Goal: Task Accomplishment & Management: Manage account settings

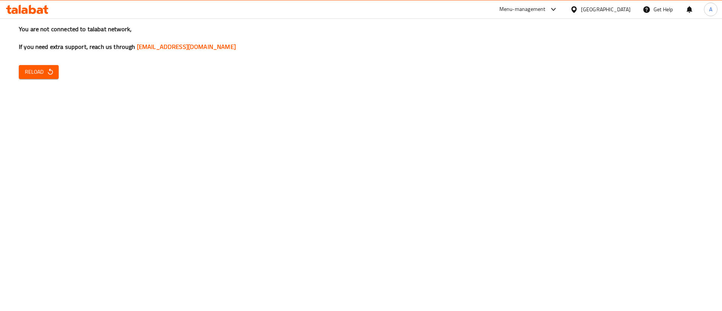
click at [453, 176] on div "You are not connected to talabat network, If you need extra support, reach us t…" at bounding box center [361, 155] width 722 height 311
click at [32, 73] on span "Reload" at bounding box center [39, 71] width 28 height 9
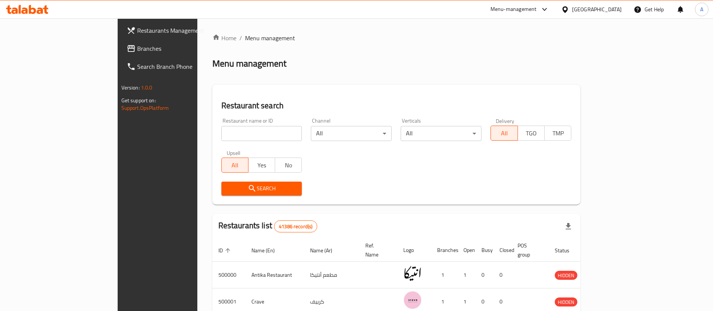
click at [137, 45] on span "Branches" at bounding box center [184, 48] width 94 height 9
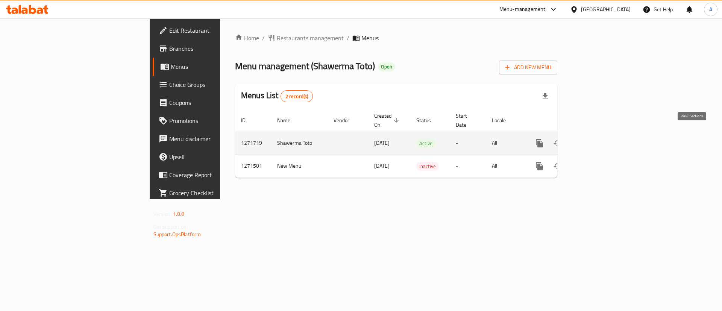
click at [597, 140] on icon "enhanced table" at bounding box center [593, 143] width 7 height 7
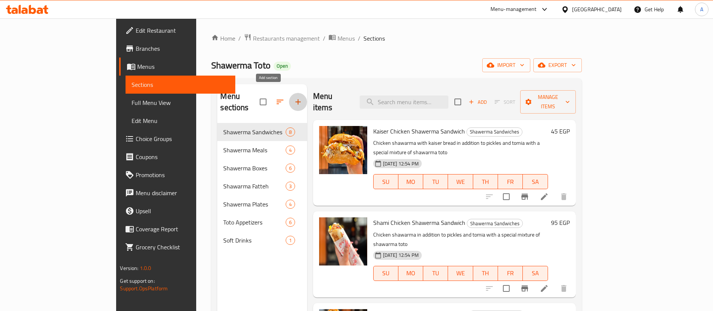
click at [294, 97] on icon "button" at bounding box center [298, 101] width 9 height 9
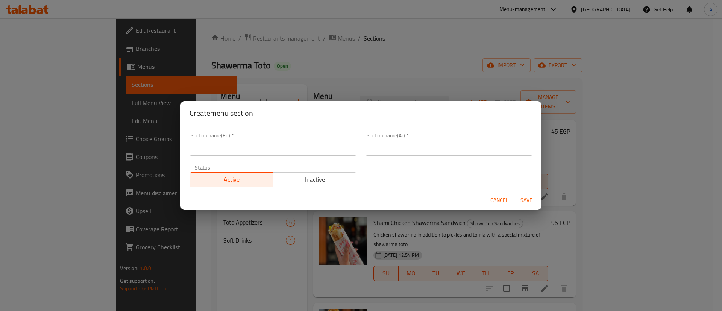
click at [306, 152] on input "text" at bounding box center [272, 148] width 167 height 15
type input "{"
type input "Pizza"
click at [379, 146] on input "text" at bounding box center [448, 148] width 167 height 15
paste input "بيتزا"
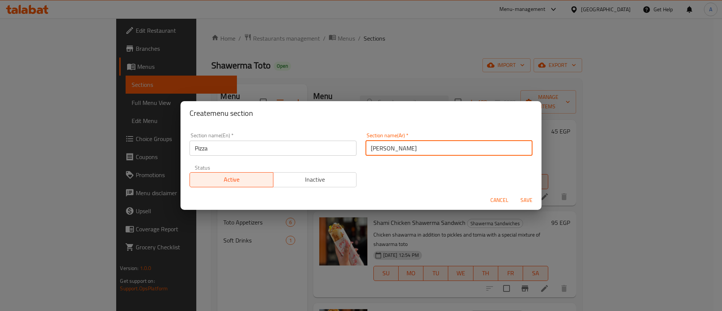
type input "[PERSON_NAME]"
click at [310, 176] on span "Inactive" at bounding box center [314, 179] width 77 height 11
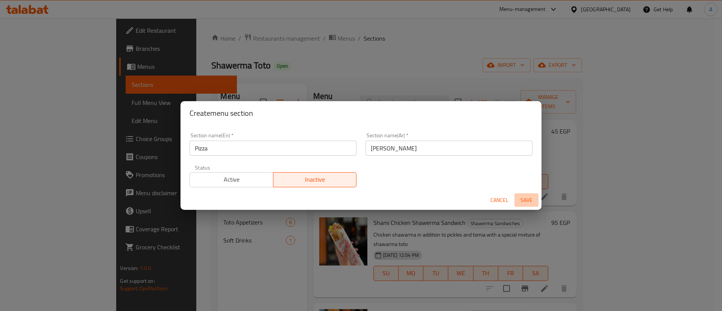
click at [527, 202] on span "Save" at bounding box center [526, 199] width 18 height 9
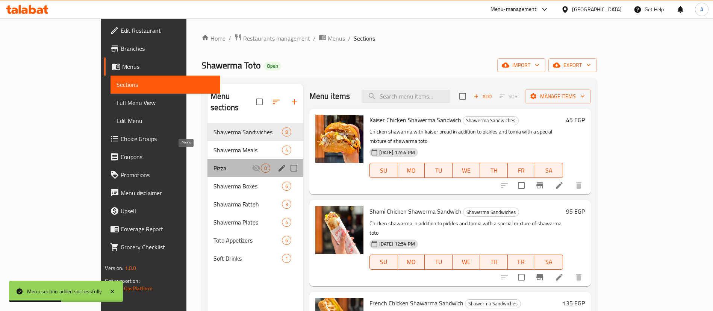
click at [214, 164] on span "Pizza" at bounding box center [233, 168] width 38 height 9
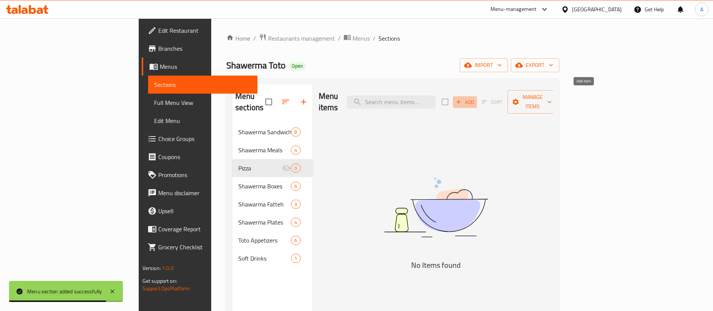
click at [475, 98] on span "Add" at bounding box center [465, 102] width 20 height 9
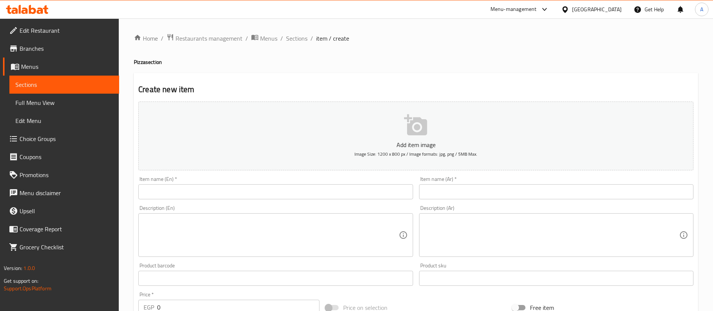
click at [474, 188] on input "text" at bounding box center [556, 191] width 274 height 15
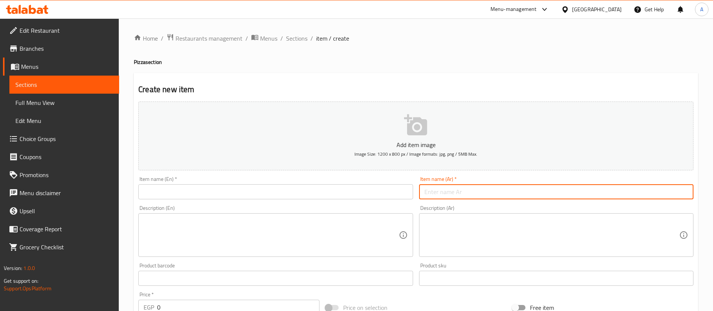
paste input "بيتزا شاورما لحمة"
type input "بيتزا شاورما لحمة"
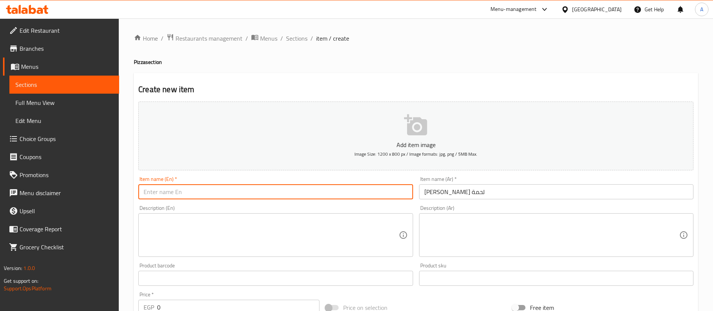
click at [239, 188] on input "text" at bounding box center [275, 191] width 274 height 15
paste input "Beef Shawarma Pizza"
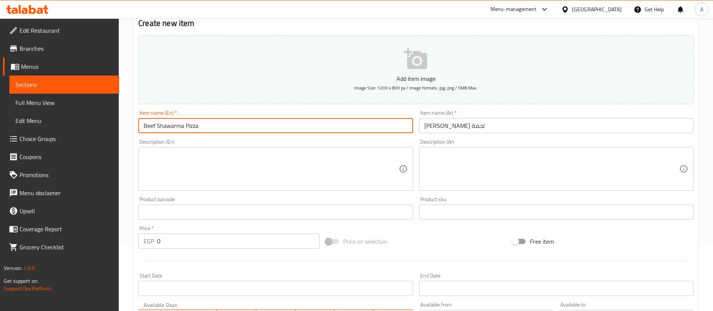
scroll to position [73, 0]
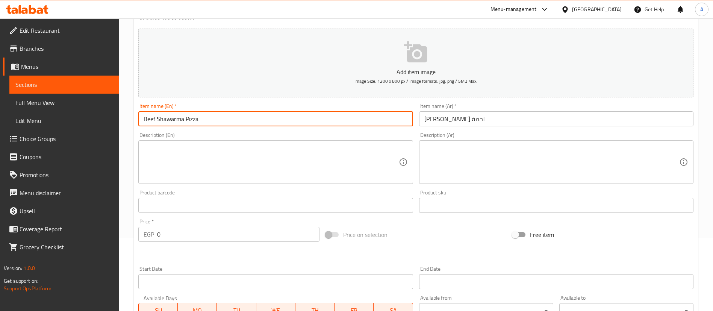
type input "Beef Shawarma Pizza"
click at [507, 164] on textarea at bounding box center [551, 162] width 255 height 36
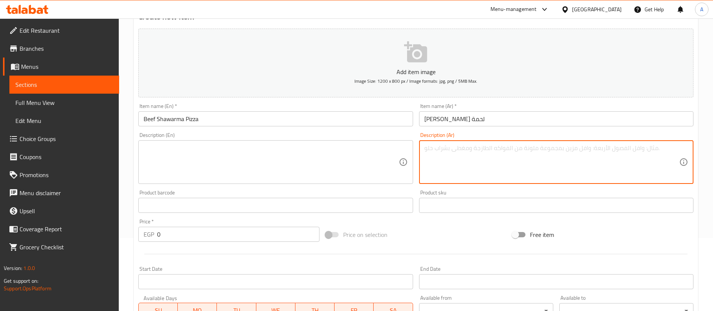
paste textarea "بيتزا غنية بشاورما اللحم المتبّل مع جبنة موتزاريلا."
type textarea "بيتزا غنية بشاورما اللحم المتبّل مع جبنة موتزاريلا."
click at [236, 178] on textarea at bounding box center [271, 162] width 255 height 36
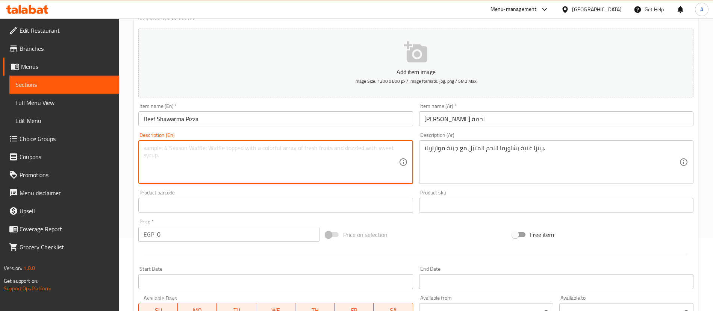
paste textarea "Pizza topped with marinated beef shawarma and melted mozzarella."
type textarea "Pizza topped with marinated beef shawarma and melted mozzarella."
click at [212, 236] on input "0" at bounding box center [238, 234] width 162 height 15
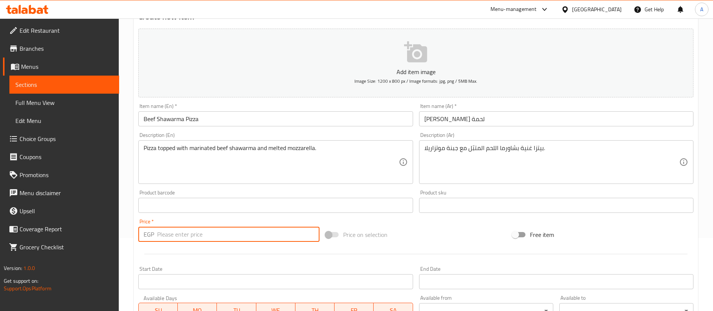
paste input "275"
type input "275"
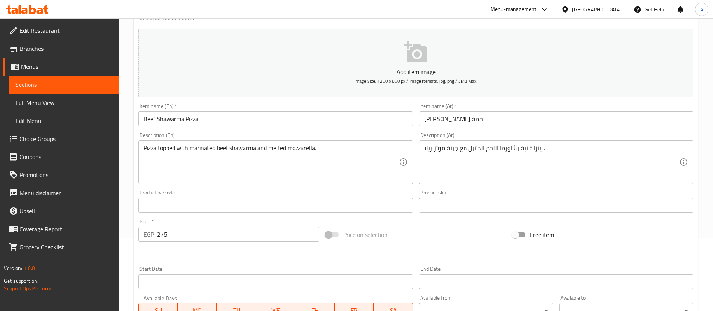
click at [231, 267] on div "Start Date Start Date" at bounding box center [275, 277] width 274 height 23
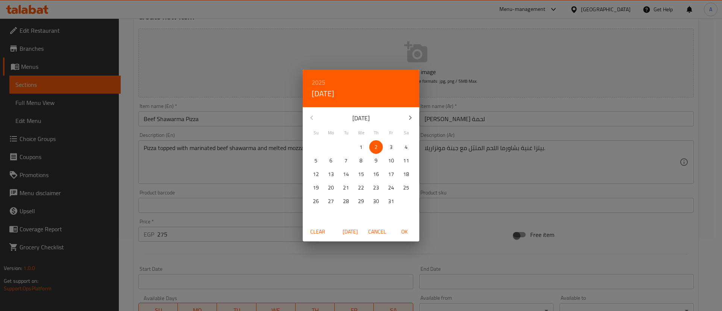
click at [626, 161] on div "2025 Thu, Oct 2 October 2025 Su Mo Tu We Th Fr Sa 28 29 30 1 2 3 4 5 6 7 8 9 10…" at bounding box center [361, 155] width 722 height 311
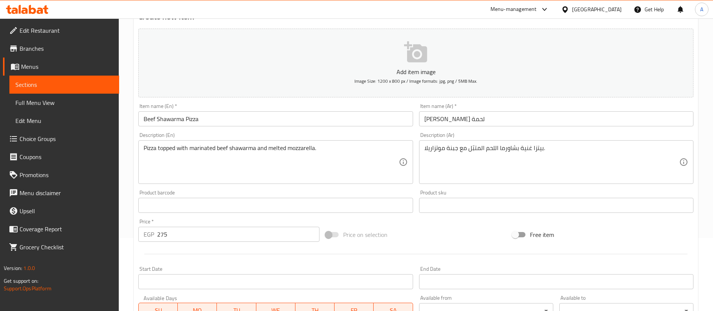
scroll to position [220, 0]
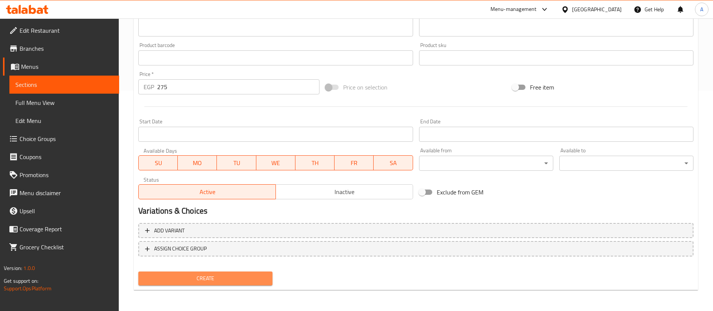
click at [180, 282] on span "Create" at bounding box center [205, 278] width 122 height 9
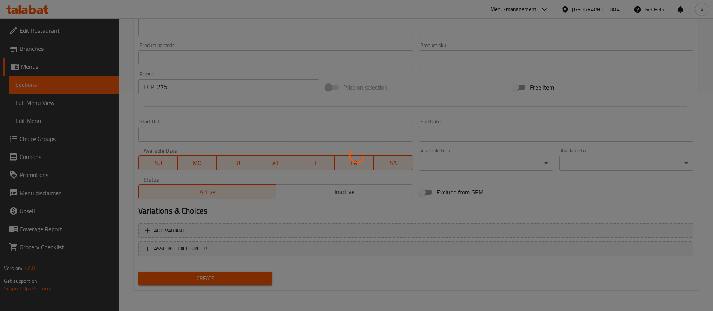
type input "0"
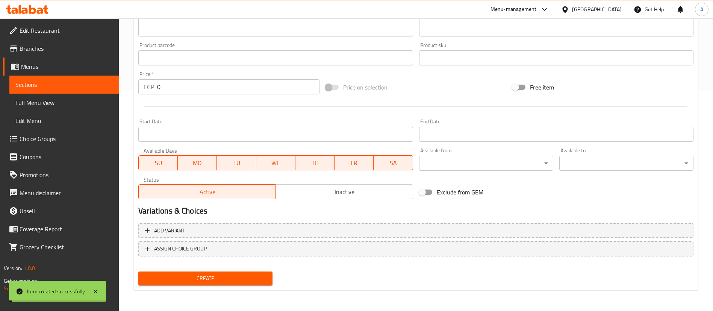
scroll to position [0, 0]
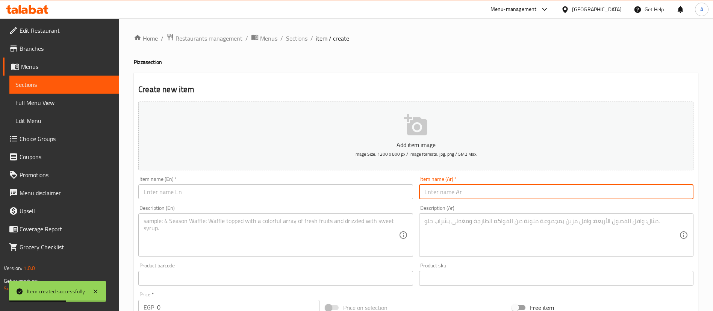
click at [488, 195] on input "text" at bounding box center [556, 191] width 274 height 15
paste input "بيتزا شاورما لحمة بيج تيستي"
type input "بيتزا شاورما لحمة بيج تيستي"
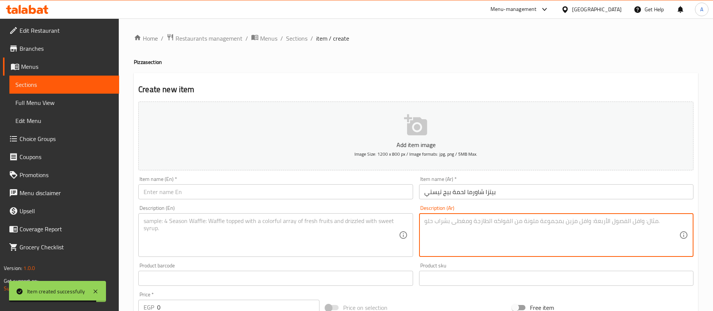
click at [456, 236] on textarea at bounding box center [551, 235] width 255 height 36
paste textarea "لحم شاورما مع صوص بيج تيستي الكلاسيكي."
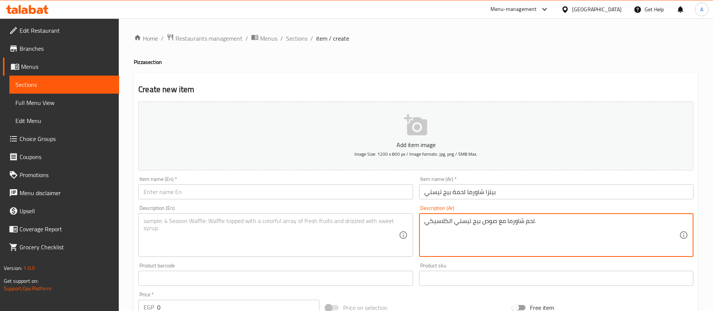
type textarea "لحم شاورما مع صوص بيج تيستي الكلاسيكي."
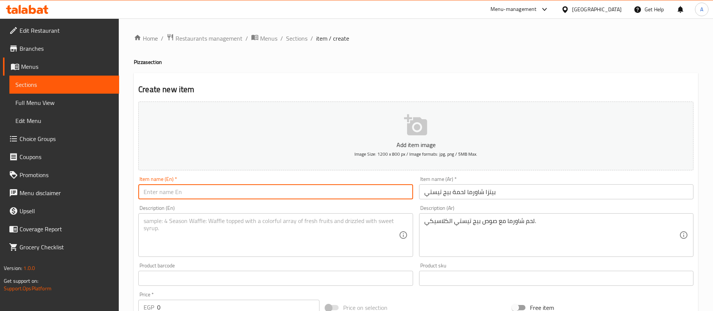
click at [237, 191] on input "text" at bounding box center [275, 191] width 274 height 15
paste input "Beef Shawarma Big Tasty Pizza"
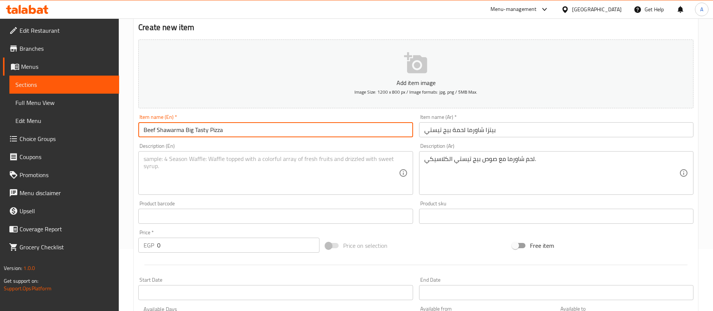
type input "Beef Shawarma Big Tasty Pizza"
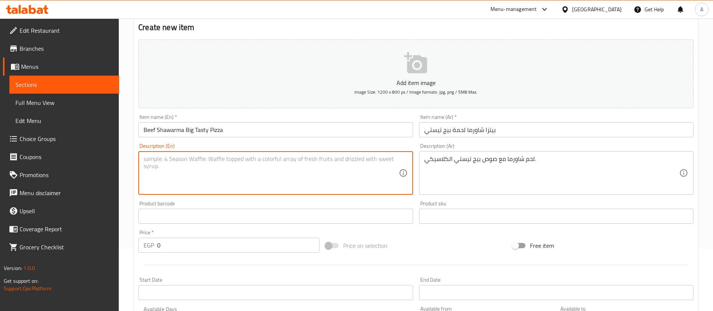
click at [200, 179] on textarea at bounding box center [271, 173] width 255 height 36
paste textarea "Shawarma beef with signature Big Tasty sauce."
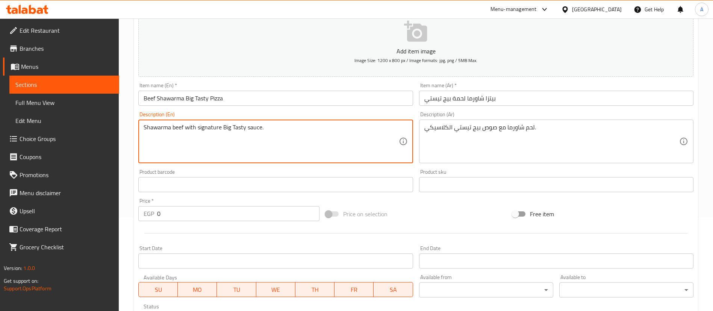
scroll to position [94, 0]
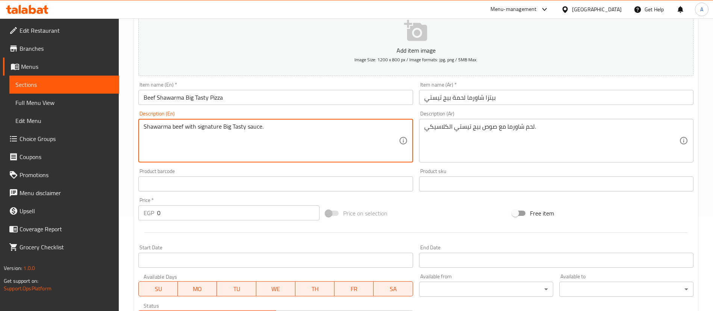
type textarea "Shawarma beef with signature Big Tasty sauce."
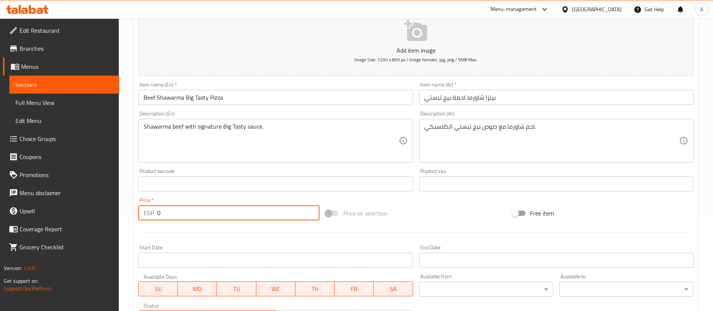
click at [211, 219] on input "0" at bounding box center [238, 212] width 162 height 15
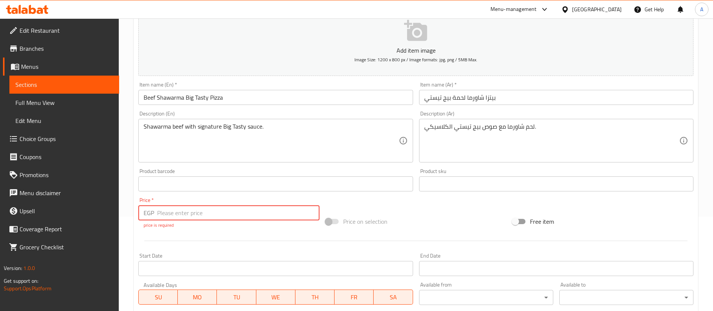
paste input "285"
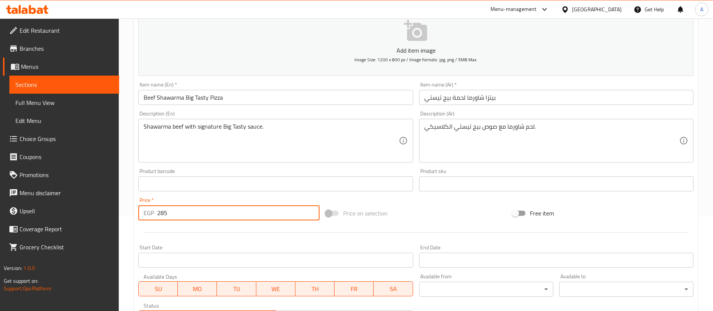
type input "285"
click at [214, 238] on div at bounding box center [415, 232] width 561 height 18
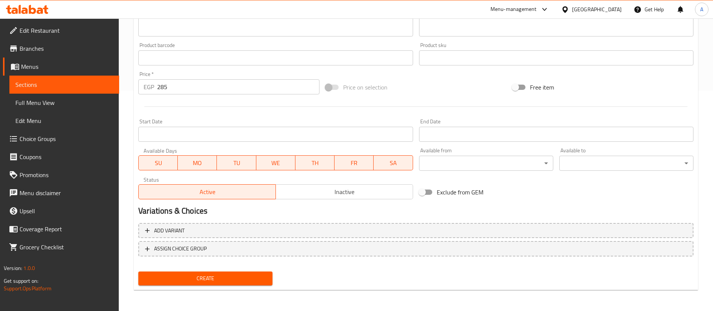
click at [219, 274] on span "Create" at bounding box center [205, 278] width 122 height 9
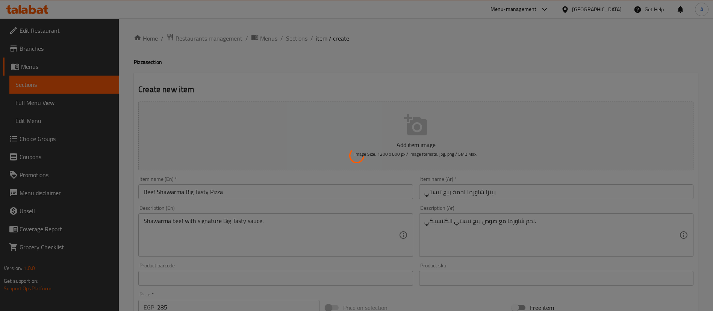
scroll to position [35, 0]
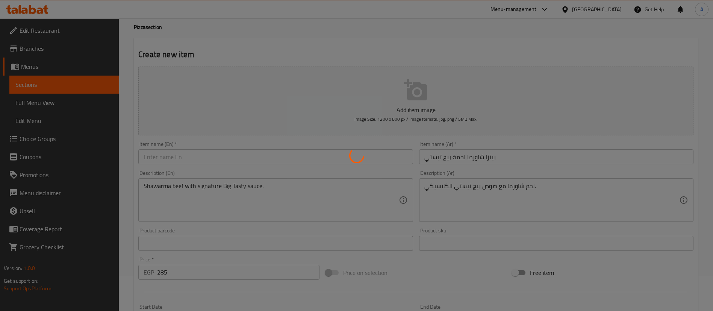
type input "0"
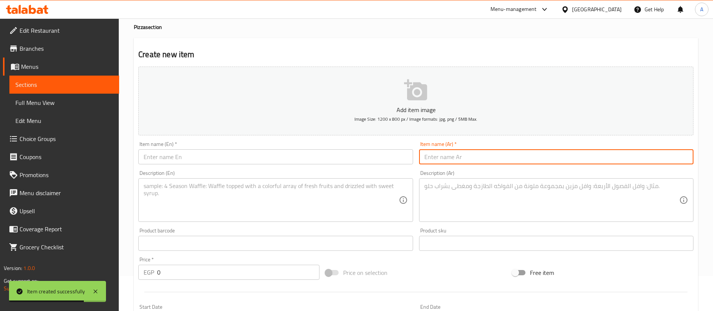
click at [447, 156] on input "text" at bounding box center [556, 156] width 274 height 15
paste input "بيتزا شاورما لحمة باريبيكو"
type input "بيتزا شاورما لحمة باريبيكو"
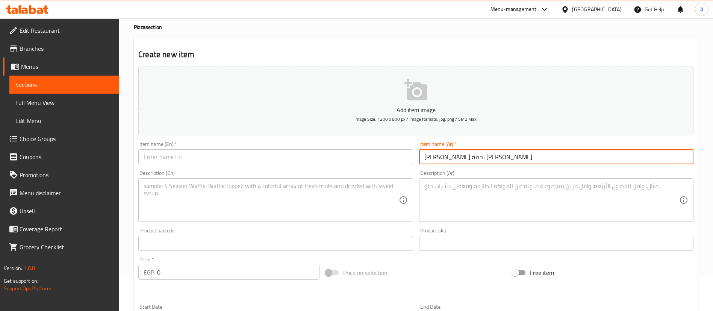
click at [482, 215] on textarea at bounding box center [551, 200] width 255 height 36
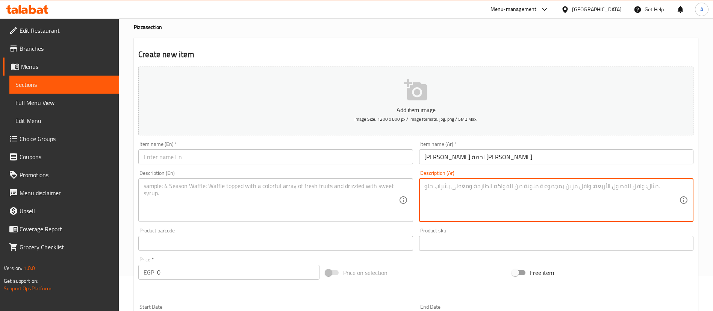
paste textarea "مذاق مدخن مع صوص الباربيكيو."
type textarea "مذاق مدخن مع صوص الباربيكيو."
click at [240, 157] on input "text" at bounding box center [275, 156] width 274 height 15
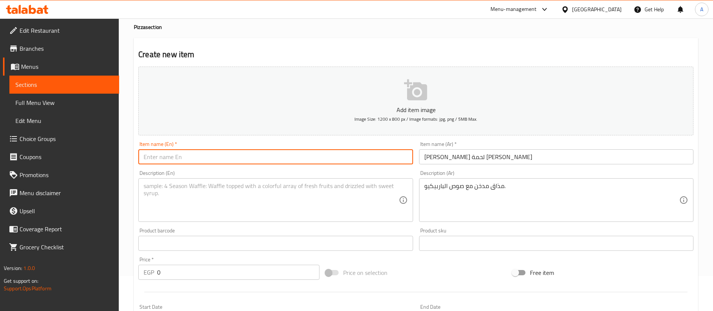
paste input "Beef Shawarma BBQ Pizza"
type input "Beef Shawarma BBQ Pizza"
click at [276, 205] on textarea at bounding box center [271, 200] width 255 height 36
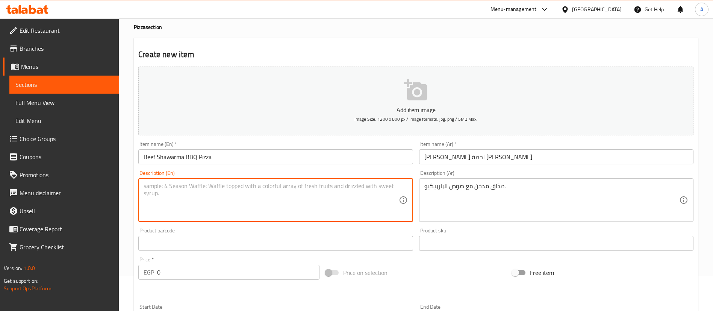
paste textarea "Smoky beef shawarma with rich BBQ sauce."
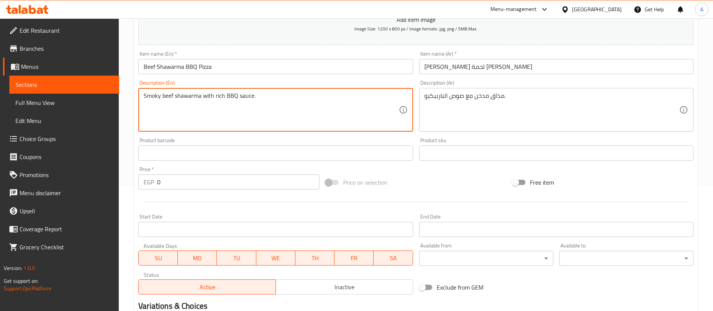
scroll to position [132, 0]
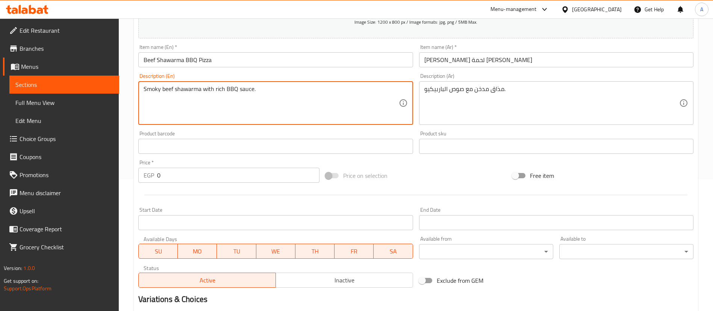
type textarea "Smoky beef shawarma with rich BBQ sauce."
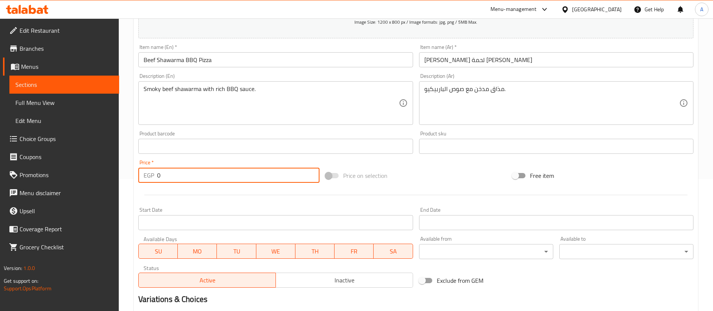
click at [217, 176] on input "0" at bounding box center [238, 175] width 162 height 15
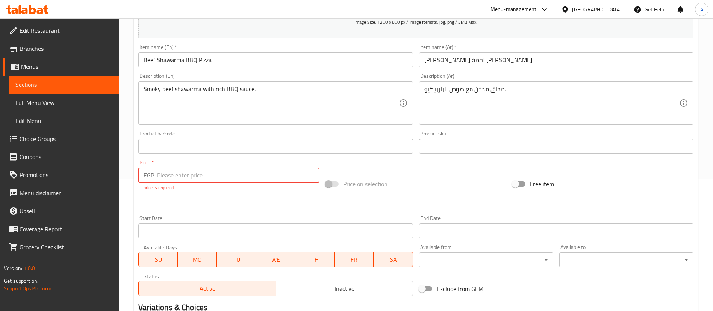
paste input "285"
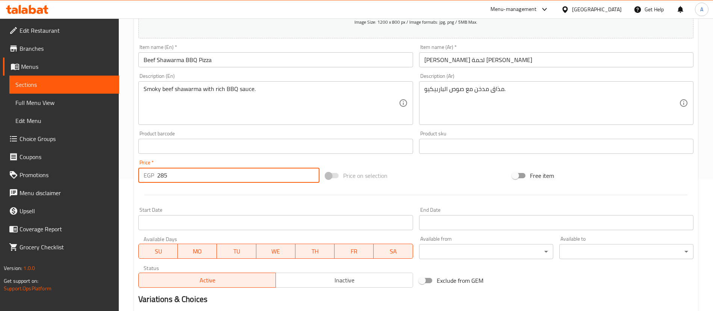
type input "285"
click at [222, 216] on input "Start Date" at bounding box center [275, 222] width 274 height 15
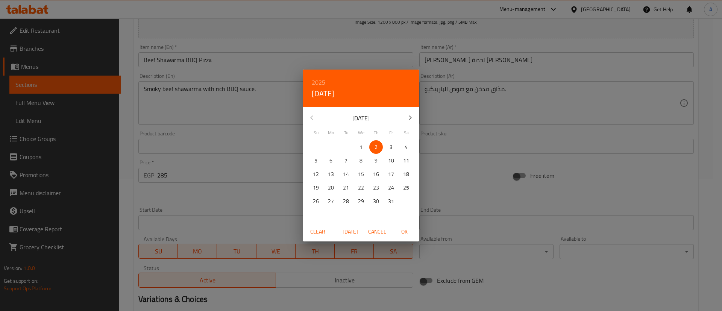
click at [211, 207] on div "2025 Thu, Oct 2 October 2025 Su Mo Tu We Th Fr Sa 28 29 30 1 2 3 4 5 6 7 8 9 10…" at bounding box center [361, 155] width 722 height 311
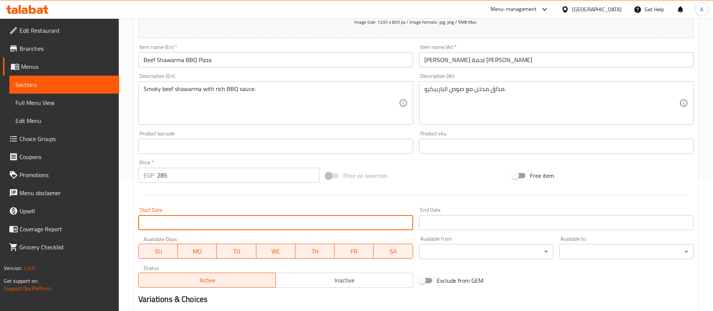
scroll to position [220, 0]
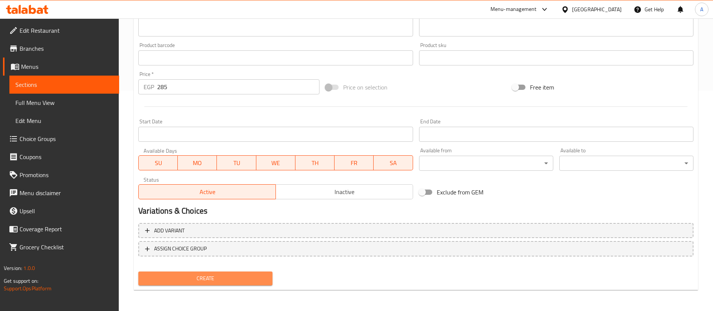
click at [188, 282] on span "Create" at bounding box center [205, 278] width 122 height 9
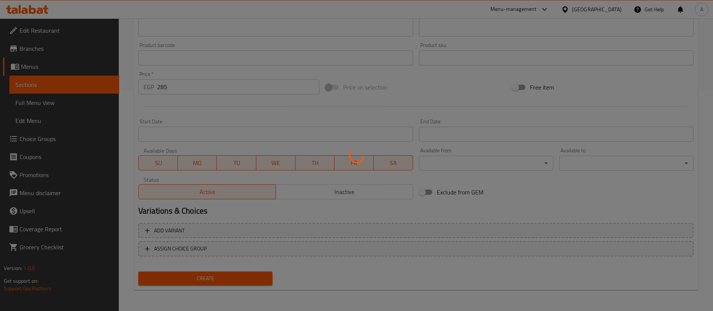
type input "0"
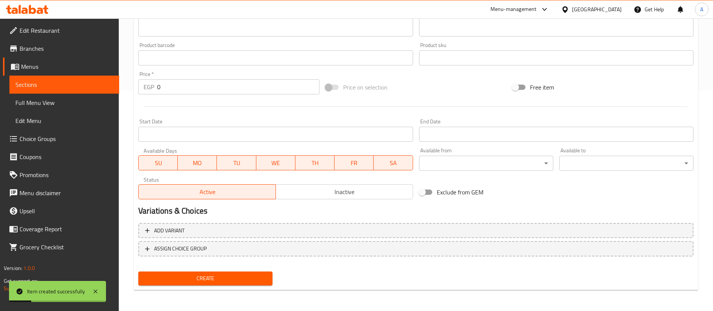
scroll to position [0, 0]
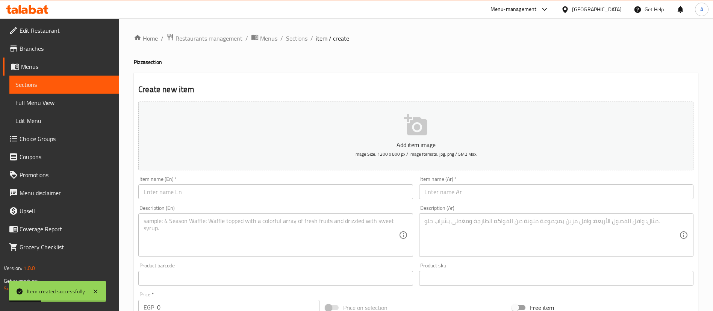
click at [459, 193] on input "text" at bounding box center [556, 191] width 274 height 15
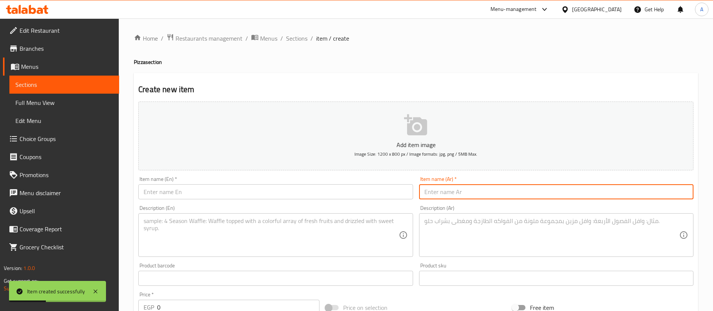
paste input "بيتزا شاورما لحمة ترياكي"
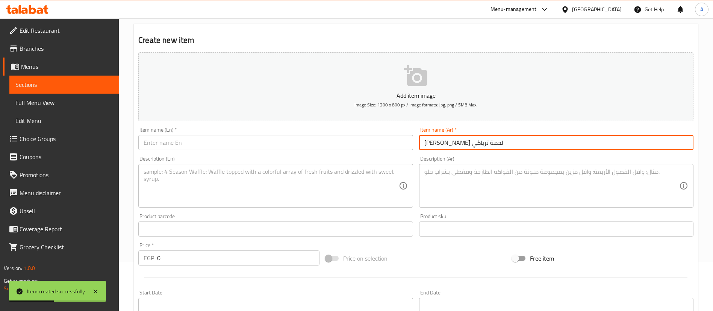
scroll to position [51, 0]
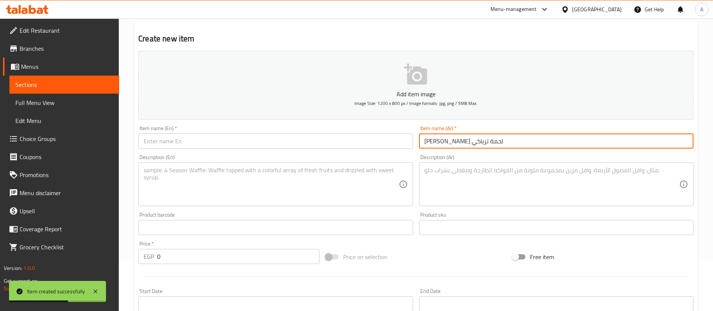
type input "بيتزا شاورما لحمة ترياكي"
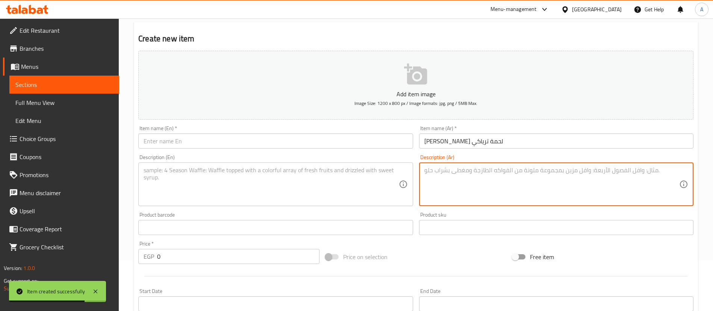
click at [467, 182] on textarea at bounding box center [551, 185] width 255 height 36
paste textarea "لحم شاورما بصوص الترياكي الحلو–المالح."
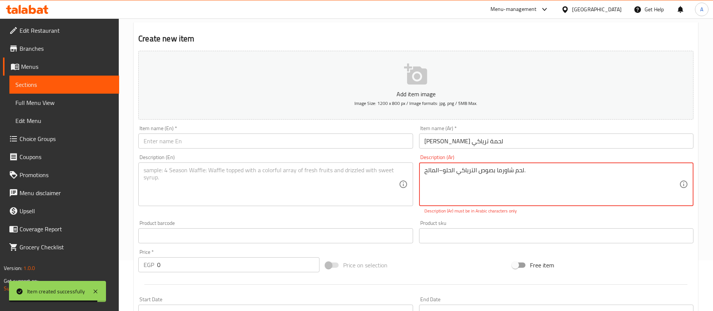
type textarea "لحم شاورما بصوص الترياكي الحلو–المالح."
click at [300, 138] on input "text" at bounding box center [275, 140] width 274 height 15
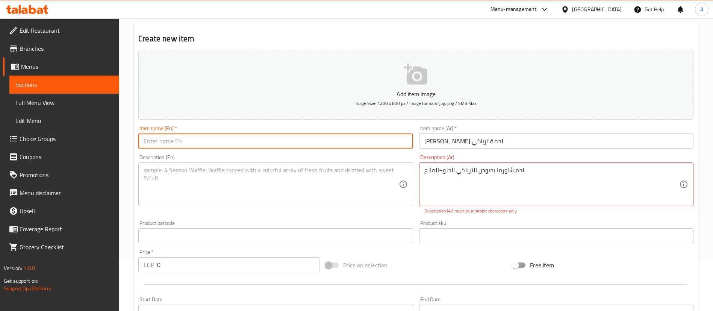
paste input "Beef Shawarma Teriyaki Pizza"
type input "Beef Shawarma Teriyaki Pizza"
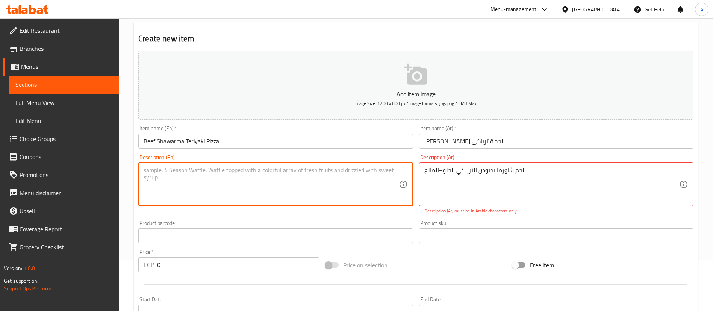
click at [247, 182] on textarea at bounding box center [271, 185] width 255 height 36
paste textarea "Savory beef shawarma topped with sweet teriyaki sauce."
type textarea "Savory beef shawarma topped with sweet teriyaki sauce."
click at [251, 262] on input "0" at bounding box center [238, 264] width 162 height 15
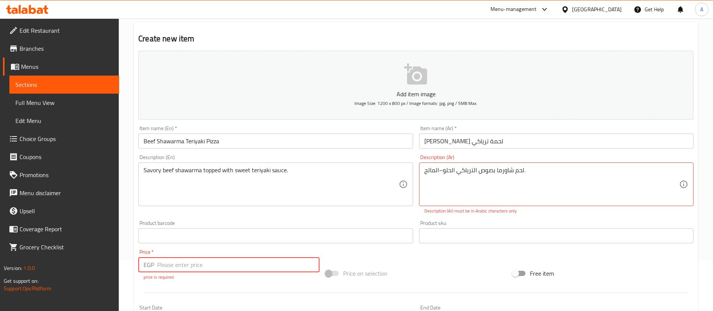
paste input "285"
type input "285"
click at [255, 291] on div at bounding box center [415, 284] width 561 height 18
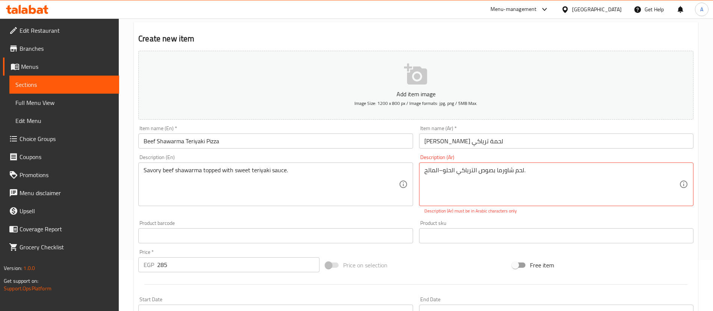
scroll to position [229, 0]
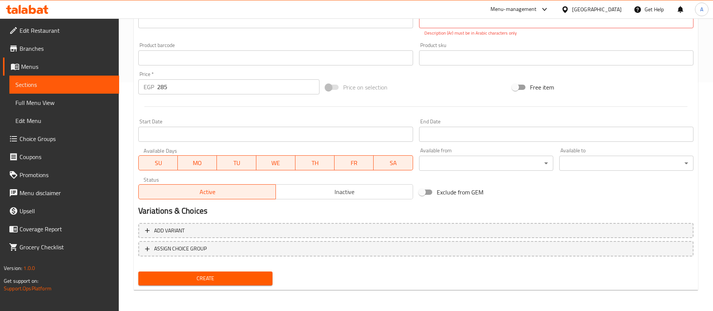
click at [249, 284] on button "Create" at bounding box center [205, 278] width 134 height 14
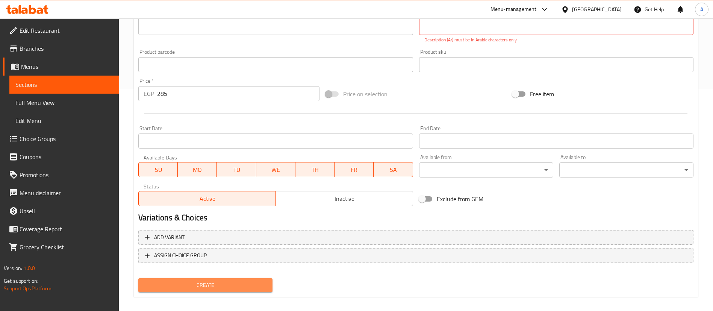
click at [204, 284] on span "Create" at bounding box center [205, 284] width 122 height 9
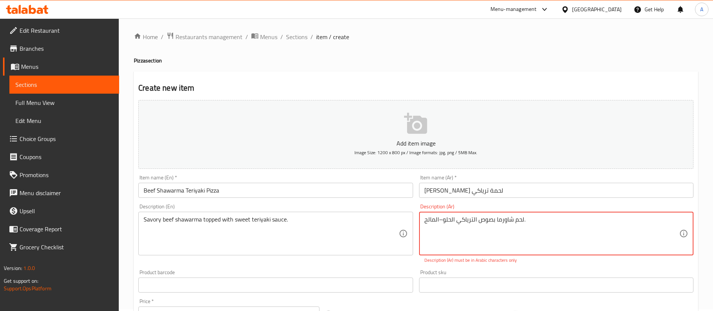
scroll to position [1, 0]
click at [440, 220] on textarea "لحم شاورما بصوص الترياكي الحلو–المالح." at bounding box center [551, 235] width 255 height 36
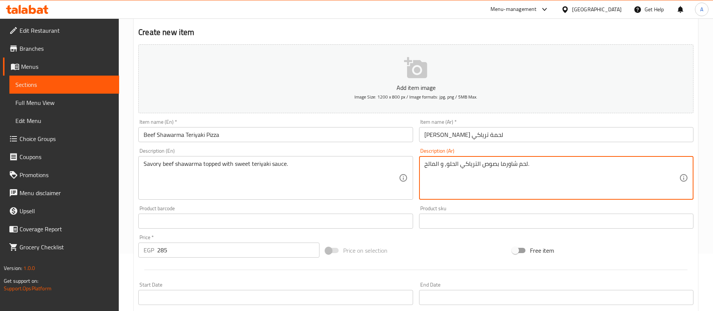
scroll to position [58, 0]
click at [441, 252] on div "Price on selection" at bounding box center [416, 249] width 187 height 20
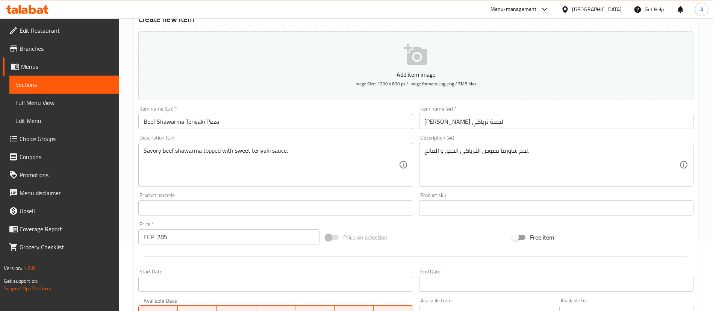
scroll to position [68, 0]
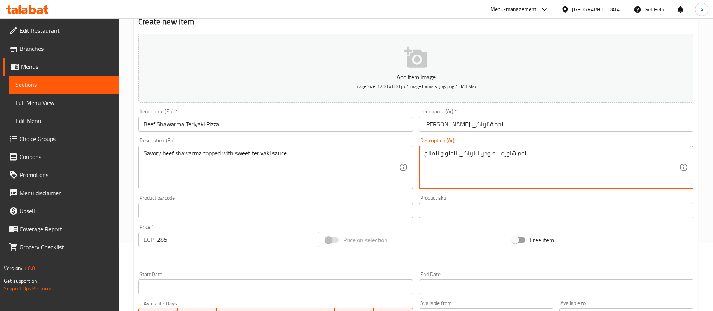
type textarea "لحم شاورما بصوص الترياكي الحلو و المالح."
click at [469, 240] on div "Price on selection" at bounding box center [416, 240] width 187 height 20
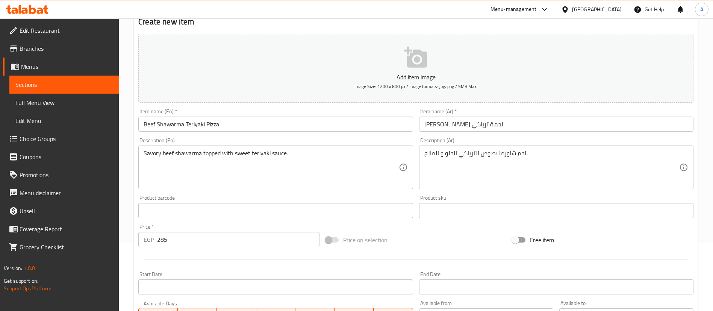
scroll to position [220, 0]
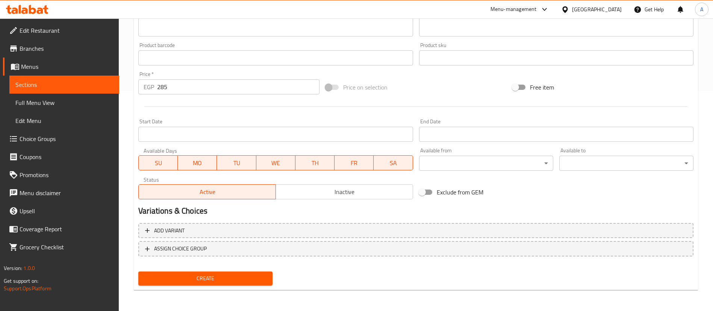
click at [176, 279] on span "Create" at bounding box center [205, 278] width 122 height 9
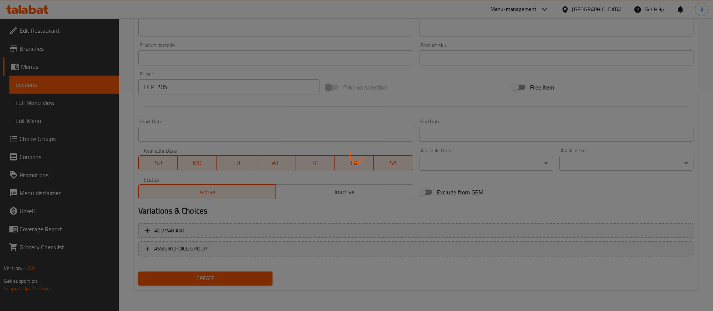
type input "0"
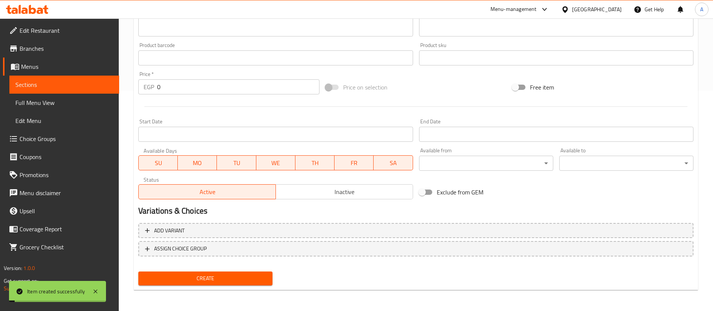
scroll to position [0, 0]
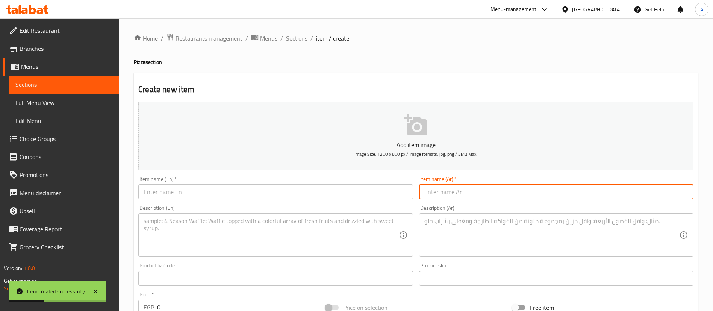
click at [496, 188] on input "text" at bounding box center [556, 191] width 274 height 15
paste input "بيتزا شاورما لحمة شيدر"
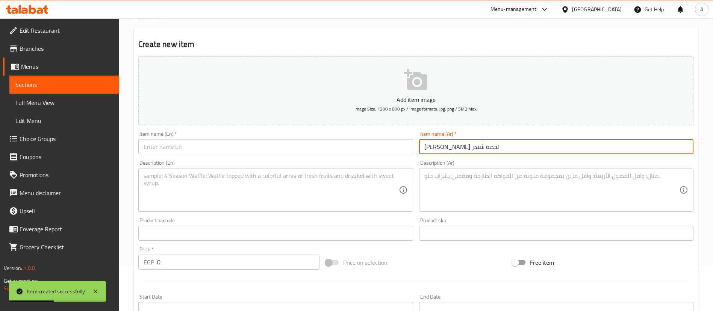
scroll to position [51, 0]
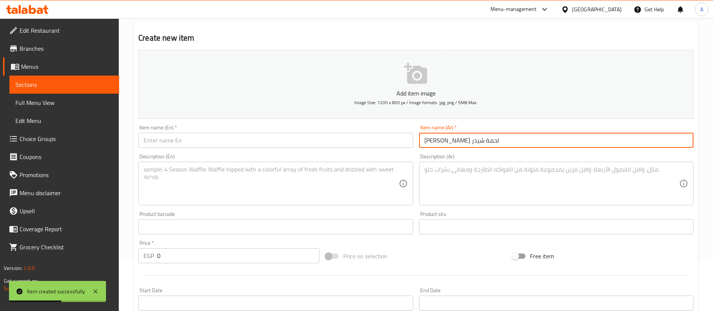
type input "بيتزا شاورما لحمة شيدر"
click at [478, 186] on textarea at bounding box center [551, 184] width 255 height 36
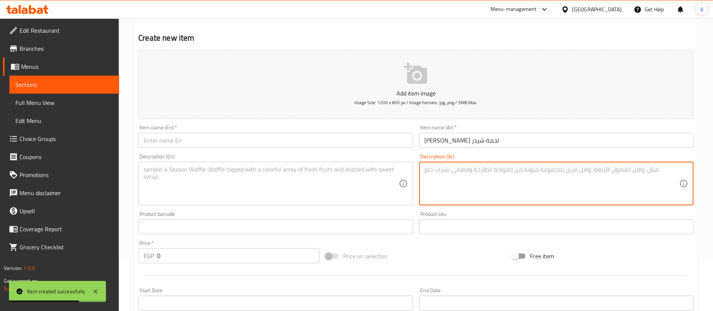
paste textarea "شاورما لحم مع جبنة شيدر الذائبة."
type textarea "شاورما لحم مع جبنة شيدر الذائبة."
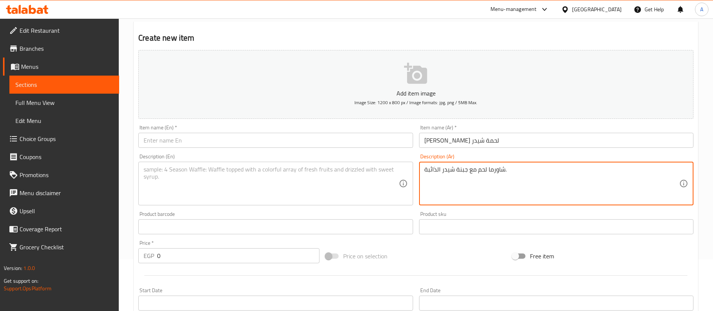
click at [263, 140] on input "text" at bounding box center [275, 140] width 274 height 15
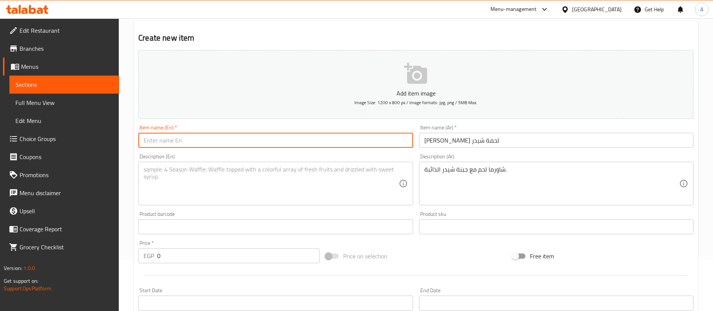
paste input "Beef Shawarma Cheddar Pizza"
type input "Beef Shawarma Cheddar Pizza"
click at [178, 192] on textarea at bounding box center [271, 184] width 255 height 36
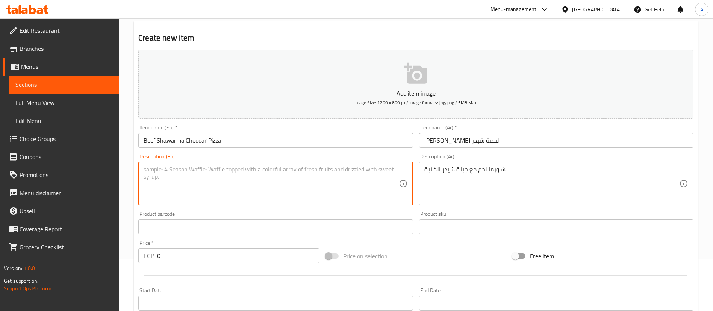
paste textarea "Beef shawarma with melted cheddar cheese."
type textarea "Beef shawarma with melted cheddar cheese."
click at [200, 212] on div "Product barcode Product barcode" at bounding box center [275, 222] width 274 height 23
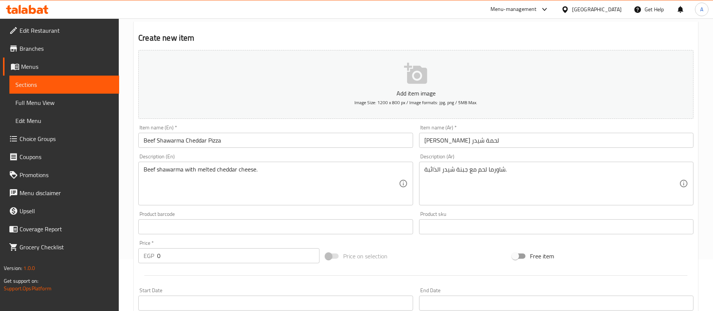
scroll to position [124, 0]
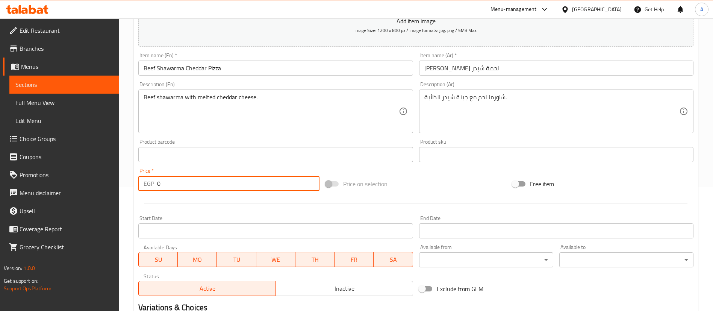
click at [247, 184] on input "0" at bounding box center [238, 183] width 162 height 15
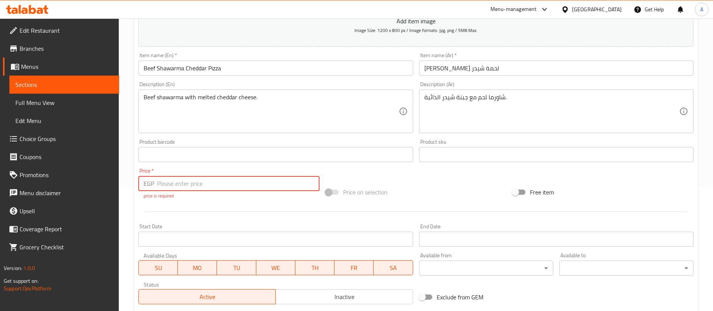
paste input "295"
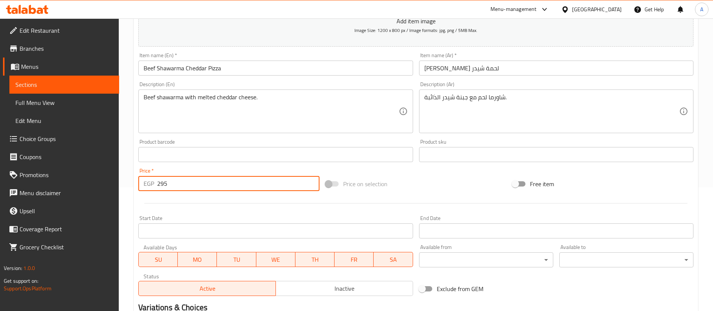
type input "295"
click at [247, 205] on div at bounding box center [415, 203] width 561 height 18
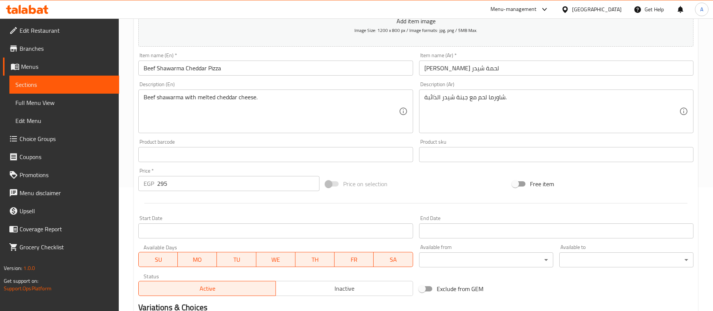
scroll to position [220, 0]
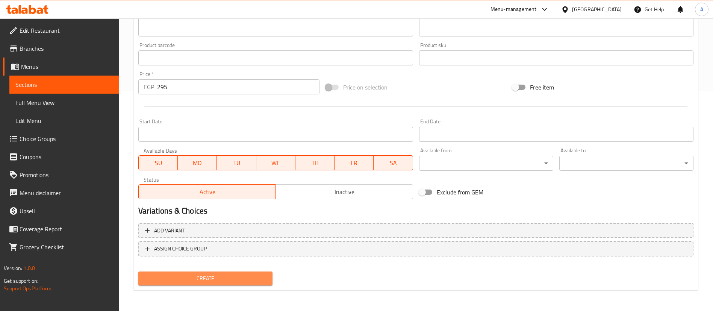
click at [230, 281] on span "Create" at bounding box center [205, 278] width 122 height 9
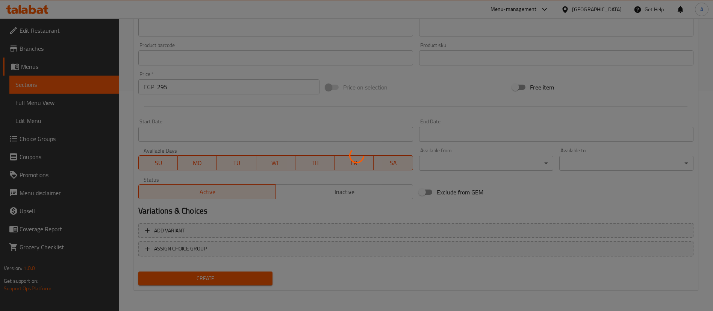
scroll to position [0, 0]
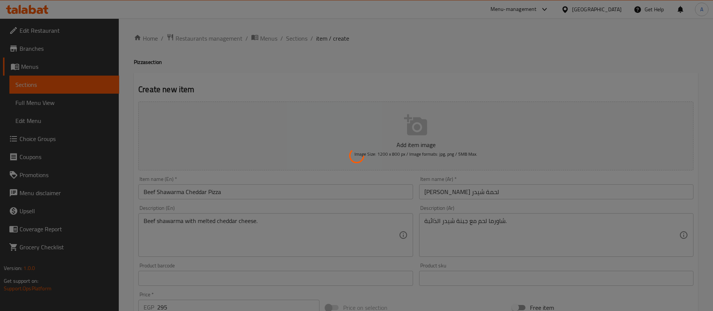
type input "0"
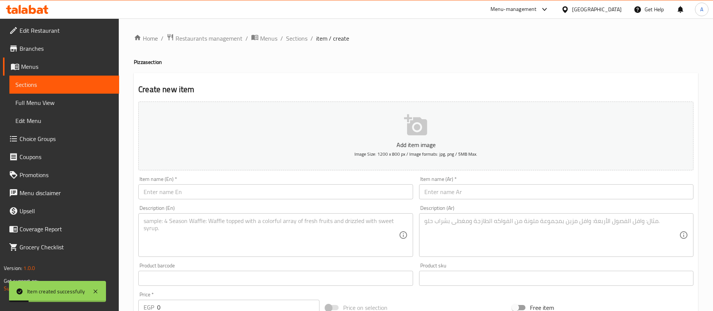
click at [56, 83] on span "Sections" at bounding box center [64, 84] width 98 height 9
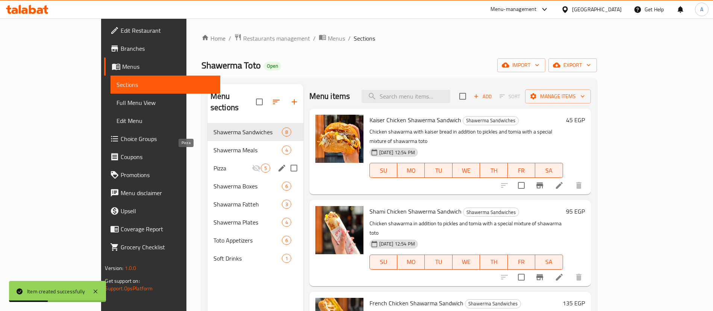
click at [214, 164] on span "Pizza" at bounding box center [233, 168] width 38 height 9
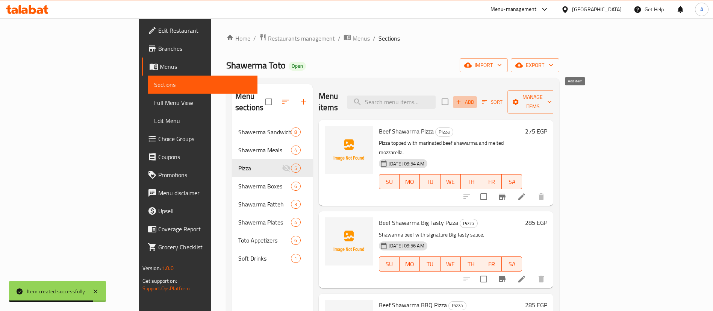
click at [462, 98] on icon "button" at bounding box center [458, 101] width 7 height 7
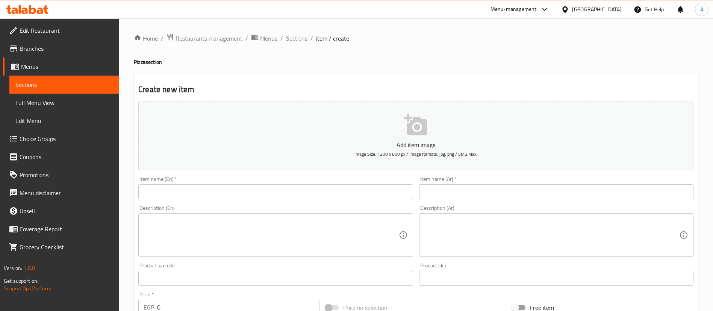
click at [431, 188] on input "text" at bounding box center [556, 191] width 274 height 15
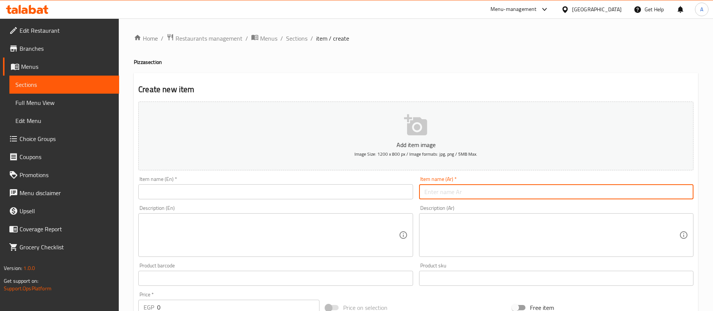
paste input "بيتزا شاورما لحمة مشروم صوص"
type input "بيتزا شاورما لحمة مشروم صوص"
click at [465, 229] on textarea at bounding box center [551, 235] width 255 height 36
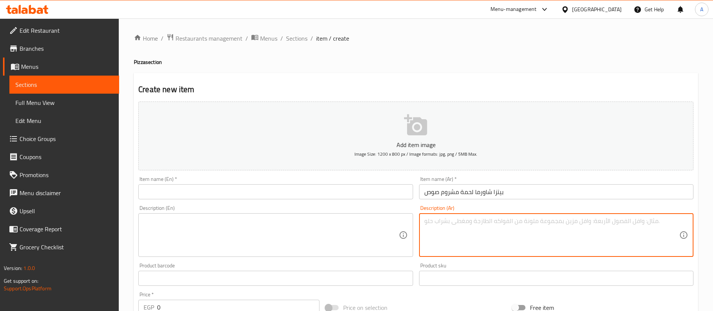
paste textarea "شاورما لحم مع صوص المشروم الكريمي."
type textarea "شاورما لحم مع صوص المشروم الكريمي."
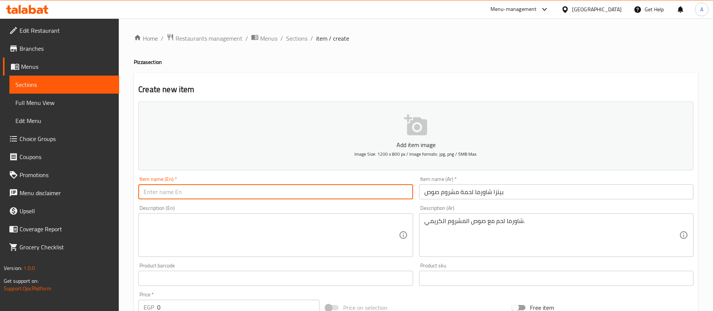
click at [318, 186] on input "text" at bounding box center [275, 191] width 274 height 15
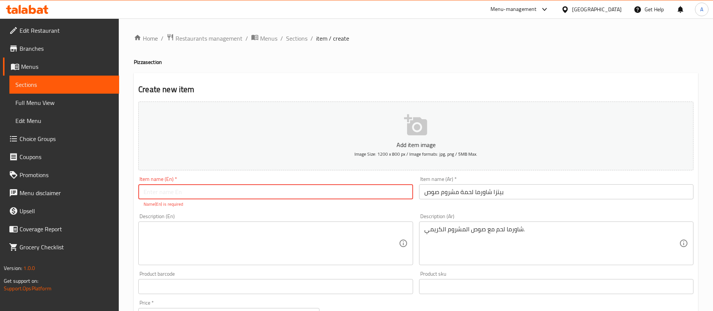
paste input "Beef Shawarma Mushroom Sauce Pizza"
type input "Beef Shawarma Mushroom Sauce Pizza"
click at [262, 215] on div "Description (En) Description (En)" at bounding box center [275, 239] width 274 height 51
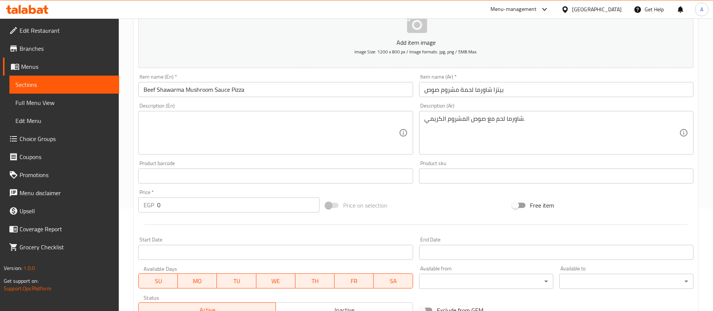
scroll to position [104, 0]
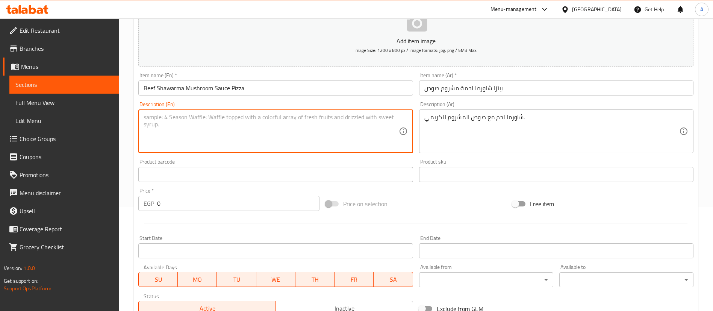
click at [305, 131] on textarea at bounding box center [271, 132] width 255 height 36
paste textarea "Beef shawarma topped with creamy mushroom sauce."
type textarea "Beef shawarma topped with creamy mushroom sauce."
click at [219, 204] on input "0" at bounding box center [238, 203] width 162 height 15
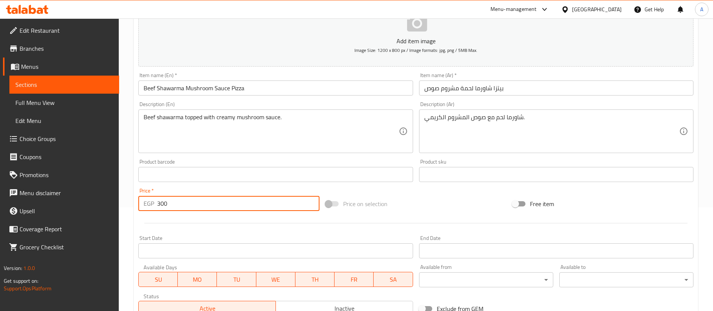
type input "300"
click at [234, 235] on div "Start Date Start Date" at bounding box center [275, 246] width 280 height 29
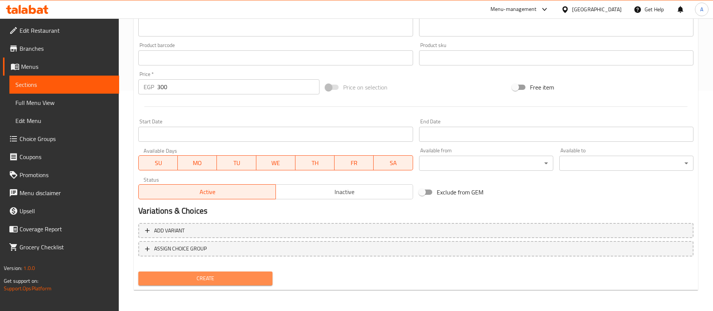
click at [225, 280] on span "Create" at bounding box center [205, 278] width 122 height 9
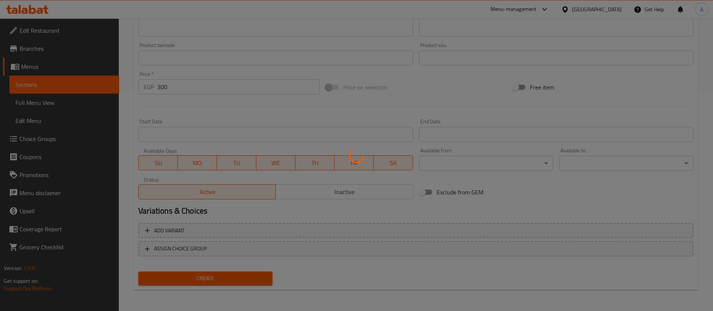
scroll to position [0, 0]
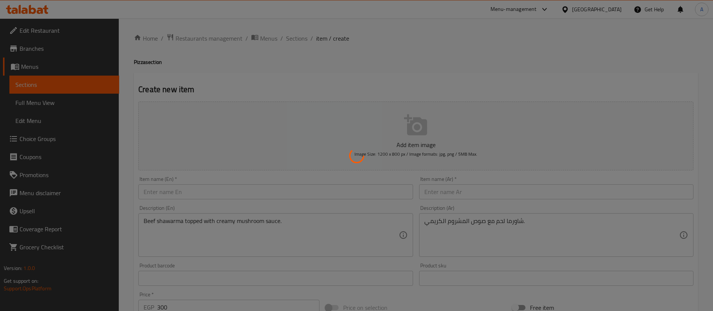
type input "0"
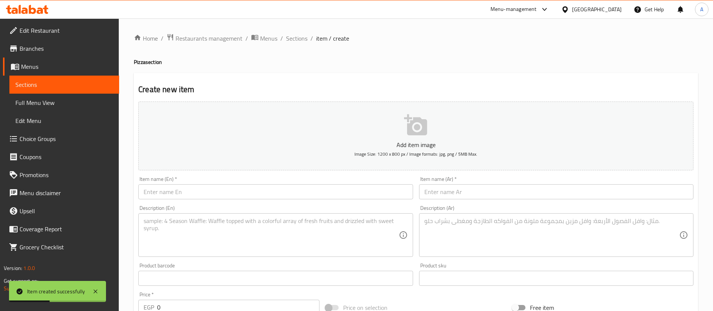
click at [443, 192] on input "text" at bounding box center [556, 191] width 274 height 15
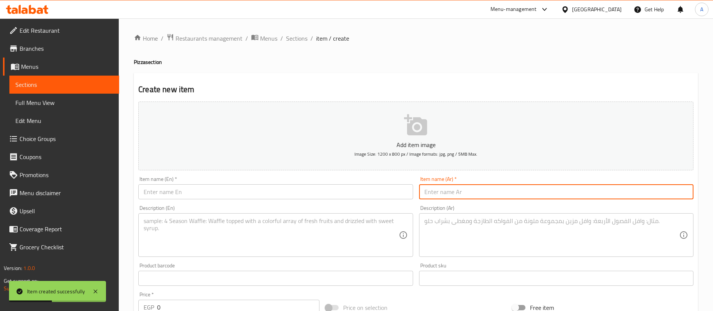
paste input "بيتزا شاورما فراخ جارلك"
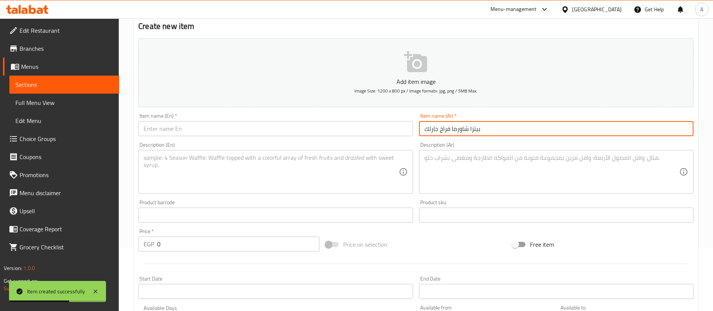
type input "بيتزا شاورما فراخ جارلك"
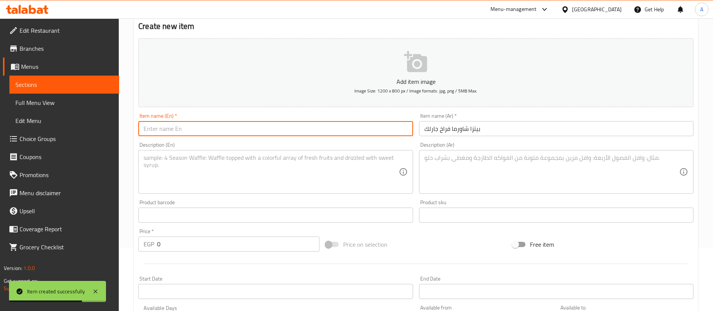
click at [307, 127] on input "text" at bounding box center [275, 128] width 274 height 15
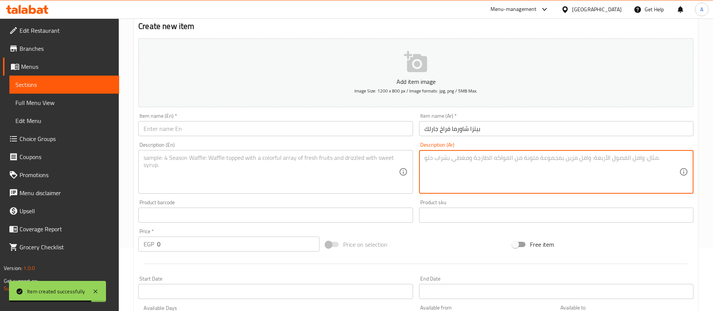
click at [471, 172] on textarea at bounding box center [551, 172] width 255 height 36
paste textarea "فراخ شاورما بصوص الثوم الكريمي."
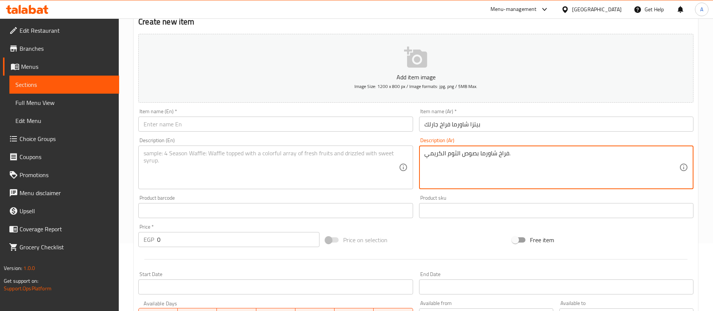
type textarea "فراخ شاورما بصوص الثوم الكريمي."
click at [300, 120] on input "text" at bounding box center [275, 124] width 274 height 15
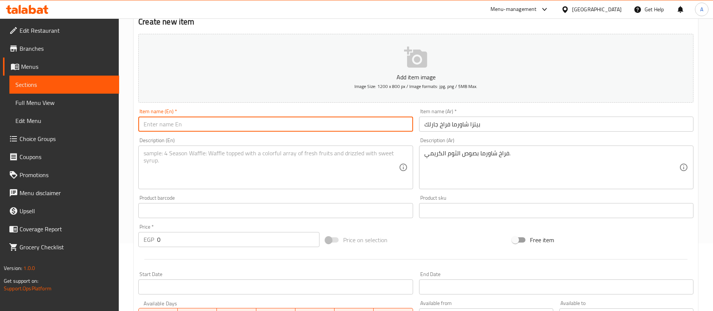
paste input "Chicken Shawarma Garlic Pizza"
type input "Chicken Shawarma Garlic Pizza"
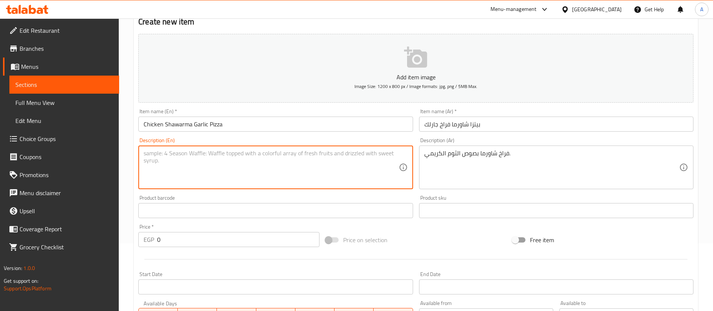
click at [254, 165] on textarea at bounding box center [271, 168] width 255 height 36
paste textarea "Chicken shawarma topped with creamy garlic sauce."
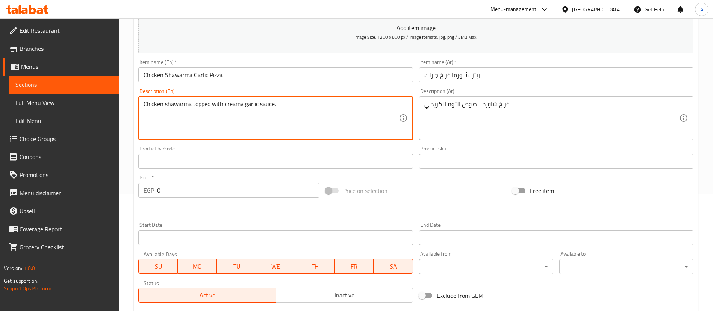
scroll to position [121, 0]
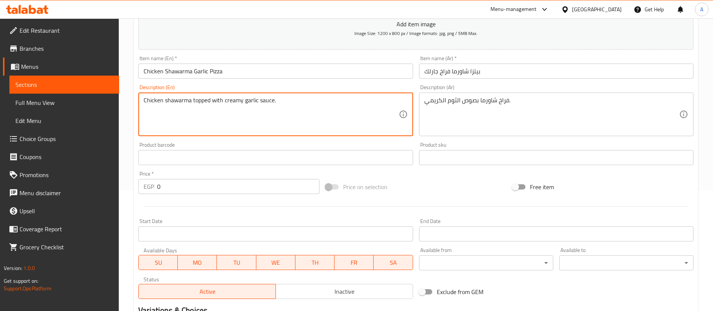
type textarea "Chicken shawarma topped with creamy garlic sauce."
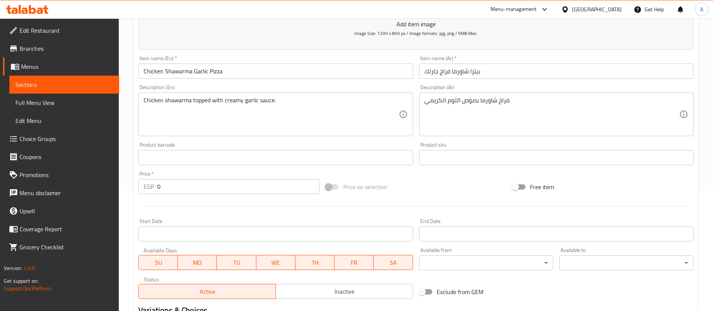
click at [224, 194] on div "Price   * EGP 0 Price *" at bounding box center [228, 182] width 187 height 29
click at [223, 180] on input "0" at bounding box center [238, 186] width 162 height 15
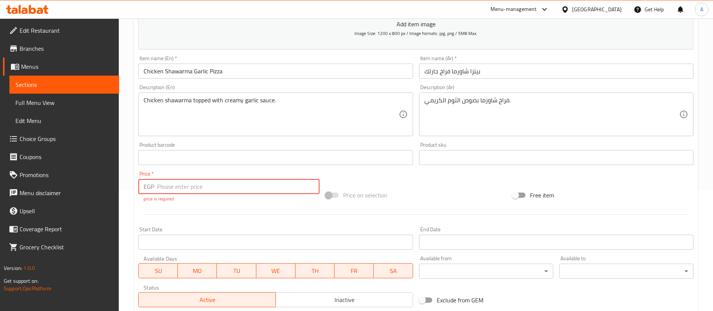
paste input "250"
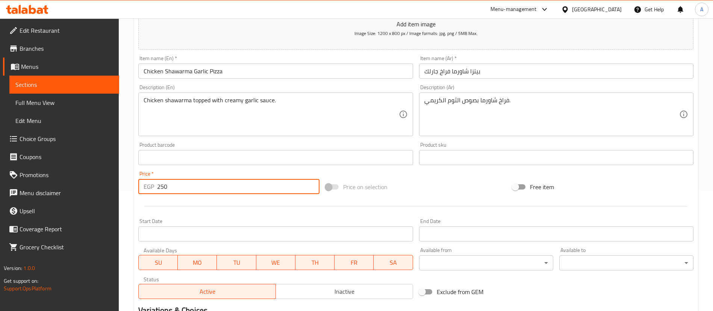
type input "250"
click at [222, 171] on div "Price   * EGP 250 Price *" at bounding box center [228, 182] width 181 height 23
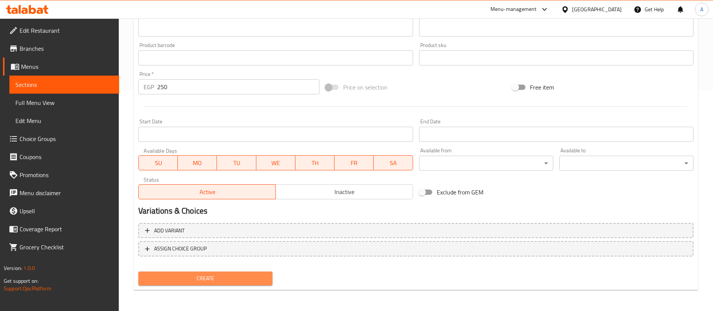
click at [183, 283] on span "Create" at bounding box center [205, 278] width 122 height 9
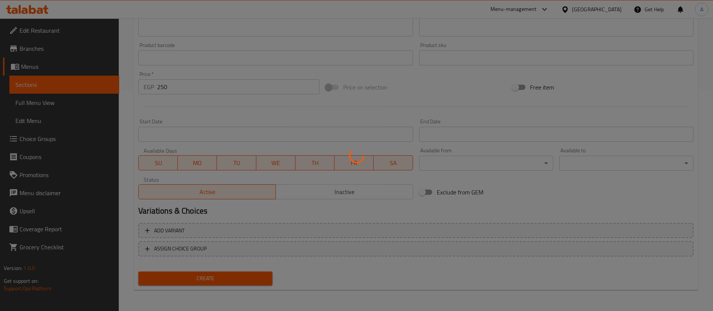
type input "0"
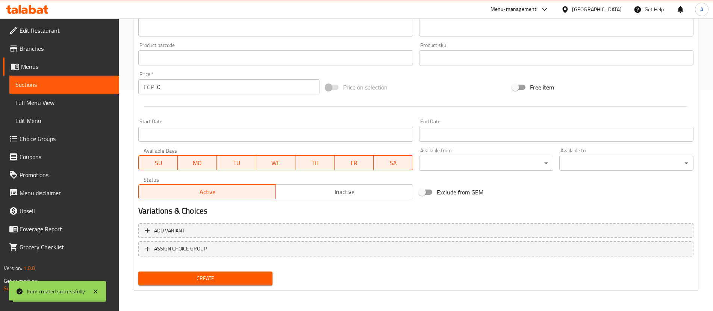
scroll to position [0, 0]
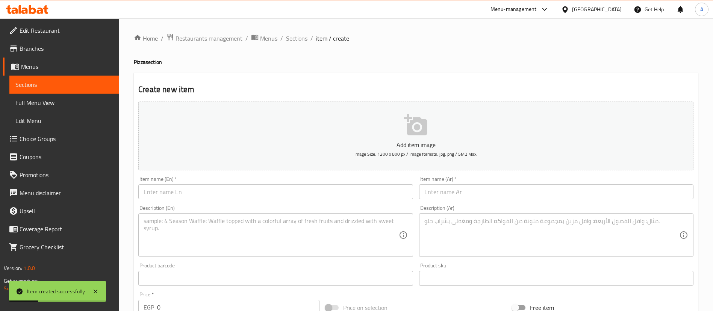
click at [515, 193] on input "text" at bounding box center [556, 191] width 274 height 15
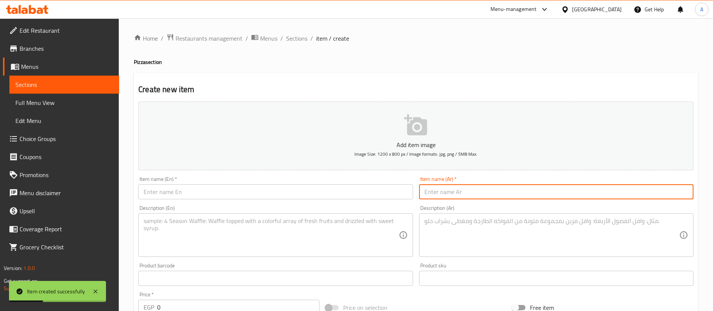
paste input "بيتزا شاورما فراخ"
type input "بيتزا شاورما فراخ"
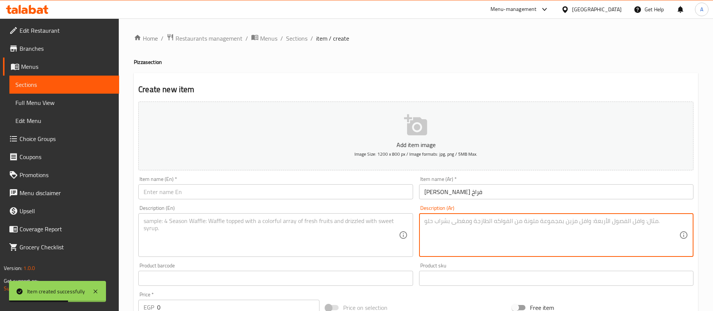
click at [450, 227] on textarea at bounding box center [551, 235] width 255 height 36
paste textarea "بيتزا كلاسيكية بالفراخ المتبلة."
type textarea "بيتزا كلاسيكية بالفراخ المتبلة."
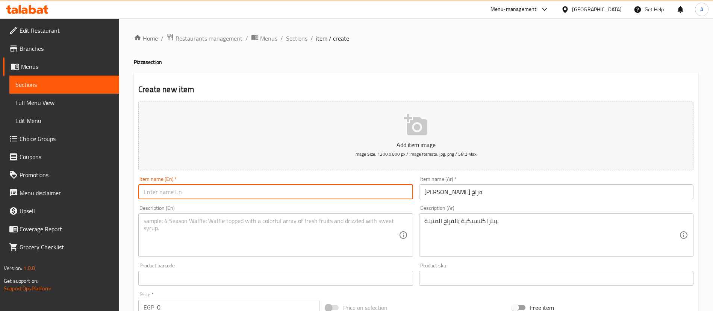
click at [183, 192] on input "text" at bounding box center [275, 191] width 274 height 15
paste input "Chicken Shawarma Pizza"
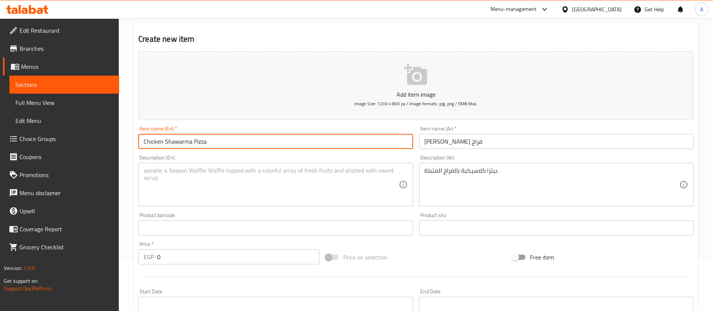
scroll to position [53, 0]
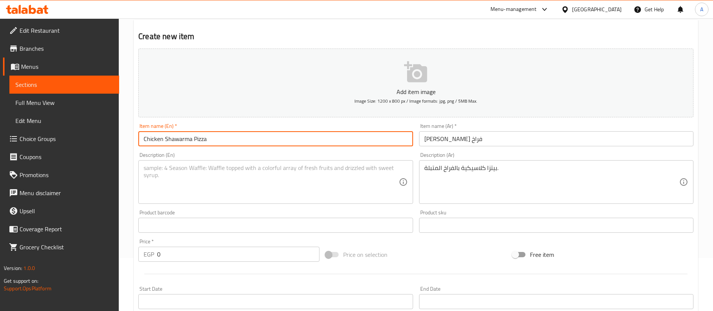
type input "Chicken Shawarma Pizza"
click at [203, 179] on textarea at bounding box center [271, 182] width 255 height 36
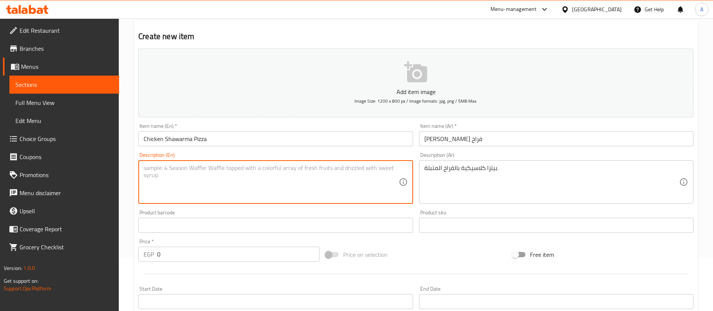
paste textarea "Classic pizza with marinated chicken shawarma."
type textarea "Classic pizza with marinated chicken shawarma."
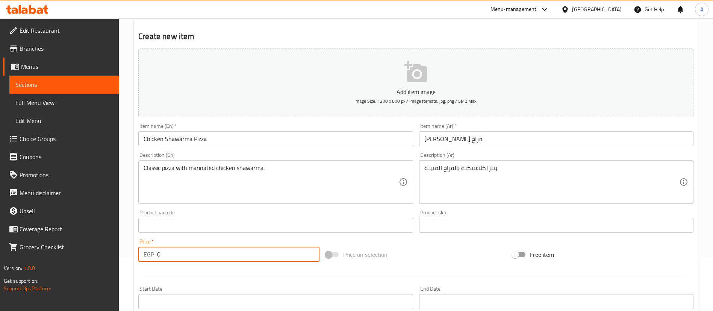
click at [200, 257] on input "0" at bounding box center [238, 254] width 162 height 15
paste input "240"
type input "240"
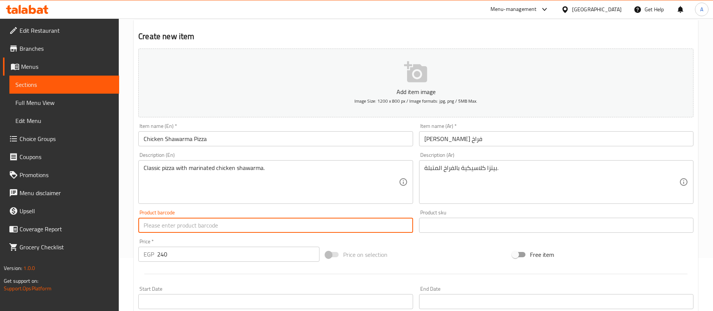
click at [193, 232] on input "text" at bounding box center [275, 225] width 274 height 15
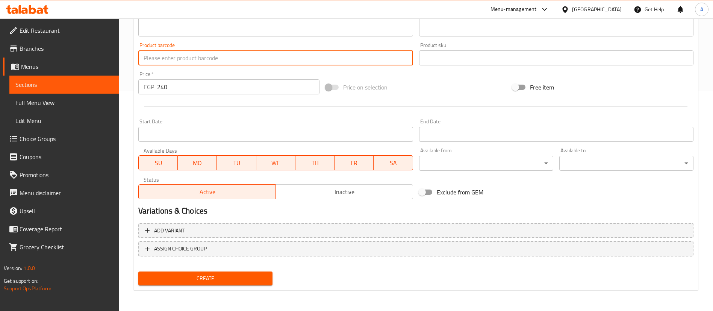
click at [190, 277] on span "Create" at bounding box center [205, 278] width 122 height 9
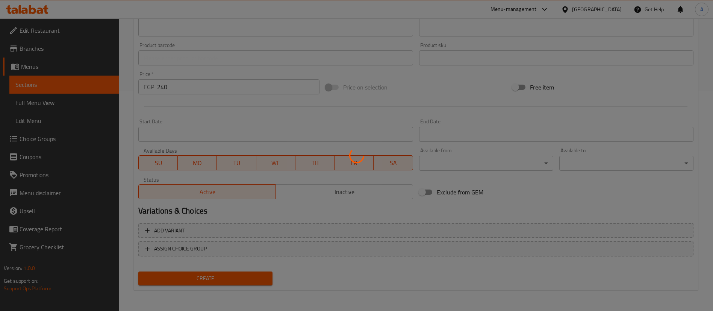
scroll to position [0, 0]
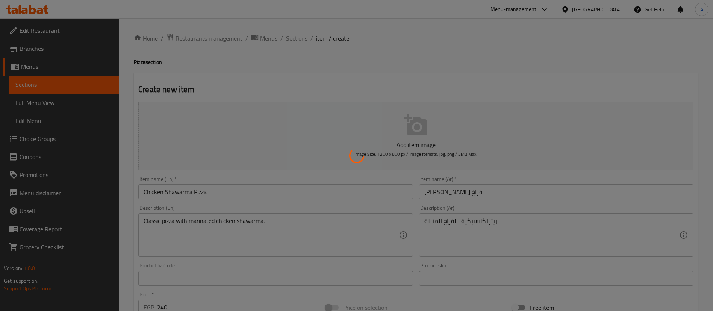
type input "0"
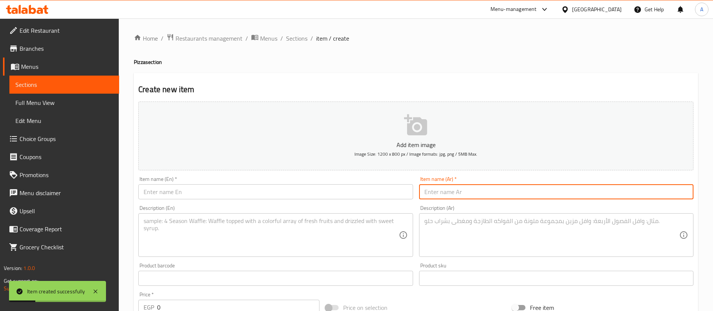
click at [458, 188] on input "text" at bounding box center [556, 191] width 274 height 15
paste input "بيتزا شاورما فراخ باريبيكو"
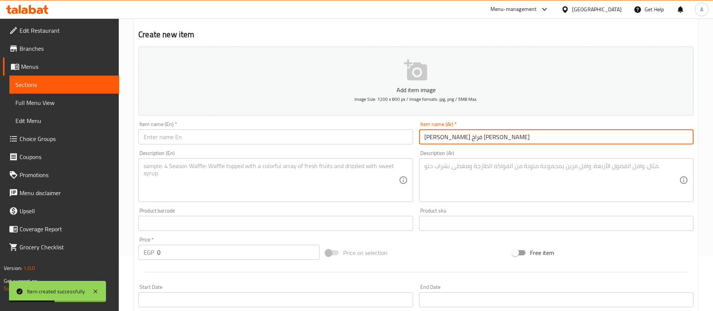
type input "بيتزا شاورما فراخ باريبيكو"
click at [313, 142] on input "text" at bounding box center [275, 136] width 274 height 15
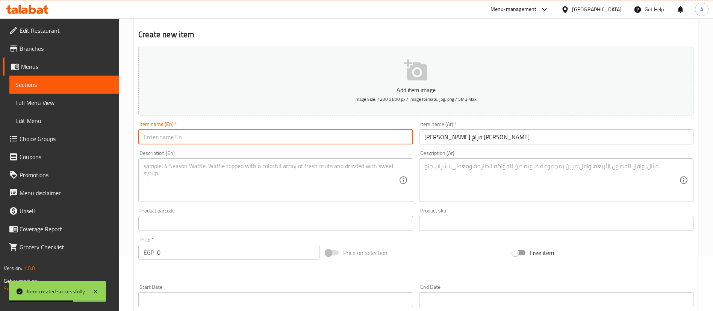
paste input "فراخ شاورما مع صوص باربيكيو مدخن."
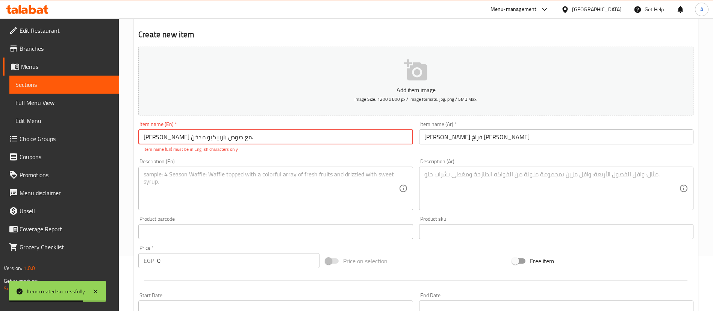
type input "فراخ شاورما مع صوص باربيكيو مدخن."
click at [456, 201] on textarea at bounding box center [551, 189] width 255 height 36
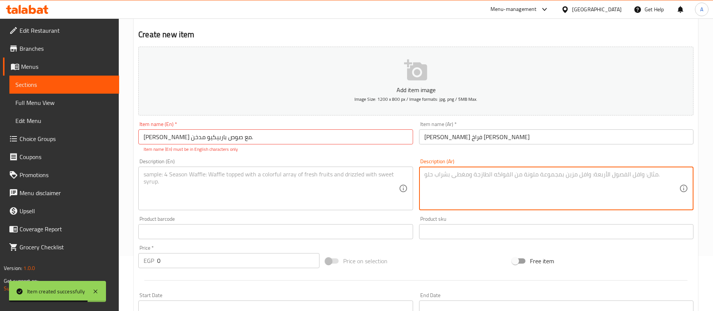
paste textarea "فراخ شاورما مع صوص باربيكيو مدخن."
type textarea "فراخ شاورما مع صوص باربيكيو مدخن."
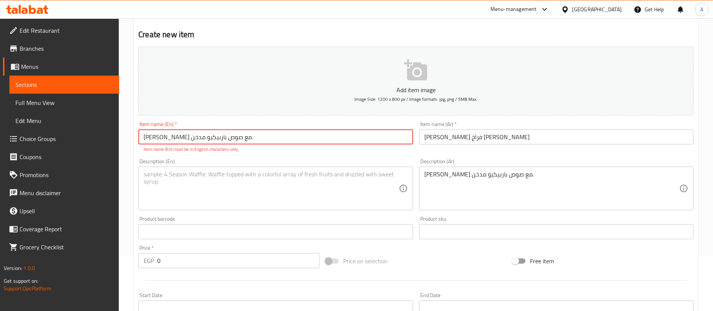
click at [168, 136] on input "فراخ شاورما مع صوص باربيكيو مدخن." at bounding box center [275, 136] width 274 height 15
paste input "Chicken Shawarma BBQ Pizza"
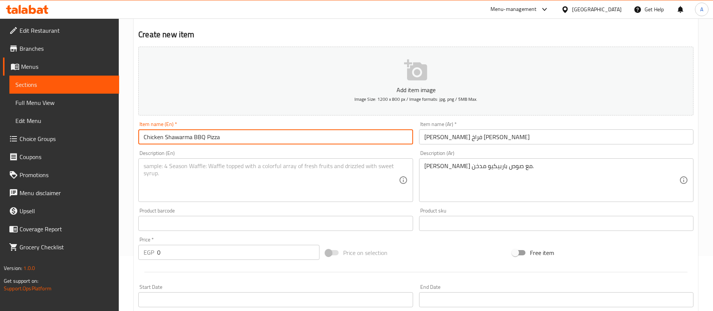
type input "Chicken Shawarma BBQ Pizza"
click at [203, 171] on textarea at bounding box center [271, 180] width 255 height 36
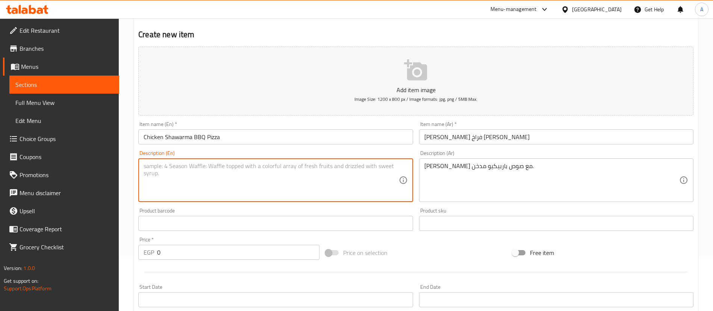
paste textarea "Juicy chicken shawarma with smoky BBQ sauce."
type textarea "Juicy chicken shawarma with smoky BBQ sauce."
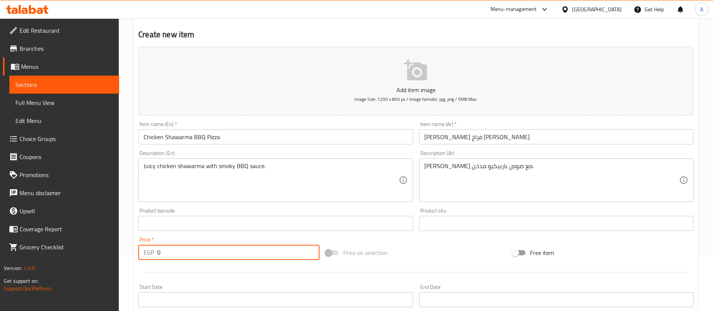
click at [191, 250] on input "0" at bounding box center [238, 252] width 162 height 15
paste input "250"
type input "250"
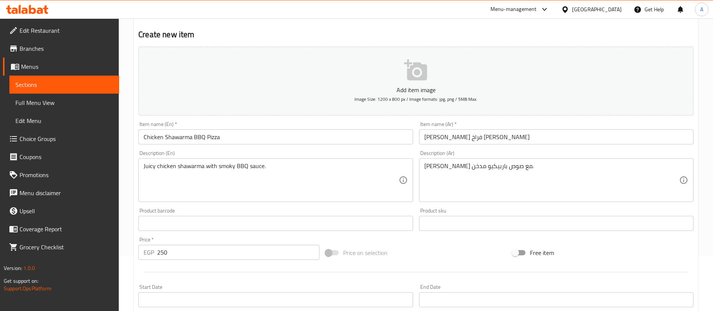
click at [189, 237] on div "Price   * EGP 250 Price *" at bounding box center [228, 248] width 181 height 23
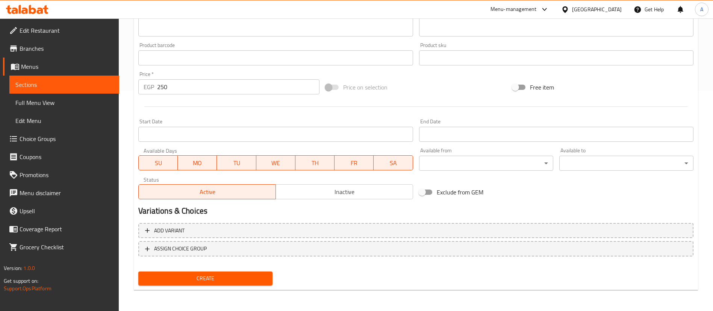
click at [191, 277] on span "Create" at bounding box center [205, 278] width 122 height 9
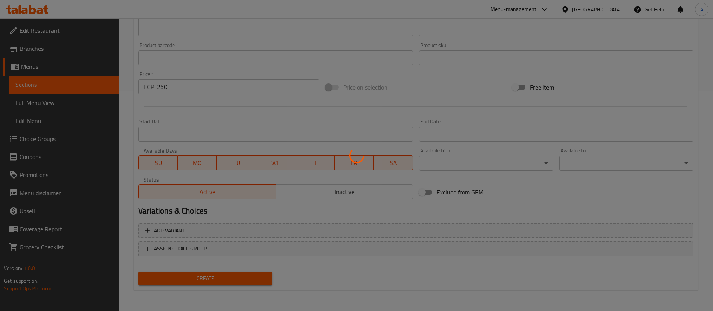
type input "0"
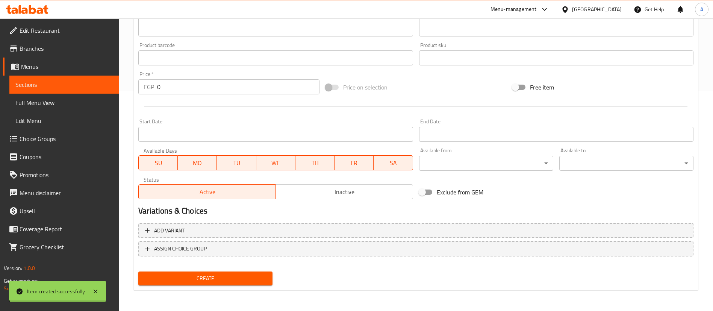
scroll to position [0, 0]
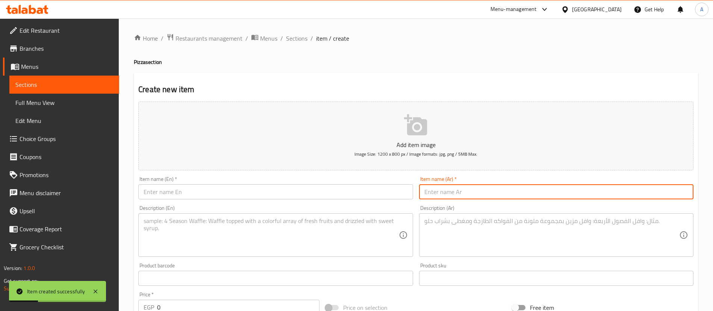
click at [452, 191] on input "text" at bounding box center [556, 191] width 274 height 15
paste input "بيتزا شاورما فراخ رانش"
type input "بيتزا شاورما فراخ رانش"
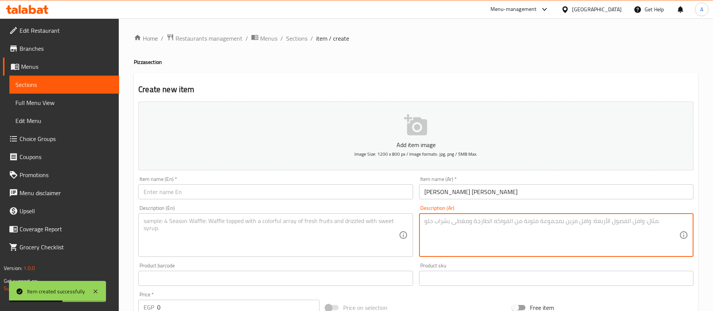
click at [494, 238] on textarea at bounding box center [551, 235] width 255 height 36
paste textarea "فراخ شاورما مع صوص الرانش الكريمي."
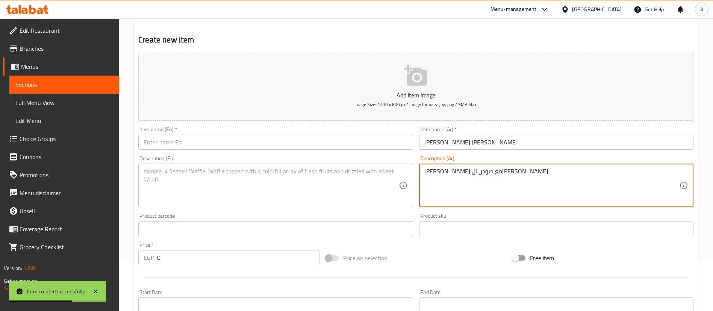
scroll to position [51, 0]
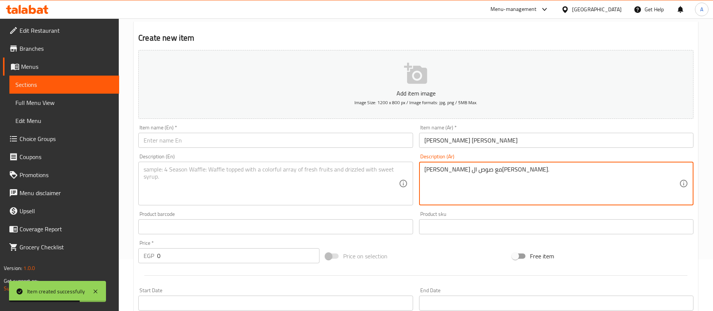
type textarea "فراخ شاورما مع صوص الرانش الكريمي."
click at [246, 140] on input "text" at bounding box center [275, 140] width 274 height 15
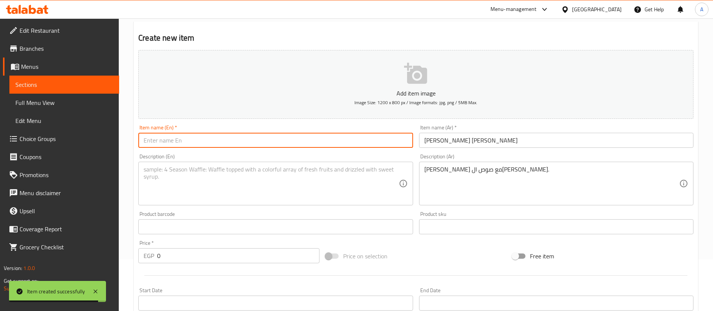
paste input "Chicken Shawarma Ranch Pizza"
type input "Chicken Shawarma Ranch Pizza"
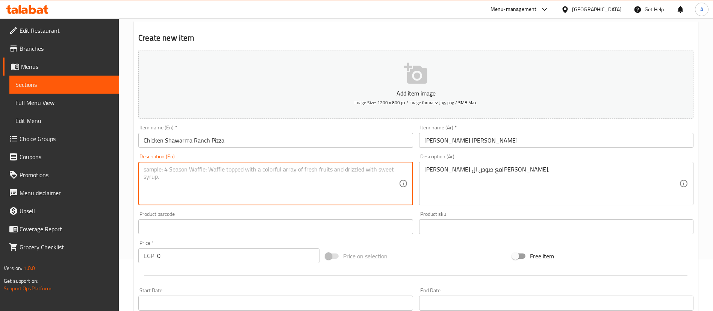
click at [239, 186] on textarea at bounding box center [271, 184] width 255 height 36
paste textarea "Chicken shawarma with creamy ranch dressing."
type textarea "Chicken shawarma with creamy ranch dressing."
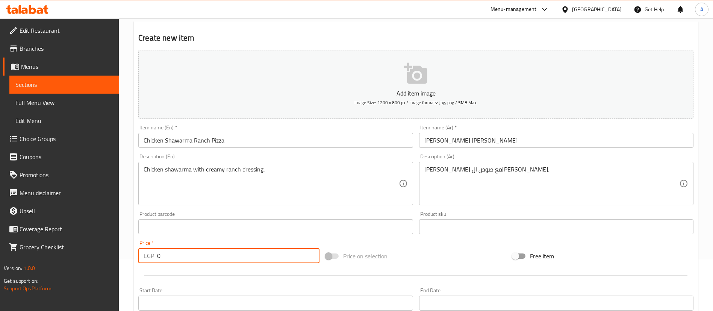
click at [227, 259] on input "0" at bounding box center [238, 255] width 162 height 15
paste input "250"
type input "250"
click at [222, 244] on div "Price   * EGP 250 Price *" at bounding box center [228, 251] width 181 height 23
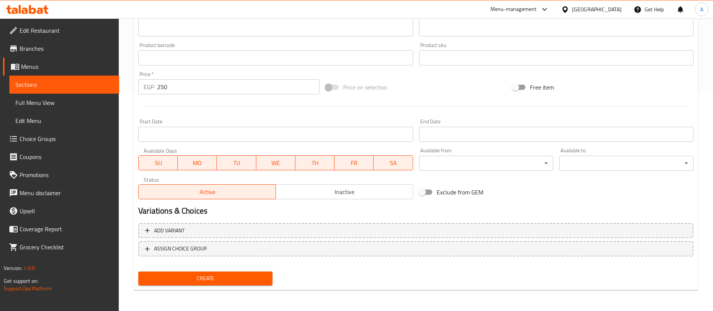
click at [204, 279] on span "Create" at bounding box center [205, 278] width 122 height 9
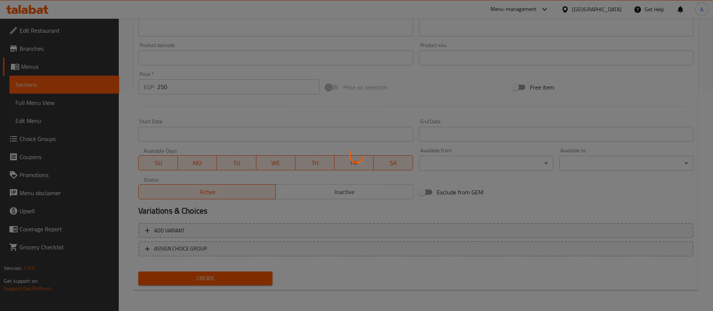
type input "0"
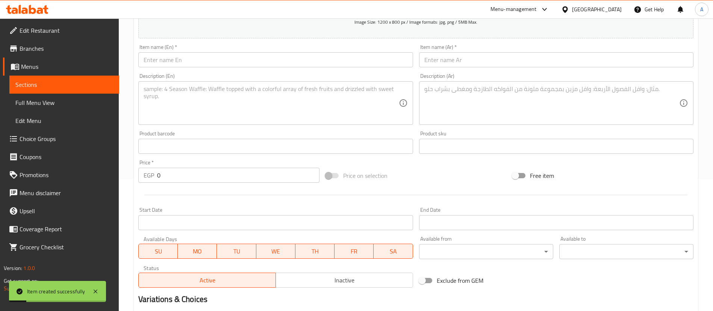
scroll to position [0, 0]
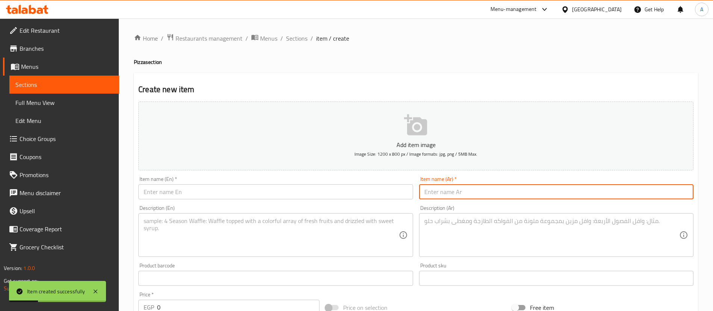
click at [449, 195] on input "text" at bounding box center [556, 191] width 274 height 15
paste input "بيتزا شاورما فراخ شيدر"
type input "بيتزا شاورما فراخ شيدر"
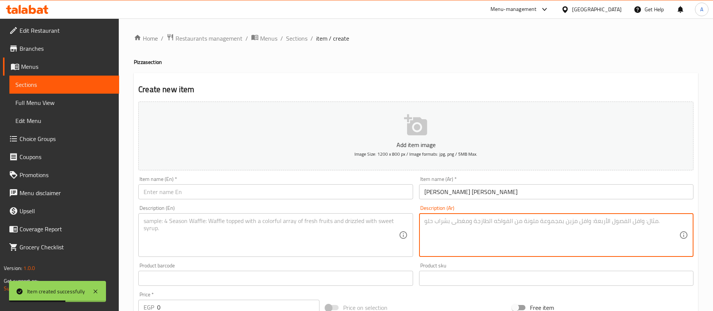
click at [477, 229] on textarea at bounding box center [551, 235] width 255 height 36
paste textarea "فراخ شاورما مع جبنة شيدر الذائبة."
type textarea "فراخ شاورما مع جبنة شيدر الذائبة."
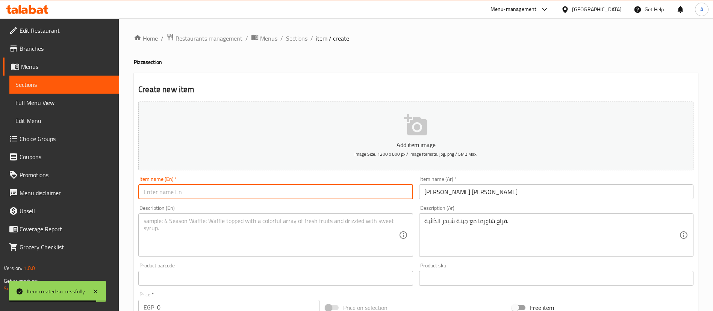
click at [292, 193] on input "text" at bounding box center [275, 191] width 274 height 15
paste input "Chicken Shawarma Cheddar Pizza"
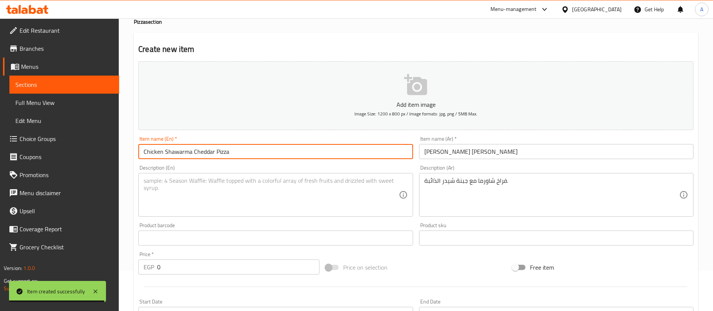
scroll to position [42, 0]
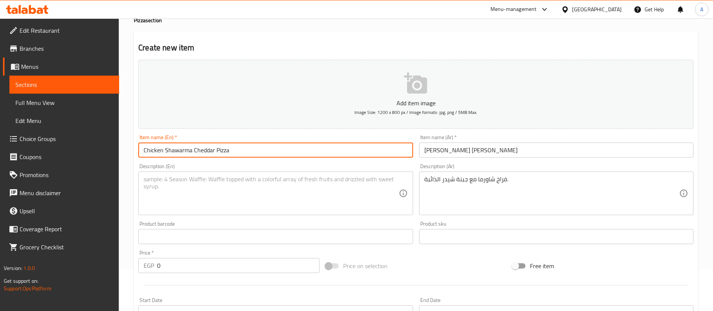
type input "Chicken Shawarma Cheddar Pizza"
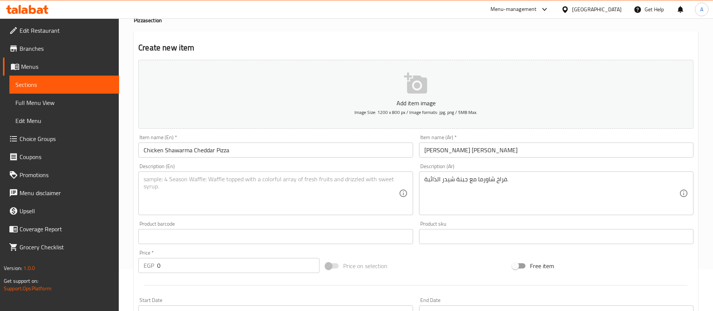
click at [284, 173] on div "Description (En)" at bounding box center [275, 193] width 274 height 44
paste textarea "Chicken shawarma with melted cheddar cheese."
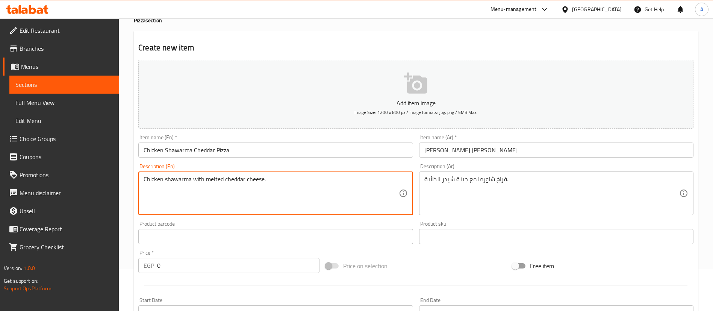
type textarea "Chicken shawarma with melted cheddar cheese."
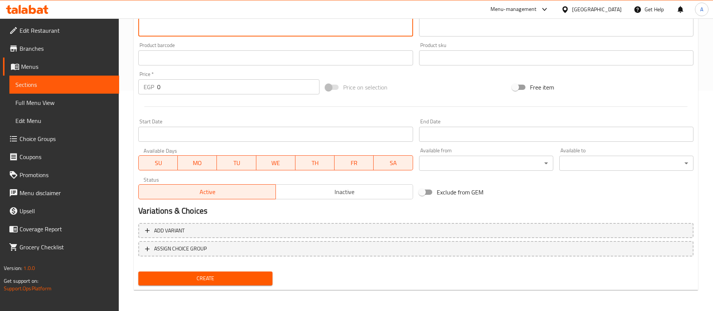
click at [182, 81] on input "0" at bounding box center [238, 86] width 162 height 15
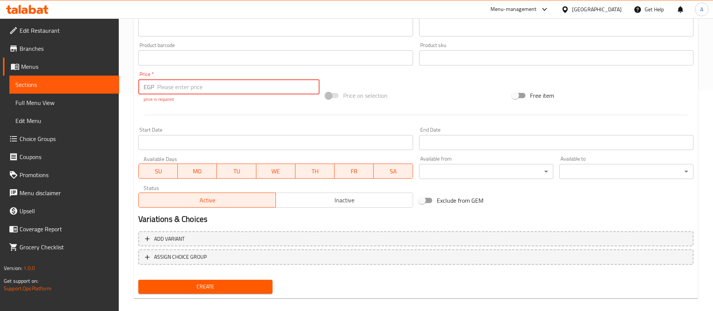
paste input "265"
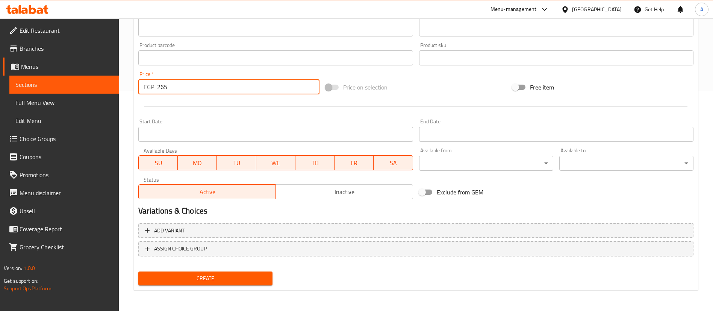
type input "265"
click at [188, 108] on div at bounding box center [415, 106] width 561 height 18
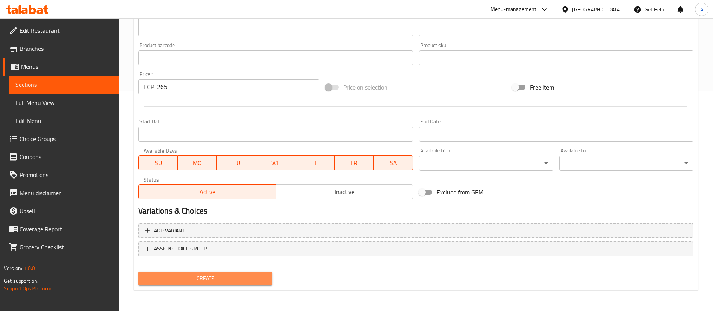
click at [187, 277] on span "Create" at bounding box center [205, 278] width 122 height 9
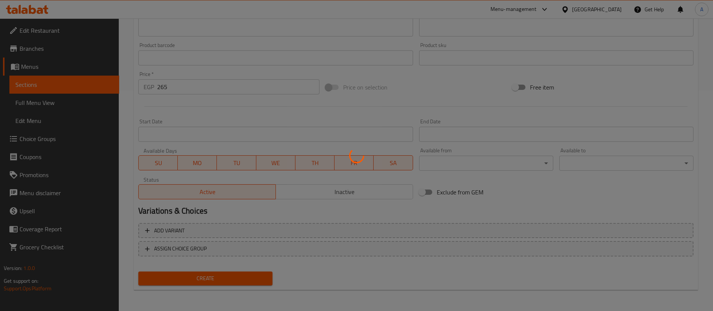
scroll to position [0, 0]
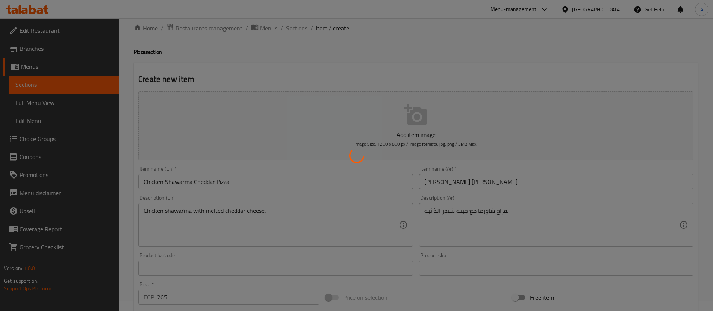
type input "0"
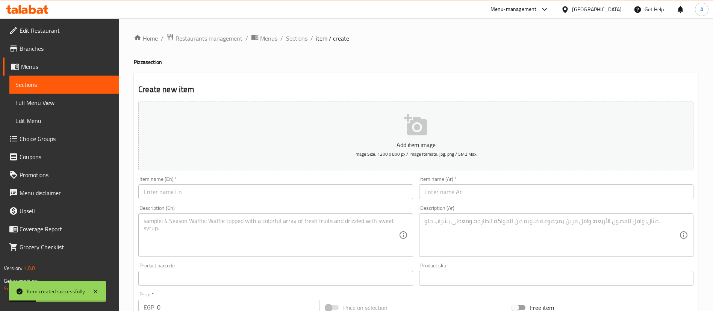
click at [526, 192] on input "text" at bounding box center [556, 191] width 274 height 15
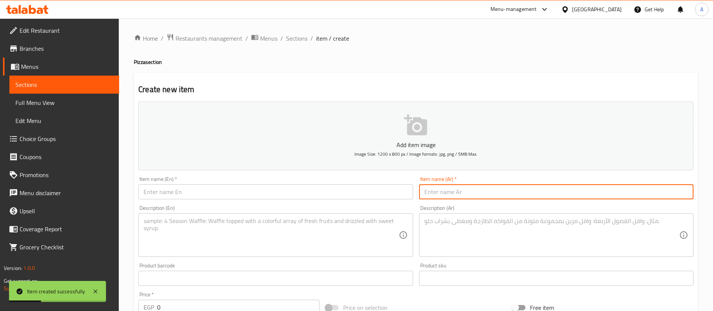
paste input "بيتزا مارغريتا"
type input "بيتزا مارغريتا"
click at [487, 229] on textarea at bounding box center [551, 235] width 255 height 36
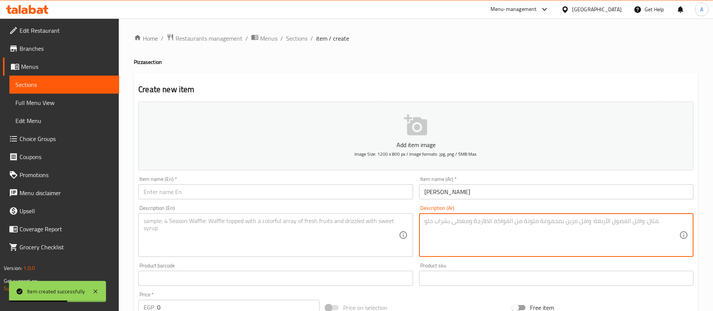
paste textarea "الطماطم والموتزاريلا الكلاسيكية."
type textarea "الطماطم والموتزاريلا الكلاسيكية."
click at [304, 191] on input "text" at bounding box center [275, 191] width 274 height 15
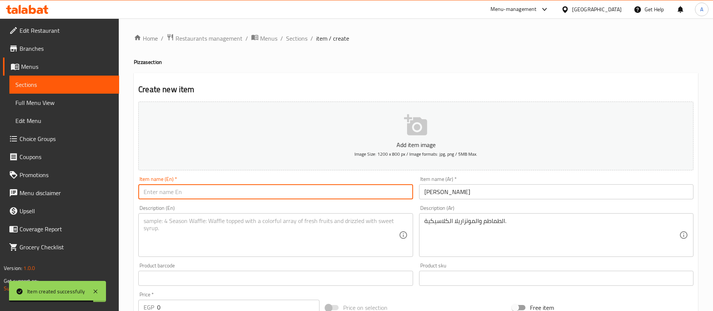
paste input "Margherita Pizza"
type input "Margherita Pizza"
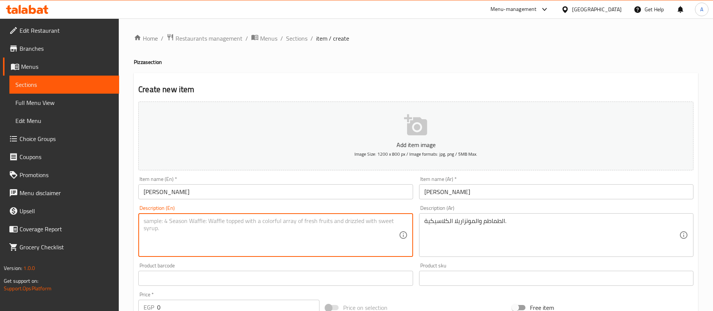
click at [291, 246] on textarea at bounding box center [271, 235] width 255 height 36
paste textarea "Classic tomato sauce and mozzarella cheese pizza."
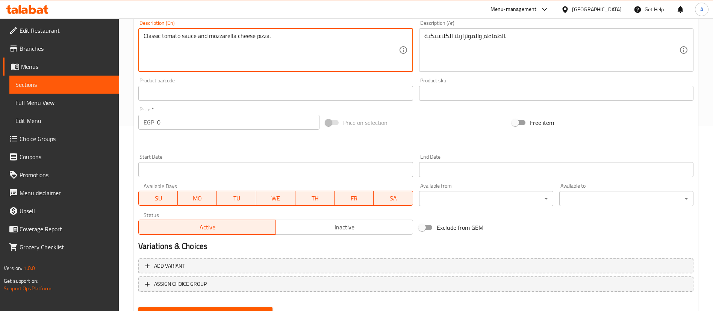
scroll to position [189, 0]
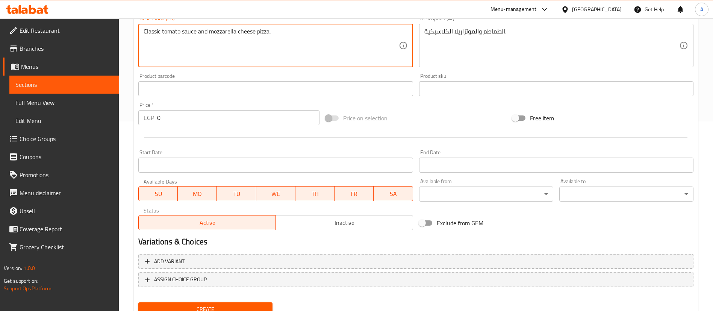
type textarea "Classic tomato sauce and mozzarella cheese pizza."
click at [186, 117] on input "0" at bounding box center [238, 117] width 162 height 15
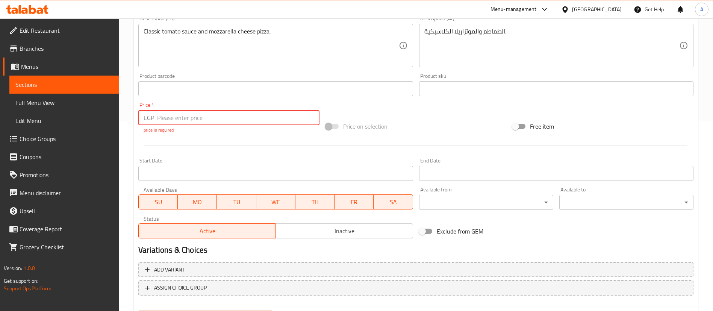
paste input "150"
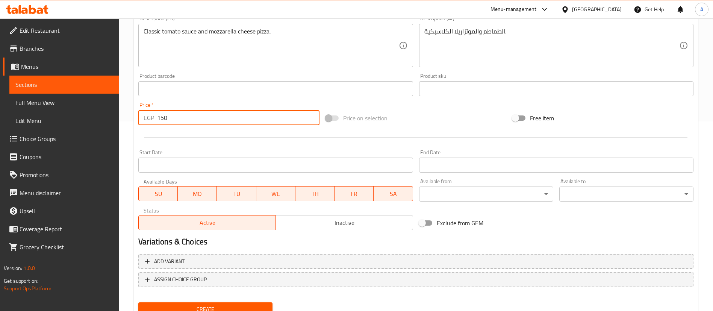
type input "150"
click at [186, 137] on hr at bounding box center [415, 137] width 543 height 0
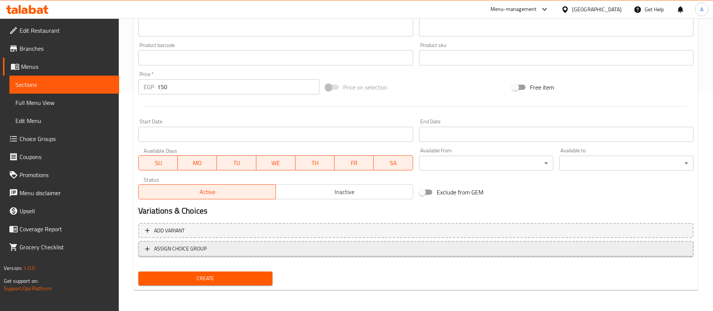
scroll to position [217, 0]
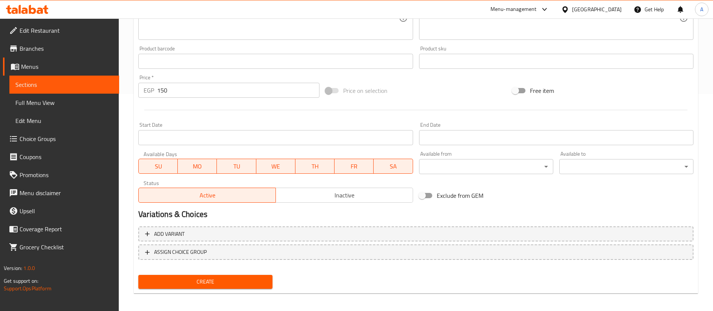
click at [211, 280] on span "Create" at bounding box center [205, 281] width 122 height 9
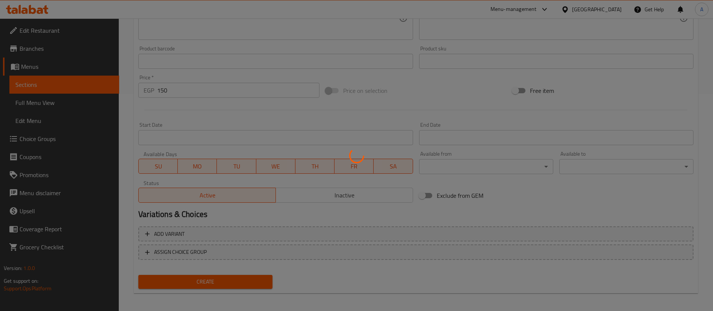
scroll to position [0, 0]
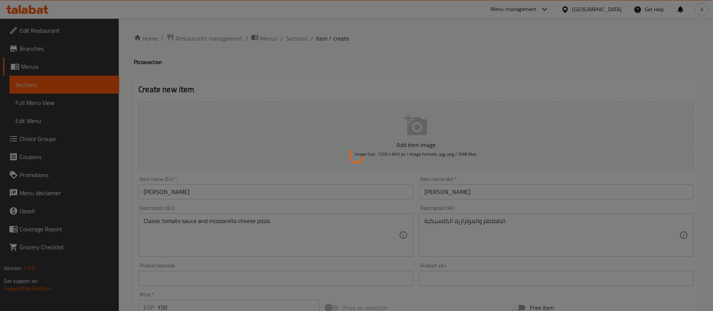
type input "0"
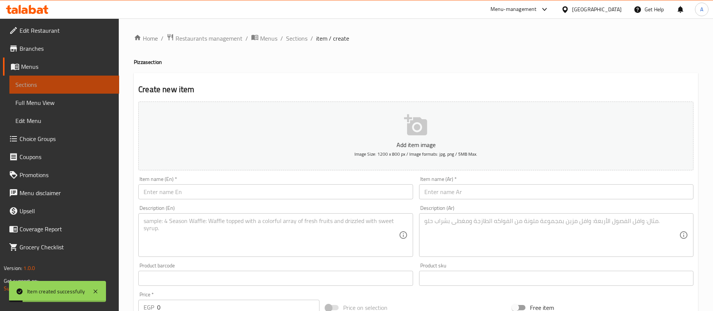
click at [55, 82] on span "Sections" at bounding box center [64, 84] width 98 height 9
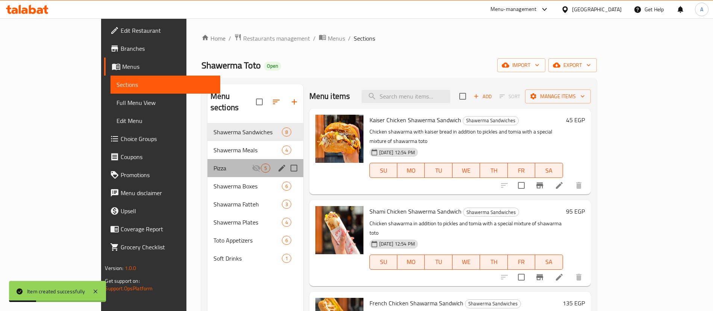
click at [207, 159] on div "Pizza 5" at bounding box center [255, 168] width 96 height 18
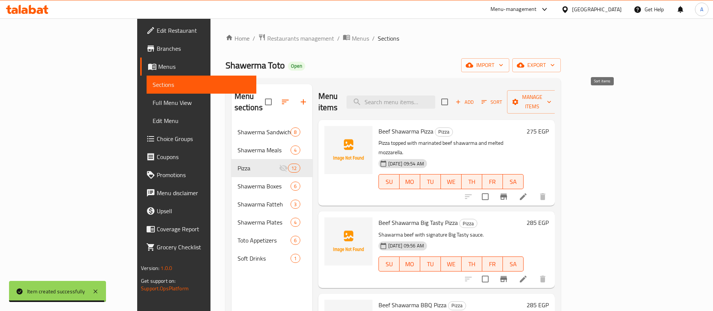
click at [502, 98] on span "Sort" at bounding box center [492, 102] width 21 height 9
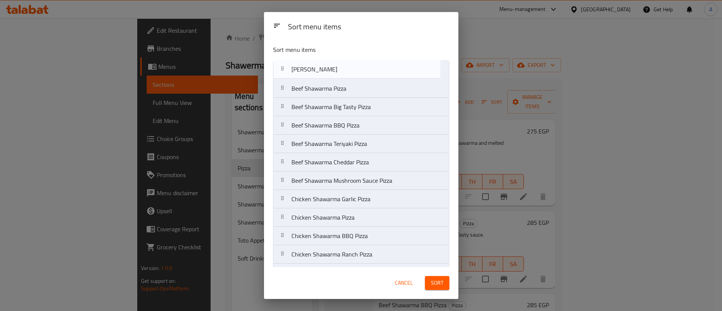
drag, startPoint x: 283, startPoint y: 257, endPoint x: 280, endPoint y: 70, distance: 187.6
click at [280, 70] on nav "Beef Shawarma Pizza Beef Shawarma Big Tasty Pizza Beef Shawarma BBQ Pizza Beef …" at bounding box center [361, 172] width 176 height 222
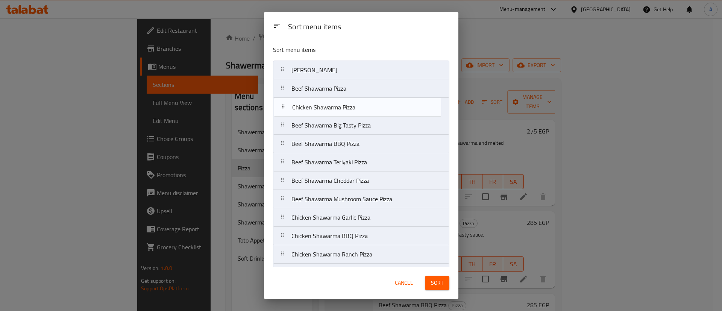
drag, startPoint x: 287, startPoint y: 203, endPoint x: 288, endPoint y: 100, distance: 103.0
click at [288, 100] on nav "Margherita Pizza Beef Shawarma Pizza Beef Shawarma Big Tasty Pizza Beef Shawarm…" at bounding box center [361, 172] width 176 height 222
drag, startPoint x: 286, startPoint y: 184, endPoint x: 278, endPoint y: 124, distance: 60.7
click at [278, 124] on nav "Margherita Pizza Beef Shawarma Pizza Chicken Shawarma Pizza Beef Shawarma Big T…" at bounding box center [361, 172] width 176 height 222
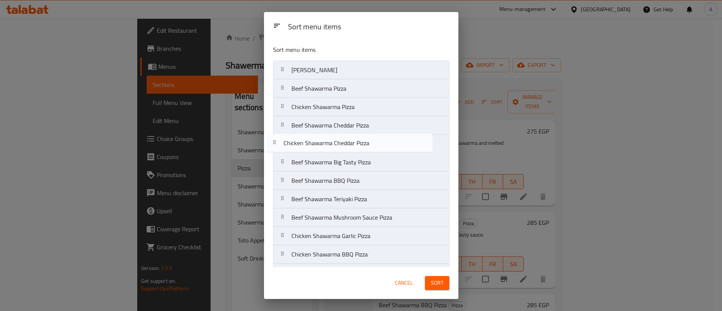
drag, startPoint x: 287, startPoint y: 254, endPoint x: 277, endPoint y: 136, distance: 118.5
click at [277, 136] on nav "Margherita Pizza Beef Shawarma Pizza Chicken Shawarma Pizza Beef Shawarma Chedd…" at bounding box center [361, 172] width 176 height 222
drag, startPoint x: 282, startPoint y: 186, endPoint x: 282, endPoint y: 162, distance: 24.4
click at [282, 162] on nav "Margherita Pizza Beef Shawarma Pizza Chicken Shawarma Pizza Beef Shawarma Chedd…" at bounding box center [361, 172] width 176 height 222
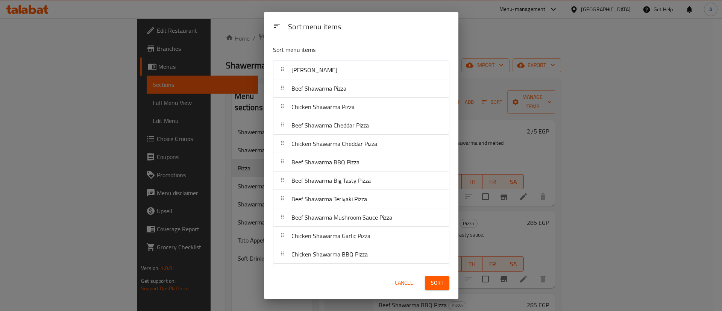
scroll to position [18, 0]
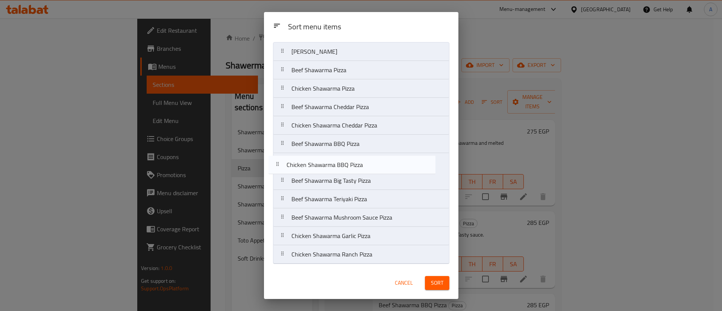
drag, startPoint x: 285, startPoint y: 238, endPoint x: 279, endPoint y: 160, distance: 78.0
click at [279, 160] on nav "Margherita Pizza Beef Shawarma Pizza Chicken Shawarma Pizza Beef Shawarma Chedd…" at bounding box center [361, 153] width 176 height 222
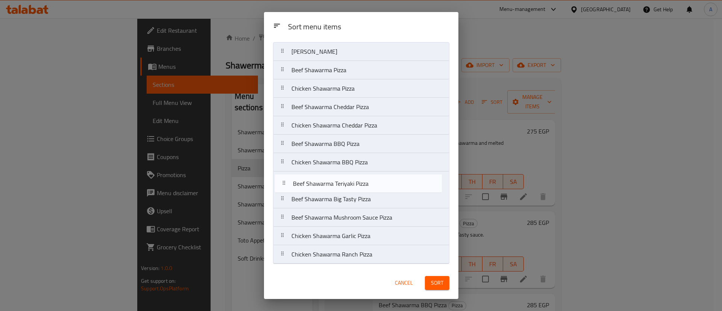
drag, startPoint x: 284, startPoint y: 200, endPoint x: 286, endPoint y: 182, distance: 18.9
click at [286, 182] on nav "Margherita Pizza Beef Shawarma Pizza Chicken Shawarma Pizza Beef Shawarma Chedd…" at bounding box center [361, 153] width 176 height 222
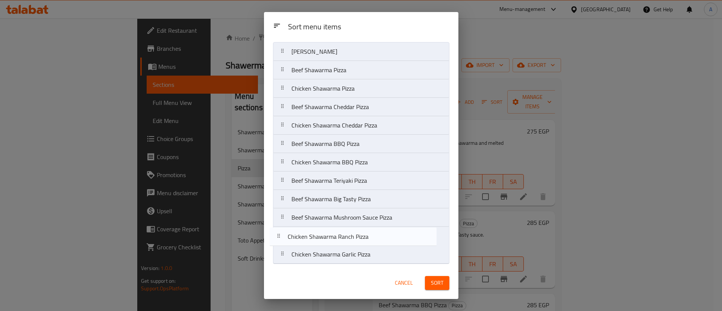
drag, startPoint x: 283, startPoint y: 256, endPoint x: 279, endPoint y: 232, distance: 24.7
click at [279, 232] on nav "Margherita Pizza Beef Shawarma Pizza Chicken Shawarma Pizza Beef Shawarma Chedd…" at bounding box center [361, 153] width 176 height 222
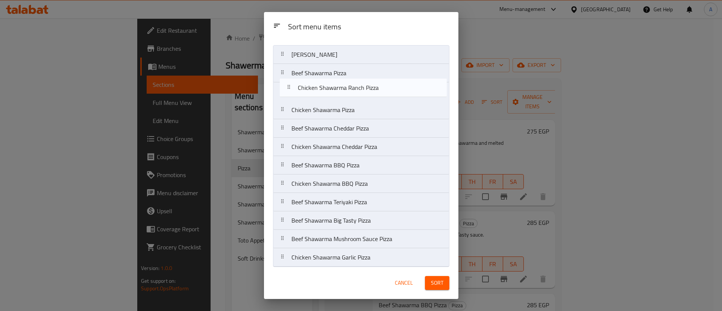
scroll to position [0, 0]
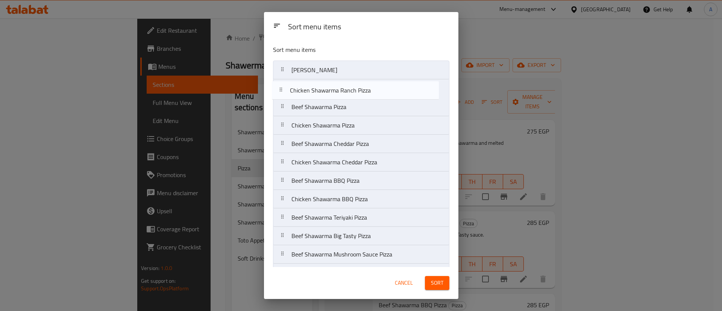
drag, startPoint x: 286, startPoint y: 239, endPoint x: 285, endPoint y: 91, distance: 147.4
click at [285, 91] on nav "Margherita Pizza Beef Shawarma Pizza Chicken Shawarma Pizza Beef Shawarma Chedd…" at bounding box center [361, 172] width 176 height 222
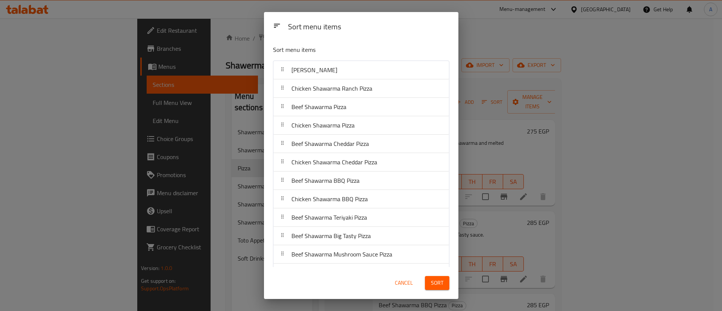
scroll to position [18, 0]
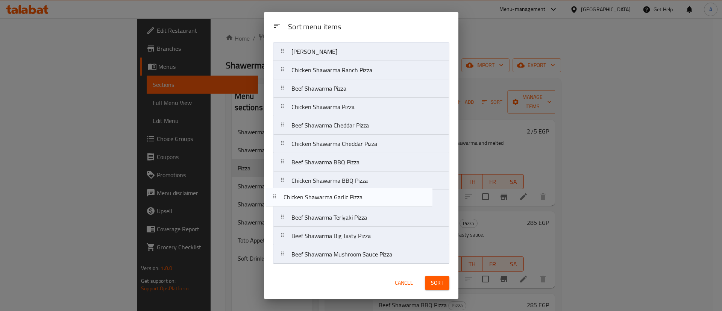
drag, startPoint x: 284, startPoint y: 254, endPoint x: 276, endPoint y: 195, distance: 59.5
click at [276, 195] on nav "Margherita Pizza Chicken Shawarma Ranch Pizza Beef Shawarma Pizza Chicken Shawa…" at bounding box center [361, 153] width 176 height 222
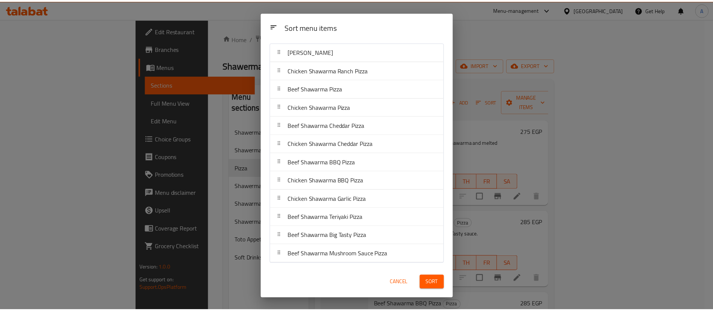
scroll to position [0, 0]
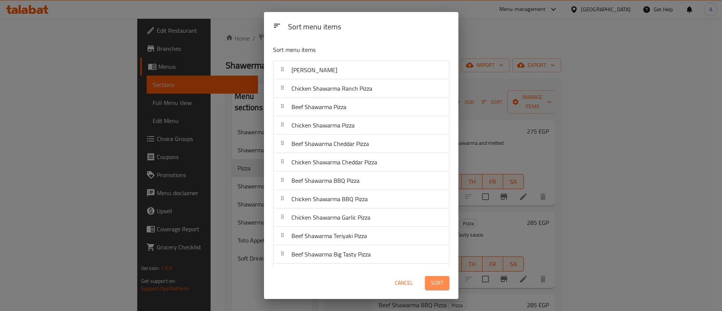
click at [440, 284] on span "Sort" at bounding box center [437, 282] width 12 height 9
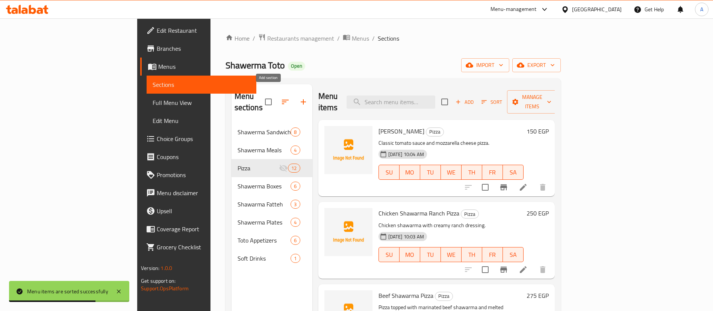
click at [299, 97] on icon "button" at bounding box center [303, 101] width 9 height 9
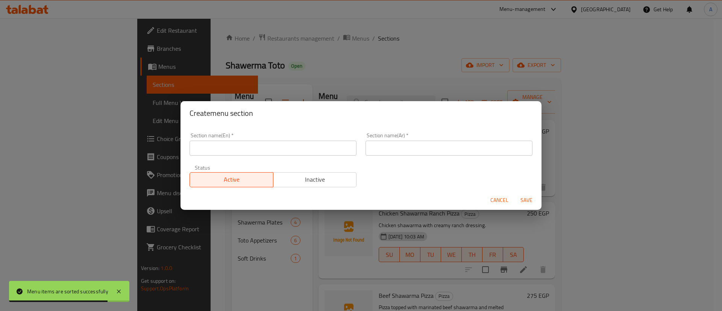
click at [395, 141] on input "text" at bounding box center [448, 148] width 167 height 15
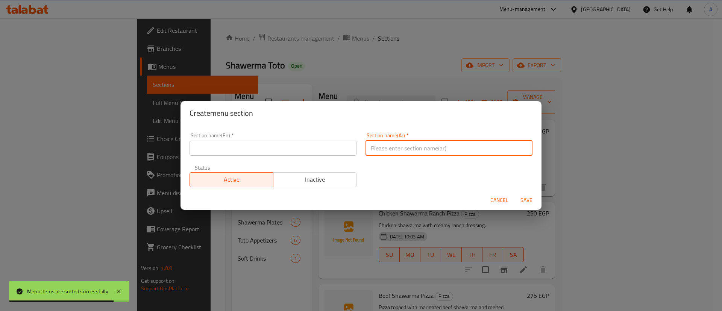
paste input "الحواوشي"
type input "الحواوشي"
click at [277, 153] on input "text" at bounding box center [272, 148] width 167 height 15
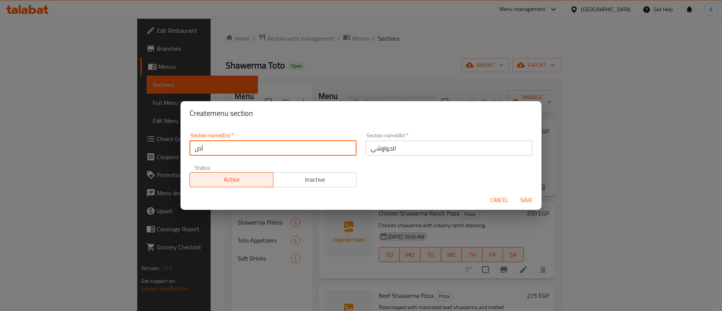
type input "أ"
type input "Hwawshi"
click at [296, 178] on span "Inactive" at bounding box center [314, 179] width 77 height 11
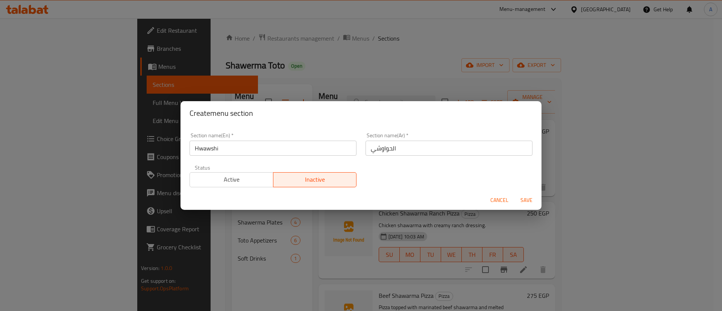
click at [527, 203] on span "Save" at bounding box center [526, 199] width 18 height 9
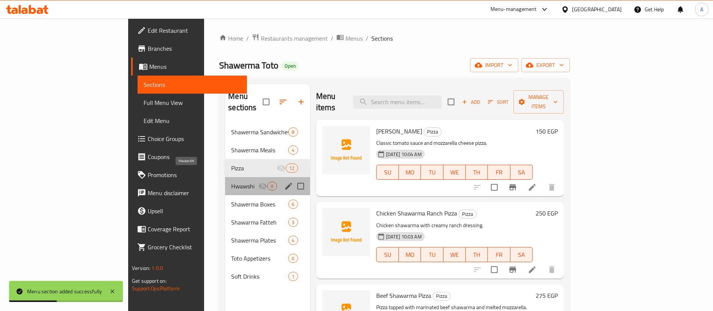
click at [231, 182] on span "Hwawshi" at bounding box center [244, 186] width 27 height 9
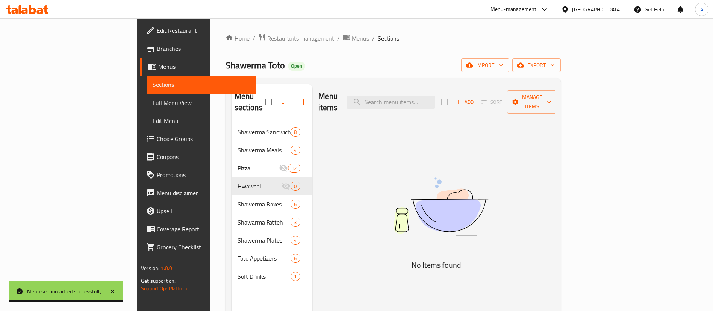
click at [475, 98] on span "Add" at bounding box center [464, 102] width 20 height 9
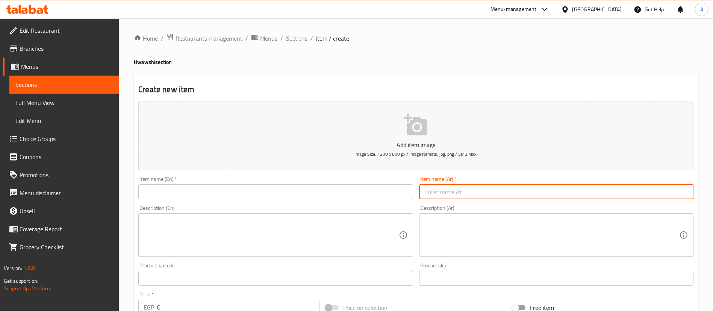
click at [503, 192] on input "text" at bounding box center [556, 191] width 274 height 15
paste input "حواوشي سادة"
type input "حواوشي سادة"
click at [484, 239] on textarea at bounding box center [551, 235] width 255 height 36
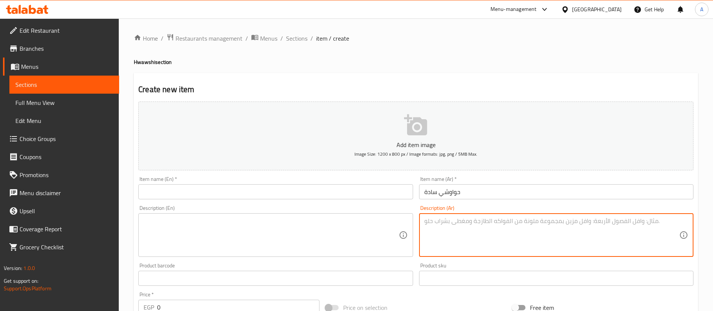
paste textarea "خبز محشو بلحم متبّل مشوي."
type textarea "خبز محشو بلحم متبّل مشوي."
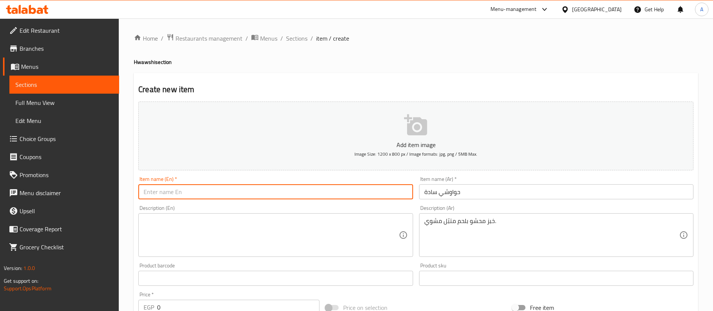
click at [300, 191] on input "text" at bounding box center [275, 191] width 274 height 15
paste input "Plain Hawawshi"
type input "Plain Hawawshi"
click at [317, 229] on textarea at bounding box center [271, 235] width 255 height 36
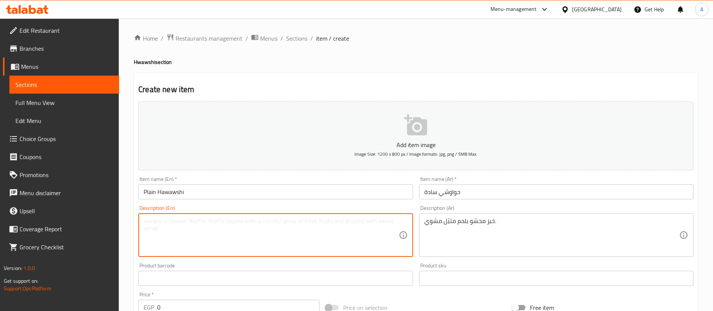
paste textarea "Traditional baked bread stuffed with seasoned meat."
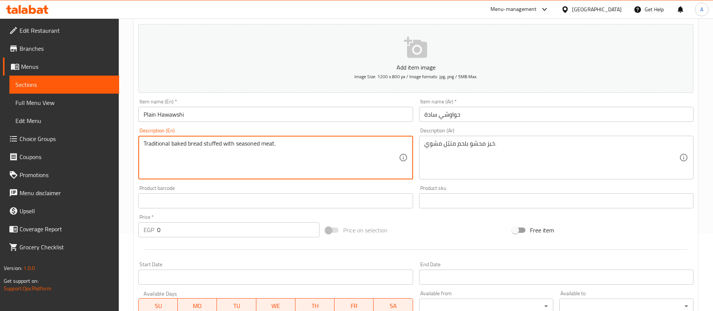
scroll to position [99, 0]
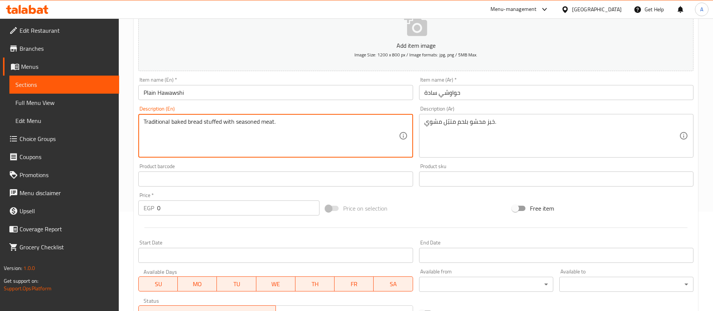
type textarea "Traditional baked bread stuffed with seasoned meat."
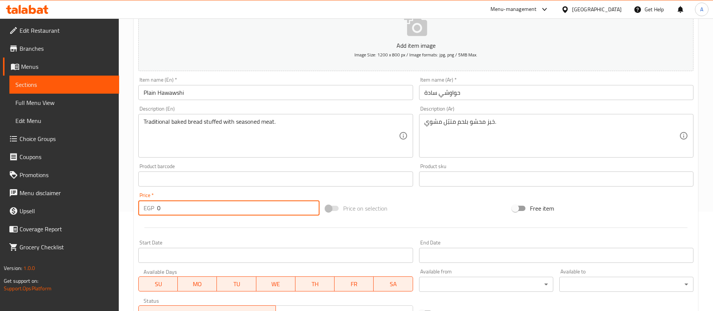
click at [212, 204] on input "0" at bounding box center [238, 207] width 162 height 15
paste input "85"
type input "85"
click at [221, 233] on div at bounding box center [415, 227] width 561 height 18
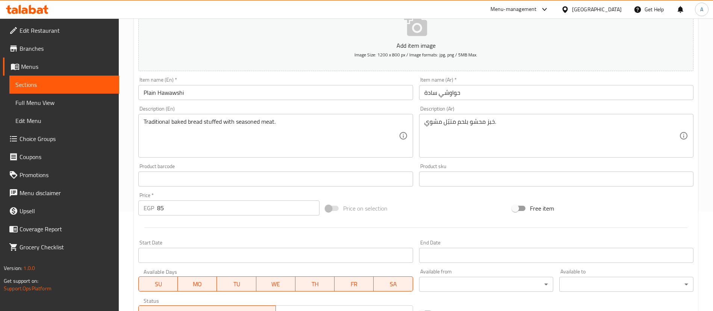
scroll to position [220, 0]
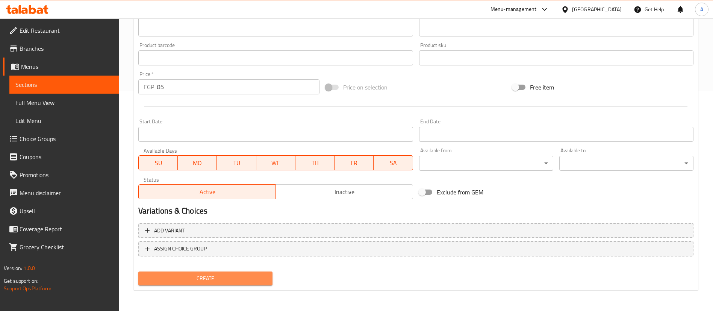
click at [223, 280] on span "Create" at bounding box center [205, 278] width 122 height 9
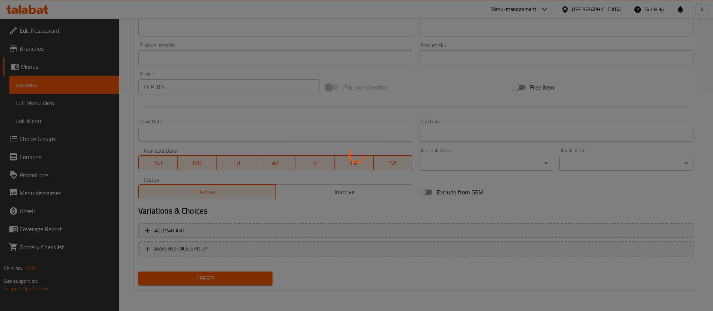
type input "0"
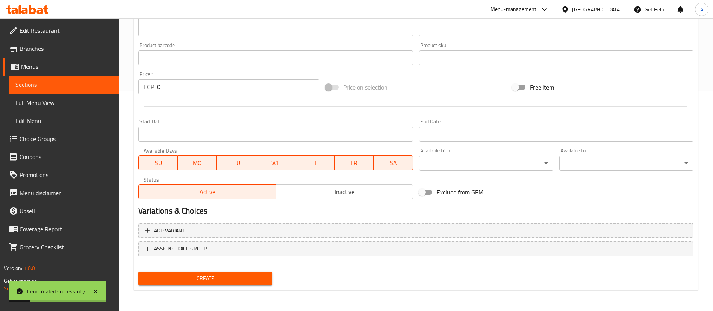
scroll to position [0, 0]
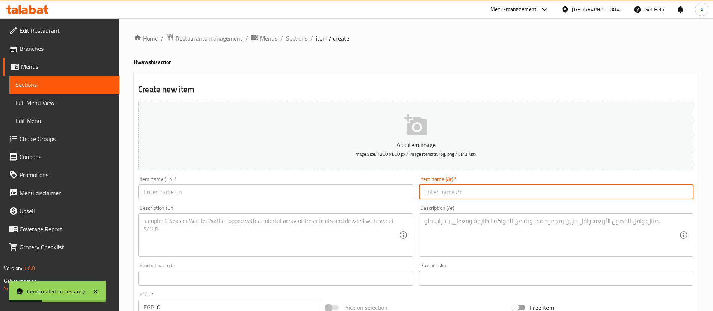
click at [491, 192] on input "text" at bounding box center [556, 191] width 274 height 15
paste input "حواوشي خضار"
type input "حواوشي خضار"
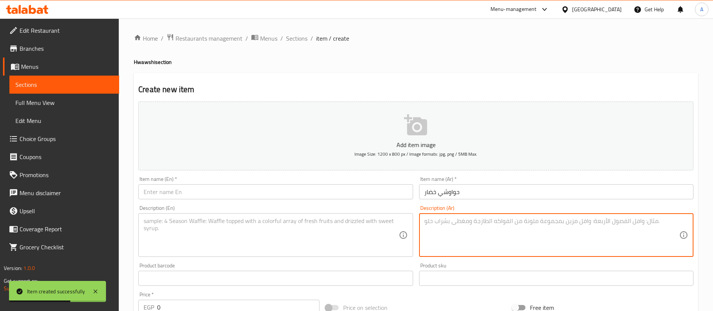
click at [440, 234] on textarea at bounding box center [551, 235] width 255 height 36
paste textarea "لحم متبّل مشوي مع خضار طازجة."
type textarea "لحم متبّل مشوي مع خضار طازجة."
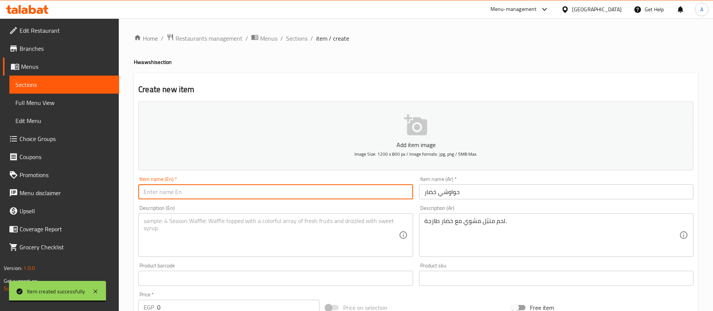
click at [331, 187] on input "text" at bounding box center [275, 191] width 274 height 15
paste input "Vegetable Hawawshi"
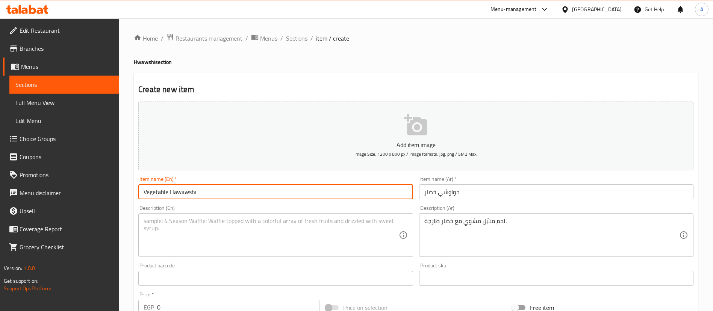
type input "Vegetable Hawawshi"
click at [289, 234] on textarea at bounding box center [271, 235] width 255 height 36
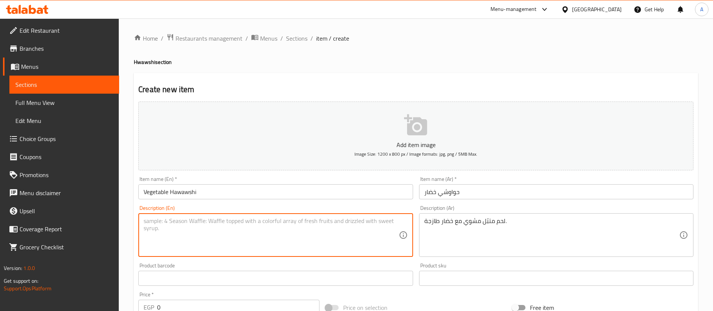
paste textarea "Stuffed with seasoned meat and fresh vegetables."
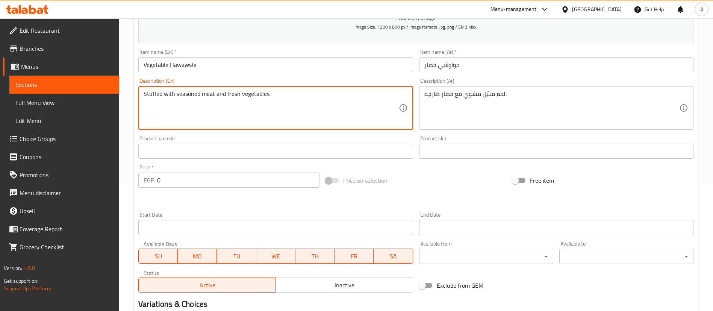
type textarea "Stuffed with seasoned meat and fresh vegetables."
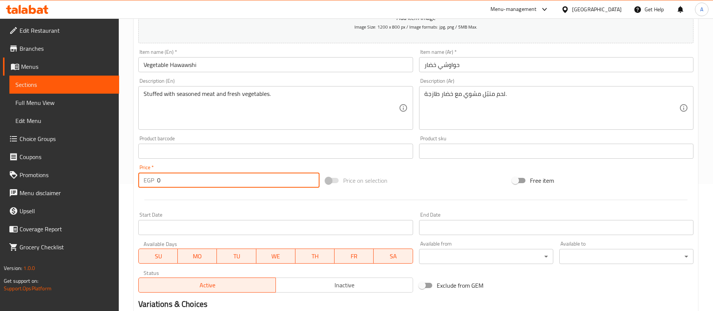
click at [230, 181] on input "0" at bounding box center [238, 180] width 162 height 15
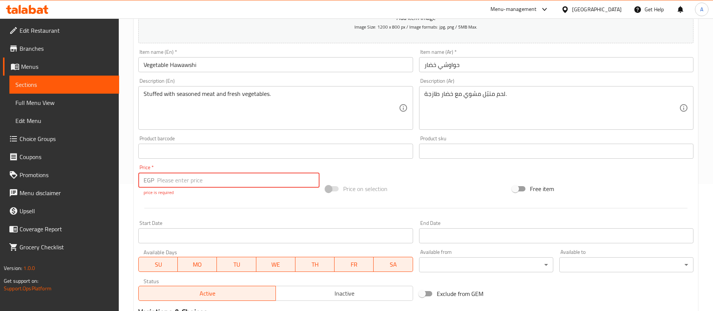
paste input "95"
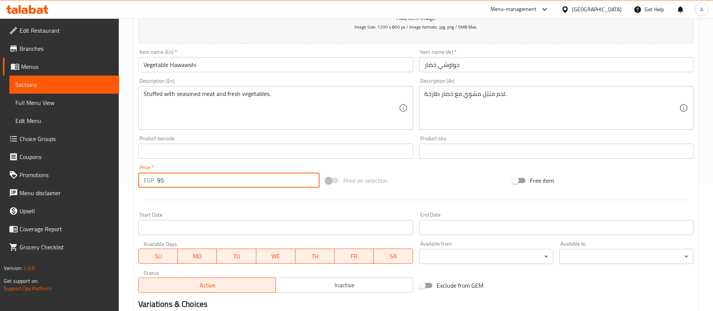
type input "95"
click at [228, 200] on hr at bounding box center [415, 200] width 543 height 0
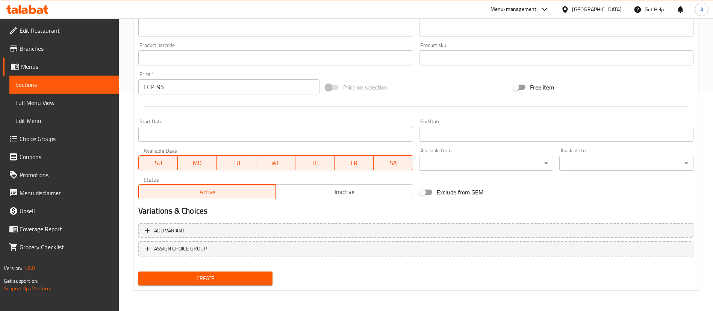
scroll to position [220, 0]
click at [209, 280] on span "Create" at bounding box center [205, 278] width 122 height 9
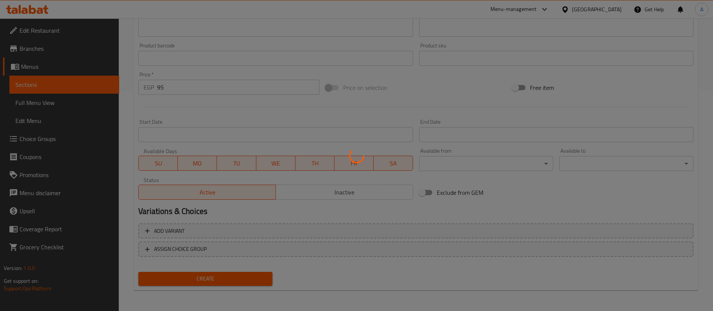
scroll to position [0, 0]
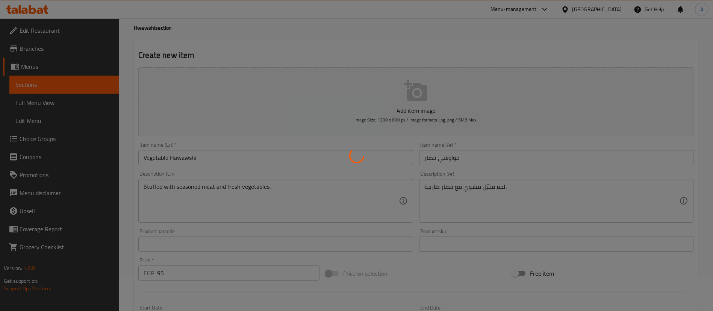
type input "0"
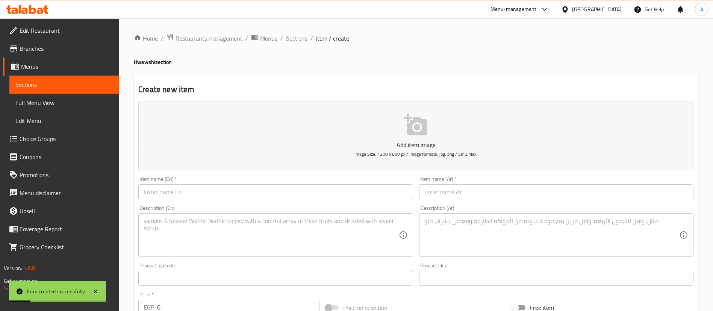
click at [443, 191] on input "text" at bounding box center [556, 191] width 274 height 15
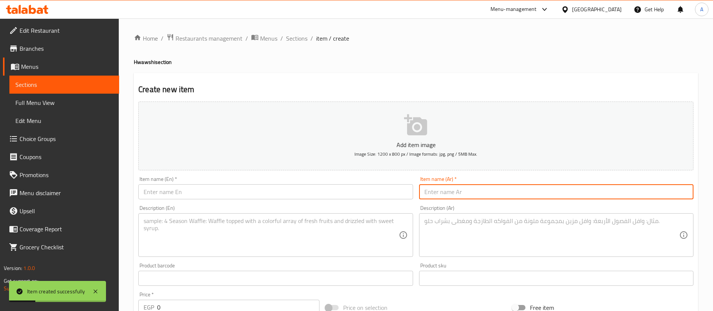
paste input "حواوشي جبنة"
type input "حواوشي جبنة"
click at [502, 229] on textarea at bounding box center [551, 235] width 255 height 36
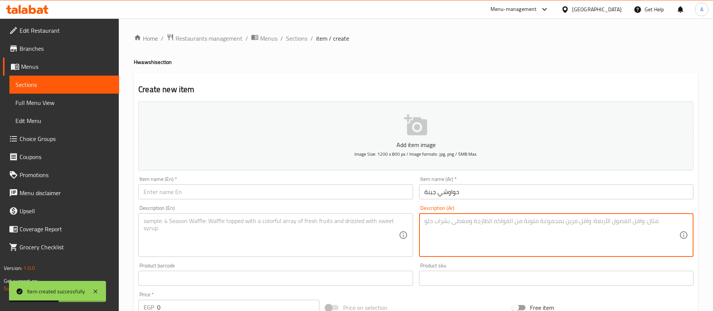
paste textarea "لحم مشوي محشو بجبنة ذائبة."
type textarea "لحم مشوي محشو بجبنة ذائبة."
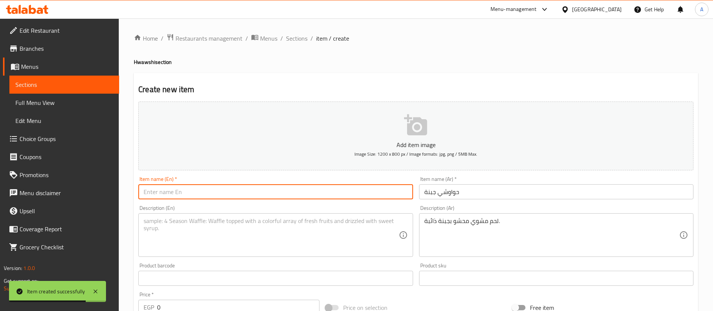
click at [328, 188] on input "text" at bounding box center [275, 191] width 274 height 15
paste input "Cheese Hawawshi"
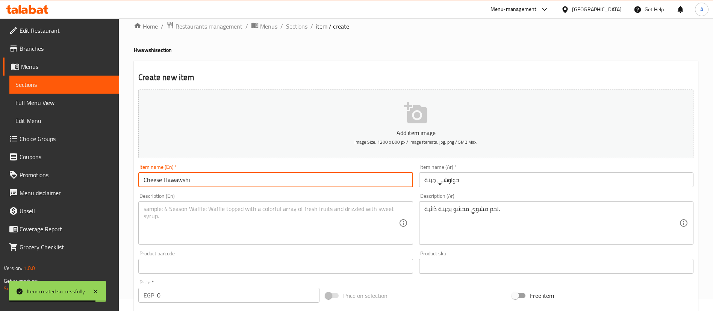
scroll to position [13, 0]
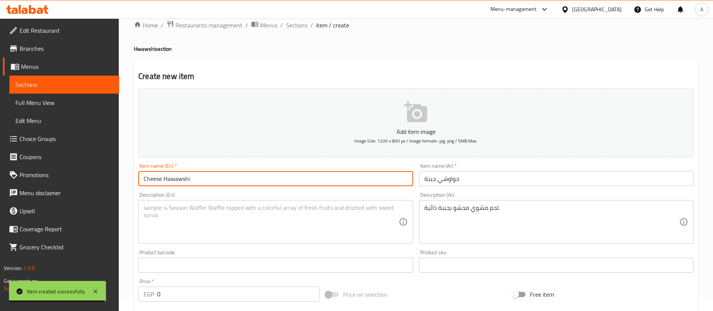
type input "Cheese Hawawshi"
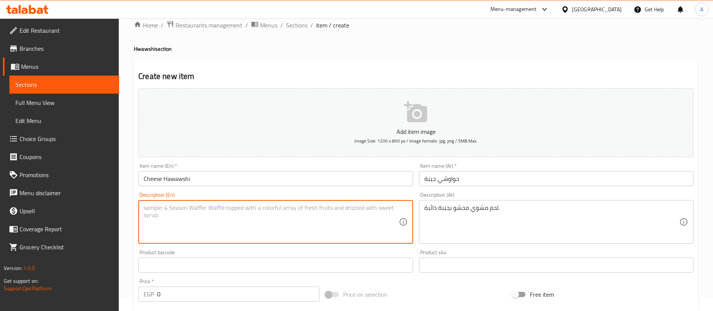
click at [264, 218] on textarea at bounding box center [271, 222] width 255 height 36
paste textarea "Hawawshi filled with seasoned meat and melted cheese."
type textarea "Hawawshi filled with seasoned meat and melted cheese."
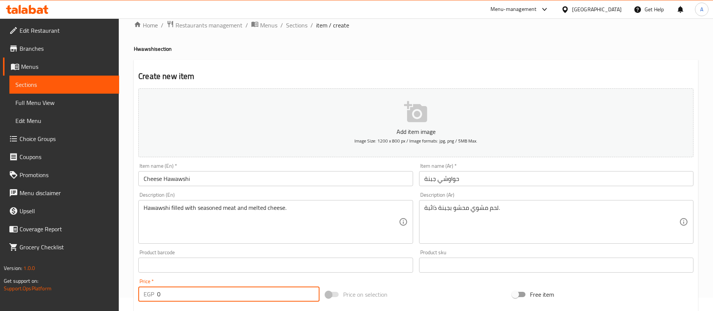
click at [244, 295] on input "0" at bounding box center [238, 293] width 162 height 15
paste input "110"
type input "110"
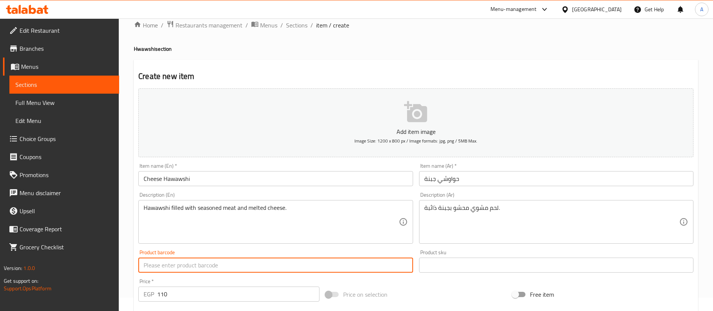
click at [239, 269] on input "text" at bounding box center [275, 264] width 274 height 15
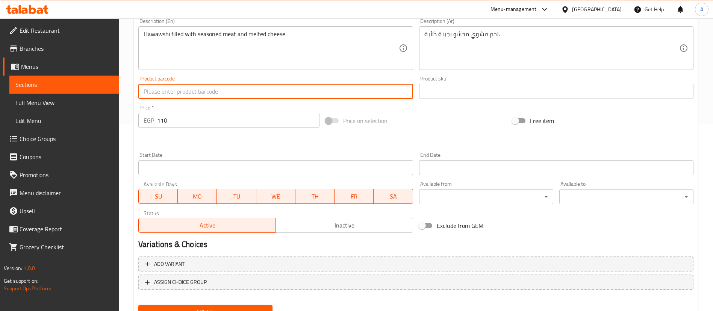
scroll to position [220, 0]
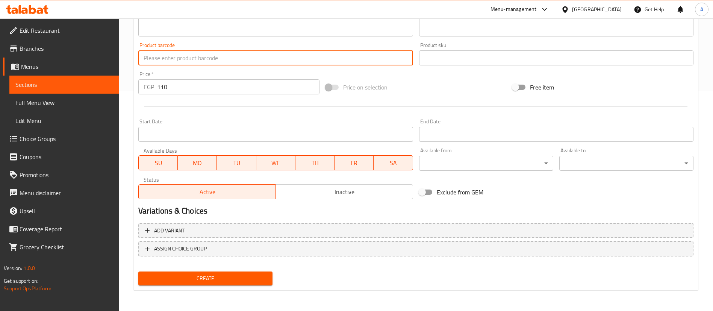
click at [227, 276] on span "Create" at bounding box center [205, 278] width 122 height 9
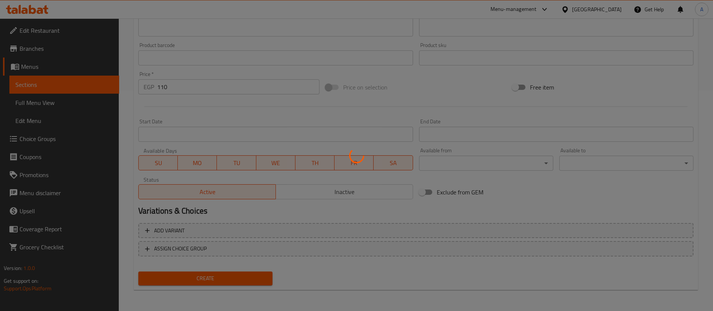
type input "0"
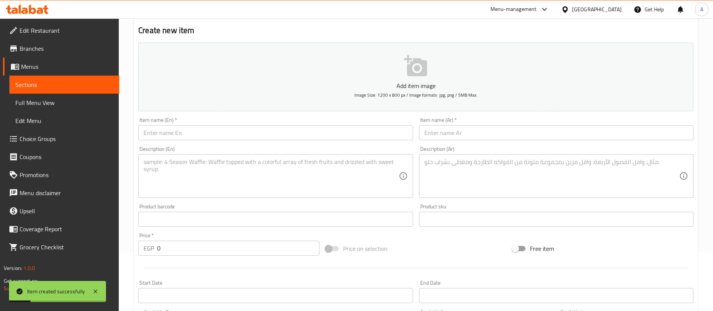
scroll to position [0, 0]
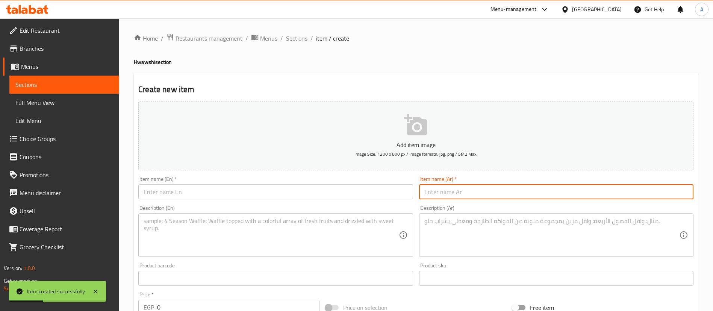
click at [459, 190] on input "text" at bounding box center [556, 191] width 274 height 15
paste input "حواوشي ميكس تركي"
type input "حواوشي ميكس تركي"
click at [459, 206] on div "Description (Ar) Description (Ar)" at bounding box center [556, 230] width 274 height 51
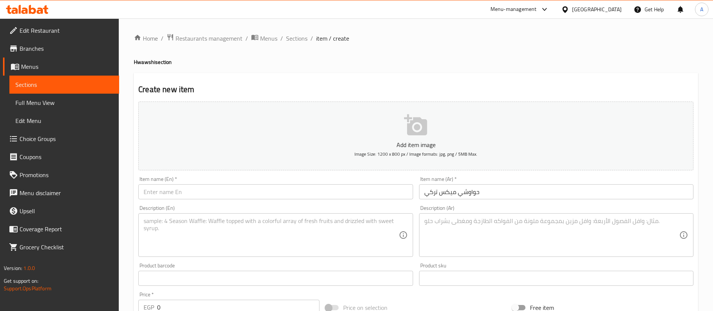
click at [505, 236] on textarea at bounding box center [551, 235] width 255 height 36
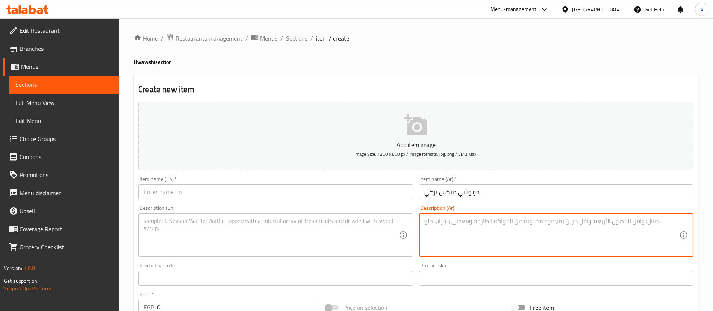
paste textarea "خبز محشو بلحمة متبّلة، جبنة ذائبة، خضار طازجة، وقطعة تيركي فرش."
type textarea "خبز محشو بلحمة متبّلة، جبنة ذائبة، خضار طازجة، وقطعة تيركي فرش."
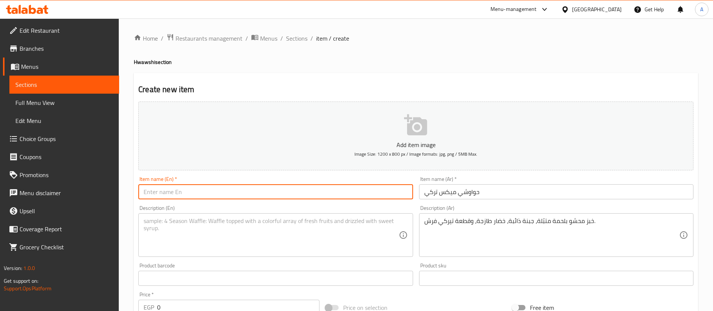
click at [221, 190] on input "text" at bounding box center [275, 191] width 274 height 15
paste input "Mixed Turkish Hawawshi"
type input "Mixed Turkish Hawawshi"
click at [353, 234] on textarea at bounding box center [271, 235] width 255 height 36
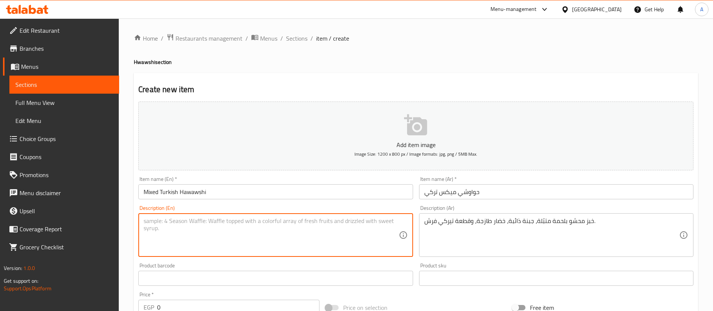
paste textarea "Traditional bread stuffed with seasoned meat, melted cheese, fresh vegetables, …"
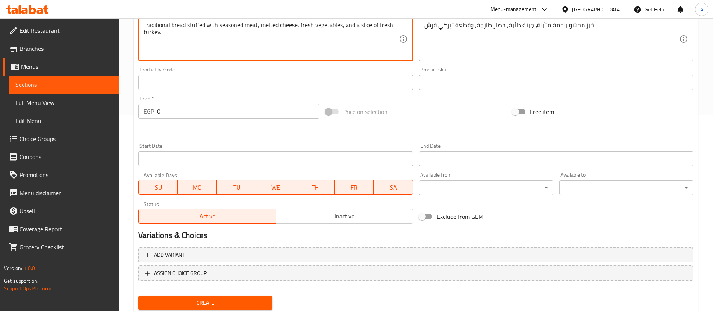
scroll to position [198, 0]
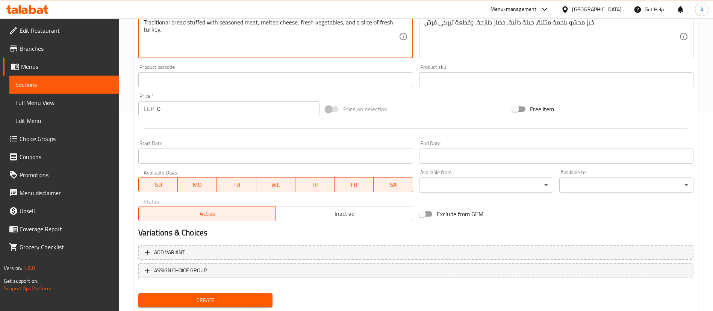
type textarea "Traditional bread stuffed with seasoned meat, melted cheese, fresh vegetables, …"
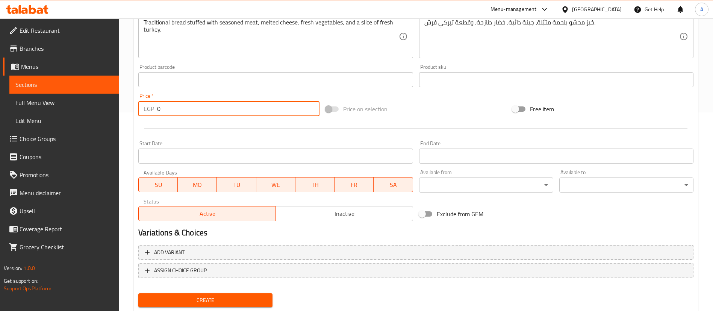
click at [211, 105] on input "0" at bounding box center [238, 108] width 162 height 15
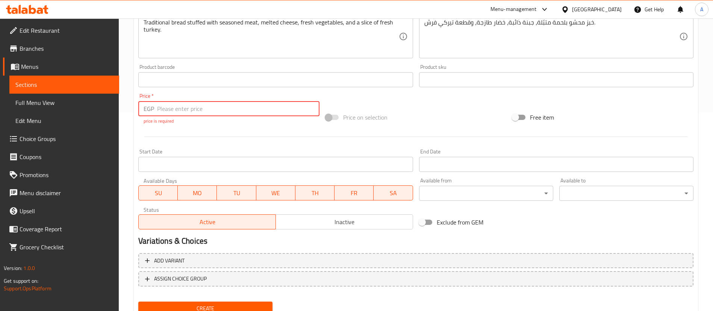
paste input "125"
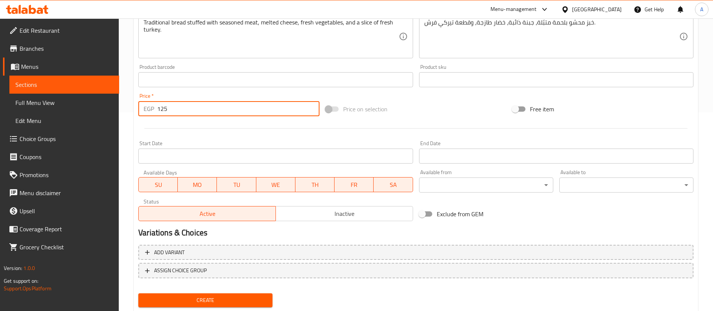
type input "125"
click at [210, 134] on div at bounding box center [415, 128] width 561 height 18
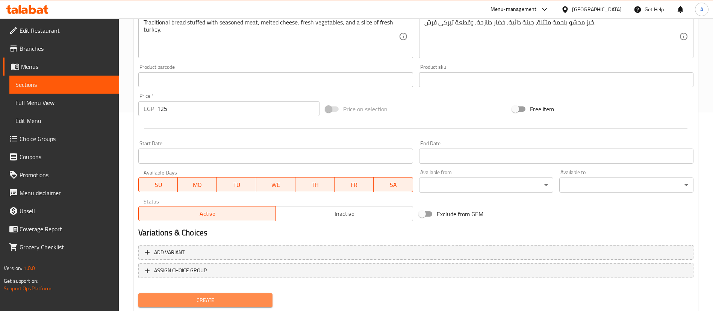
click at [204, 300] on span "Create" at bounding box center [205, 299] width 122 height 9
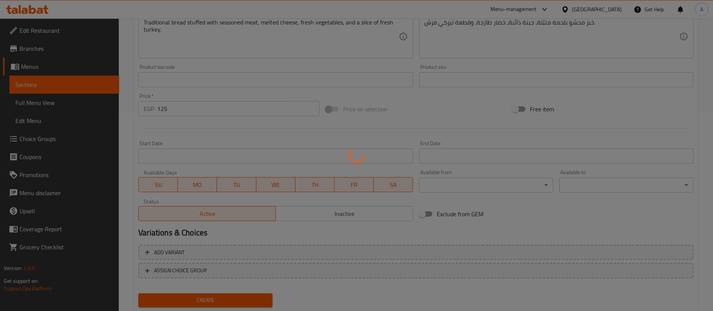
type input "0"
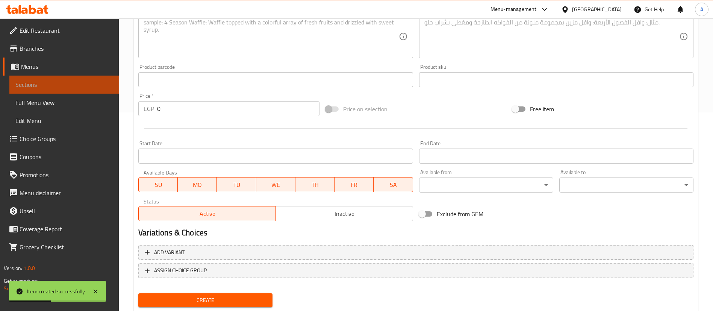
click at [67, 82] on span "Sections" at bounding box center [64, 84] width 98 height 9
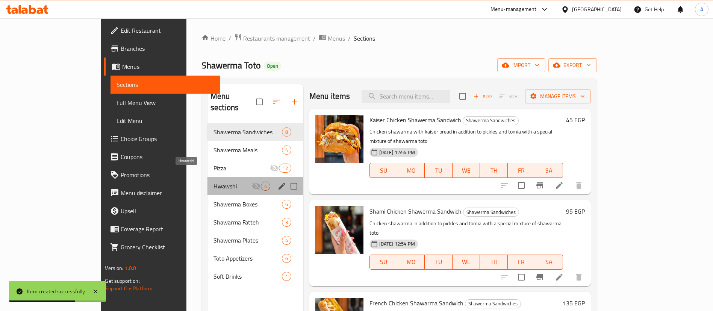
click at [214, 182] on span "Hwawshi" at bounding box center [233, 186] width 38 height 9
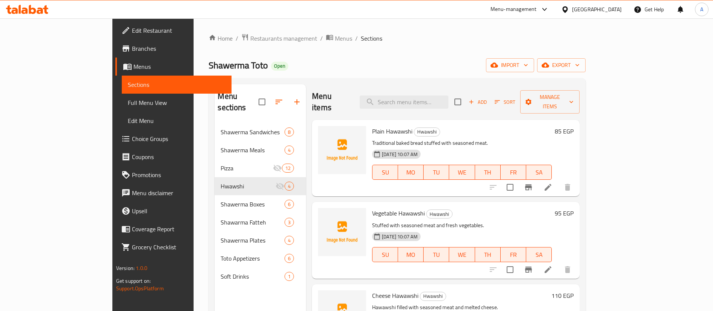
click at [288, 95] on button "button" at bounding box center [297, 102] width 18 height 18
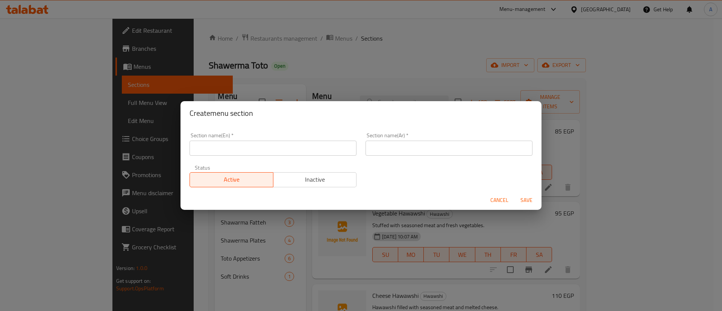
click at [305, 183] on span "Inactive" at bounding box center [314, 179] width 77 height 11
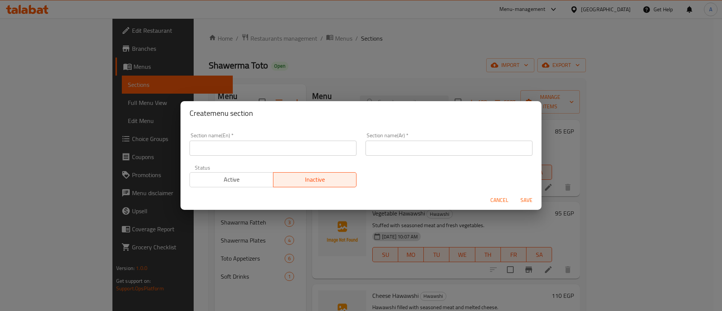
click at [380, 140] on div "Section name(Ar)   * Section name(Ar) *" at bounding box center [448, 144] width 167 height 23
click at [385, 145] on input "text" at bounding box center [448, 148] width 167 height 15
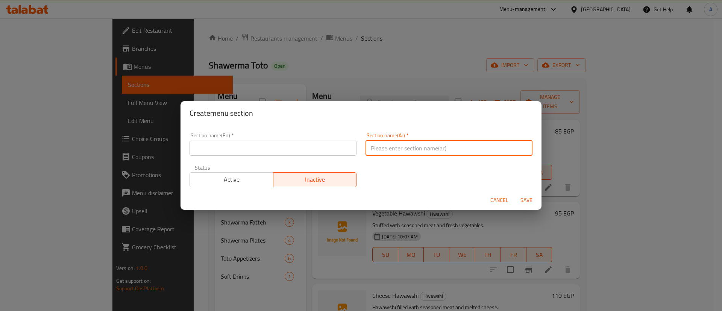
paste input "الباستا"
type input "الباستا"
click at [302, 143] on input "text" at bounding box center [272, 148] width 167 height 15
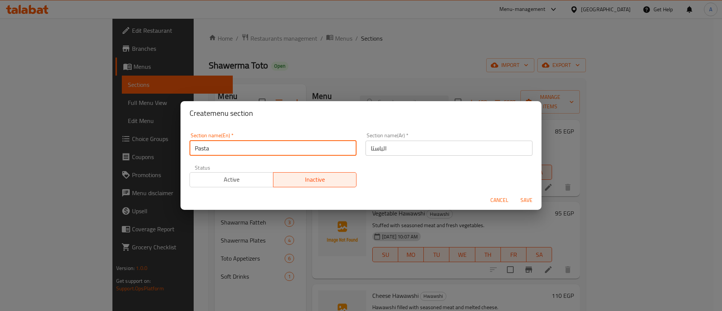
type input "Pasta"
click at [525, 198] on span "Save" at bounding box center [526, 199] width 18 height 9
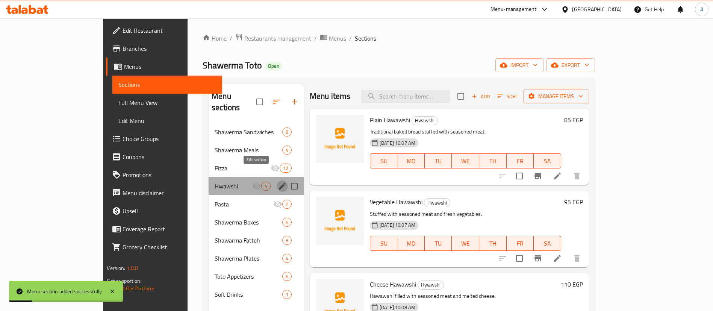
click at [279, 183] on icon "edit" at bounding box center [282, 186] width 7 height 7
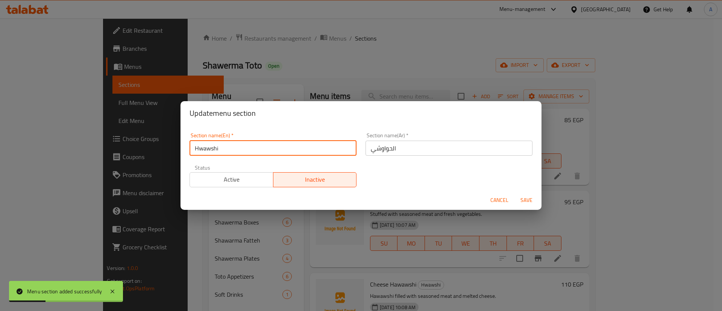
click at [198, 145] on input "Hwawshi" at bounding box center [272, 148] width 167 height 15
type input "Hawawshi"
click at [529, 198] on span "Save" at bounding box center [526, 199] width 18 height 9
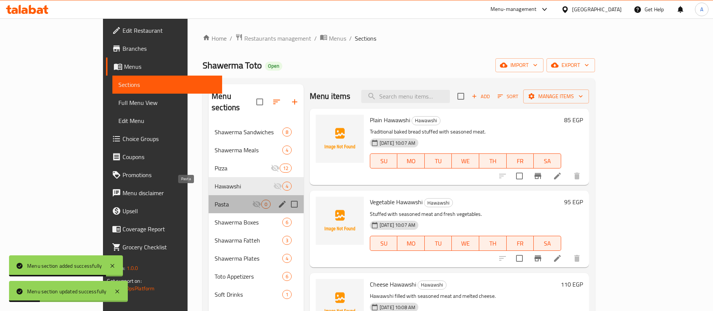
click at [215, 200] on span "Pasta" at bounding box center [234, 204] width 38 height 9
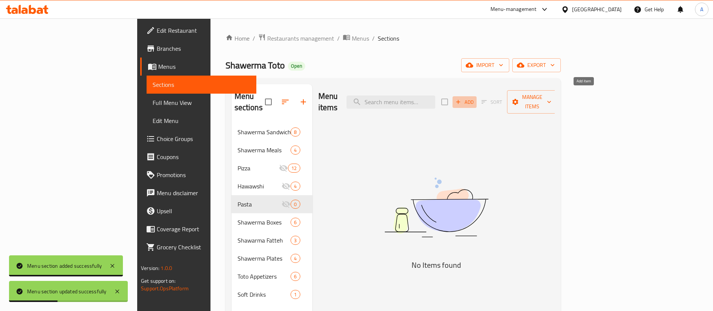
click at [475, 98] on span "Add" at bounding box center [464, 102] width 20 height 9
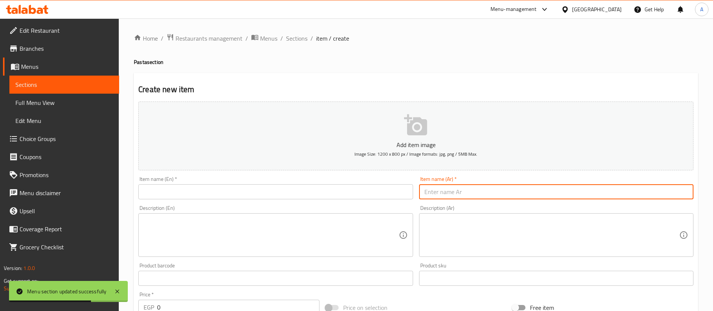
click at [539, 192] on input "text" at bounding box center [556, 191] width 274 height 15
paste input "تشكن نجرسكو"
type input "تشكن نجرسكو"
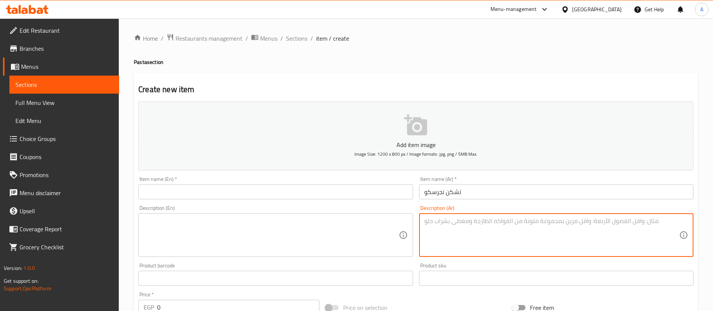
click at [505, 227] on textarea at bounding box center [551, 235] width 255 height 36
paste textarea "باستا سباغيتي بالدجاج المتبل، صوص كريمي، وجبنة مشوية."
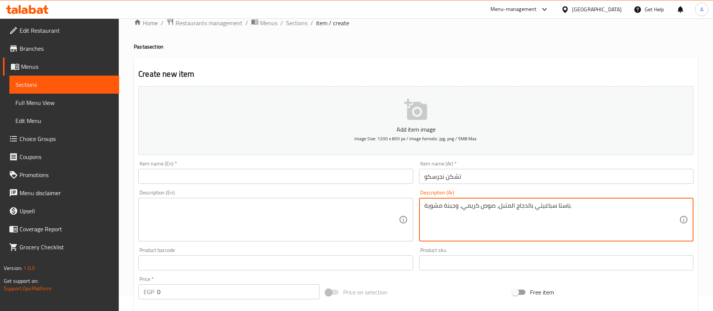
type textarea "باستا سباغيتي بالدجاج المتبل، صوص كريمي، وجبنة مشوية."
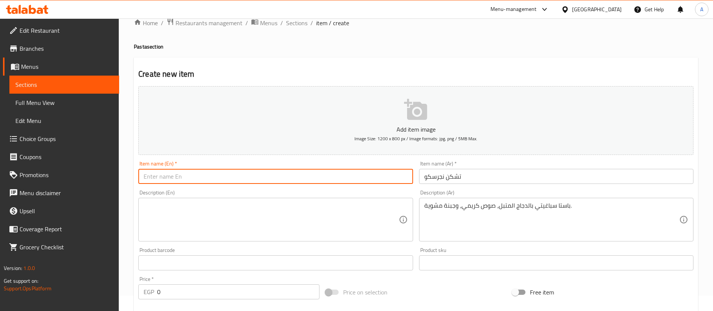
click at [341, 178] on input "text" at bounding box center [275, 176] width 274 height 15
paste input "Chicken Negresco"
type input "Chicken Negresco"
click at [247, 238] on div "Description (En)" at bounding box center [275, 220] width 274 height 44
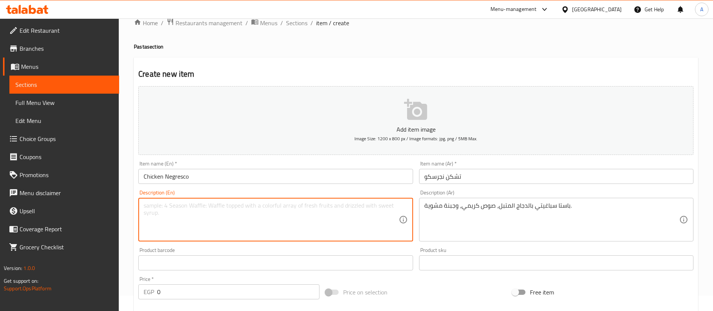
paste textarea "Spaghetti pasta with marinated chicken, creamy sauce, and baked cheese."
type textarea "Spaghetti pasta with marinated chicken, creamy sauce, and baked cheese."
click at [177, 175] on input "Chicken Negresco" at bounding box center [275, 176] width 274 height 15
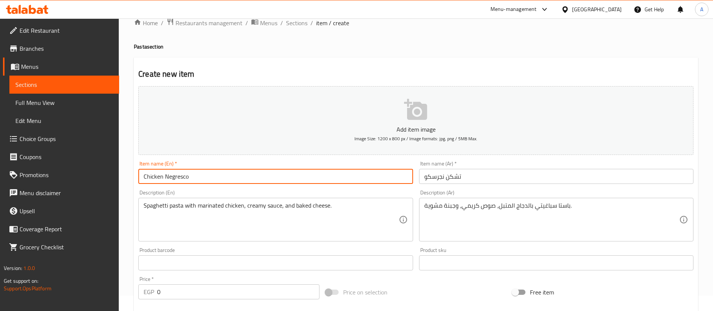
drag, startPoint x: 177, startPoint y: 175, endPoint x: 168, endPoint y: 177, distance: 9.1
drag, startPoint x: 168, startPoint y: 177, endPoint x: 364, endPoint y: 210, distance: 198.2
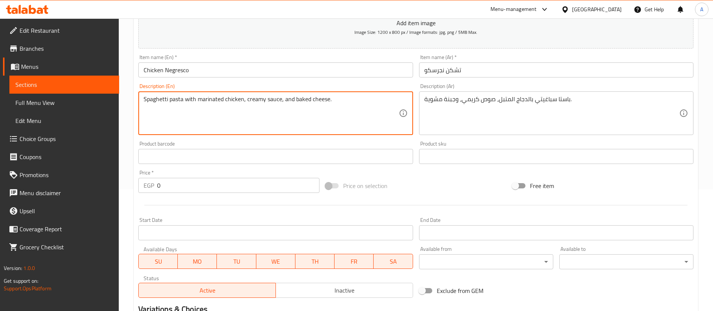
scroll to position [133, 0]
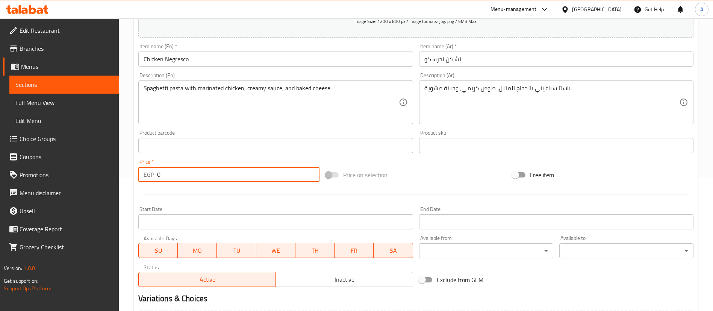
click at [196, 171] on input "0" at bounding box center [238, 174] width 162 height 15
paste input "175"
type input "175"
click at [207, 201] on div at bounding box center [415, 194] width 561 height 18
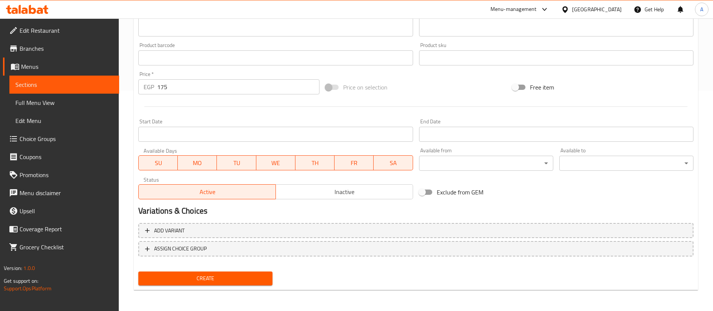
scroll to position [219, 0]
click at [206, 278] on span "Create" at bounding box center [205, 279] width 122 height 9
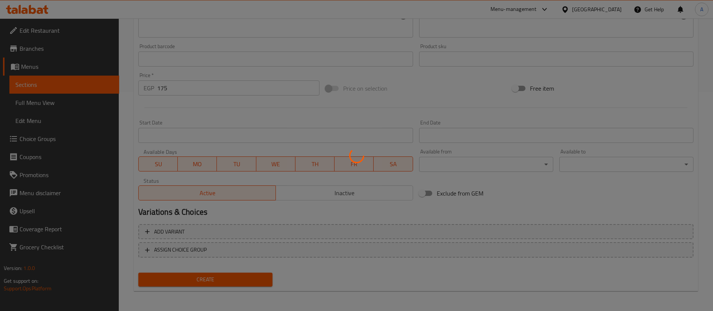
scroll to position [0, 0]
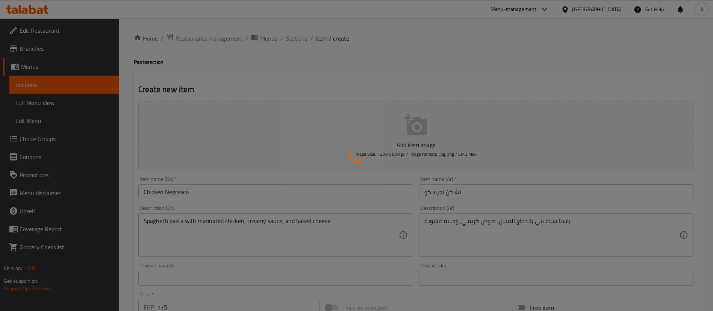
type input "0"
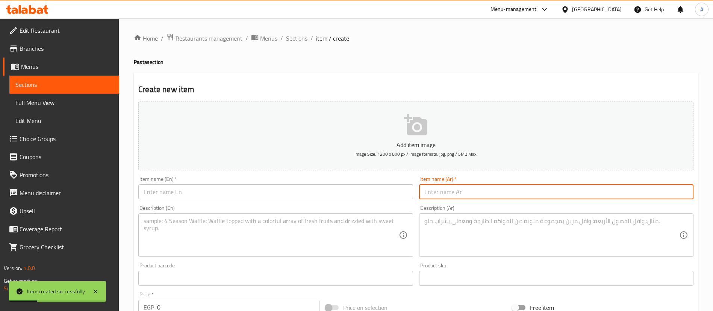
click at [470, 193] on input "text" at bounding box center [556, 191] width 274 height 15
paste input "مكرونة بشاميل"
type input "مكرونة بشاميل"
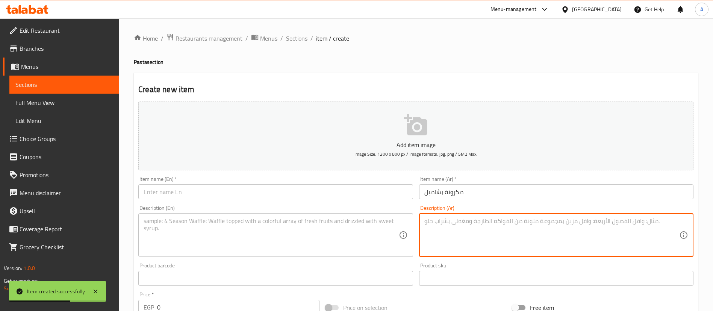
click at [464, 226] on textarea at bounding box center [551, 235] width 255 height 36
paste textarea "مكرونة باللحم المفروم وصوص البشاميل الكريمي."
type textarea "مكرونة باللحم المفروم وصوص البشاميل الكريمي."
click at [206, 193] on input "text" at bounding box center [275, 191] width 274 height 15
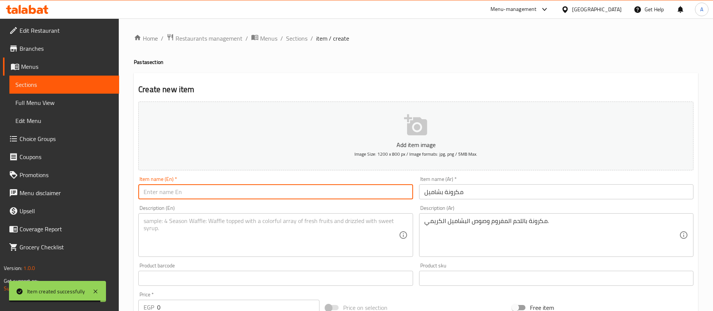
paste input "Béchamel Pasta"
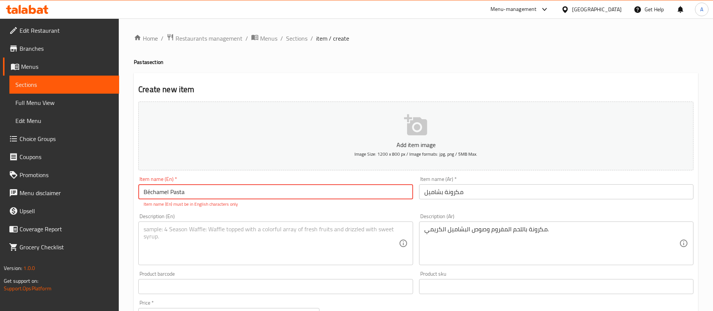
type input "Béchamel Pasta"
click at [295, 256] on textarea at bounding box center [271, 244] width 255 height 36
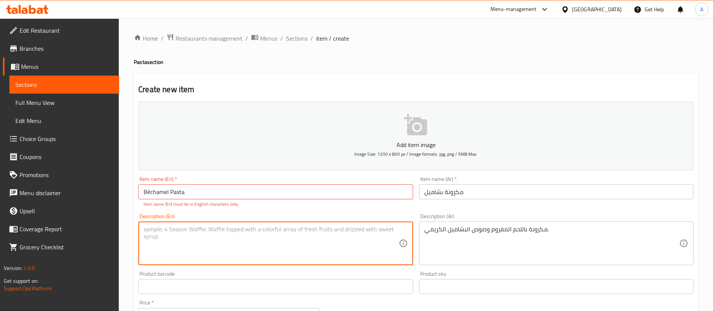
paste textarea "Pasta baked with minced meat and creamy béchamel sauce."
type textarea "Pasta baked with minced meat and creamy béchamel sauce."
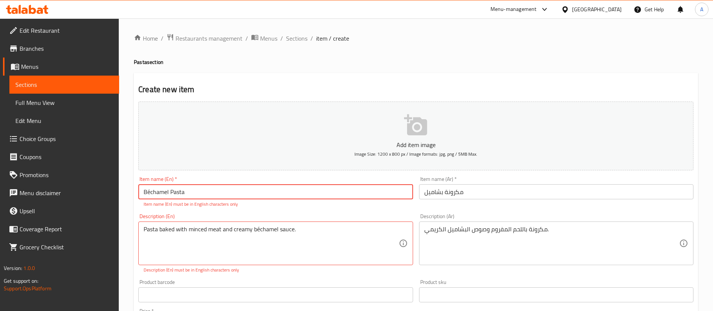
click at [151, 192] on input "Béchamel Pasta" at bounding box center [275, 191] width 274 height 15
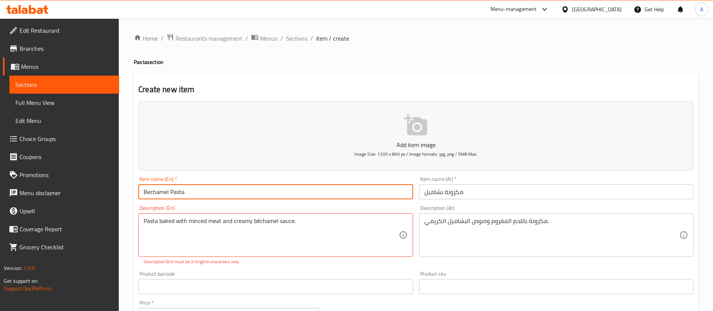
type input "Bechamel Pasta"
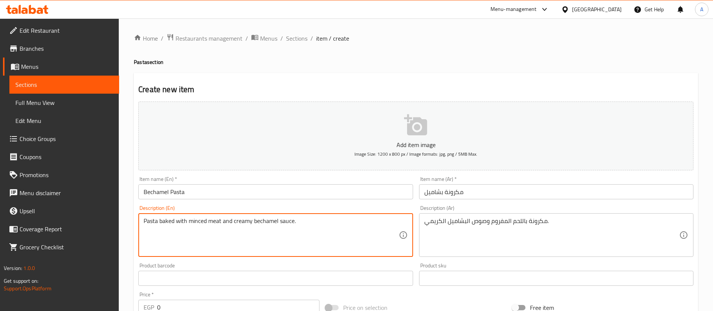
type textarea "Pasta baked with minced meat and creamy bechamel sauce."
click at [268, 263] on div "Product barcode Product barcode" at bounding box center [275, 274] width 274 height 23
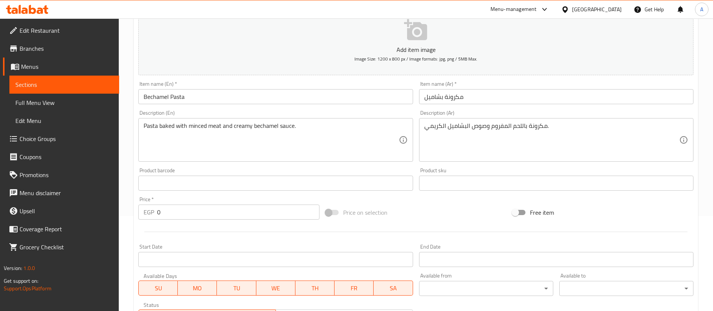
scroll to position [94, 0]
click at [238, 217] on input "0" at bounding box center [238, 213] width 162 height 15
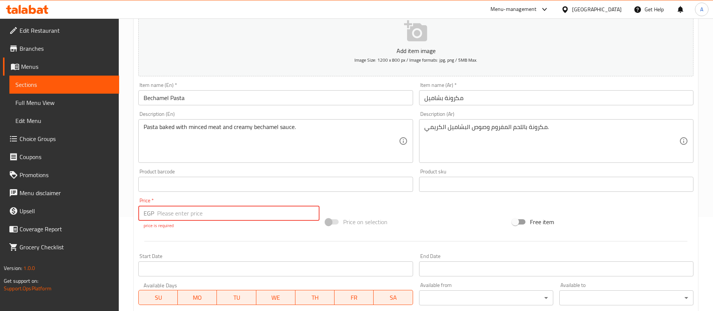
paste input "190"
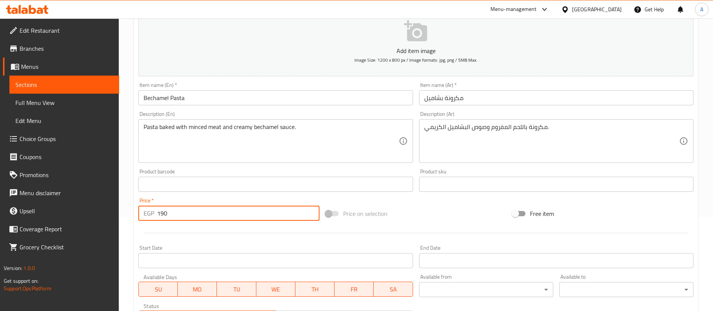
type input "190"
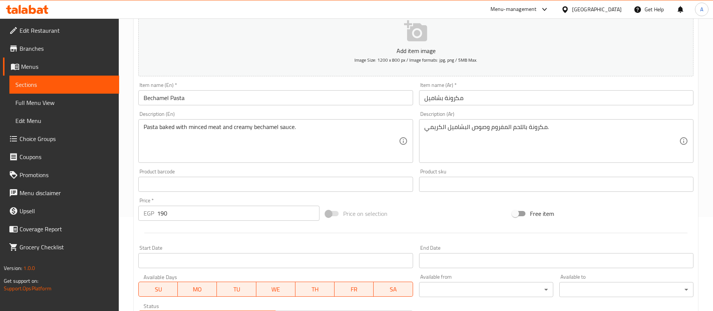
click at [242, 233] on div at bounding box center [415, 233] width 561 height 18
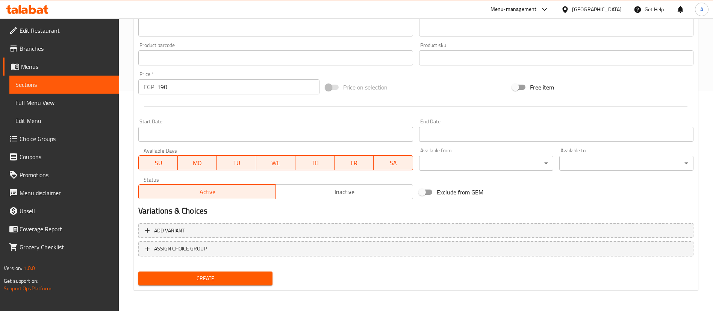
click at [223, 279] on span "Create" at bounding box center [205, 278] width 122 height 9
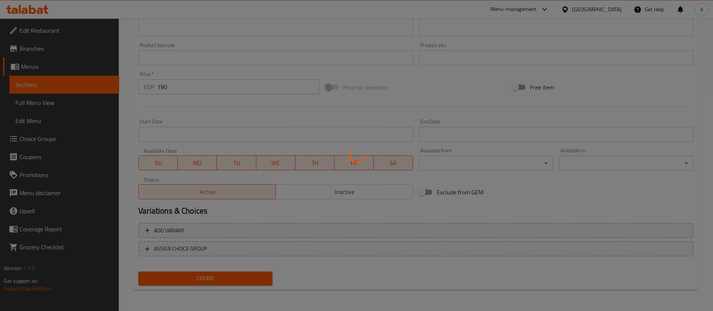
type input "0"
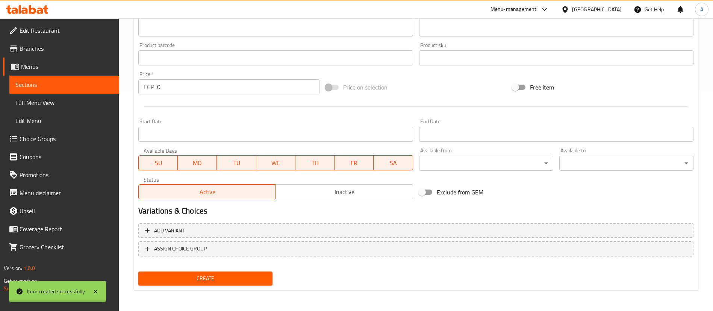
scroll to position [0, 0]
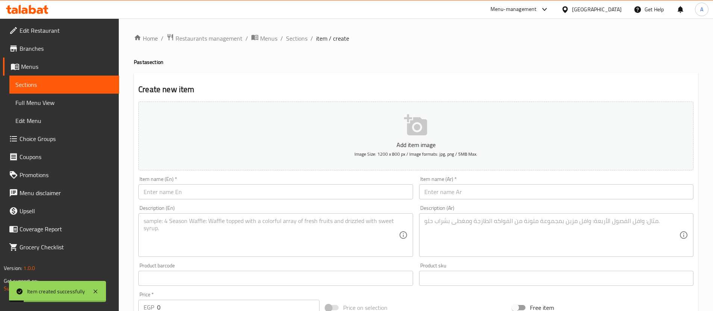
click at [62, 88] on span "Sections" at bounding box center [64, 84] width 98 height 9
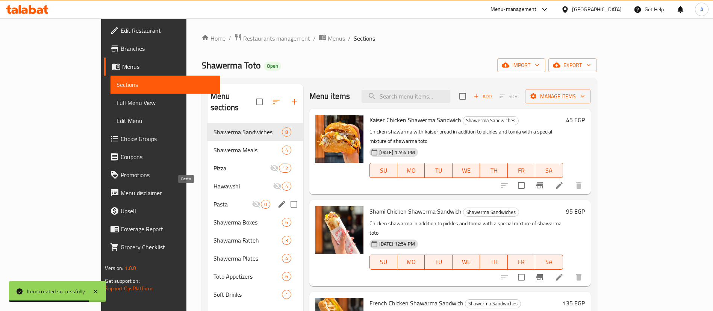
click at [221, 200] on span "Pasta" at bounding box center [233, 204] width 38 height 9
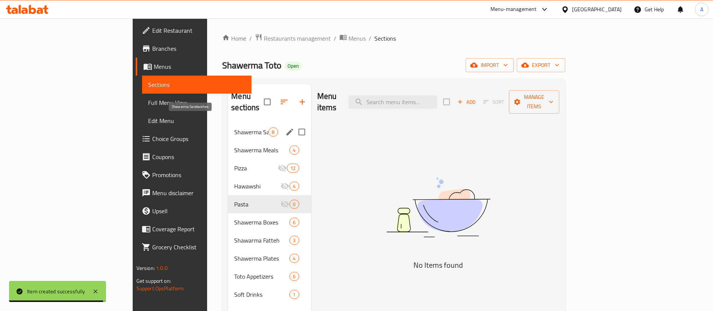
click at [234, 127] on span "Shawerma Sandwiches" at bounding box center [251, 131] width 34 height 9
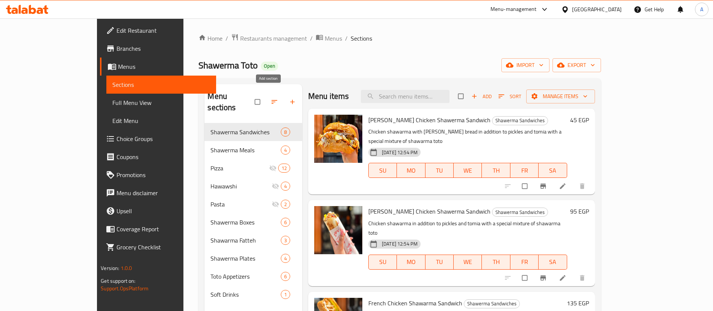
click at [289, 98] on span "button" at bounding box center [293, 102] width 9 height 8
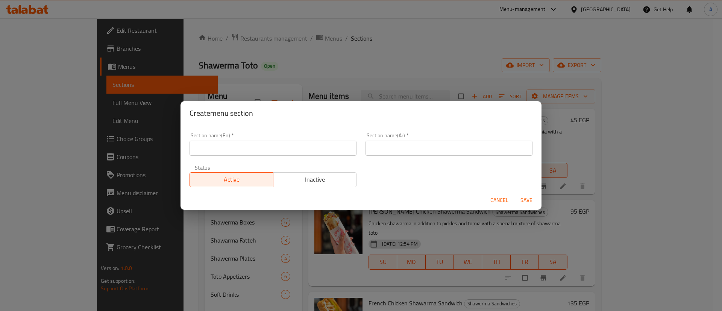
click at [394, 151] on input "text" at bounding box center [448, 148] width 167 height 15
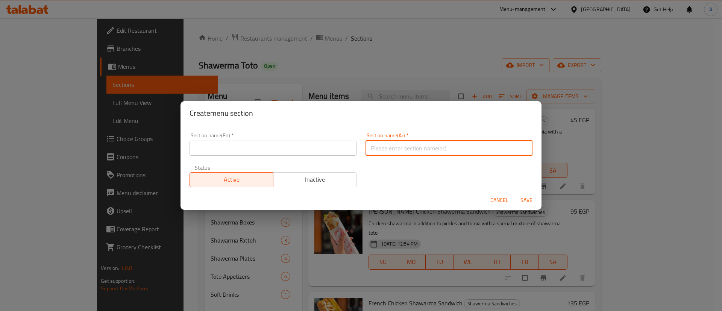
paste input "سندويش بطاطس"
type input "سندويش بطاطس"
click at [322, 177] on span "Inactive" at bounding box center [314, 179] width 77 height 11
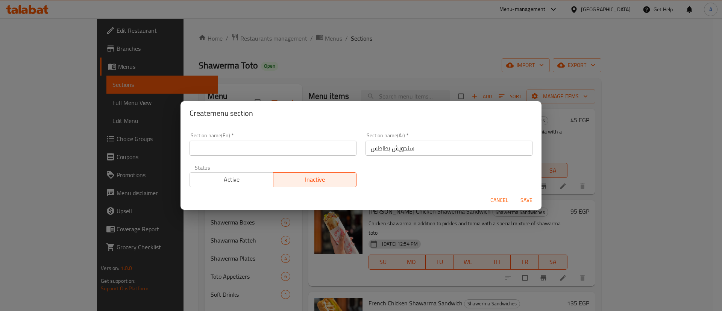
click at [312, 149] on input "text" at bounding box center [272, 148] width 167 height 15
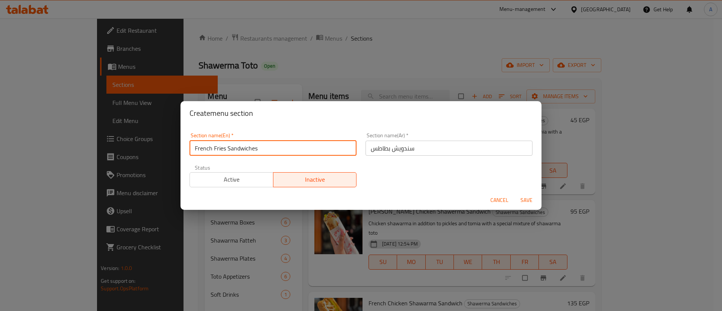
type input "French Fries Sandwiches"
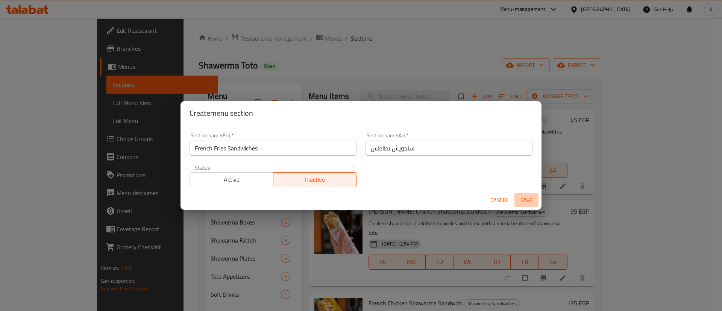
click at [530, 201] on span "Save" at bounding box center [526, 199] width 18 height 9
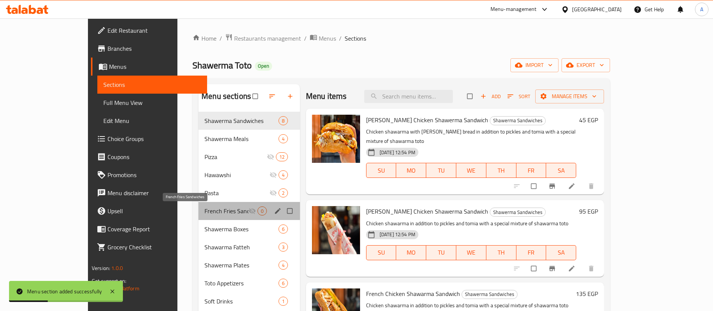
click at [204, 214] on span "French Fries Sandwiches" at bounding box center [226, 210] width 44 height 9
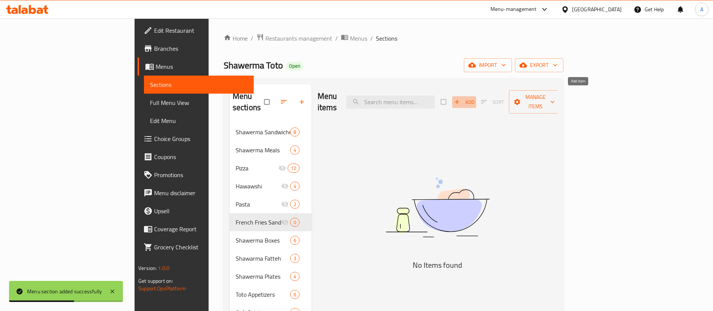
click at [474, 98] on span "Add" at bounding box center [464, 102] width 20 height 9
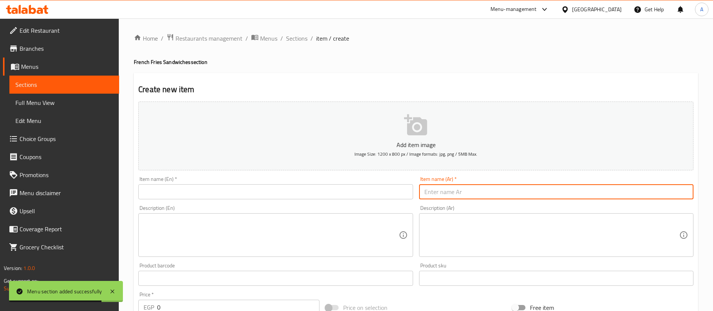
click at [500, 198] on input "text" at bounding box center [556, 191] width 274 height 15
paste input "بطاطس صاج"
type input "بطاطس صاج"
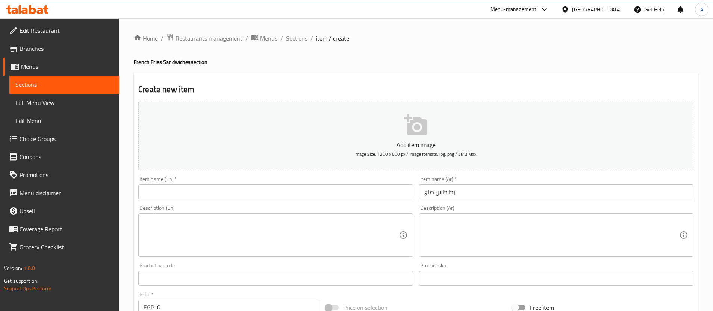
click at [496, 213] on div "Description (Ar)" at bounding box center [556, 235] width 274 height 44
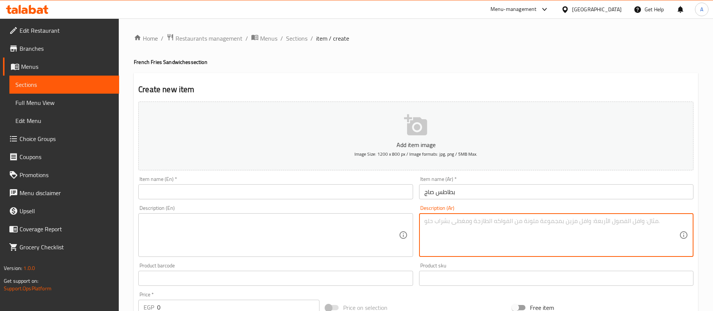
paste textarea "سندويش صاج محشو ببطاطس مقلية، مخلل، وكولسلو."
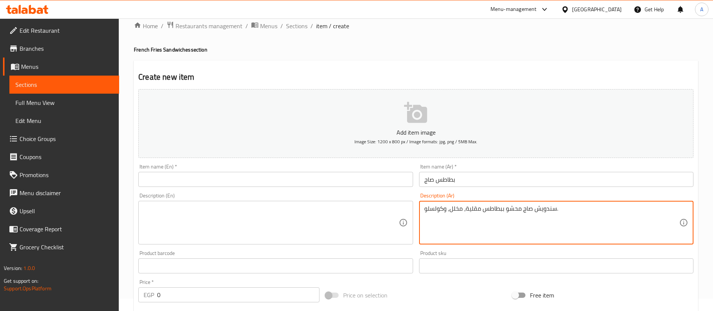
type textarea "سندويش صاج محشو ببطاطس مقلية، مخلل، وكولسلو."
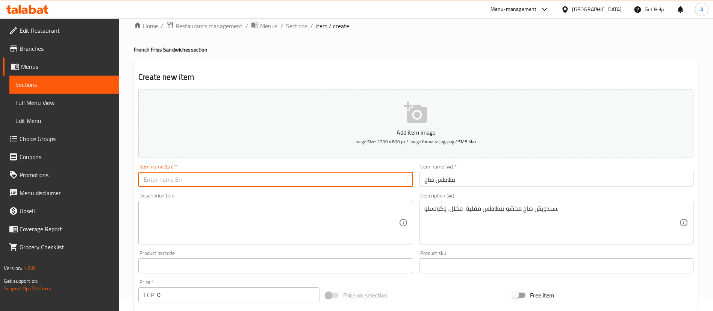
click at [326, 176] on input "text" at bounding box center [275, 179] width 274 height 15
paste input "Potato Saj"
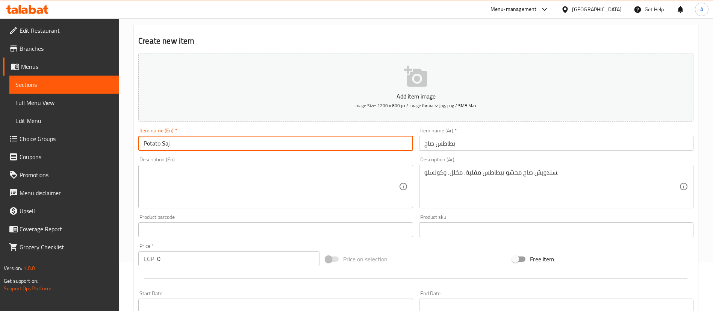
type input "Potato Saj"
click at [332, 183] on textarea at bounding box center [271, 187] width 255 height 36
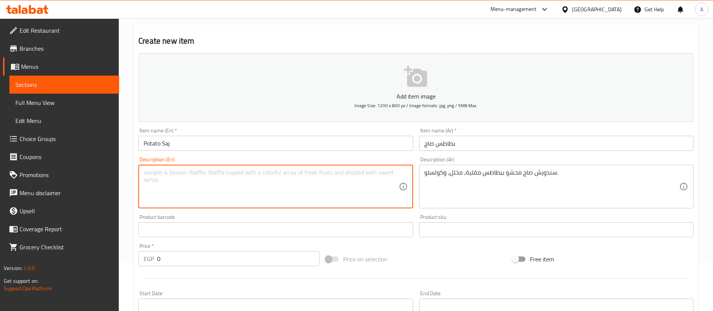
paste textarea "Saj sandwich stuffed with crispy fries, pickles, and coleslaw."
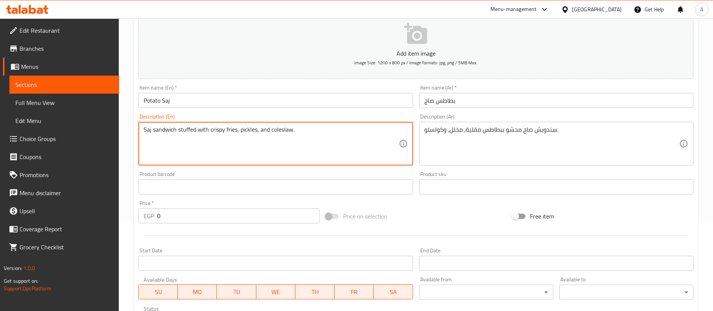
scroll to position [92, 0]
type textarea "Saj sandwich stuffed with crispy fries, pickles, and coleslaw."
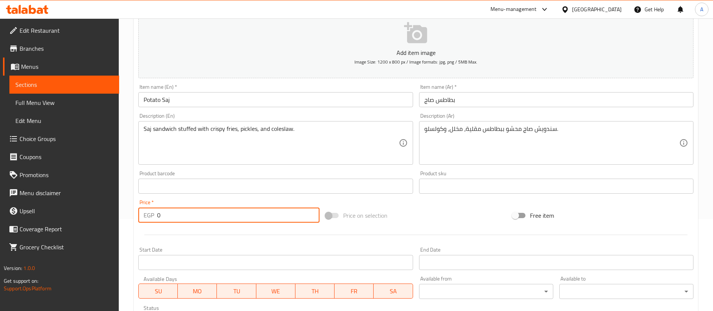
click at [219, 217] on input "0" at bounding box center [238, 214] width 162 height 15
paste input "65"
type input "65"
click at [225, 238] on div at bounding box center [415, 235] width 561 height 18
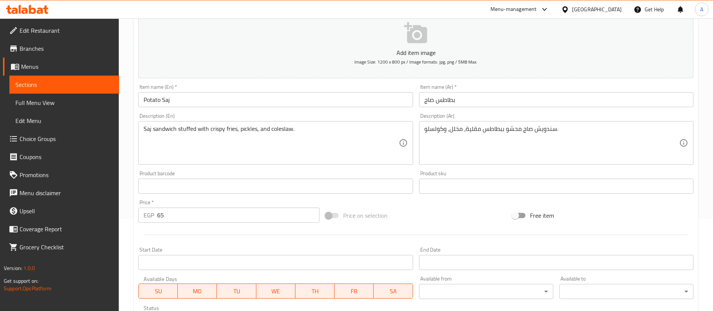
scroll to position [220, 0]
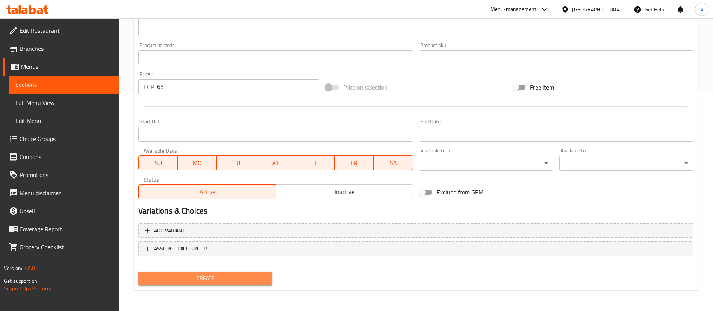
click at [224, 274] on span "Create" at bounding box center [205, 278] width 122 height 9
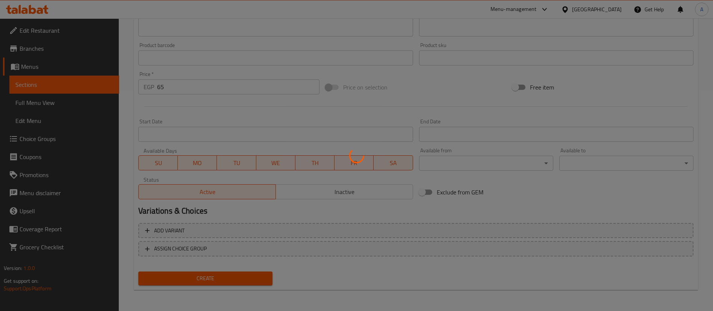
scroll to position [0, 0]
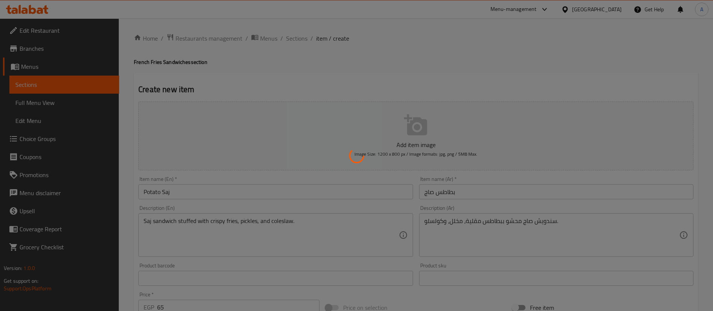
type input "0"
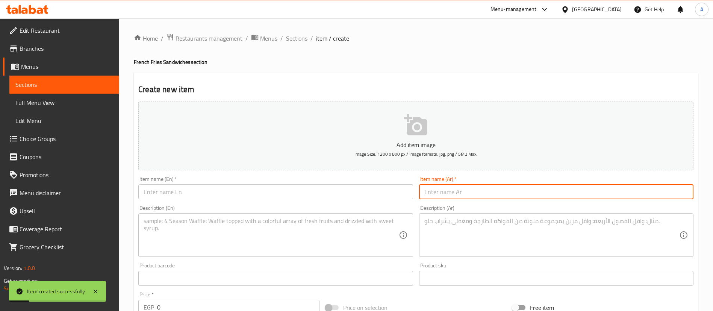
click at [471, 191] on input "text" at bounding box center [556, 191] width 274 height 15
paste input "بطاطس صاج موتزاريلا"
type input "بطاطس صاج موتزاريلا"
click at [461, 239] on textarea at bounding box center [551, 235] width 255 height 36
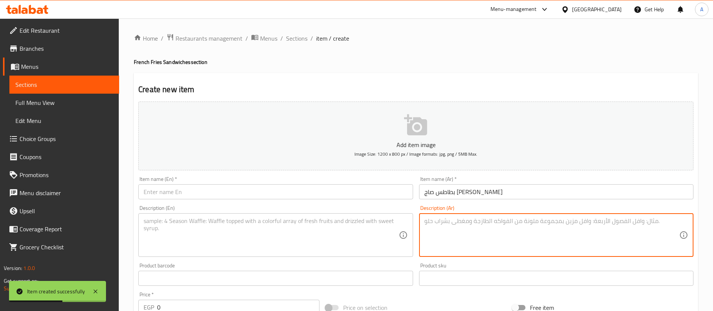
paste textarea "سندويش صاج بالبطاطس، جبنة موتزاريلا ذائبة، كولسلو، ومخلل."
type textarea "سندويش صاج بالبطاطس، جبنة موتزاريلا ذائبة، كولسلو، ومخلل."
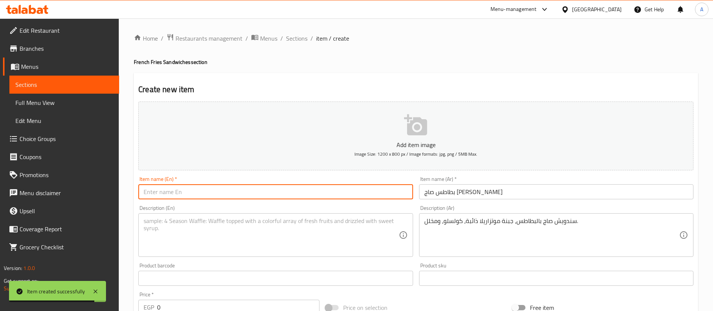
click at [317, 192] on input "text" at bounding box center [275, 191] width 274 height 15
paste input "Potato Saj with Mozzarella"
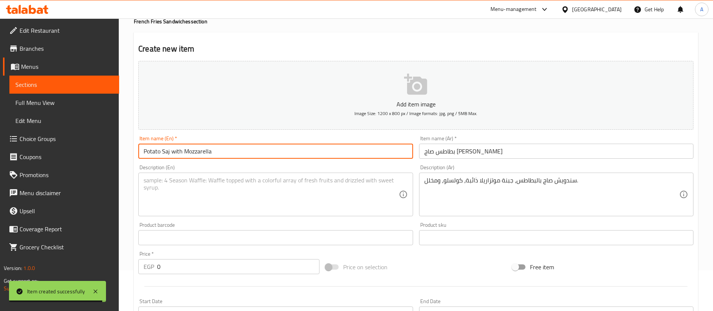
scroll to position [41, 0]
type input "Potato Saj with Mozzarella"
click at [344, 188] on textarea at bounding box center [271, 194] width 255 height 36
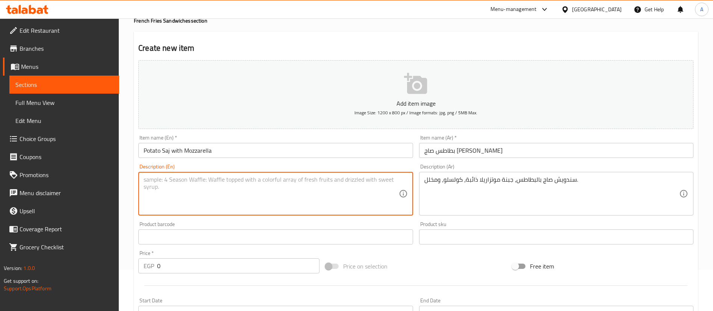
paste textarea "Saj sandwich with fries, melted mozzarella, pickles, and coleslaw."
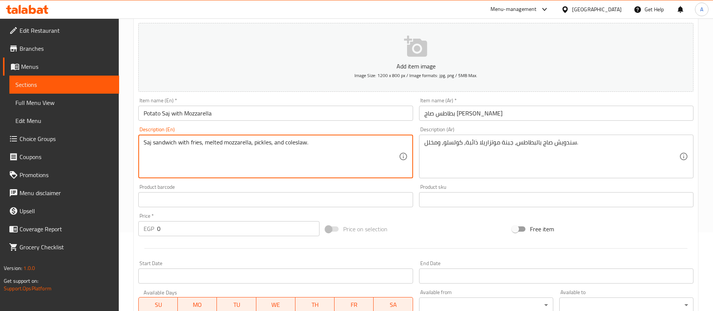
type textarea "Saj sandwich with fries, melted mozzarella, pickles, and coleslaw."
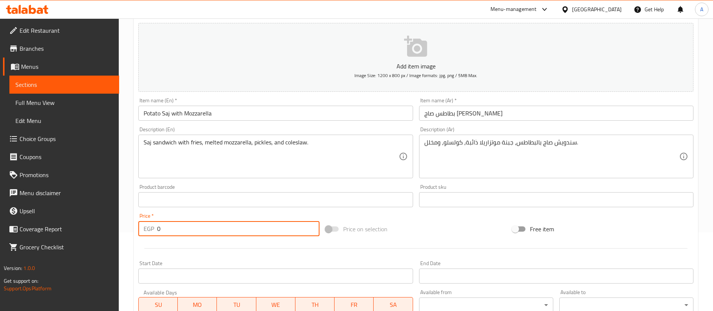
click at [222, 233] on input "0" at bounding box center [238, 228] width 162 height 15
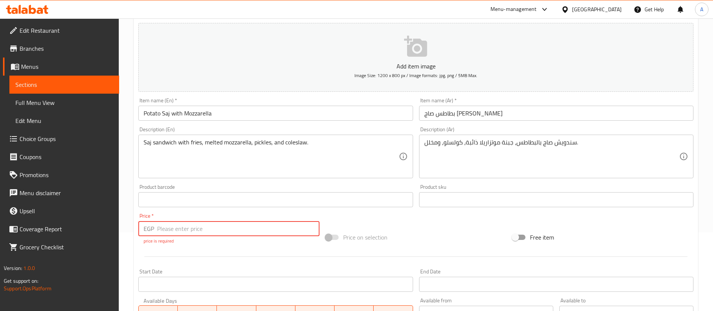
paste input "90"
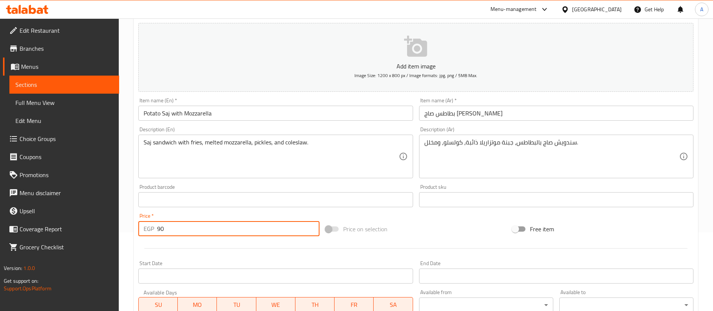
type input "90"
click at [226, 257] on div "Start Date Start Date" at bounding box center [275, 271] width 280 height 29
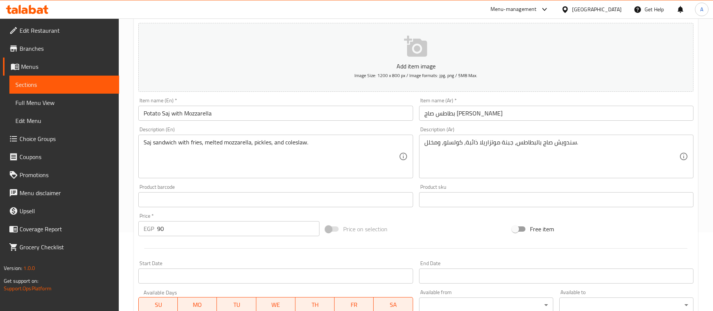
scroll to position [220, 0]
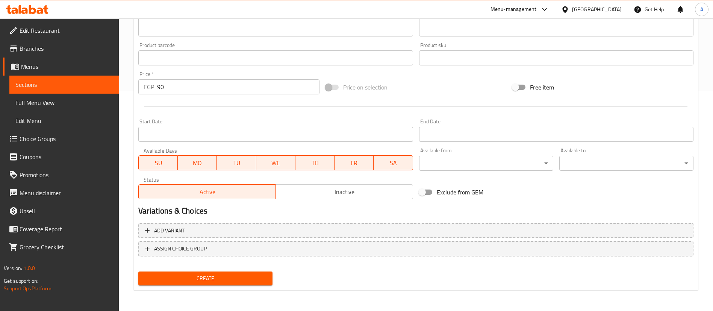
click at [217, 280] on span "Create" at bounding box center [205, 278] width 122 height 9
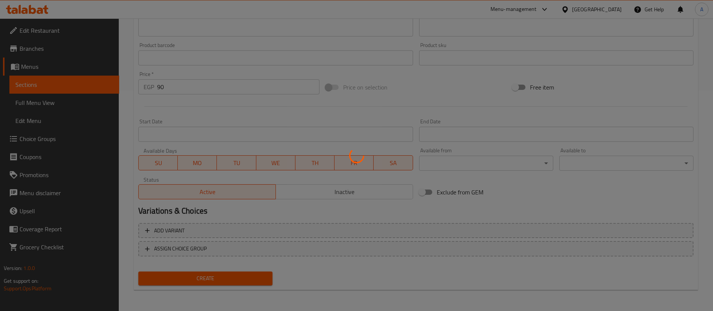
scroll to position [0, 0]
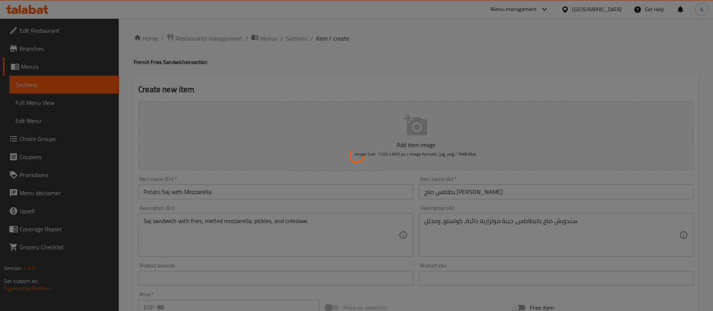
type input "0"
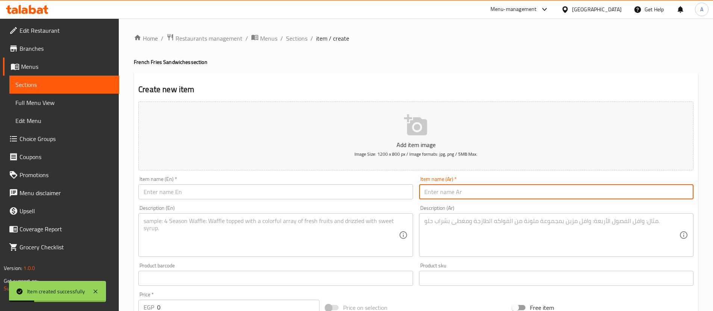
click at [465, 191] on input "text" at bounding box center [556, 191] width 274 height 15
paste input "بطاطس فرنسواي"
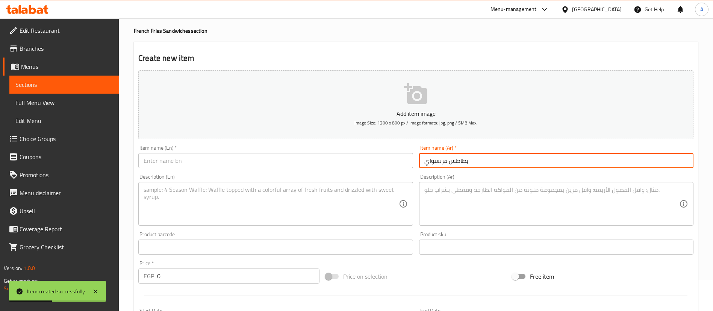
type input "بطاطس فرنسواي"
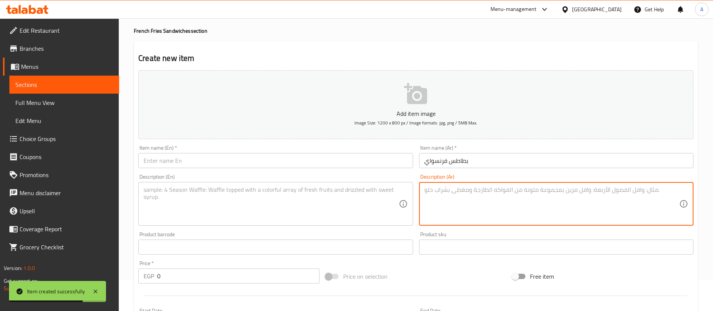
click at [472, 197] on textarea at bounding box center [551, 204] width 255 height 36
paste textarea "خبز فرنسواي طازج محشو ببطاطس مقرمشة، مخلل، وكولسلو."
type textarea "خبز فرنسواي طازج محشو ببطاطس مقرمشة، مخلل، وكولسلو."
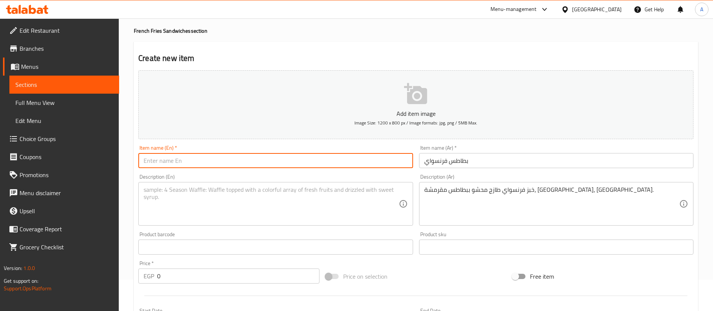
click at [249, 162] on input "text" at bounding box center [275, 160] width 274 height 15
paste input "French Potato Sandwich"
type input "French Potato Sandwich"
click at [292, 200] on textarea at bounding box center [271, 204] width 255 height 36
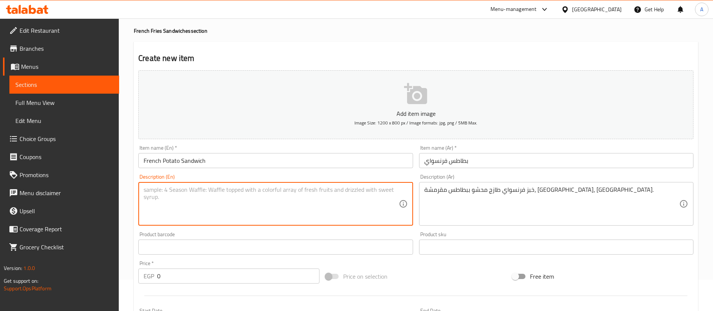
paste textarea "Fresh French bread stuffed with crispy fries, pickles, and coleslaw."
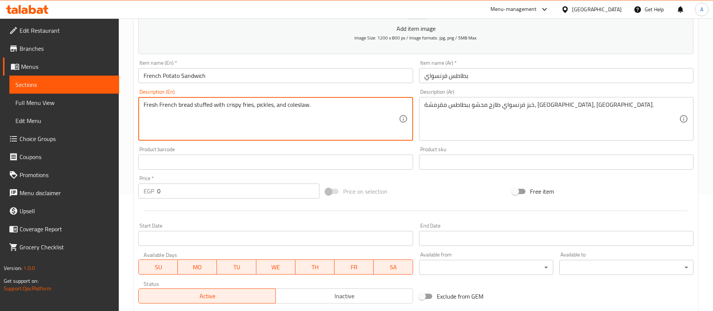
scroll to position [117, 0]
type textarea "Fresh French bread stuffed with crispy fries, pickles, and coleslaw."
click at [242, 187] on input "0" at bounding box center [238, 190] width 162 height 15
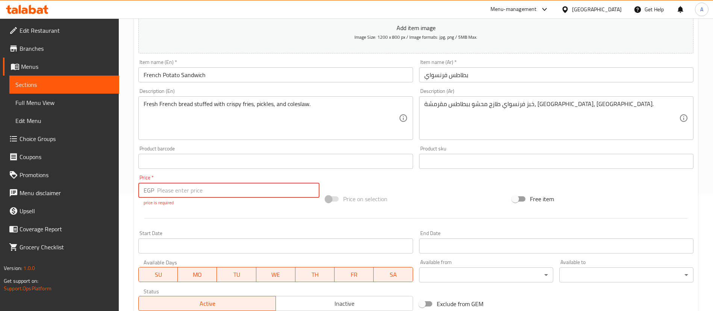
paste input "65"
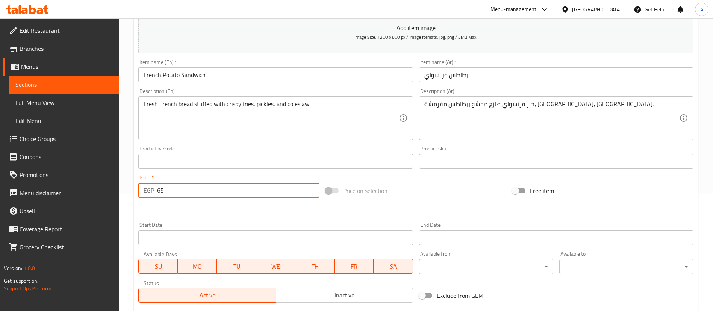
type input "65"
click at [245, 220] on div "Start Date Start Date" at bounding box center [275, 233] width 280 height 29
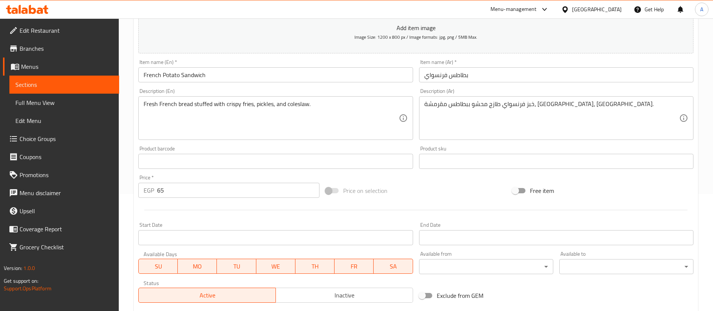
scroll to position [220, 0]
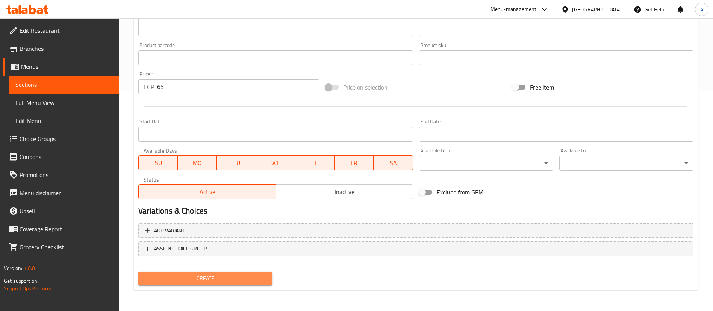
click at [239, 277] on span "Create" at bounding box center [205, 278] width 122 height 9
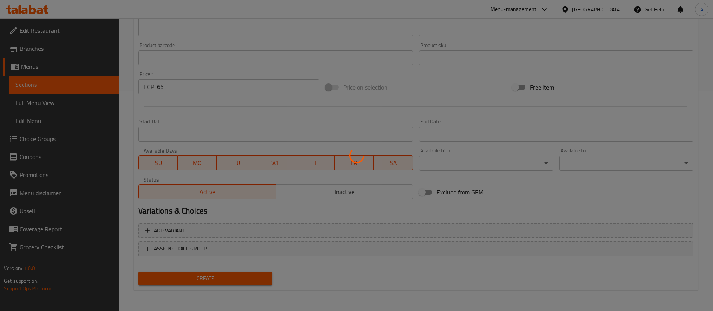
type input "0"
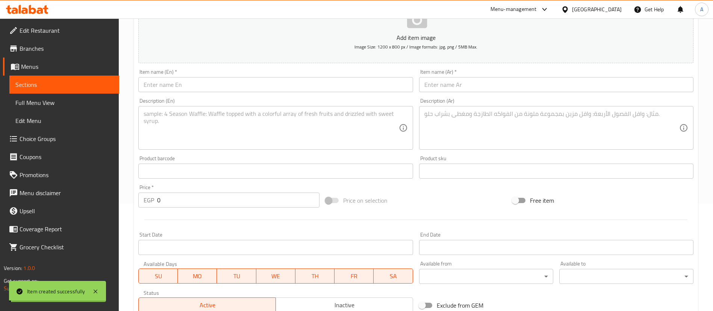
scroll to position [53, 0]
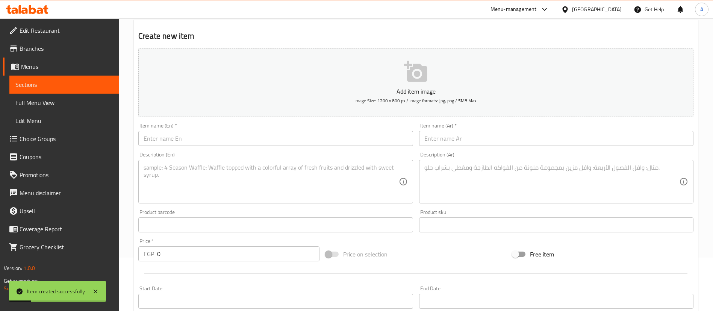
click at [487, 138] on input "text" at bounding box center [556, 138] width 274 height 15
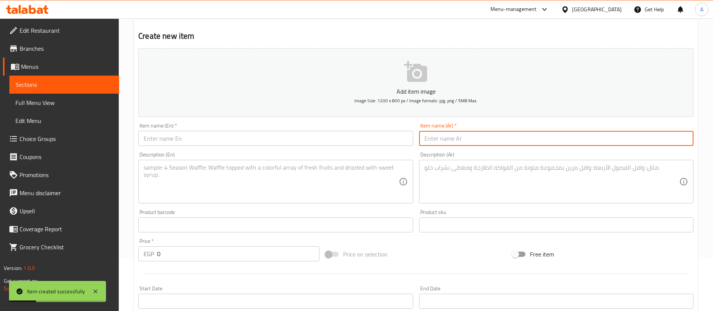
paste input "بطاطس فرنسواي كبير"
type input "بطاطس فرنسواي كبير"
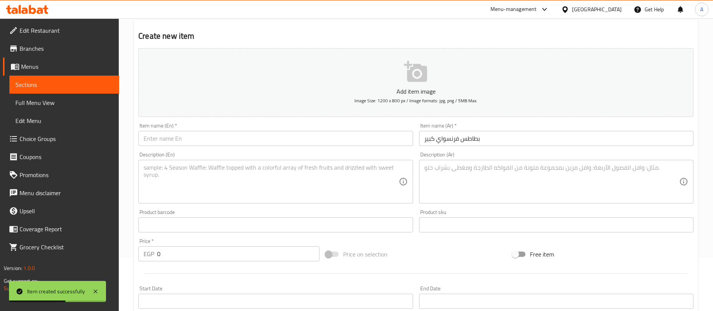
click at [473, 200] on div "Description (Ar)" at bounding box center [556, 182] width 274 height 44
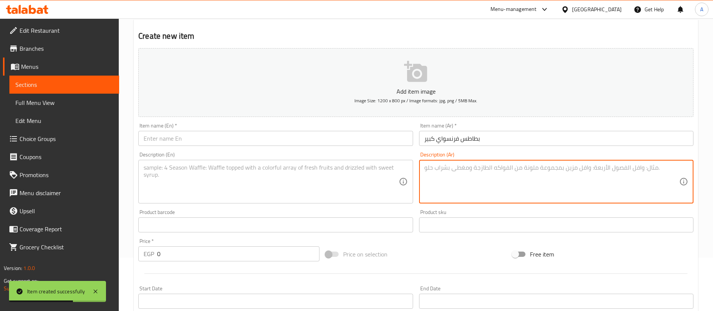
paste textarea "خبز فرنسواي كبير مملوء ببطاطس ذهبية، مخلل، وكولسلو."
type textarea "خبز فرنسواي كبير مملوء ببطاطس ذهبية، مخلل، وكولسلو."
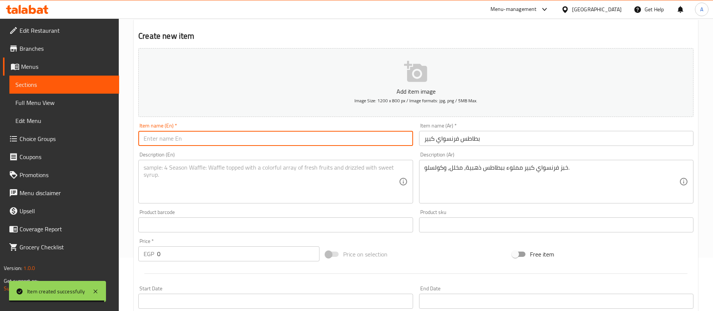
click at [313, 138] on input "text" at bounding box center [275, 138] width 274 height 15
paste input "Large French Potato Sandwich"
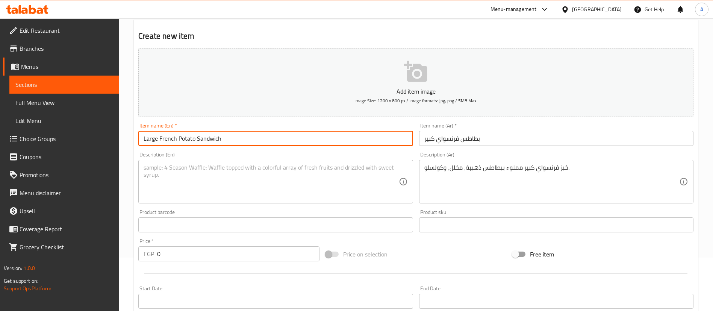
type input "Large French Potato Sandwich"
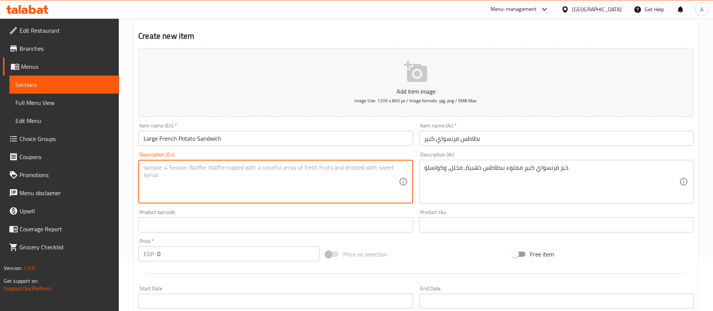
click at [179, 181] on textarea at bounding box center [271, 182] width 255 height 36
paste textarea "Large French bread stuffed with golden fries, pickles, and coleslaw."
type textarea "Large French bread stuffed with golden fries, pickles, and coleslaw."
click at [264, 250] on input "0" at bounding box center [238, 253] width 162 height 15
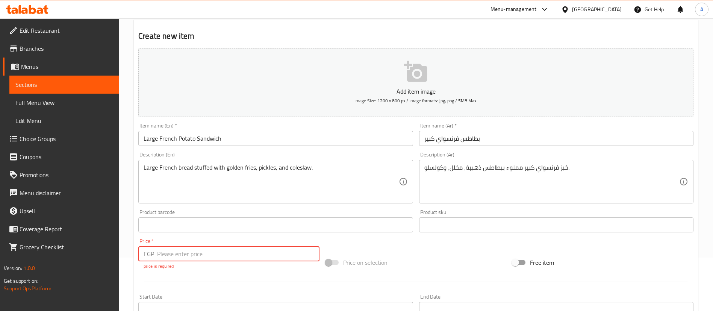
paste input "75"
type input "75"
click at [265, 242] on div "Price   * EGP 75 Price *" at bounding box center [228, 249] width 181 height 23
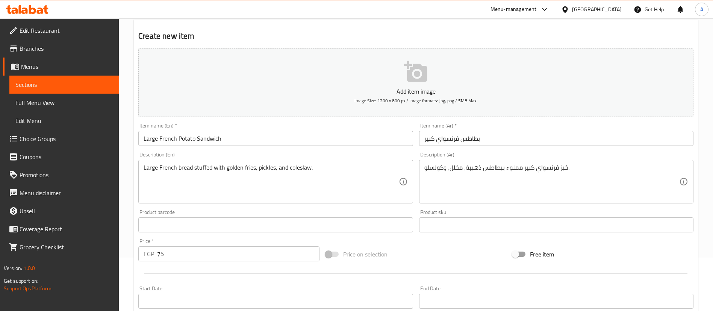
scroll to position [220, 0]
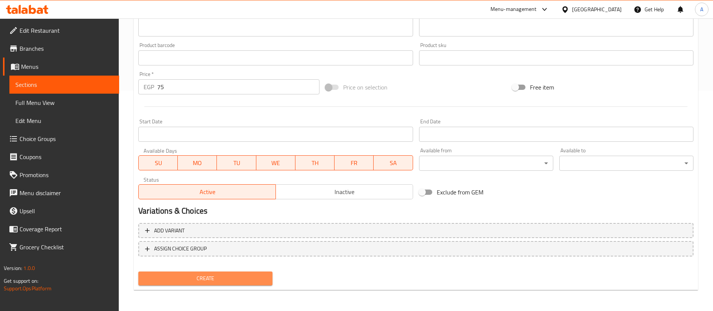
click at [244, 285] on button "Create" at bounding box center [205, 278] width 134 height 14
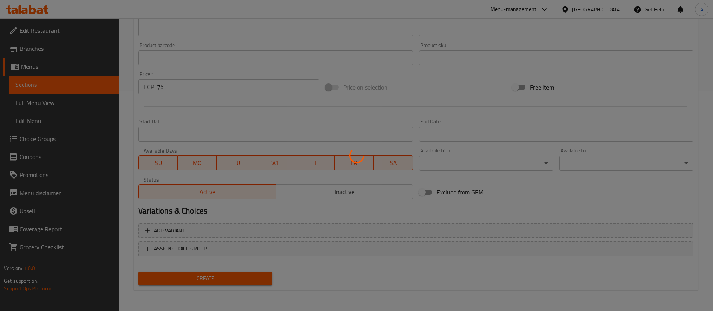
scroll to position [11, 0]
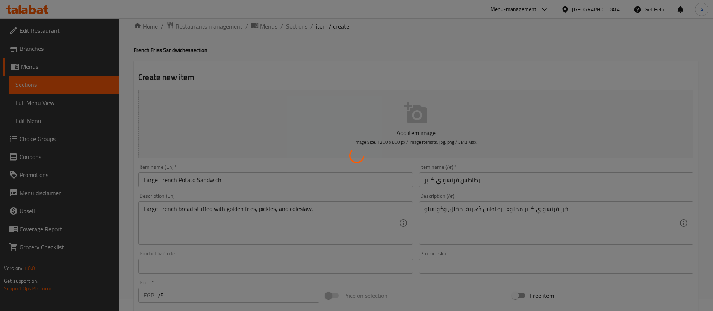
type input "0"
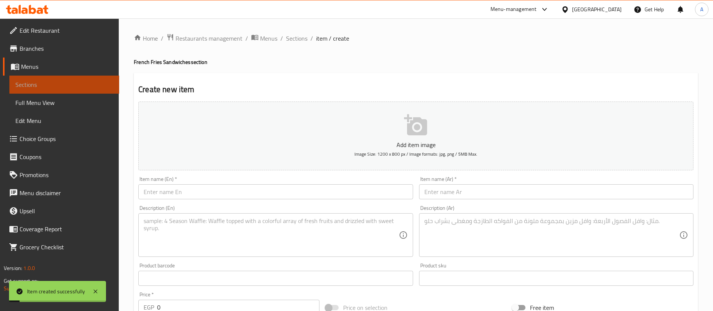
click at [52, 82] on span "Sections" at bounding box center [64, 84] width 98 height 9
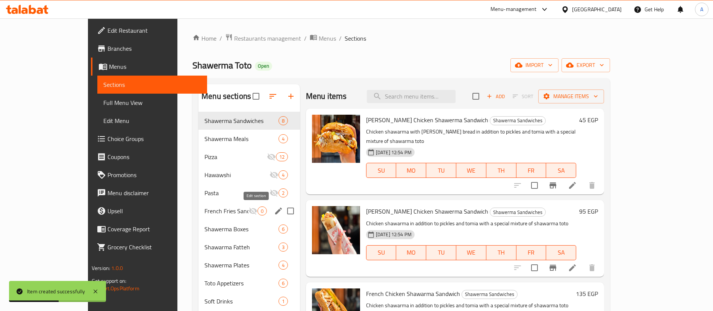
click at [275, 210] on icon "edit" at bounding box center [278, 210] width 7 height 7
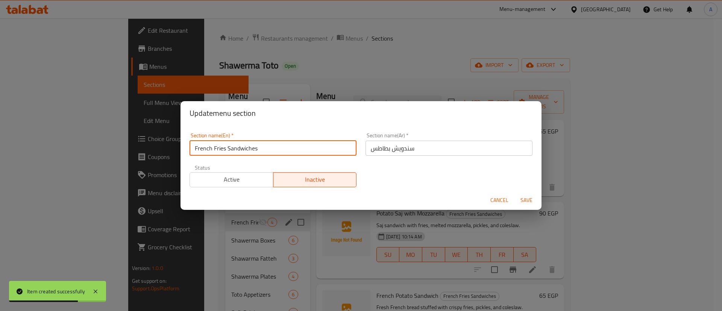
drag, startPoint x: 224, startPoint y: 149, endPoint x: 160, endPoint y: 150, distance: 64.3
click at [160, 150] on div "Update menu section Section name(En)   * French Fries Sandwiches Section name(E…" at bounding box center [361, 155] width 722 height 311
type input "Potato Sandwiches"
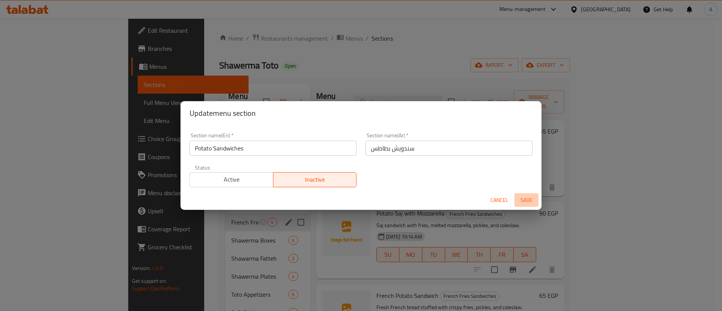
click at [525, 199] on span "Save" at bounding box center [526, 199] width 18 height 9
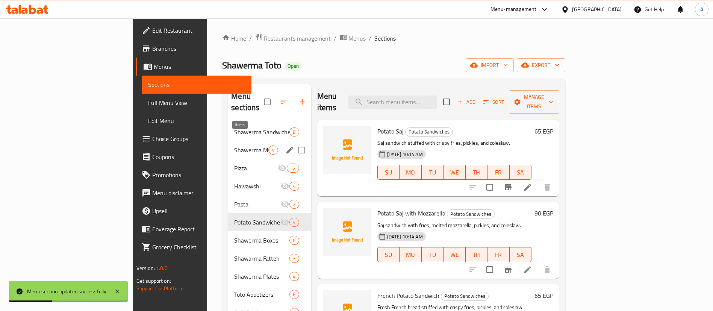
scroll to position [105, 0]
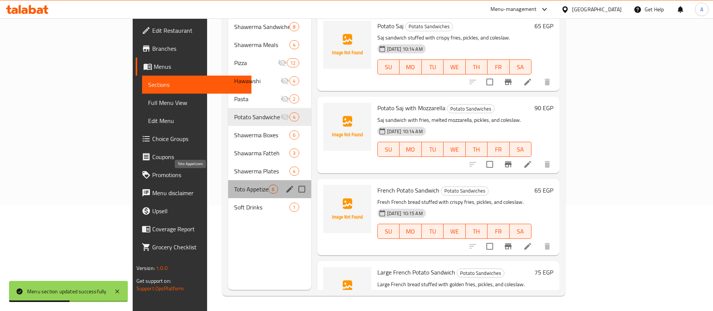
click at [234, 185] on span "Toto Appetizers" at bounding box center [251, 189] width 34 height 9
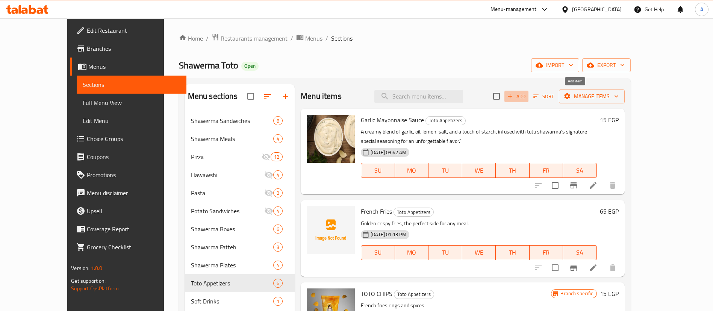
click at [513, 95] on icon "button" at bounding box center [510, 96] width 7 height 7
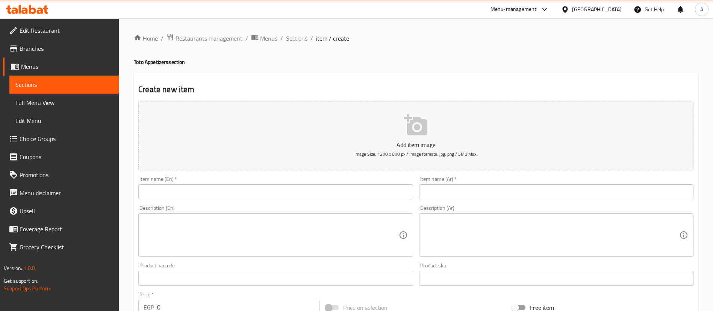
click at [503, 194] on input "text" at bounding box center [556, 191] width 274 height 15
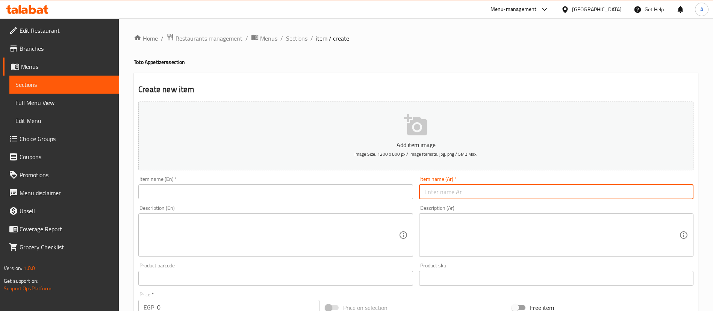
paste input "باكيت بطاطس شيدر"
type input "باكيت بطاطس شيدر"
click at [442, 237] on textarea at bounding box center [551, 235] width 255 height 36
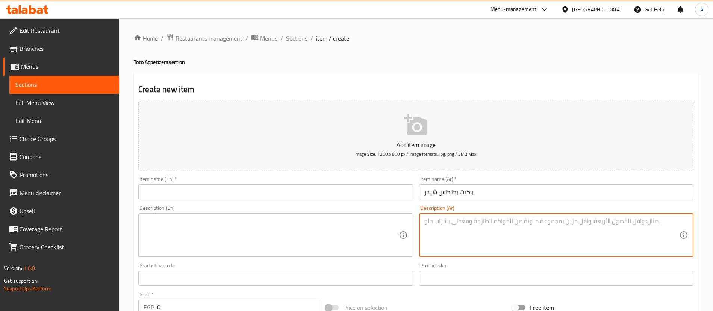
paste textarea "بطاطس مقرمشة مغطاة بصوص الجبنة الشيدر الكريمي."
type textarea "بطاطس مقرمشة مغطاة بصوص الجبنة الشيدر الكريمي."
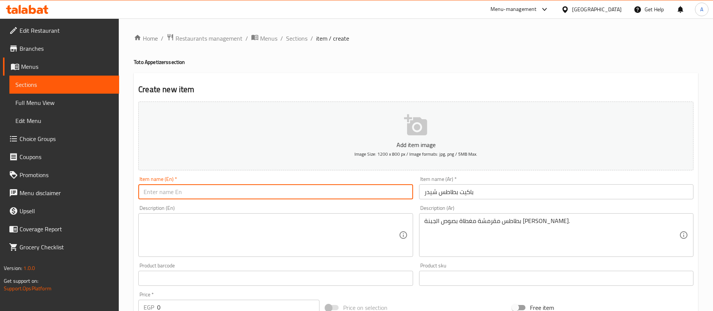
click at [356, 186] on input "text" at bounding box center [275, 191] width 274 height 15
paste input "Cheddar Fries"
type input "Cheddar Fries"
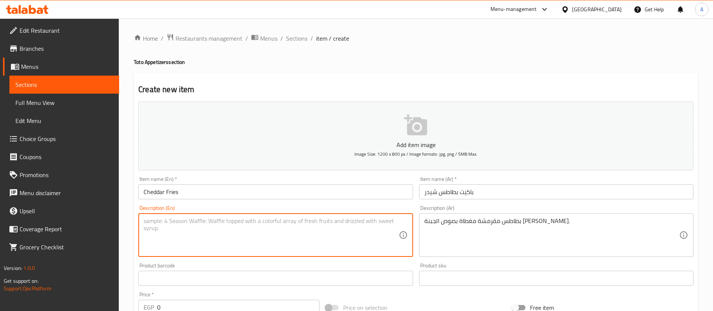
click at [251, 231] on textarea at bounding box center [271, 235] width 255 height 36
paste textarea "Crispy fries topped with creamy cheddar cheese sauce."
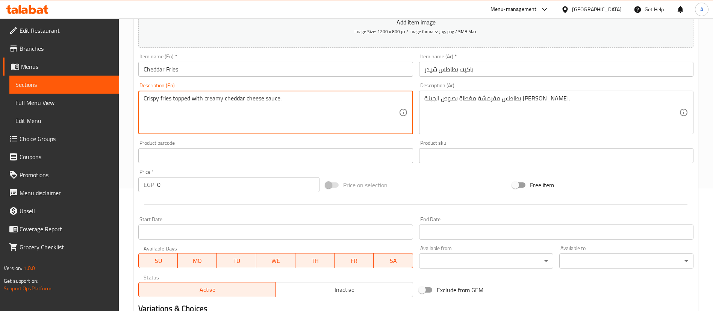
scroll to position [123, 0]
type textarea "Crispy fries topped with creamy cheddar cheese sauce."
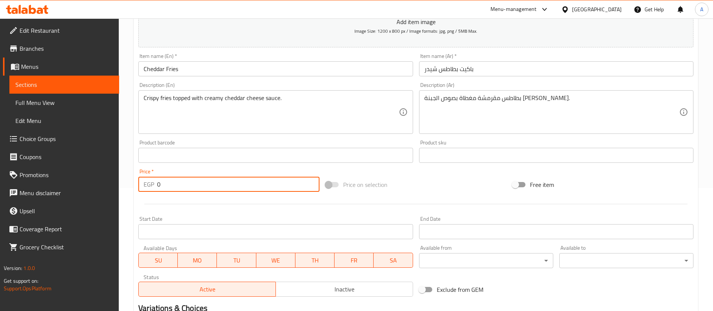
click at [248, 188] on input "0" at bounding box center [238, 184] width 162 height 15
paste input "90"
type input "90"
click at [256, 214] on div "Start Date Start Date" at bounding box center [275, 227] width 280 height 29
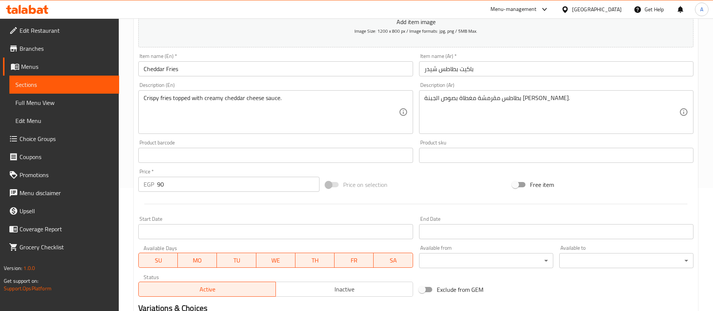
scroll to position [220, 0]
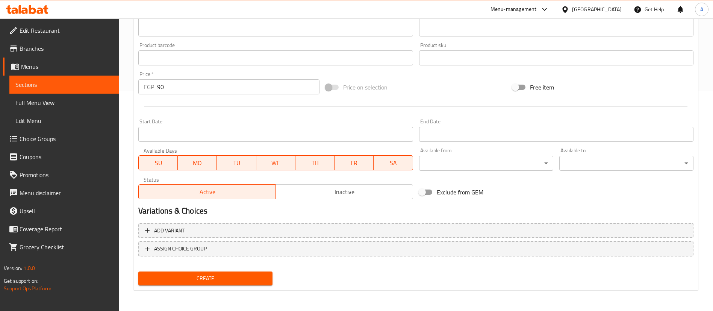
click at [240, 279] on span "Create" at bounding box center [205, 278] width 122 height 9
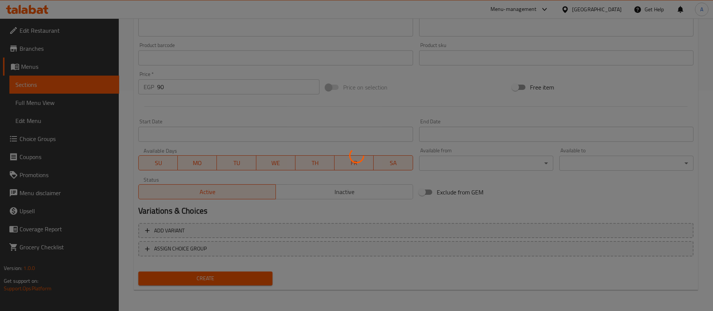
type input "0"
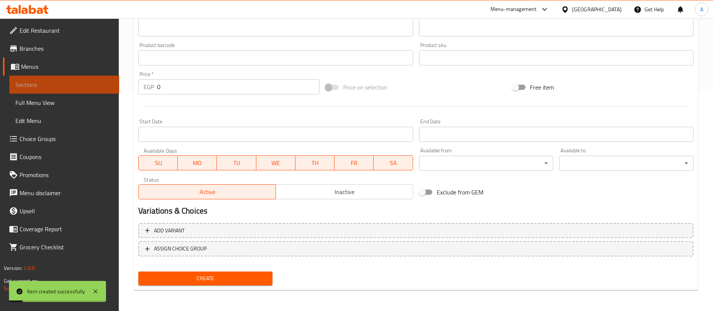
click at [75, 85] on span "Sections" at bounding box center [64, 84] width 98 height 9
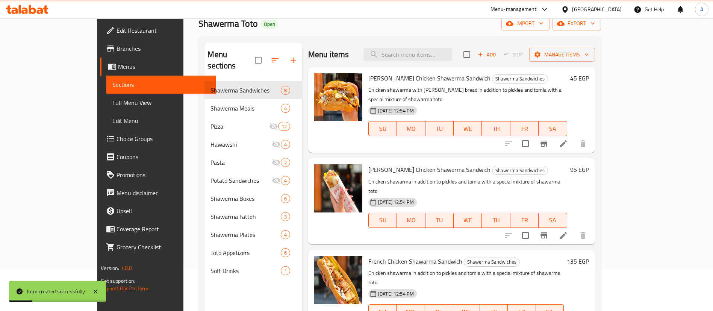
scroll to position [41, 0]
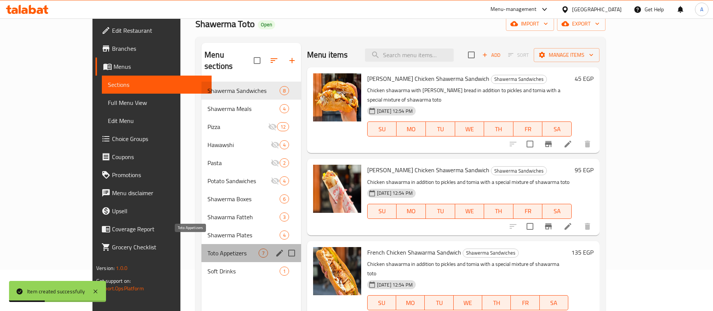
click at [207, 248] on span "Toto Appetizers" at bounding box center [232, 252] width 51 height 9
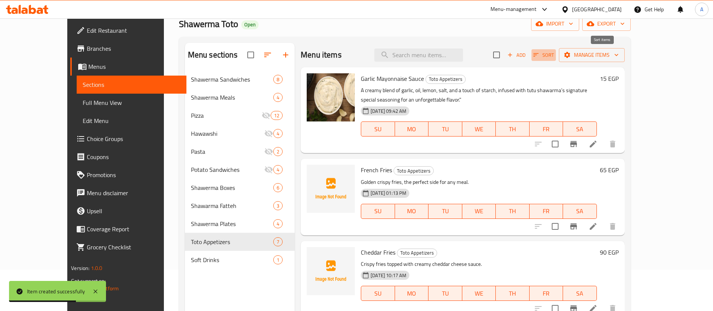
click at [554, 57] on span "Sort" at bounding box center [543, 55] width 21 height 9
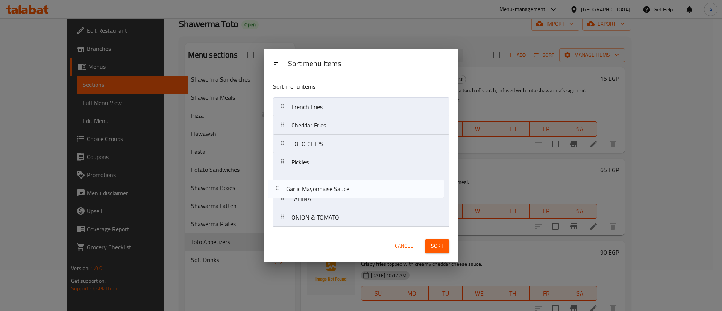
drag, startPoint x: 286, startPoint y: 97, endPoint x: 281, endPoint y: 182, distance: 84.7
click at [281, 182] on nav "Garlic Mayonnaise Sauce French Fries Cheddar Fries TOTO CHIPS Pickles TAHINA ON…" at bounding box center [361, 162] width 176 height 130
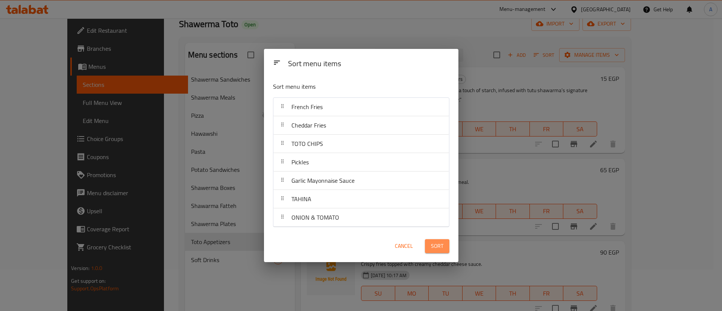
click at [433, 240] on button "Sort" at bounding box center [437, 246] width 24 height 14
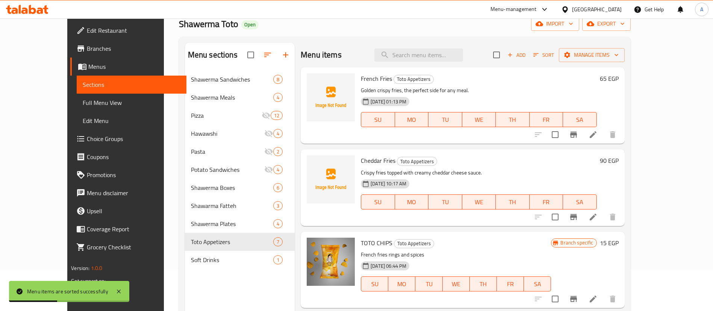
click at [539, 56] on icon "button" at bounding box center [536, 54] width 7 height 7
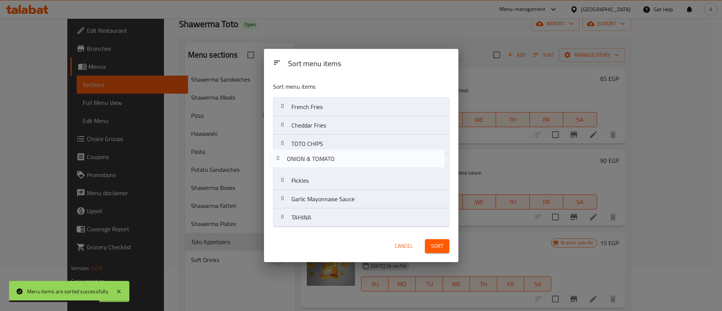
drag, startPoint x: 281, startPoint y: 222, endPoint x: 277, endPoint y: 160, distance: 62.5
click at [277, 160] on nav "French Fries Cheddar Fries TOTO CHIPS Pickles Garlic Mayonnaise Sauce TAHINA ON…" at bounding box center [361, 162] width 176 height 130
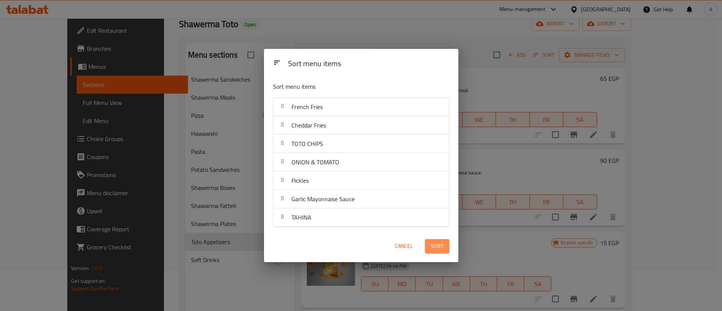
click at [436, 244] on span "Sort" at bounding box center [437, 245] width 12 height 9
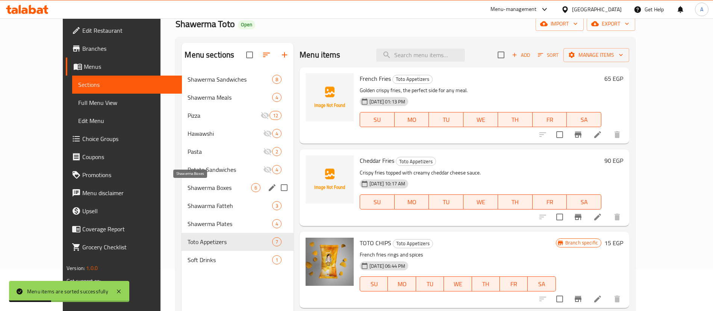
click at [196, 185] on span "Shawerma Boxes" at bounding box center [220, 187] width 64 height 9
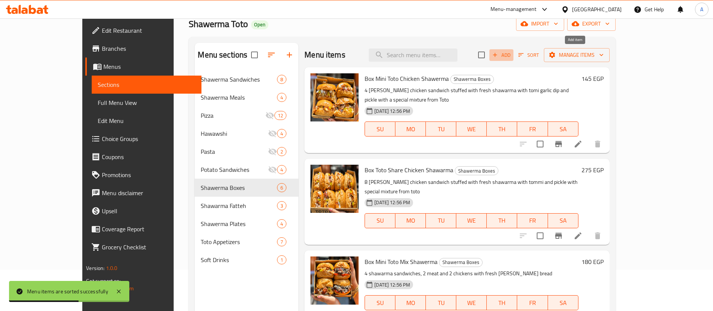
click at [498, 55] on icon "button" at bounding box center [495, 54] width 7 height 7
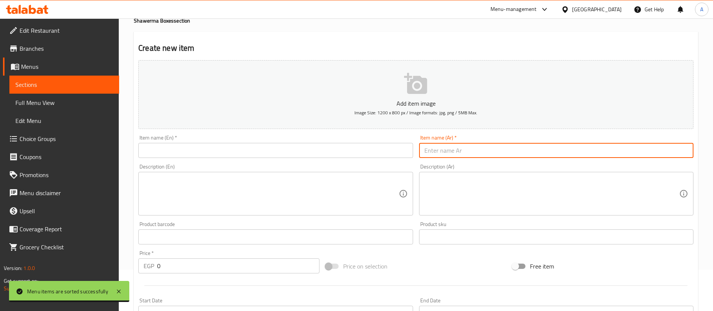
click at [440, 145] on input "text" at bounding box center [556, 150] width 274 height 15
paste input "بوكس شاورشي ميني"
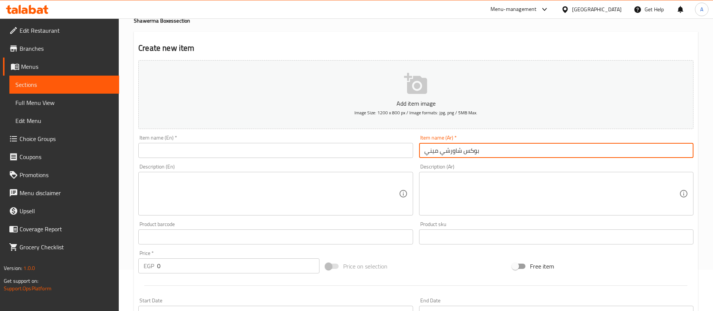
type input "بوكس شاورشي ميني"
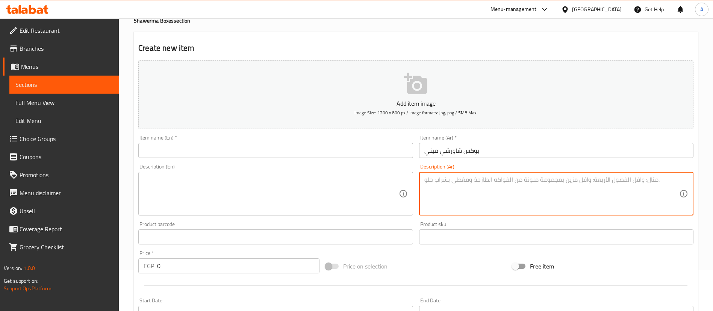
click at [497, 188] on textarea at bounding box center [551, 194] width 255 height 36
paste textarea "٢ شاورما كايزر (لحم أو فراخ) + ١ حواوشي."
type textarea "٢ شاورما كايزر (لحم أو فراخ) + ١ حواوشي."
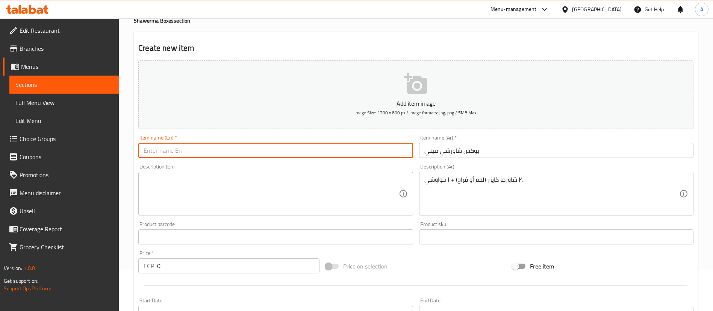
click at [324, 146] on input "text" at bounding box center [275, 150] width 274 height 15
type input "Mini Shawershi Box"
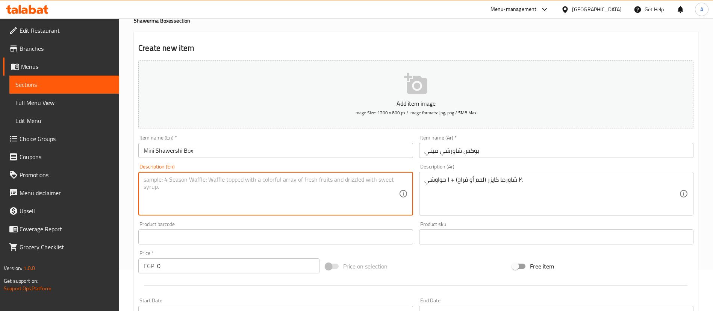
click at [288, 189] on textarea at bounding box center [271, 194] width 255 height 36
click at [245, 179] on textarea "2 Kaiser shawerma (Beef or chicken) + 1Hawawshi" at bounding box center [271, 194] width 255 height 36
type textarea "2 Kaiser shawerma (Beef or chicken) + 1 Hawawshi"
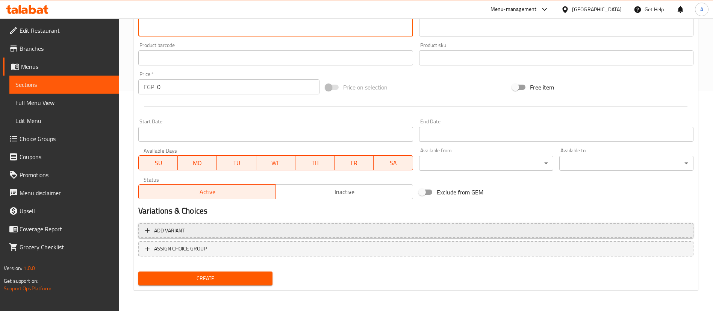
click at [180, 232] on span "Add variant" at bounding box center [169, 230] width 30 height 9
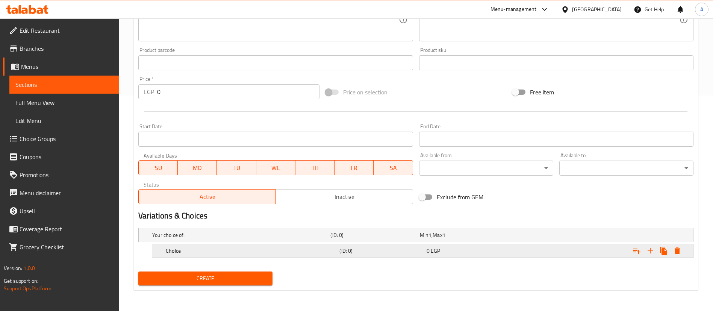
click at [477, 251] on div "0 EGP" at bounding box center [469, 251] width 84 height 8
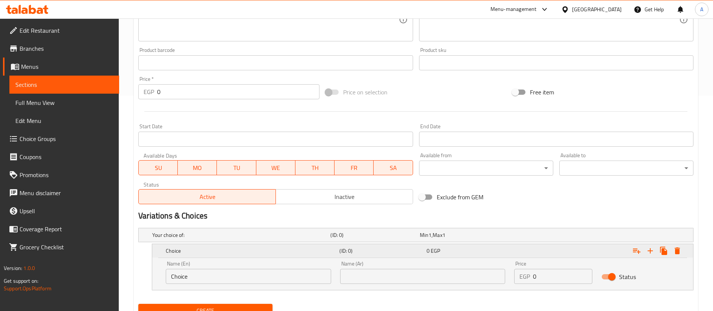
scroll to position [248, 0]
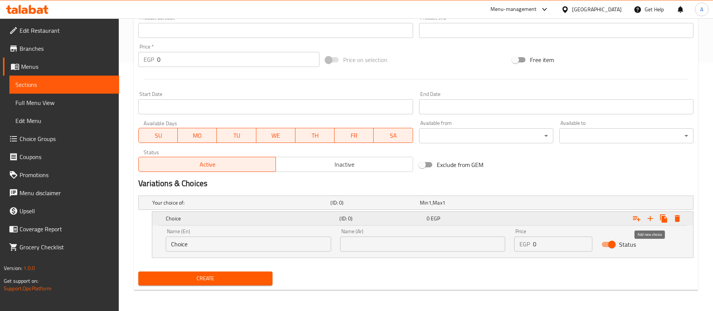
click at [653, 218] on icon "Expand" at bounding box center [650, 218] width 9 height 9
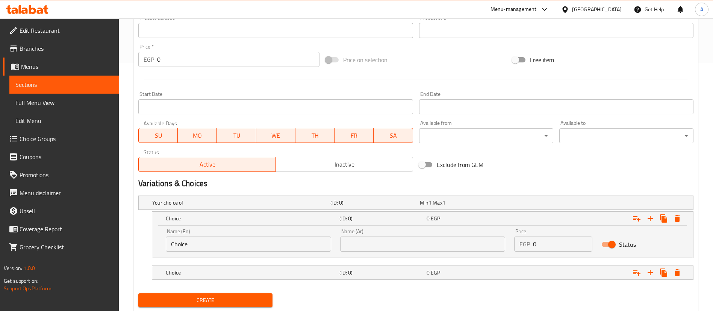
click at [281, 257] on div "Choice (ID: 0) 0 EGP Name (En) Choice Name (En) Name (Ar) Name (Ar) Price EGP 0…" at bounding box center [423, 234] width 542 height 47
click at [277, 245] on input "Choice" at bounding box center [248, 243] width 165 height 15
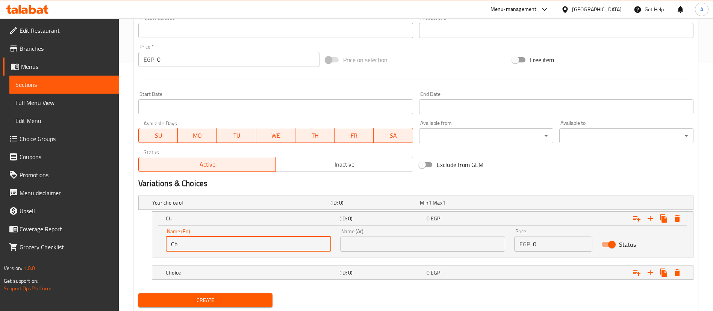
type input "C"
click at [277, 272] on h5 "Choice" at bounding box center [251, 273] width 171 height 8
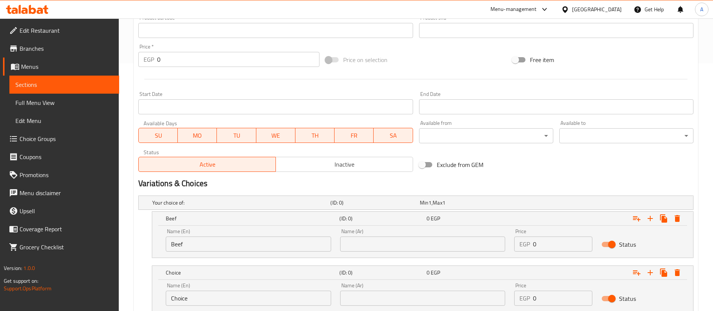
scroll to position [285, 0]
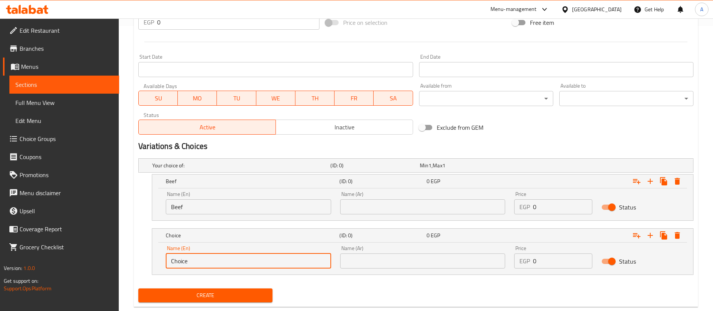
click at [233, 259] on input "Choice" at bounding box center [248, 260] width 165 height 15
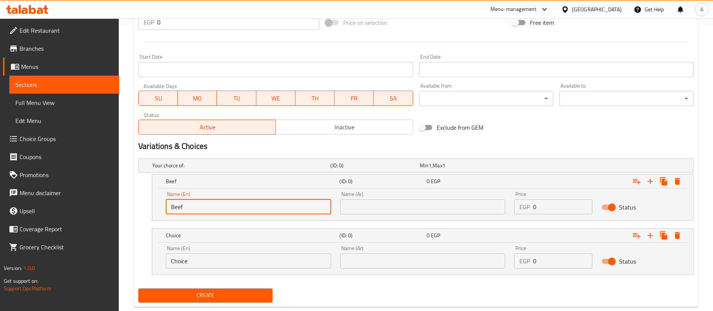
click at [197, 209] on input "Beef" at bounding box center [248, 206] width 165 height 15
type input "Chicken"
click at [204, 260] on input "Choice" at bounding box center [248, 260] width 165 height 15
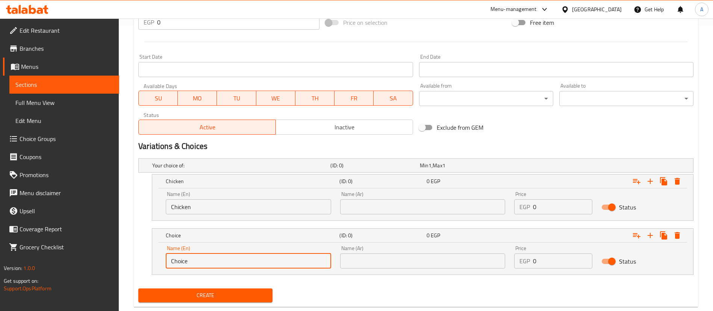
click at [204, 260] on input "Choice" at bounding box center [248, 260] width 165 height 15
type input "Beef"
click at [384, 204] on input "text" at bounding box center [422, 206] width 165 height 15
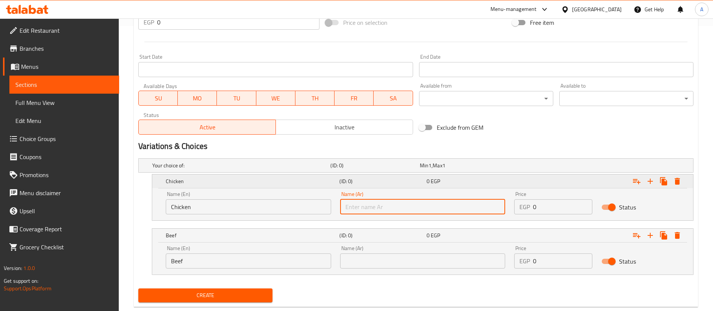
paste input "فراخ"
type input "فراخ"
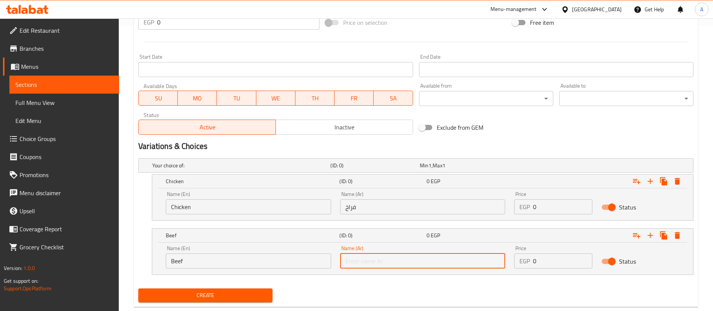
click at [370, 263] on input "text" at bounding box center [422, 260] width 165 height 15
paste input "لحم"
type input "لحم"
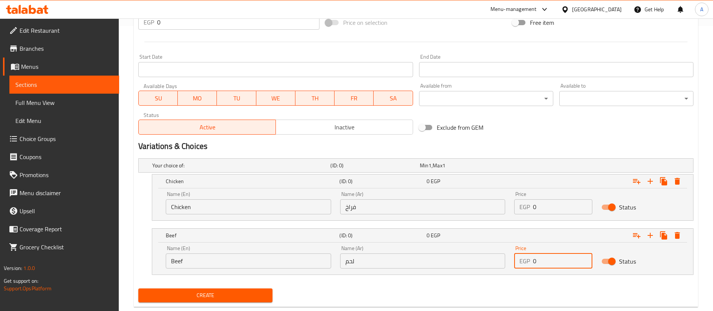
click at [559, 260] on input "0" at bounding box center [562, 260] width 59 height 15
paste input "215"
type input "215"
click at [542, 207] on input "0" at bounding box center [562, 206] width 59 height 15
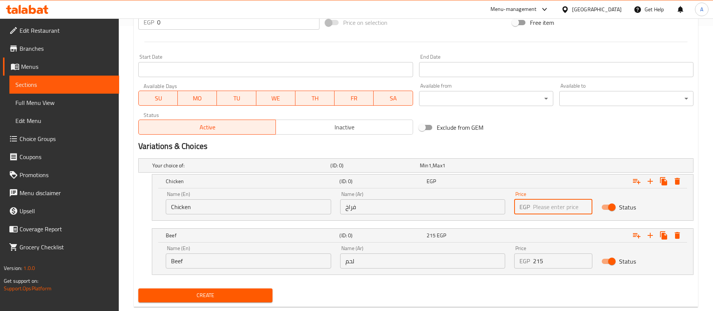
paste input "190"
type input "190"
click at [548, 119] on div "Exclude from GEM" at bounding box center [509, 127] width 187 height 20
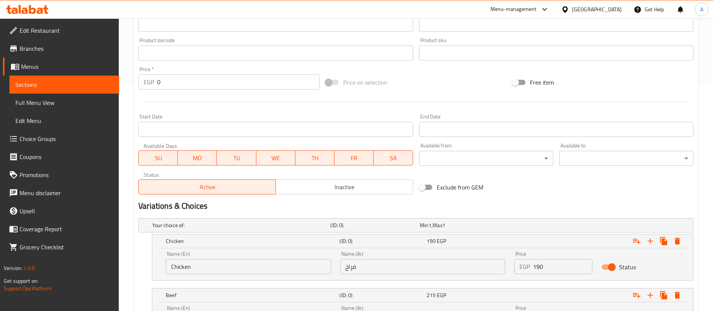
scroll to position [227, 0]
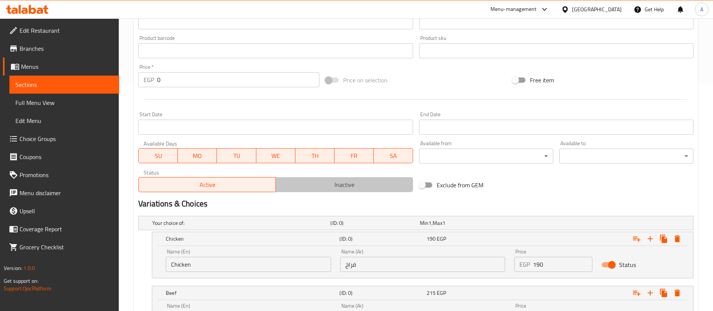
click at [336, 183] on span "Inactive" at bounding box center [344, 184] width 131 height 11
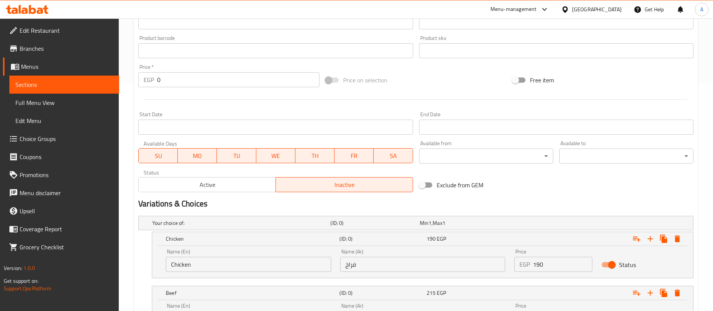
scroll to position [302, 0]
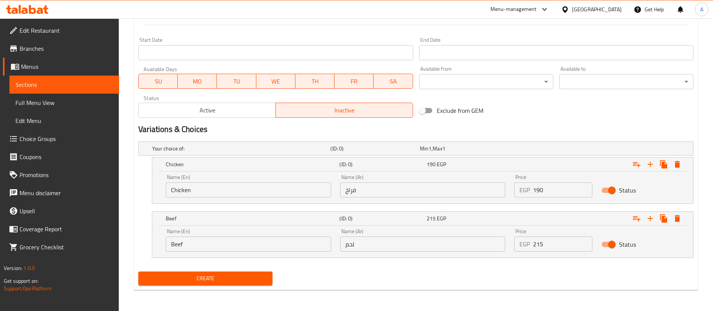
click at [221, 277] on span "Create" at bounding box center [205, 278] width 122 height 9
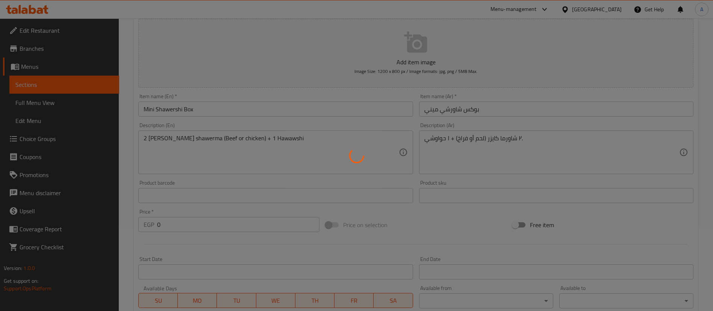
scroll to position [0, 0]
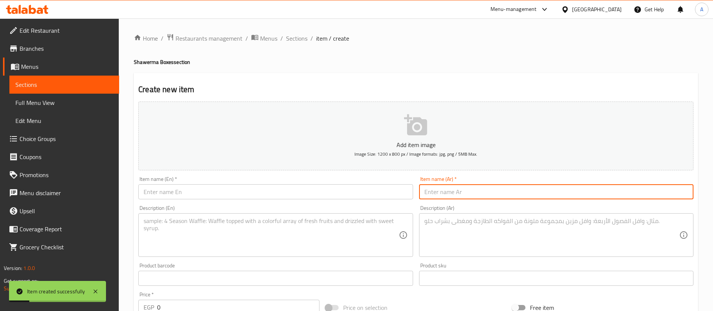
click at [436, 191] on input "text" at bounding box center [556, 191] width 274 height 15
paste input "بوكس شاورشي شير"
type input "بوكس شاورشي شير"
click at [476, 224] on textarea at bounding box center [551, 235] width 255 height 36
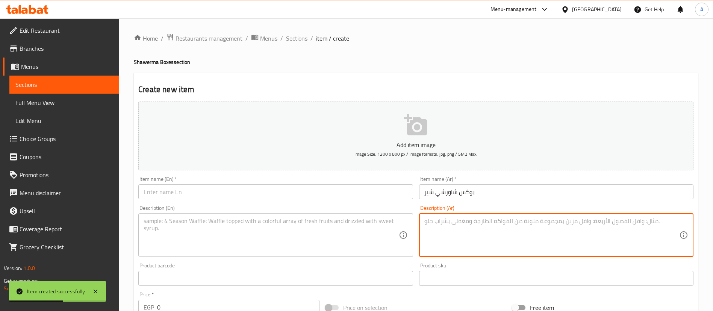
paste textarea "٤ شاورما كايزر (لحم أو فراخ) + ٢ حواوشي."
type textarea "٤ شاورما كايزر (لحم أو فراخ) + ٢ حواوشي."
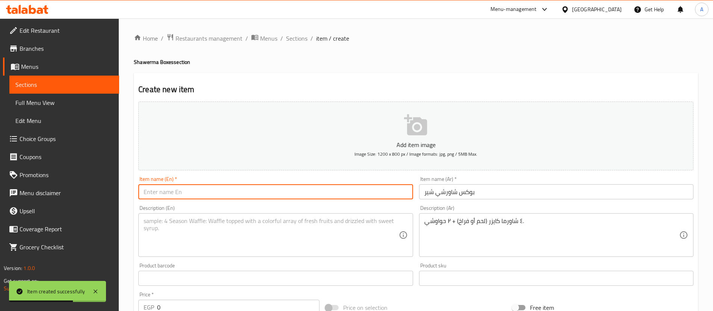
click at [332, 193] on input "text" at bounding box center [275, 191] width 274 height 15
type input "S"
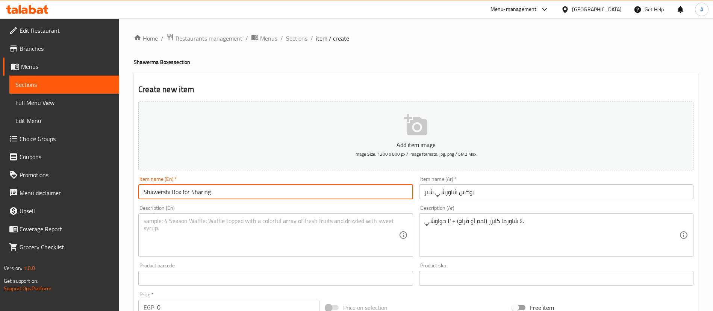
type input "Shawershi Box for Sharing"
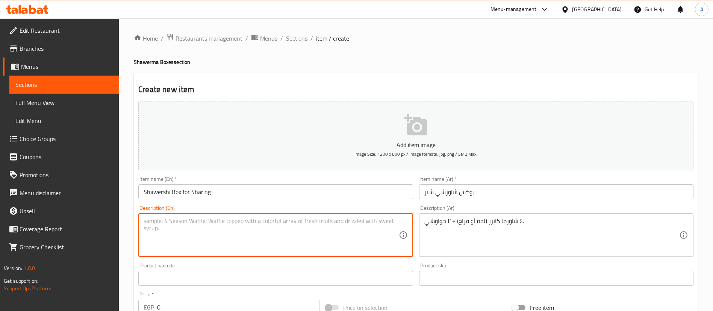
click at [322, 250] on textarea at bounding box center [271, 235] width 255 height 36
type textarea "4 Kaiser Shawerma (Beef or Chicken) + 2 Hawawshi"
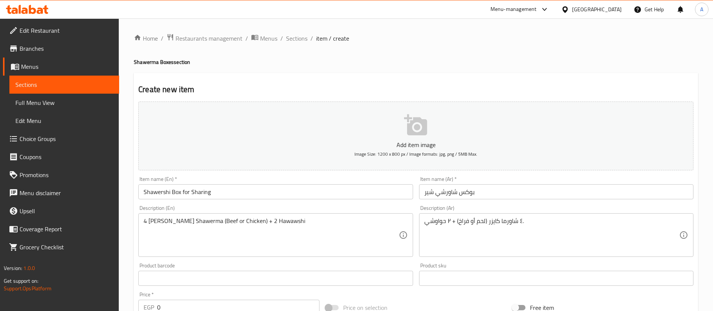
click at [298, 270] on div "Product barcode Product barcode" at bounding box center [275, 274] width 274 height 23
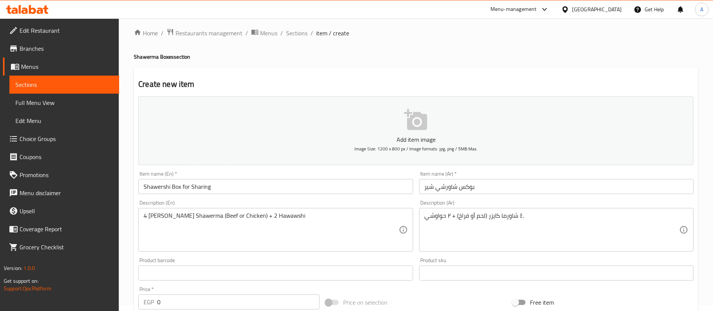
scroll to position [302, 0]
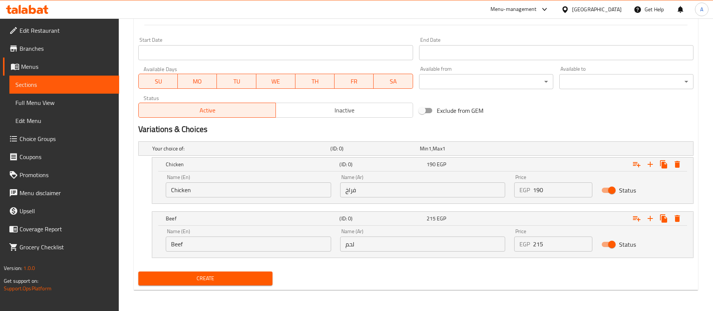
click at [259, 184] on input "Chicken" at bounding box center [248, 189] width 165 height 15
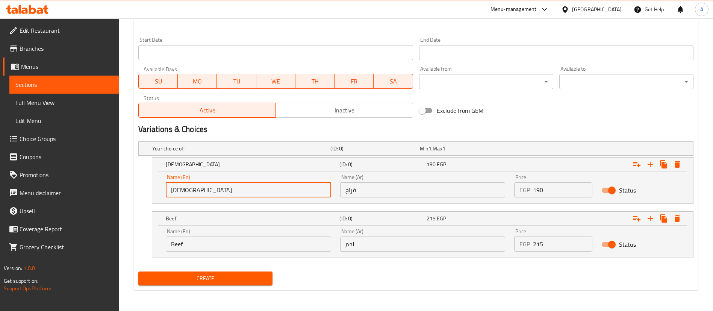
type input "Chicken"
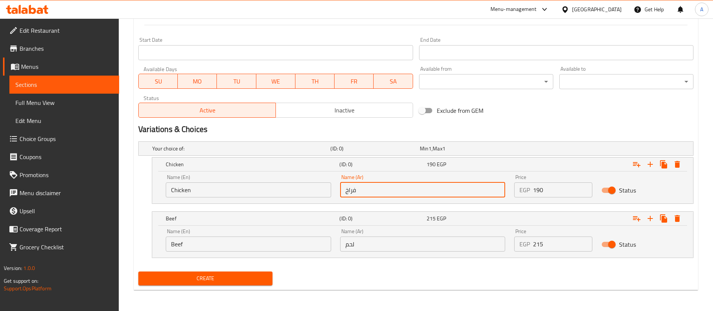
click at [361, 191] on input "فراخ" at bounding box center [422, 189] width 165 height 15
type input "فراخ"
click at [283, 252] on div "Name (En) Beef Name (En)" at bounding box center [248, 240] width 174 height 32
click at [258, 248] on input "Beef" at bounding box center [248, 243] width 165 height 15
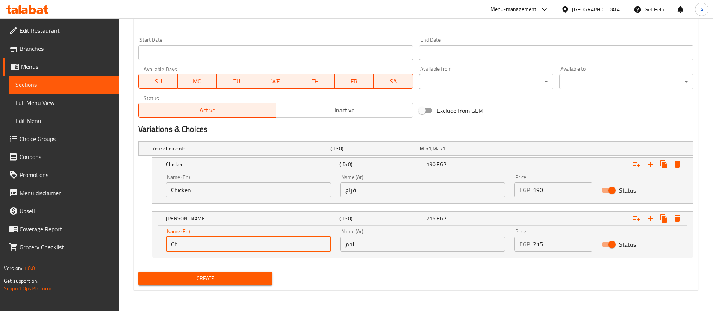
type input "C"
type input "Beef"
click at [368, 241] on input "لحم" at bounding box center [422, 243] width 165 height 15
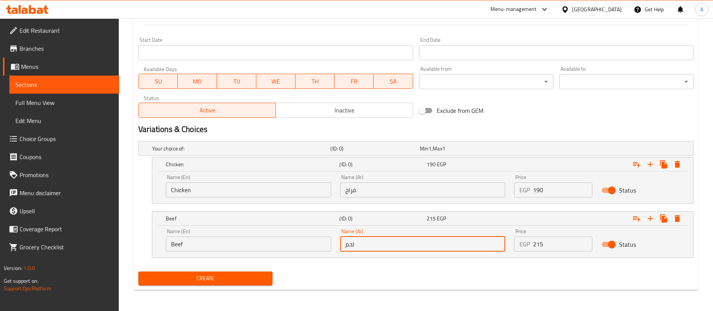
type input "لحم"
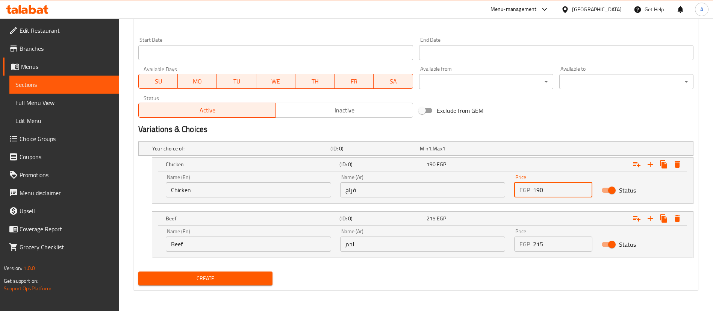
click at [549, 193] on input "190" at bounding box center [562, 189] width 59 height 15
type input "0"
paste input "365"
type input "365"
click at [541, 121] on div "Variations & Choices" at bounding box center [415, 129] width 561 height 17
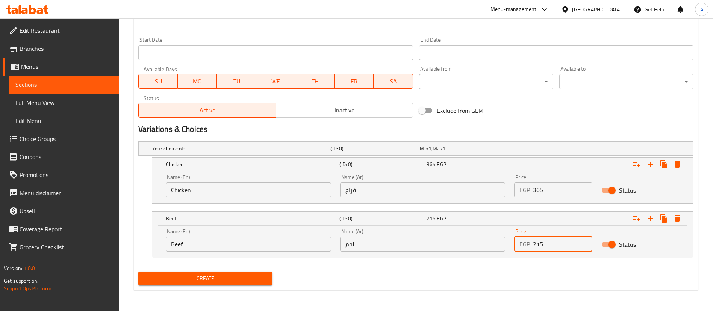
click at [553, 247] on input "215" at bounding box center [562, 243] width 59 height 15
type input "0"
paste input "415"
type input "415"
click at [567, 124] on h2 "Variations & Choices" at bounding box center [415, 129] width 555 height 11
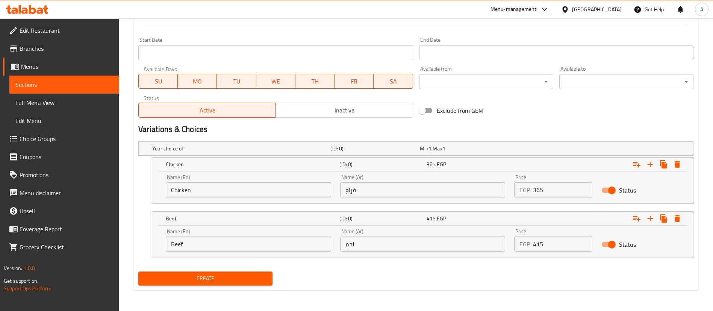
click at [178, 285] on div "Create" at bounding box center [205, 278] width 140 height 20
click at [190, 277] on span "Create" at bounding box center [205, 278] width 122 height 9
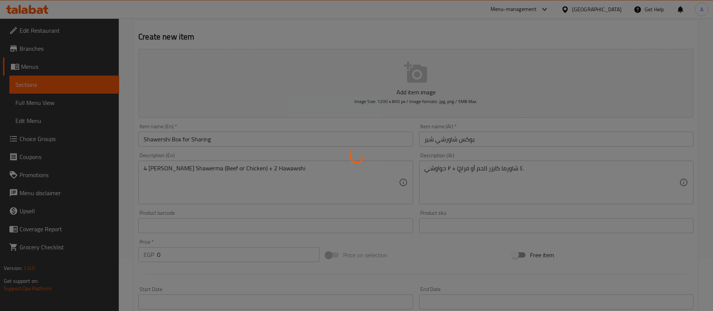
scroll to position [0, 0]
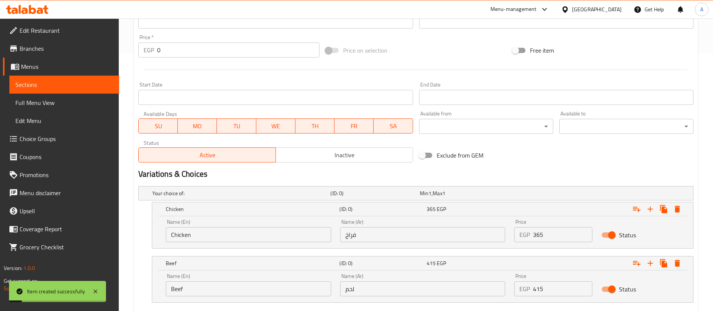
click at [43, 80] on span "Sections" at bounding box center [64, 84] width 98 height 9
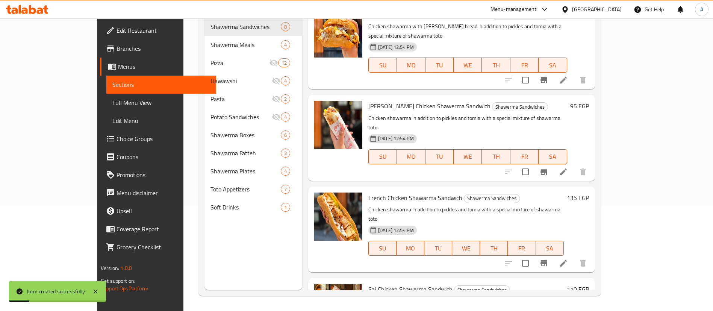
scroll to position [365, 0]
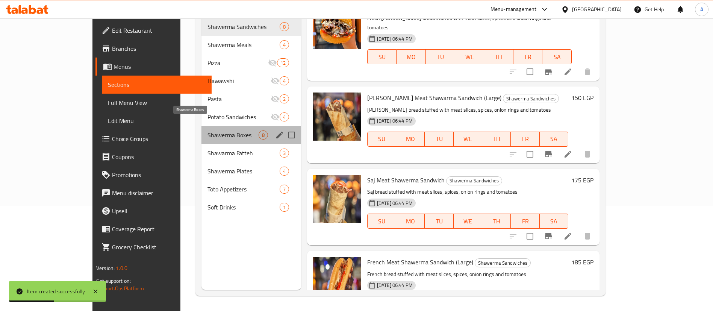
click at [207, 130] on span "Shawerma Boxes" at bounding box center [232, 134] width 51 height 9
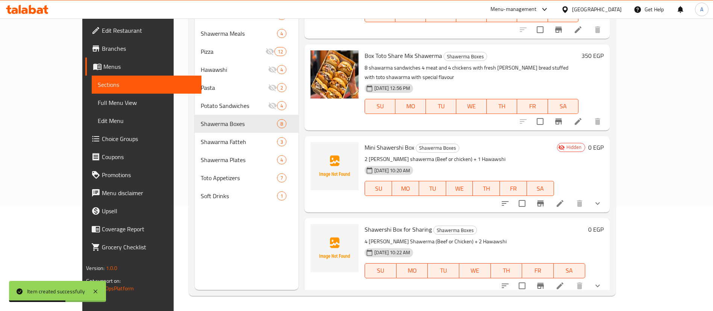
scroll to position [229, 0]
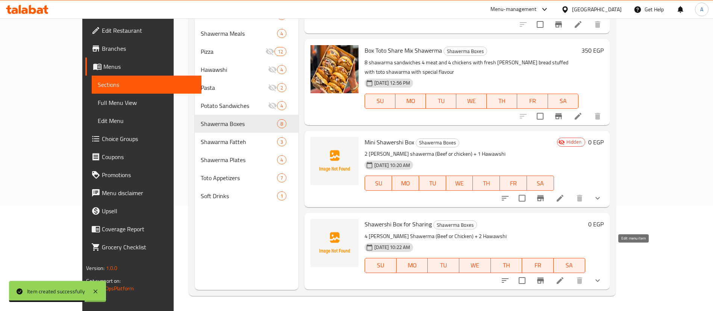
click at [563, 277] on icon at bounding box center [560, 280] width 7 height 7
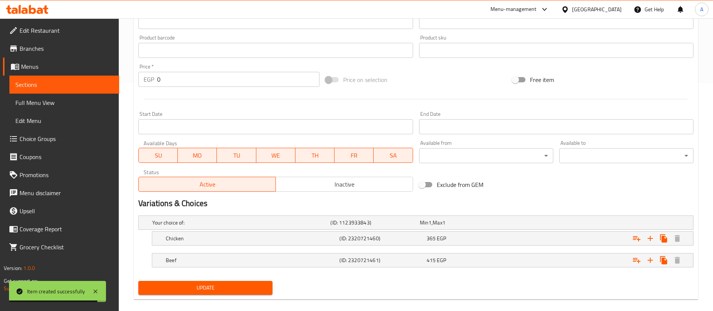
scroll to position [229, 0]
click at [300, 180] on span "Inactive" at bounding box center [344, 183] width 131 height 11
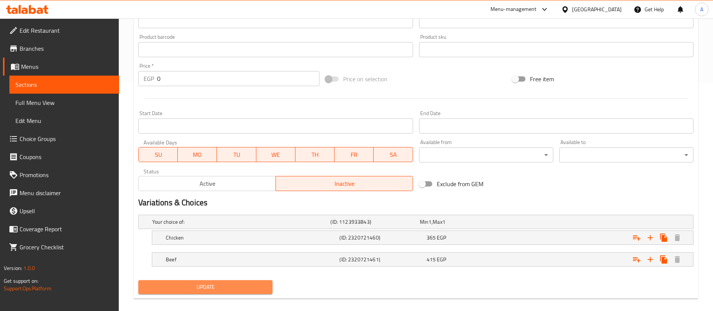
click at [244, 287] on span "Update" at bounding box center [205, 286] width 122 height 9
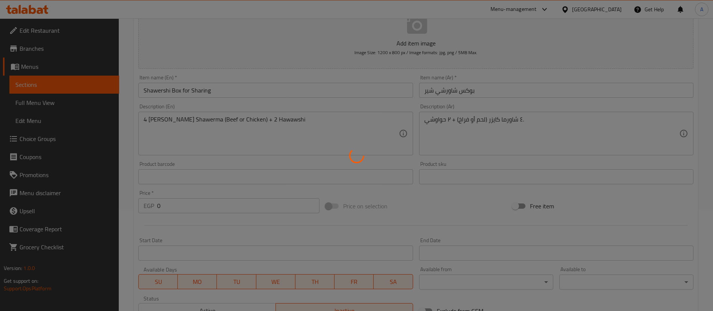
scroll to position [0, 0]
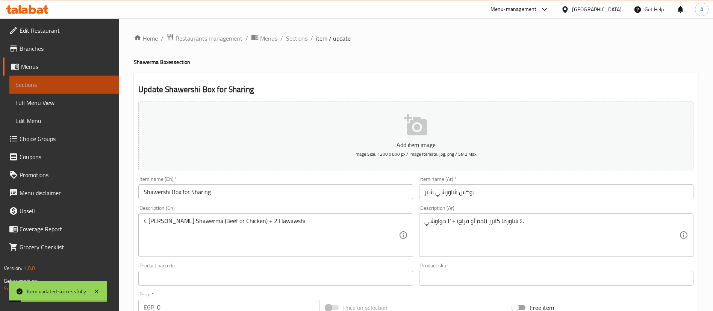
click at [69, 89] on span "Sections" at bounding box center [64, 84] width 98 height 9
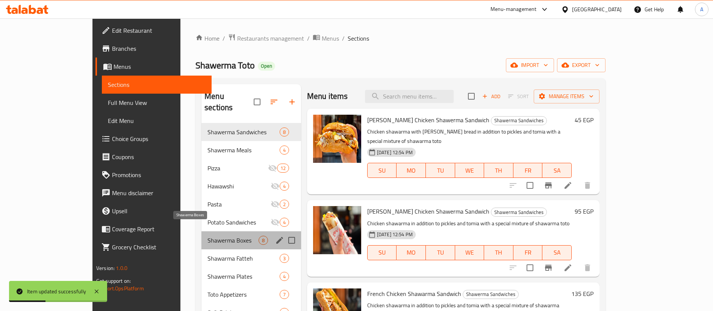
click at [207, 236] on span "Shawerma Boxes" at bounding box center [232, 240] width 51 height 9
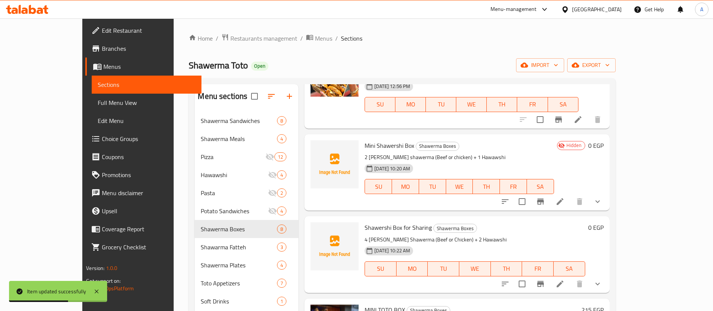
scroll to position [332, 0]
click at [565, 197] on icon at bounding box center [560, 201] width 9 height 9
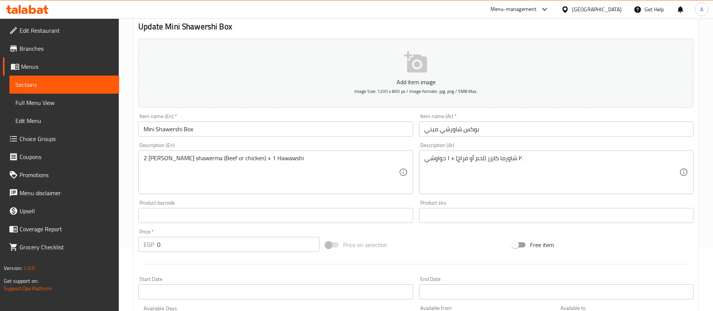
scroll to position [74, 0]
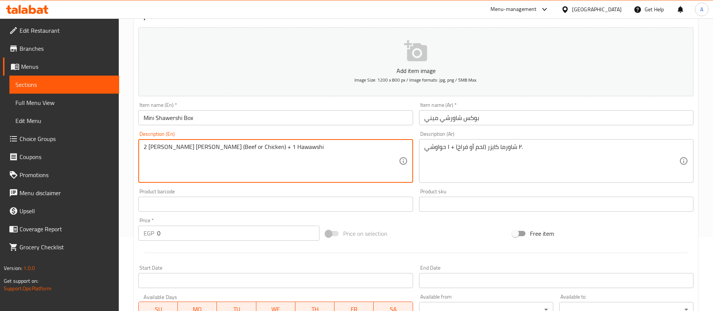
type textarea "2 Kaiser [PERSON_NAME] (Beef or Chicken) + 1 Hawawshi"
click at [188, 183] on div "Description (En) 2 Kaiser Shawerma (Beef or Chicken) + 1 Hawawshi Description (…" at bounding box center [275, 157] width 280 height 58
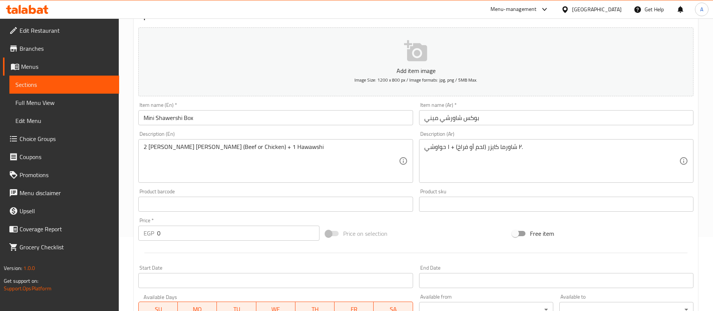
scroll to position [237, 0]
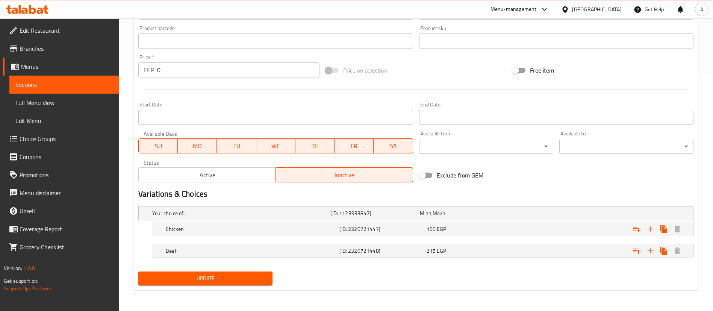
click at [185, 283] on button "Update" at bounding box center [205, 278] width 134 height 14
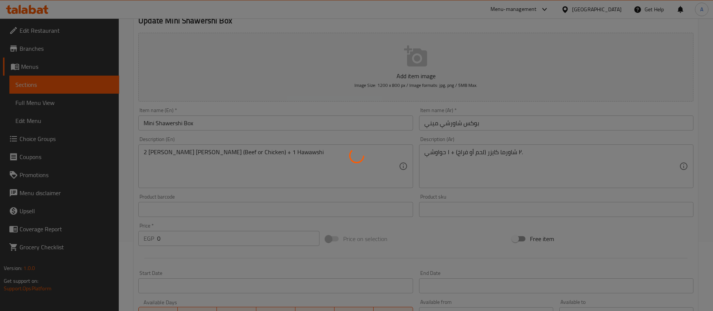
scroll to position [0, 0]
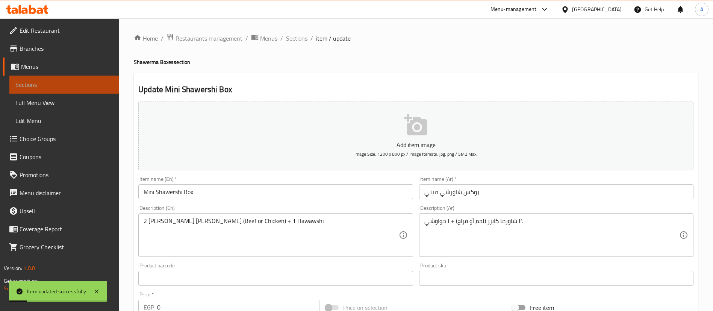
click at [39, 82] on span "Sections" at bounding box center [64, 84] width 98 height 9
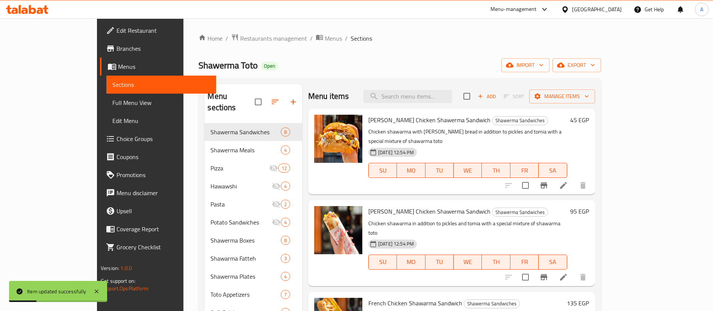
scroll to position [1, 0]
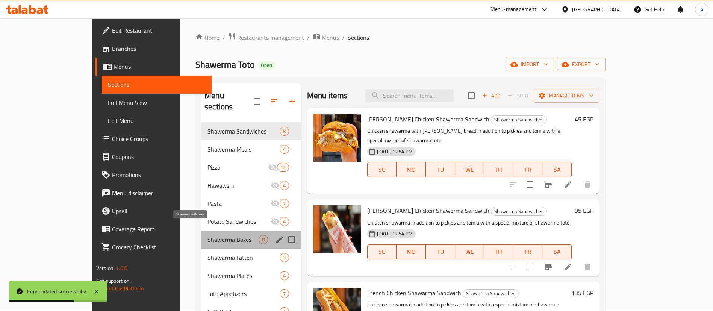
click at [207, 235] on span "Shawerma Boxes" at bounding box center [232, 239] width 51 height 9
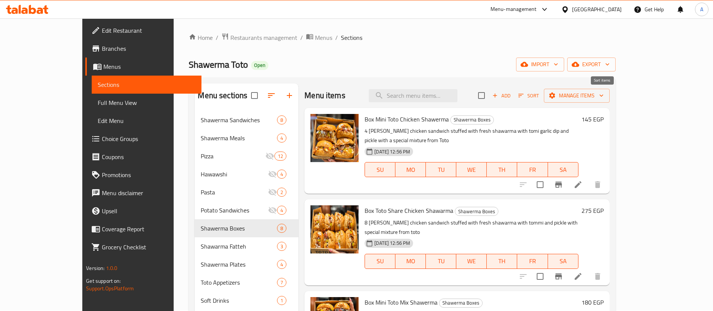
click at [539, 94] on span "Sort" at bounding box center [528, 95] width 21 height 9
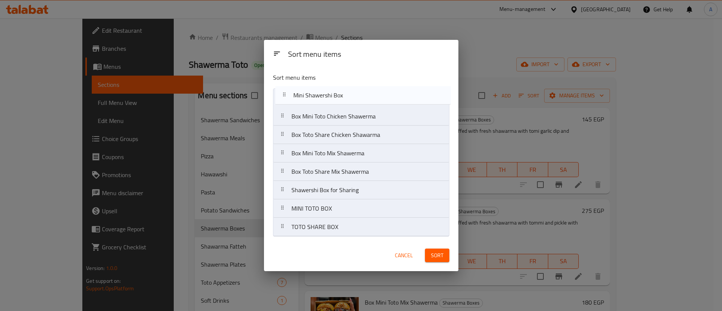
drag, startPoint x: 283, startPoint y: 175, endPoint x: 282, endPoint y: 89, distance: 86.1
click at [282, 89] on nav "Box Mini Toto Chicken Shawerma Box Toto Share Chicken Shawarma Box Mini Toto Mi…" at bounding box center [361, 162] width 176 height 148
drag, startPoint x: 283, startPoint y: 195, endPoint x: 279, endPoint y: 113, distance: 82.4
click at [279, 113] on nav "Mini Shawershi Box Box Mini Toto Chicken Shawerma Box Toto Share Chicken Shawar…" at bounding box center [361, 162] width 176 height 148
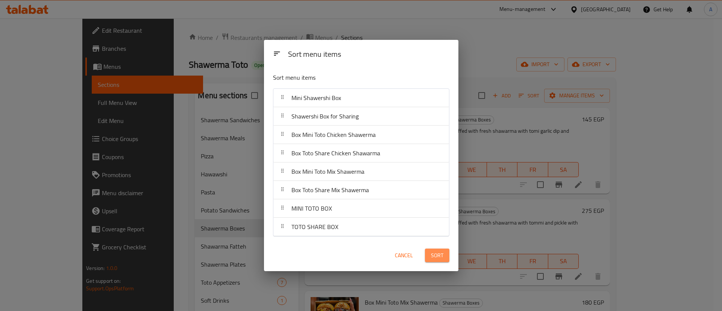
click at [431, 253] on span "Sort" at bounding box center [437, 255] width 12 height 9
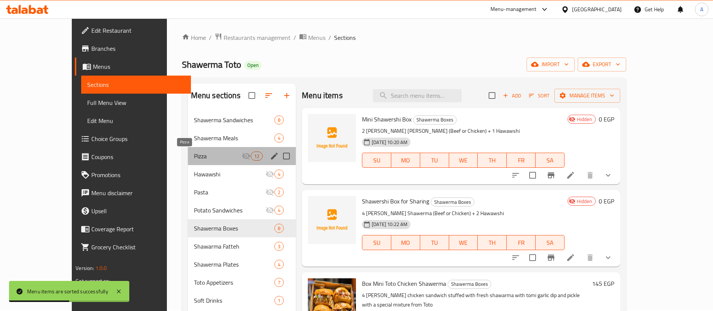
click at [194, 152] on span "Pizza" at bounding box center [218, 155] width 48 height 9
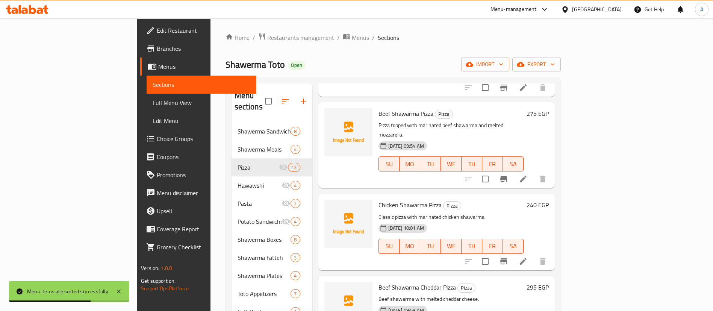
scroll to position [182, 0]
click at [330, 114] on icon "upload picture" at bounding box center [334, 118] width 9 height 9
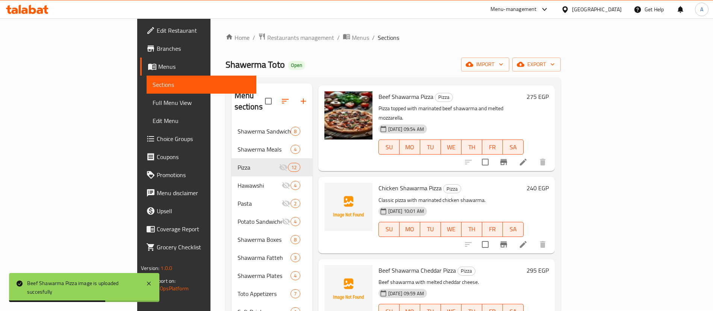
scroll to position [199, 0]
click at [330, 188] on icon "upload picture" at bounding box center [334, 192] width 9 height 9
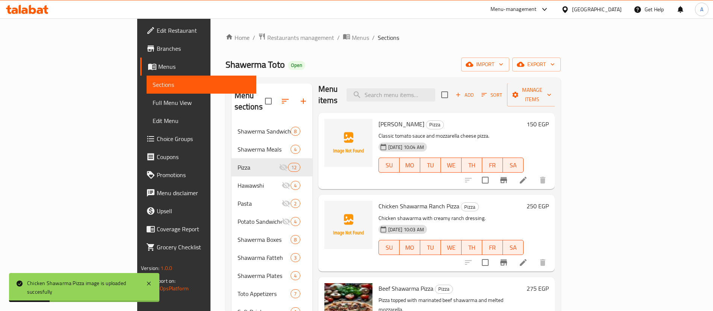
scroll to position [1, 0]
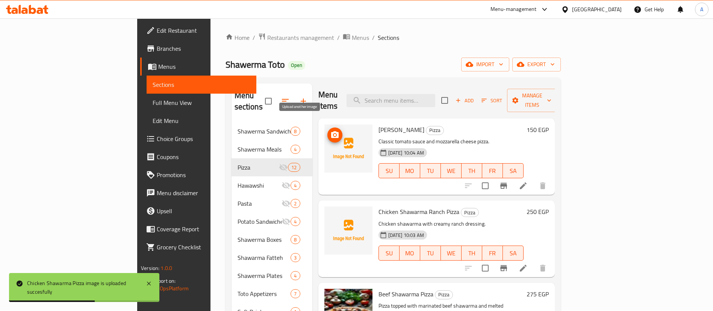
click at [330, 130] on icon "upload picture" at bounding box center [334, 134] width 9 height 9
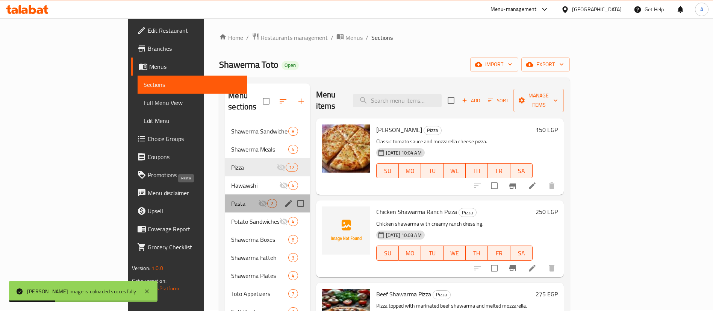
click at [231, 199] on span "Pasta" at bounding box center [244, 203] width 27 height 9
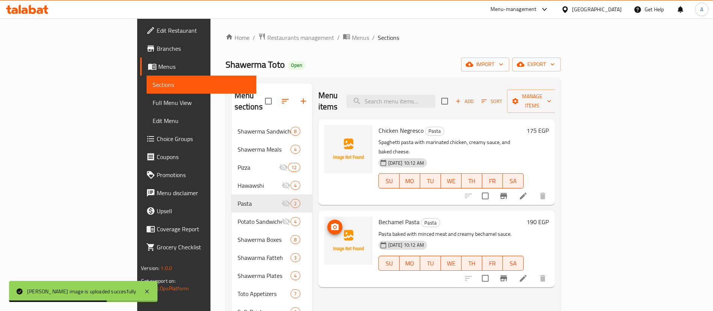
click at [327, 223] on span "upload picture" at bounding box center [334, 227] width 15 height 9
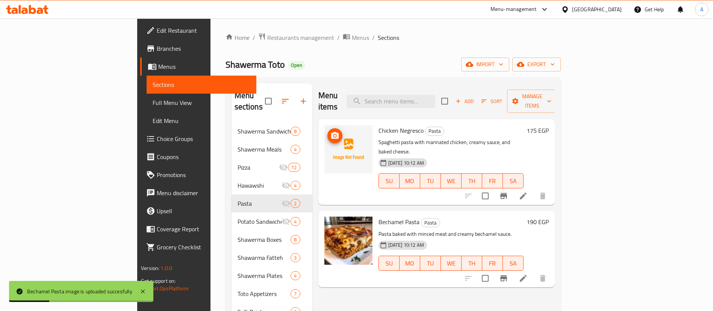
click at [333, 135] on circle "upload picture" at bounding box center [334, 136] width 2 height 2
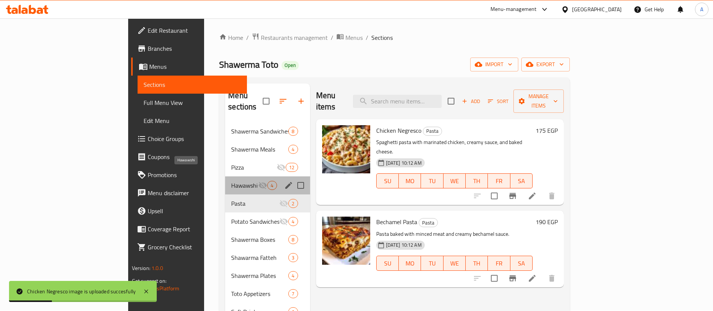
click at [231, 181] on span "Hawawshi" at bounding box center [244, 185] width 27 height 9
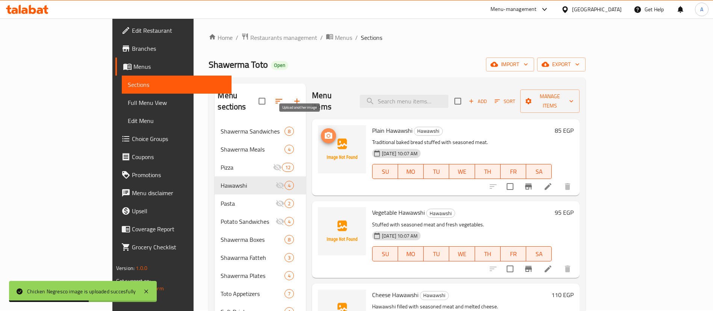
click at [325, 132] on icon "upload picture" at bounding box center [329, 135] width 8 height 7
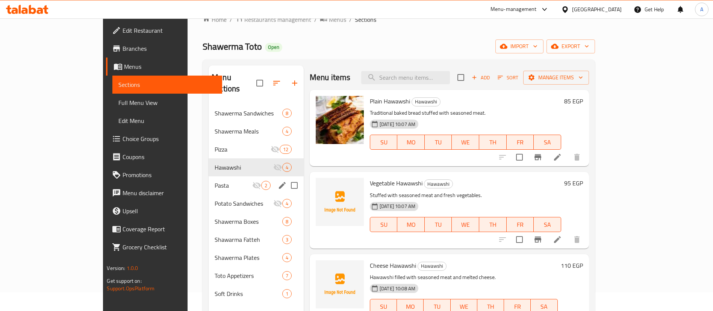
scroll to position [21, 0]
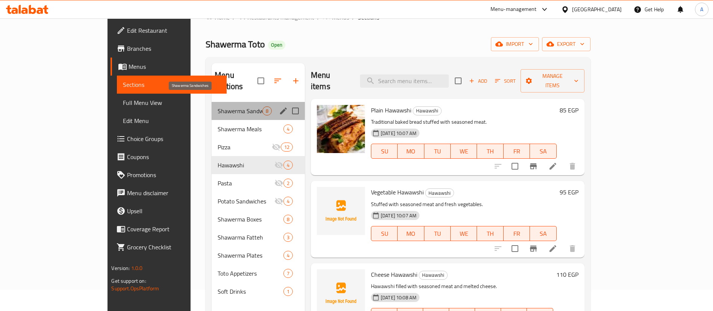
click at [218, 106] on span "Shawerma Sandwiches" at bounding box center [240, 110] width 45 height 9
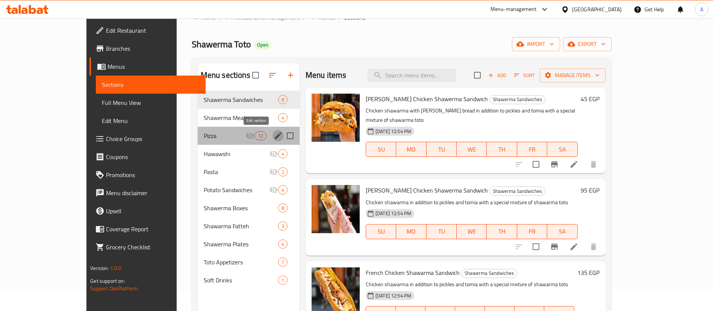
click at [275, 137] on icon "edit" at bounding box center [278, 135] width 7 height 7
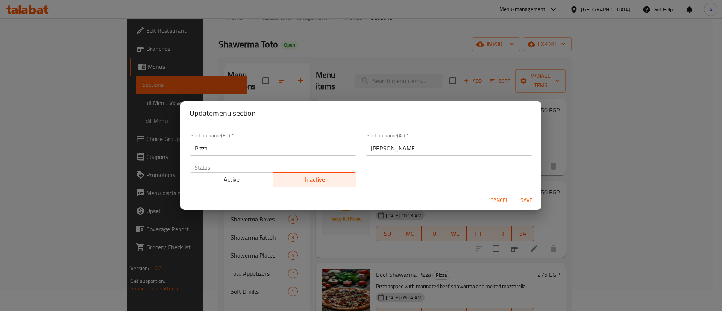
click at [530, 199] on span "Save" at bounding box center [526, 199] width 18 height 9
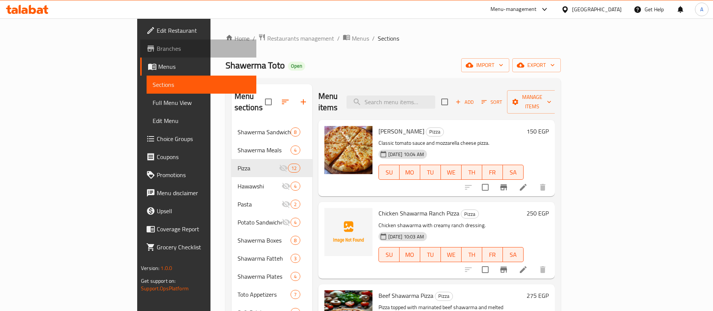
click at [157, 47] on span "Branches" at bounding box center [204, 48] width 94 height 9
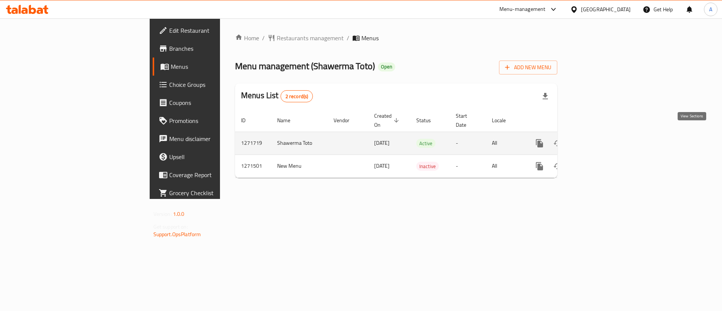
click at [603, 138] on link "enhanced table" at bounding box center [594, 143] width 18 height 18
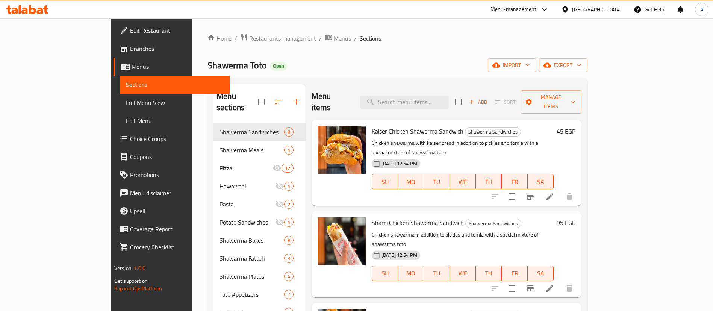
scroll to position [11, 0]
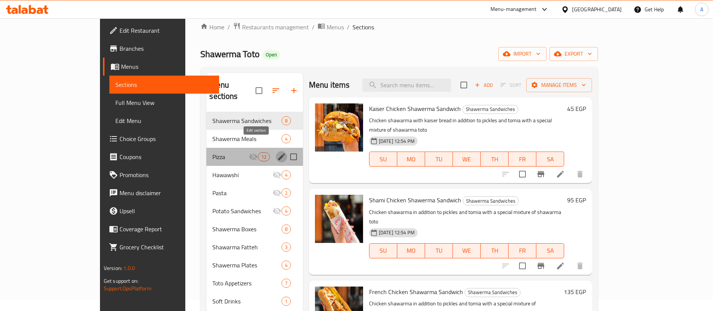
click at [277, 152] on icon "edit" at bounding box center [281, 156] width 9 height 9
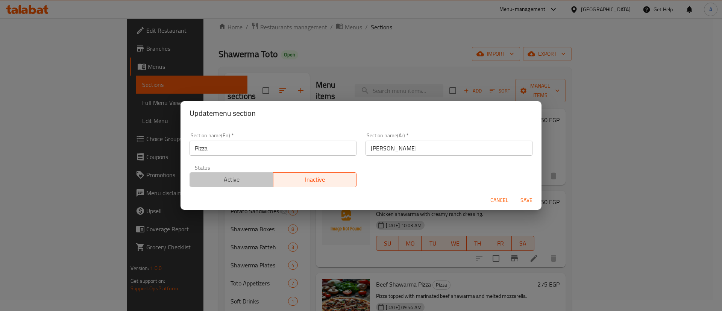
click at [233, 177] on span "Active" at bounding box center [231, 179] width 77 height 11
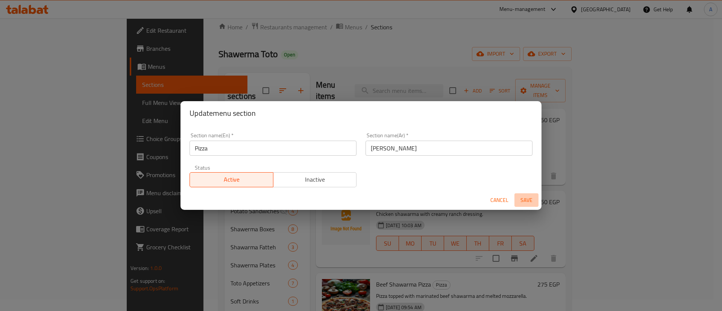
click at [528, 202] on span "Save" at bounding box center [526, 199] width 18 height 9
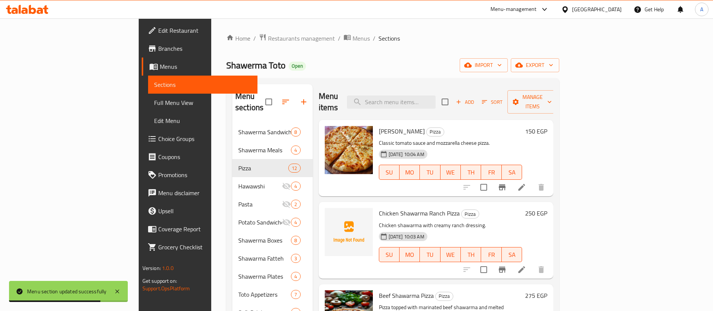
click at [158, 48] on span "Branches" at bounding box center [205, 48] width 94 height 9
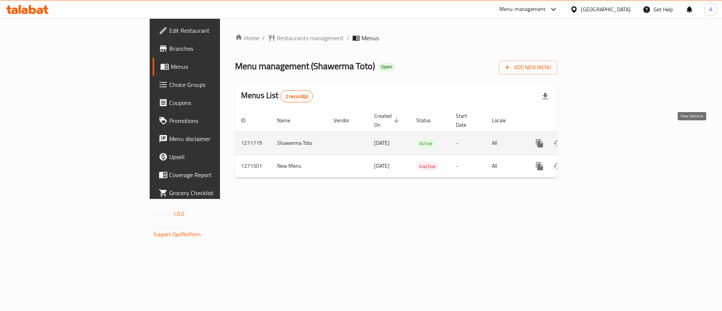
click at [597, 140] on icon "enhanced table" at bounding box center [593, 143] width 7 height 7
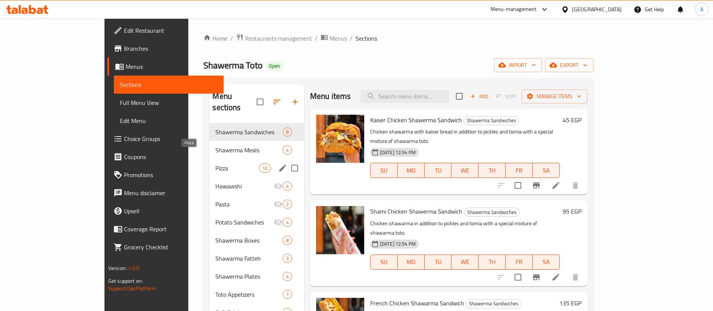
click at [215, 164] on span "Pizza" at bounding box center [236, 168] width 43 height 9
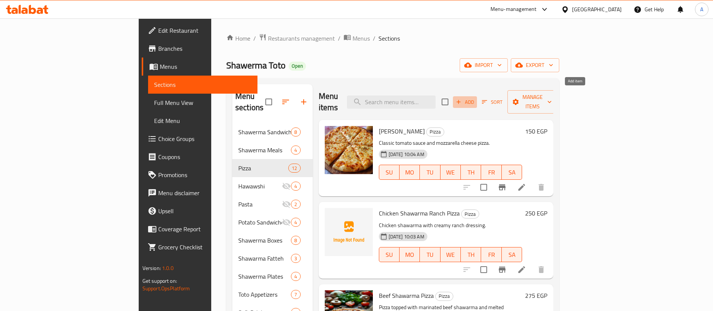
click at [477, 96] on button "Add" at bounding box center [465, 102] width 24 height 12
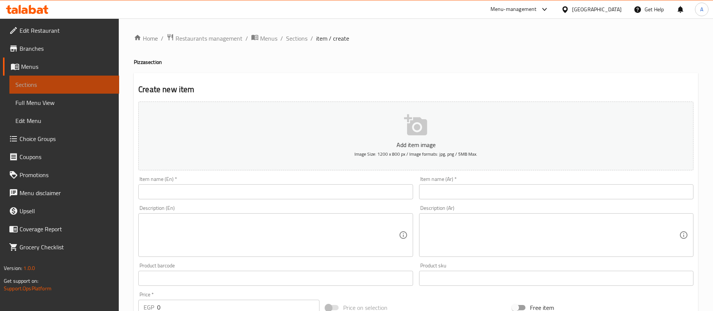
click at [60, 85] on span "Sections" at bounding box center [64, 84] width 98 height 9
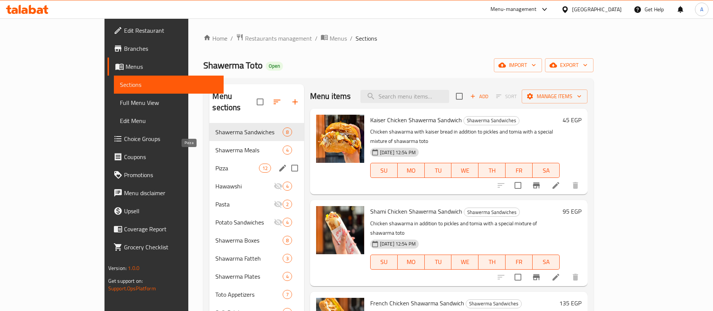
click at [215, 164] on span "Pizza" at bounding box center [236, 168] width 43 height 9
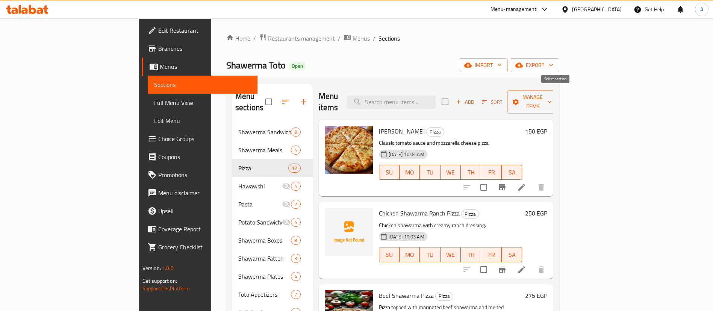
click at [453, 98] on input "checkbox" at bounding box center [445, 102] width 16 height 16
checkbox input "true"
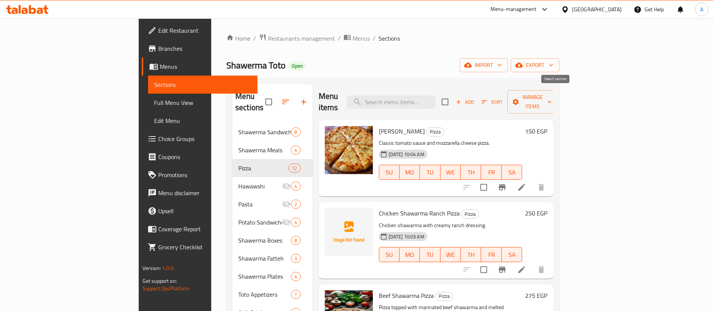
checkbox input "true"
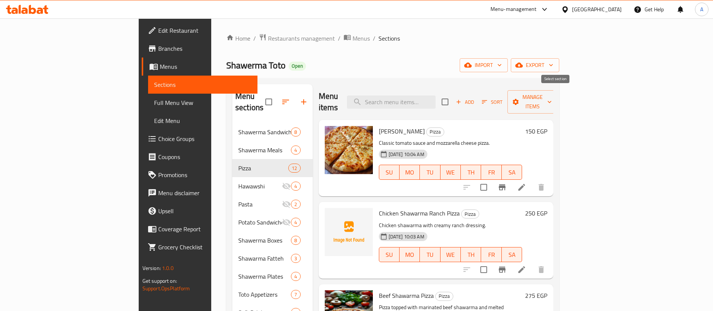
checkbox input "true"
click at [552, 95] on span "Manage items" at bounding box center [532, 101] width 38 height 19
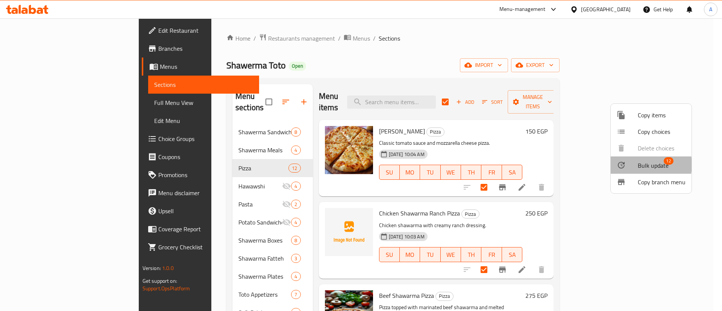
click at [638, 165] on span "Bulk update" at bounding box center [653, 165] width 31 height 9
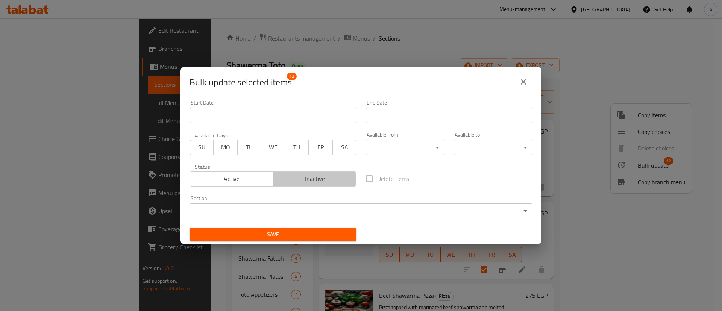
click at [324, 182] on span "Inactive" at bounding box center [314, 178] width 77 height 11
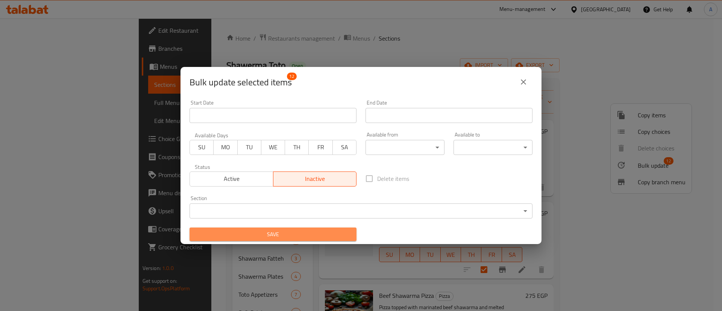
click at [292, 234] on span "Save" at bounding box center [272, 234] width 155 height 9
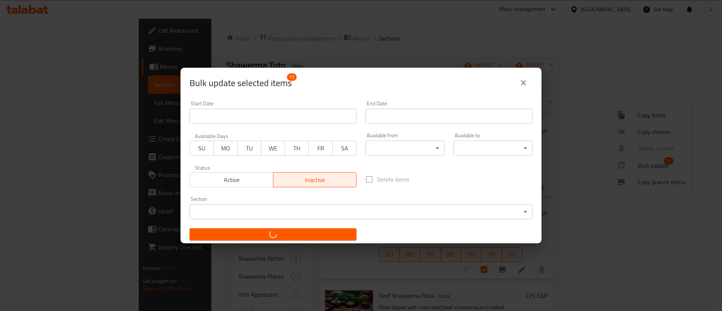
checkbox input "false"
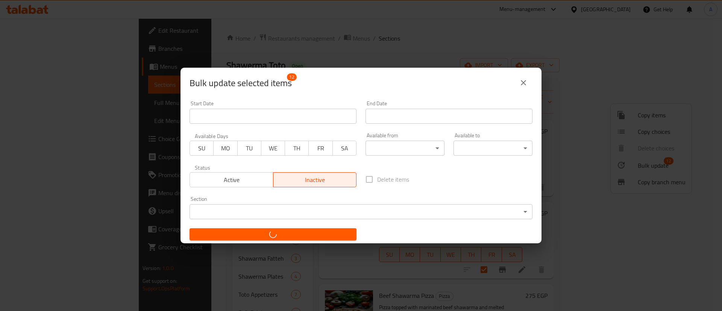
checkbox input "false"
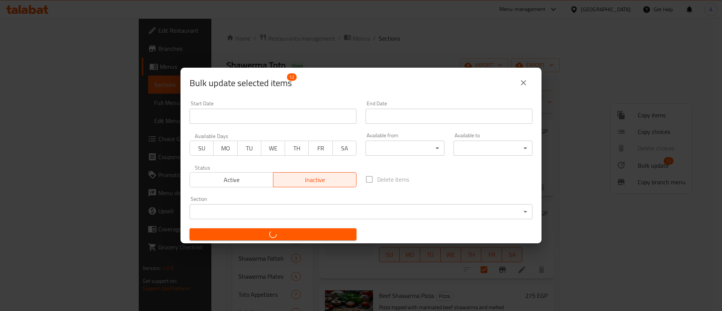
checkbox input "false"
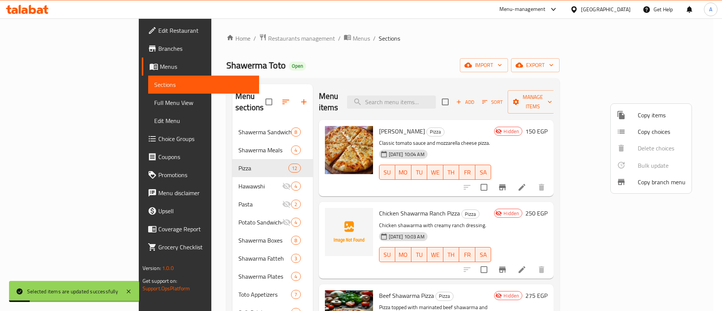
click at [480, 48] on div at bounding box center [361, 155] width 722 height 311
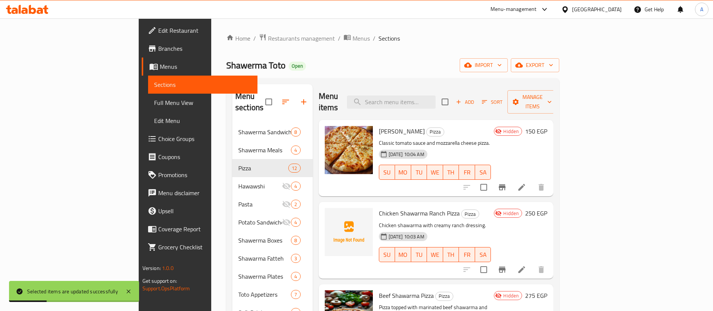
click at [142, 60] on link "Menus" at bounding box center [200, 67] width 116 height 18
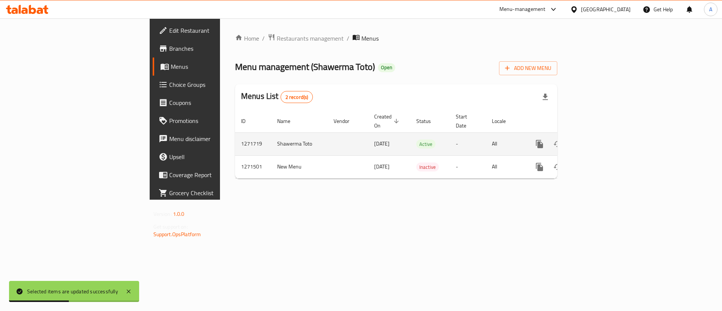
click at [603, 135] on link "enhanced table" at bounding box center [594, 144] width 18 height 18
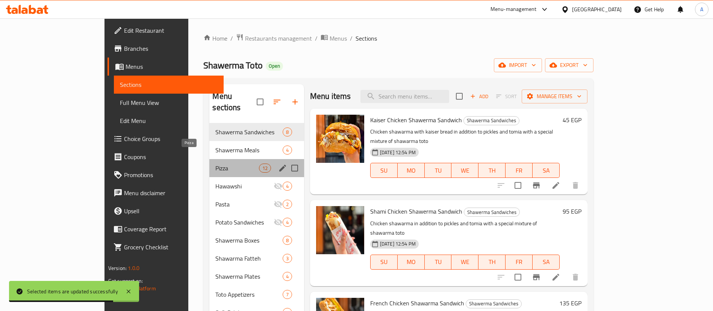
click at [215, 164] on span "Pizza" at bounding box center [236, 168] width 43 height 9
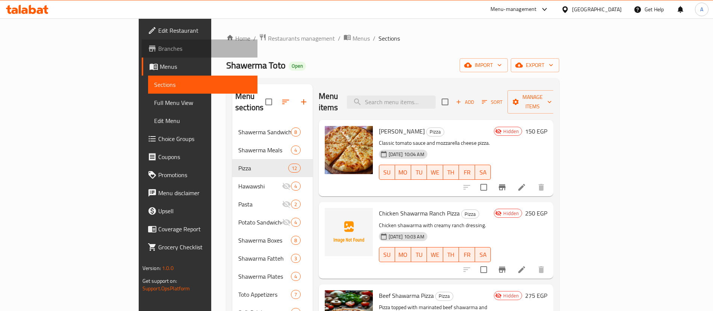
click at [158, 50] on span "Branches" at bounding box center [205, 48] width 94 height 9
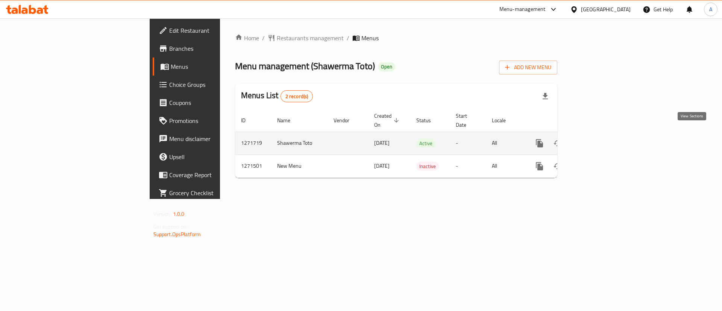
click at [597, 140] on icon "enhanced table" at bounding box center [593, 143] width 7 height 7
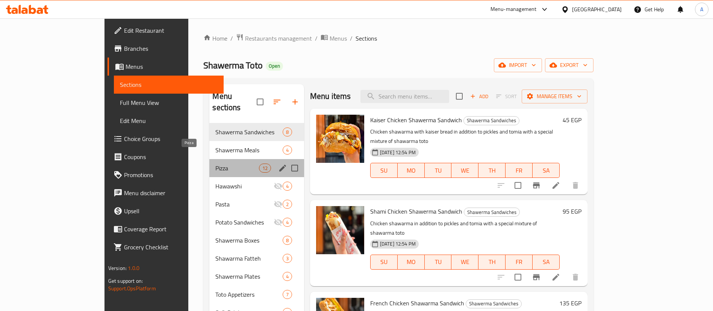
click at [215, 164] on span "Pizza" at bounding box center [236, 168] width 43 height 9
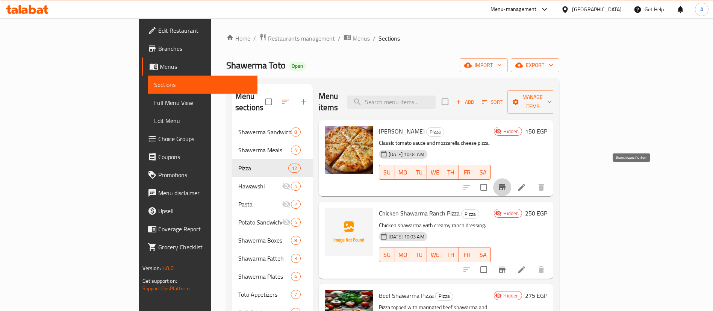
click at [506, 184] on icon "Branch-specific-item" at bounding box center [502, 187] width 7 height 6
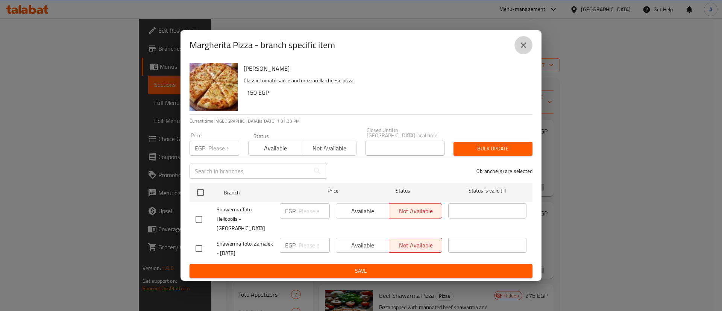
click at [520, 50] on icon "close" at bounding box center [523, 45] width 9 height 9
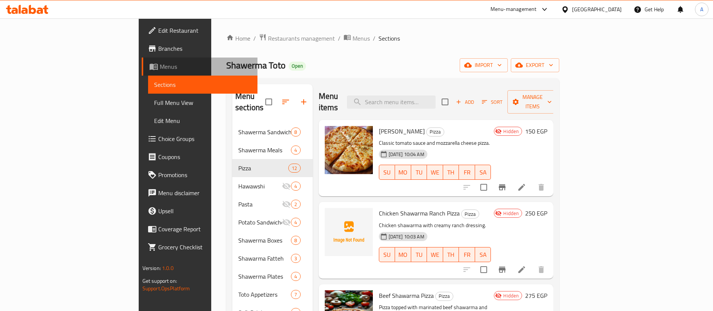
click at [160, 62] on span "Menus" at bounding box center [206, 66] width 92 height 9
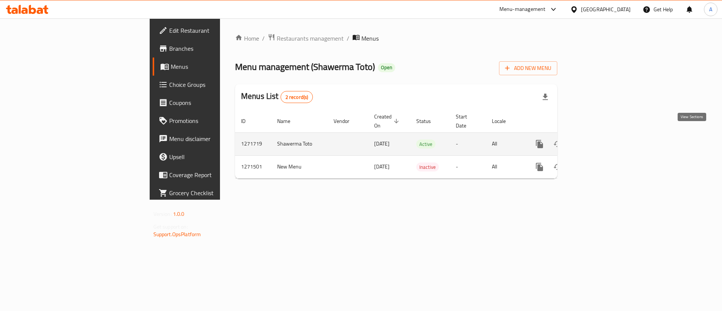
click at [598, 139] on icon "enhanced table" at bounding box center [593, 143] width 9 height 9
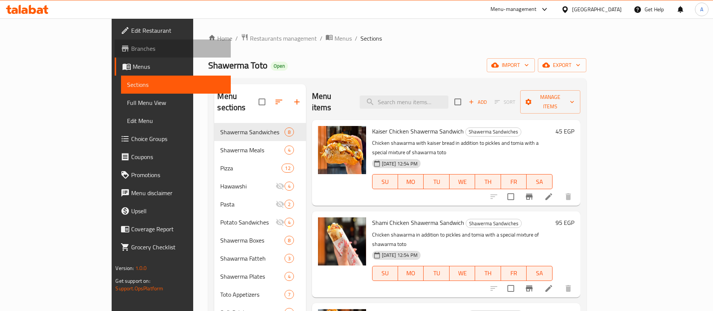
click at [131, 49] on span "Branches" at bounding box center [178, 48] width 94 height 9
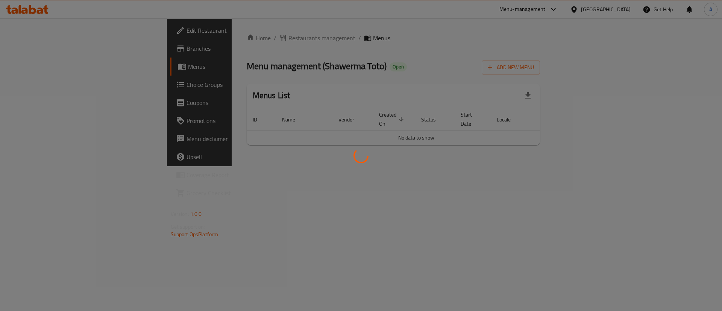
drag, startPoint x: 337, startPoint y: 88, endPoint x: 440, endPoint y: 207, distance: 157.8
click at [440, 207] on div at bounding box center [361, 155] width 722 height 311
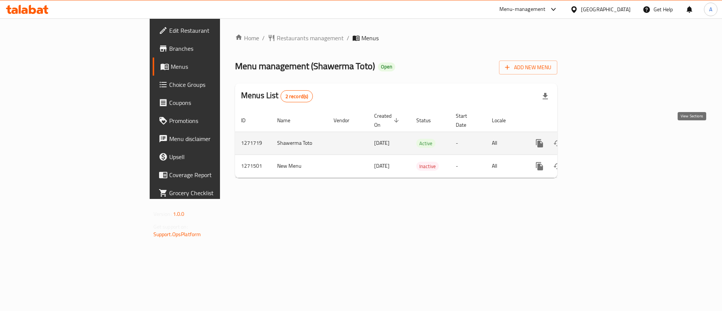
click at [598, 139] on icon "enhanced table" at bounding box center [593, 143] width 9 height 9
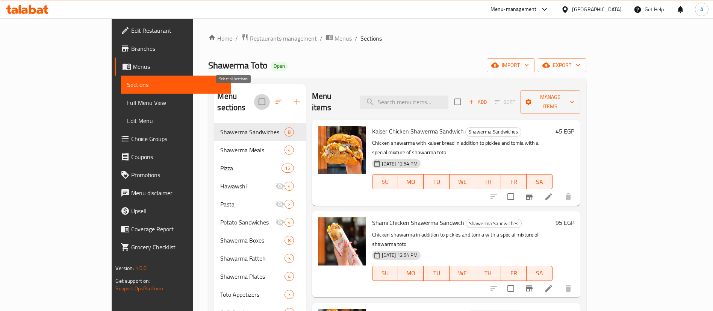
click at [254, 94] on input "checkbox" at bounding box center [262, 102] width 16 height 16
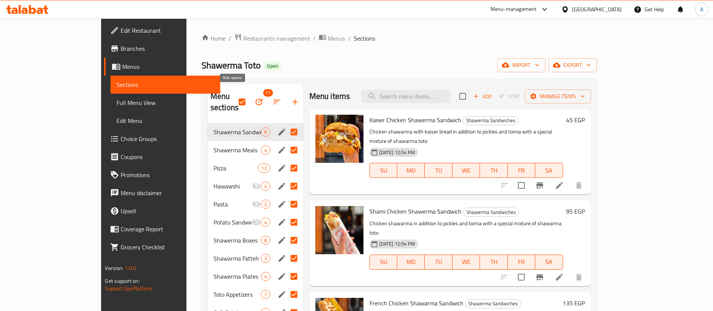
click at [254, 97] on icon "button" at bounding box center [258, 101] width 9 height 9
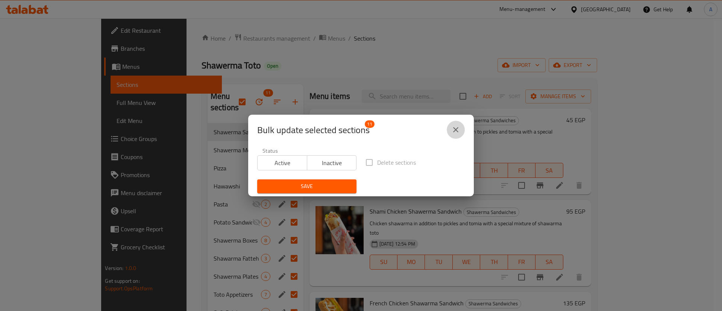
click at [455, 126] on icon "close" at bounding box center [455, 129] width 9 height 9
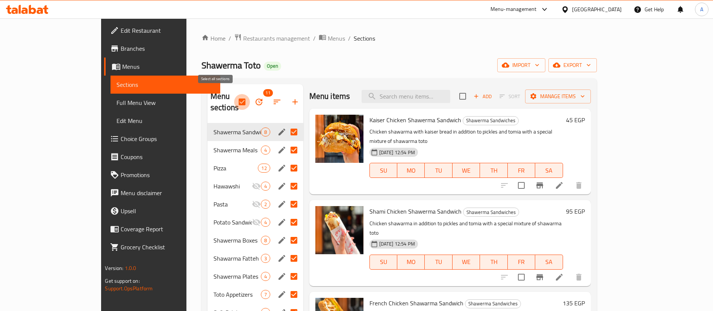
click at [234, 98] on input "checkbox" at bounding box center [242, 102] width 16 height 16
checkbox input "false"
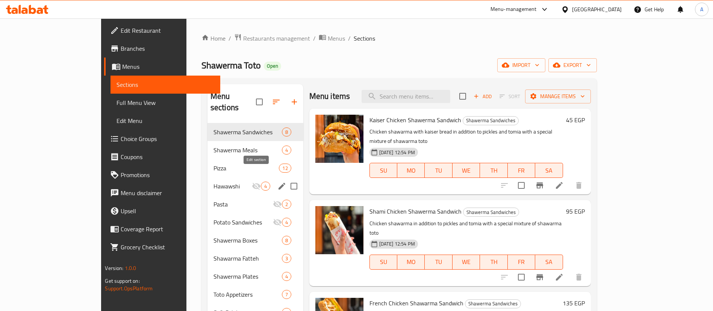
click at [277, 182] on icon "edit" at bounding box center [281, 186] width 9 height 9
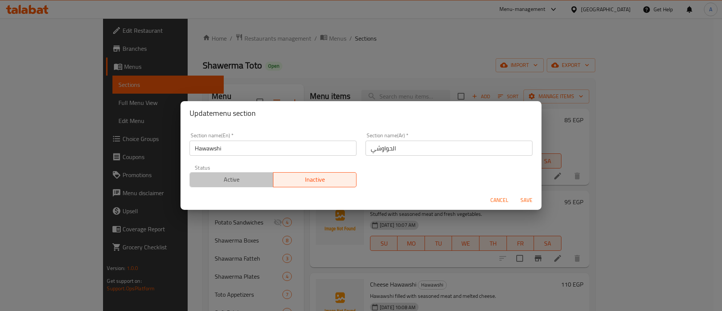
click at [256, 173] on button "Active" at bounding box center [231, 179] width 84 height 15
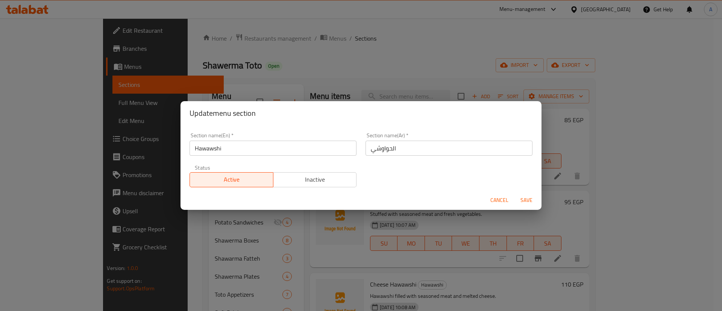
click at [527, 200] on span "Save" at bounding box center [526, 199] width 18 height 9
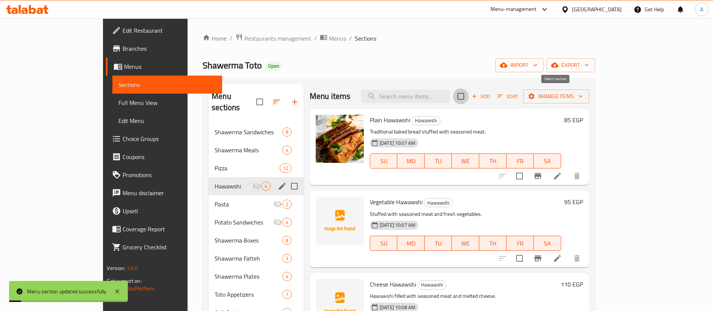
click at [469, 96] on input "checkbox" at bounding box center [461, 96] width 16 height 16
checkbox input "true"
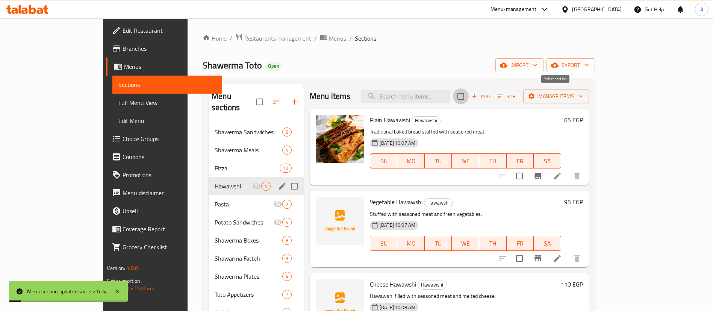
checkbox input "true"
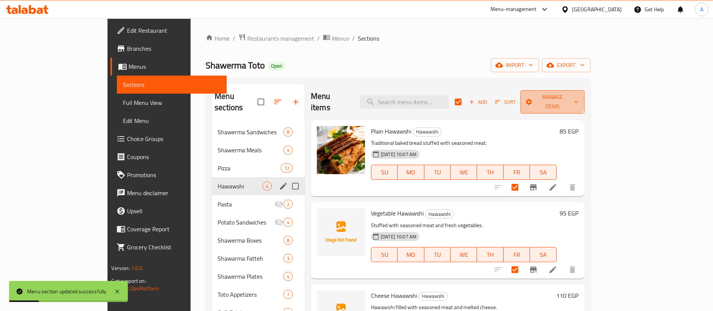
click at [578, 94] on span "Manage items" at bounding box center [553, 101] width 52 height 19
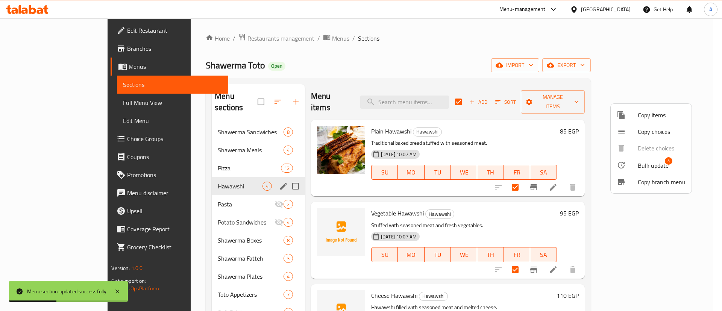
click at [636, 165] on div at bounding box center [626, 165] width 21 height 9
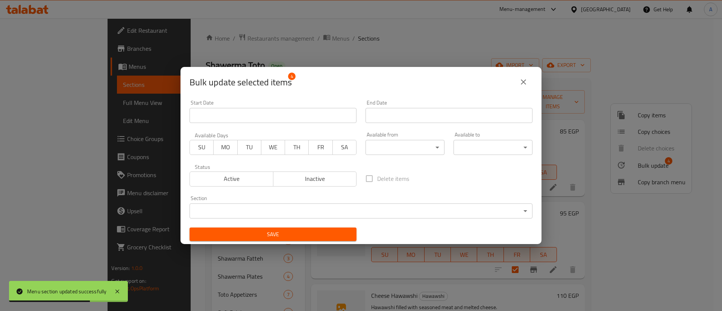
click at [239, 177] on span "Active" at bounding box center [231, 178] width 77 height 11
click at [320, 163] on div "Status Active Inactive" at bounding box center [273, 175] width 176 height 32
click at [321, 179] on span "Inactive" at bounding box center [314, 178] width 77 height 11
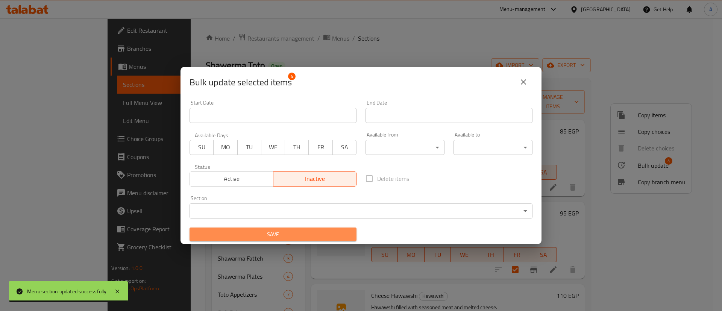
click at [310, 236] on span "Save" at bounding box center [272, 234] width 155 height 9
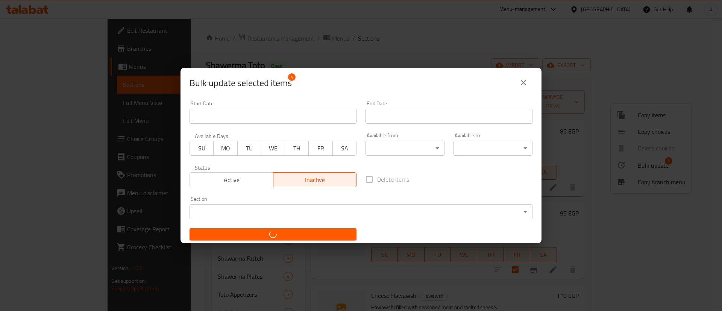
checkbox input "false"
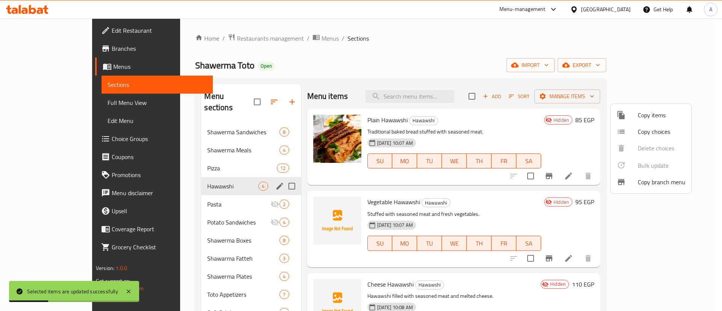
click at [230, 188] on div at bounding box center [361, 155] width 722 height 311
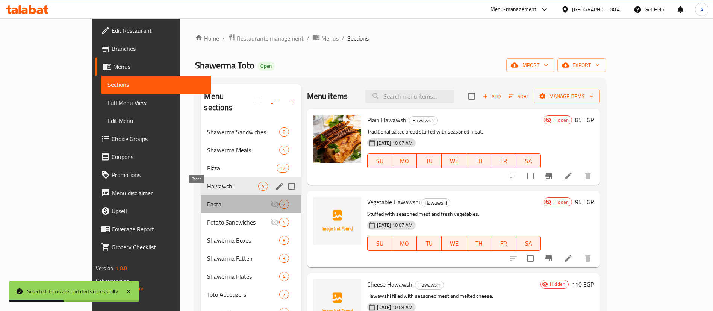
click at [228, 200] on span "Pasta" at bounding box center [238, 204] width 63 height 9
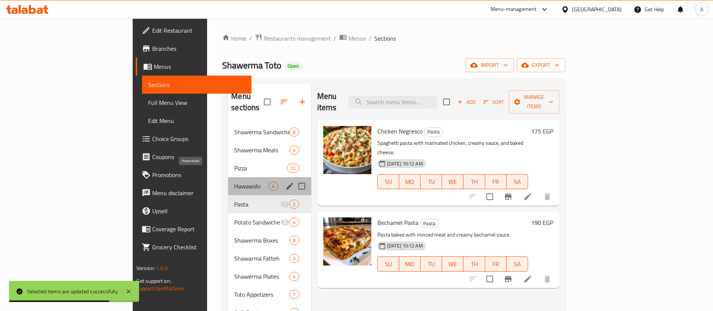
click at [234, 182] on span "Hawawshi" at bounding box center [251, 186] width 34 height 9
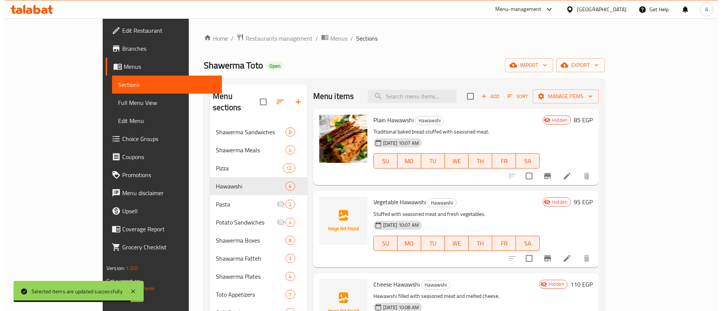
scroll to position [36, 0]
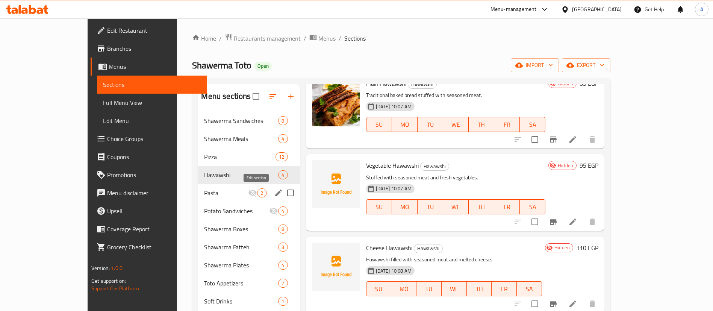
click at [275, 194] on icon "edit" at bounding box center [278, 192] width 7 height 7
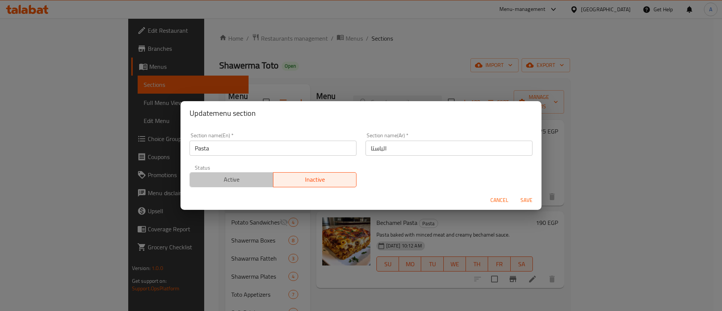
click at [231, 182] on span "Active" at bounding box center [231, 179] width 77 height 11
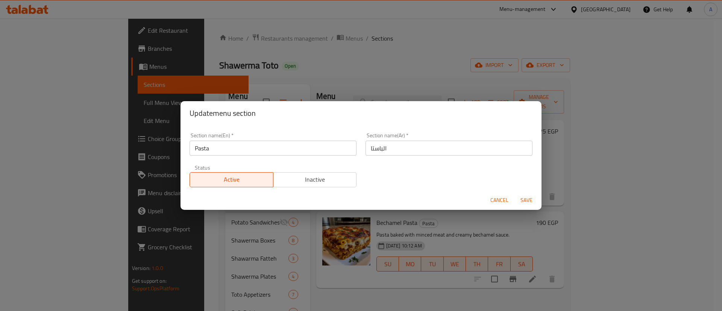
click at [527, 197] on span "Save" at bounding box center [526, 199] width 18 height 9
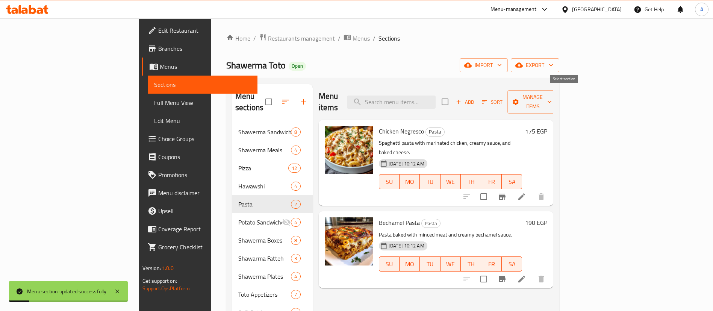
click at [453, 95] on input "checkbox" at bounding box center [445, 102] width 16 height 16
checkbox input "true"
click at [552, 96] on span "Manage items" at bounding box center [532, 101] width 38 height 19
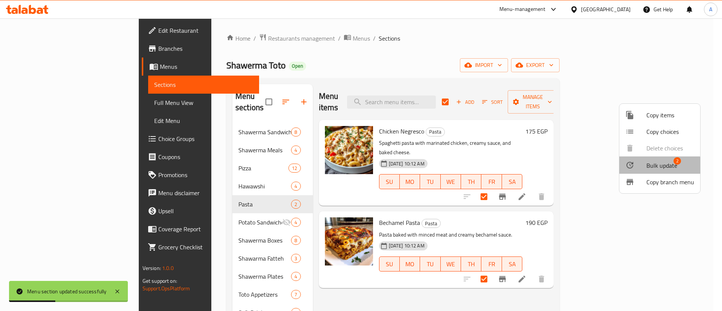
click at [650, 166] on span "Bulk update" at bounding box center [661, 165] width 31 height 9
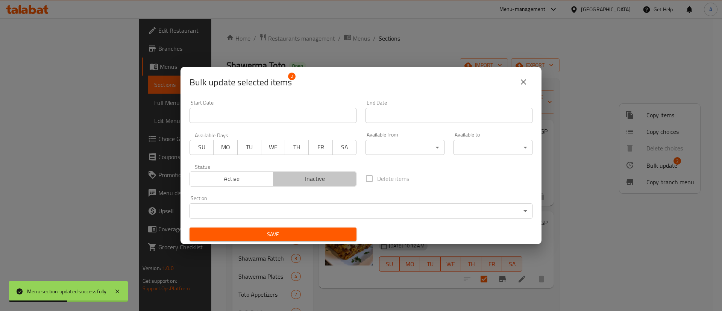
click at [326, 177] on span "Inactive" at bounding box center [314, 178] width 77 height 11
click at [278, 230] on span "Save" at bounding box center [272, 234] width 155 height 9
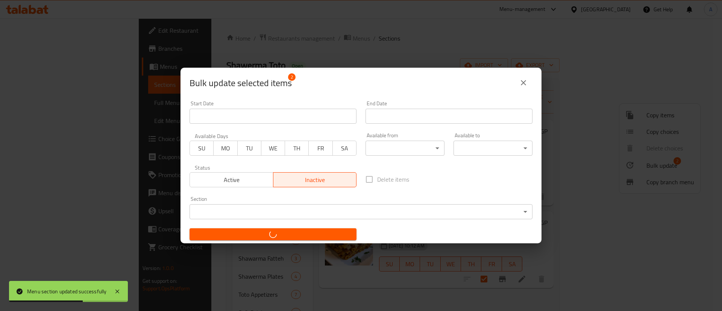
checkbox input "false"
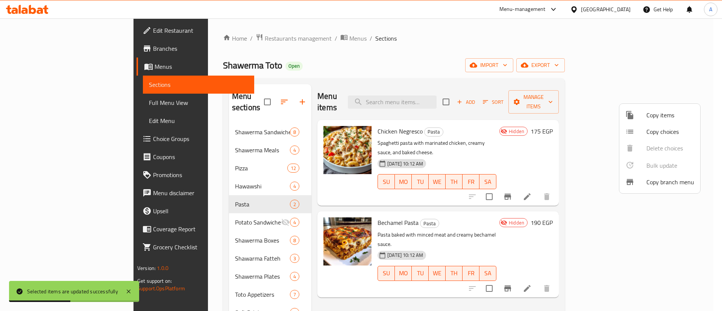
click at [210, 211] on div at bounding box center [361, 155] width 722 height 311
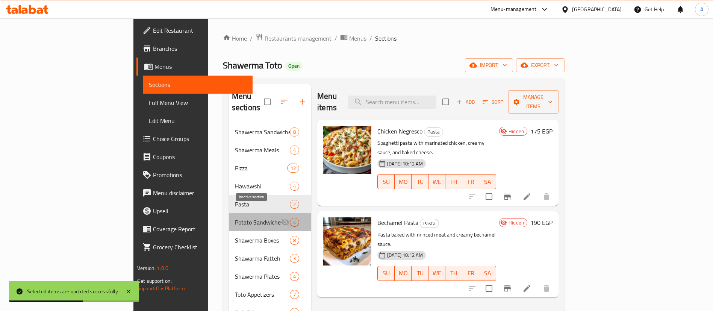
click at [281, 218] on icon "Menu sections" at bounding box center [285, 222] width 9 height 9
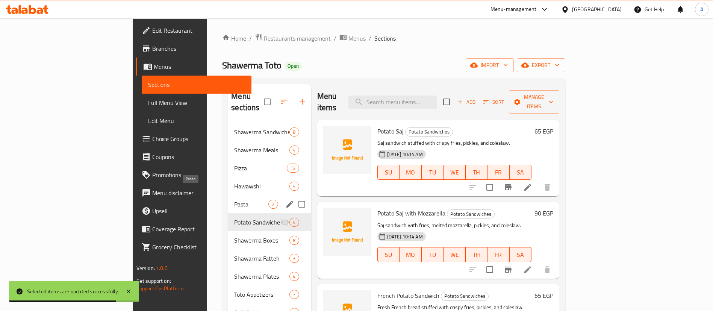
click at [234, 200] on span "Pasta" at bounding box center [251, 204] width 34 height 9
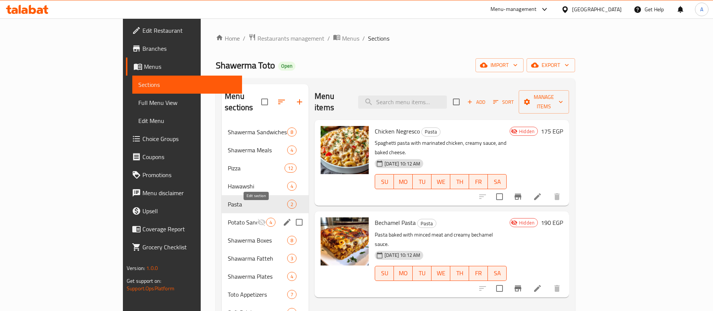
click at [283, 218] on icon "edit" at bounding box center [287, 222] width 9 height 9
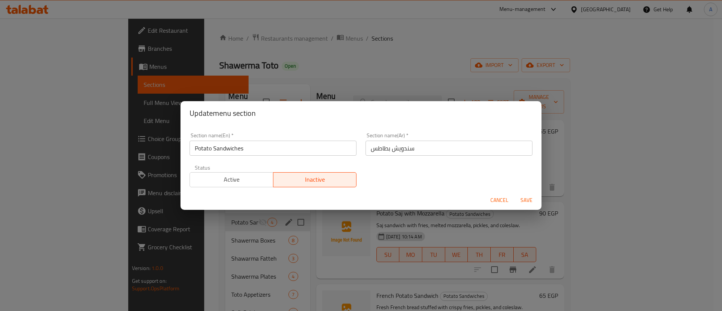
click at [235, 181] on span "Active" at bounding box center [231, 179] width 77 height 11
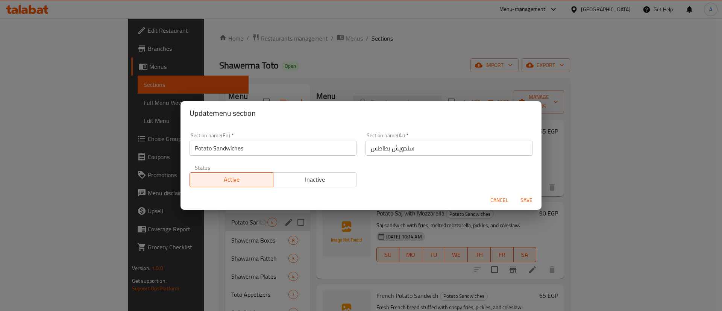
click at [530, 200] on span "Save" at bounding box center [526, 199] width 18 height 9
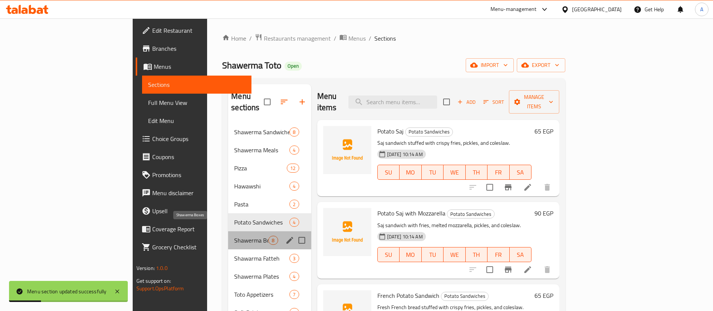
click at [234, 236] on span "Shawerma Boxes" at bounding box center [251, 240] width 34 height 9
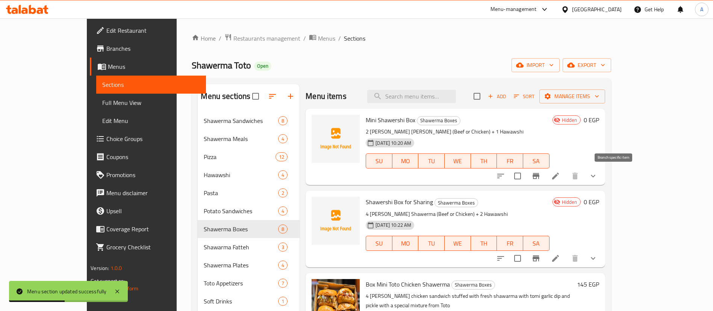
click at [539, 176] on icon "Branch-specific-item" at bounding box center [536, 176] width 7 height 6
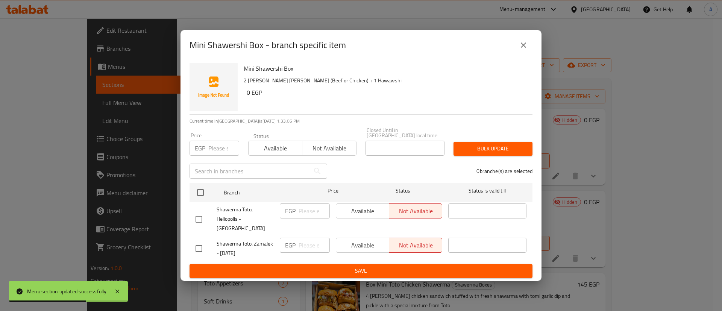
click at [351, 215] on div "Available Not available" at bounding box center [389, 210] width 106 height 15
click at [356, 238] on div "Available Not available" at bounding box center [389, 245] width 106 height 15
click at [200, 242] on input "checkbox" at bounding box center [199, 249] width 16 height 16
checkbox input "true"
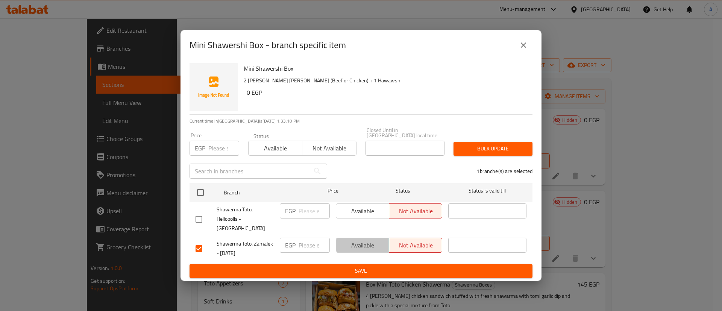
click at [372, 242] on span "Available" at bounding box center [362, 245] width 47 height 11
click at [376, 266] on span "Save" at bounding box center [360, 270] width 331 height 9
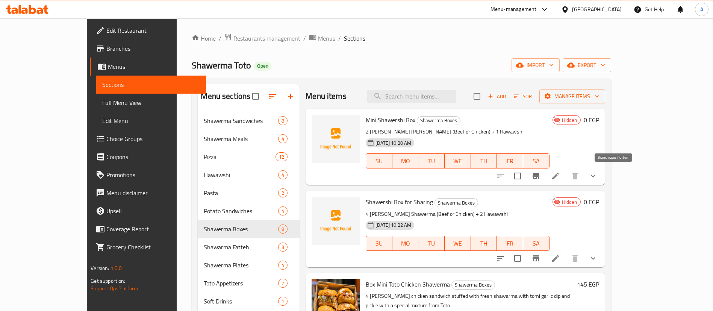
click at [541, 177] on icon "Branch-specific-item" at bounding box center [536, 175] width 9 height 9
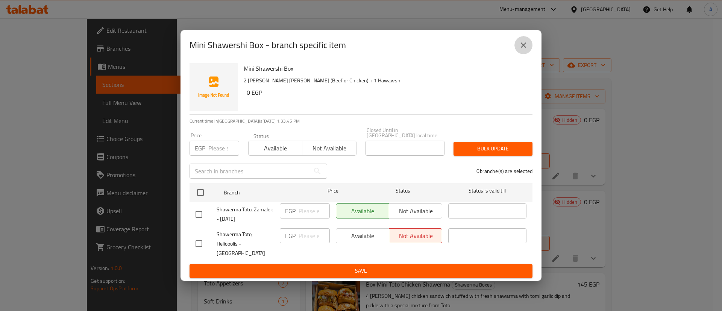
click at [526, 50] on icon "close" at bounding box center [523, 45] width 9 height 9
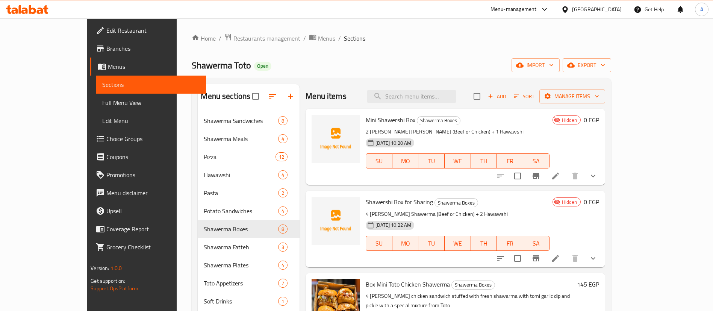
scroll to position [79, 0]
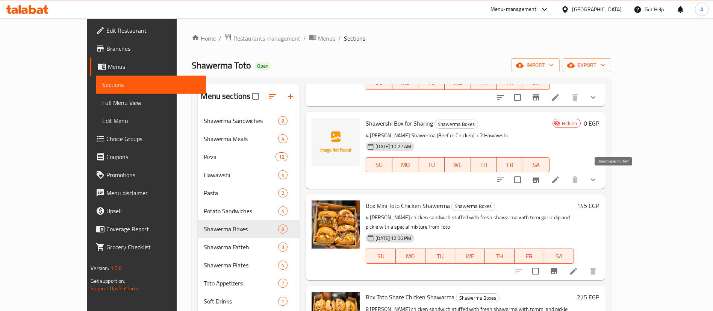
click at [539, 181] on icon "Branch-specific-item" at bounding box center [536, 180] width 7 height 6
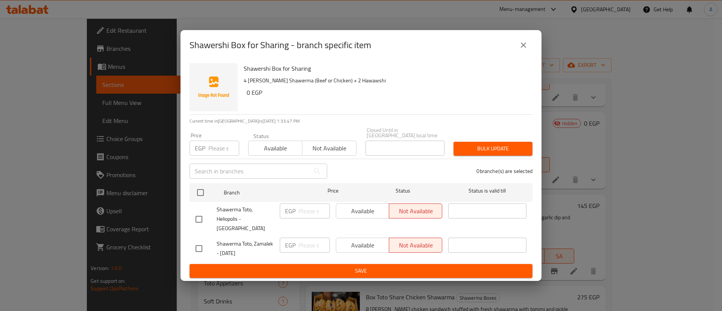
click at [199, 216] on input "checkbox" at bounding box center [199, 219] width 16 height 16
click at [200, 220] on input "checkbox" at bounding box center [199, 219] width 16 height 16
checkbox input "false"
click at [195, 241] on input "checkbox" at bounding box center [199, 249] width 16 height 16
checkbox input "true"
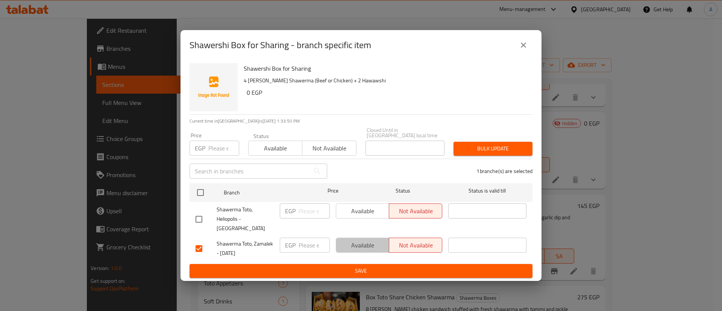
click at [362, 240] on span "Available" at bounding box center [362, 245] width 47 height 11
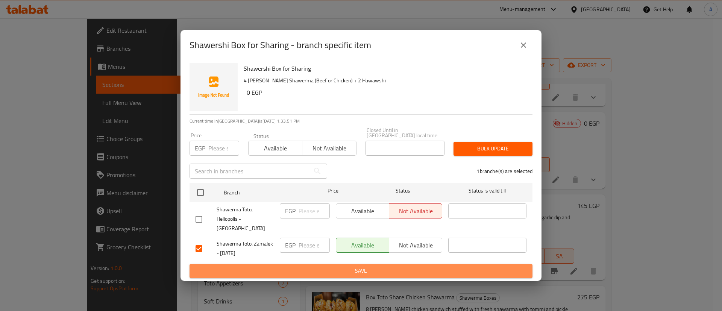
click at [361, 264] on button "Save" at bounding box center [360, 271] width 343 height 14
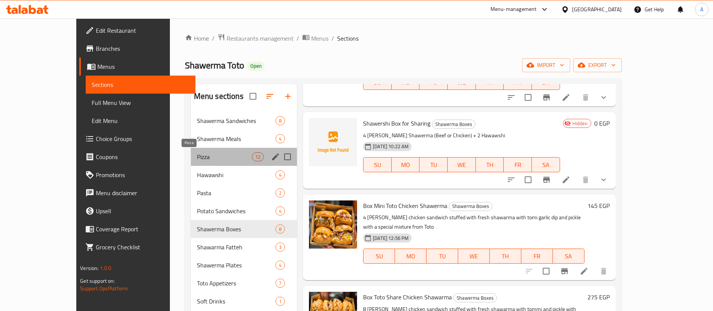
click at [197, 156] on span "Pizza" at bounding box center [224, 156] width 55 height 9
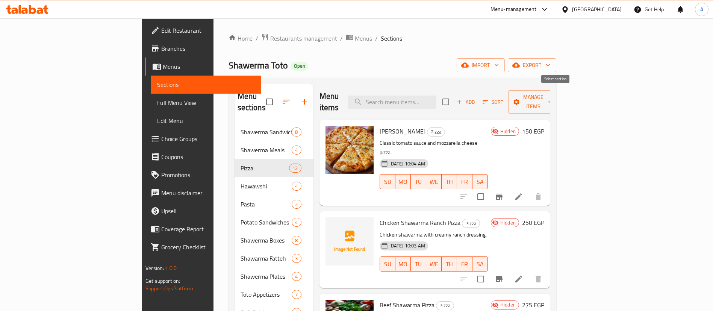
click at [454, 95] on input "checkbox" at bounding box center [446, 102] width 16 height 16
checkbox input "true"
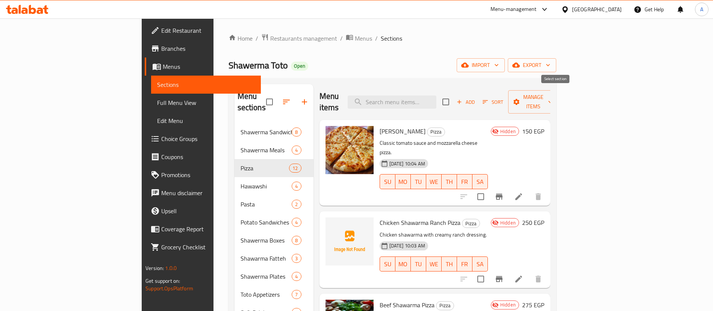
checkbox input "true"
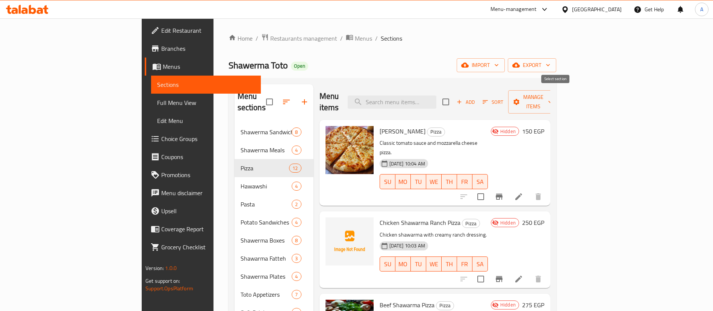
checkbox input "true"
click at [553, 96] on span "Manage items" at bounding box center [533, 101] width 38 height 19
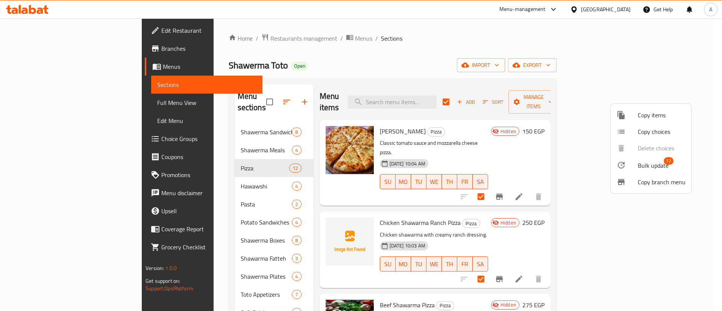
click at [640, 167] on span "Bulk update" at bounding box center [653, 165] width 31 height 9
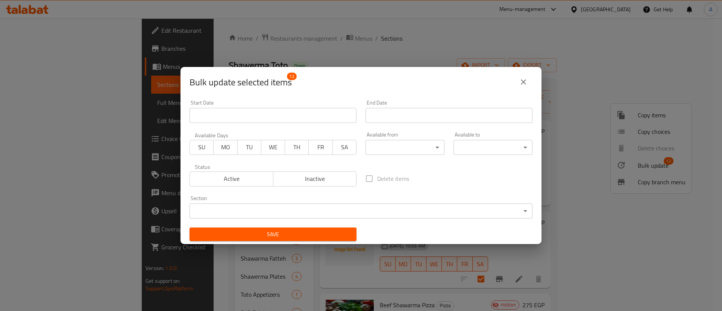
click at [311, 183] on span "Inactive" at bounding box center [314, 178] width 77 height 11
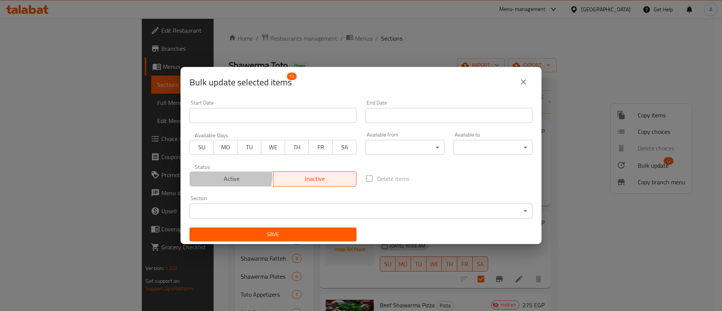
click at [224, 176] on span "Active" at bounding box center [231, 178] width 77 height 11
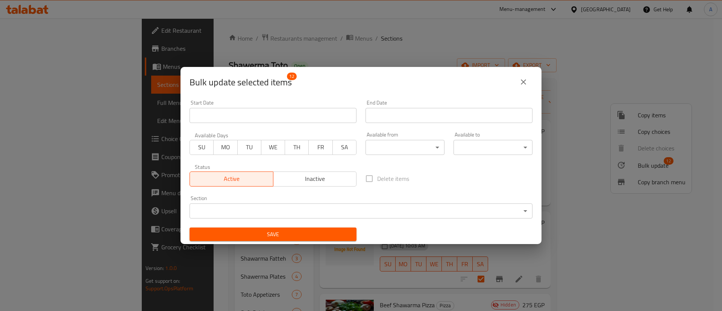
click at [395, 205] on body "​ Menu-management Egypt Get Help A Edit Restaurant Branches Menus Sections Full…" at bounding box center [361, 164] width 722 height 292
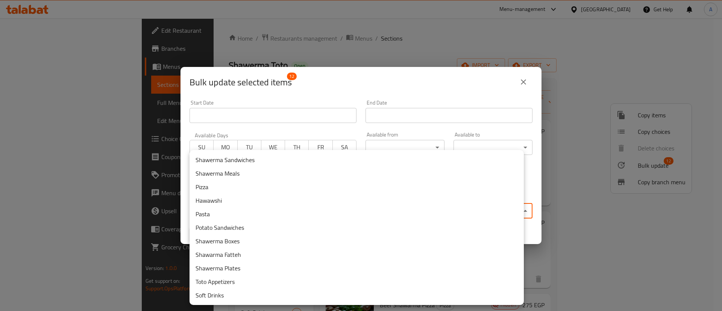
click at [523, 76] on div at bounding box center [361, 155] width 722 height 311
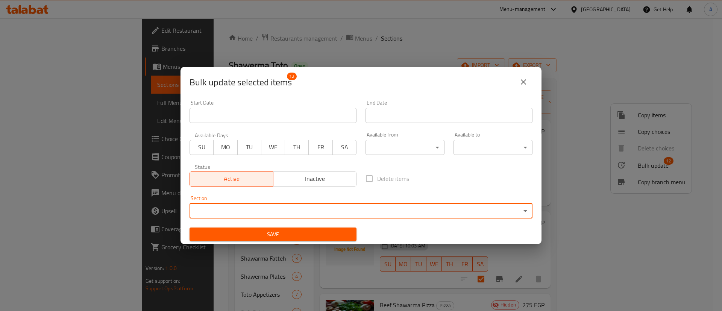
click at [521, 84] on icon "close" at bounding box center [523, 81] width 9 height 9
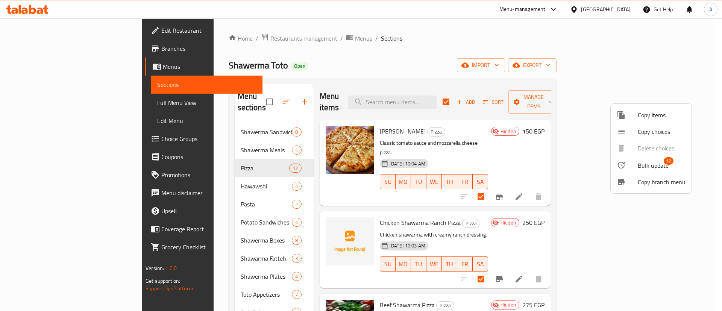
click at [547, 151] on div at bounding box center [361, 155] width 722 height 311
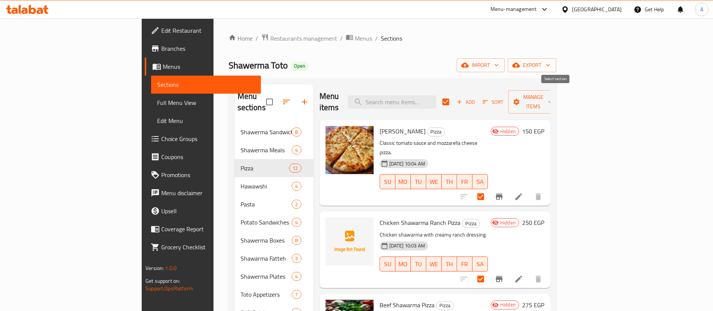
click at [454, 96] on input "checkbox" at bounding box center [446, 102] width 16 height 16
checkbox input "false"
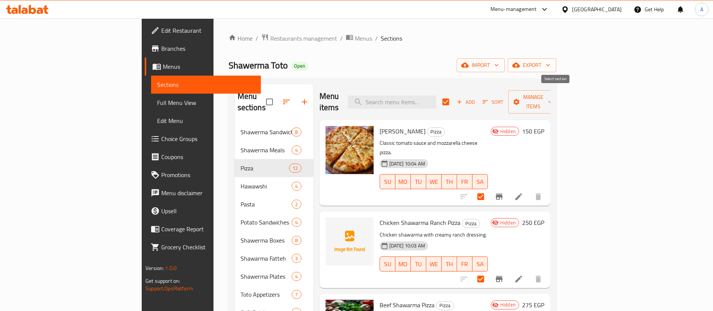
checkbox input "false"
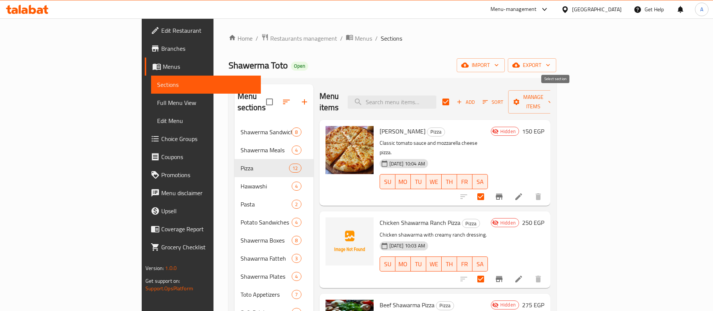
checkbox input "false"
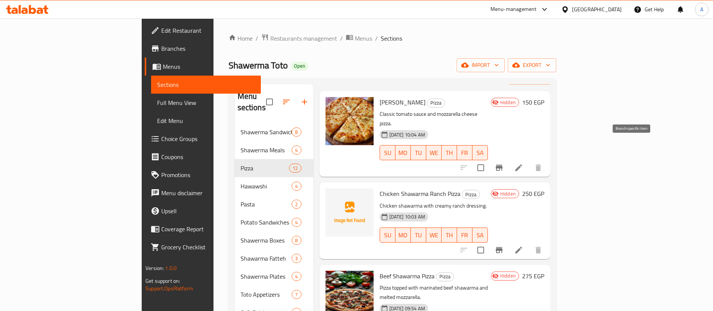
click at [503, 165] on icon "Branch-specific-item" at bounding box center [499, 168] width 7 height 6
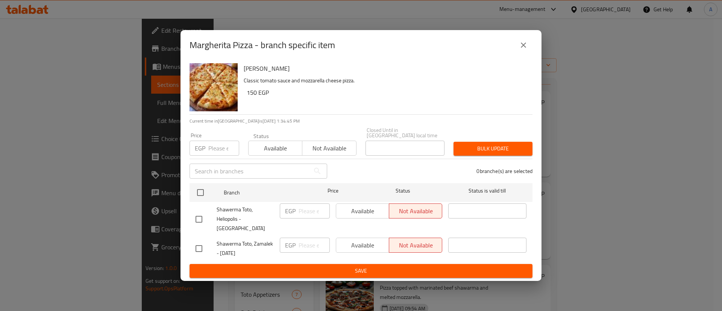
click at [198, 241] on input "checkbox" at bounding box center [199, 249] width 16 height 16
checkbox input "true"
click at [369, 241] on span "Available" at bounding box center [362, 245] width 47 height 11
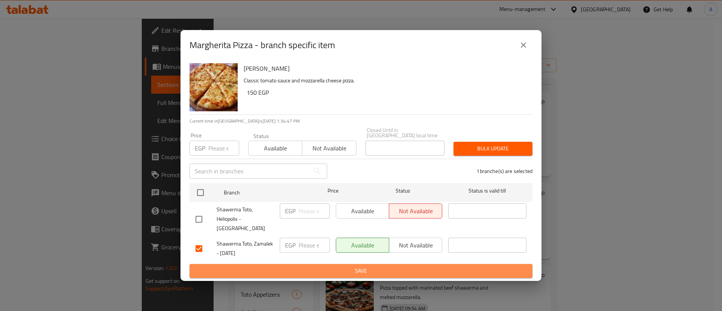
click at [369, 266] on span "Save" at bounding box center [360, 270] width 331 height 9
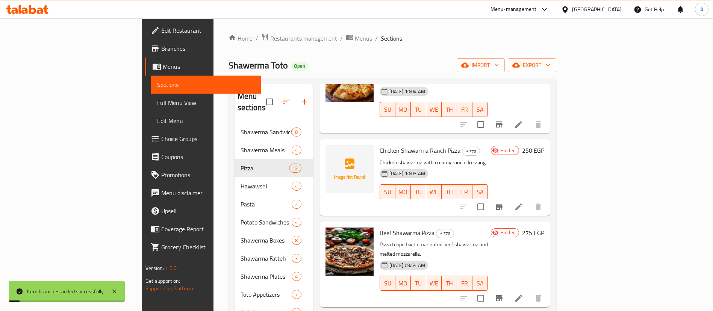
scroll to position [79, 0]
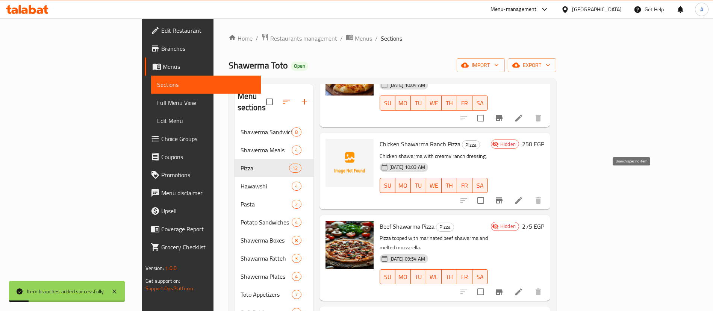
click at [503, 197] on icon "Branch-specific-item" at bounding box center [499, 200] width 7 height 6
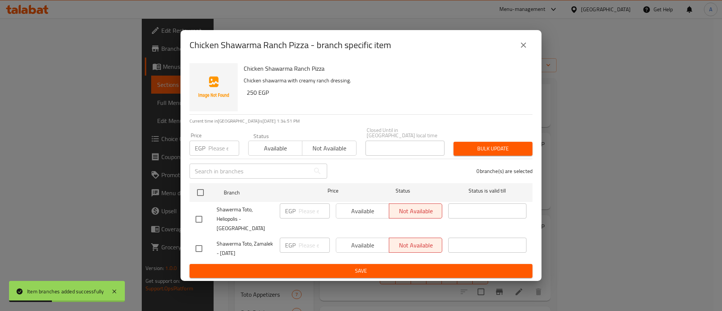
click at [198, 242] on input "checkbox" at bounding box center [199, 249] width 16 height 16
checkbox input "true"
click at [360, 240] on span "Available" at bounding box center [362, 245] width 47 height 11
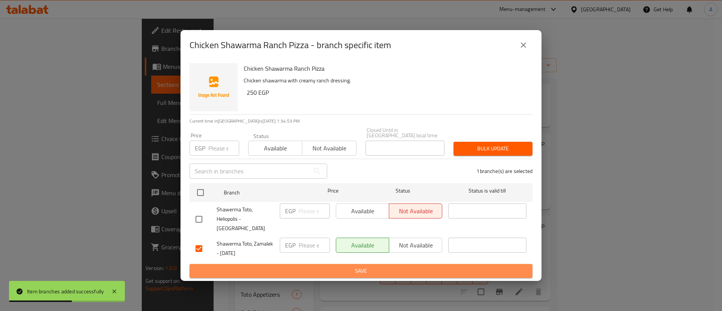
click at [362, 266] on span "Save" at bounding box center [360, 270] width 331 height 9
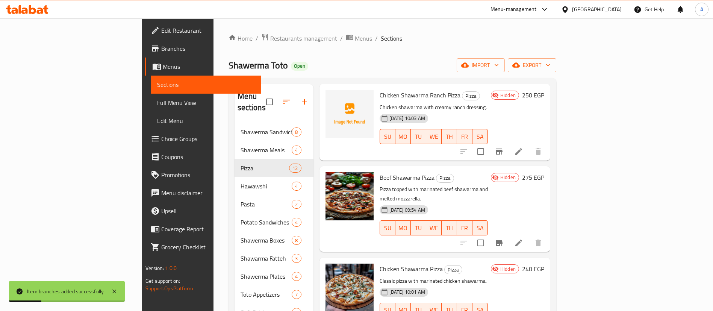
scroll to position [127, 0]
click at [508, 234] on button "Branch-specific-item" at bounding box center [499, 243] width 18 height 18
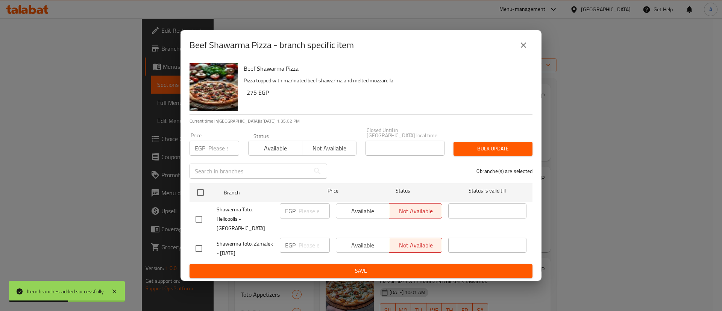
click at [197, 242] on input "checkbox" at bounding box center [199, 249] width 16 height 16
checkbox input "true"
click at [368, 240] on span "Available" at bounding box center [362, 245] width 47 height 11
click at [367, 266] on span "Save" at bounding box center [360, 270] width 331 height 9
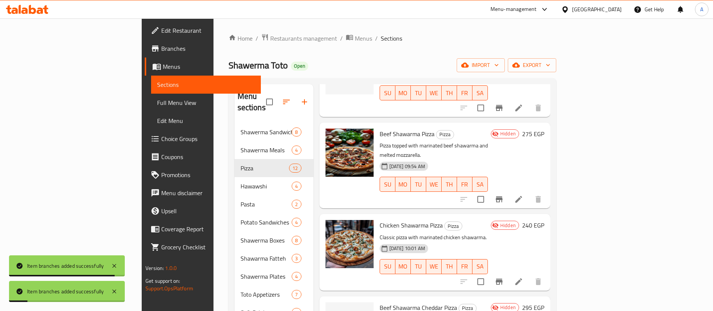
scroll to position [175, 0]
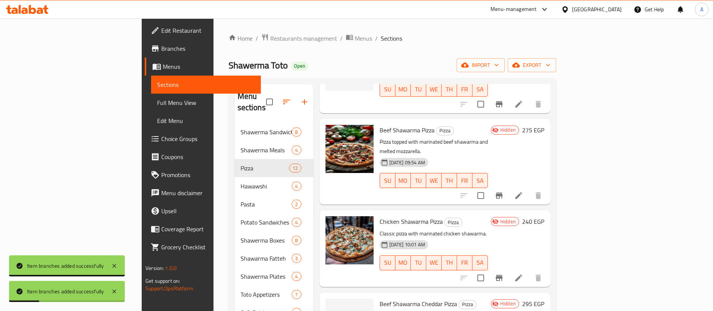
click at [508, 186] on button "Branch-specific-item" at bounding box center [499, 195] width 18 height 18
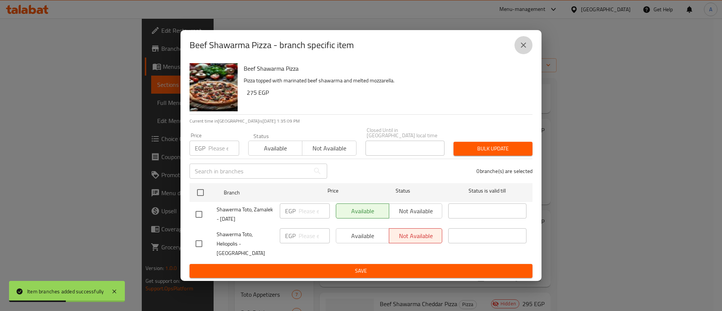
click at [526, 45] on button "close" at bounding box center [523, 45] width 18 height 18
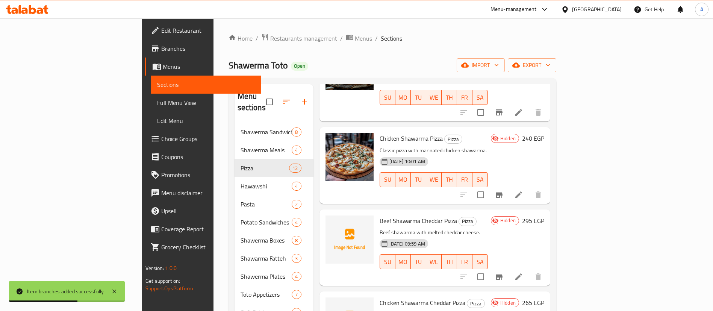
scroll to position [258, 0]
click at [503, 191] on icon "Branch-specific-item" at bounding box center [499, 194] width 7 height 6
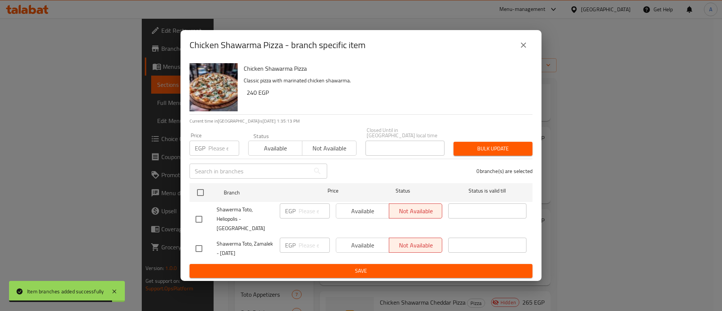
click at [200, 243] on input "checkbox" at bounding box center [199, 249] width 16 height 16
checkbox input "true"
click at [371, 240] on span "Available" at bounding box center [362, 245] width 47 height 11
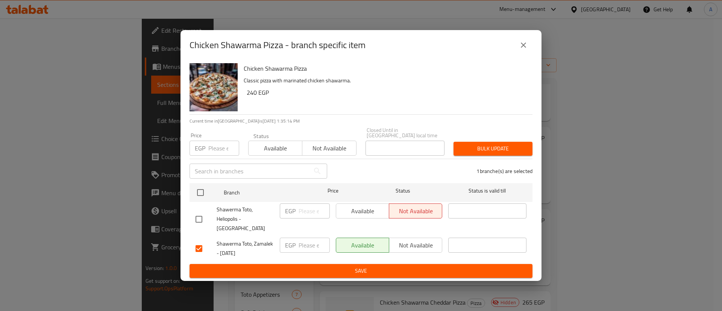
click at [373, 266] on span "Save" at bounding box center [360, 270] width 331 height 9
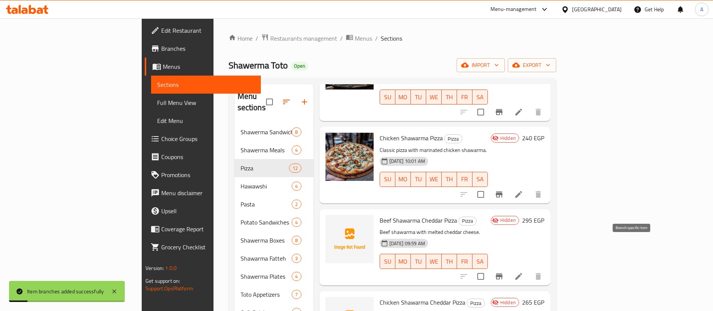
click at [504, 272] on icon "Branch-specific-item" at bounding box center [499, 276] width 9 height 9
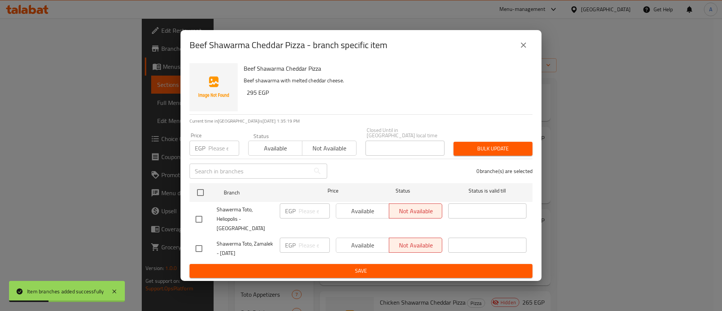
click at [201, 241] on input "checkbox" at bounding box center [199, 249] width 16 height 16
checkbox input "true"
click at [352, 240] on span "Available" at bounding box center [362, 245] width 47 height 11
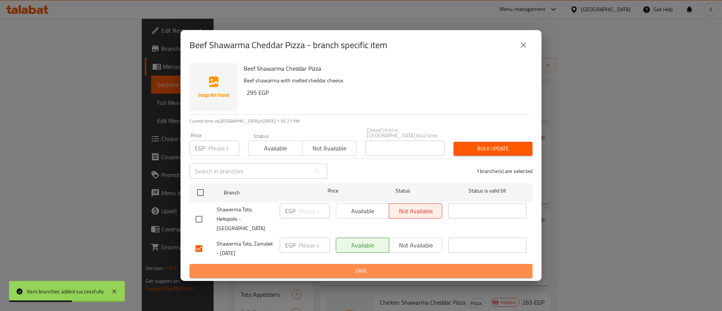
click at [350, 266] on span "Save" at bounding box center [360, 270] width 331 height 9
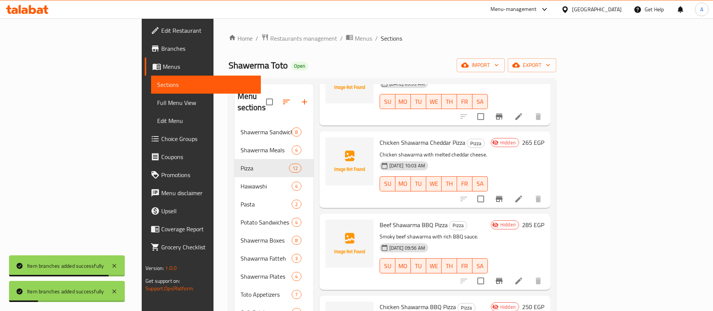
scroll to position [419, 0]
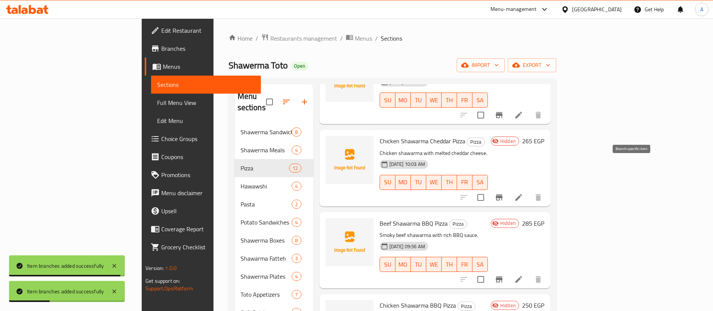
click at [503, 194] on icon "Branch-specific-item" at bounding box center [499, 197] width 7 height 6
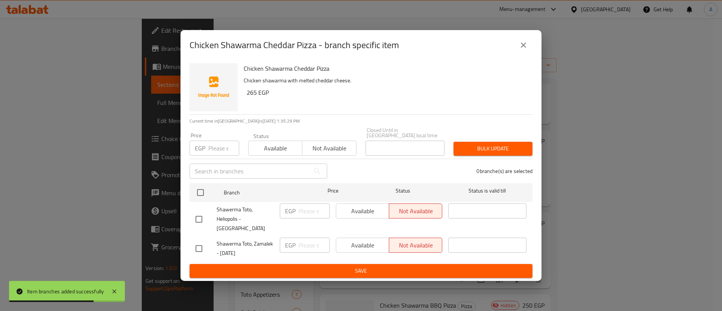
click at [194, 244] on input "checkbox" at bounding box center [199, 249] width 16 height 16
checkbox input "true"
click at [354, 240] on span "Available" at bounding box center [362, 245] width 47 height 11
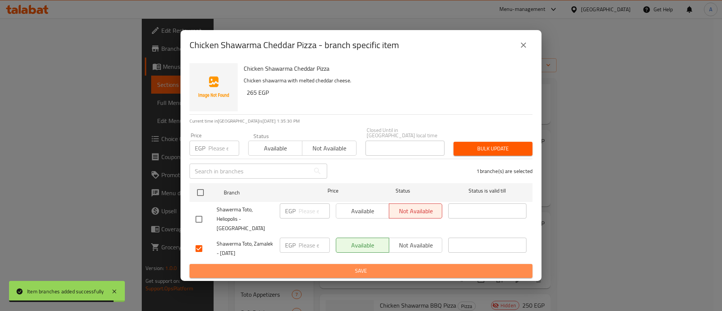
click at [354, 266] on span "Save" at bounding box center [360, 270] width 331 height 9
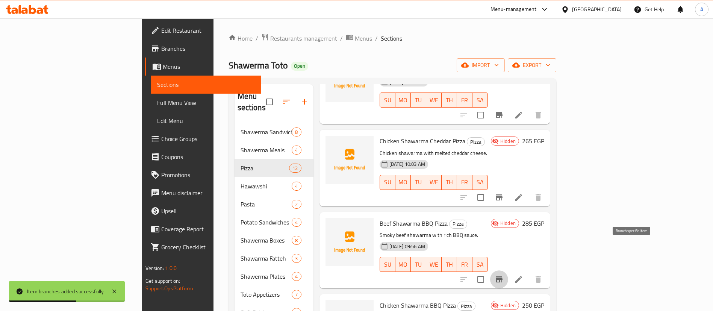
click at [503, 276] on icon "Branch-specific-item" at bounding box center [499, 279] width 7 height 6
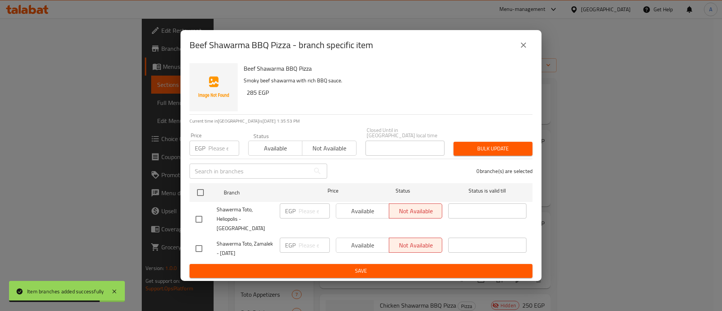
click at [195, 243] on input "checkbox" at bounding box center [199, 249] width 16 height 16
checkbox input "true"
click at [353, 242] on span "Available" at bounding box center [362, 245] width 47 height 11
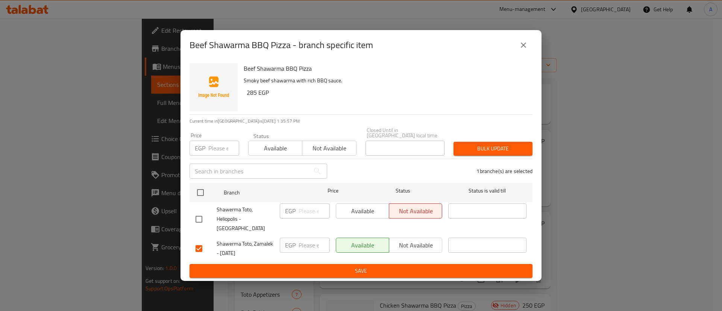
click at [354, 266] on span "Save" at bounding box center [360, 270] width 331 height 9
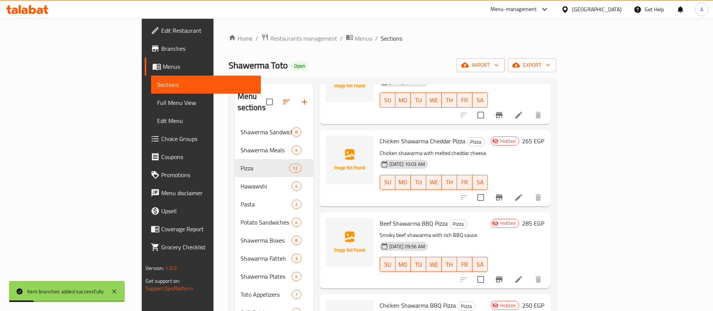
click at [504, 275] on icon "Branch-specific-item" at bounding box center [499, 279] width 9 height 9
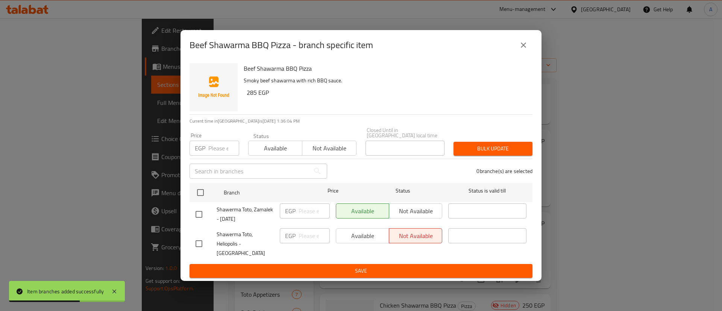
click at [525, 50] on icon "close" at bounding box center [523, 45] width 9 height 9
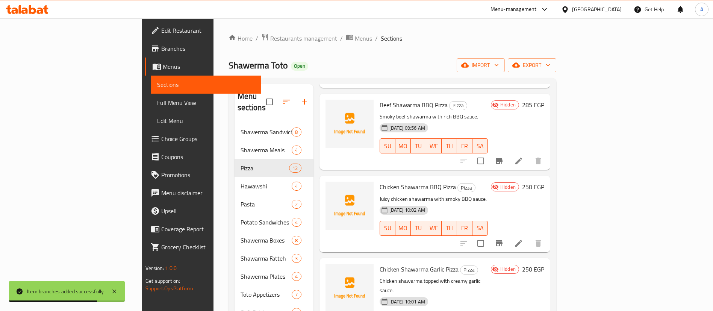
scroll to position [583, 0]
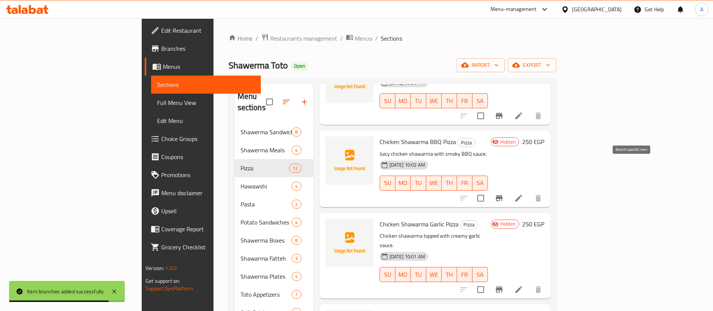
click at [504, 194] on icon "Branch-specific-item" at bounding box center [499, 198] width 9 height 9
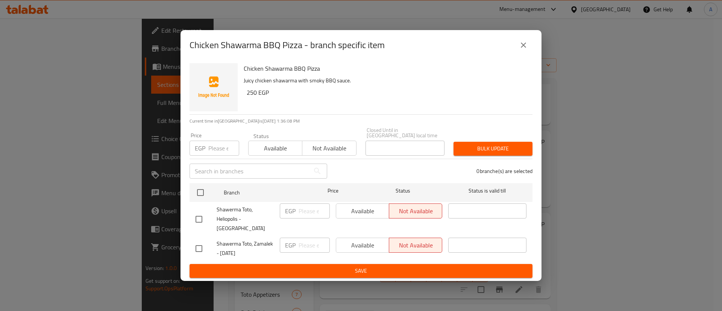
click at [198, 247] on input "checkbox" at bounding box center [199, 249] width 16 height 16
checkbox input "true"
click at [353, 240] on span "Available" at bounding box center [362, 245] width 47 height 11
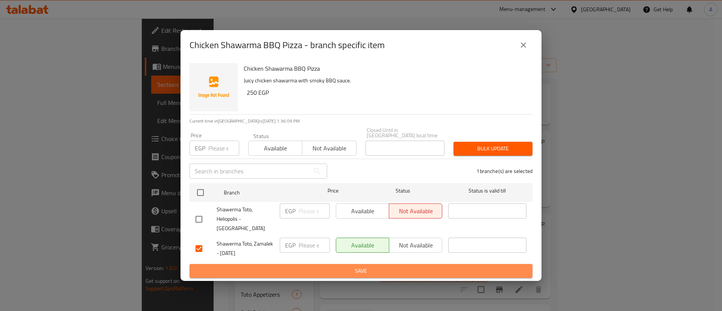
click at [349, 266] on span "Save" at bounding box center [360, 270] width 331 height 9
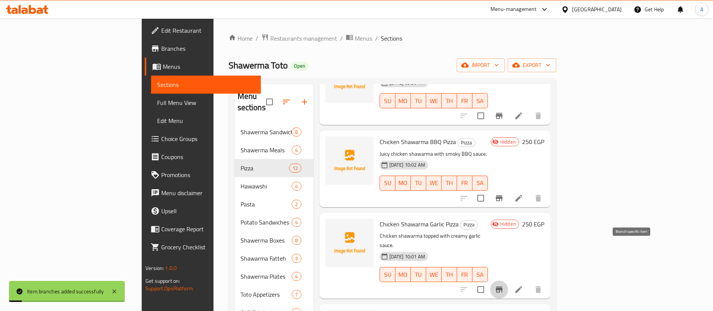
click at [503, 286] on icon "Branch-specific-item" at bounding box center [499, 289] width 7 height 6
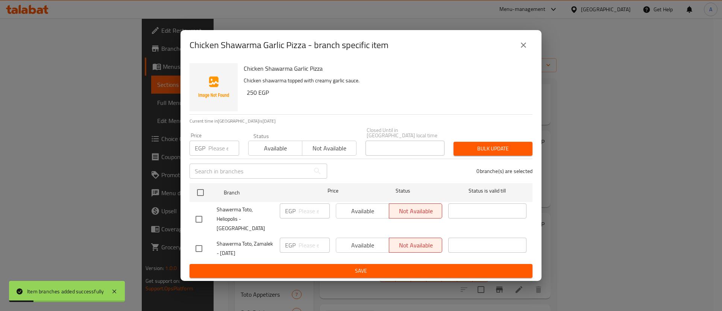
click at [208, 242] on div at bounding box center [205, 249] width 21 height 16
click at [194, 244] on input "checkbox" at bounding box center [199, 249] width 16 height 16
checkbox input "true"
click at [357, 240] on span "Available" at bounding box center [362, 245] width 47 height 11
click at [357, 254] on div "Available Not available" at bounding box center [389, 249] width 112 height 28
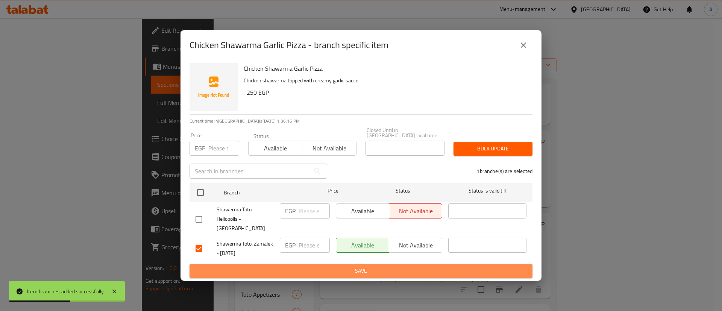
click at [359, 268] on button "Save" at bounding box center [360, 271] width 343 height 14
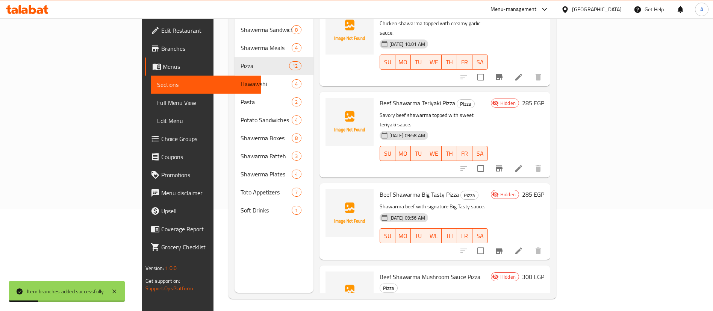
scroll to position [105, 0]
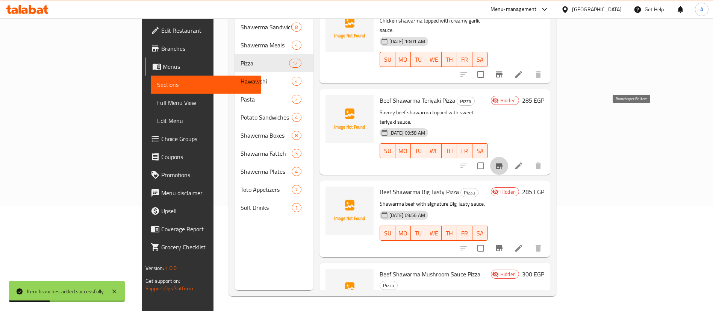
click at [503, 163] on icon "Branch-specific-item" at bounding box center [499, 166] width 7 height 6
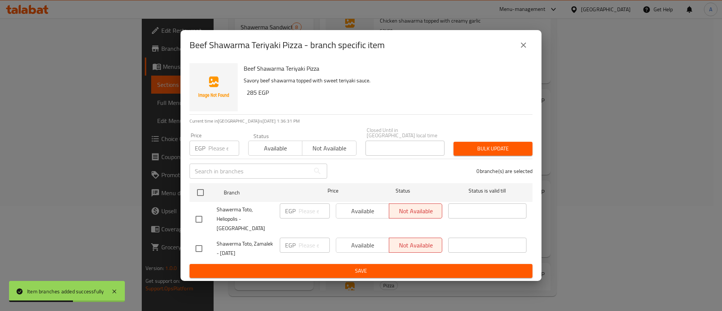
click at [200, 241] on input "checkbox" at bounding box center [199, 249] width 16 height 16
checkbox input "true"
click at [366, 240] on span "Available" at bounding box center [362, 245] width 47 height 11
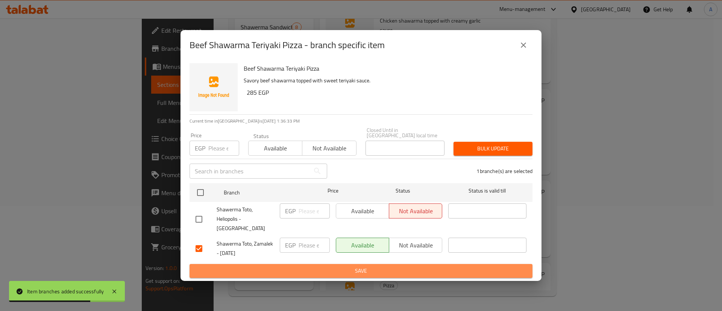
click at [367, 264] on button "Save" at bounding box center [360, 271] width 343 height 14
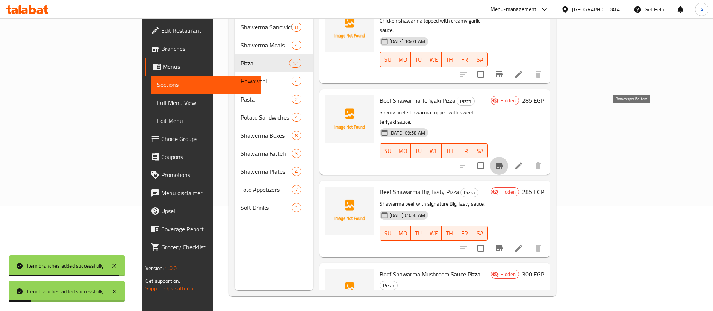
click at [503, 163] on icon "Branch-specific-item" at bounding box center [499, 166] width 7 height 6
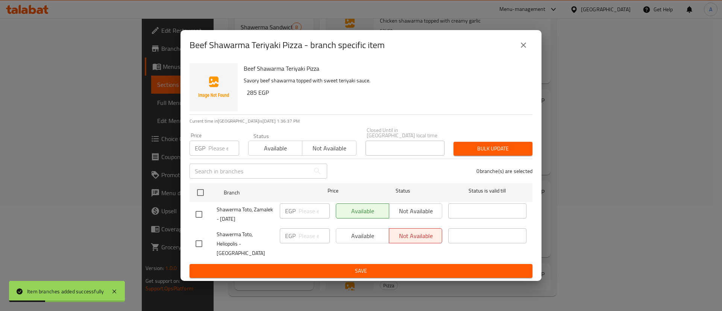
click at [525, 49] on icon "close" at bounding box center [523, 45] width 9 height 9
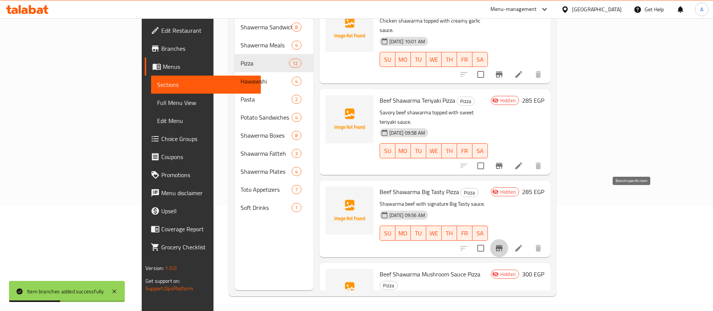
click at [504, 244] on icon "Branch-specific-item" at bounding box center [499, 248] width 9 height 9
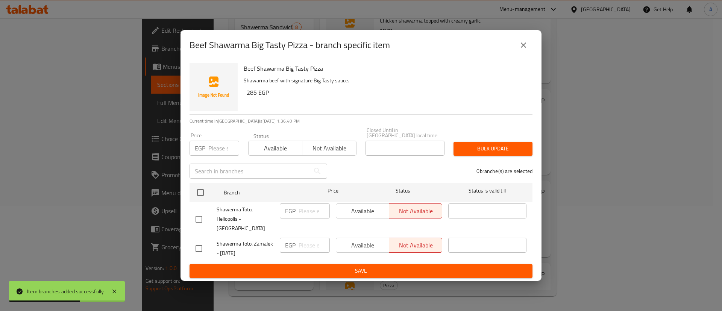
click at [196, 244] on input "checkbox" at bounding box center [199, 249] width 16 height 16
checkbox input "true"
click at [362, 240] on span "Available" at bounding box center [362, 245] width 47 height 11
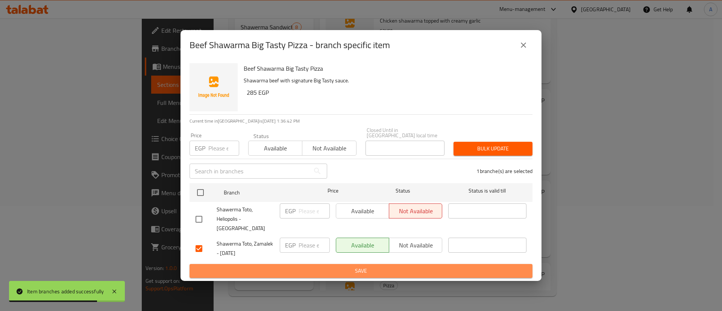
click at [358, 266] on span "Save" at bounding box center [360, 270] width 331 height 9
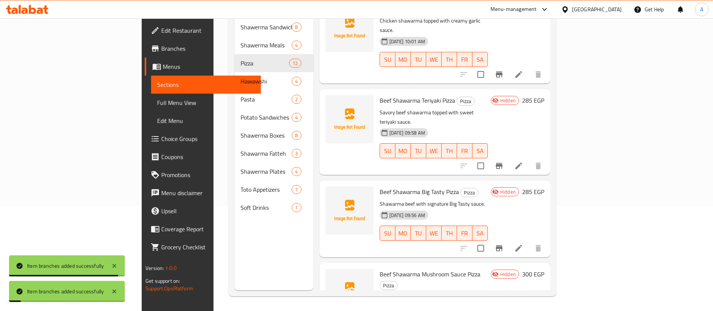
scroll to position [105, 0]
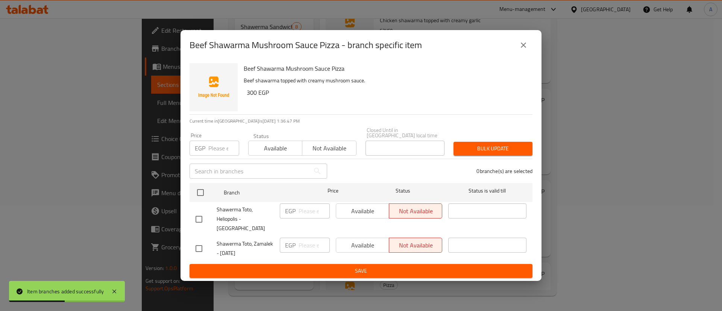
click at [192, 244] on input "checkbox" at bounding box center [199, 249] width 16 height 16
checkbox input "true"
click at [354, 240] on span "Available" at bounding box center [362, 245] width 47 height 11
click at [355, 266] on span "Save" at bounding box center [360, 270] width 331 height 9
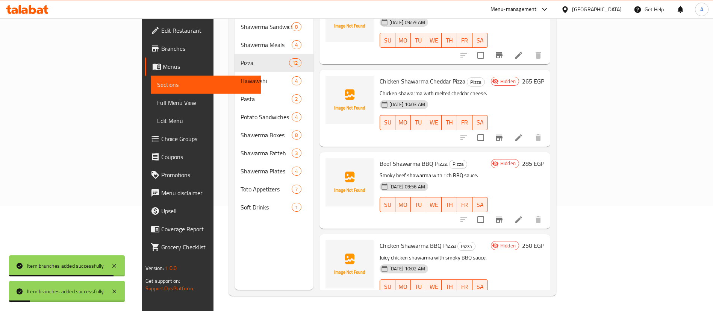
scroll to position [693, 0]
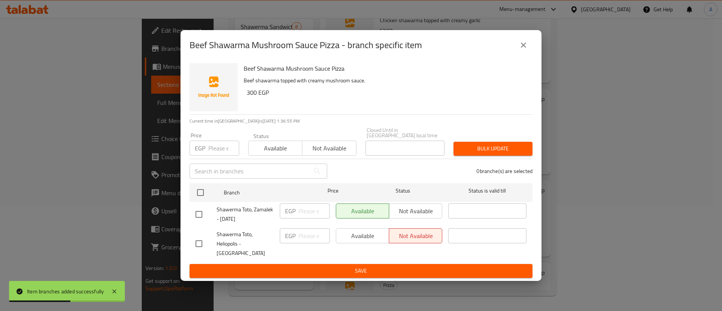
click at [525, 50] on icon "close" at bounding box center [523, 45] width 9 height 9
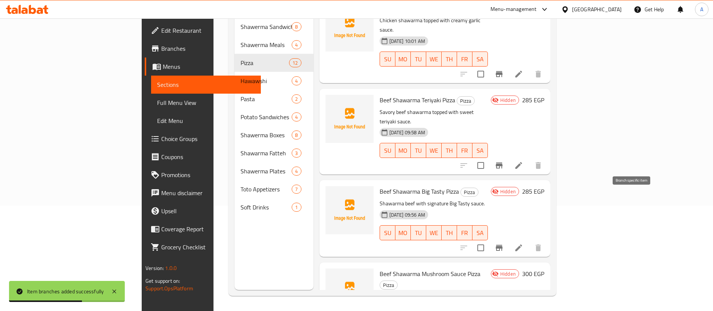
click at [503, 245] on icon "Branch-specific-item" at bounding box center [499, 248] width 7 height 6
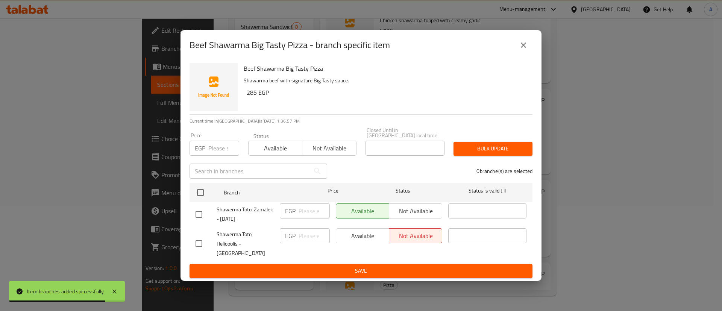
click at [521, 48] on icon "close" at bounding box center [523, 44] width 5 height 5
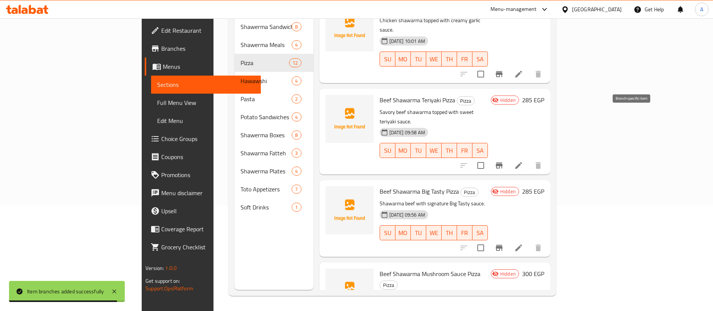
click at [503, 162] on icon "Branch-specific-item" at bounding box center [499, 165] width 7 height 6
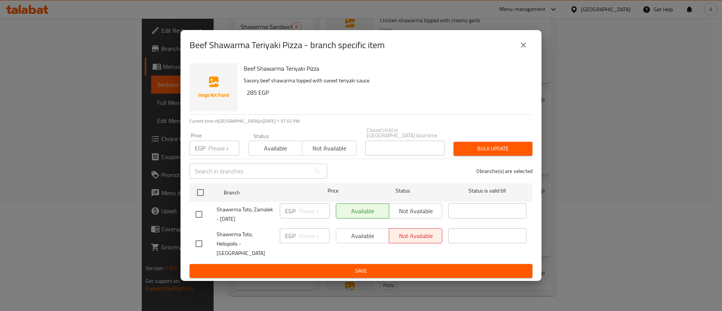
click at [522, 48] on icon "close" at bounding box center [523, 44] width 5 height 5
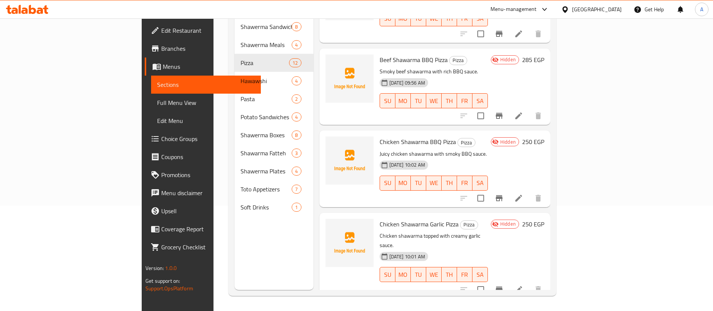
scroll to position [477, 0]
click at [504, 285] on icon "Branch-specific-item" at bounding box center [499, 289] width 9 height 9
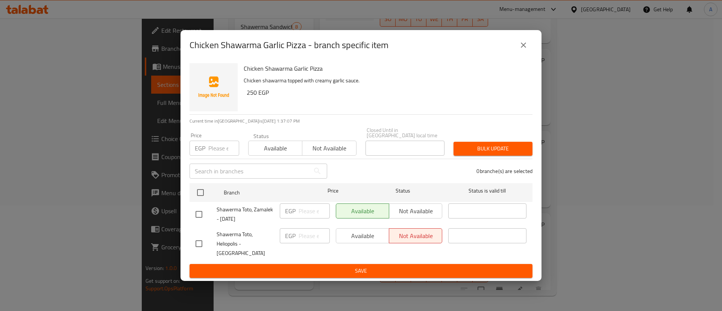
click at [524, 48] on icon "close" at bounding box center [523, 44] width 5 height 5
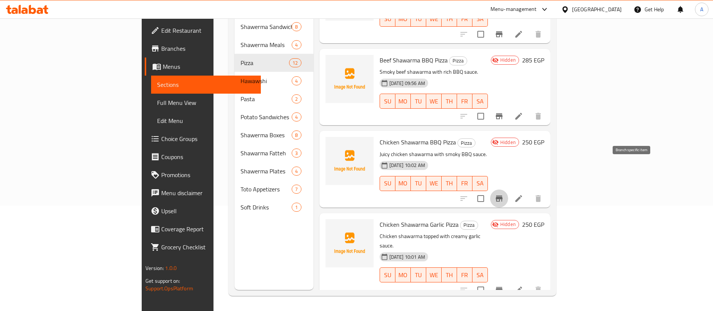
click at [504, 194] on icon "Branch-specific-item" at bounding box center [499, 198] width 9 height 9
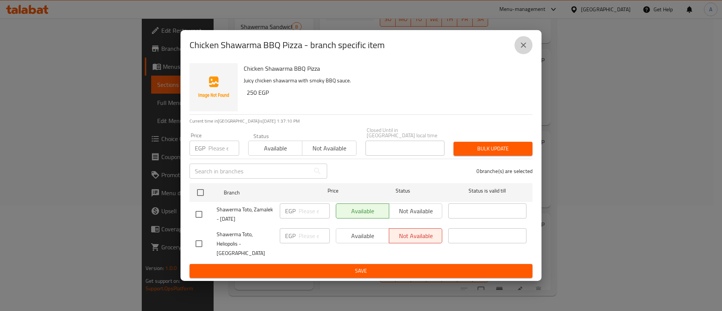
click at [521, 50] on icon "close" at bounding box center [523, 45] width 9 height 9
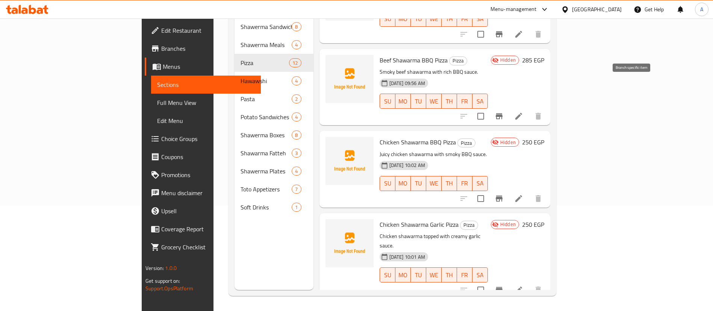
click at [508, 107] on button "Branch-specific-item" at bounding box center [499, 116] width 18 height 18
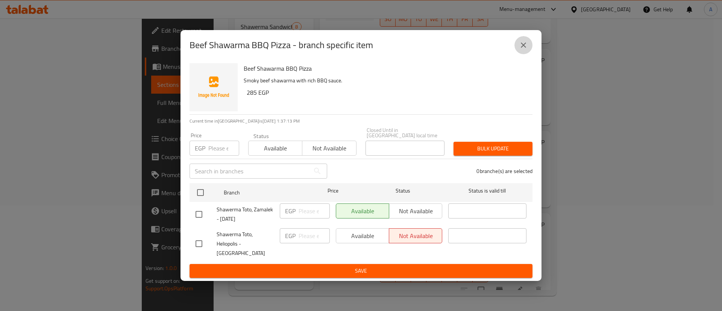
click at [524, 48] on icon "close" at bounding box center [523, 44] width 5 height 5
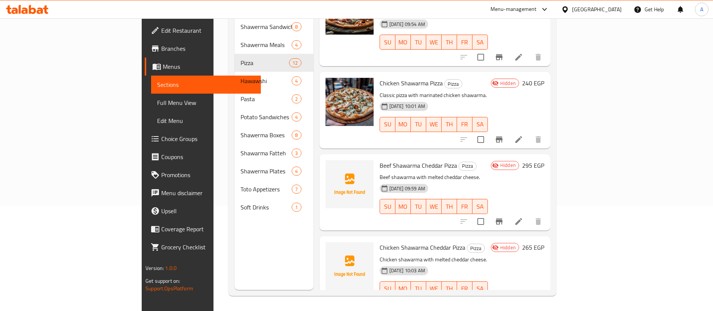
scroll to position [207, 0]
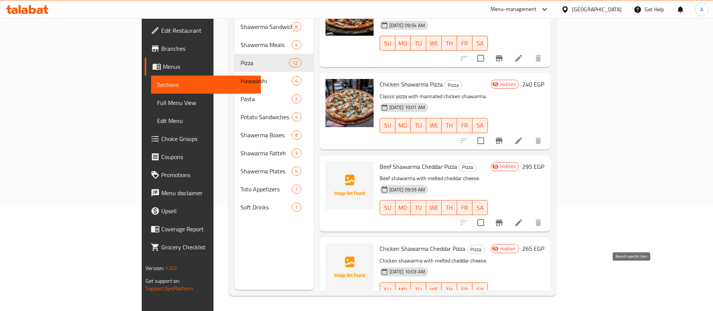
click at [504, 300] on icon "Branch-specific-item" at bounding box center [499, 304] width 9 height 9
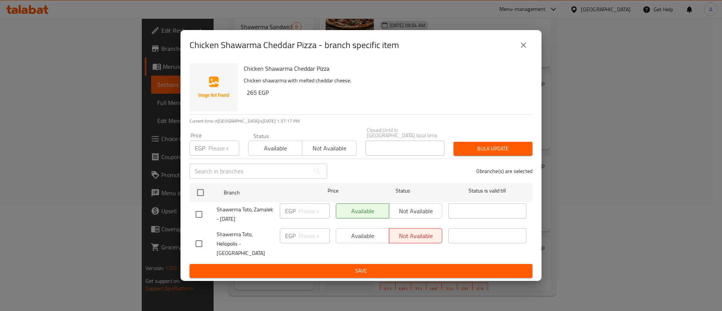
click at [525, 48] on icon "close" at bounding box center [523, 44] width 5 height 5
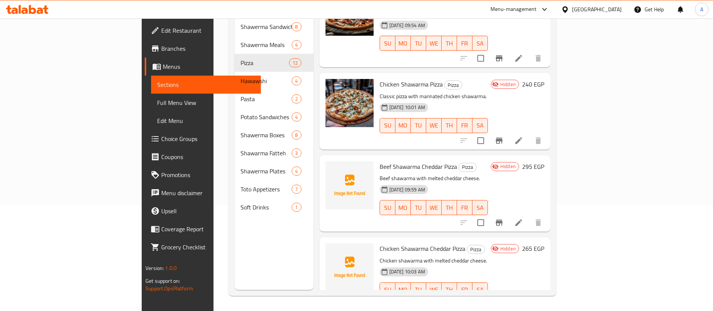
click at [504, 218] on icon "Branch-specific-item" at bounding box center [499, 222] width 9 height 9
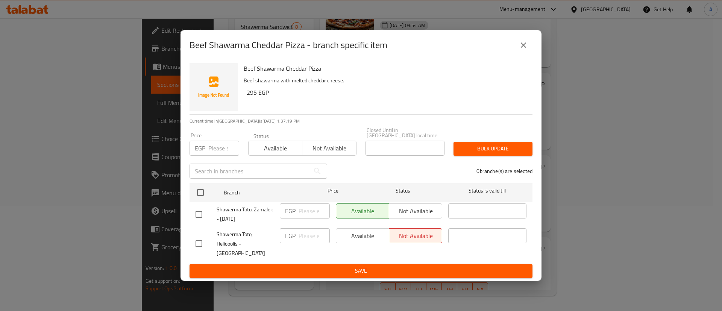
click at [525, 50] on icon "close" at bounding box center [523, 45] width 9 height 9
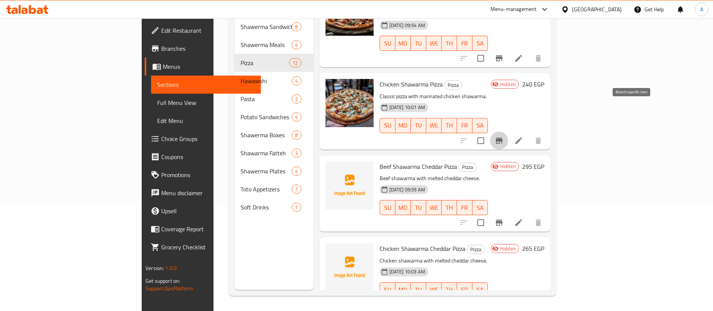
click at [503, 138] on icon "Branch-specific-item" at bounding box center [499, 141] width 7 height 6
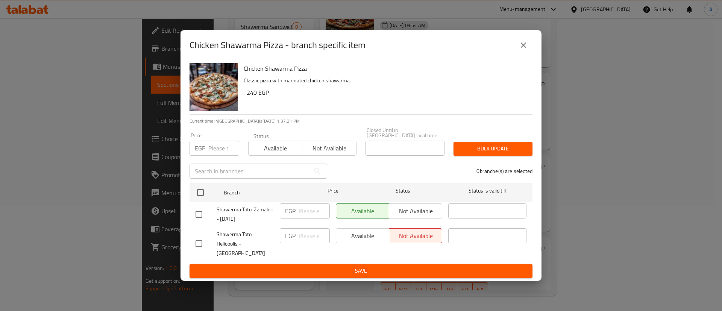
click at [524, 48] on icon "close" at bounding box center [523, 44] width 5 height 5
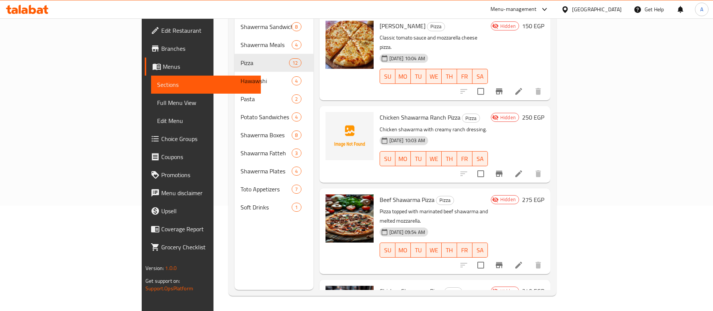
scroll to position [40, 0]
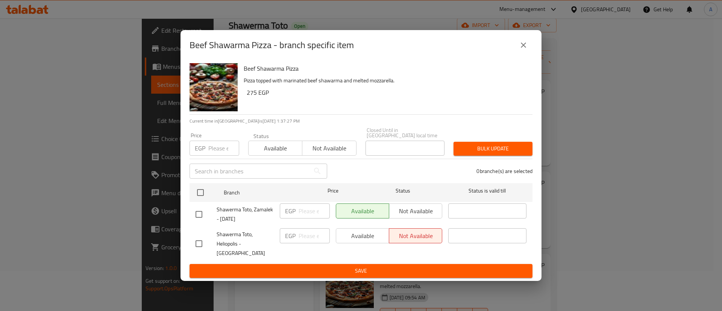
click at [525, 50] on icon "close" at bounding box center [523, 45] width 9 height 9
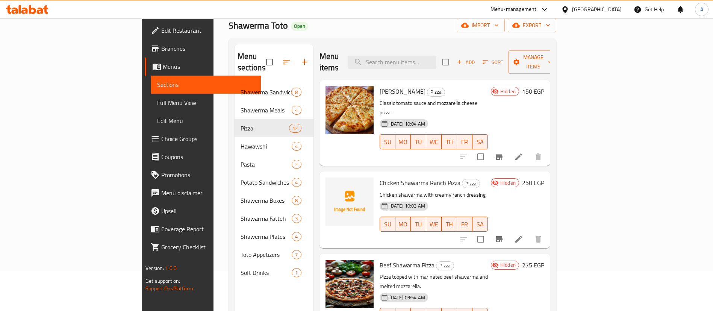
click at [503, 236] on icon "Branch-specific-item" at bounding box center [499, 239] width 7 height 6
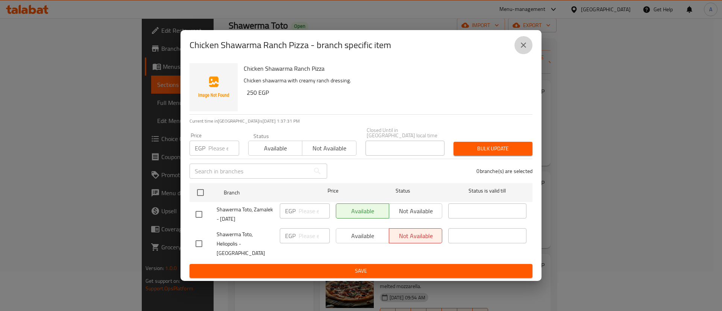
click at [523, 48] on icon "close" at bounding box center [523, 44] width 5 height 5
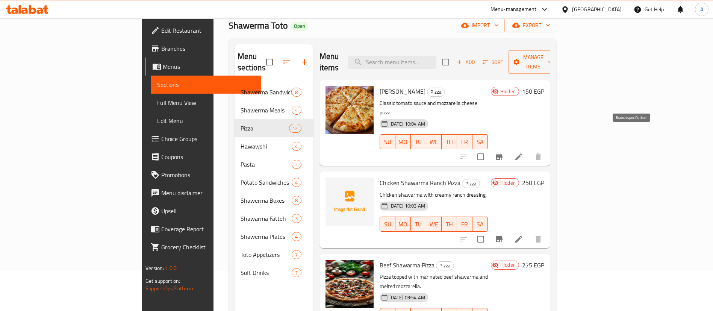
click at [504, 152] on icon "Branch-specific-item" at bounding box center [499, 156] width 9 height 9
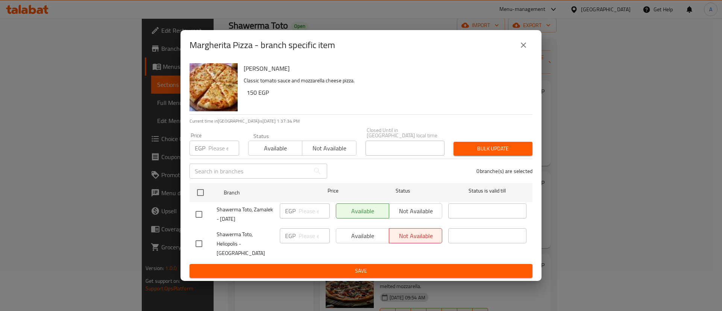
click at [522, 50] on icon "close" at bounding box center [523, 45] width 9 height 9
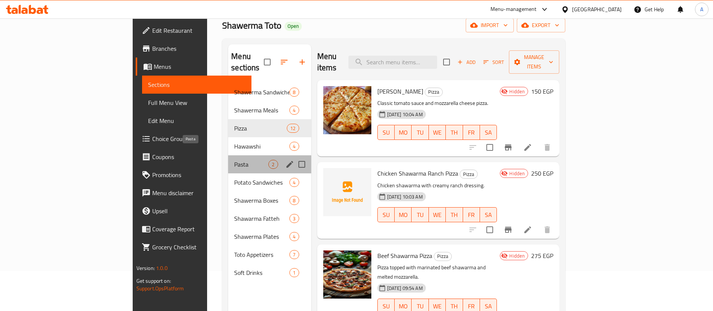
click at [234, 160] on span "Pasta" at bounding box center [251, 164] width 34 height 9
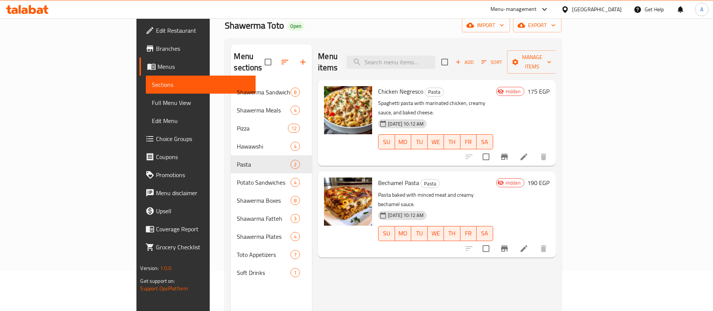
click at [509, 152] on icon "Branch-specific-item" at bounding box center [504, 156] width 9 height 9
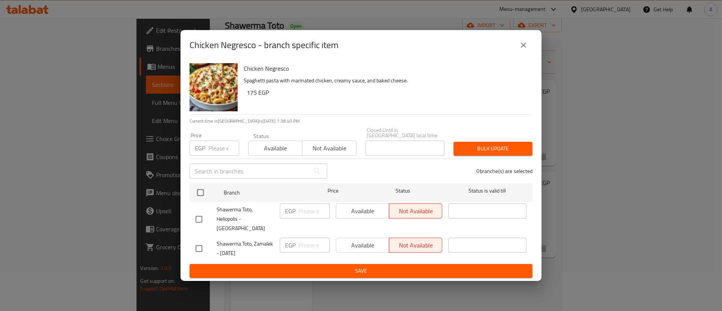
click at [197, 241] on input "checkbox" at bounding box center [199, 249] width 16 height 16
checkbox input "true"
click at [379, 240] on span "Available" at bounding box center [362, 245] width 47 height 11
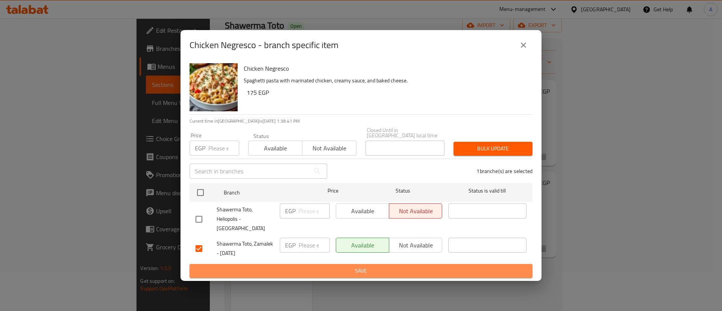
click at [370, 266] on span "Save" at bounding box center [360, 270] width 331 height 9
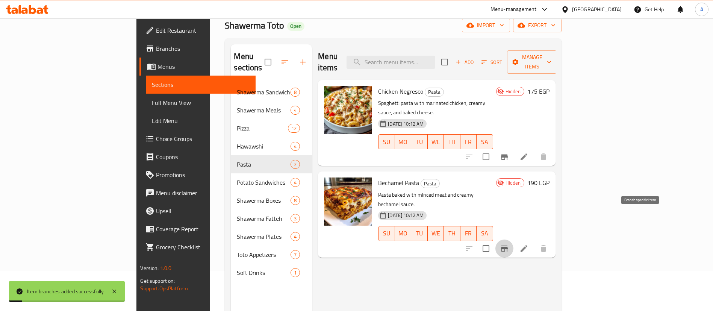
click at [508, 245] on icon "Branch-specific-item" at bounding box center [504, 248] width 7 height 6
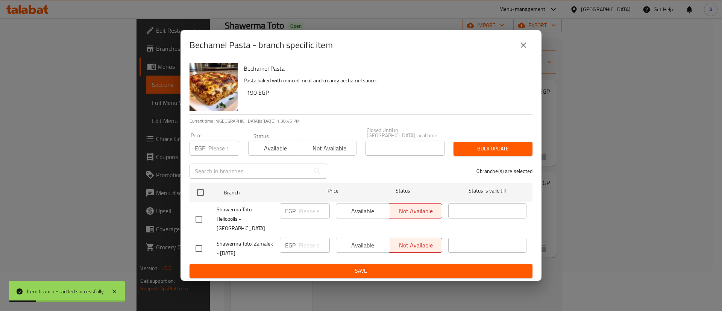
click at [198, 243] on input "checkbox" at bounding box center [199, 249] width 16 height 16
checkbox input "true"
click at [361, 240] on span "Available" at bounding box center [362, 245] width 47 height 11
click at [357, 253] on div "Available Not available" at bounding box center [389, 249] width 112 height 28
click at [361, 270] on div "Bechamel Pasta Pasta baked with minced meat and creamy bechamel sauce. 190 EGP …" at bounding box center [360, 170] width 361 height 221
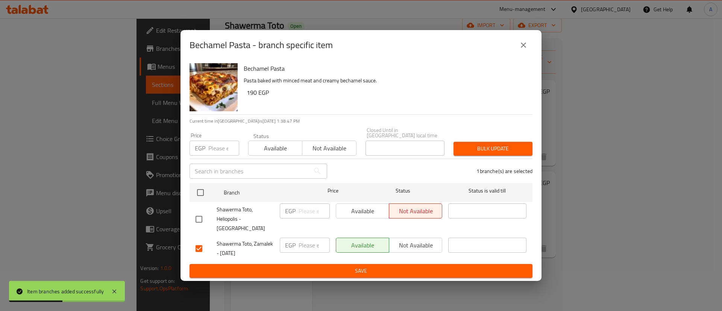
click at [356, 264] on button "Save" at bounding box center [360, 271] width 343 height 14
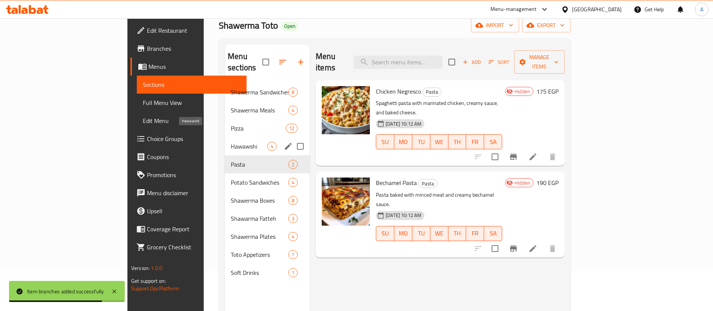
click at [231, 142] on span "Hawawshi" at bounding box center [249, 146] width 36 height 9
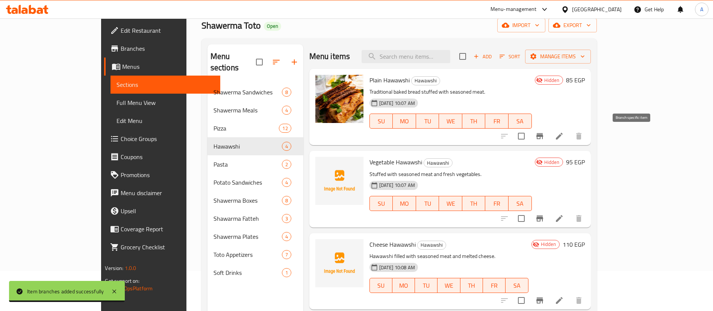
click at [544, 138] on icon "Branch-specific-item" at bounding box center [539, 136] width 9 height 9
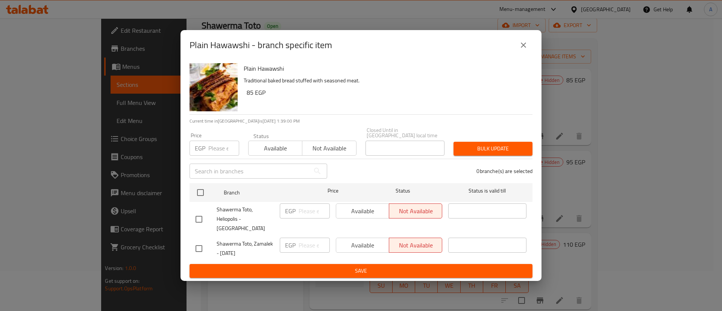
click at [195, 242] on input "checkbox" at bounding box center [199, 249] width 16 height 16
checkbox input "true"
click at [357, 243] on button "Available" at bounding box center [362, 245] width 53 height 15
click at [357, 264] on button "Save" at bounding box center [360, 271] width 343 height 14
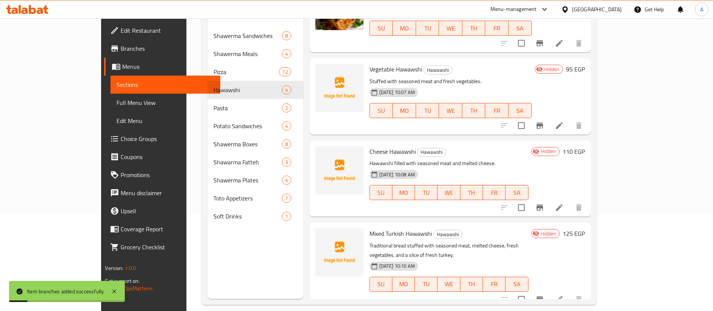
scroll to position [97, 0]
click at [544, 121] on icon "Branch-specific-item" at bounding box center [539, 124] width 9 height 9
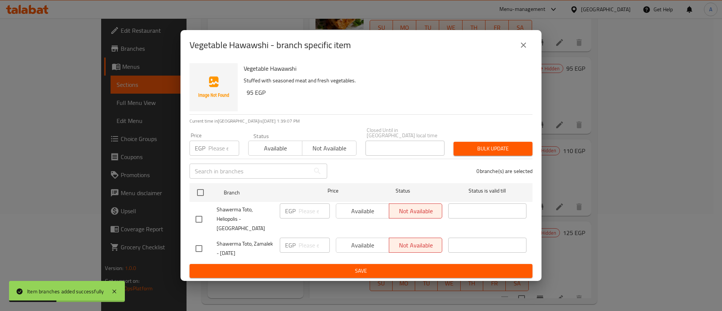
click at [196, 241] on input "checkbox" at bounding box center [199, 249] width 16 height 16
checkbox input "true"
click at [358, 240] on span "Available" at bounding box center [362, 245] width 47 height 11
click at [356, 266] on span "Save" at bounding box center [360, 270] width 331 height 9
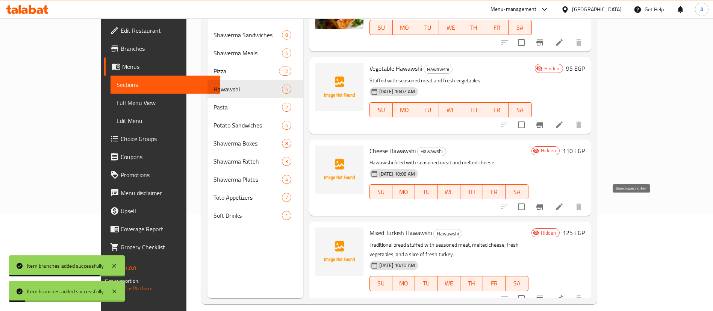
click at [543, 206] on icon "Branch-specific-item" at bounding box center [539, 207] width 7 height 6
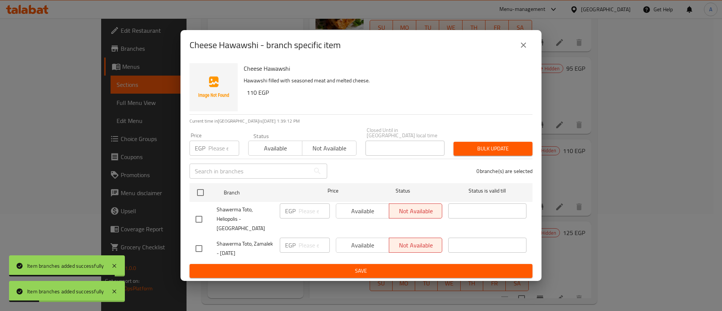
click at [201, 243] on input "checkbox" at bounding box center [199, 249] width 16 height 16
checkbox input "true"
click at [356, 243] on button "Available" at bounding box center [362, 245] width 53 height 15
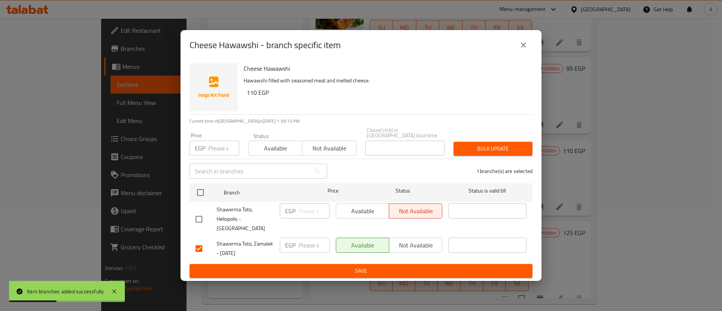
click at [354, 266] on span "Save" at bounding box center [360, 270] width 331 height 9
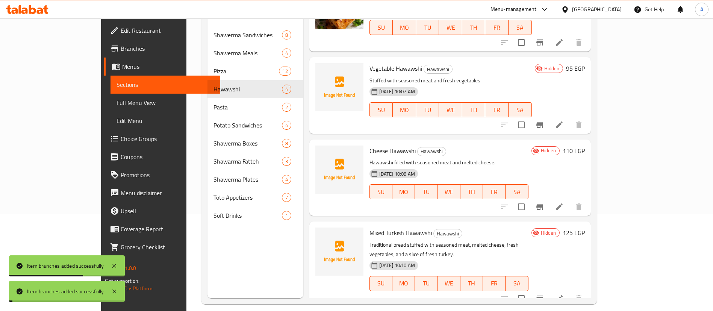
scroll to position [105, 0]
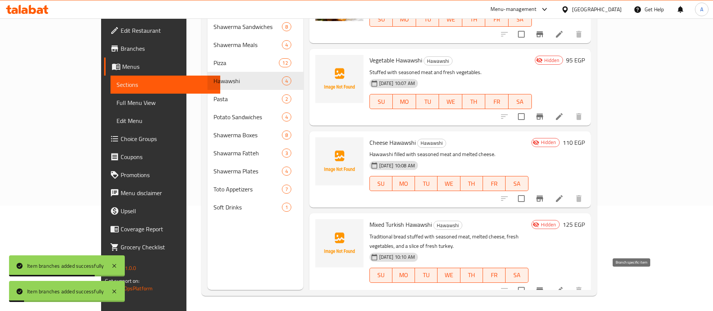
click at [544, 286] on icon "Branch-specific-item" at bounding box center [539, 290] width 9 height 9
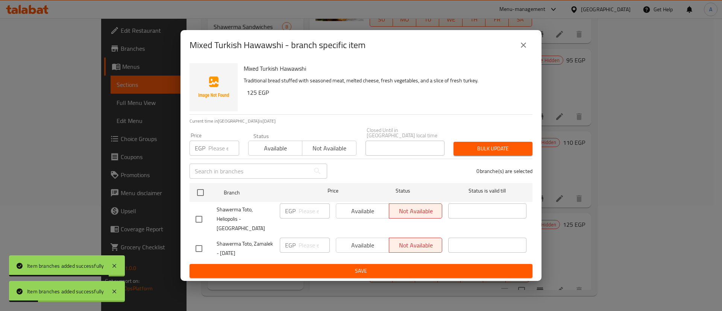
click at [194, 241] on input "checkbox" at bounding box center [199, 249] width 16 height 16
checkbox input "true"
click at [370, 240] on span "Available" at bounding box center [362, 245] width 47 height 11
click at [360, 249] on div "Available Not available" at bounding box center [389, 249] width 112 height 28
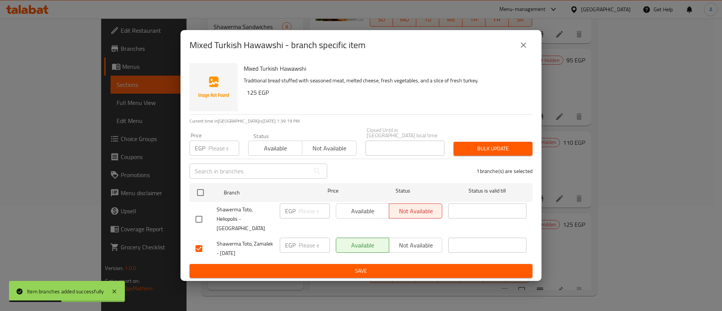
click at [360, 266] on span "Save" at bounding box center [360, 270] width 331 height 9
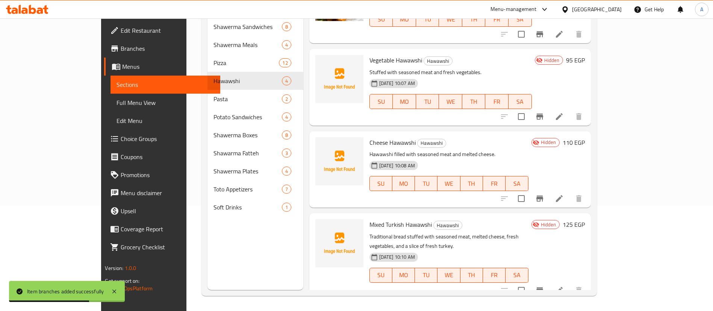
click at [544, 286] on icon "Branch-specific-item" at bounding box center [539, 290] width 9 height 9
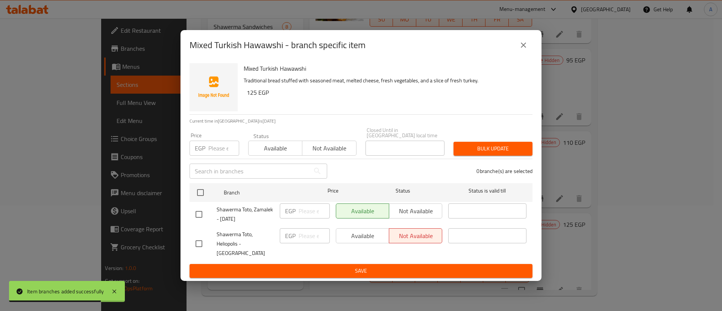
click at [583, 172] on div "Mixed Turkish Hawawshi - branch specific item Mixed Turkish Hawawshi Traditiona…" at bounding box center [361, 155] width 722 height 311
click at [524, 50] on icon "close" at bounding box center [523, 45] width 9 height 9
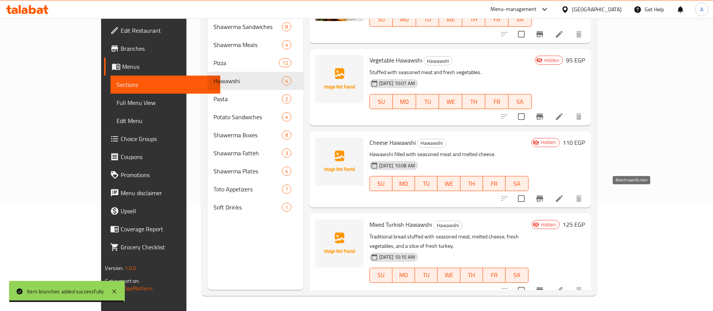
click at [543, 199] on icon "Branch-specific-item" at bounding box center [539, 198] width 7 height 6
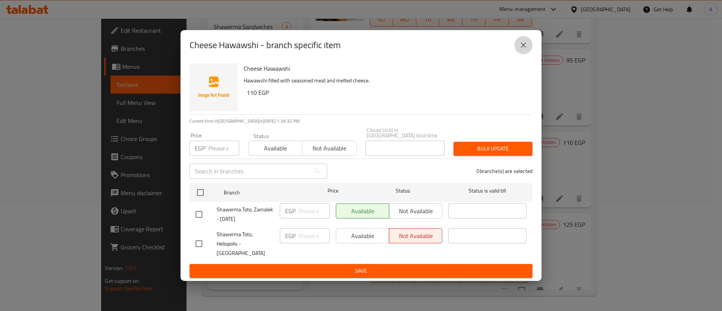
click at [526, 50] on icon "close" at bounding box center [523, 45] width 9 height 9
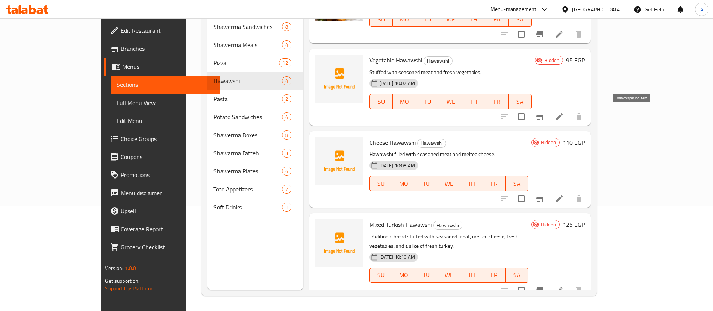
click at [543, 118] on icon "Branch-specific-item" at bounding box center [539, 117] width 7 height 6
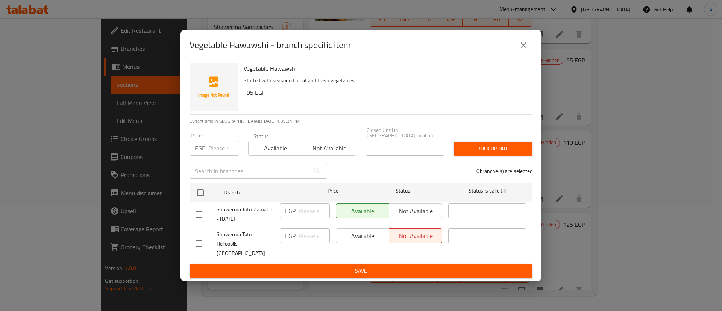
click at [526, 50] on icon "close" at bounding box center [523, 45] width 9 height 9
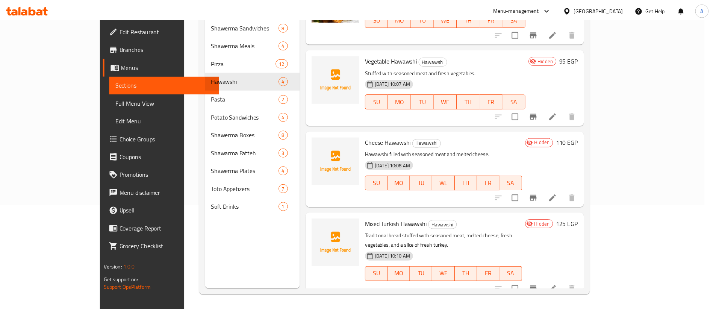
scroll to position [0, 0]
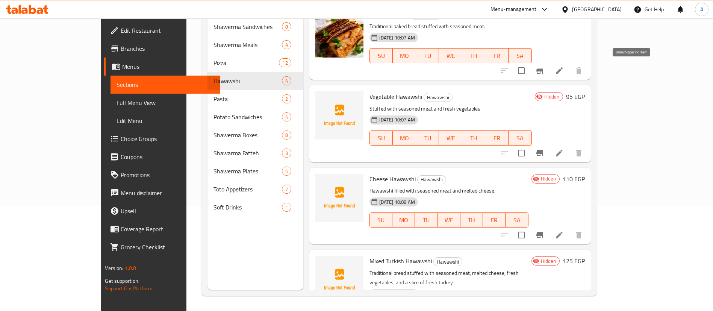
click at [544, 74] on icon "Branch-specific-item" at bounding box center [539, 70] width 9 height 9
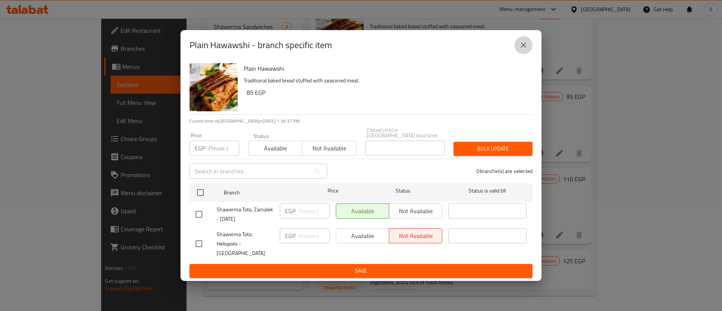
click at [521, 50] on icon "close" at bounding box center [523, 45] width 9 height 9
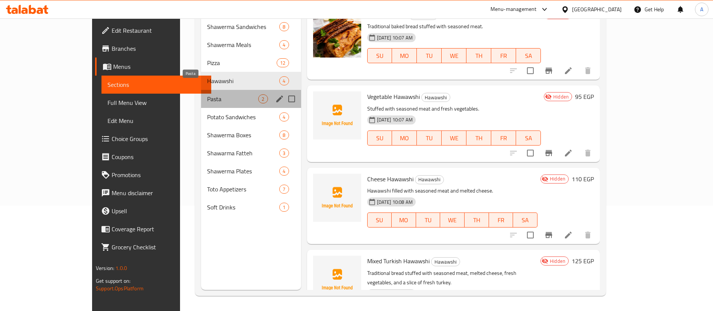
click at [207, 94] on span "Pasta" at bounding box center [232, 98] width 51 height 9
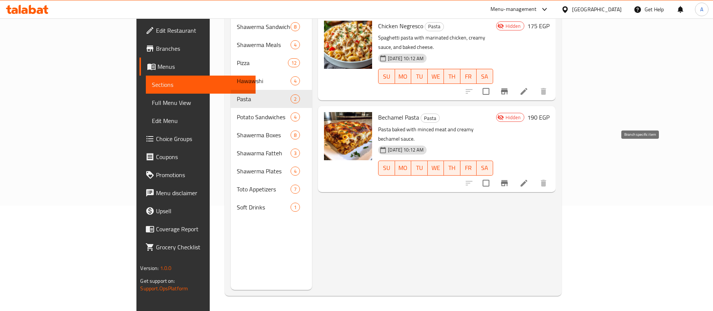
click at [509, 179] on icon "Branch-specific-item" at bounding box center [504, 183] width 9 height 9
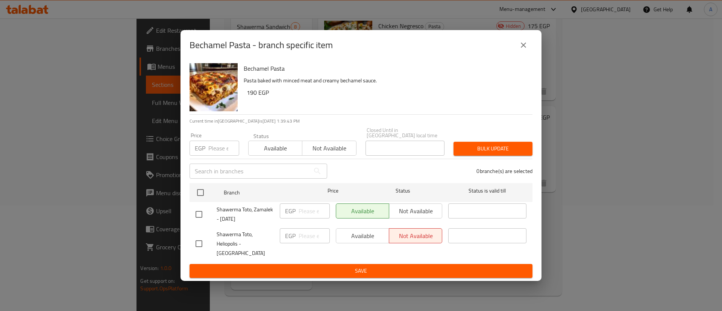
click at [525, 48] on icon "close" at bounding box center [523, 44] width 5 height 5
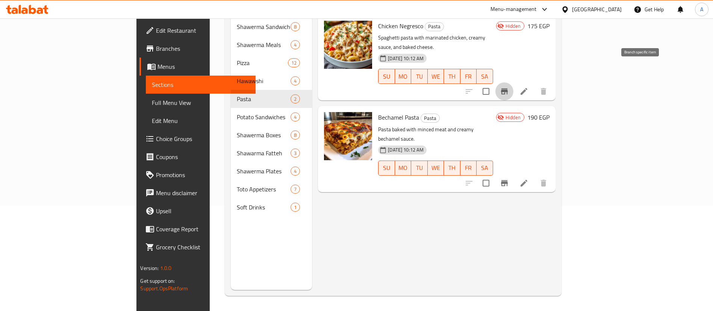
click at [508, 88] on icon "Branch-specific-item" at bounding box center [504, 91] width 7 height 6
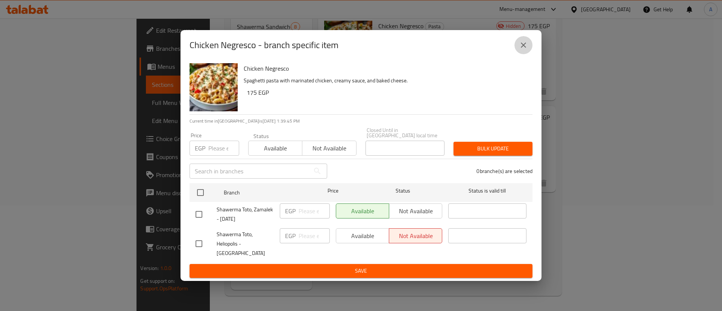
click at [524, 48] on icon "close" at bounding box center [523, 44] width 5 height 5
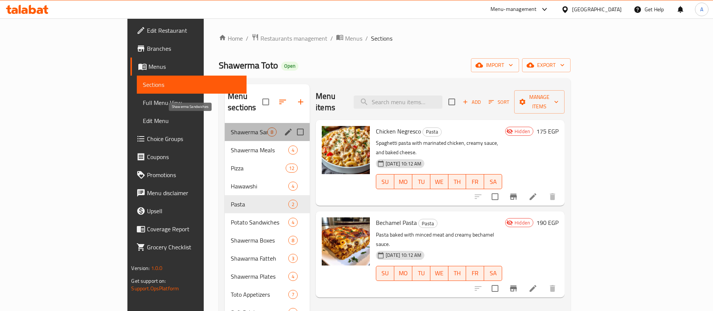
click at [231, 127] on span "Shawerma Sandwiches" at bounding box center [249, 131] width 36 height 9
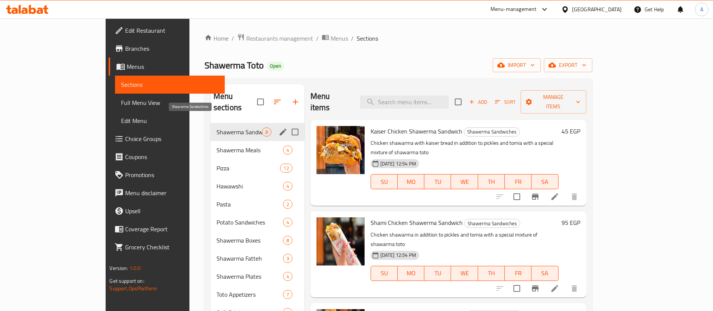
click at [217, 127] on span "Shawerma Sandwiches" at bounding box center [239, 131] width 45 height 9
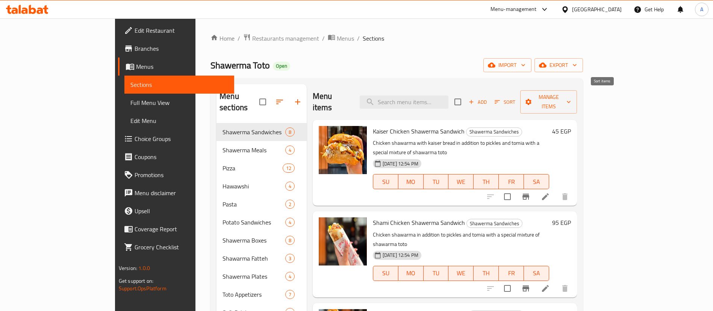
click at [501, 98] on icon "button" at bounding box center [497, 101] width 7 height 7
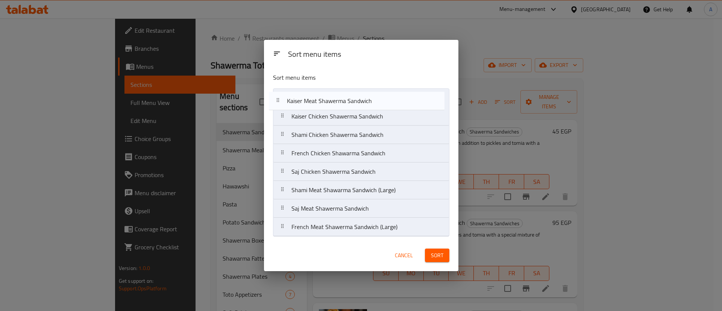
drag, startPoint x: 288, startPoint y: 174, endPoint x: 283, endPoint y: 92, distance: 81.7
click at [283, 92] on nav "Kaiser Chicken Shawerma Sandwich Shami Chicken Shawerma Sandwich French Chicken…" at bounding box center [361, 162] width 176 height 148
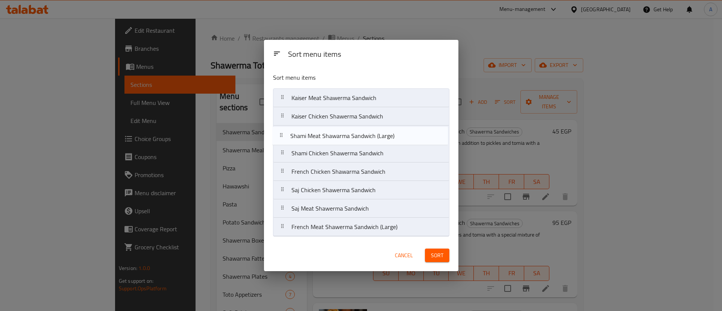
drag, startPoint x: 288, startPoint y: 188, endPoint x: 286, endPoint y: 127, distance: 60.9
click at [286, 127] on nav "Kaiser Meat Shawerma Sandwich Kaiser Chicken Shawerma Sandwich Shami Chicken Sh…" at bounding box center [361, 162] width 176 height 148
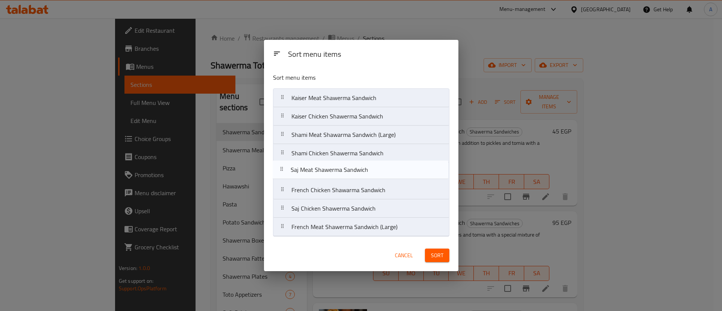
drag, startPoint x: 282, startPoint y: 212, endPoint x: 281, endPoint y: 170, distance: 41.7
click at [281, 170] on nav "Kaiser Meat Shawerma Sandwich Kaiser Chicken Shawerma Sandwich Shami Meat Shawa…" at bounding box center [361, 162] width 176 height 148
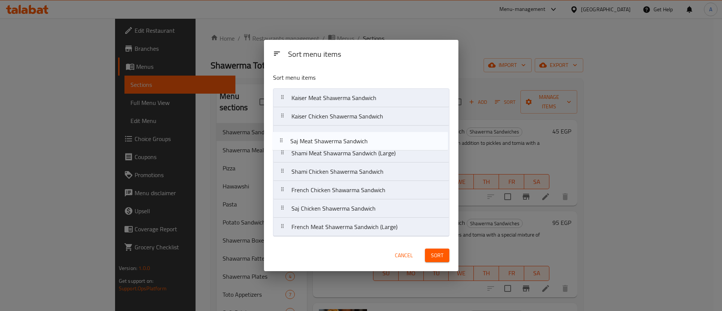
drag, startPoint x: 285, startPoint y: 175, endPoint x: 284, endPoint y: 136, distance: 38.4
click at [284, 136] on nav "Kaiser Meat Shawerma Sandwich Kaiser Chicken Shawerma Sandwich Shami Meat Shawa…" at bounding box center [361, 162] width 176 height 148
drag, startPoint x: 285, startPoint y: 212, endPoint x: 282, endPoint y: 155, distance: 56.5
click at [282, 155] on nav "Kaiser Meat Shawerma Sandwich Kaiser Chicken Shawerma Sandwich Saj Meat Shawerm…" at bounding box center [361, 162] width 176 height 148
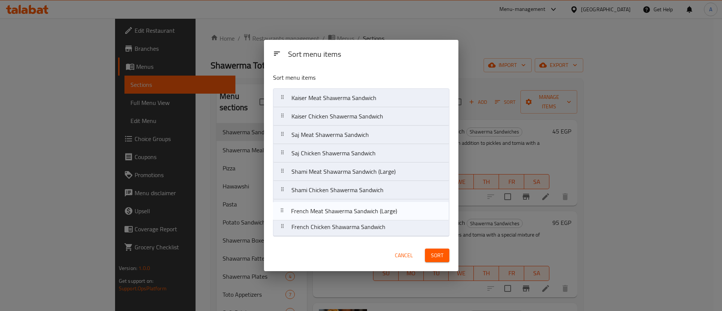
drag, startPoint x: 281, startPoint y: 227, endPoint x: 281, endPoint y: 208, distance: 19.2
click at [281, 208] on nav "Kaiser Meat Shawerma Sandwich Kaiser Chicken Shawerma Sandwich Saj Meat Shawerm…" at bounding box center [361, 162] width 176 height 148
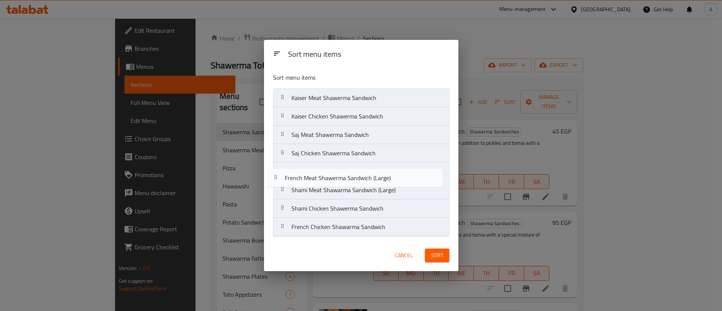
drag, startPoint x: 282, startPoint y: 209, endPoint x: 274, endPoint y: 169, distance: 40.7
click at [274, 169] on nav "Kaiser Meat Shawerma Sandwich Kaiser Chicken Shawerma Sandwich Saj Meat Shawerm…" at bounding box center [361, 162] width 176 height 148
drag, startPoint x: 284, startPoint y: 173, endPoint x: 278, endPoint y: 178, distance: 7.8
click at [278, 178] on nav "Kaiser Meat Shawerma Sandwich Kaiser Chicken Shawerma Sandwich Saj Meat Shawerm…" at bounding box center [361, 162] width 176 height 148
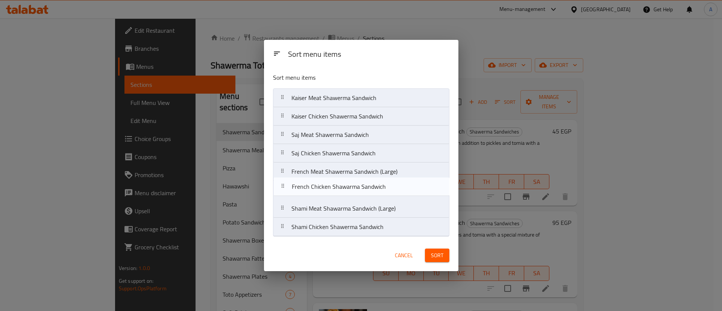
drag, startPoint x: 284, startPoint y: 231, endPoint x: 282, endPoint y: 180, distance: 50.8
click at [282, 180] on nav "Kaiser Meat Shawerma Sandwich Kaiser Chicken Shawerma Sandwich Saj Meat Shawerm…" at bounding box center [361, 162] width 176 height 148
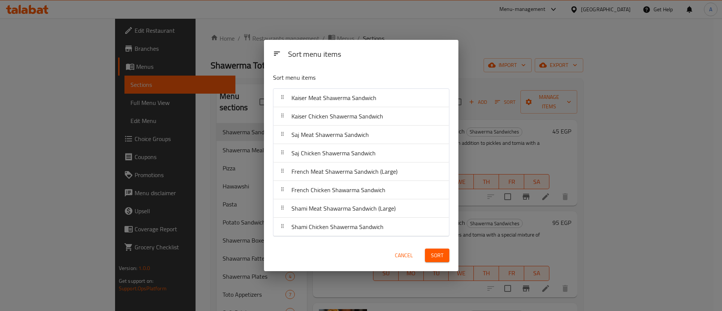
click at [438, 256] on span "Sort" at bounding box center [437, 255] width 12 height 9
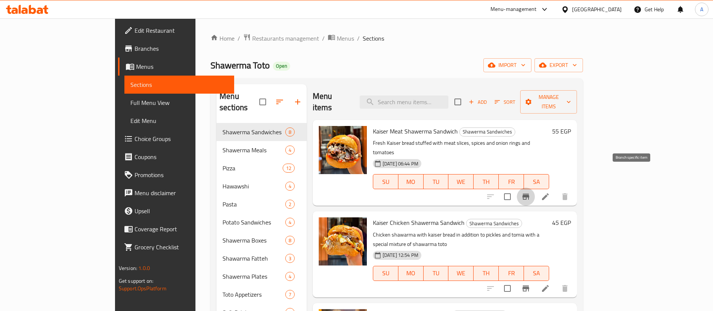
click at [530, 192] on icon "Branch-specific-item" at bounding box center [525, 196] width 9 height 9
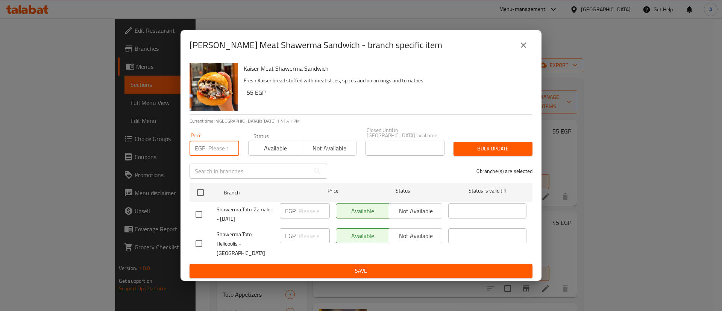
click at [210, 149] on input "number" at bounding box center [223, 148] width 31 height 15
type input "70"
click at [201, 198] on input "checkbox" at bounding box center [200, 193] width 16 height 16
checkbox input "true"
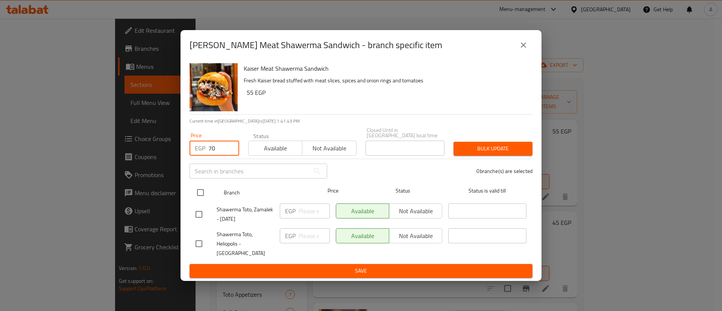
checkbox input "true"
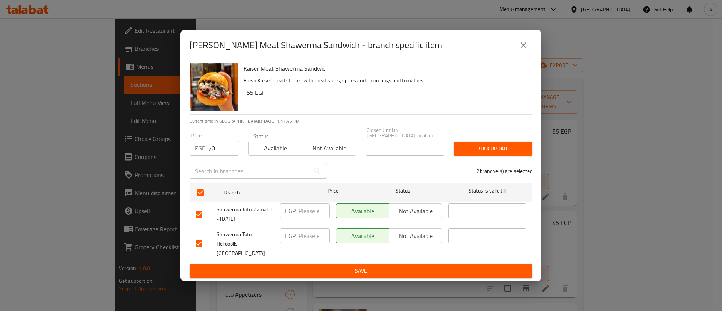
click at [491, 153] on span "Bulk update" at bounding box center [492, 148] width 67 height 9
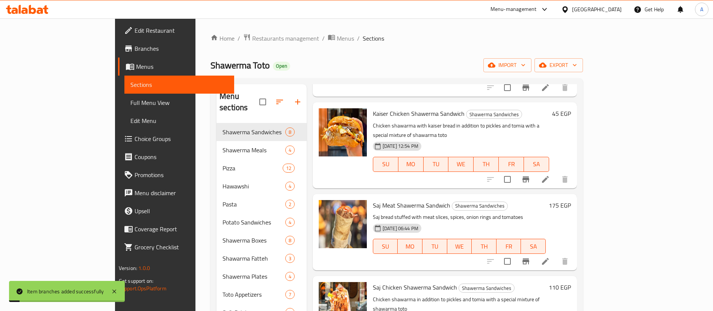
scroll to position [109, 0]
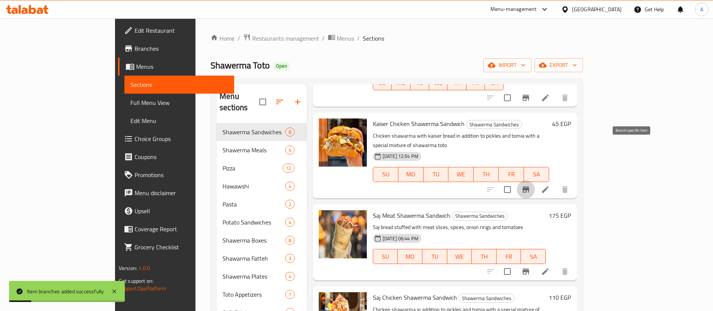
click at [529, 186] on icon "Branch-specific-item" at bounding box center [525, 189] width 7 height 6
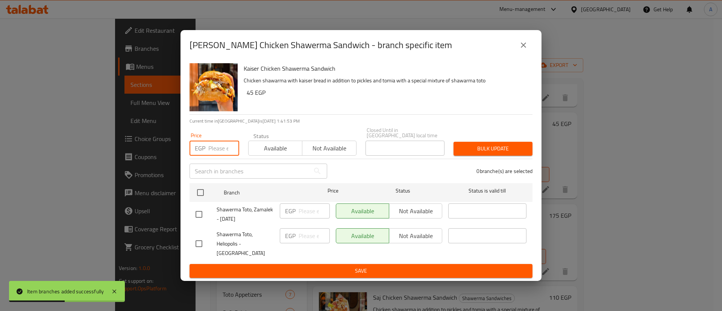
click at [211, 151] on input "number" at bounding box center [223, 148] width 31 height 15
type input "60"
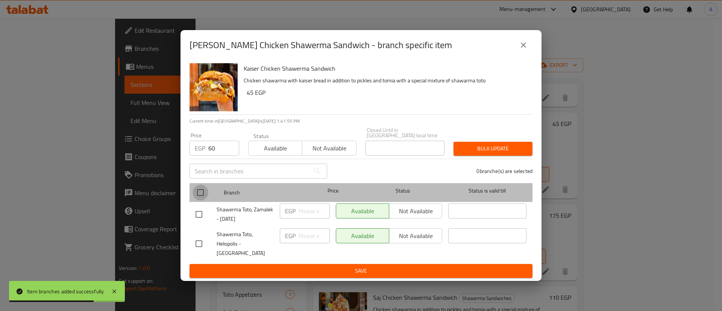
click at [199, 192] on input "checkbox" at bounding box center [200, 193] width 16 height 16
checkbox input "true"
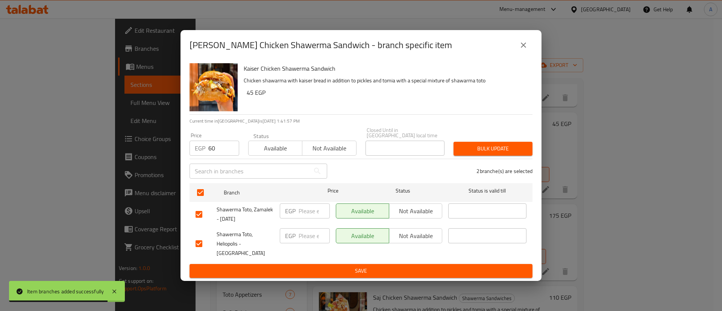
click at [512, 146] on span "Bulk update" at bounding box center [492, 148] width 67 height 9
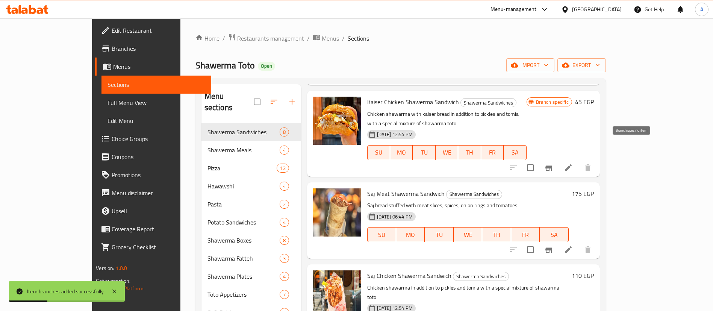
click at [553, 163] on icon "Branch-specific-item" at bounding box center [548, 167] width 9 height 9
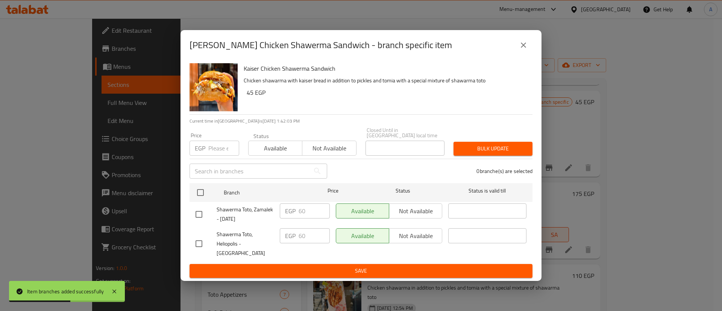
click at [525, 50] on icon "close" at bounding box center [523, 45] width 9 height 9
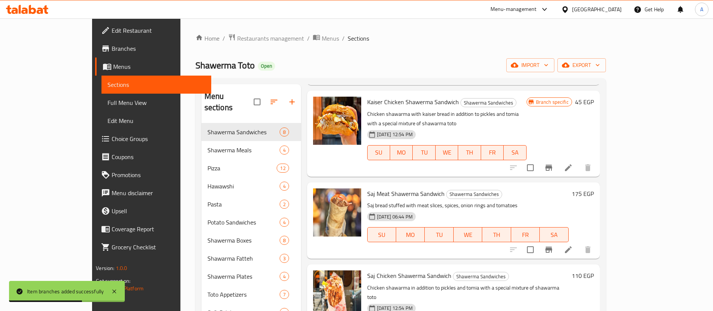
scroll to position [45, 0]
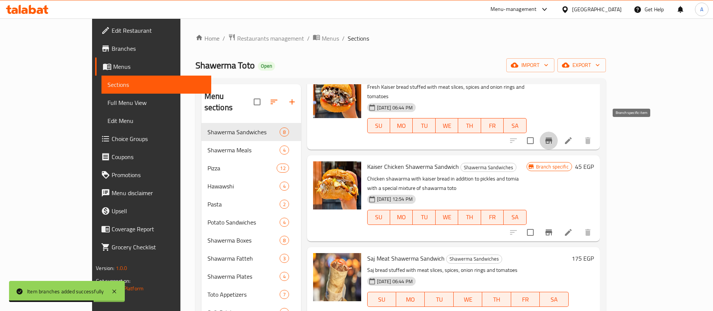
click at [553, 136] on icon "Branch-specific-item" at bounding box center [548, 140] width 9 height 9
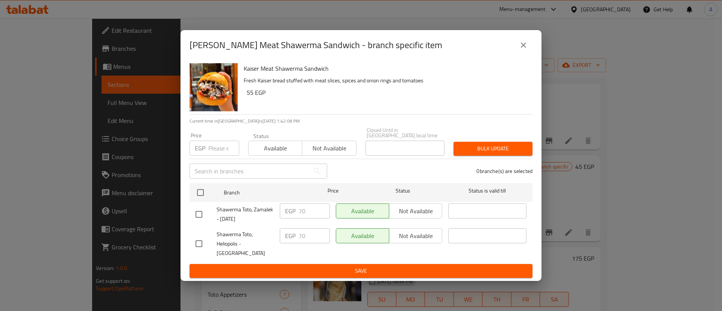
click at [521, 50] on icon "close" at bounding box center [523, 45] width 9 height 9
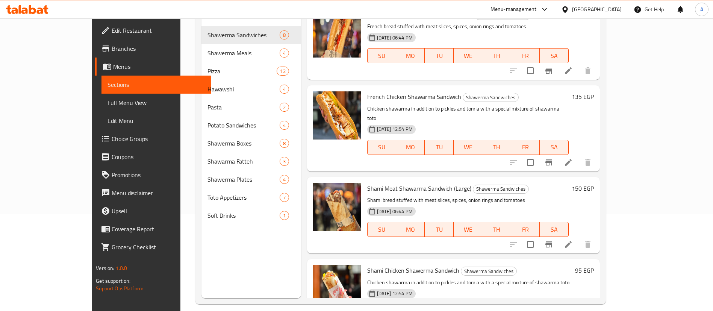
scroll to position [105, 0]
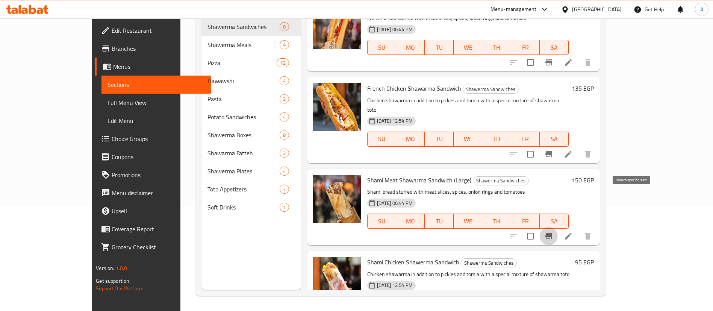
click at [552, 233] on icon "Branch-specific-item" at bounding box center [548, 236] width 7 height 6
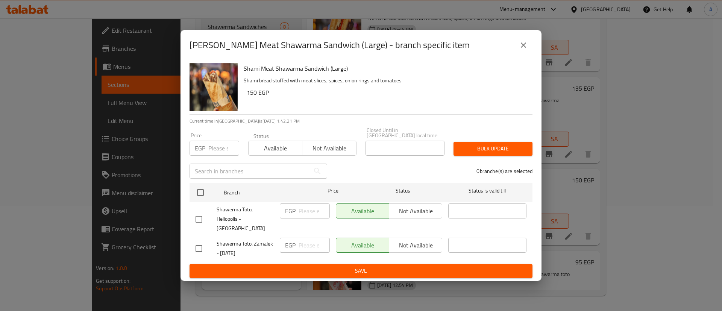
click at [521, 48] on icon "close" at bounding box center [523, 44] width 5 height 5
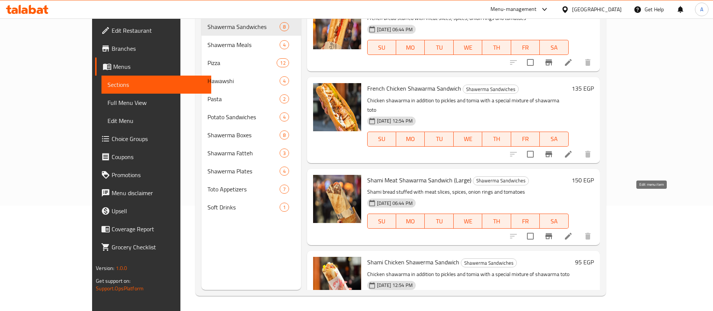
click at [573, 232] on icon at bounding box center [568, 236] width 9 height 9
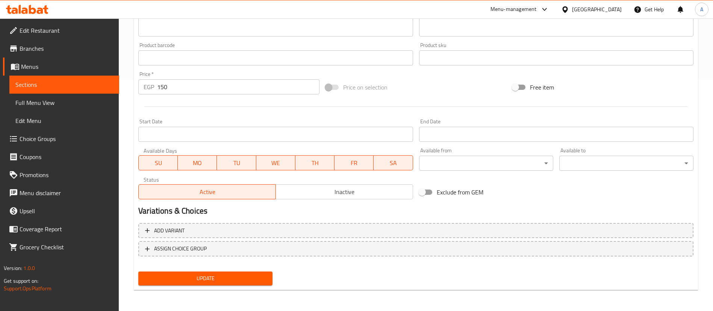
scroll to position [230, 0]
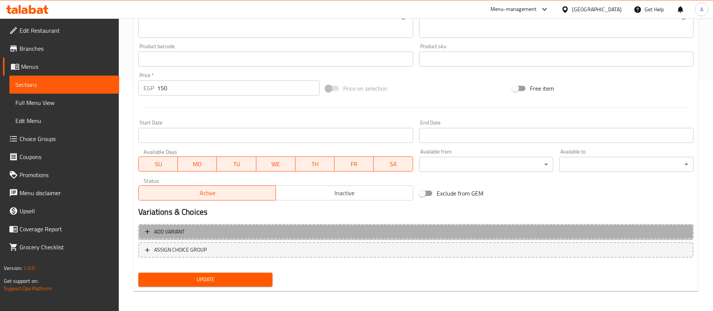
click at [190, 229] on span "Add variant" at bounding box center [416, 231] width 542 height 9
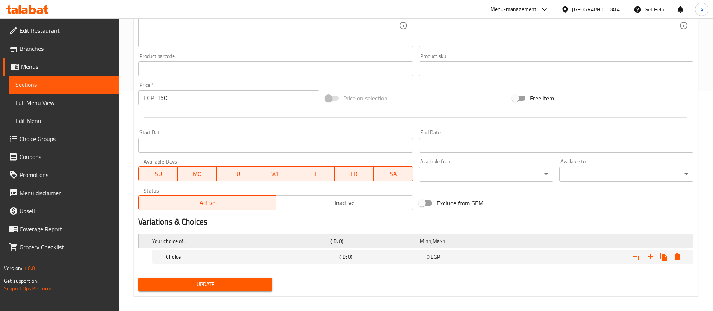
scroll to position [226, 0]
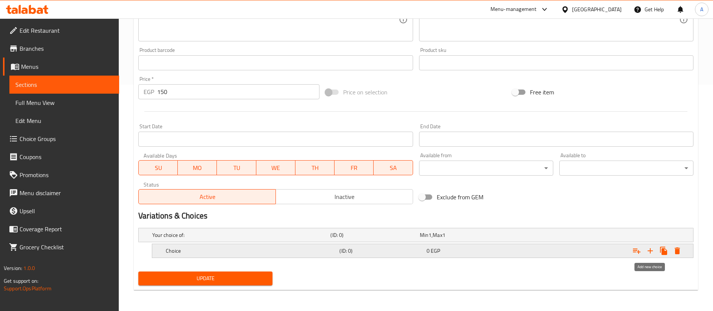
click at [648, 250] on icon "Expand" at bounding box center [650, 250] width 9 height 9
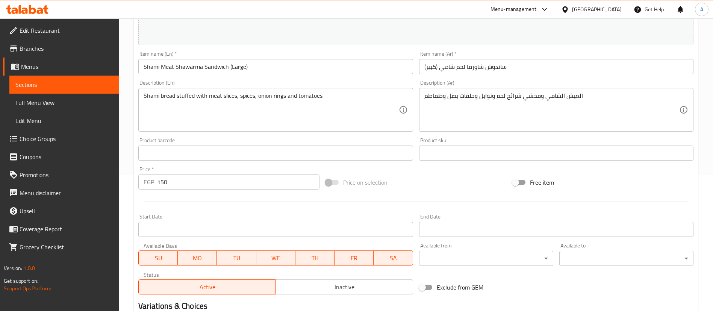
scroll to position [248, 0]
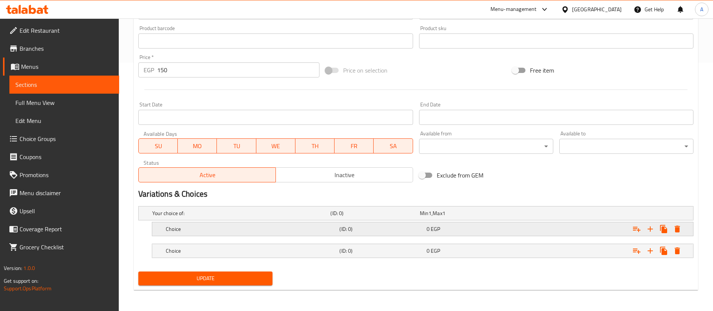
click at [237, 226] on h5 "Choice" at bounding box center [251, 229] width 171 height 8
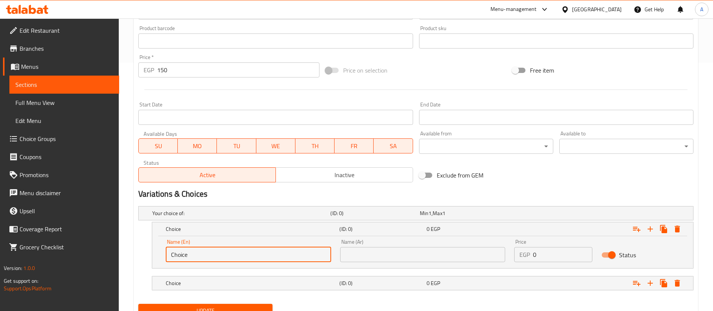
click at [212, 256] on input "Choice" at bounding box center [248, 254] width 165 height 15
type input "Medium"
click at [214, 278] on div "Choice" at bounding box center [251, 283] width 174 height 11
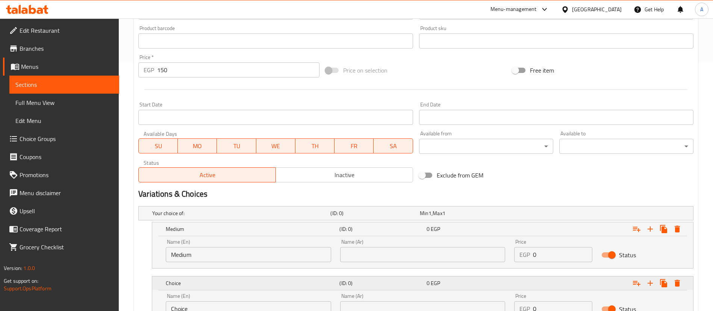
scroll to position [313, 0]
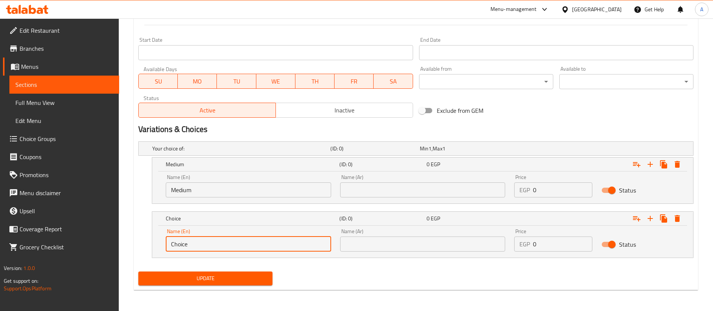
click at [220, 245] on input "Choice" at bounding box center [248, 243] width 165 height 15
type input "Large"
click at [505, 121] on div "Variations & Choices" at bounding box center [415, 129] width 561 height 17
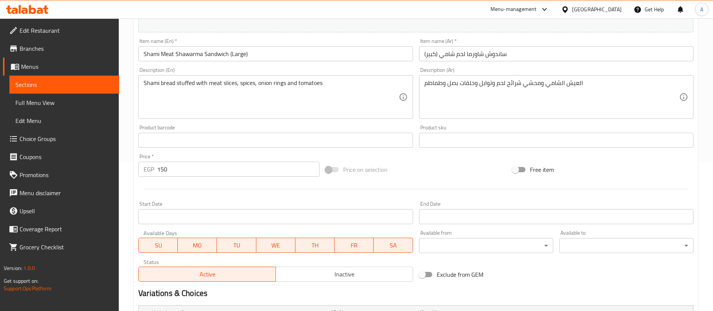
scroll to position [144, 0]
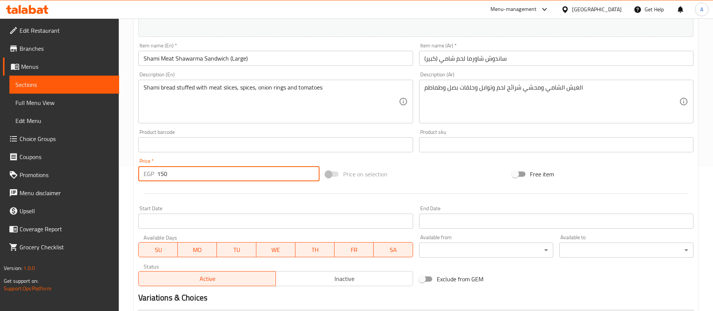
click at [203, 177] on input "150" at bounding box center [238, 173] width 162 height 15
type input "1"
type input "0"
click at [207, 158] on div "Price   * EGP 0 Price *" at bounding box center [228, 169] width 181 height 23
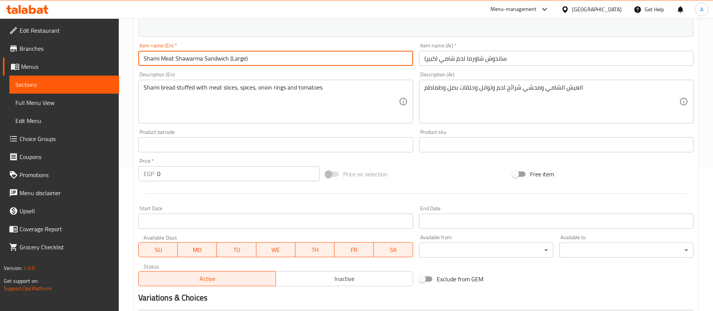
drag, startPoint x: 255, startPoint y: 60, endPoint x: 227, endPoint y: 60, distance: 27.8
click at [227, 60] on input "Shami Meat Shawarma Sandwich (Large)" at bounding box center [275, 58] width 274 height 15
type input "Shami Meat Shawarma Sandwich"
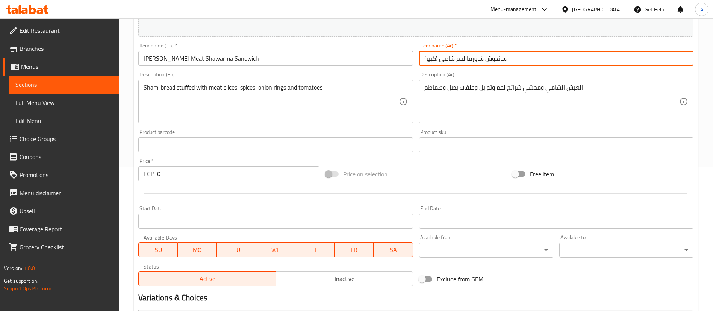
drag, startPoint x: 439, startPoint y: 58, endPoint x: 407, endPoint y: 59, distance: 32.3
click at [407, 59] on div "Change Image Size: 1200 x 800 px / Image formats: jpg, png / 5MB Max. Item name…" at bounding box center [415, 121] width 561 height 335
type input "ساندوش شاورما لحم شامي"
click at [453, 166] on div "Price on selection" at bounding box center [416, 174] width 187 height 20
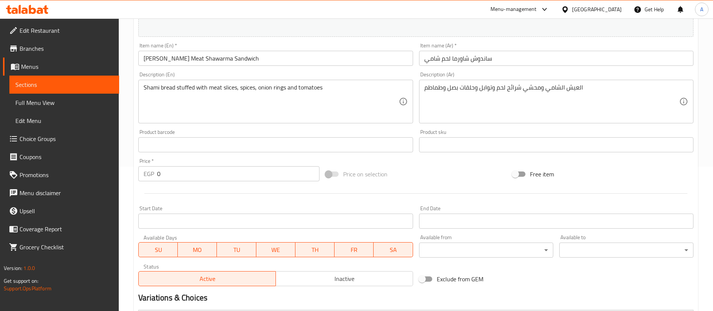
scroll to position [313, 0]
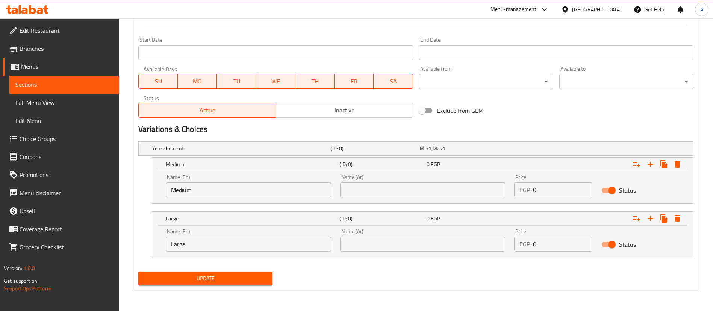
click at [383, 193] on input "text" at bounding box center [422, 189] width 165 height 15
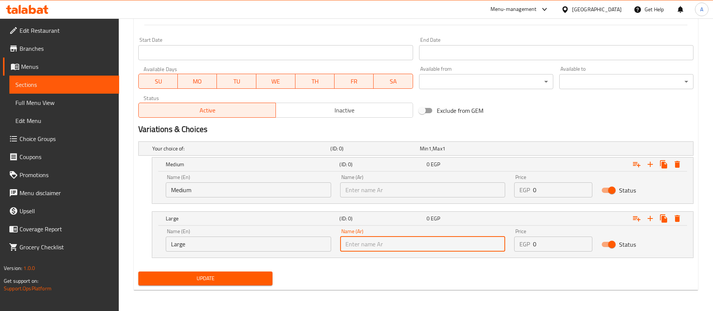
click at [349, 245] on input "text" at bounding box center [422, 243] width 165 height 15
type input "كبير"
click at [366, 189] on input "text" at bounding box center [422, 189] width 165 height 15
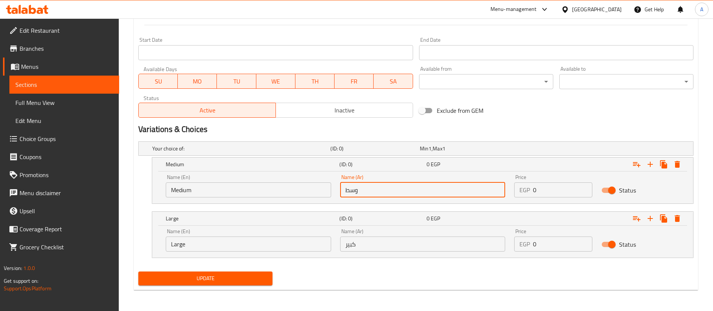
type input "وسط"
click at [363, 127] on h2 "Variations & Choices" at bounding box center [415, 129] width 555 height 11
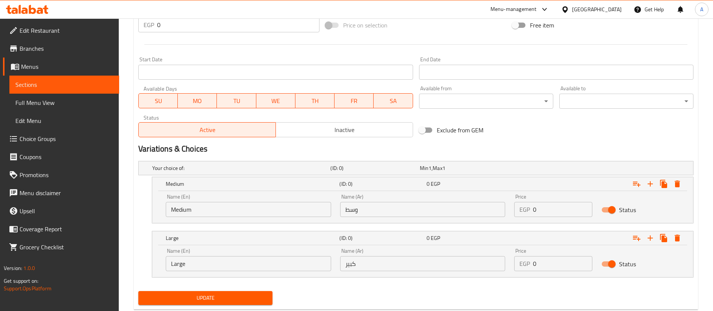
scroll to position [294, 0]
click at [545, 212] on input "0" at bounding box center [562, 208] width 59 height 15
type input "100"
click at [534, 263] on input "0" at bounding box center [562, 263] width 59 height 15
type input "190"
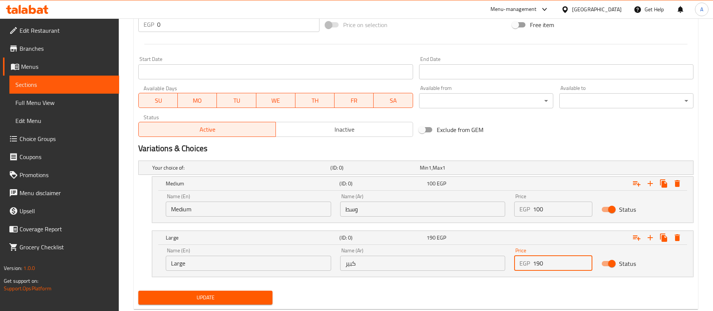
click at [542, 286] on div "Your choice of: (ID: 0) Min 1 , Max 1 Name (En) Your choice of: Name (En) Name …" at bounding box center [415, 222] width 561 height 130
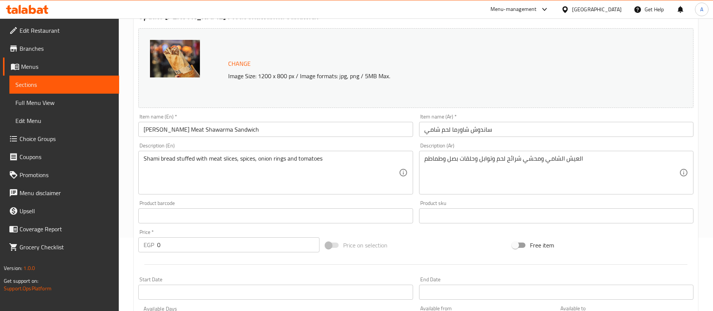
scroll to position [313, 0]
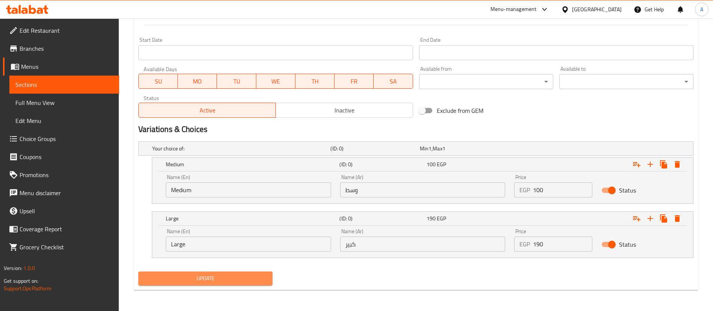
click at [224, 276] on span "Update" at bounding box center [205, 278] width 122 height 9
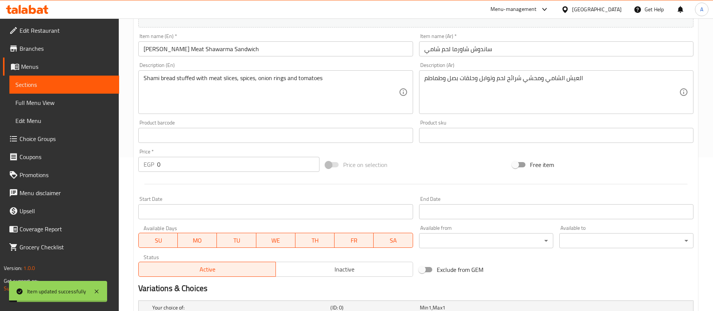
scroll to position [150, 0]
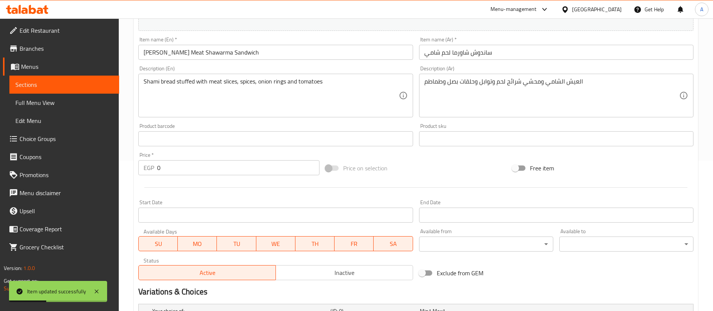
click at [56, 88] on span "Sections" at bounding box center [64, 84] width 98 height 9
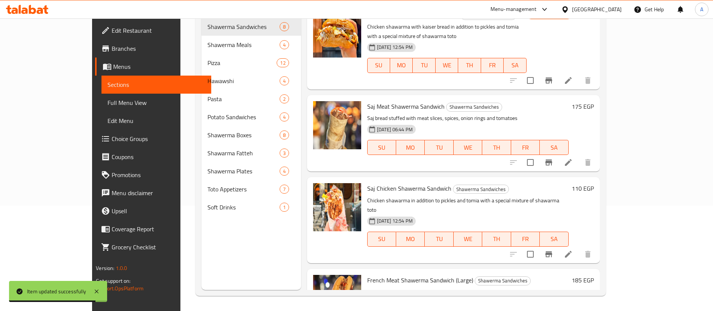
scroll to position [365, 0]
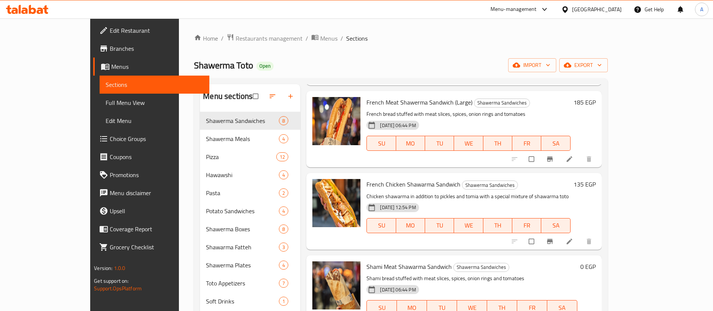
scroll to position [105, 0]
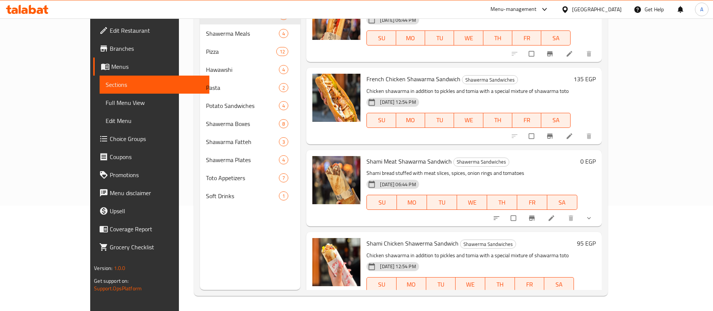
click at [599, 210] on button "show more" at bounding box center [590, 218] width 18 height 17
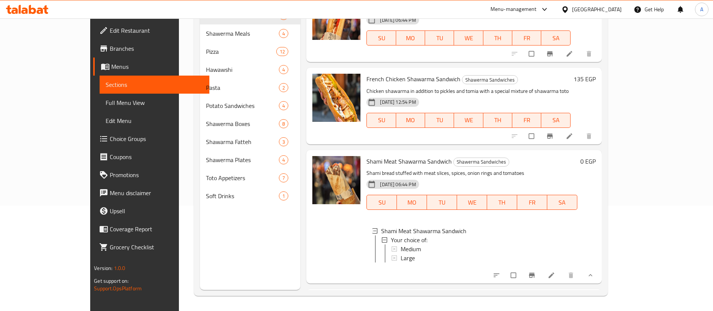
scroll to position [418, 0]
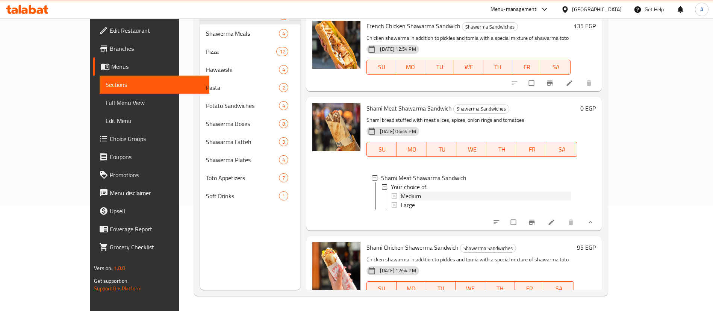
click at [467, 191] on div "Medium" at bounding box center [486, 195] width 170 height 9
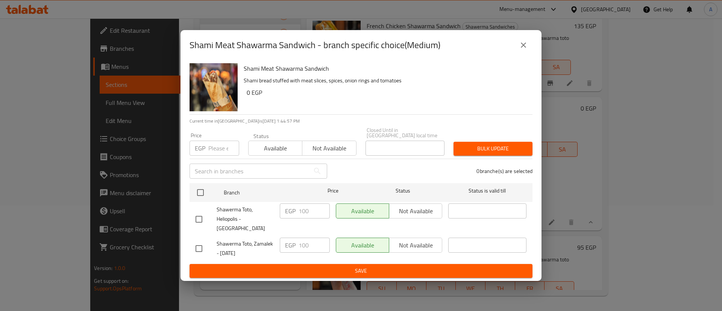
click at [524, 48] on icon "close" at bounding box center [523, 45] width 9 height 9
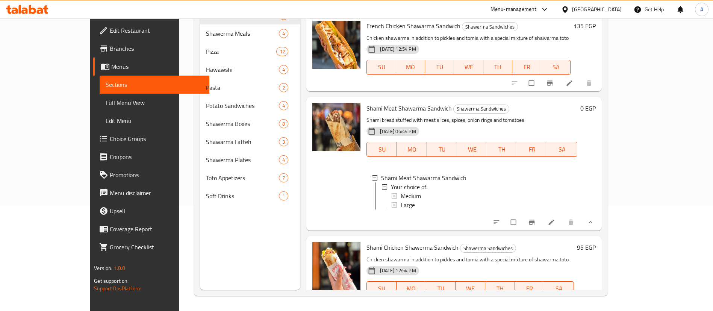
scroll to position [431, 0]
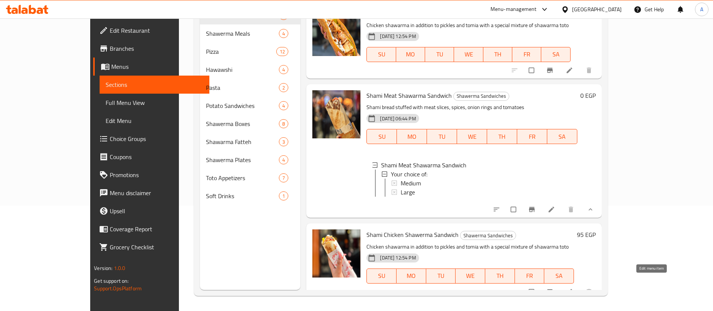
click at [573, 288] on icon at bounding box center [570, 292] width 8 height 8
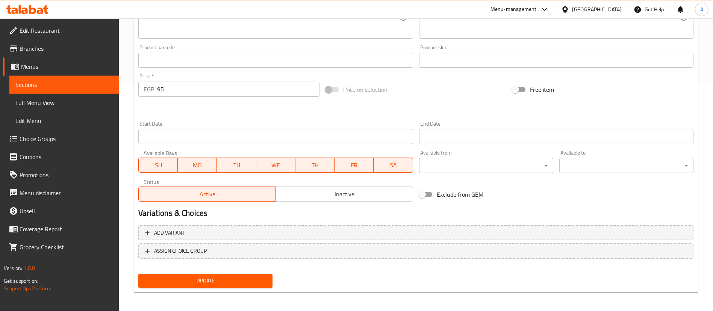
scroll to position [231, 0]
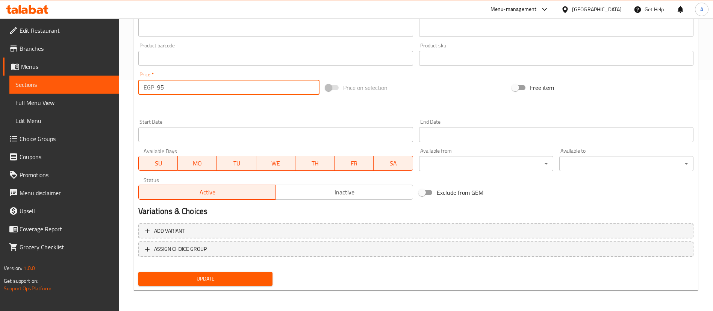
click at [184, 83] on input "95" at bounding box center [238, 87] width 162 height 15
type input "9"
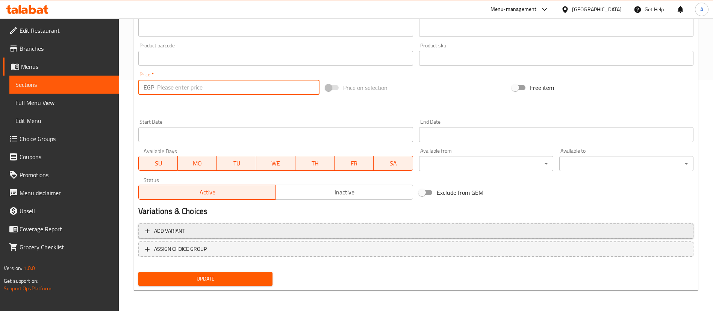
click at [251, 232] on button "Add variant" at bounding box center [415, 230] width 555 height 15
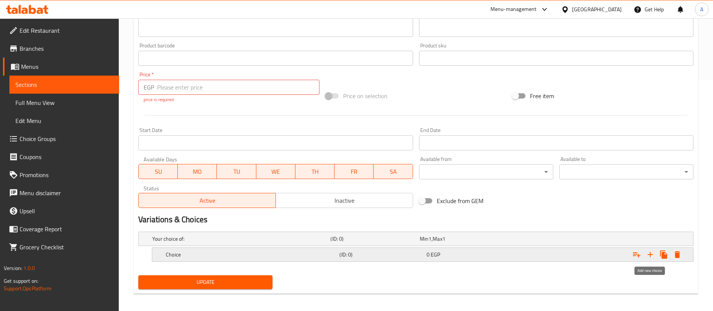
click at [654, 252] on icon "Expand" at bounding box center [650, 254] width 9 height 9
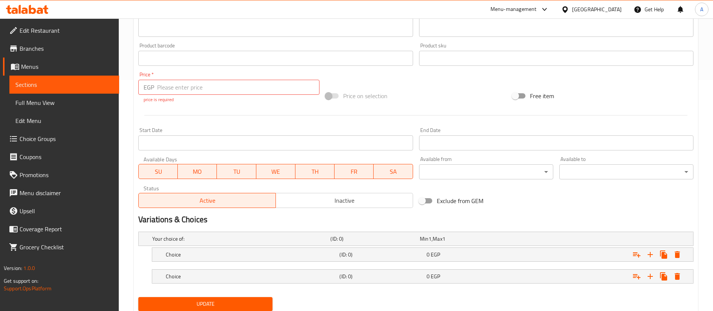
scroll to position [256, 0]
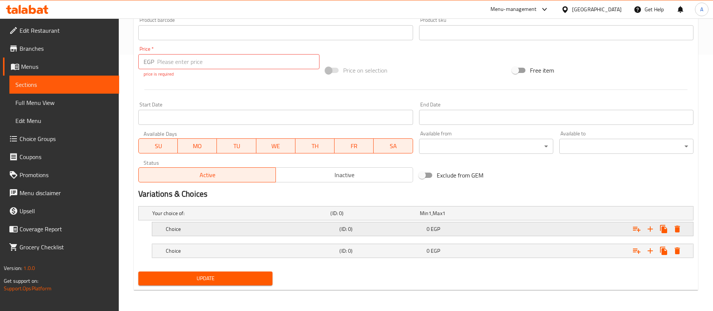
click at [183, 233] on div "Choice" at bounding box center [251, 229] width 174 height 11
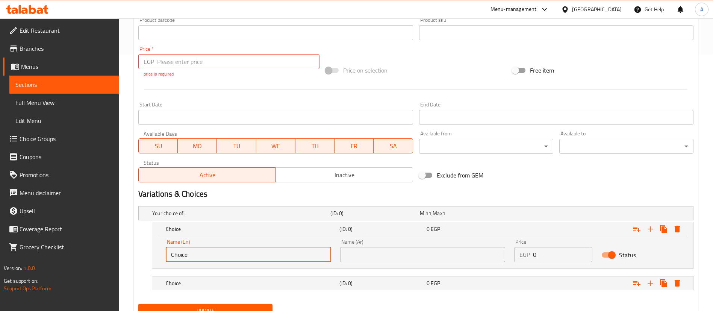
click at [197, 255] on input "Choice" at bounding box center [248, 254] width 165 height 15
type input "’"
click at [197, 255] on input "text" at bounding box center [248, 254] width 165 height 15
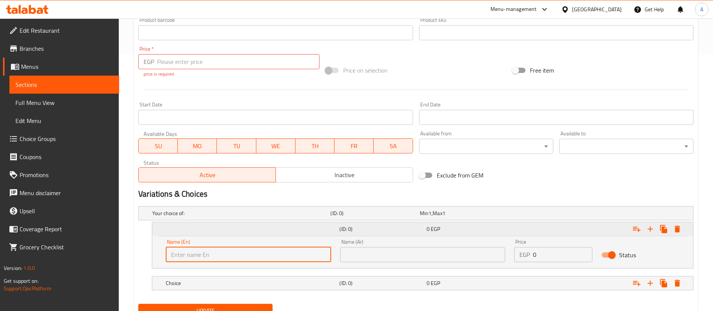
type input "Medium"
click at [379, 254] on input "text" at bounding box center [422, 254] width 165 height 15
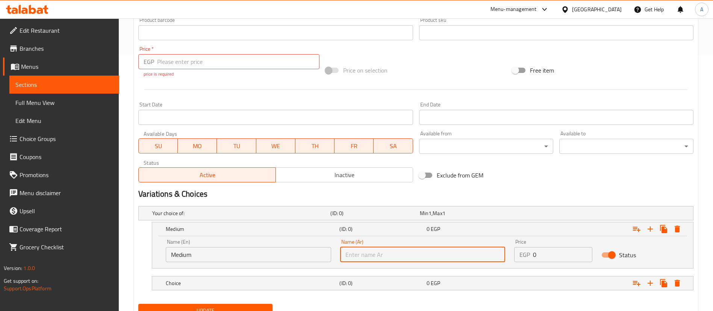
type input "وسط"
click at [345, 286] on h5 "(ID: 0)" at bounding box center [381, 283] width 84 height 8
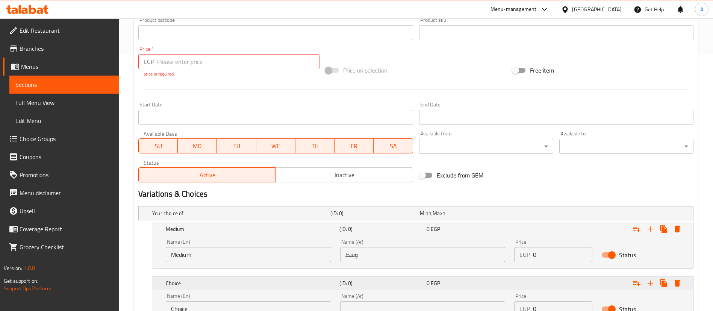
scroll to position [321, 0]
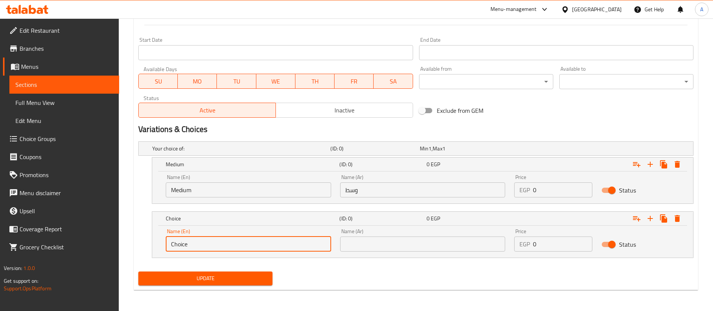
click at [224, 247] on input "Choice" at bounding box center [248, 243] width 165 height 15
type input "Large"
click at [392, 244] on input "text" at bounding box center [422, 243] width 165 height 15
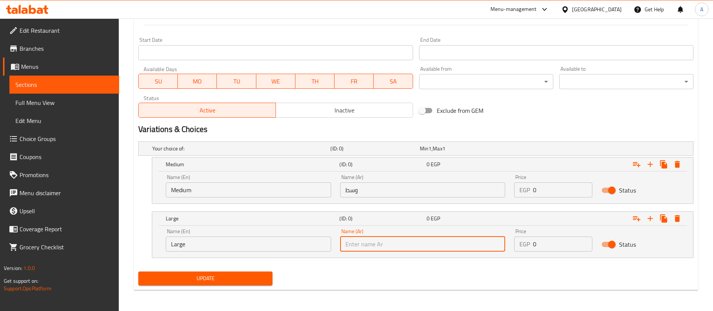
type input "كبير"
click at [398, 284] on div "Update" at bounding box center [415, 278] width 561 height 20
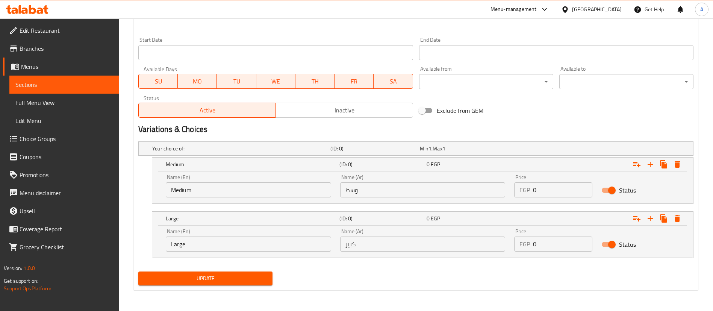
click at [544, 192] on input "0" at bounding box center [562, 189] width 59 height 15
type input "85"
click at [550, 248] on input "0" at bounding box center [562, 243] width 59 height 15
type input "115"
click at [551, 267] on div "Your choice of: (ID: 0) Min 1 , Max 1 Name (En) Your choice of: Name (En) Name …" at bounding box center [415, 203] width 561 height 130
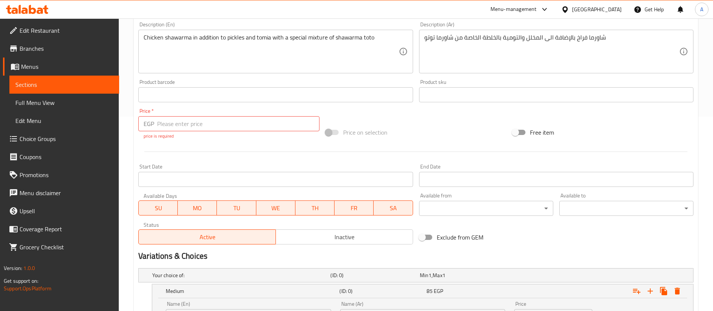
scroll to position [163, 0]
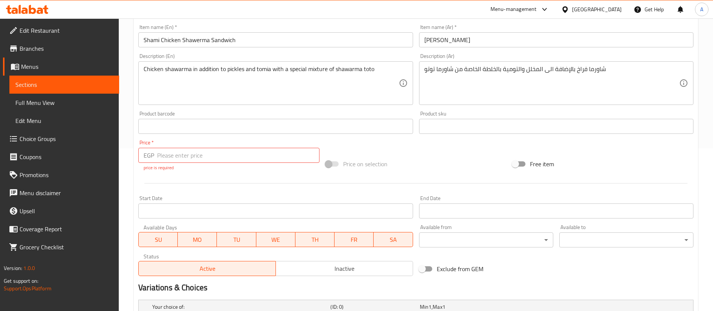
click at [273, 178] on div at bounding box center [415, 183] width 561 height 18
click at [180, 160] on input "number" at bounding box center [238, 155] width 162 height 15
type input "0"
click at [188, 185] on div "Change Image Size: 1200 x 800 px / Image formats: jpg, png / 5MB Max. Item name…" at bounding box center [415, 107] width 561 height 343
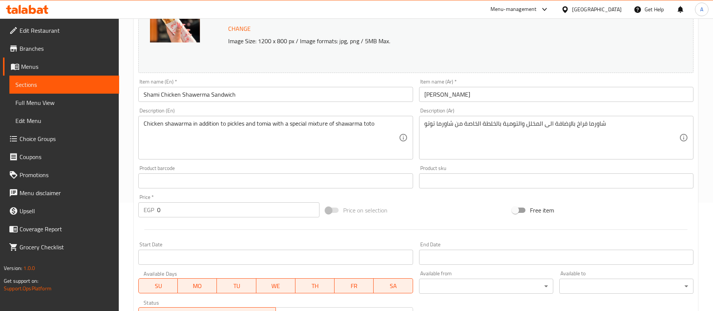
scroll to position [313, 0]
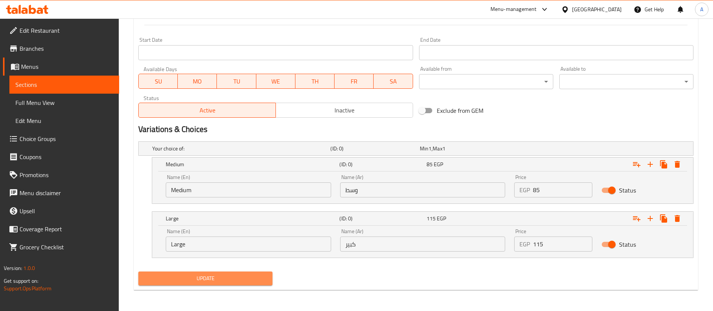
click at [213, 281] on span "Update" at bounding box center [205, 278] width 122 height 9
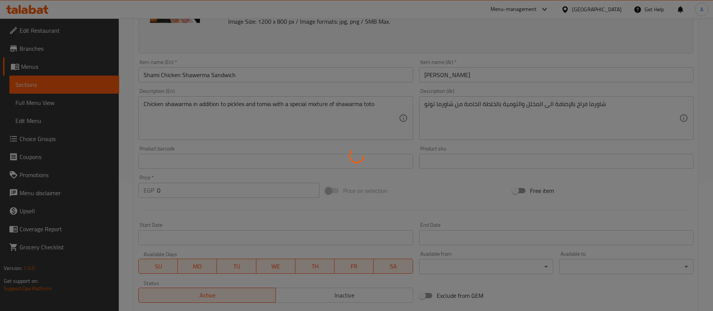
scroll to position [109, 0]
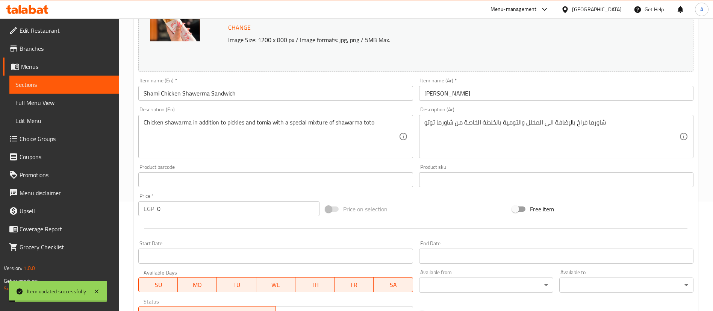
click at [44, 81] on span "Sections" at bounding box center [64, 84] width 98 height 9
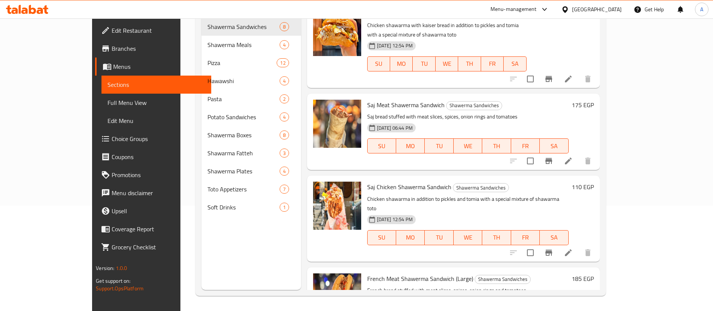
scroll to position [73, 0]
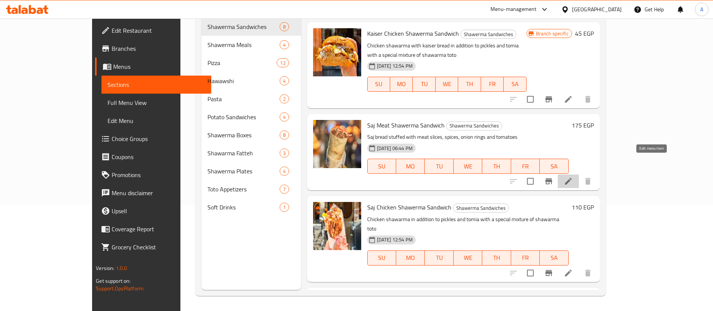
click at [572, 178] on icon at bounding box center [568, 181] width 7 height 7
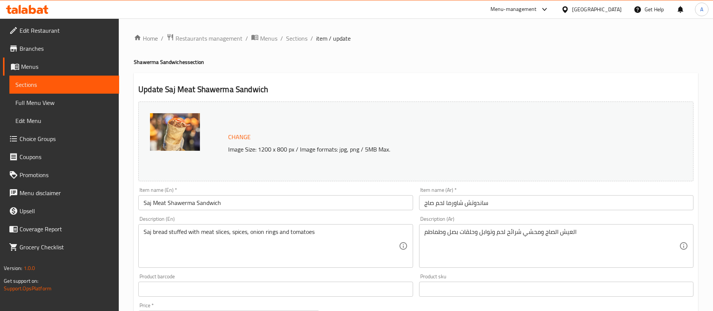
scroll to position [231, 0]
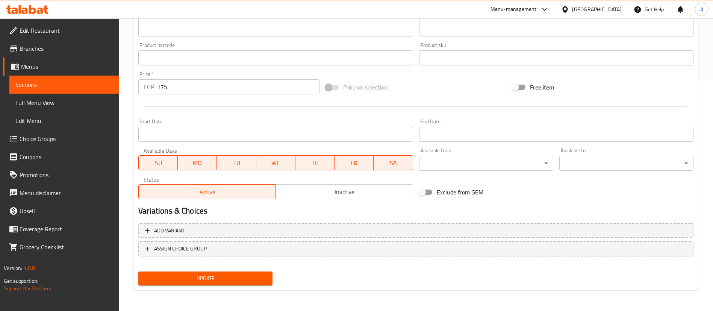
click at [201, 83] on input "175" at bounding box center [238, 86] width 162 height 15
type input "1"
type input "0"
click at [218, 117] on div "Start Date Start Date" at bounding box center [275, 130] width 280 height 29
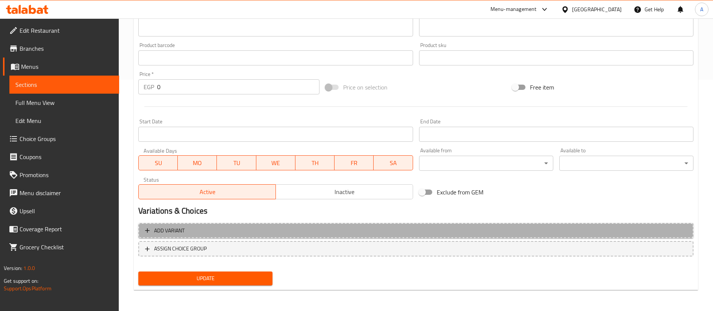
click at [252, 232] on span "Add variant" at bounding box center [416, 230] width 542 height 9
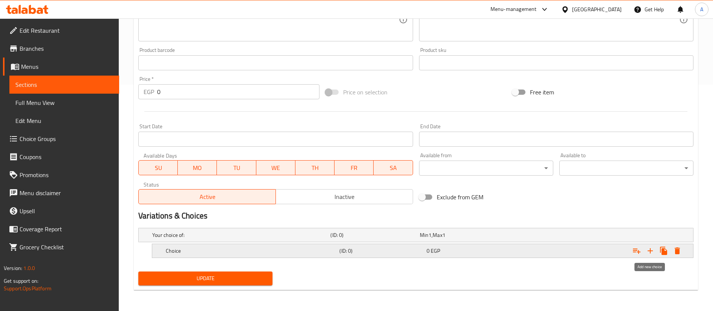
click at [644, 247] on button "Expand" at bounding box center [651, 251] width 14 height 14
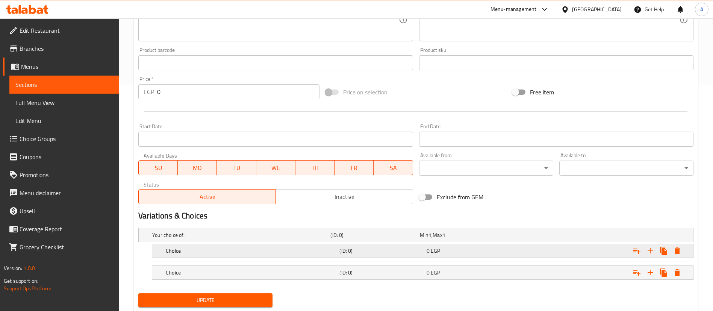
scroll to position [248, 0]
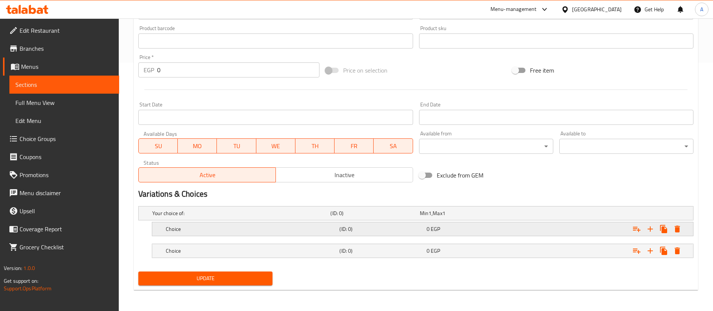
click at [268, 227] on h5 "Choice" at bounding box center [251, 229] width 171 height 8
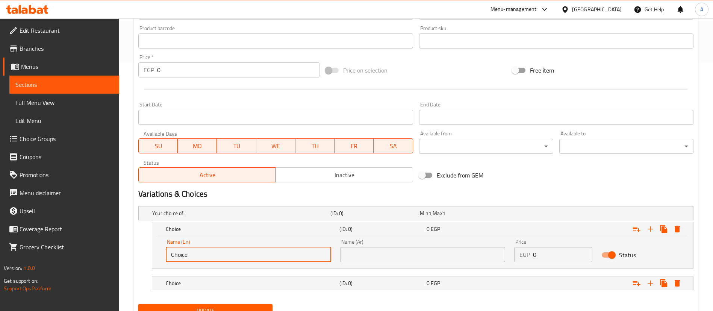
click at [192, 253] on input "Choice" at bounding box center [248, 254] width 165 height 15
type input "Medium"
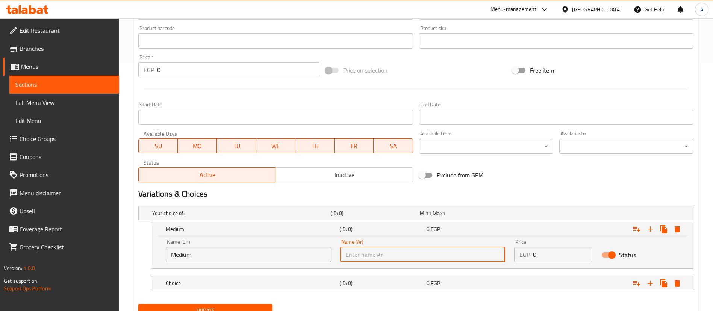
click at [375, 256] on input "text" at bounding box center [422, 254] width 165 height 15
type input "وسط"
click at [283, 273] on nav at bounding box center [415, 273] width 555 height 6
click at [256, 285] on h5 "Choice" at bounding box center [251, 283] width 171 height 8
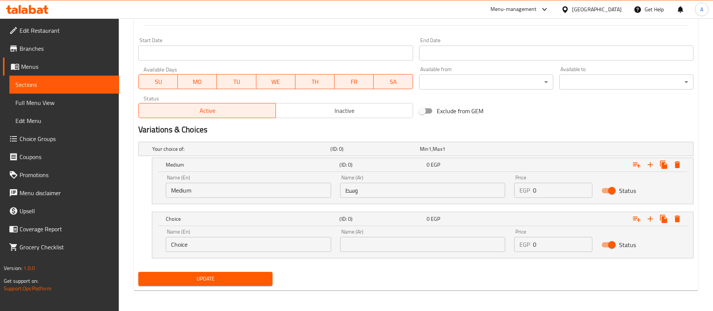
scroll to position [313, 0]
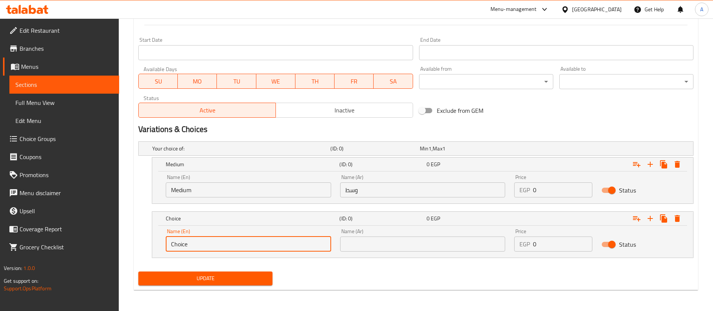
click at [230, 242] on input "Choice" at bounding box center [248, 243] width 165 height 15
type input "Large"
click at [376, 245] on input "text" at bounding box center [422, 243] width 165 height 15
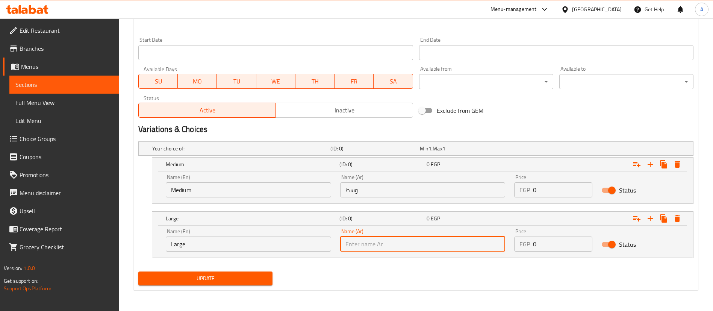
type input "كبير"
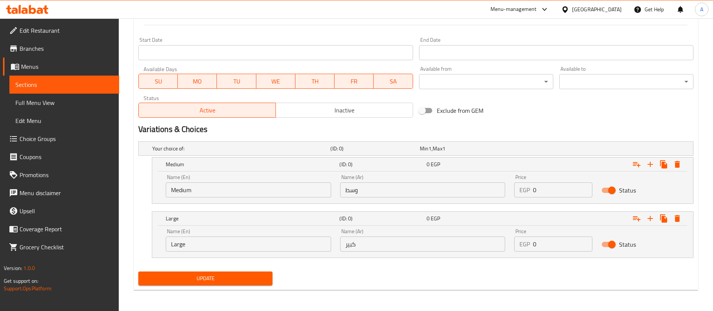
click at [344, 279] on div "Update" at bounding box center [415, 278] width 561 height 20
click at [555, 191] on input "0" at bounding box center [562, 189] width 59 height 15
type input "125"
click at [547, 251] on input "0" at bounding box center [562, 243] width 59 height 15
type input "215"
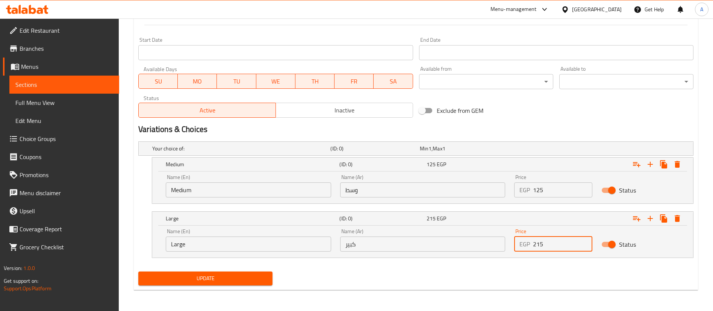
click at [547, 269] on div "Update" at bounding box center [415, 278] width 561 height 20
click at [204, 279] on span "Update" at bounding box center [205, 278] width 122 height 9
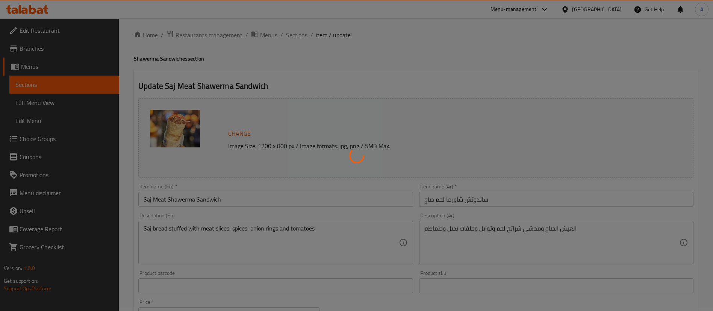
scroll to position [0, 0]
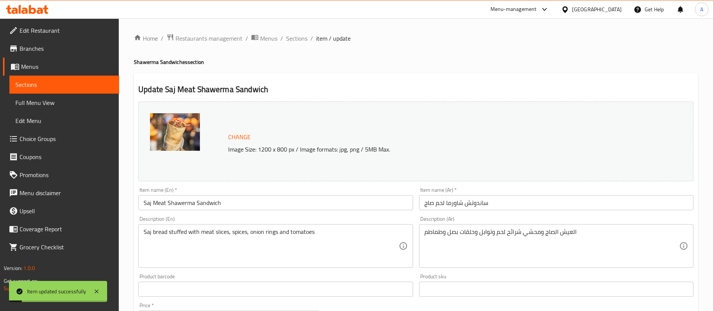
click at [60, 85] on span "Sections" at bounding box center [64, 84] width 98 height 9
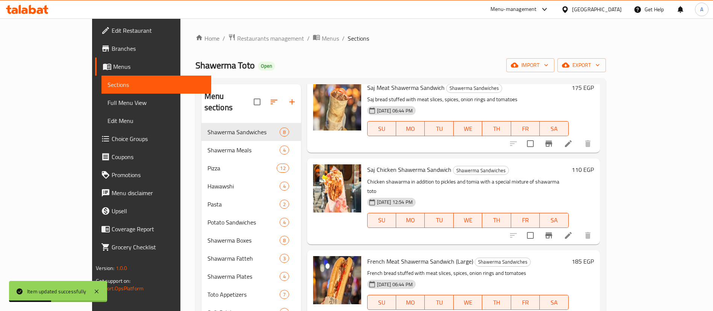
scroll to position [216, 0]
click at [573, 230] on icon at bounding box center [568, 234] width 9 height 9
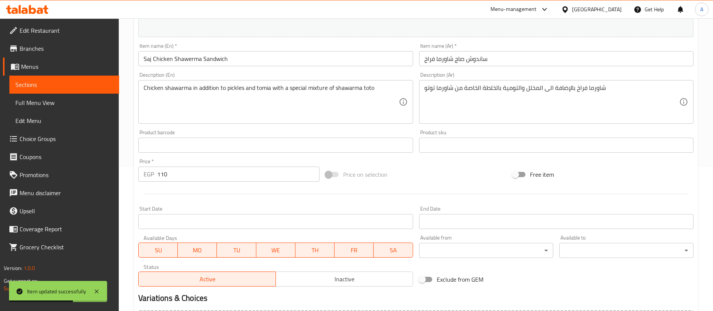
scroll to position [149, 0]
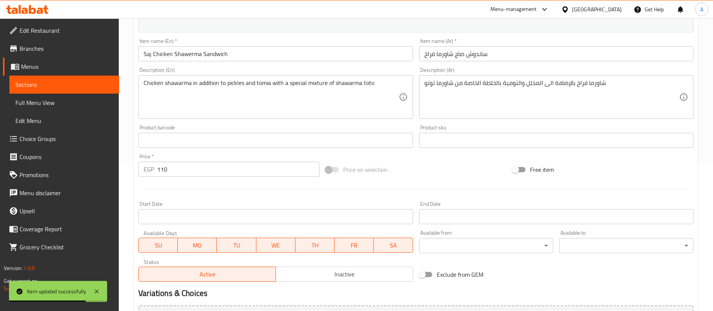
click at [161, 170] on input "110" at bounding box center [238, 169] width 162 height 15
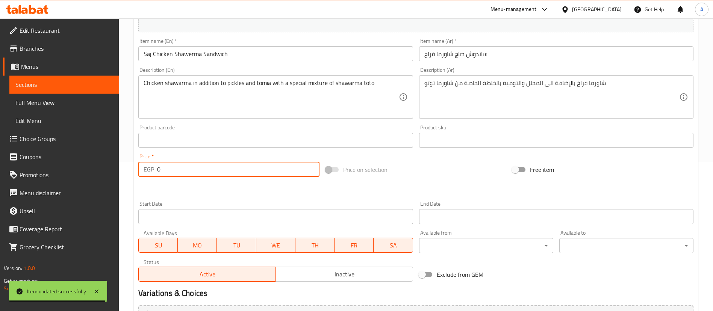
type input "0"
click at [190, 201] on div "Start Date Start Date" at bounding box center [275, 212] width 274 height 23
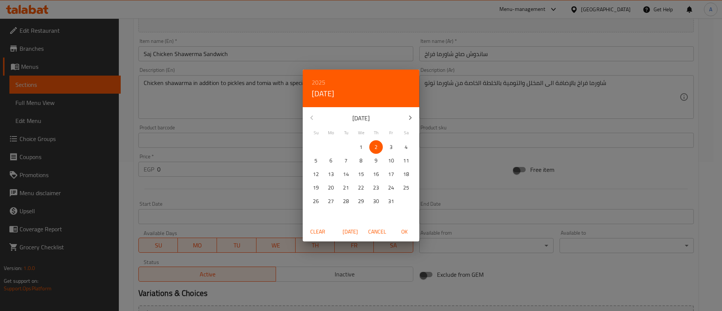
click at [185, 200] on div "2025 Thu, Oct [DATE] Mo Tu We Th Fr Sa 28 29 30 1 2 3 4 5 6 7 8 9 10 11 12 13 1…" at bounding box center [361, 155] width 722 height 311
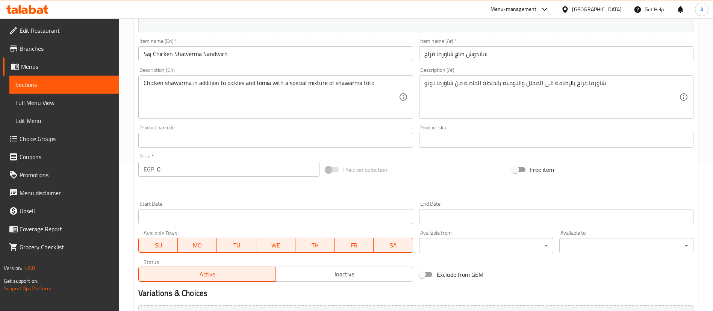
scroll to position [231, 0]
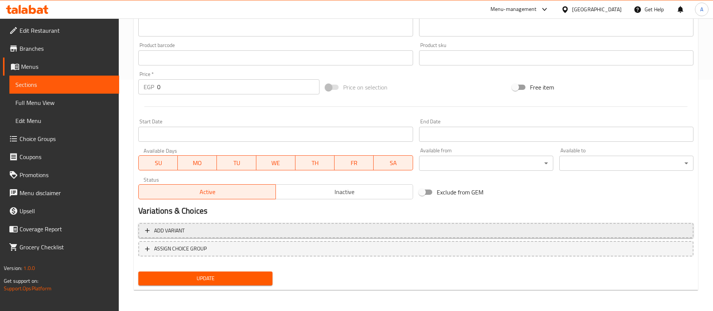
click at [203, 229] on span "Add variant" at bounding box center [416, 230] width 542 height 9
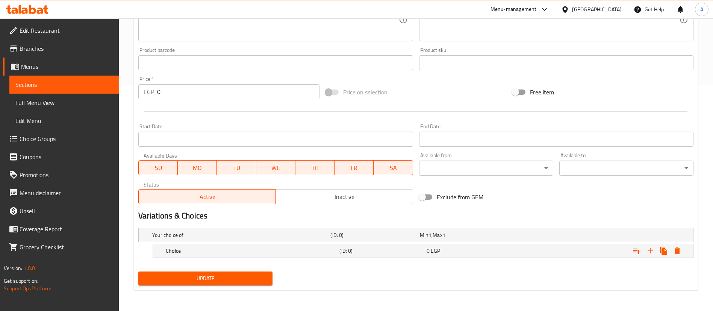
scroll to position [226, 0]
click at [653, 253] on icon "Expand" at bounding box center [650, 250] width 9 height 9
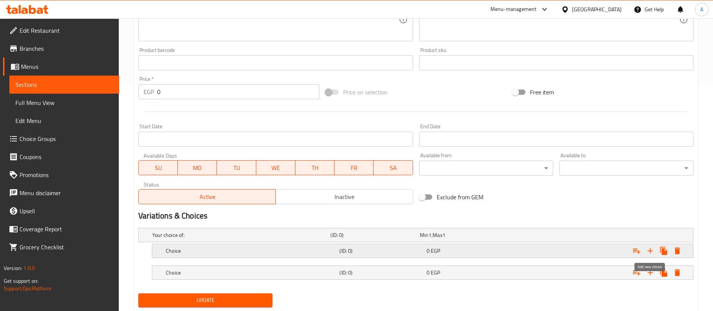
scroll to position [248, 0]
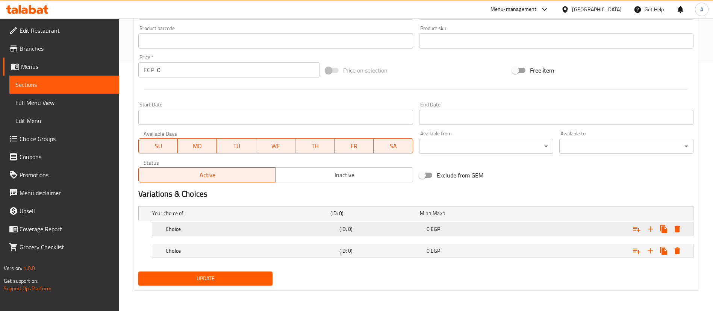
click at [295, 230] on h5 "Choice" at bounding box center [251, 229] width 171 height 8
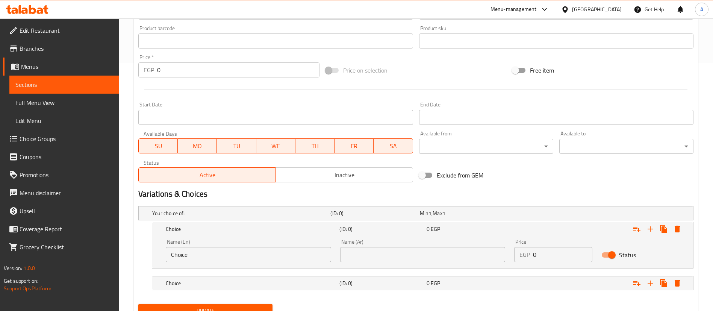
click at [223, 254] on input "Choice" at bounding box center [248, 254] width 165 height 15
type input "Medium"
click at [251, 282] on h5 "Choice" at bounding box center [251, 283] width 171 height 8
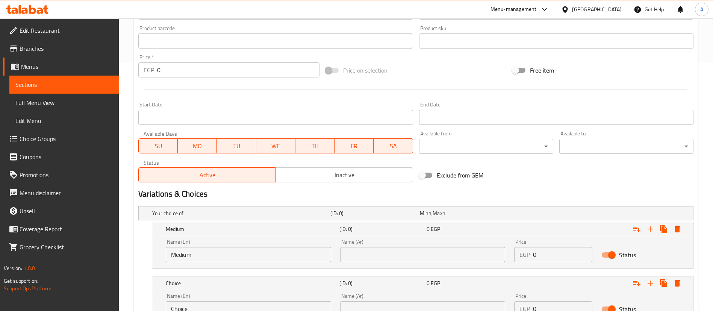
scroll to position [313, 0]
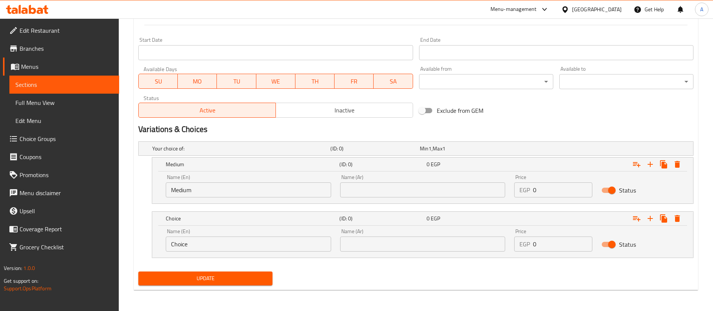
click at [368, 188] on input "text" at bounding box center [422, 189] width 165 height 15
type input "وسط"
click at [270, 245] on input "Choice" at bounding box center [248, 243] width 165 height 15
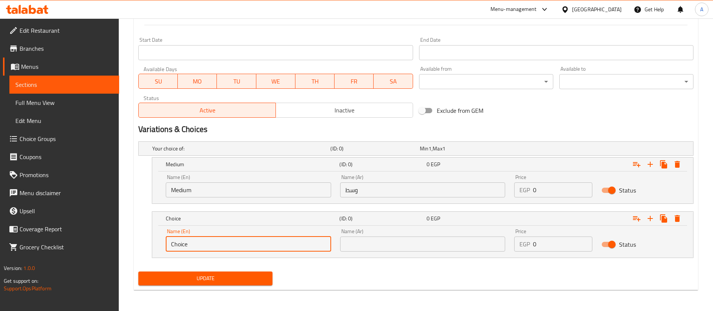
click at [270, 245] on input "Choice" at bounding box center [248, 243] width 165 height 15
type input "Large"
click at [387, 245] on input "text" at bounding box center [422, 243] width 165 height 15
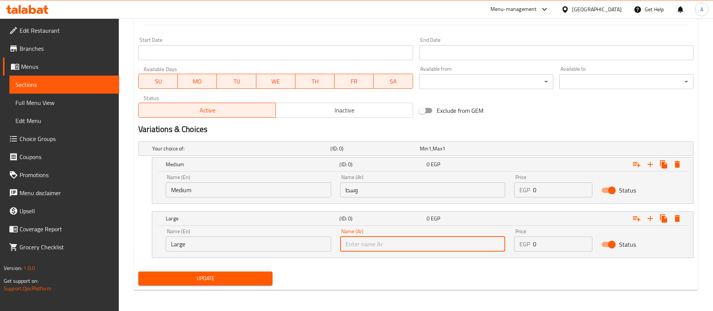
type input "كبير"
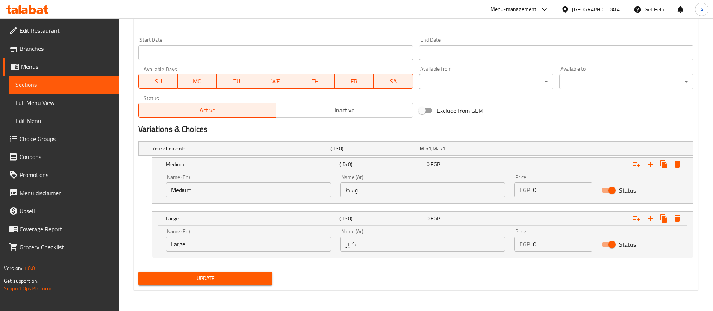
click at [402, 270] on div "Update" at bounding box center [415, 278] width 561 height 20
click at [543, 188] on input "0" at bounding box center [562, 189] width 59 height 15
type input "90"
click at [557, 242] on input "0" at bounding box center [562, 243] width 59 height 15
type input "125"
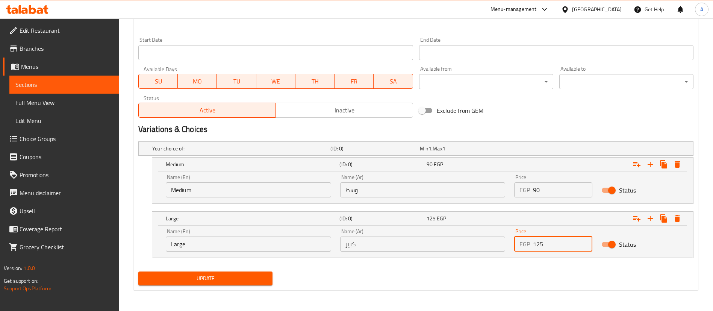
click at [558, 269] on div "Update" at bounding box center [415, 278] width 561 height 20
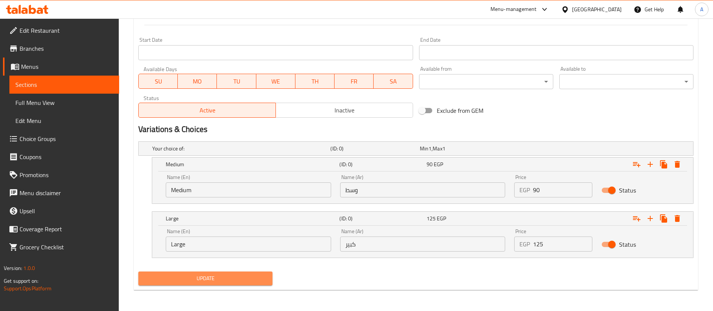
click at [241, 274] on span "Update" at bounding box center [205, 278] width 122 height 9
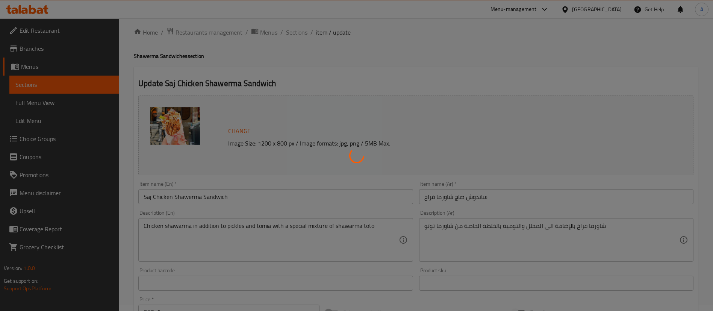
scroll to position [0, 0]
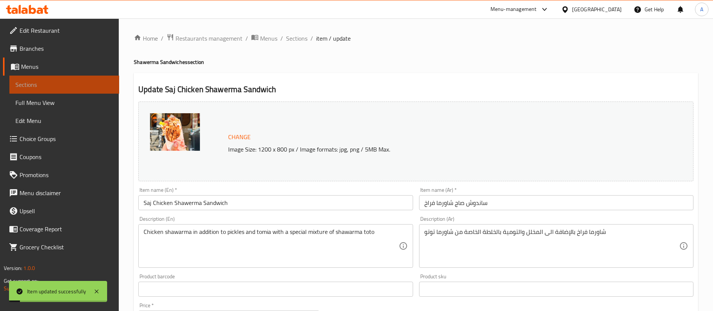
click at [52, 76] on link "Sections" at bounding box center [64, 85] width 110 height 18
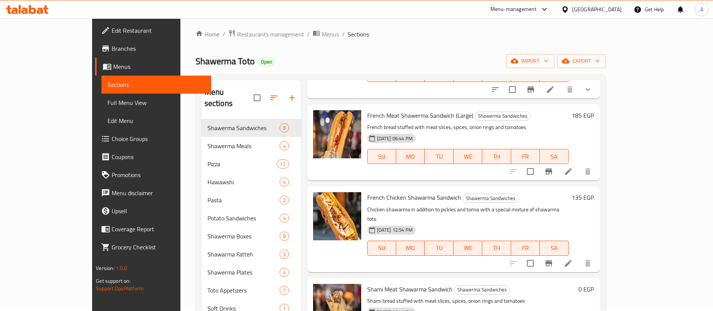
scroll to position [350, 0]
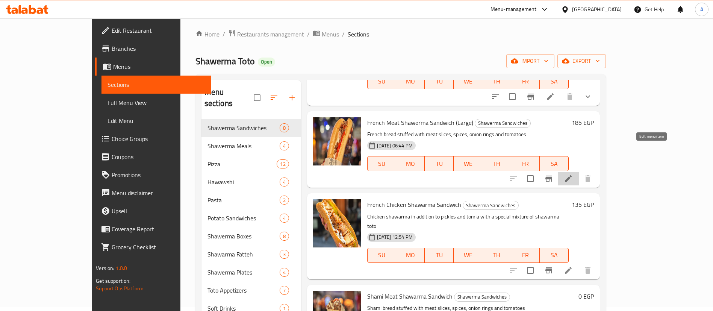
click at [572, 175] on icon at bounding box center [568, 178] width 7 height 7
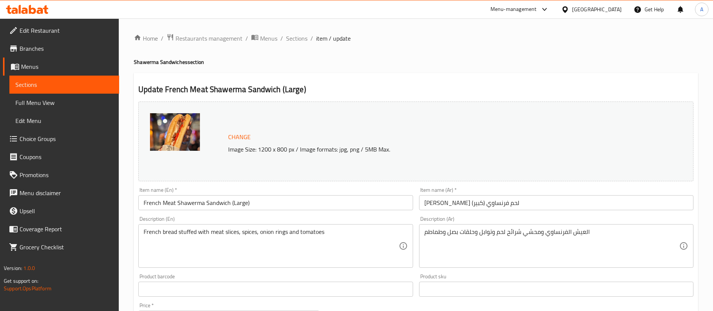
click at [259, 209] on input "French Meat Shawerma Sandwich (Large)" at bounding box center [275, 202] width 274 height 15
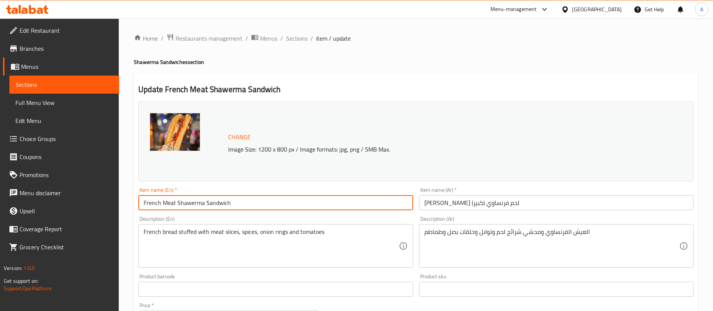
type input "French Meat Shawerma Sandwich"
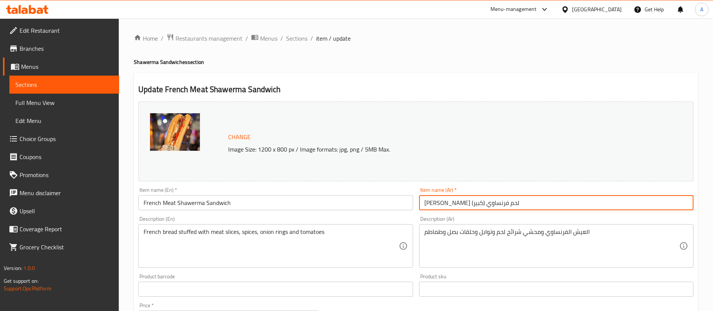
drag, startPoint x: 437, startPoint y: 202, endPoint x: 376, endPoint y: 204, distance: 61.3
click at [376, 204] on div "Change Image Size: 1200 x 800 px / Image formats: jpg, png / 5MB Max. Item name…" at bounding box center [415, 265] width 561 height 335
type input "ساندوتش شاورما لحم [GEOGRAPHIC_DATA]"
click at [376, 184] on div "Item name (En)   * French Meat Shawerma Sandwich Item name (En) *" at bounding box center [275, 198] width 280 height 29
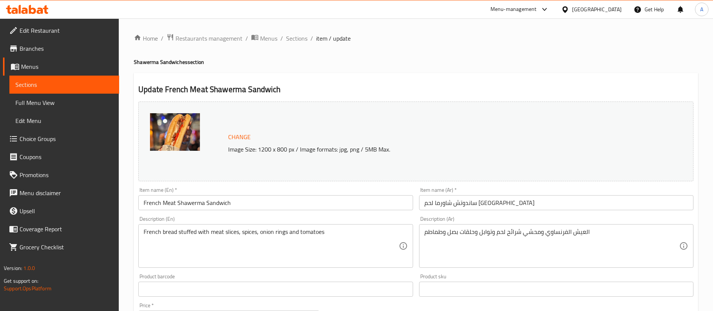
scroll to position [207, 0]
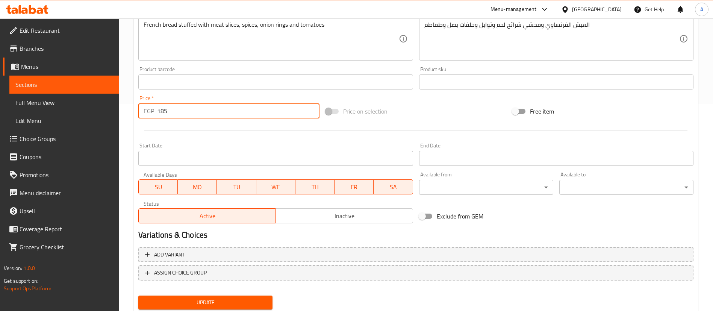
click at [184, 118] on input "185" at bounding box center [238, 110] width 162 height 15
type input "1"
type input "0"
click at [184, 124] on div at bounding box center [415, 130] width 561 height 18
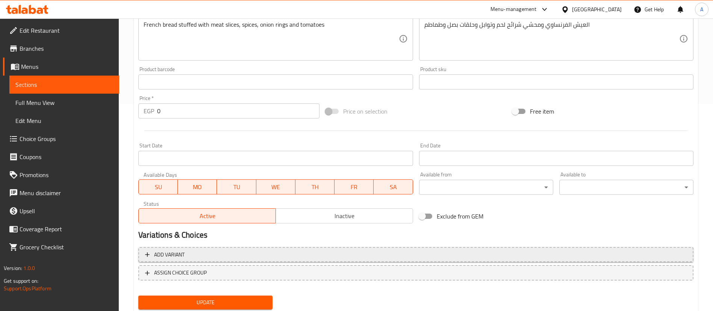
click at [176, 256] on span "Add variant" at bounding box center [169, 254] width 30 height 9
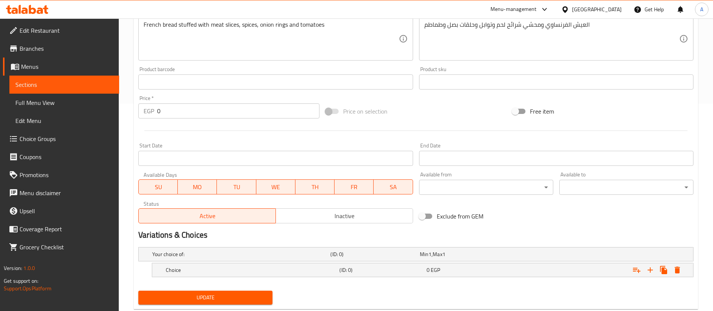
scroll to position [226, 0]
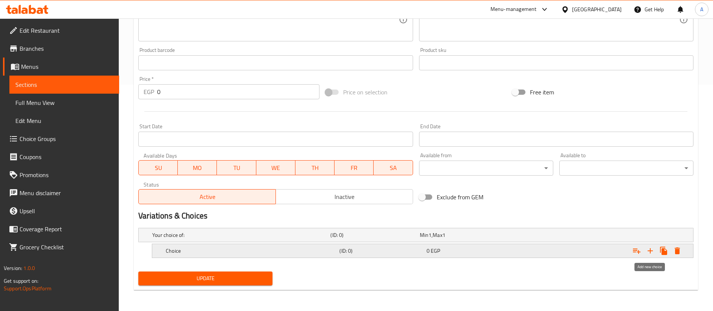
click at [654, 252] on icon "Expand" at bounding box center [650, 250] width 9 height 9
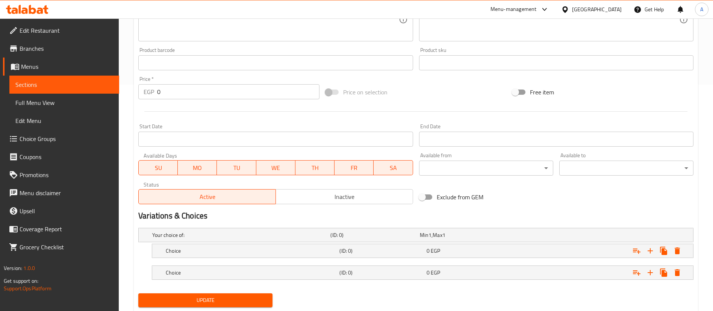
scroll to position [248, 0]
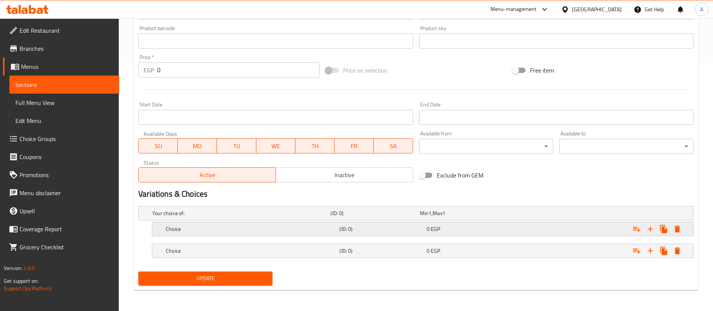
click at [316, 230] on h5 "Choice" at bounding box center [251, 229] width 171 height 8
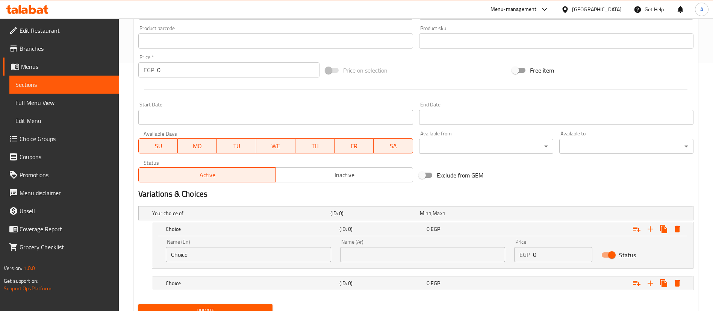
scroll to position [280, 0]
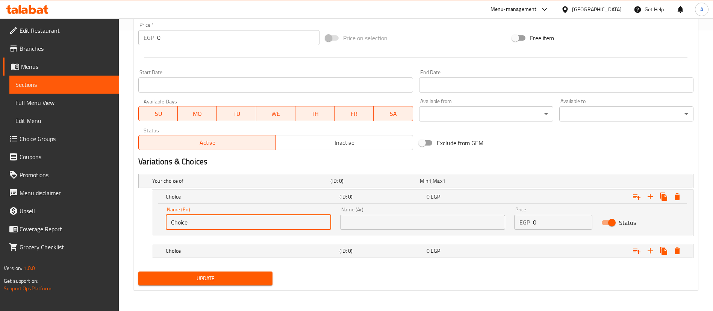
click at [241, 221] on input "Choice" at bounding box center [248, 222] width 165 height 15
type input "Medium"
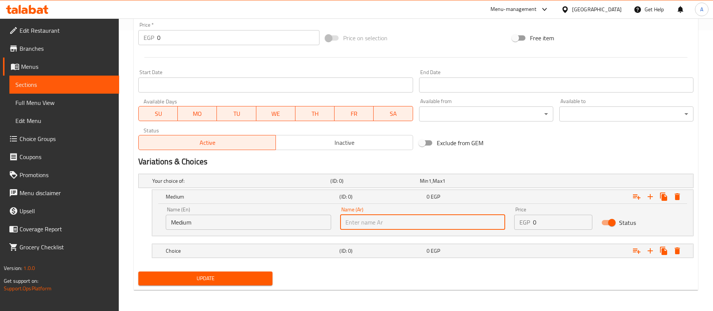
click at [380, 226] on input "text" at bounding box center [422, 222] width 165 height 15
type input "وسط"
click at [385, 250] on h5 "(ID: 0)" at bounding box center [381, 251] width 84 height 8
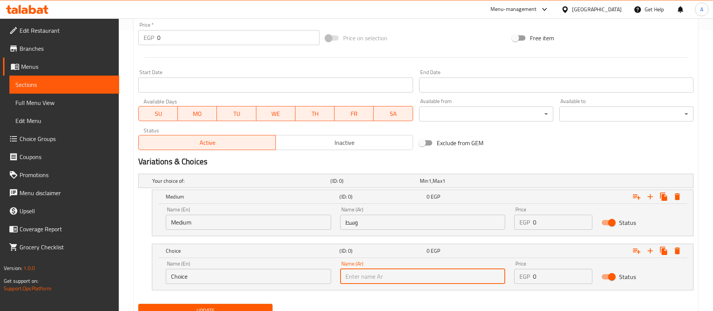
click at [421, 279] on input "text" at bounding box center [422, 276] width 165 height 15
type input "كبير"
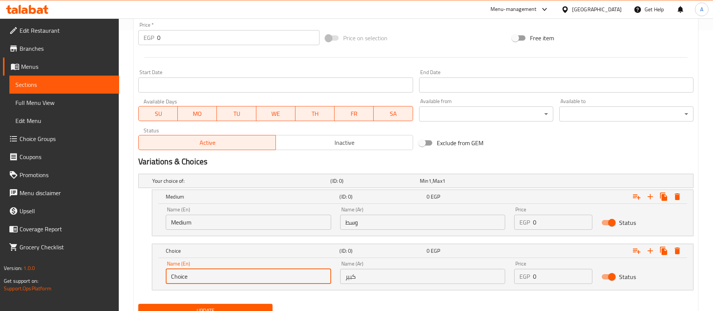
click at [274, 276] on input "Choice" at bounding box center [248, 276] width 165 height 15
type input "Large"
click at [321, 161] on h2 "Variations & Choices" at bounding box center [415, 161] width 555 height 11
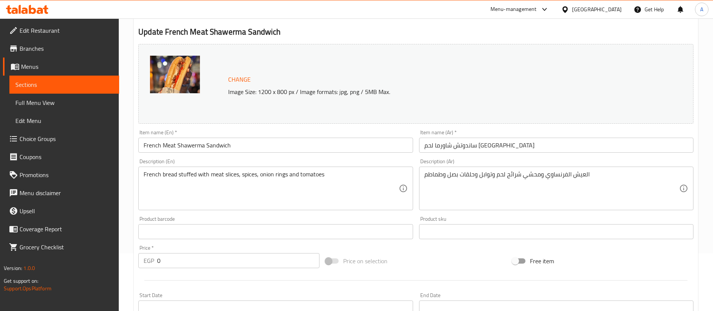
scroll to position [313, 0]
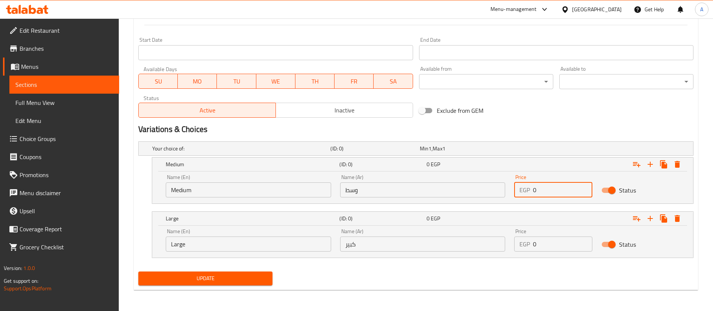
click at [552, 194] on input "0" at bounding box center [562, 189] width 59 height 15
type input "165"
click at [552, 248] on input "0" at bounding box center [562, 243] width 59 height 15
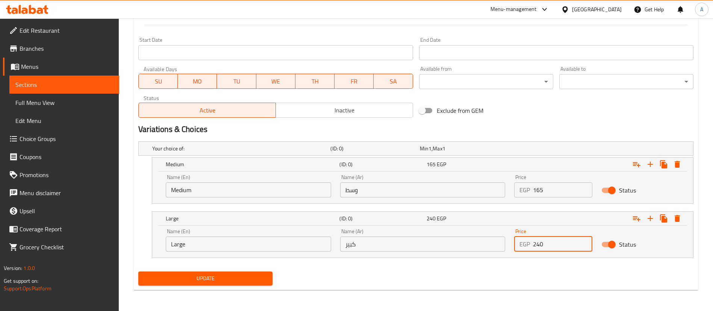
type input "240"
click at [549, 265] on div "Your choice of: (ID: 0) Min 1 , Max 1 Name (En) Your choice of: Name (En) Name …" at bounding box center [415, 203] width 561 height 130
click at [235, 277] on span "Update" at bounding box center [205, 278] width 122 height 9
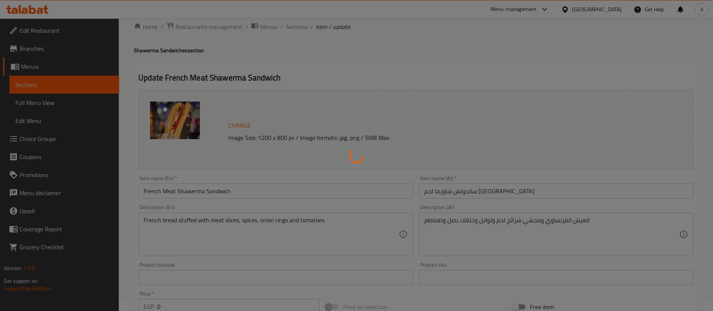
scroll to position [0, 0]
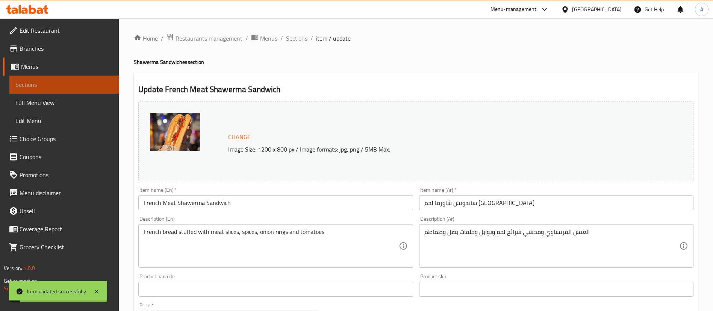
click at [38, 85] on span "Sections" at bounding box center [64, 84] width 98 height 9
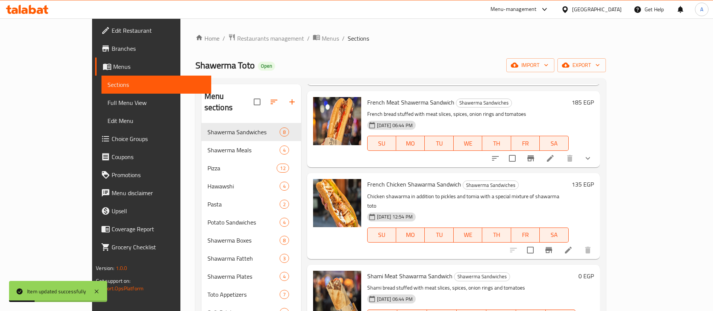
scroll to position [105, 0]
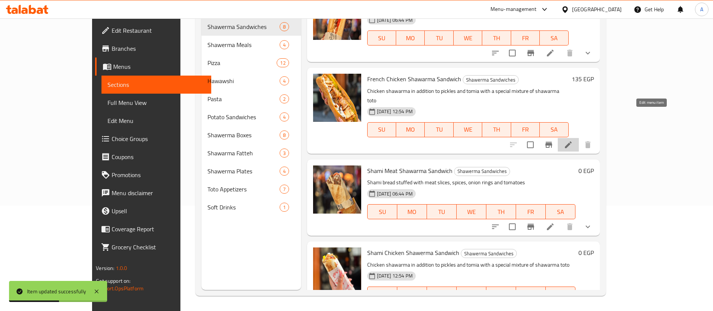
click at [573, 140] on icon at bounding box center [568, 144] width 9 height 9
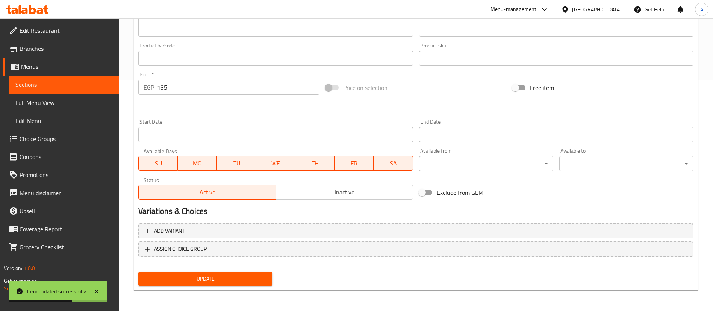
scroll to position [231, 0]
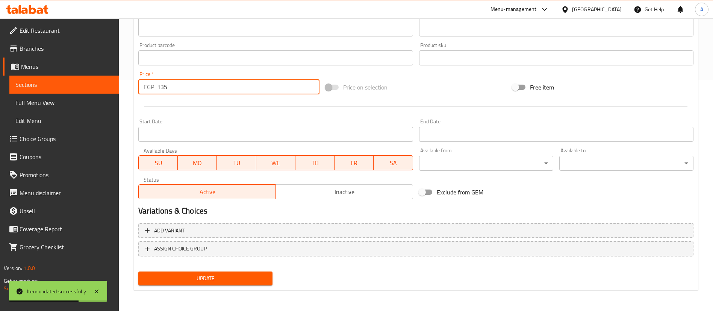
click at [199, 87] on input "135" at bounding box center [238, 86] width 162 height 15
type input "1"
type input "0"
click at [203, 101] on div at bounding box center [415, 106] width 561 height 18
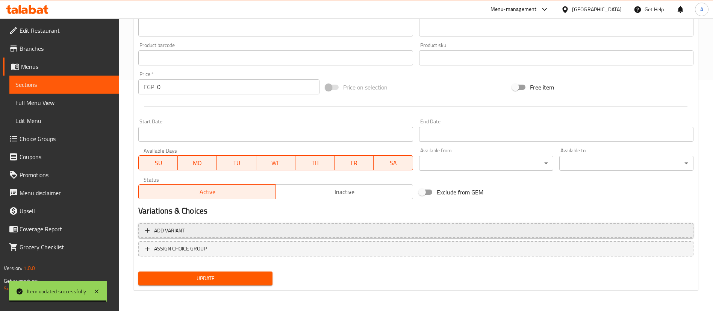
click at [226, 232] on span "Add variant" at bounding box center [416, 230] width 542 height 9
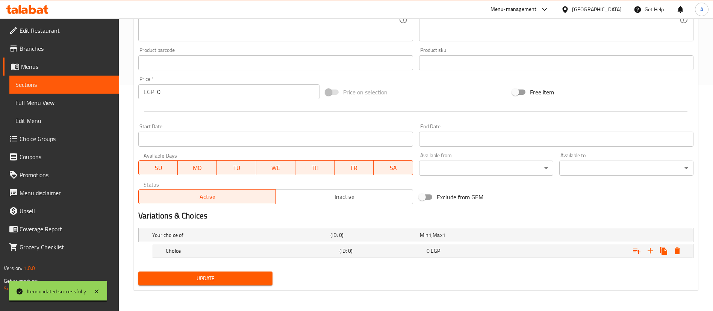
scroll to position [226, 0]
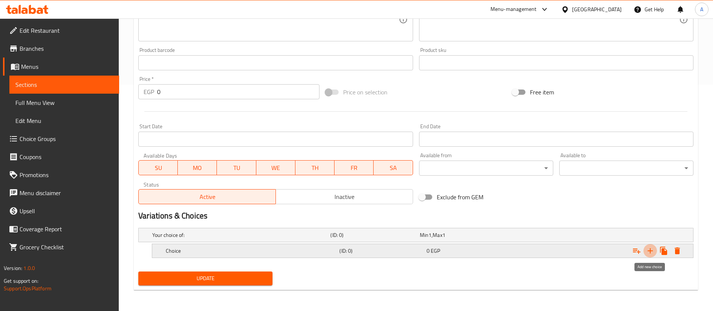
click at [650, 251] on icon "Expand" at bounding box center [650, 250] width 5 height 5
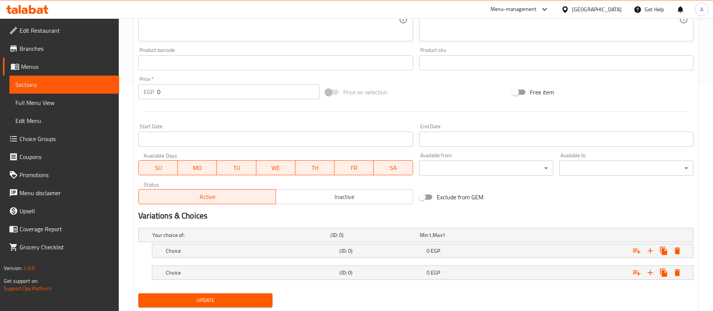
scroll to position [248, 0]
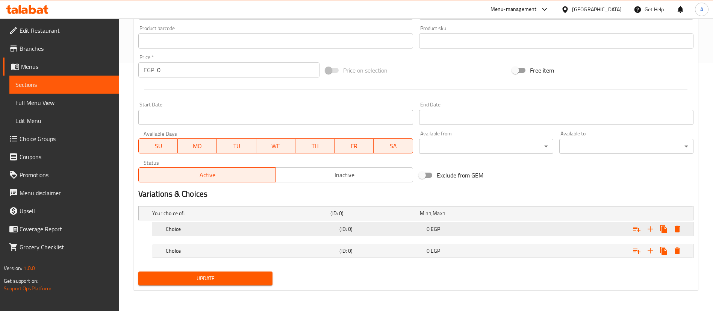
click at [215, 230] on h5 "Choice" at bounding box center [251, 229] width 171 height 8
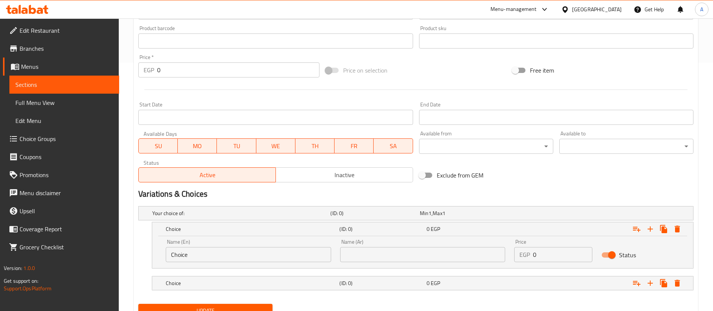
click at [380, 292] on nav at bounding box center [415, 295] width 555 height 6
click at [381, 284] on h5 "(ID: 0)" at bounding box center [381, 283] width 84 height 8
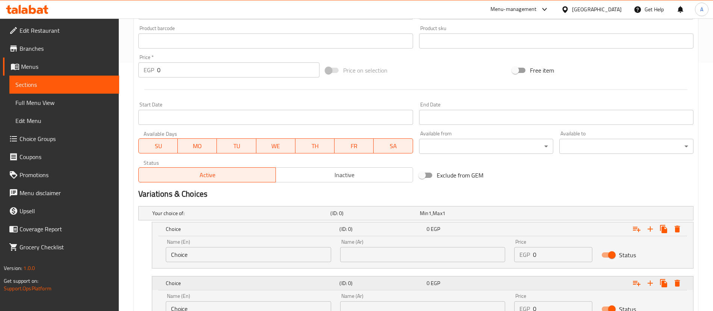
scroll to position [313, 0]
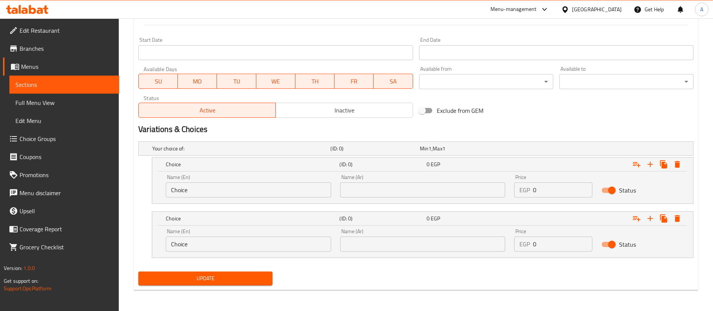
click at [405, 187] on input "text" at bounding box center [422, 189] width 165 height 15
type input "وسط"
click at [389, 239] on input "text" at bounding box center [422, 243] width 165 height 15
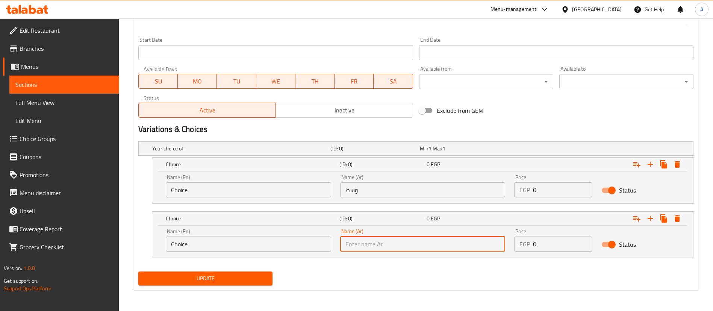
type input "كبير"
click at [217, 183] on input "Choice" at bounding box center [248, 189] width 165 height 15
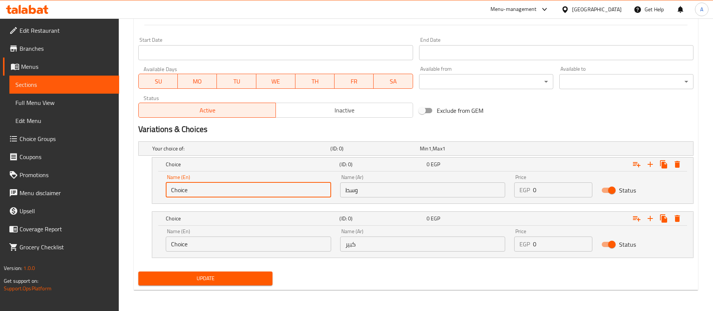
click at [217, 183] on input "Choice" at bounding box center [248, 189] width 165 height 15
click at [217, 183] on input "M" at bounding box center [248, 189] width 165 height 15
type input "Medium"
click at [236, 239] on input "Choice" at bounding box center [248, 243] width 165 height 15
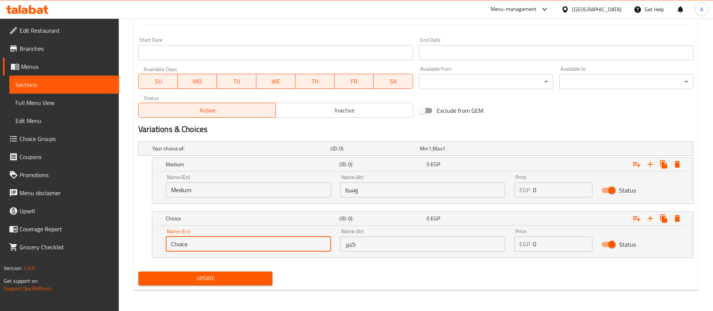
click at [236, 239] on input "Choice" at bounding box center [248, 243] width 165 height 15
type input "Large"
click at [523, 117] on div "Exclude from GEM" at bounding box center [509, 110] width 187 height 20
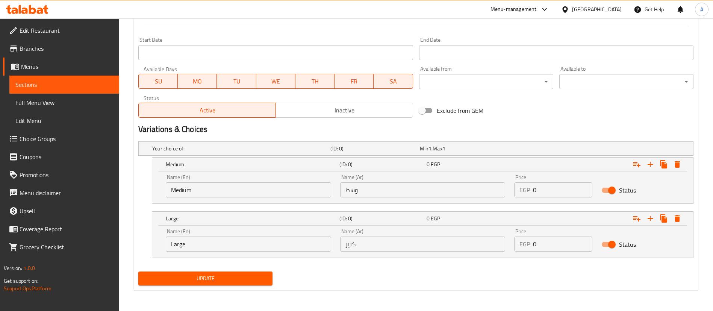
click at [552, 194] on input "0" at bounding box center [562, 189] width 59 height 15
type input "115"
click at [556, 246] on input "0" at bounding box center [562, 243] width 59 height 15
type input "150"
click at [539, 273] on div "Update" at bounding box center [415, 278] width 561 height 20
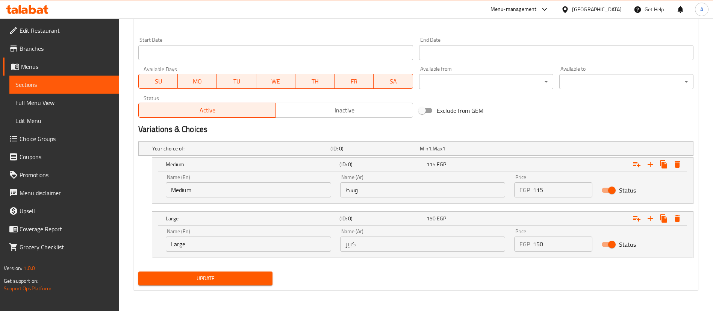
click at [199, 275] on span "Update" at bounding box center [205, 278] width 122 height 9
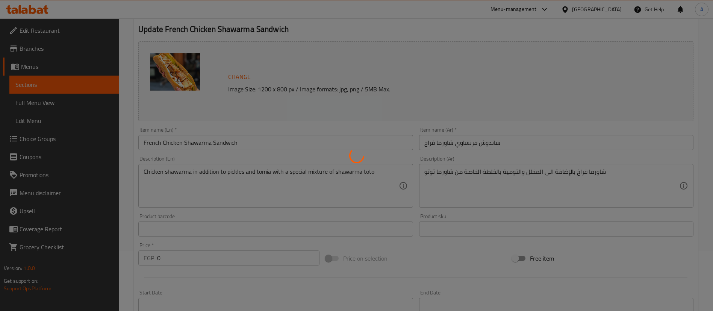
scroll to position [0, 0]
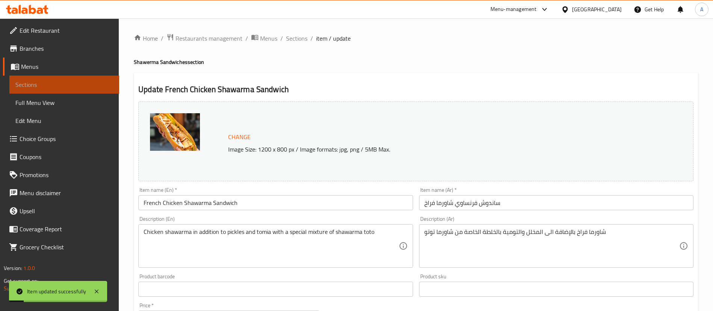
click at [63, 83] on span "Sections" at bounding box center [64, 84] width 98 height 9
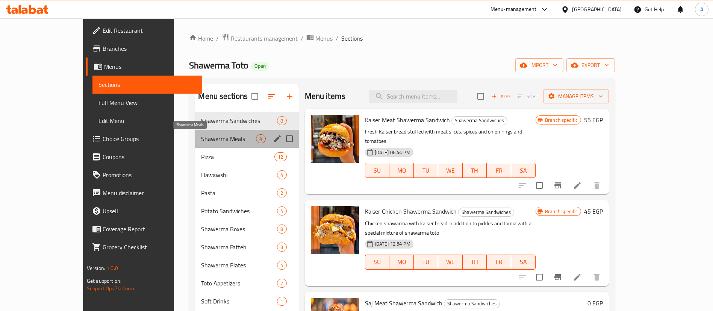
click at [201, 137] on span "Shawerma Meals" at bounding box center [228, 138] width 55 height 9
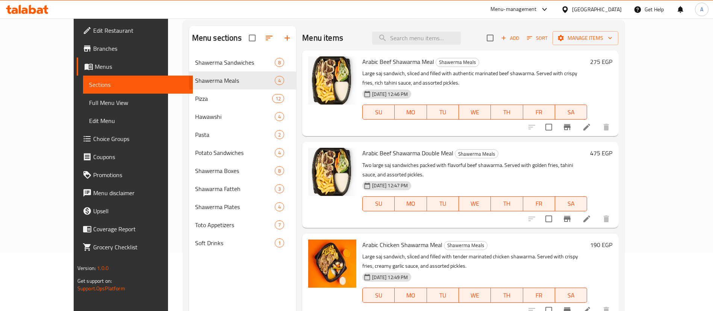
scroll to position [61, 0]
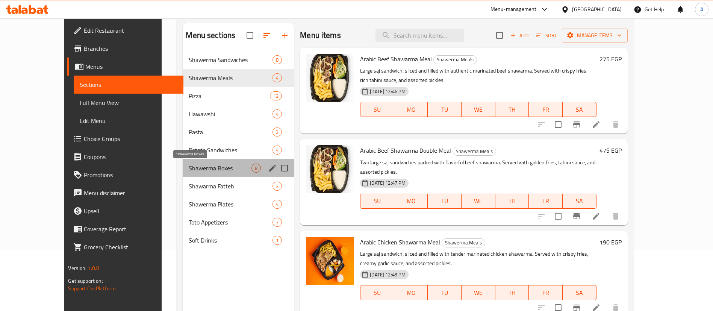
click at [189, 172] on span "Shawerma Boxes" at bounding box center [220, 168] width 63 height 9
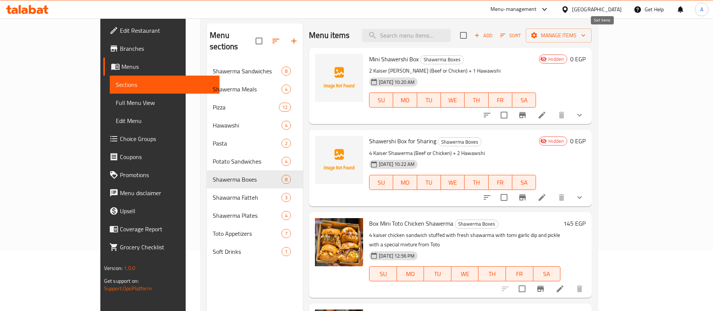
click at [521, 38] on span "Sort" at bounding box center [510, 35] width 21 height 9
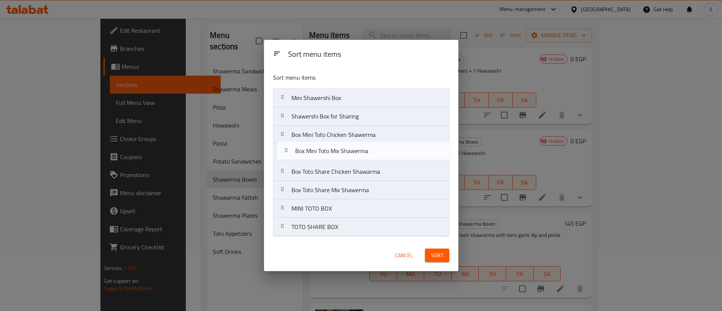
drag, startPoint x: 286, startPoint y: 174, endPoint x: 291, endPoint y: 151, distance: 24.0
click at [291, 151] on nav "Mini Shawershi Box Shawershi Box for Sharing Box Mini Toto Chicken Shawerma Box…" at bounding box center [361, 162] width 176 height 148
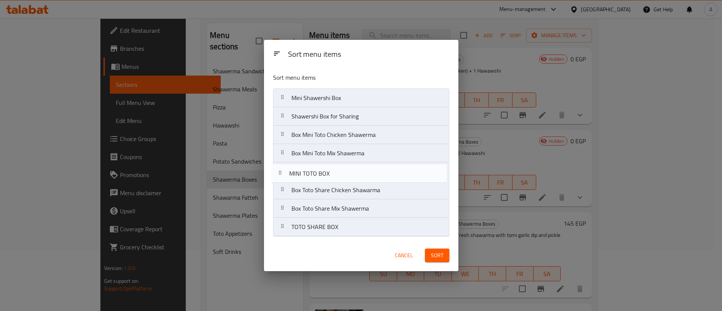
drag, startPoint x: 286, startPoint y: 214, endPoint x: 283, endPoint y: 172, distance: 41.8
click at [283, 172] on nav "Mini Shawershi Box Shawershi Box for Sharing Box Mini Toto Chicken Shawerma Box…" at bounding box center [361, 162] width 176 height 148
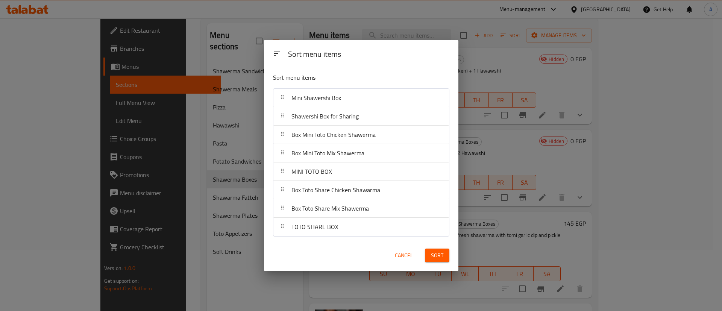
click at [435, 256] on span "Sort" at bounding box center [437, 255] width 12 height 9
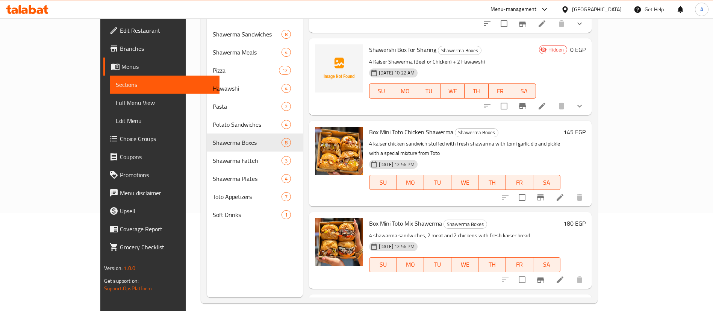
scroll to position [57, 0]
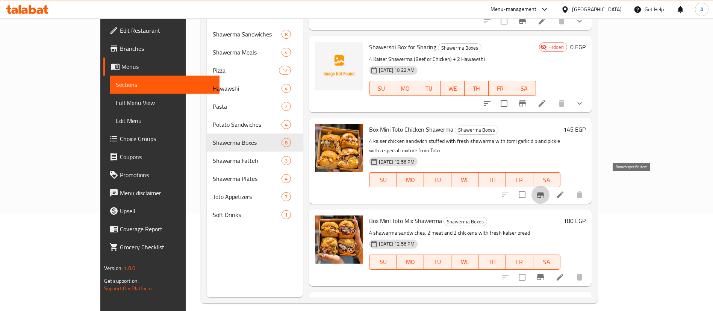
click at [545, 190] on icon "Branch-specific-item" at bounding box center [540, 194] width 9 height 9
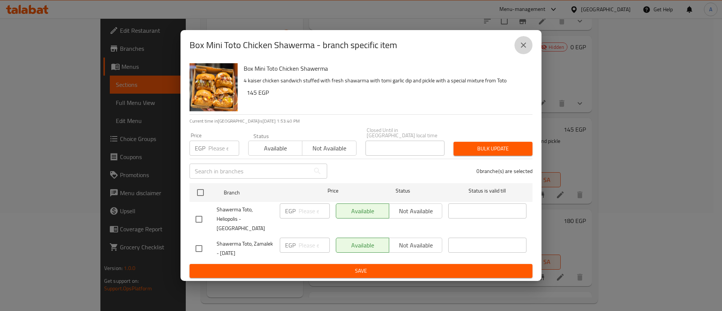
click at [528, 51] on button "close" at bounding box center [523, 45] width 18 height 18
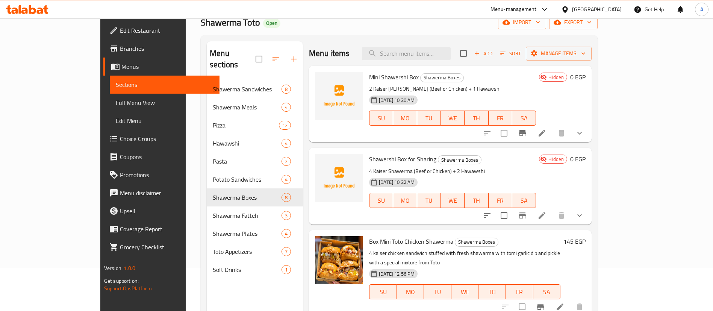
scroll to position [0, 0]
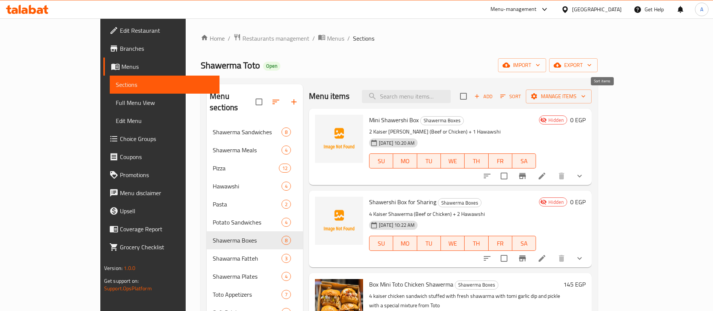
click at [521, 96] on span "Sort" at bounding box center [510, 96] width 21 height 9
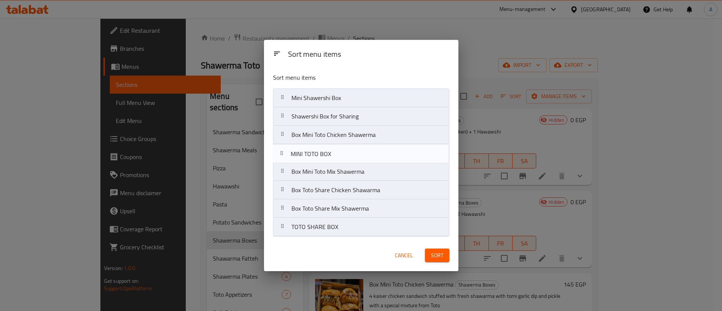
drag, startPoint x: 283, startPoint y: 176, endPoint x: 282, endPoint y: 157, distance: 19.6
click at [282, 157] on nav "Mini Shawershi Box Shawershi Box for Sharing Box Mini Toto Chicken Shawerma Box…" at bounding box center [361, 162] width 176 height 148
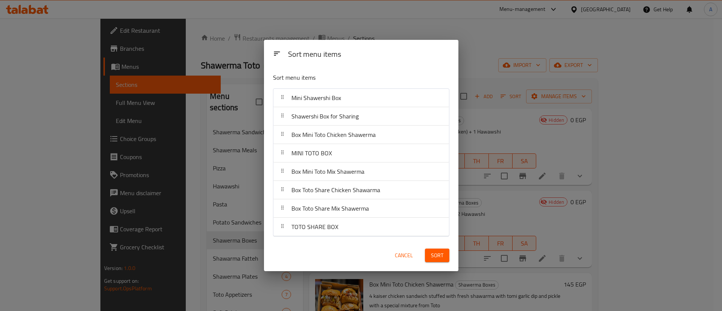
click at [434, 252] on span "Sort" at bounding box center [437, 255] width 12 height 9
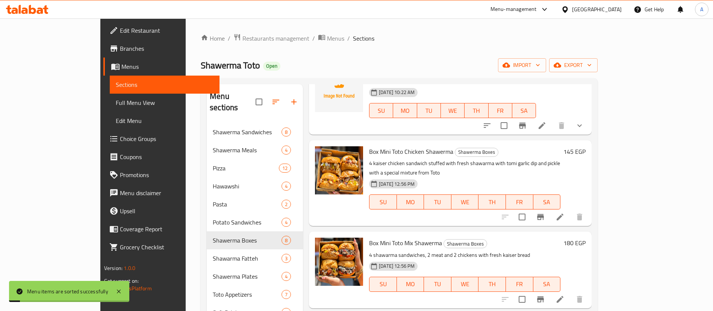
scroll to position [135, 0]
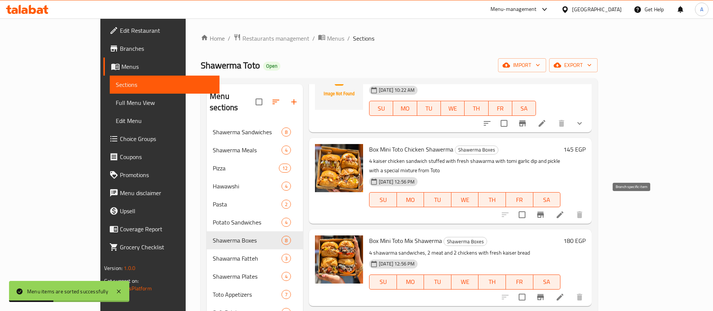
click at [544, 212] on icon "Branch-specific-item" at bounding box center [540, 215] width 7 height 6
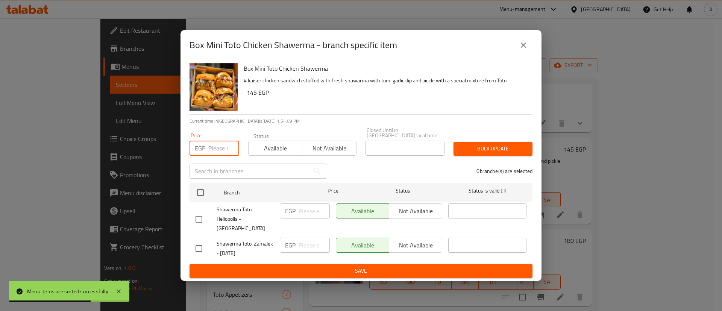
click at [215, 154] on input "number" at bounding box center [223, 148] width 31 height 15
type input "215"
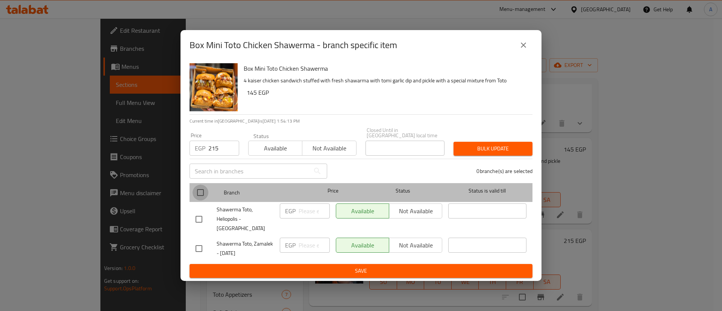
click at [197, 189] on input "checkbox" at bounding box center [200, 193] width 16 height 16
checkbox input "true"
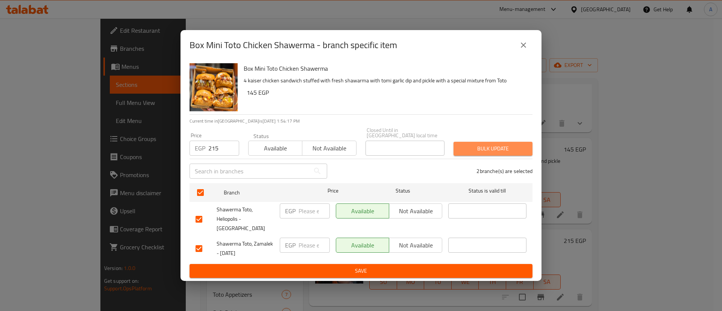
click at [475, 149] on span "Bulk update" at bounding box center [492, 148] width 67 height 9
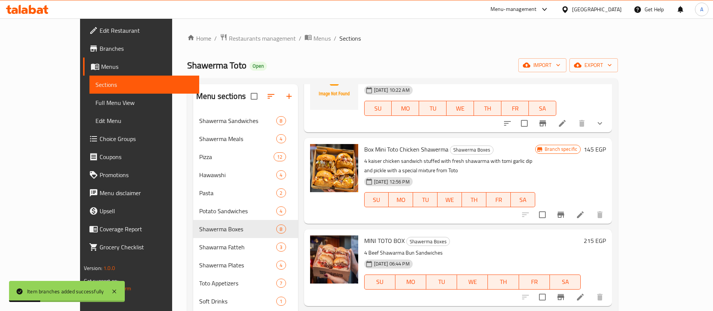
scroll to position [241, 0]
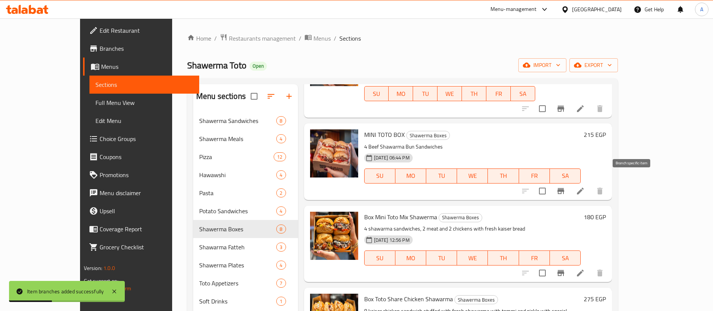
click at [564, 188] on icon "Branch-specific-item" at bounding box center [560, 191] width 7 height 6
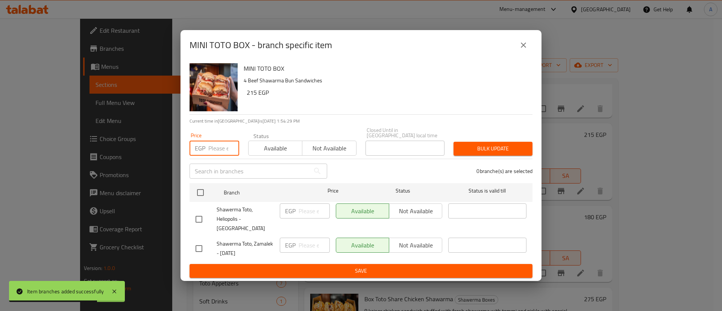
click at [215, 148] on input "number" at bounding box center [223, 148] width 31 height 15
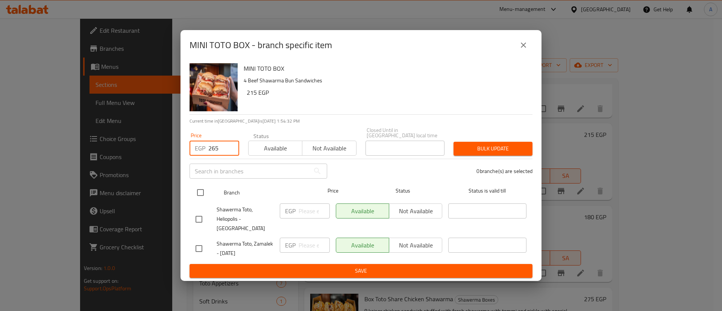
type input "265"
click at [200, 192] on input "checkbox" at bounding box center [200, 193] width 16 height 16
checkbox input "true"
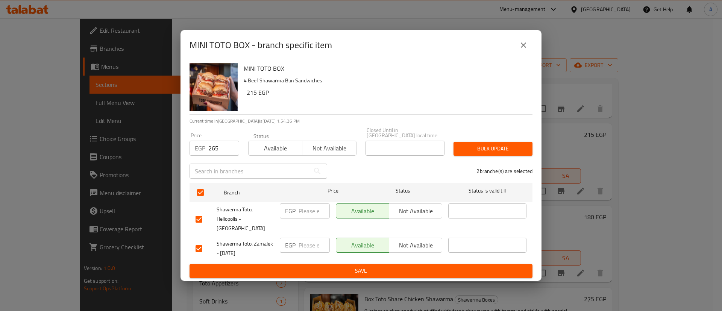
click at [498, 146] on span "Bulk update" at bounding box center [492, 148] width 67 height 9
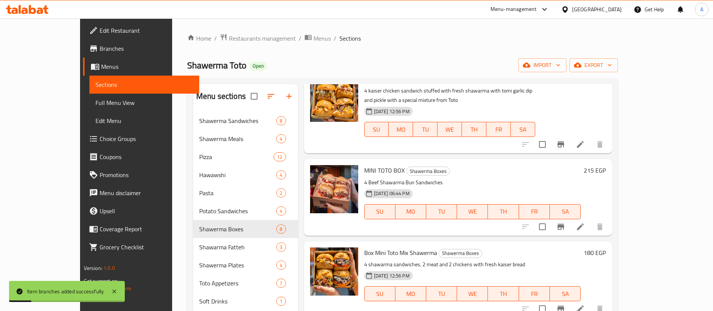
scroll to position [205, 0]
click at [564, 142] on icon "Branch-specific-item" at bounding box center [560, 145] width 7 height 6
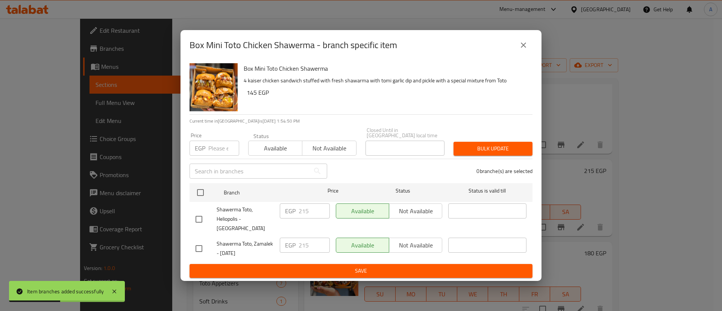
click at [524, 50] on icon "close" at bounding box center [523, 45] width 9 height 9
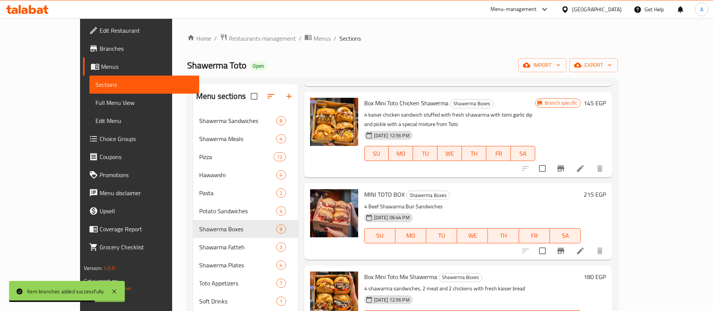
scroll to position [161, 0]
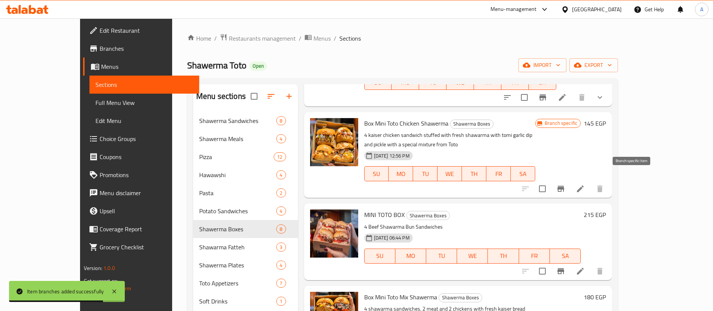
click at [565, 184] on icon "Branch-specific-item" at bounding box center [560, 188] width 9 height 9
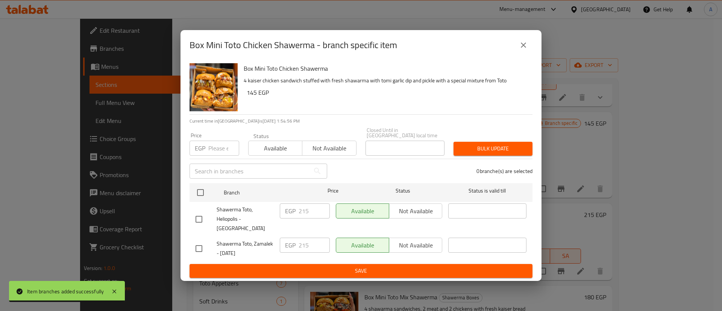
click at [521, 50] on icon "close" at bounding box center [523, 45] width 9 height 9
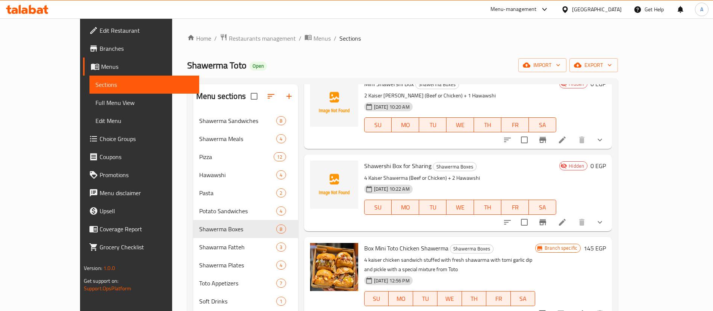
scroll to position [36, 0]
click at [602, 139] on icon "show more" at bounding box center [600, 140] width 5 height 3
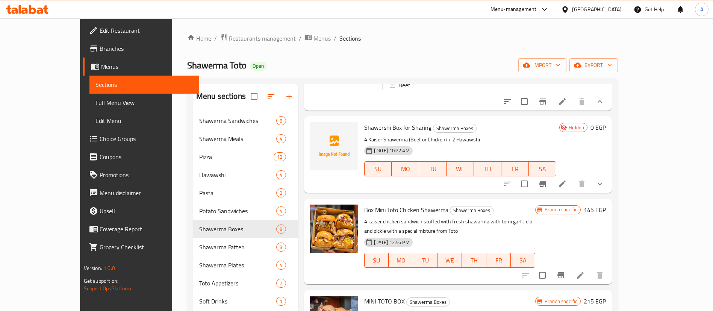
scroll to position [14, 0]
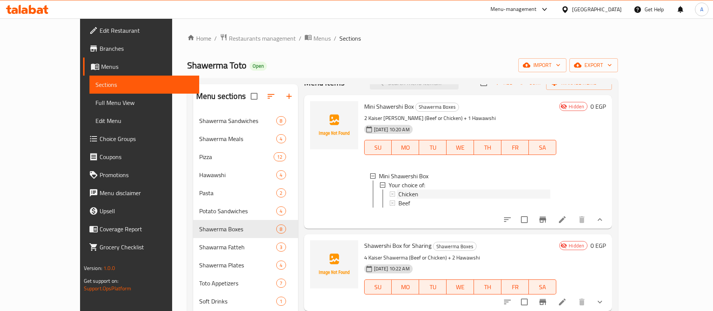
click at [409, 192] on div "Chicken" at bounding box center [474, 193] width 152 height 9
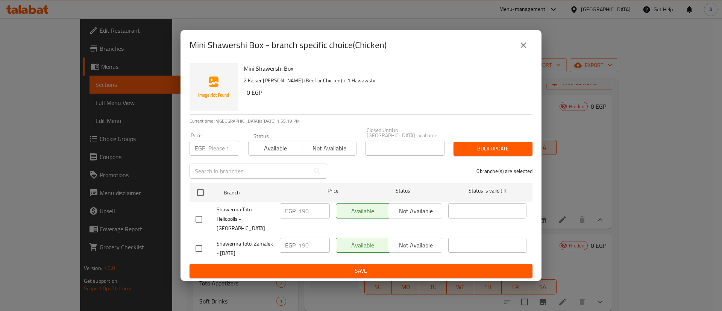
click at [520, 50] on icon "close" at bounding box center [523, 45] width 9 height 9
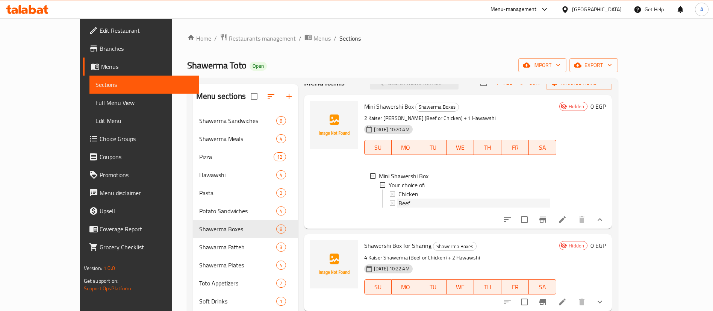
click at [421, 204] on div "Beef" at bounding box center [474, 202] width 152 height 9
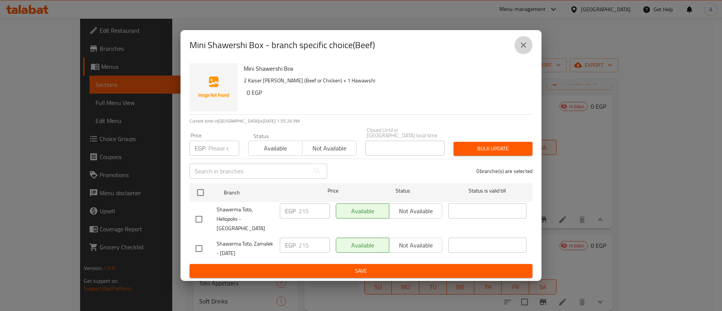
click at [526, 47] on button "close" at bounding box center [523, 45] width 18 height 18
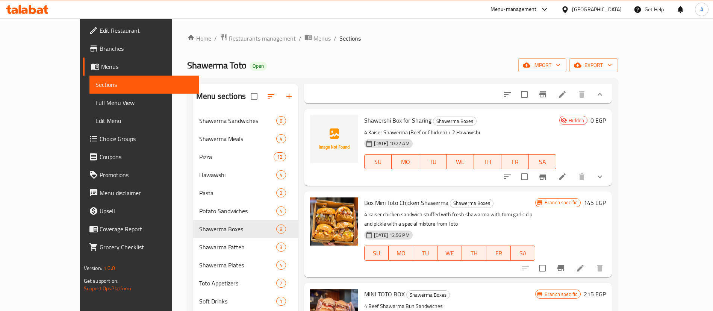
scroll to position [143, 0]
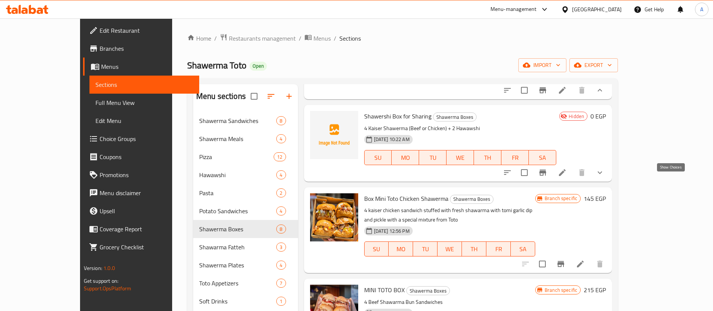
click at [604, 177] on icon "show more" at bounding box center [599, 172] width 9 height 9
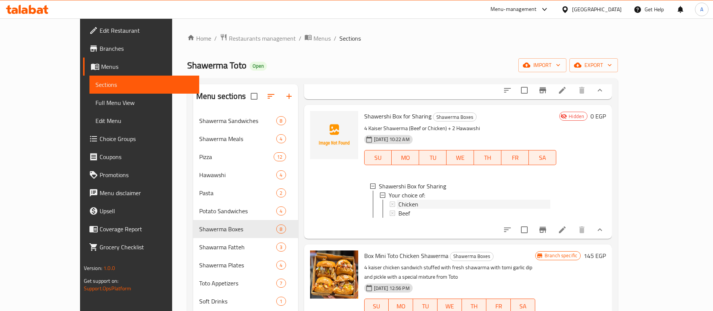
click at [390, 209] on div "Chicken" at bounding box center [470, 204] width 161 height 9
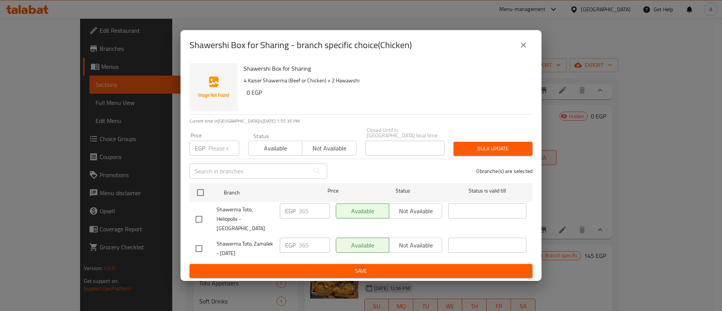
click at [524, 50] on icon "close" at bounding box center [523, 45] width 9 height 9
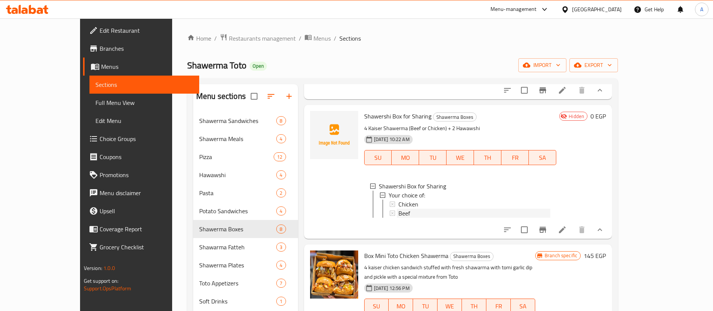
click at [443, 218] on div "Beef" at bounding box center [474, 213] width 152 height 9
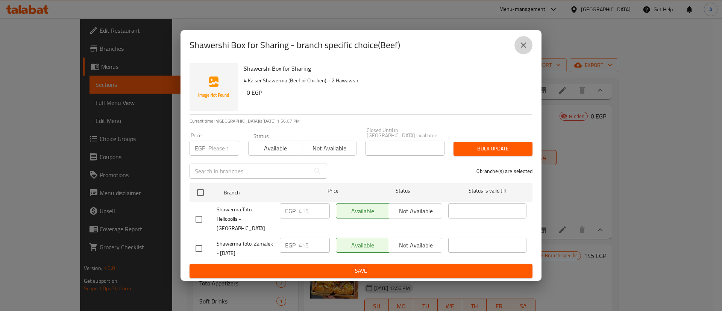
click at [526, 50] on icon "close" at bounding box center [523, 45] width 9 height 9
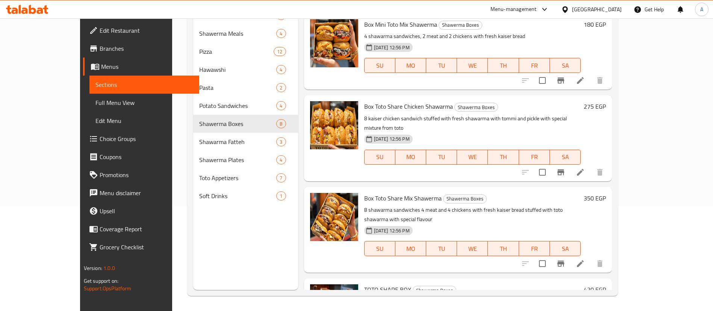
scroll to position [444, 0]
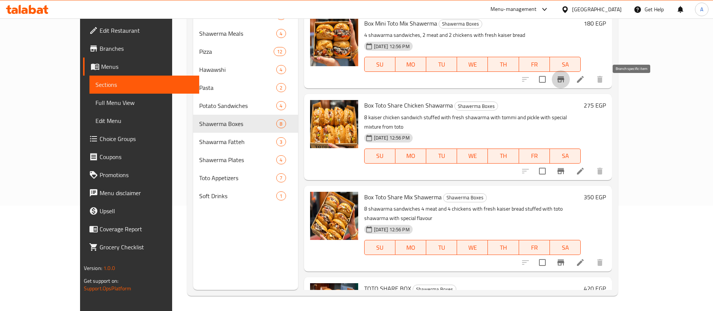
click at [564, 82] on icon "Branch-specific-item" at bounding box center [560, 79] width 7 height 6
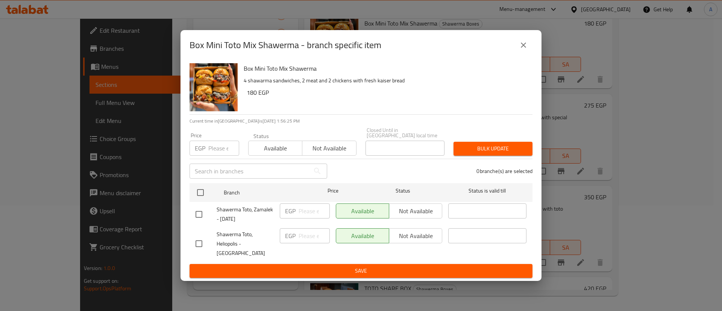
click at [217, 147] on input "number" at bounding box center [223, 148] width 31 height 15
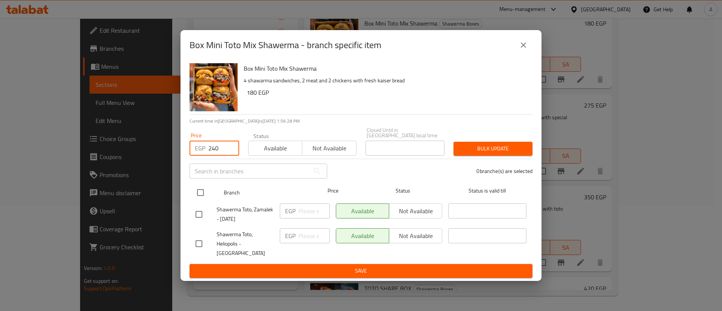
type input "240"
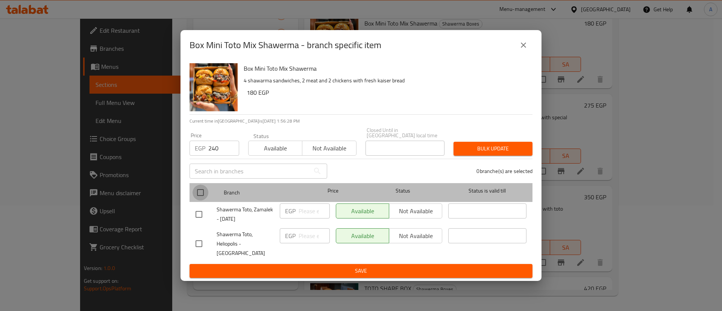
click at [199, 194] on input "checkbox" at bounding box center [200, 193] width 16 height 16
checkbox input "true"
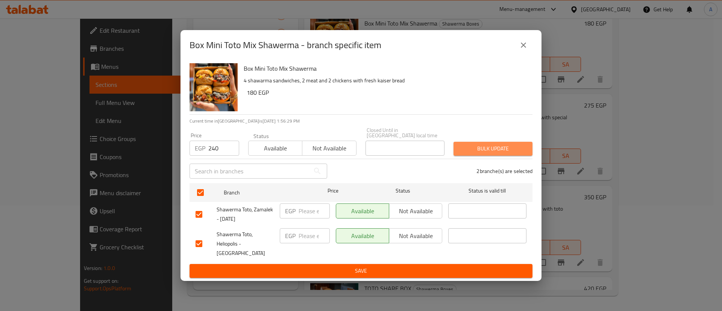
click at [489, 150] on span "Bulk update" at bounding box center [492, 148] width 67 height 9
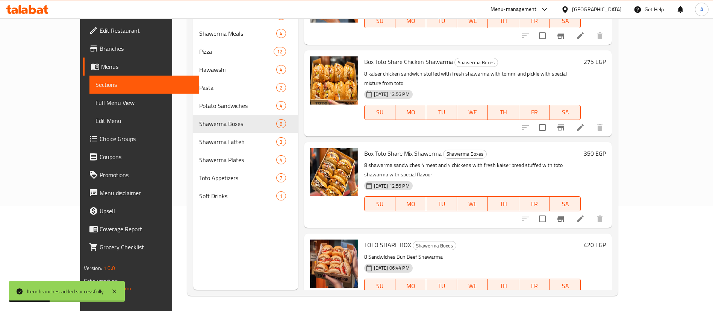
scroll to position [497, 0]
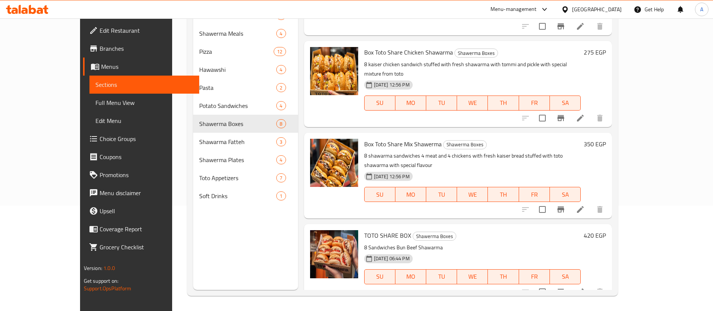
click at [565, 287] on icon "Branch-specific-item" at bounding box center [560, 291] width 9 height 9
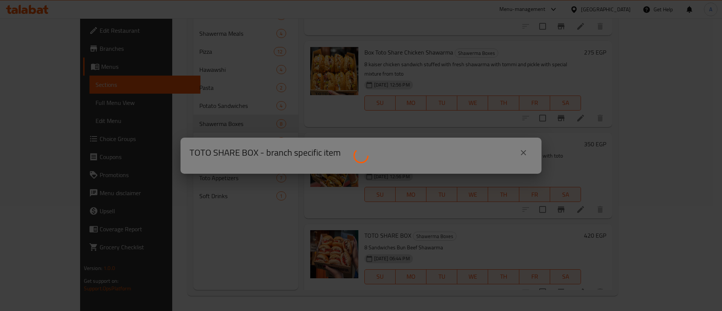
click at [525, 148] on div at bounding box center [361, 155] width 722 height 311
click at [521, 155] on div at bounding box center [361, 155] width 722 height 311
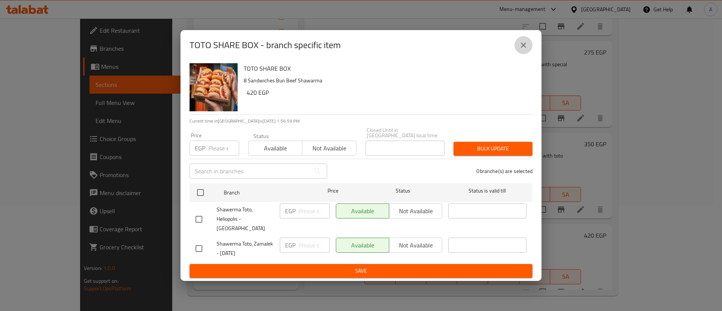
click at [525, 50] on icon "close" at bounding box center [523, 45] width 9 height 9
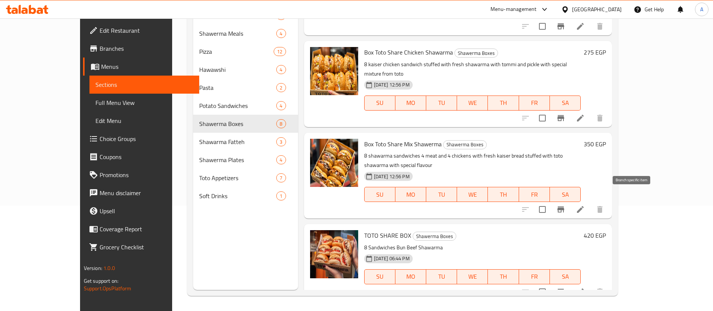
click at [565, 205] on icon "Branch-specific-item" at bounding box center [560, 209] width 9 height 9
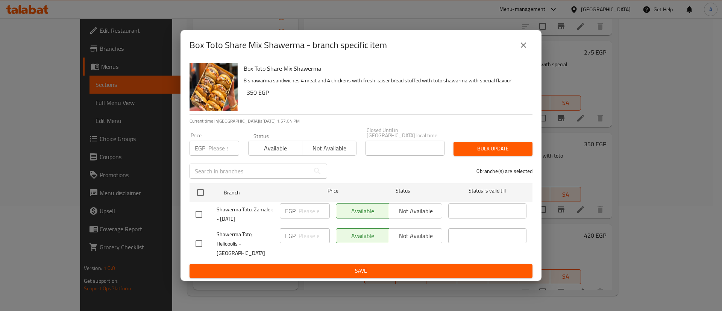
click at [227, 146] on input "number" at bounding box center [223, 148] width 31 height 15
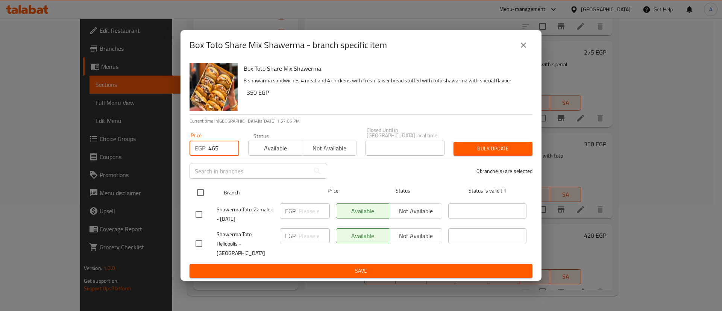
type input "465"
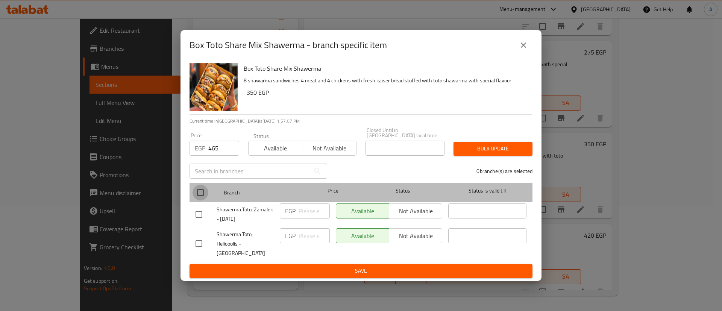
click at [200, 192] on input "checkbox" at bounding box center [200, 193] width 16 height 16
checkbox input "true"
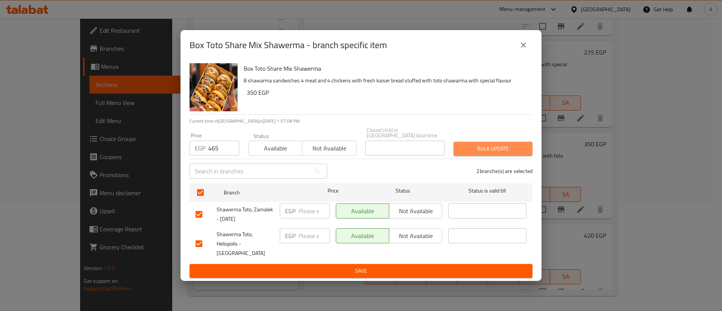
click at [515, 145] on button "Bulk update" at bounding box center [492, 149] width 79 height 14
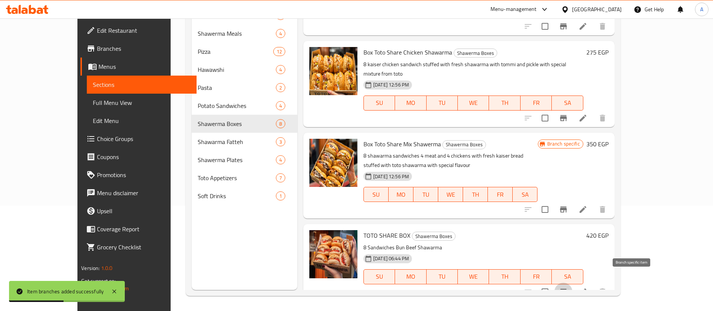
click at [567, 289] on icon "Branch-specific-item" at bounding box center [563, 292] width 7 height 6
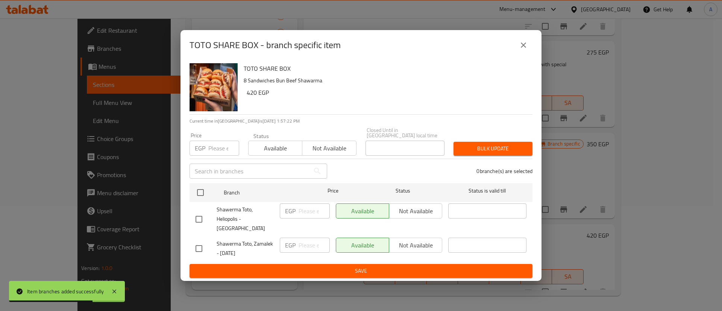
click at [213, 150] on input "number" at bounding box center [223, 148] width 31 height 15
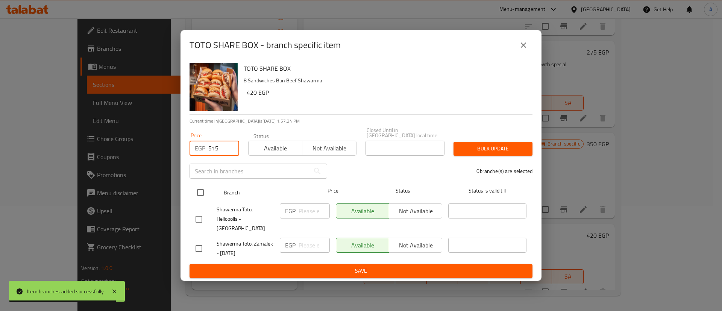
type input "515"
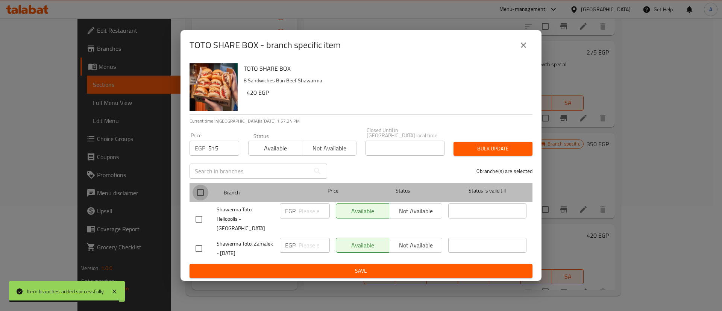
click at [201, 200] on input "checkbox" at bounding box center [200, 193] width 16 height 16
checkbox input "true"
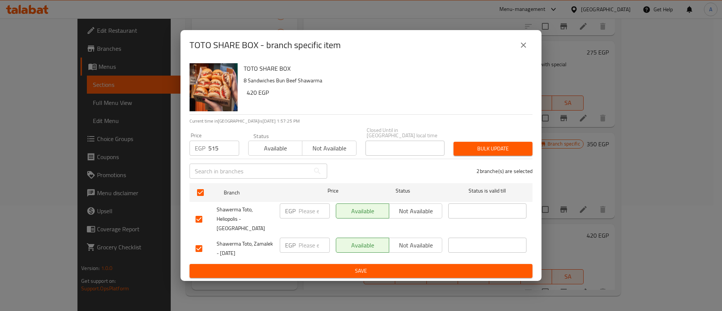
click at [491, 153] on span "Bulk update" at bounding box center [492, 148] width 67 height 9
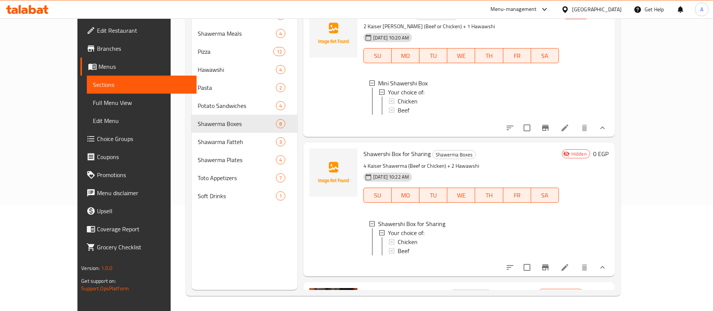
scroll to position [0, 0]
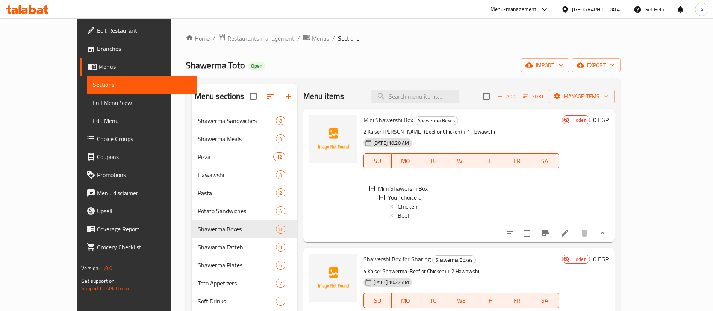
click at [529, 97] on icon "button" at bounding box center [525, 96] width 7 height 7
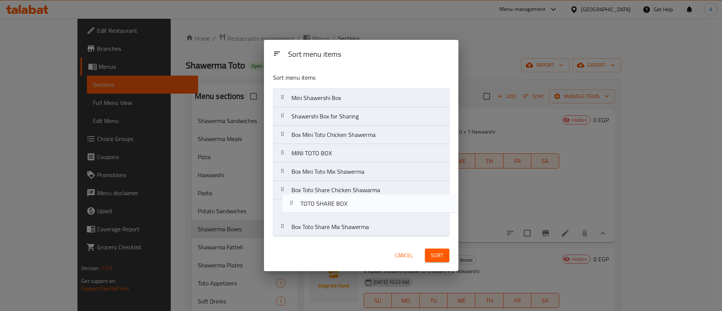
drag, startPoint x: 285, startPoint y: 229, endPoint x: 294, endPoint y: 203, distance: 27.8
click at [294, 203] on nav "Mini Shawershi Box Shawershi Box for Sharing Box Mini Toto Chicken Shawerma MIN…" at bounding box center [361, 162] width 176 height 148
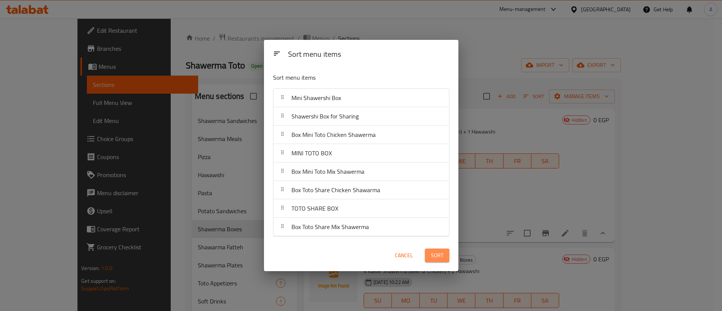
click at [434, 257] on span "Sort" at bounding box center [437, 255] width 12 height 9
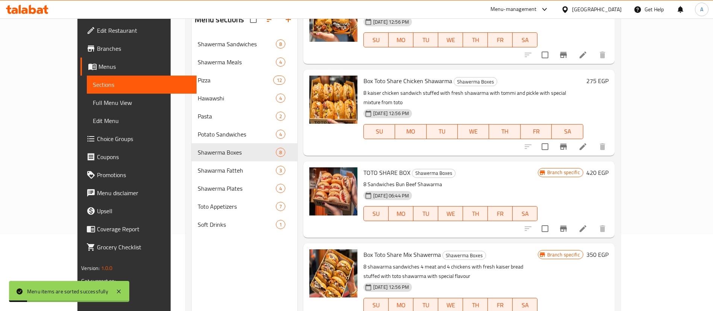
scroll to position [78, 0]
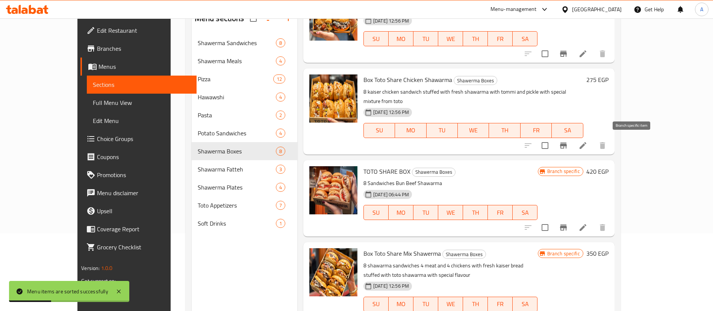
click at [567, 144] on icon "Branch-specific-item" at bounding box center [563, 145] width 7 height 6
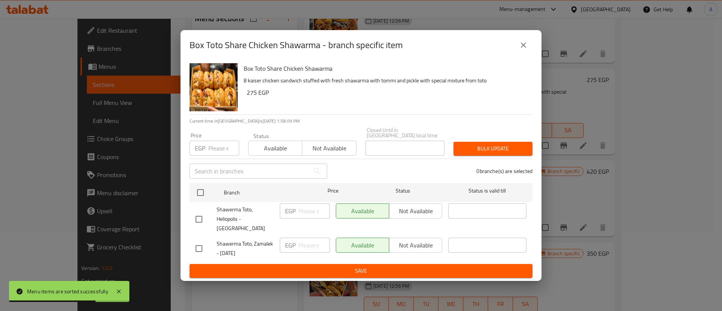
click at [221, 153] on input "number" at bounding box center [223, 148] width 31 height 15
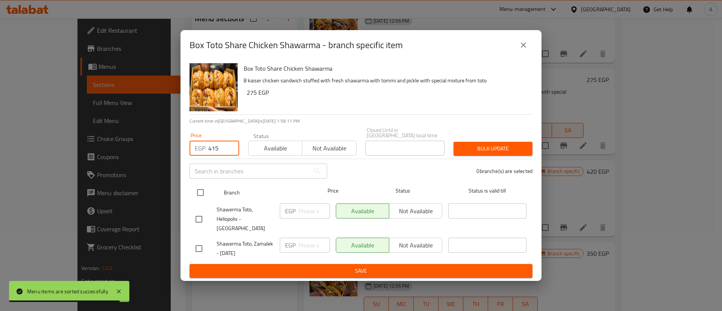
type input "415"
click at [197, 194] on input "checkbox" at bounding box center [200, 193] width 16 height 16
checkbox input "true"
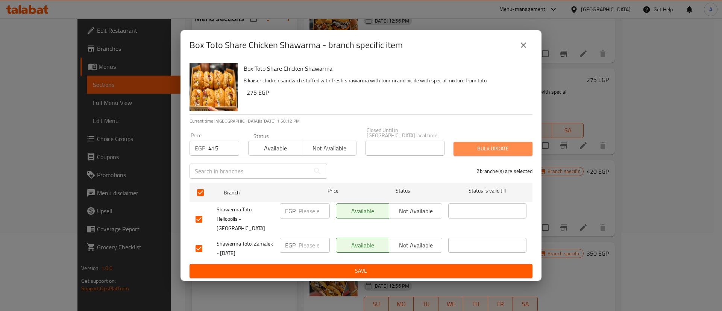
click at [511, 153] on span "Bulk update" at bounding box center [492, 148] width 67 height 9
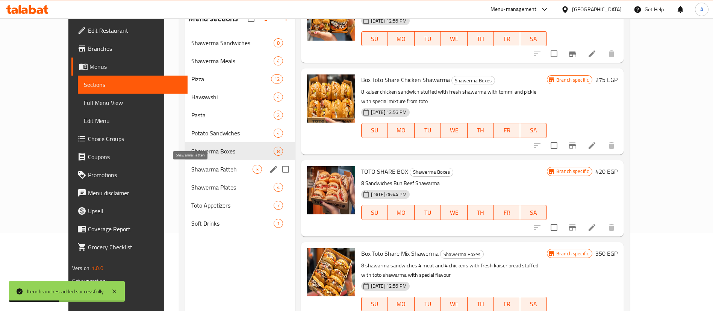
click at [191, 171] on span "Shawarma Fatteh" at bounding box center [221, 169] width 61 height 9
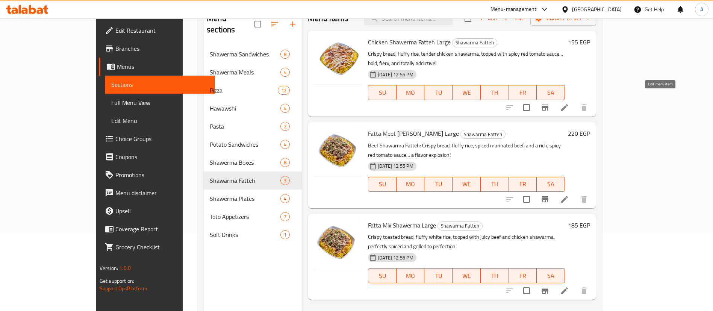
click at [569, 103] on icon at bounding box center [564, 107] width 9 height 9
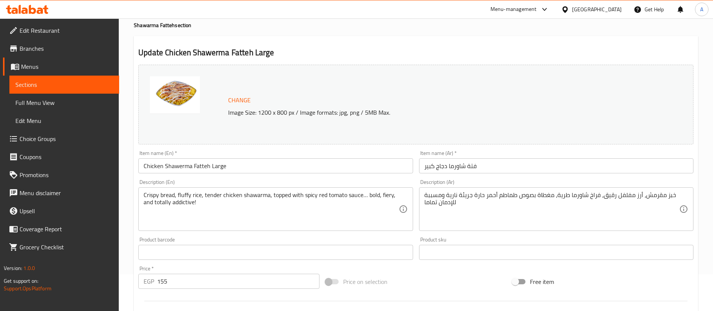
scroll to position [19, 0]
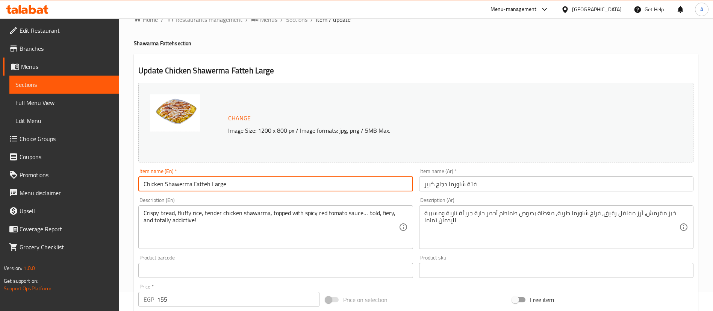
click at [244, 185] on input "Chicken Shawerma Fatteh Large" at bounding box center [275, 183] width 274 height 15
type input "Chicken Shawerma Fatteh"
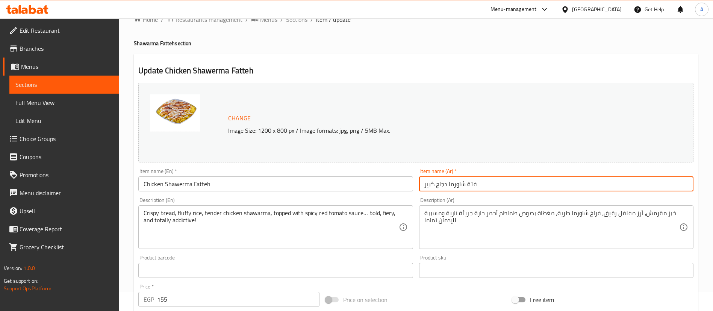
drag, startPoint x: 436, startPoint y: 183, endPoint x: 376, endPoint y: 180, distance: 59.8
click at [376, 180] on div "Change Image Size: 1200 x 800 px / Image formats: jpg, png / 5MB Max. Item name…" at bounding box center [415, 247] width 561 height 335
type input "فتة شاورما دجاج"
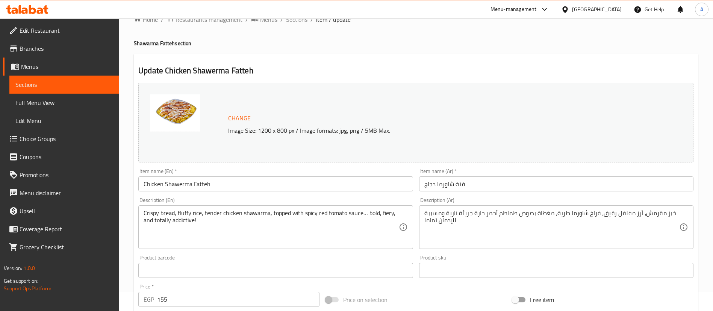
click at [433, 287] on div "Change Image Size: 1200 x 800 px / Image formats: jpg, png / 5MB Max. Item name…" at bounding box center [415, 247] width 561 height 335
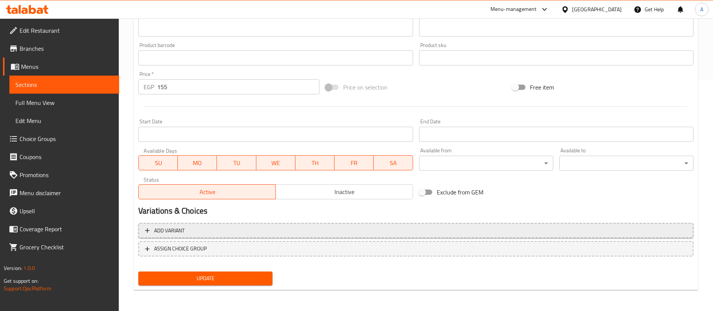
click at [378, 230] on span "Add variant" at bounding box center [416, 230] width 542 height 9
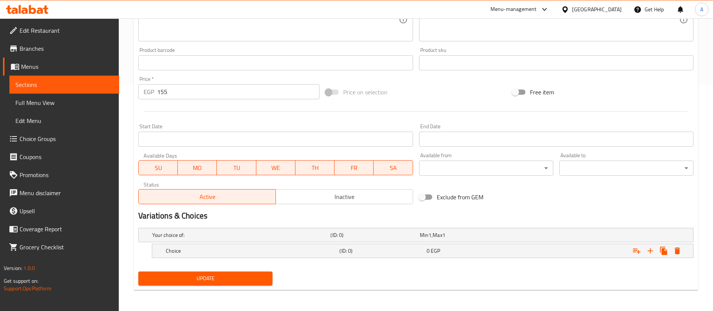
scroll to position [226, 0]
click at [654, 250] on icon "Expand" at bounding box center [650, 250] width 9 height 9
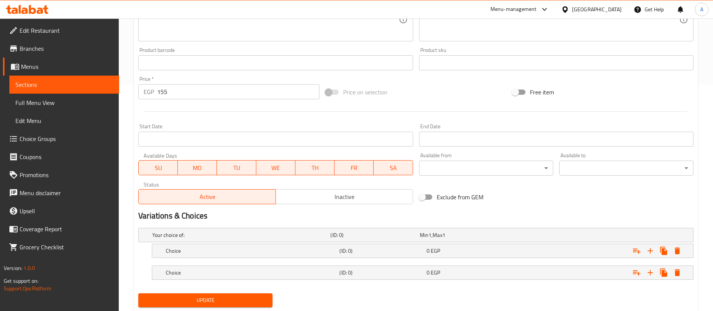
scroll to position [248, 0]
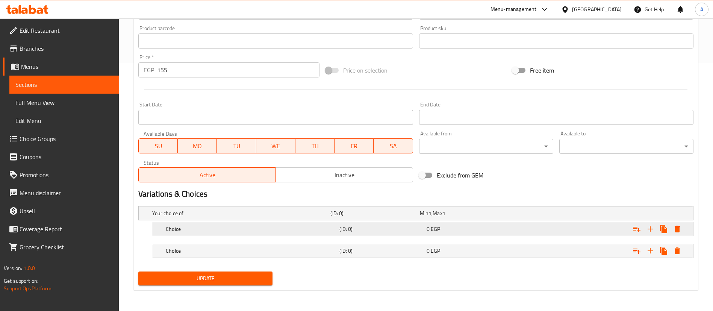
click at [269, 229] on h5 "Choice" at bounding box center [251, 229] width 171 height 8
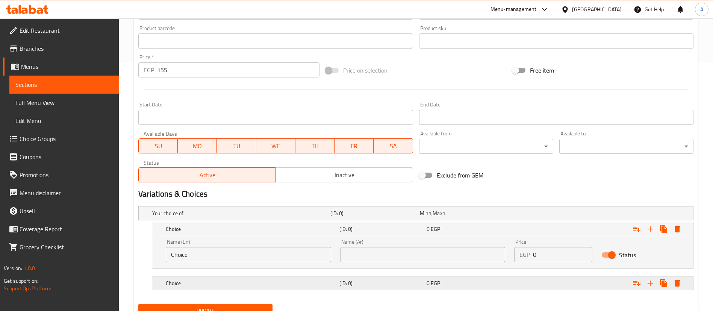
click at [422, 285] on h5 "(ID: 0)" at bounding box center [381, 283] width 84 height 8
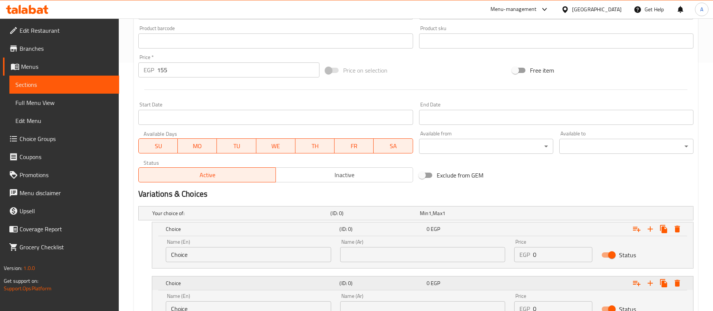
scroll to position [313, 0]
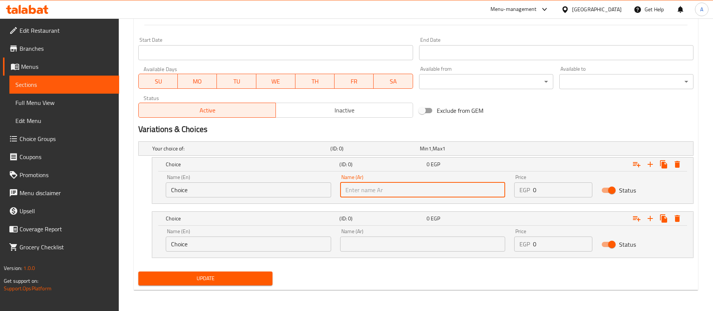
click at [405, 191] on input "text" at bounding box center [422, 189] width 165 height 15
type input "وسط"
click at [395, 254] on div "Name (Ar) Name (Ar)" at bounding box center [423, 240] width 174 height 32
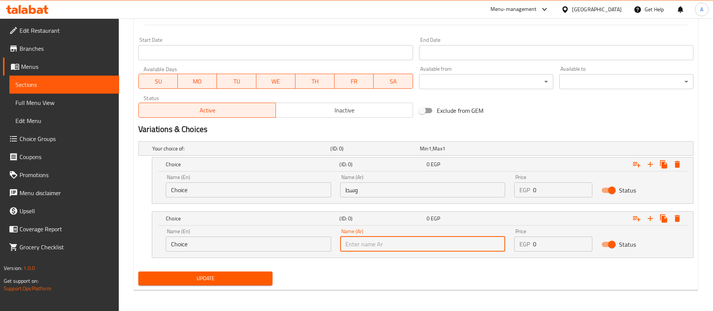
click at [395, 250] on input "text" at bounding box center [422, 243] width 165 height 15
type input "كبير"
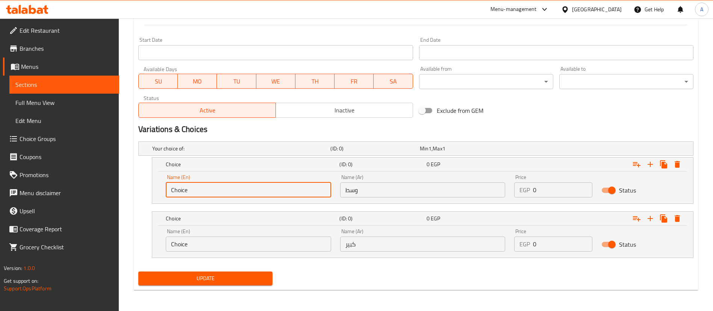
click at [277, 186] on input "Choice" at bounding box center [248, 189] width 165 height 15
type input "Medium"
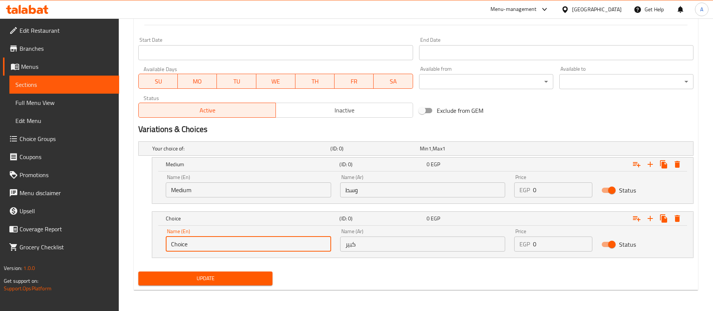
click at [228, 249] on input "Choice" at bounding box center [248, 243] width 165 height 15
type input "Large"
click at [376, 277] on div "Update" at bounding box center [415, 278] width 561 height 20
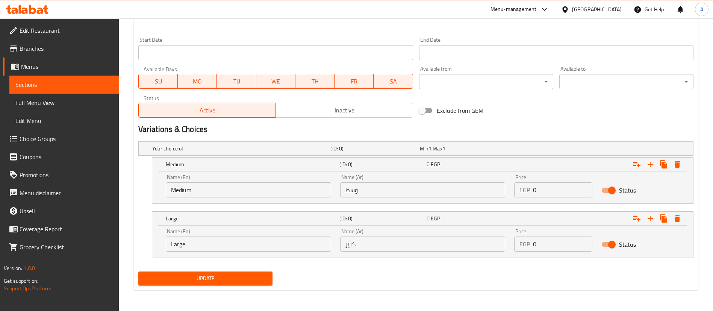
click at [553, 184] on input "0" at bounding box center [562, 189] width 59 height 15
type input "125"
click at [549, 245] on input "0" at bounding box center [562, 243] width 59 height 15
type input "190"
click at [547, 266] on div "Your choice of: (ID: 0) Min 1 , Max 1 Name (En) Your choice of: Name (En) Name …" at bounding box center [415, 203] width 561 height 130
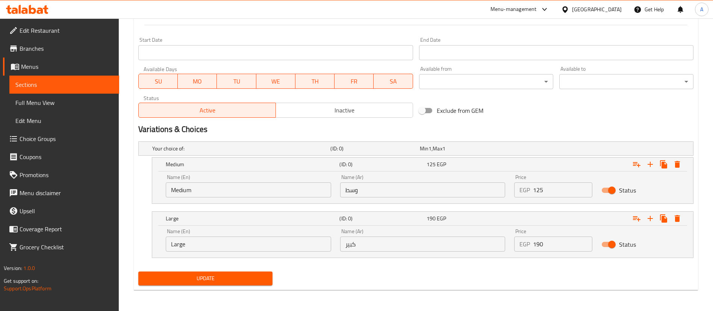
click at [231, 273] on button "Update" at bounding box center [205, 278] width 134 height 14
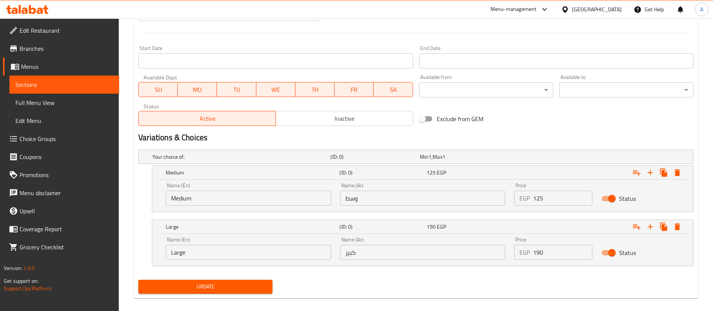
scroll to position [77, 0]
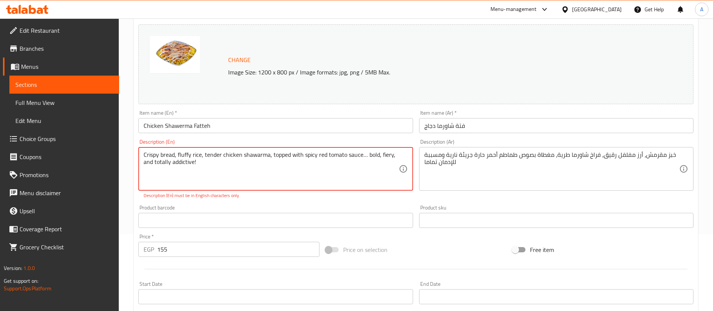
click at [216, 168] on textarea "Crispy bread, fluffy rice, tender chicken shawarma, topped with spicy red tomat…" at bounding box center [271, 169] width 255 height 36
click at [269, 197] on p "Description (En) must be in English characters only" at bounding box center [276, 195] width 264 height 7
click at [367, 154] on textarea "Crispy bread, fluffy rice, tender chicken shawarma, topped with spicy red tomat…" at bounding box center [271, 169] width 255 height 36
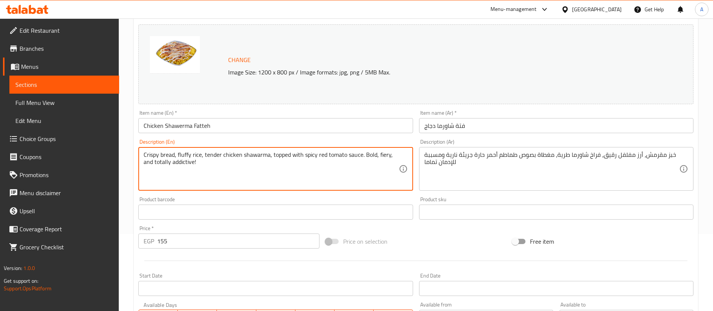
type textarea "Crispy bread, fluffy rice, tender chicken shawarma, topped with spicy red tomat…"
click at [443, 240] on div "Price on selection" at bounding box center [416, 241] width 187 height 20
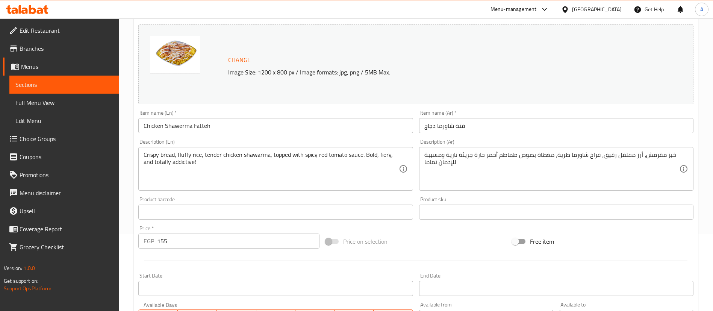
scroll to position [313, 0]
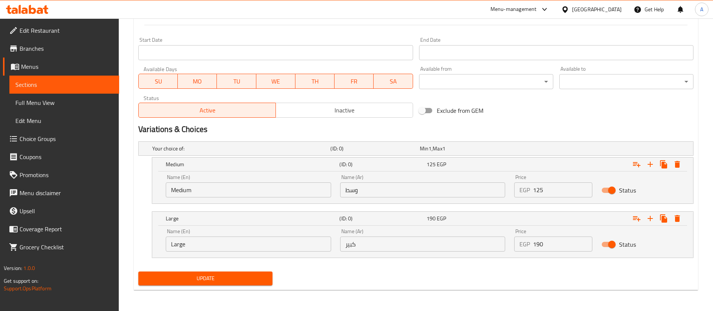
click at [188, 280] on span "Update" at bounding box center [205, 278] width 122 height 9
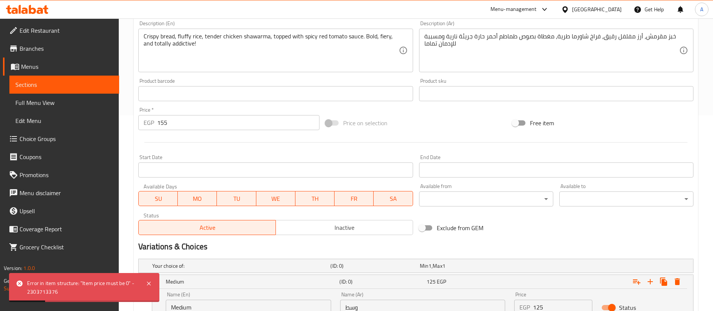
scroll to position [185, 0]
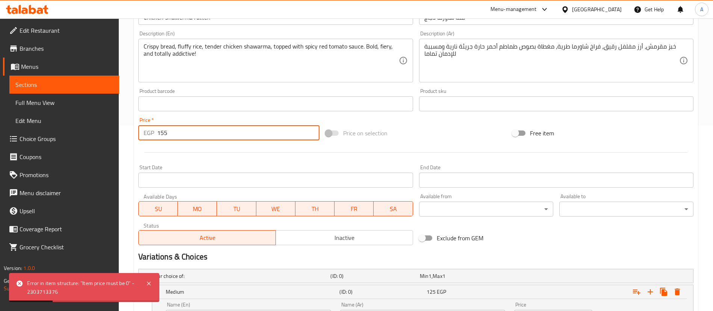
click at [220, 130] on input "155" at bounding box center [238, 132] width 162 height 15
type input "1"
type input "0"
click at [230, 156] on div at bounding box center [415, 152] width 561 height 18
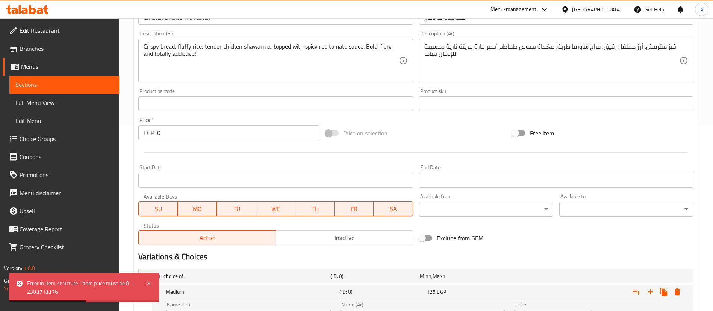
scroll to position [313, 0]
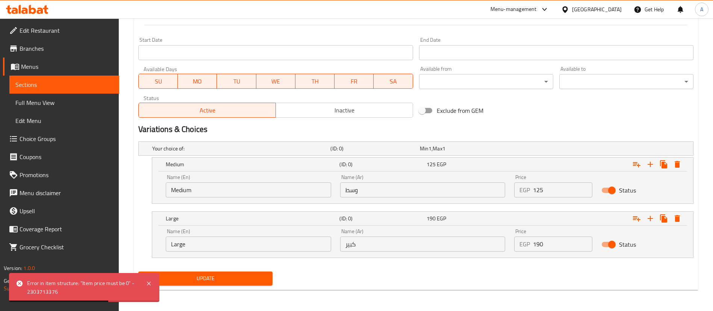
click at [202, 279] on span "Update" at bounding box center [205, 278] width 122 height 9
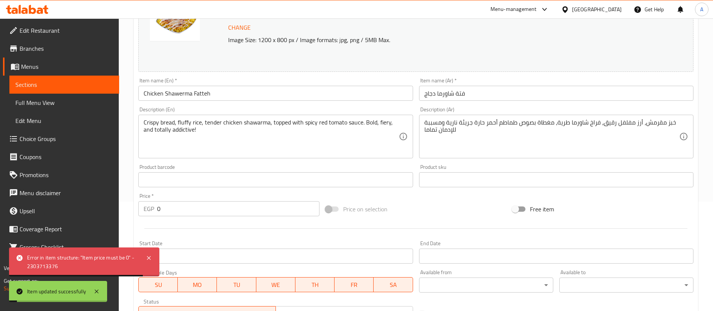
scroll to position [105, 0]
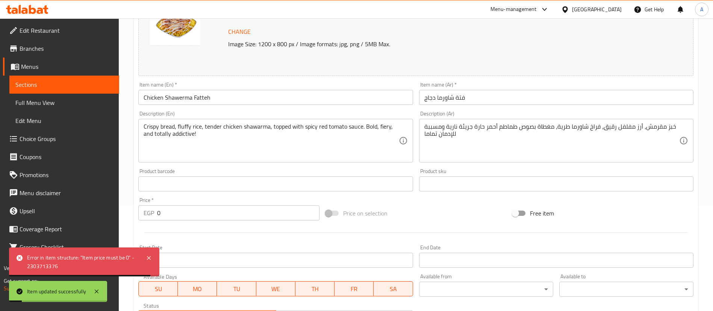
click at [69, 85] on span "Sections" at bounding box center [64, 84] width 98 height 9
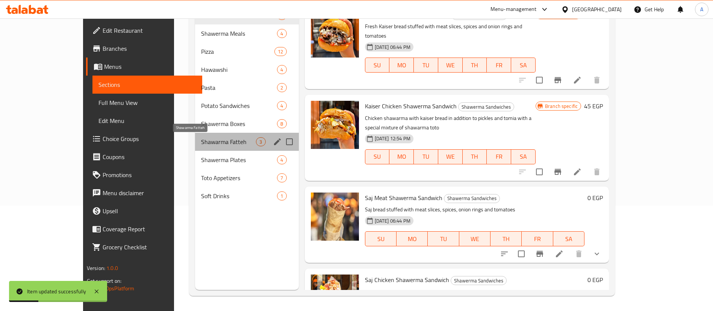
click at [201, 141] on span "Shawarma Fatteh" at bounding box center [228, 141] width 55 height 9
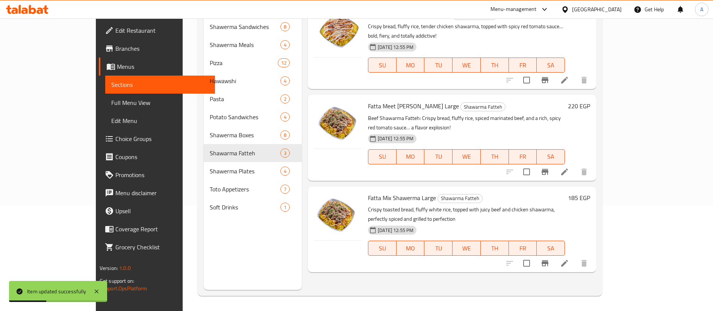
scroll to position [73, 0]
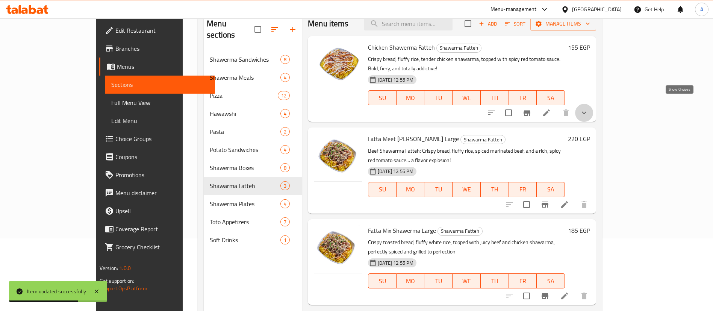
click at [589, 108] on icon "show more" at bounding box center [584, 112] width 9 height 9
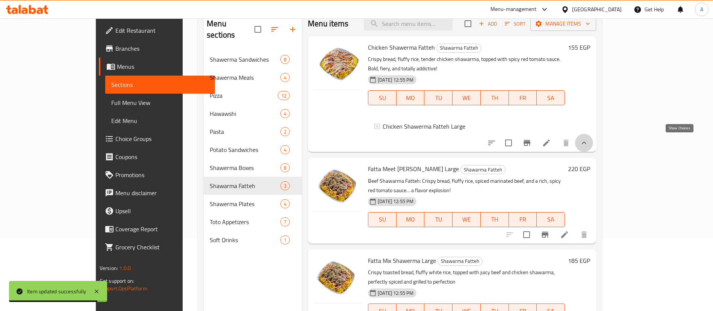
click at [589, 145] on icon "show more" at bounding box center [584, 142] width 9 height 9
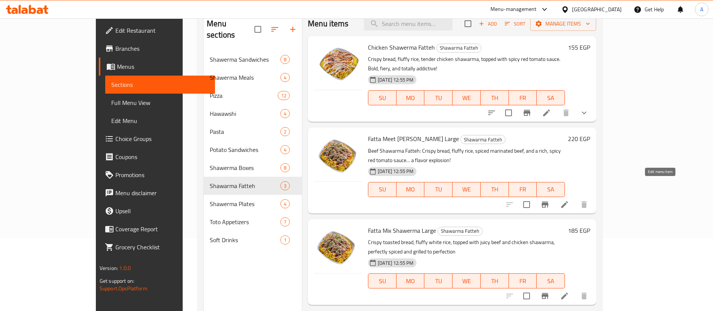
click at [569, 200] on icon at bounding box center [564, 204] width 9 height 9
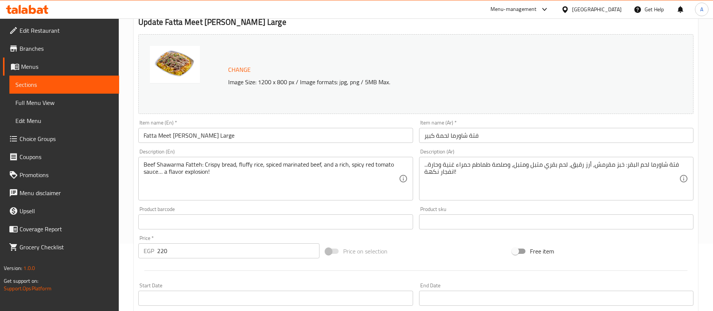
scroll to position [68, 0]
click at [170, 137] on input "Fatta Meet [PERSON_NAME] Large" at bounding box center [275, 134] width 274 height 15
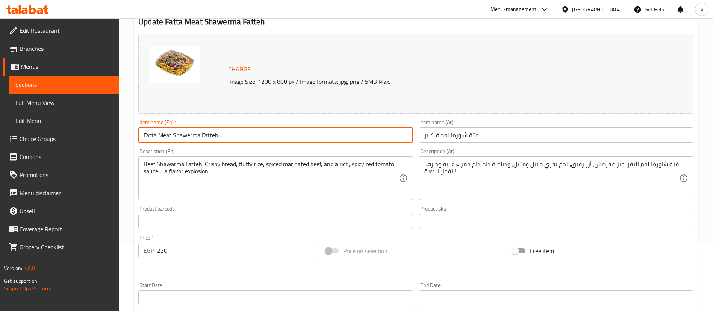
drag, startPoint x: 157, startPoint y: 135, endPoint x: 108, endPoint y: 131, distance: 49.0
click at [108, 131] on div "Edit Restaurant Branches Menus Sections Full Menu View Edit Menu Choice Groups …" at bounding box center [356, 213] width 713 height 524
type input "Meat Shawerma Fatteh"
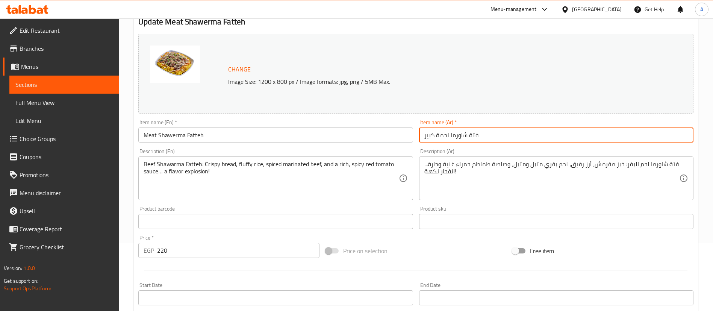
click at [430, 135] on input "فتة شاورما لحمة كبير" at bounding box center [556, 134] width 274 height 15
type input "فتة شاورما لحمة"
click at [471, 251] on div "Price on selection" at bounding box center [416, 251] width 187 height 20
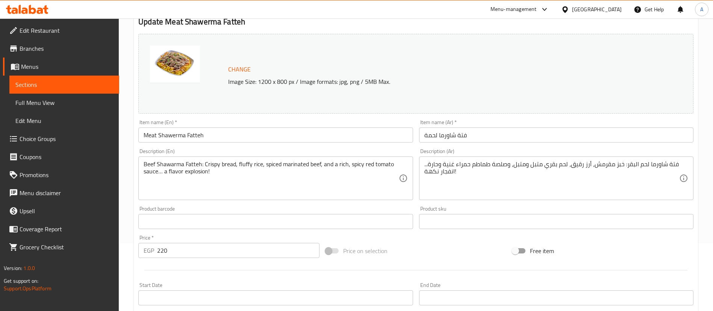
scroll to position [231, 0]
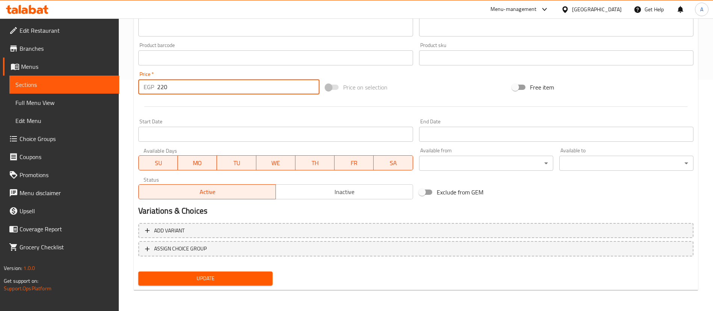
click at [165, 86] on input "220" at bounding box center [238, 86] width 162 height 15
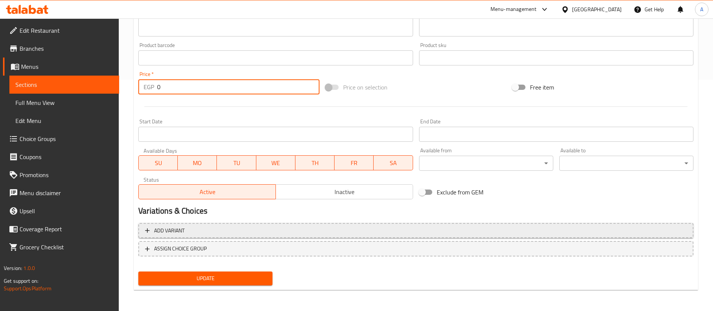
type input "0"
click at [227, 232] on span "Add variant" at bounding box center [416, 230] width 542 height 9
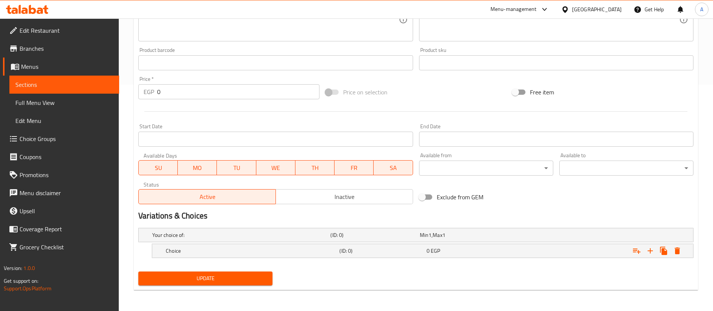
scroll to position [226, 0]
click at [650, 252] on icon "Expand" at bounding box center [650, 251] width 9 height 9
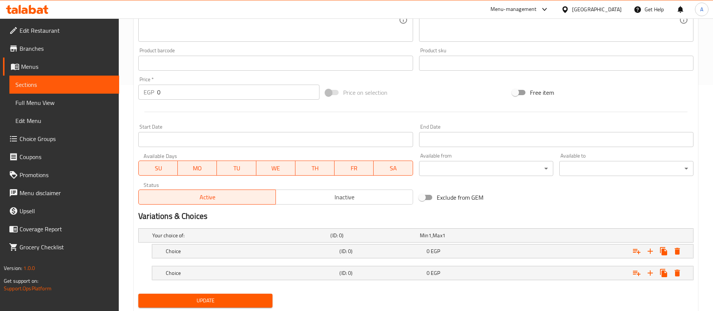
scroll to position [248, 0]
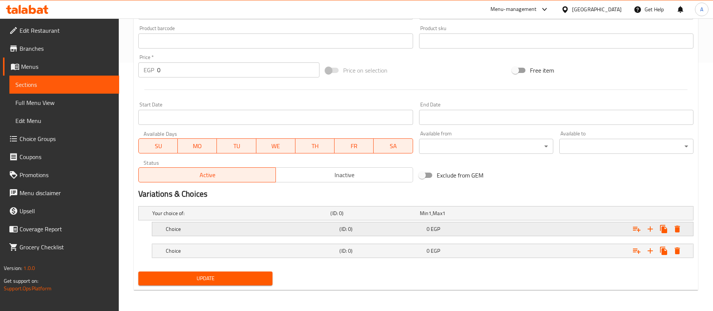
click at [449, 235] on div "Choice (ID: 0) 0 EGP" at bounding box center [424, 229] width 521 height 17
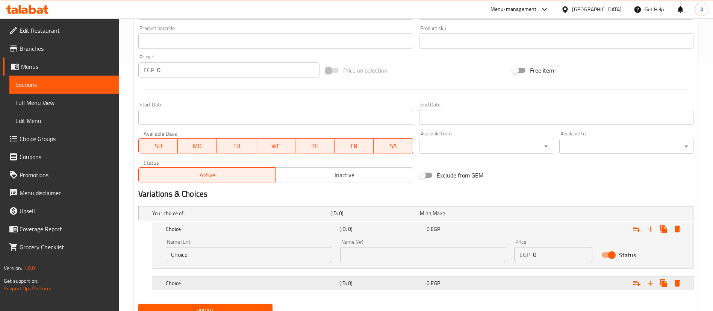
click at [402, 287] on div "(ID: 0)" at bounding box center [381, 283] width 87 height 11
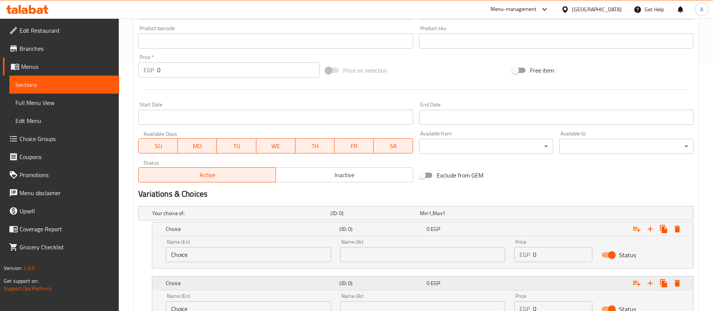
scroll to position [313, 0]
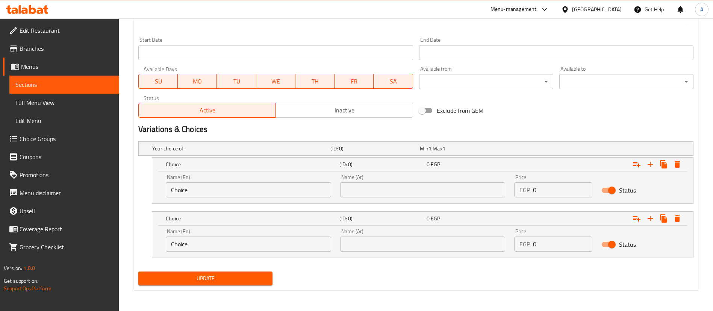
click at [395, 188] on input "text" at bounding box center [422, 189] width 165 height 15
type input "وسط"
click at [394, 244] on input "text" at bounding box center [422, 243] width 165 height 15
click at [279, 191] on input "Choice" at bounding box center [248, 189] width 165 height 15
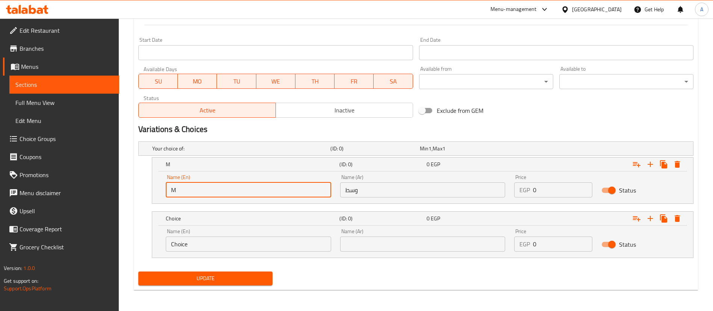
type input "Medium"
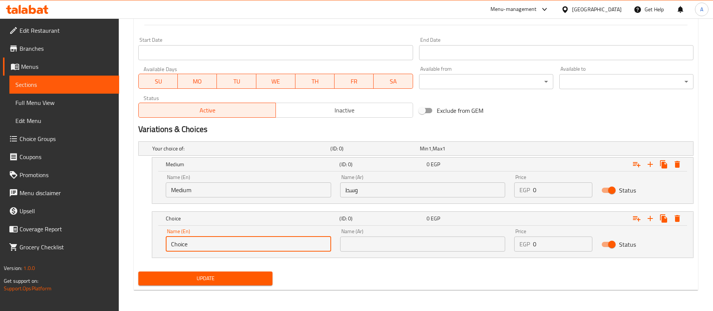
click at [236, 244] on input "Choice" at bounding box center [248, 243] width 165 height 15
type input "Large"
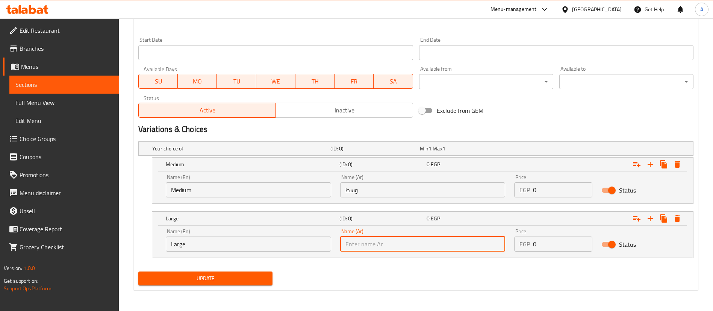
click at [381, 247] on input "text" at bounding box center [422, 243] width 165 height 15
type input "كبير"
click at [404, 272] on div "Update" at bounding box center [415, 278] width 561 height 20
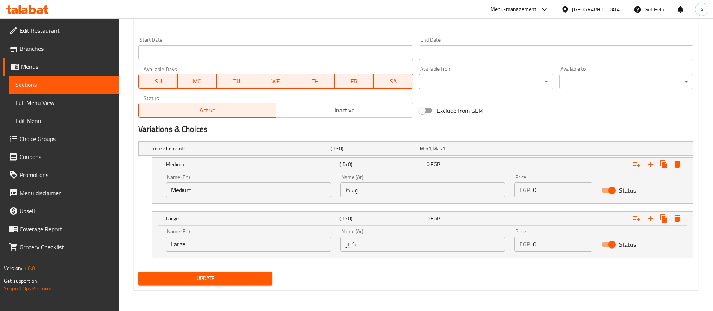
click at [533, 189] on div "EGP 0 Price" at bounding box center [553, 189] width 78 height 15
type input "190"
click at [553, 243] on input "0" at bounding box center [562, 243] width 59 height 15
type input "250"
click at [519, 284] on div "Update" at bounding box center [415, 278] width 561 height 20
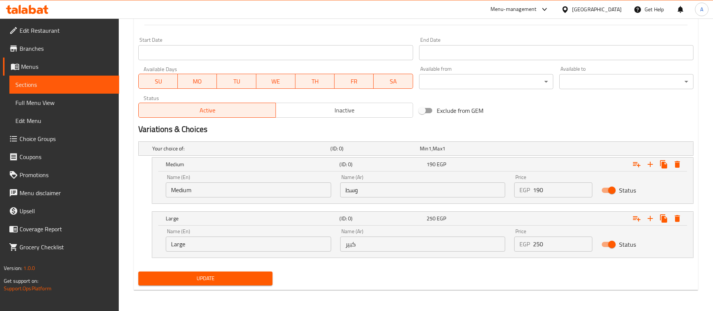
click at [233, 276] on span "Update" at bounding box center [205, 278] width 122 height 9
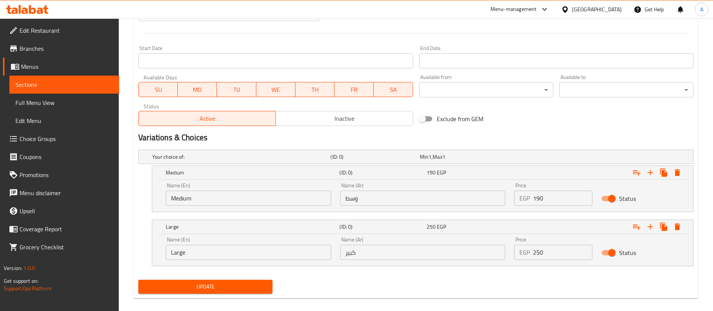
scroll to position [77, 0]
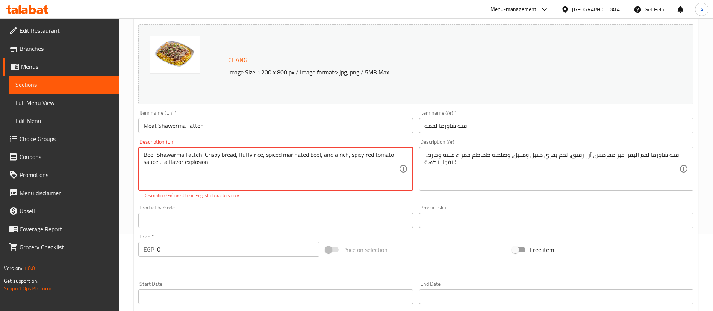
click at [165, 162] on textarea "Beef Shawarma Fatteh: Crispy bread, fluffy rice, spiced marinated beef, and a r…" at bounding box center [271, 169] width 255 height 36
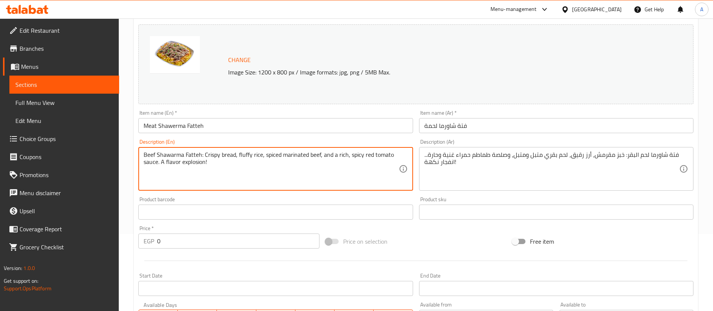
scroll to position [313, 0]
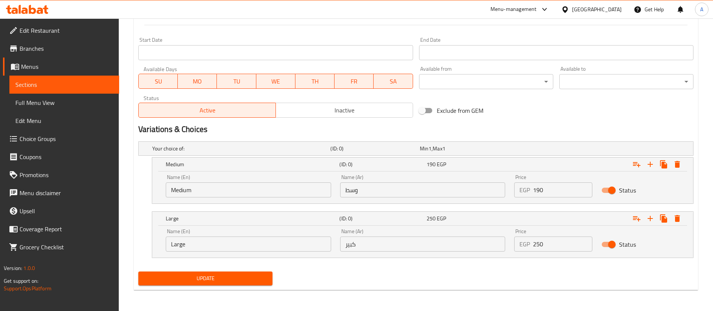
type textarea "Beef Shawarma Fatteh: Crispy bread, fluffy rice, spiced marinated beef, and a r…"
click at [240, 274] on span "Update" at bounding box center [205, 278] width 122 height 9
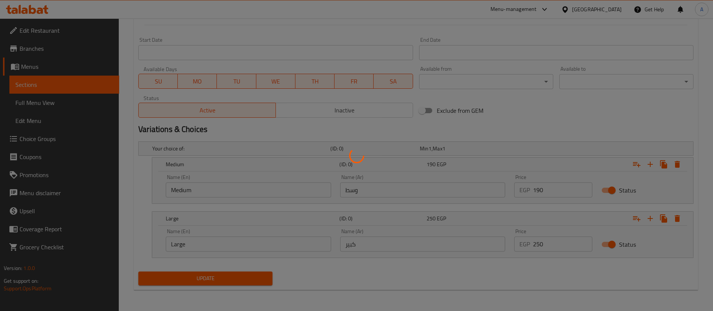
scroll to position [0, 0]
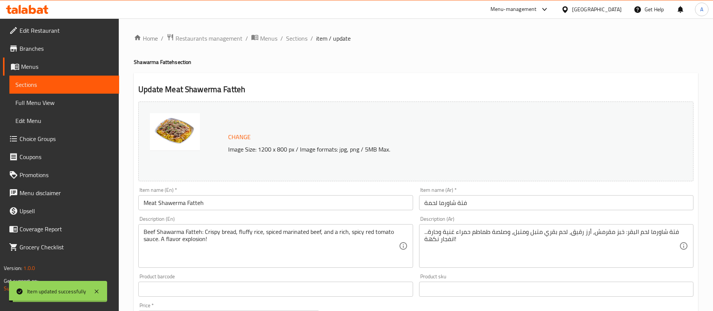
click at [53, 83] on span "Sections" at bounding box center [64, 84] width 98 height 9
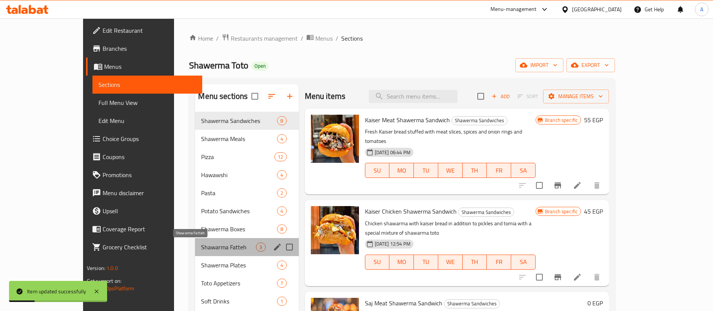
click at [201, 246] on span "Shawarma Fatteh" at bounding box center [228, 246] width 55 height 9
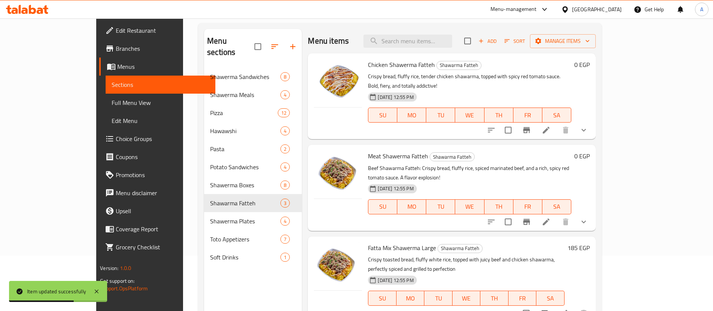
scroll to position [105, 0]
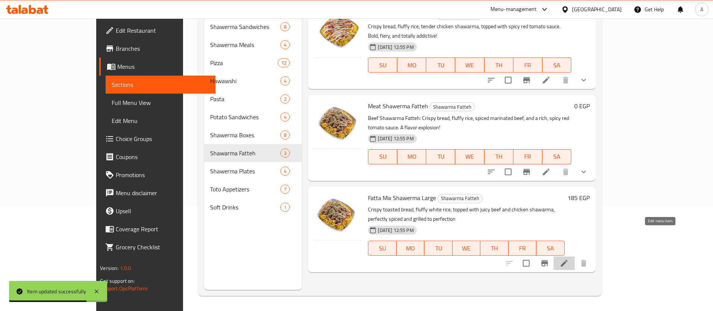
click at [569, 259] on icon at bounding box center [564, 263] width 9 height 9
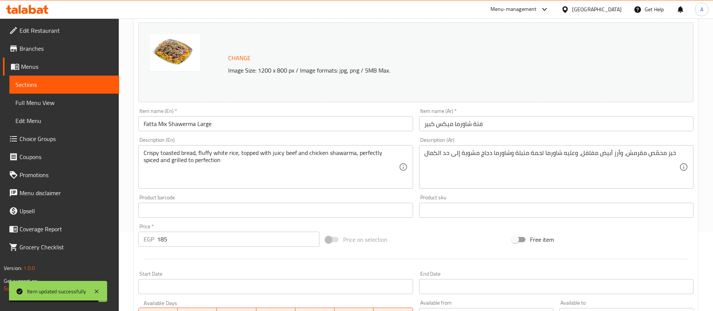
scroll to position [80, 0]
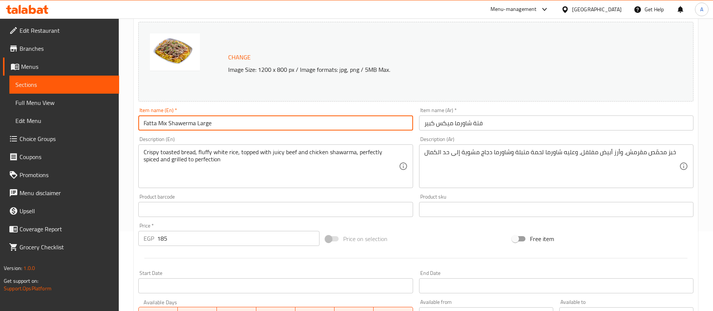
click at [207, 124] on input "Fatta Mix Shawerma Large" at bounding box center [275, 122] width 274 height 15
type input "Mix Shawerma Fatteh"
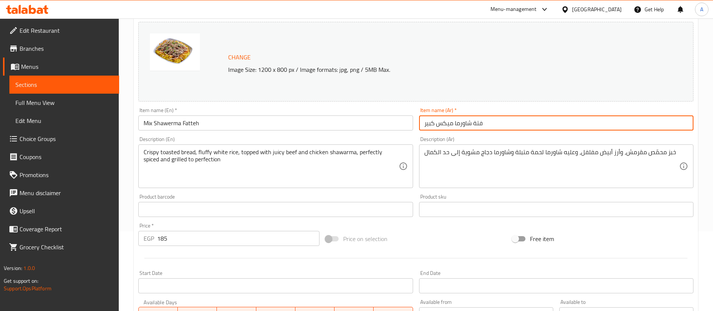
drag, startPoint x: 437, startPoint y: 122, endPoint x: 399, endPoint y: 123, distance: 38.4
click at [399, 123] on div "Change Image Size: 1200 x 800 px / Image formats: jpg, png / 5MB Max. Item name…" at bounding box center [415, 186] width 561 height 335
type input "فتة شاورما ميكس"
click at [453, 245] on div "Price on selection" at bounding box center [416, 239] width 187 height 20
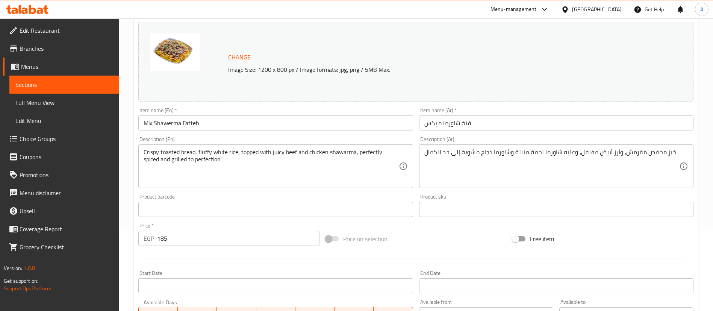
scroll to position [231, 0]
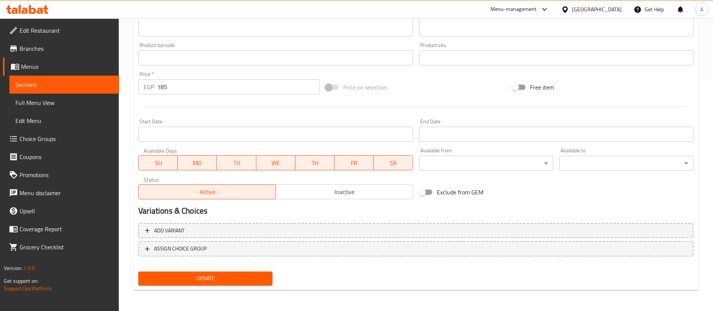
click at [185, 96] on div "Price   * EGP 185 Price *" at bounding box center [228, 82] width 187 height 29
click at [179, 91] on input "185" at bounding box center [238, 86] width 162 height 15
type input "1"
type input "0"
click at [182, 100] on div at bounding box center [415, 106] width 561 height 18
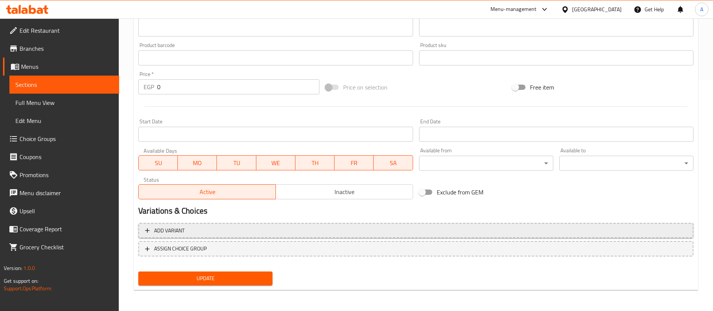
click at [185, 232] on span "Add variant" at bounding box center [416, 230] width 542 height 9
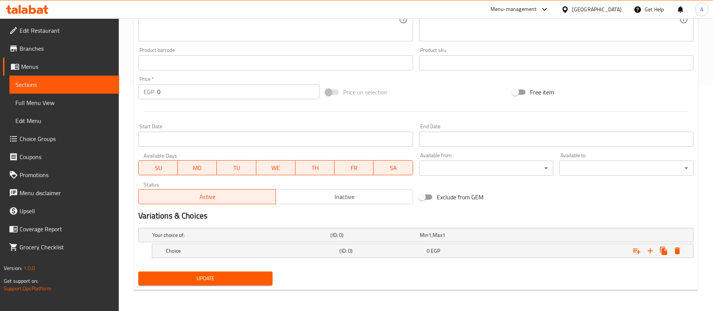
scroll to position [226, 0]
click at [653, 251] on icon "Expand" at bounding box center [650, 250] width 5 height 5
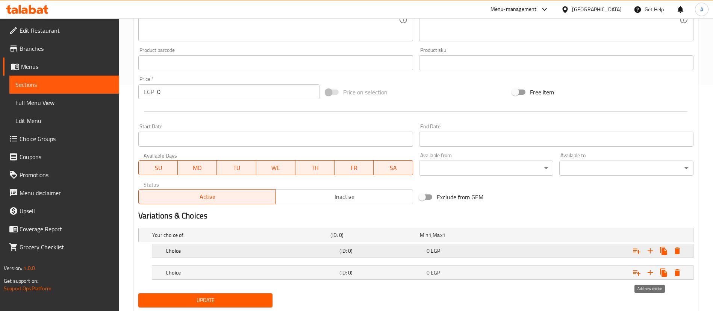
scroll to position [248, 0]
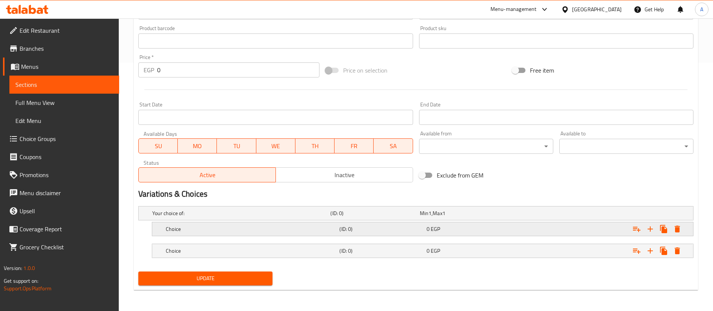
click at [452, 232] on div "0 EGP" at bounding box center [469, 229] width 84 height 8
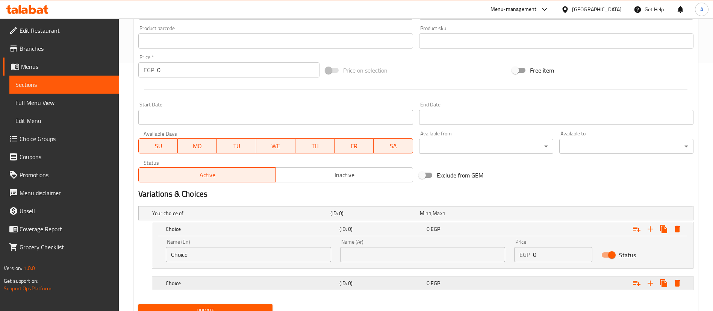
click at [429, 284] on span "0" at bounding box center [428, 283] width 3 height 10
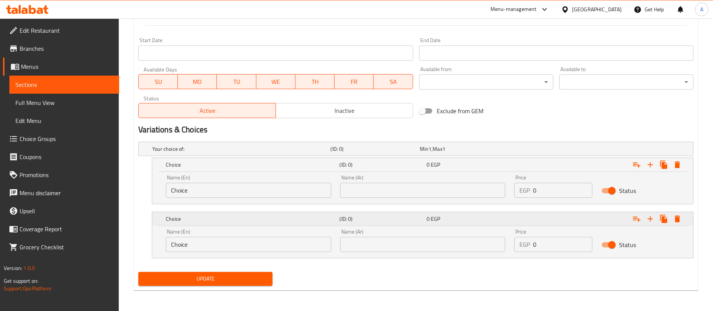
scroll to position [313, 0]
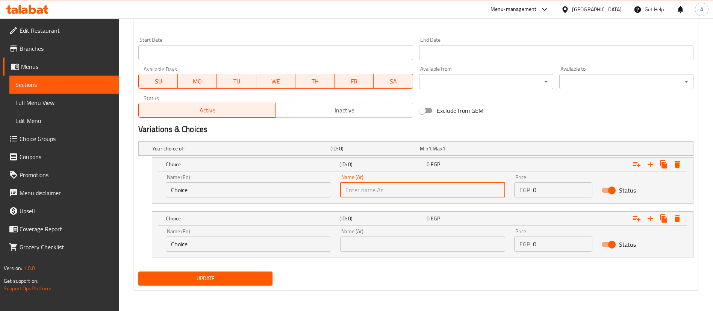
click at [376, 190] on input "text" at bounding box center [422, 189] width 165 height 15
type input "وسط"
click at [386, 242] on input "text" at bounding box center [422, 243] width 165 height 15
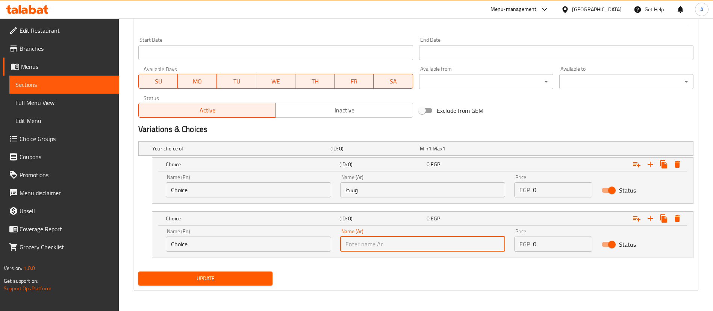
type input "كبير"
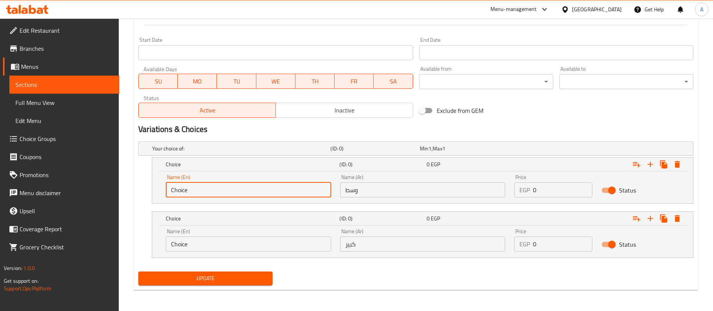
click at [258, 185] on input "Choice" at bounding box center [248, 189] width 165 height 15
type input "Medium"
click at [250, 253] on div "Name (En) Choice Name (En)" at bounding box center [248, 240] width 174 height 32
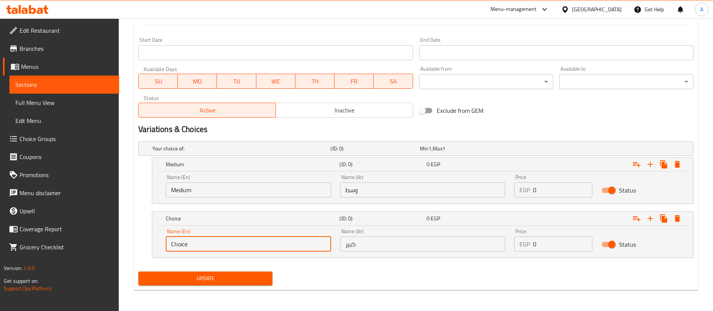
click at [245, 245] on input "Choice" at bounding box center [248, 243] width 165 height 15
type input "Large"
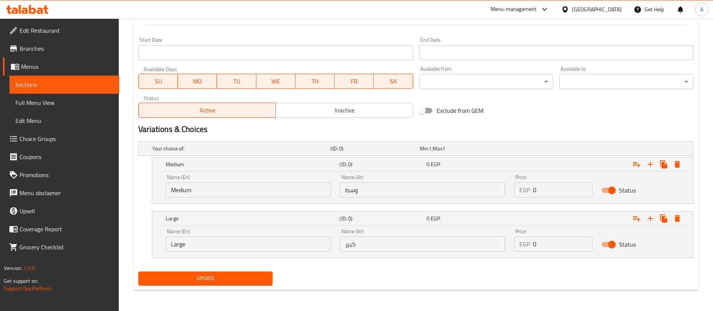
click at [525, 115] on div "Exclude from GEM" at bounding box center [509, 110] width 187 height 20
click at [566, 189] on input "0" at bounding box center [562, 189] width 59 height 15
type input "160"
click at [539, 247] on input "0" at bounding box center [562, 243] width 59 height 15
type input "220"
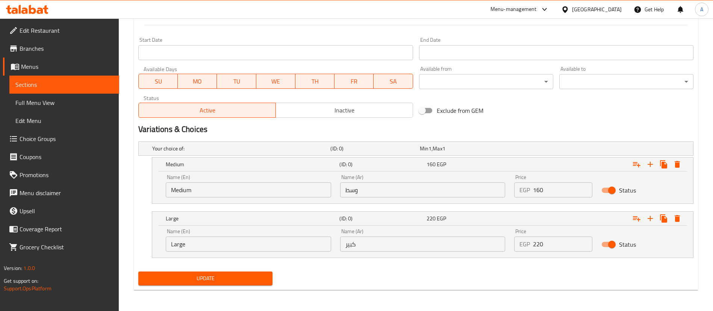
click at [539, 260] on nav at bounding box center [415, 262] width 555 height 6
click at [250, 268] on div "Your choice of: (ID: 0) Min 1 , Max 1 Name (En) Your choice of: Name (En) Name …" at bounding box center [415, 203] width 561 height 130
click at [251, 276] on span "Update" at bounding box center [205, 278] width 122 height 9
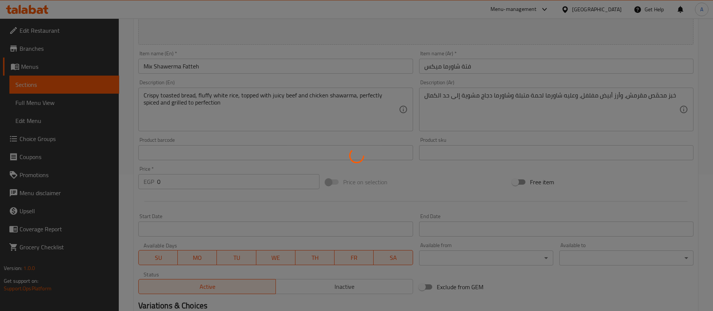
scroll to position [136, 0]
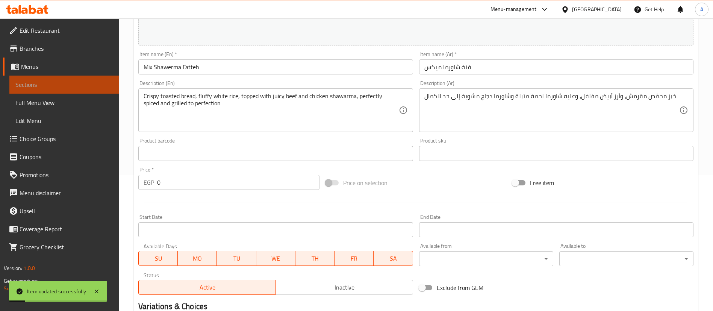
click at [42, 86] on span "Sections" at bounding box center [64, 84] width 98 height 9
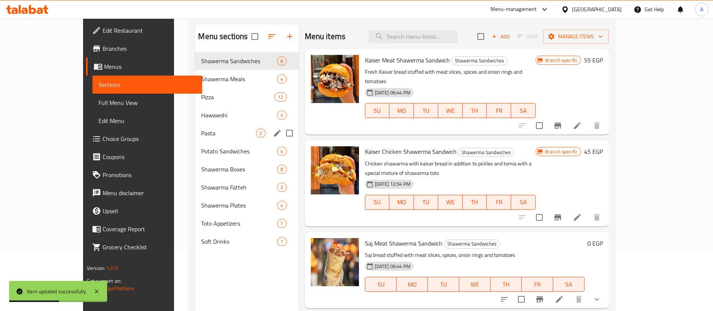
scroll to position [44, 0]
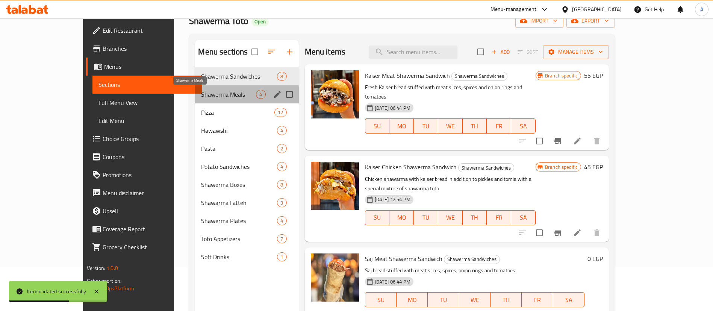
click at [201, 95] on span "Shawerma Meals" at bounding box center [228, 94] width 55 height 9
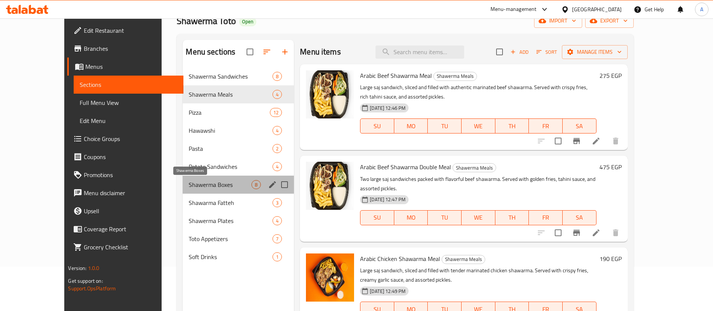
click at [189, 186] on span "Shawerma Boxes" at bounding box center [220, 184] width 63 height 9
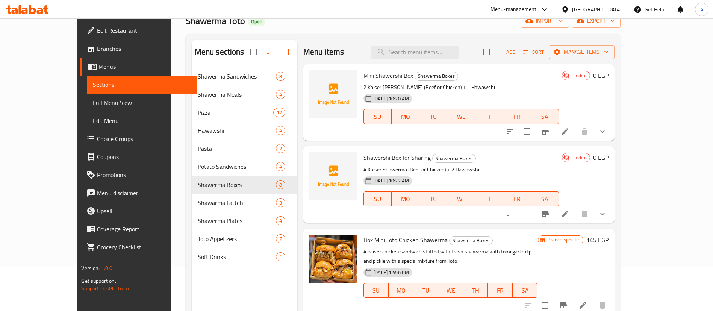
click at [541, 144] on div "Menu items Add Sort Manage items Mini Shawershi Box Shawerma Boxes 2 Kaiser Sha…" at bounding box center [455, 195] width 317 height 311
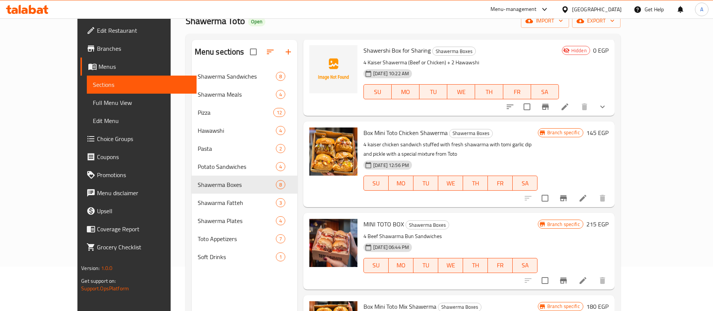
scroll to position [108, 0]
click at [586, 194] on icon at bounding box center [583, 197] width 7 height 7
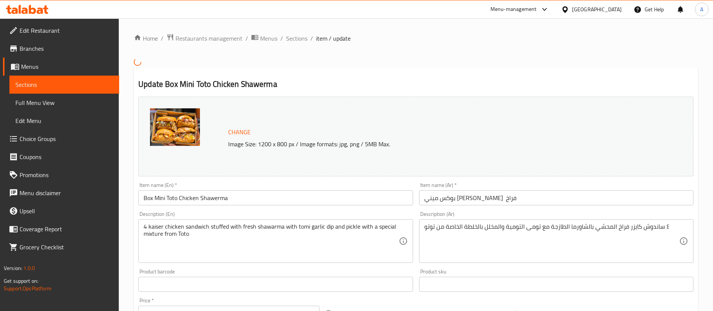
click at [179, 198] on input "Box Mini Toto Chicken Shawerma" at bounding box center [275, 197] width 274 height 15
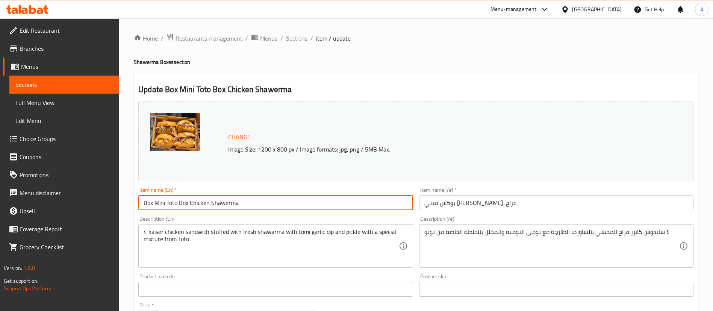
drag, startPoint x: 154, startPoint y: 203, endPoint x: 74, endPoint y: 201, distance: 79.7
click at [74, 201] on div "Edit Restaurant Branches Menus Sections Full Menu View Edit Menu Choice Groups …" at bounding box center [356, 280] width 713 height 524
type input "Mini Toto Box Chicken Shawerma"
click at [279, 187] on div "Item name (En)   * Mini Toto Box Chicken Shawerma Item name (En) *" at bounding box center [275, 198] width 274 height 23
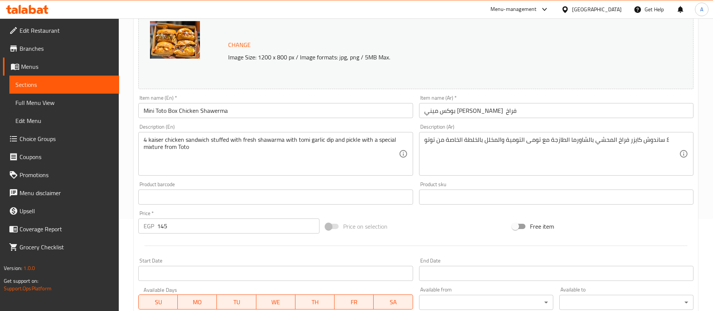
scroll to position [231, 0]
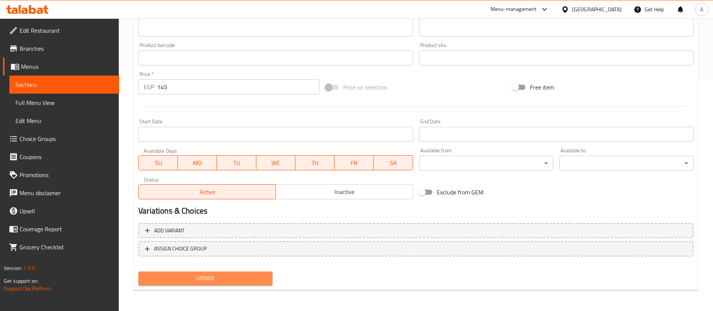
click at [199, 277] on span "Update" at bounding box center [205, 278] width 122 height 9
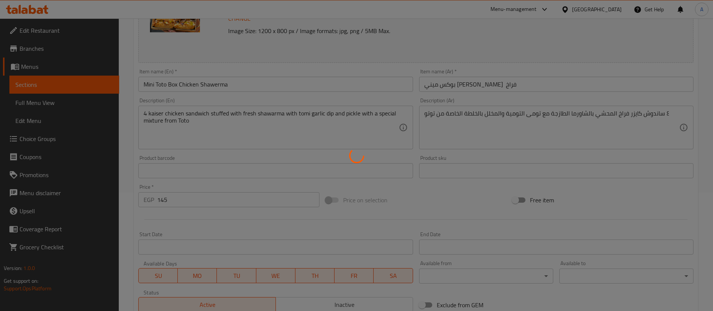
scroll to position [120, 0]
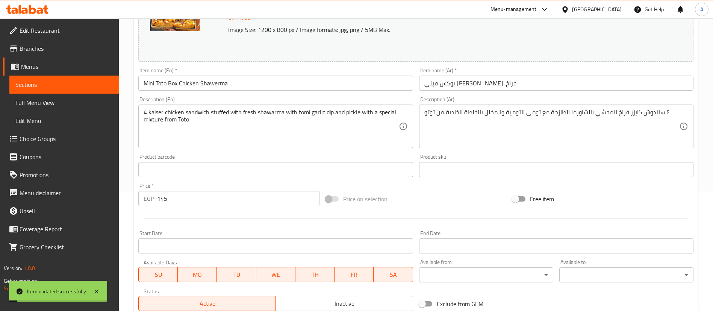
click at [73, 83] on span "Sections" at bounding box center [64, 84] width 98 height 9
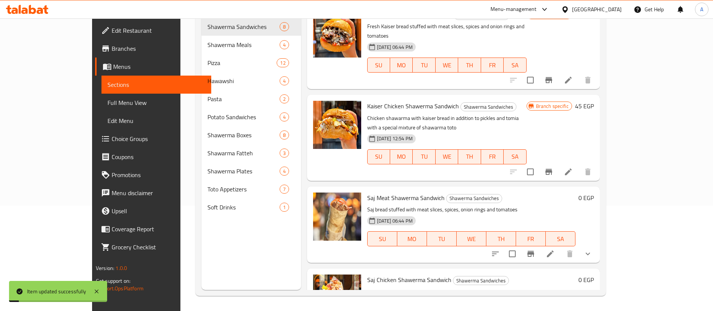
scroll to position [105, 0]
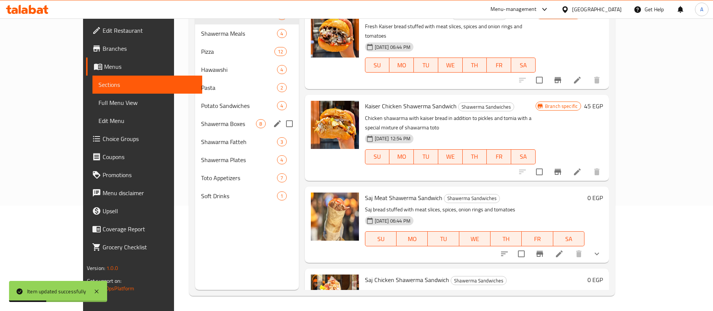
click at [201, 124] on span "Shawerma Boxes" at bounding box center [228, 123] width 55 height 9
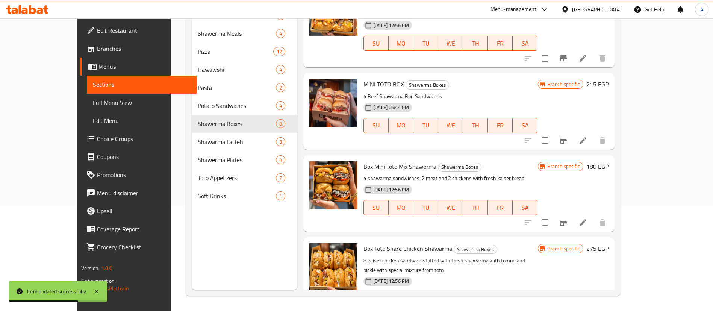
scroll to position [188, 0]
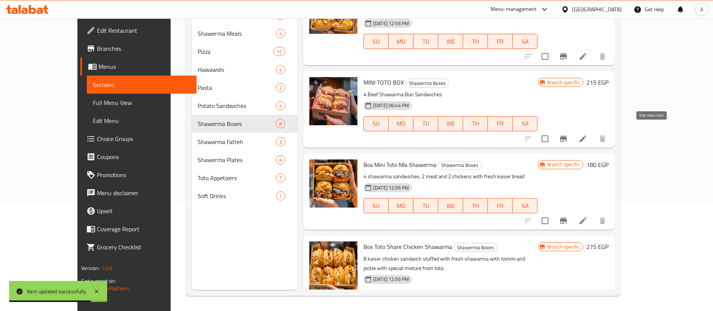
click at [588, 134] on icon at bounding box center [582, 138] width 9 height 9
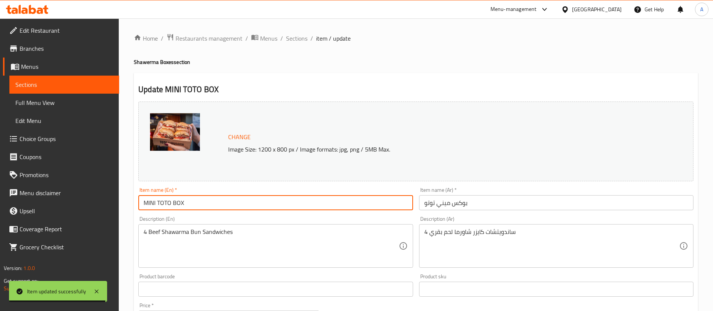
click at [244, 207] on input "MINI TOTO BOX" at bounding box center [275, 202] width 274 height 15
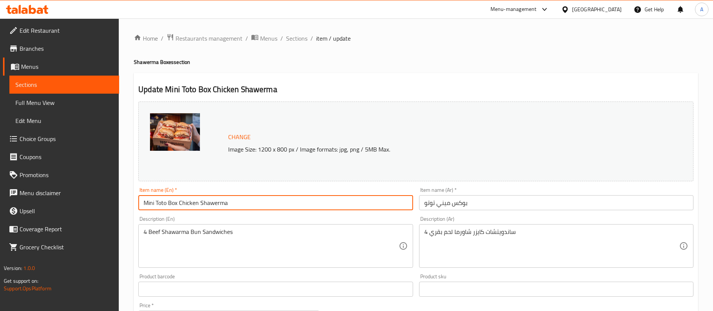
click at [191, 205] on input "Mini Toto Box Chicken Shawerma" at bounding box center [275, 202] width 274 height 15
type input "Mini Toto Box Meat Shawerma"
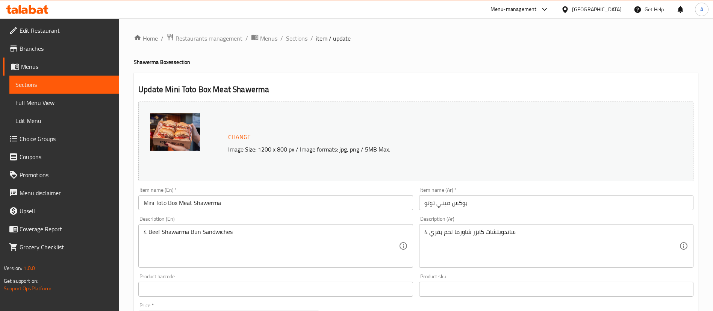
click at [223, 217] on div "Description (En) 4 Beef Shawarma Bun Sandwiches Description (En)" at bounding box center [275, 241] width 274 height 51
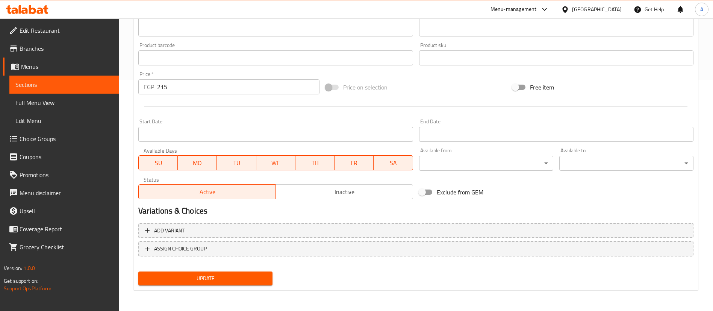
click at [221, 278] on span "Update" at bounding box center [205, 278] width 122 height 9
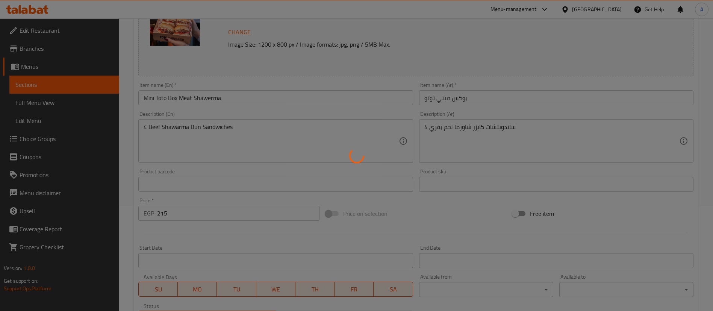
scroll to position [104, 0]
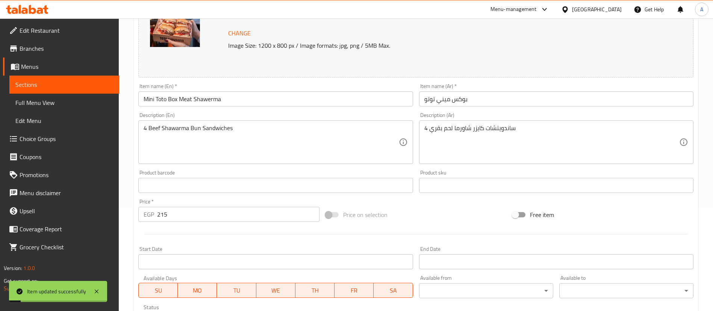
click at [58, 80] on span "Sections" at bounding box center [64, 84] width 98 height 9
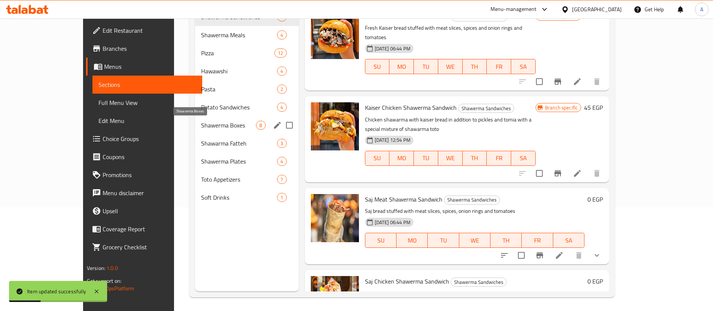
click at [201, 125] on span "Shawerma Boxes" at bounding box center [228, 125] width 55 height 9
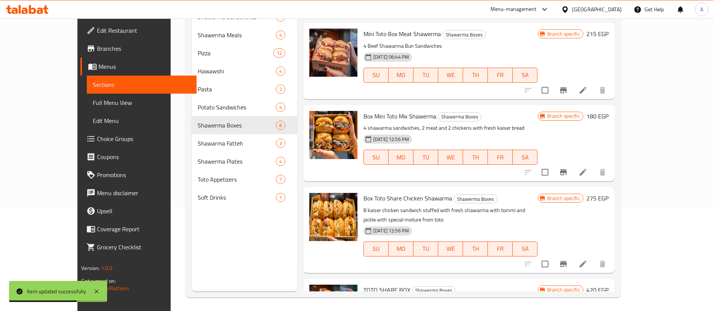
scroll to position [239, 0]
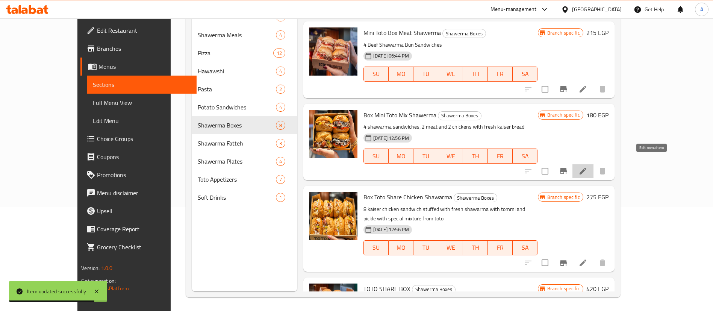
click at [586, 168] on icon at bounding box center [583, 171] width 7 height 7
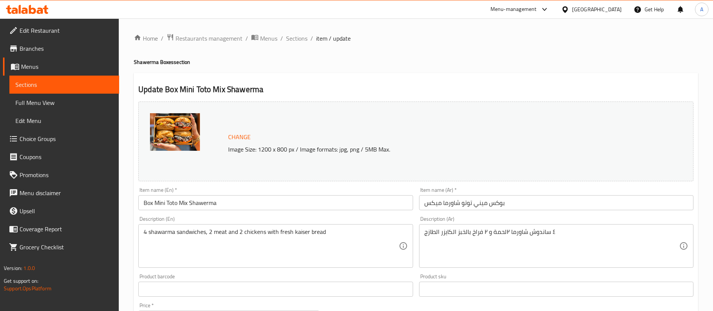
click at [178, 203] on input "Box Mini Toto Mix Shawerma" at bounding box center [275, 202] width 274 height 15
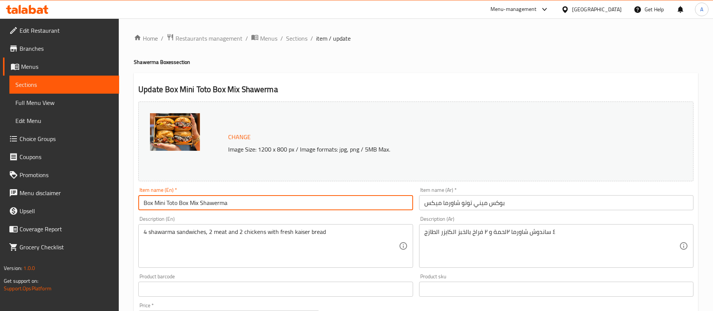
click at [155, 205] on input "Box Mini Toto Box Mix Shawerma" at bounding box center [275, 202] width 274 height 15
type input "Mini Toto Box Mix Shawerma"
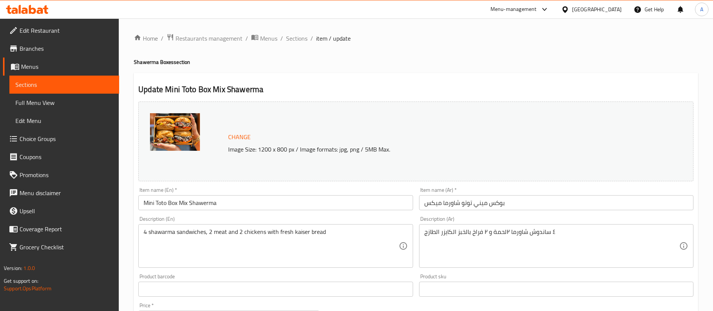
click at [227, 272] on div "Product barcode Product barcode" at bounding box center [275, 285] width 280 height 29
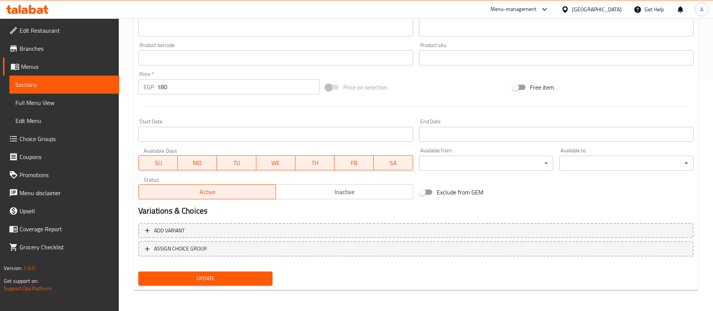
click at [211, 280] on span "Update" at bounding box center [205, 278] width 122 height 9
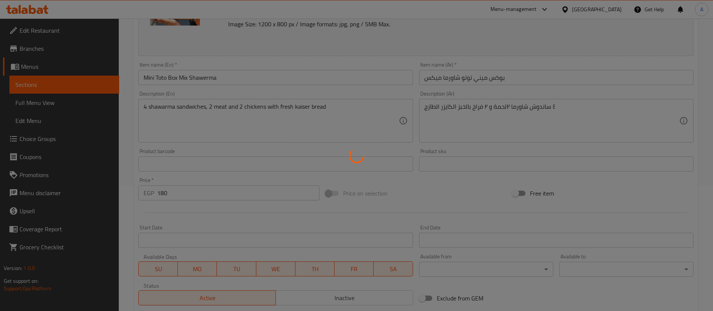
scroll to position [124, 0]
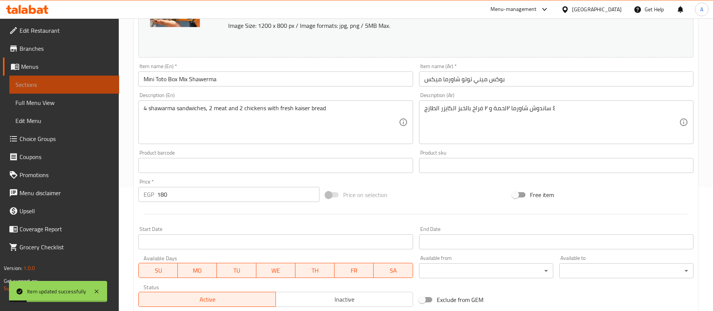
click at [39, 83] on span "Sections" at bounding box center [64, 84] width 98 height 9
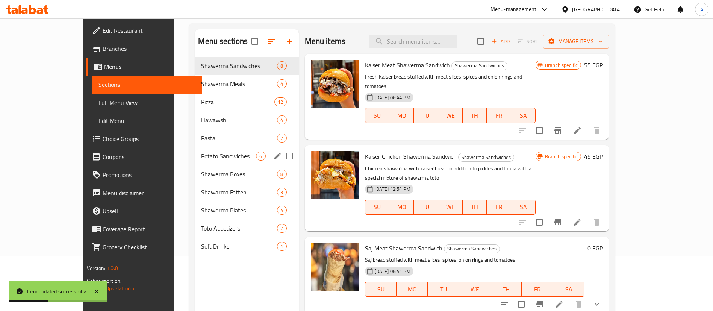
scroll to position [47, 0]
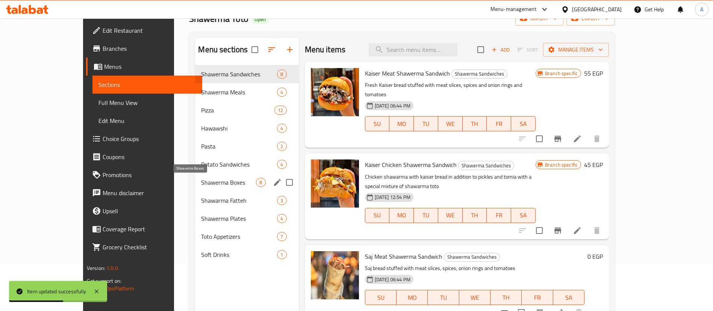
click at [201, 180] on span "Shawerma Boxes" at bounding box center [228, 182] width 55 height 9
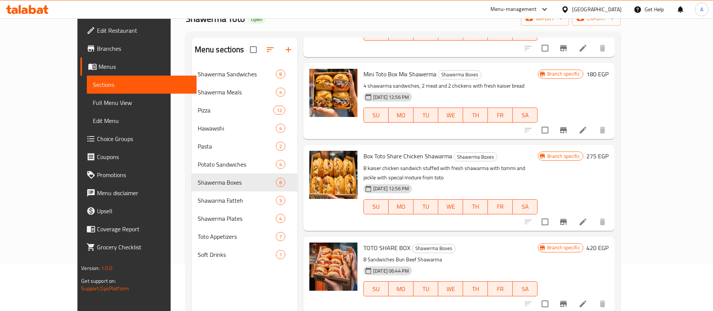
scroll to position [365, 0]
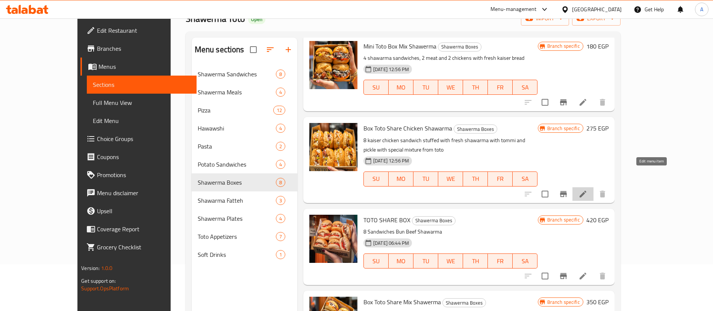
click at [586, 191] on icon at bounding box center [583, 194] width 7 height 7
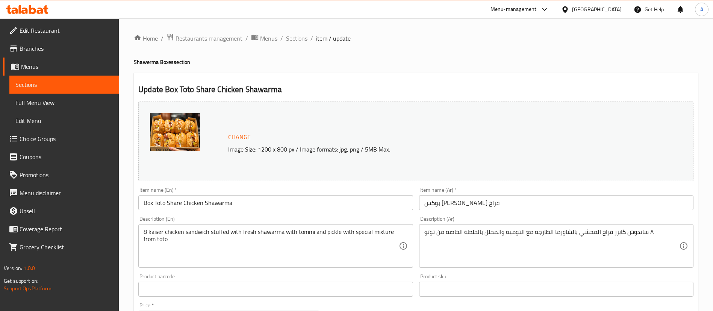
click at [184, 204] on input "Box Toto Share Chicken Shawarma" at bounding box center [275, 202] width 274 height 15
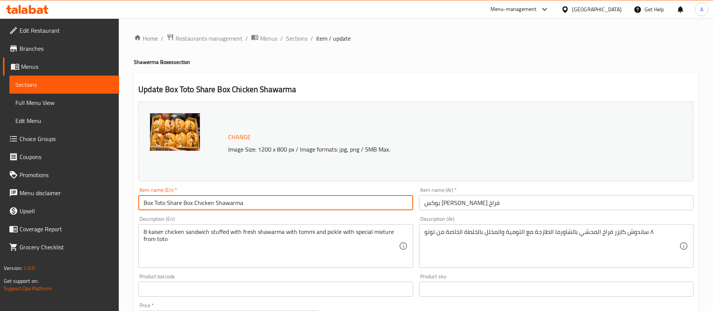
click at [155, 204] on input "Box Toto Share Box Chicken Shawarma" at bounding box center [275, 202] width 274 height 15
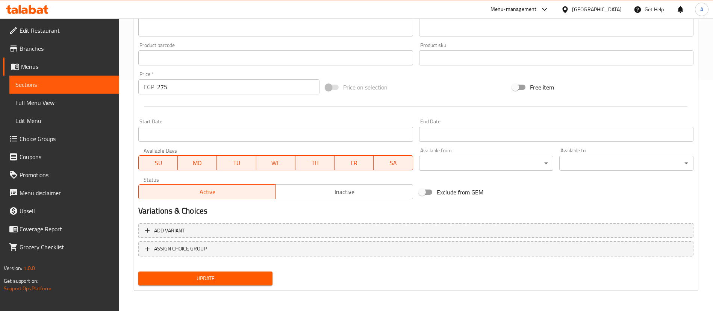
type input "Toto Share Box Chicken Shawarma"
click at [189, 275] on span "Update" at bounding box center [205, 278] width 122 height 9
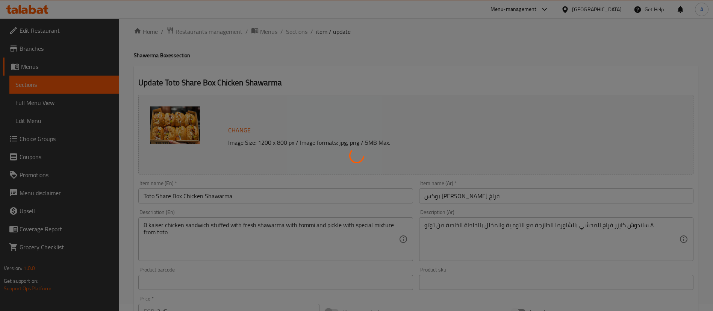
scroll to position [2, 0]
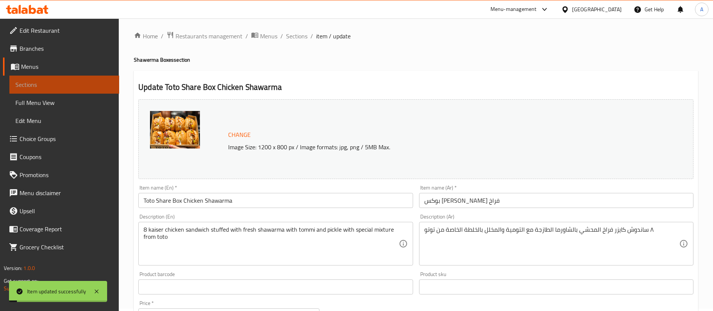
click at [54, 86] on span "Sections" at bounding box center [64, 84] width 98 height 9
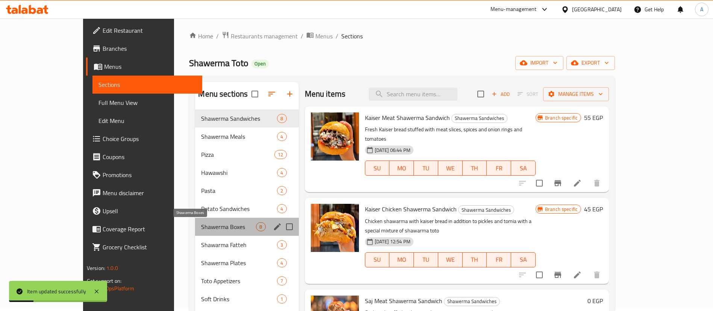
click at [201, 228] on span "Shawerma Boxes" at bounding box center [228, 226] width 55 height 9
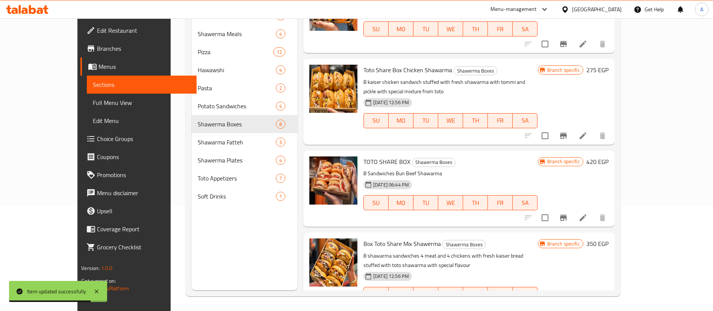
scroll to position [105, 0]
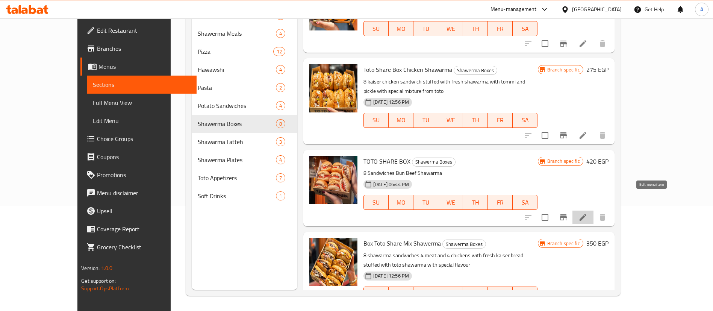
click at [586, 214] on icon at bounding box center [583, 217] width 7 height 7
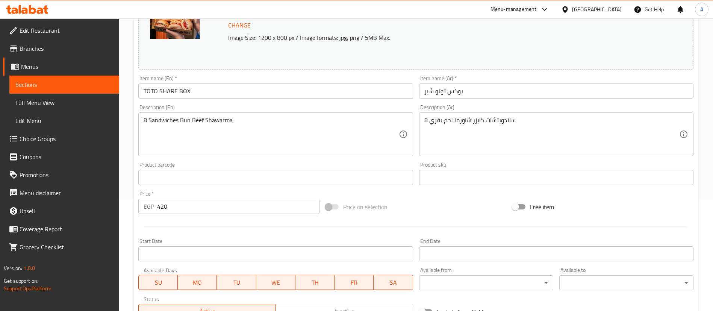
scroll to position [112, 0]
click at [187, 91] on input "TOTO SHARE BOX" at bounding box center [275, 90] width 274 height 15
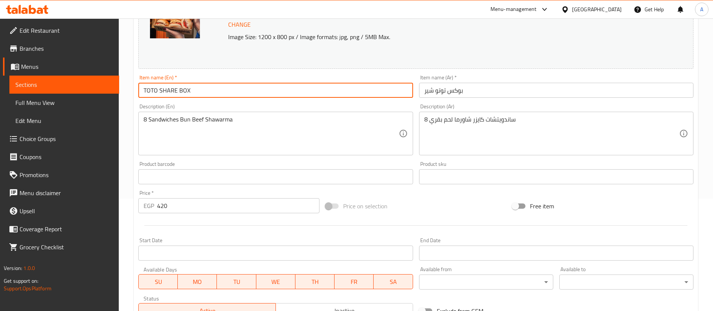
click at [187, 91] on input "TOTO SHARE BOX" at bounding box center [275, 90] width 274 height 15
click at [192, 91] on input "Toto Share Box Chicken Shawarma" at bounding box center [275, 90] width 274 height 15
type input "Toto Share Box Meat Shawarma"
click at [229, 168] on div "Product barcode Product barcode" at bounding box center [275, 172] width 274 height 23
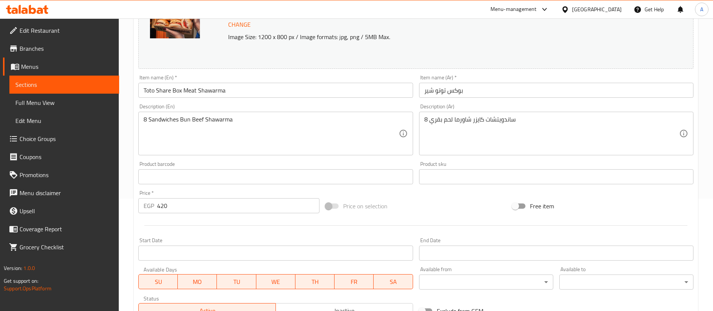
scroll to position [231, 0]
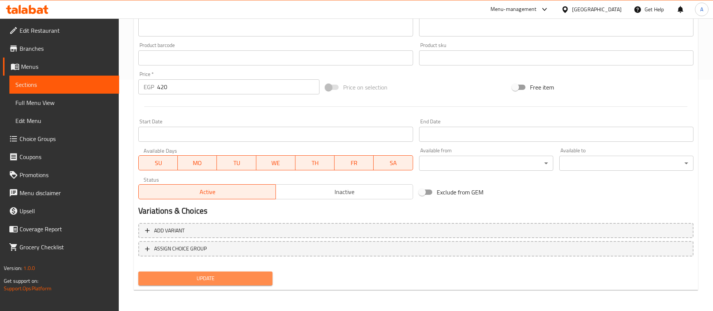
click at [188, 279] on span "Update" at bounding box center [205, 278] width 122 height 9
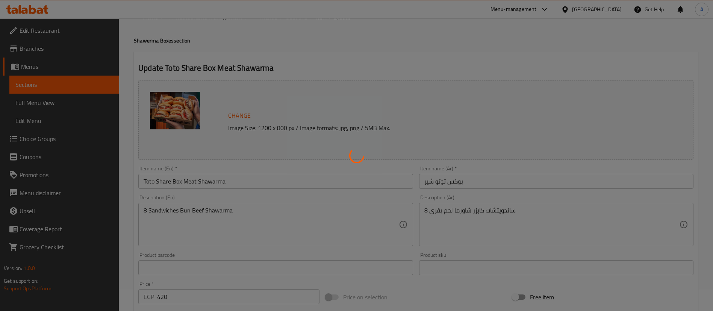
scroll to position [21, 0]
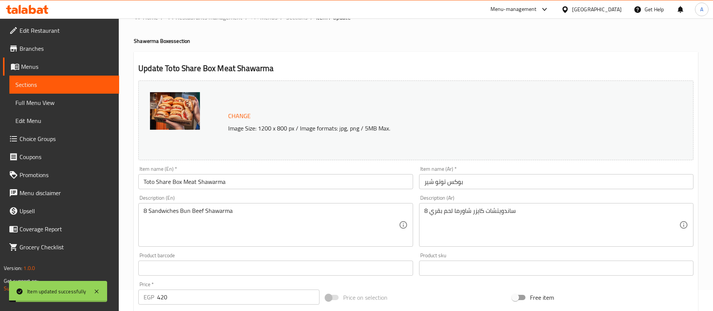
click at [30, 85] on span "Sections" at bounding box center [64, 84] width 98 height 9
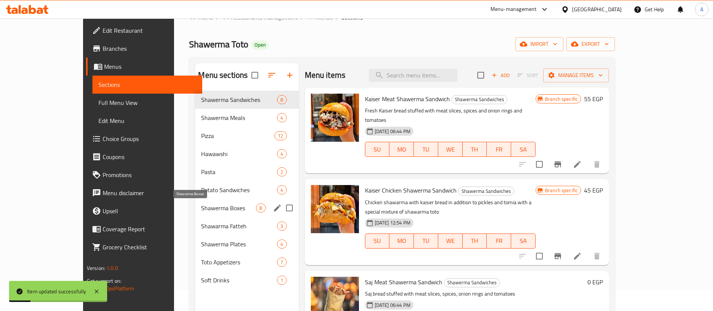
click at [201, 210] on span "Shawerma Boxes" at bounding box center [228, 207] width 55 height 9
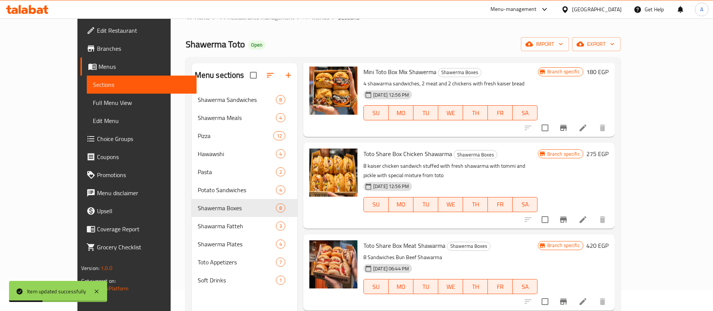
scroll to position [105, 0]
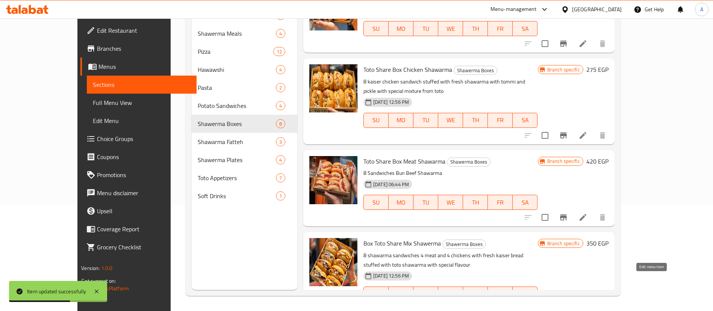
click at [588, 304] on icon at bounding box center [582, 308] width 9 height 9
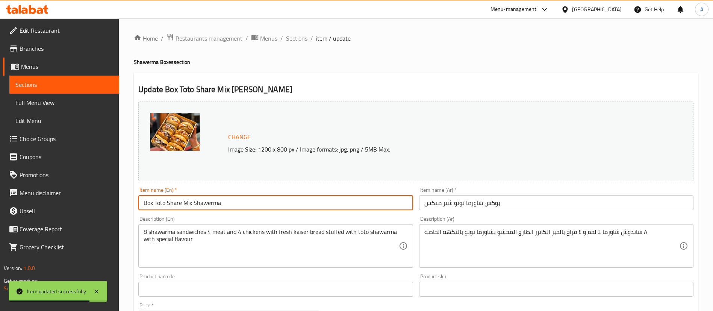
click at [181, 202] on input "Box Toto Share Mix Shawerma" at bounding box center [275, 202] width 274 height 15
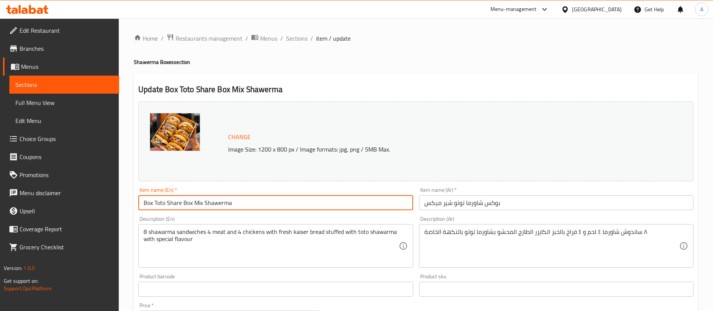
click at [151, 201] on input "Box Toto Share Box Mix Shawerma" at bounding box center [275, 202] width 274 height 15
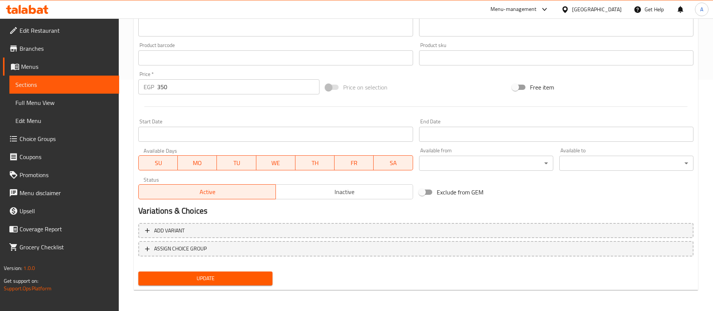
type input "Toto Share Box Mix Shawerma"
click at [191, 275] on span "Update" at bounding box center [205, 278] width 122 height 9
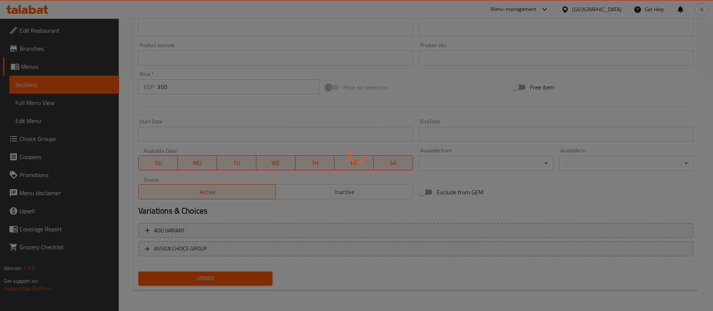
scroll to position [0, 0]
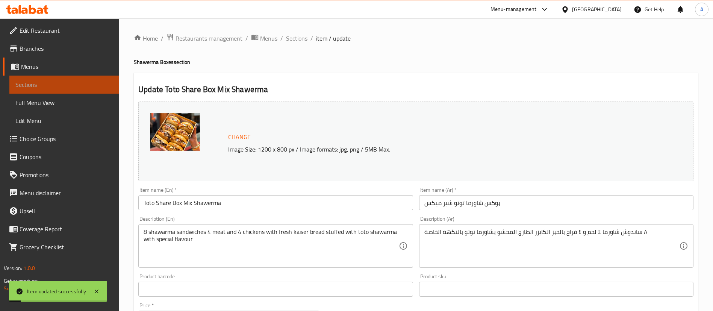
click at [33, 88] on span "Sections" at bounding box center [64, 84] width 98 height 9
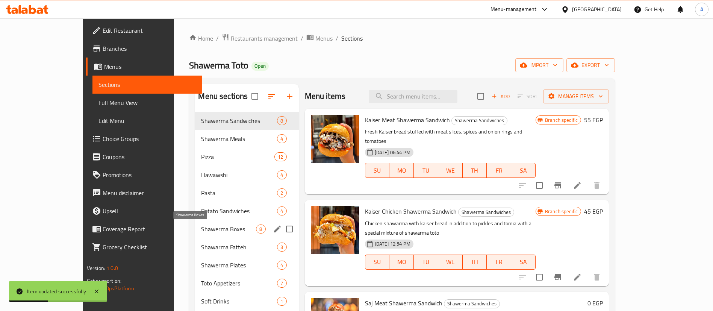
click at [201, 233] on span "Shawerma Boxes" at bounding box center [228, 228] width 55 height 9
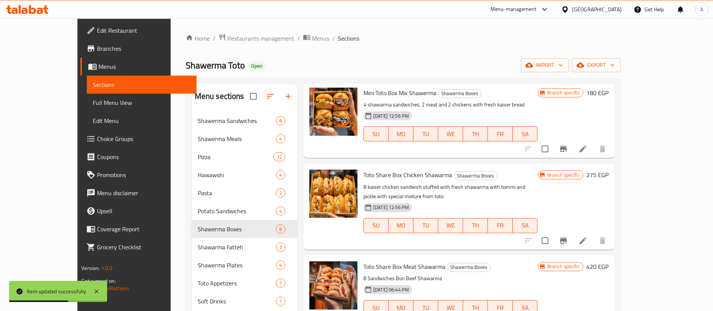
scroll to position [105, 0]
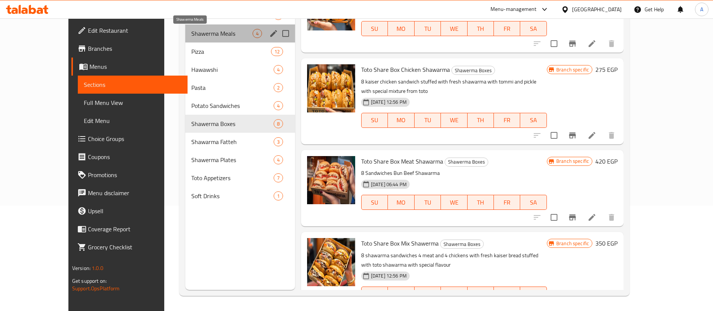
click at [206, 33] on span "Shawerma Meals" at bounding box center [221, 33] width 61 height 9
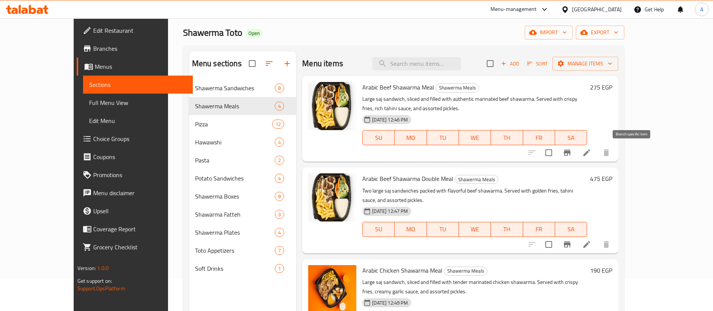
click at [576, 154] on button "Branch-specific-item" at bounding box center [567, 153] width 18 height 18
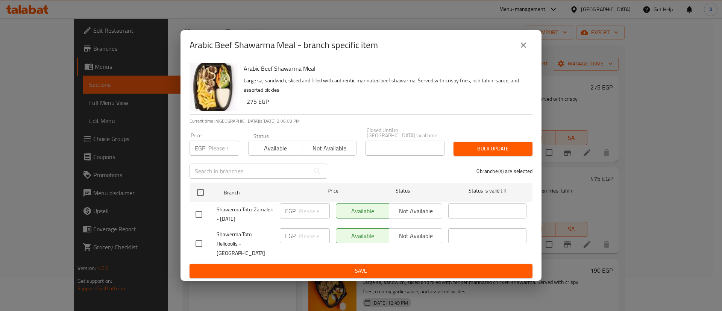
click at [220, 150] on input "number" at bounding box center [223, 148] width 31 height 15
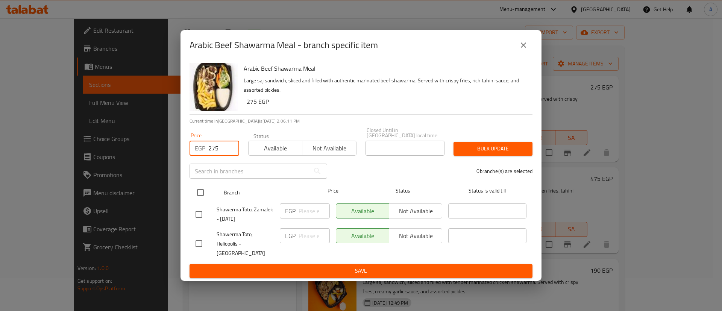
type input "275"
click at [201, 199] on input "checkbox" at bounding box center [200, 193] width 16 height 16
checkbox input "true"
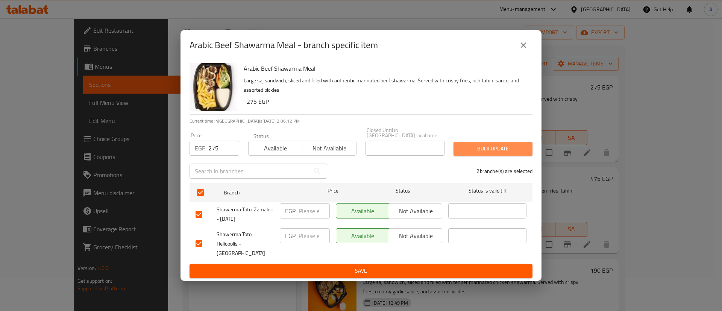
click at [513, 152] on span "Bulk update" at bounding box center [492, 148] width 67 height 9
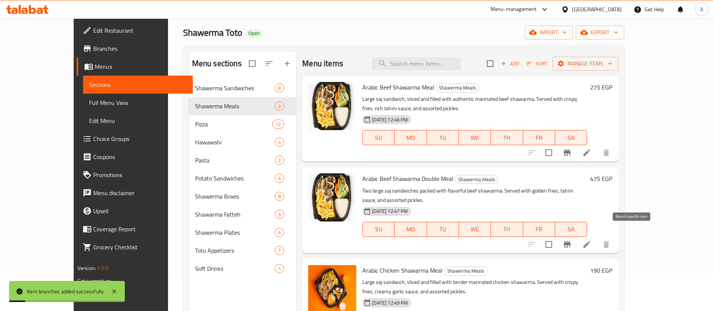
click at [571, 241] on icon "Branch-specific-item" at bounding box center [567, 244] width 7 height 6
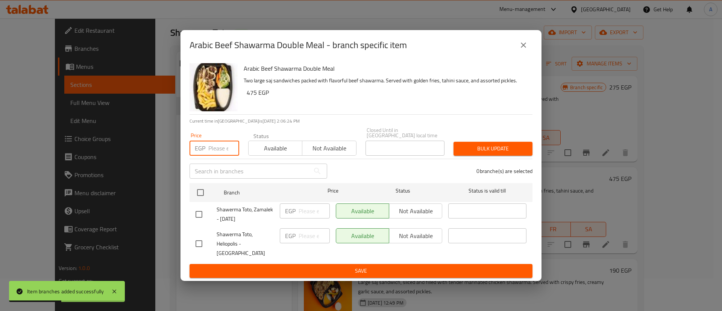
click at [223, 156] on input "number" at bounding box center [223, 148] width 31 height 15
type input "475"
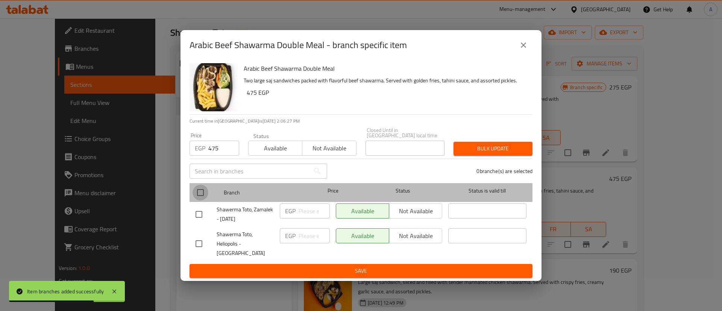
click at [198, 198] on input "checkbox" at bounding box center [200, 193] width 16 height 16
checkbox input "true"
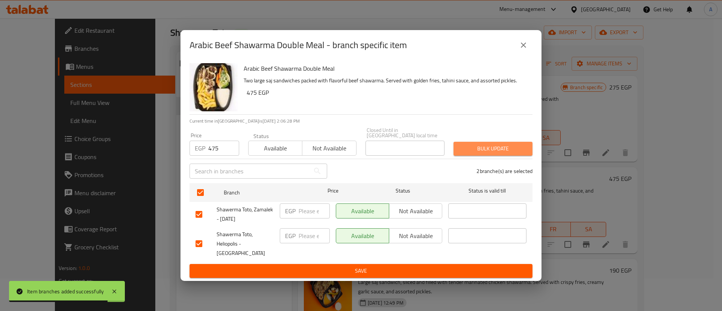
click at [502, 149] on span "Bulk update" at bounding box center [492, 148] width 67 height 9
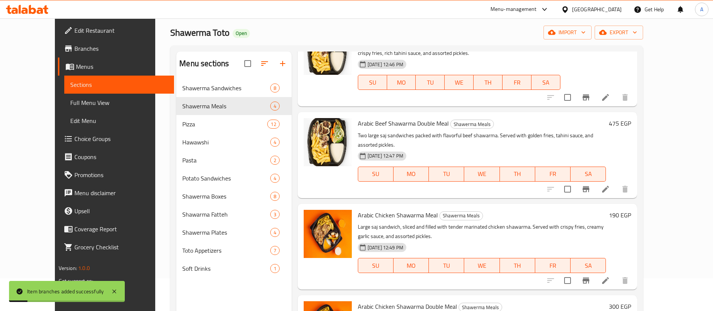
scroll to position [105, 0]
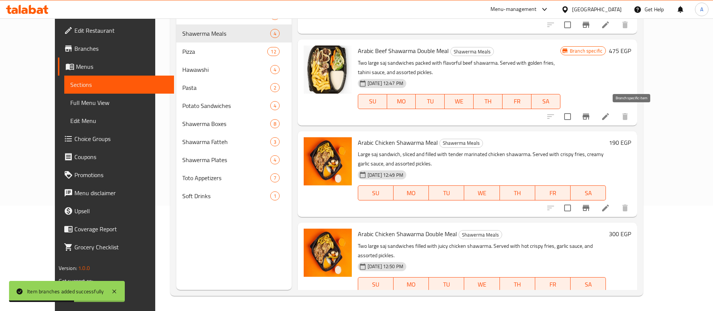
click at [591, 114] on icon "Branch-specific-item" at bounding box center [586, 116] width 9 height 9
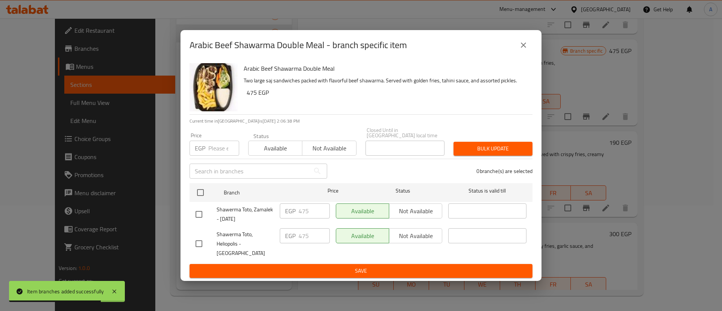
click at [528, 45] on button "close" at bounding box center [523, 45] width 18 height 18
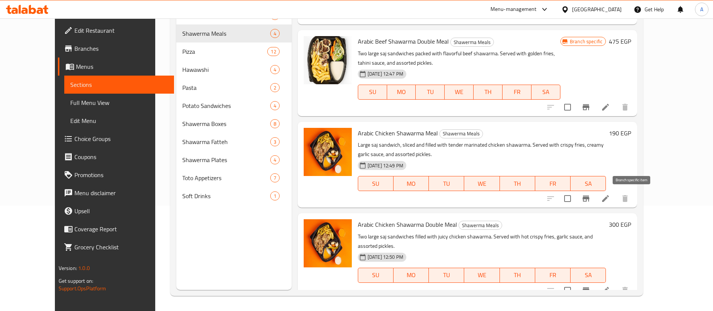
click at [589, 199] on icon "Branch-specific-item" at bounding box center [586, 198] width 7 height 6
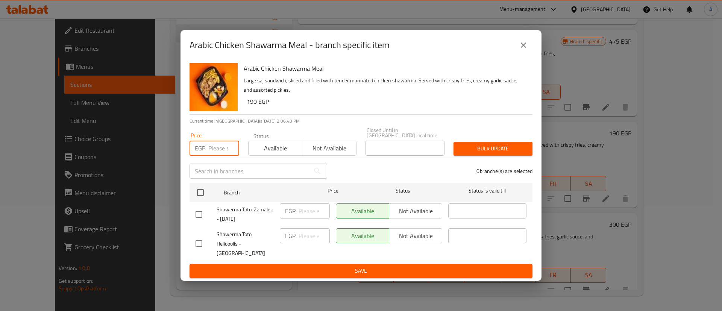
click at [217, 149] on input "number" at bounding box center [223, 148] width 31 height 15
type input "190"
click at [195, 192] on input "checkbox" at bounding box center [200, 193] width 16 height 16
checkbox input "true"
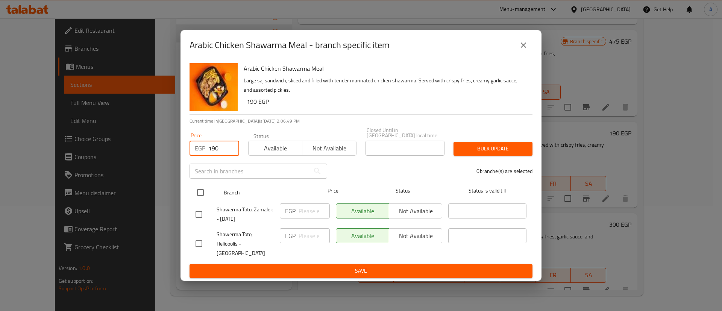
checkbox input "true"
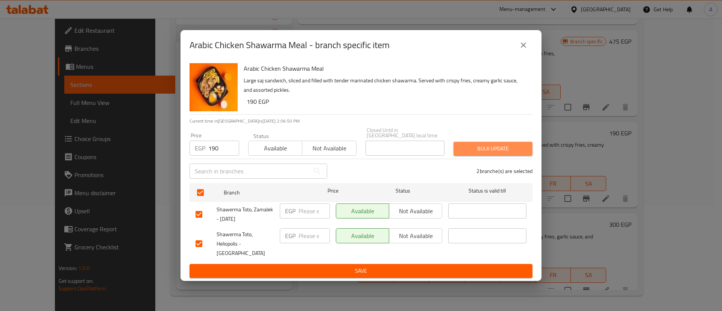
click at [488, 147] on span "Bulk update" at bounding box center [492, 148] width 67 height 9
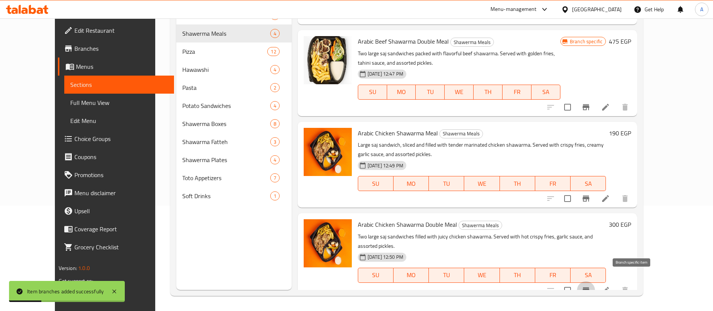
click at [589, 287] on icon "Branch-specific-item" at bounding box center [586, 290] width 7 height 6
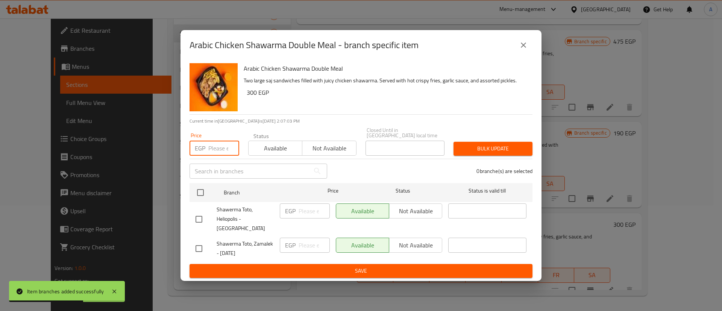
click at [224, 148] on input "number" at bounding box center [223, 148] width 31 height 15
type input "300"
click at [199, 190] on input "checkbox" at bounding box center [200, 193] width 16 height 16
checkbox input "true"
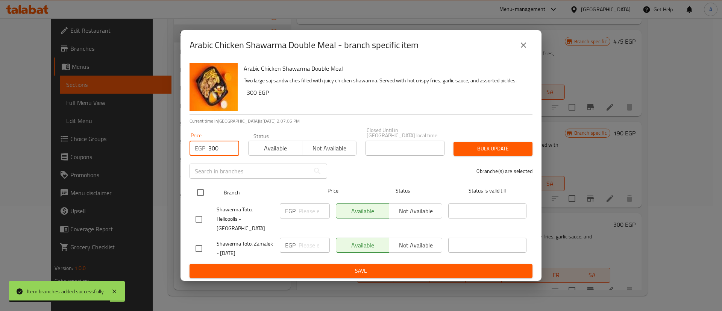
checkbox input "true"
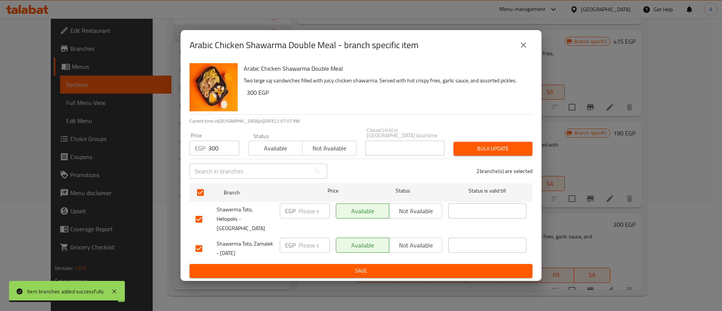
click at [477, 151] on span "Bulk update" at bounding box center [492, 148] width 67 height 9
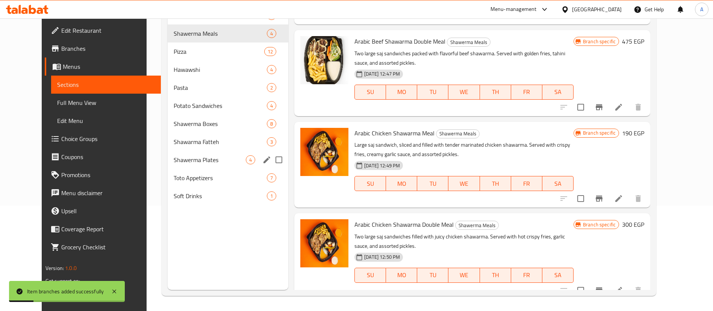
click at [207, 162] on span "Shawerma Plates" at bounding box center [210, 159] width 72 height 9
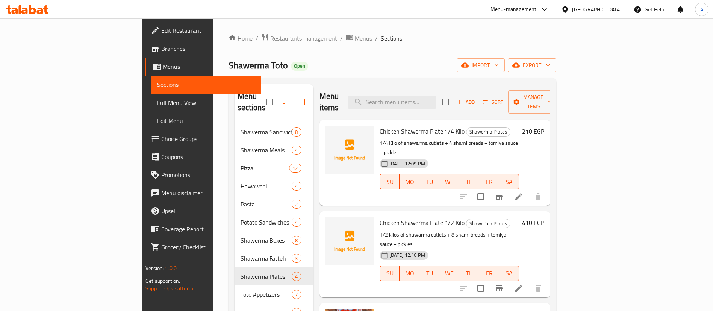
click at [503, 100] on span "Sort" at bounding box center [493, 102] width 21 height 9
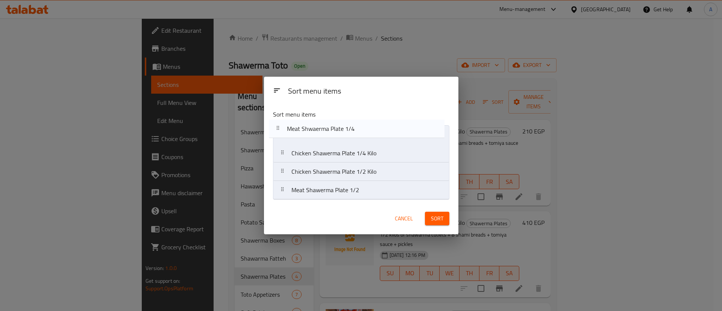
drag, startPoint x: 288, startPoint y: 193, endPoint x: 281, endPoint y: 121, distance: 72.1
click at [281, 121] on div "Sort menu items Chicken Shawerma Plate 1/4 Kilo Chicken Shawerma Plate 1/2 Kilo…" at bounding box center [361, 153] width 194 height 99
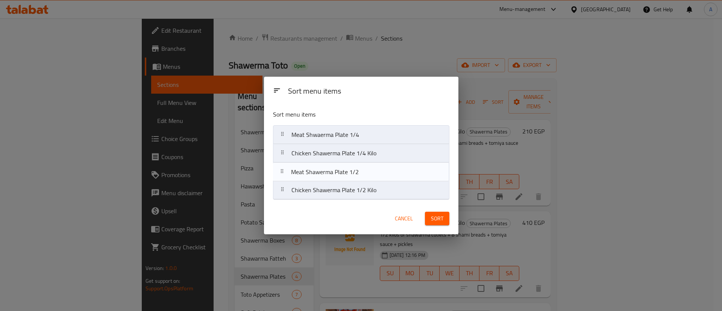
drag, startPoint x: 285, startPoint y: 194, endPoint x: 282, endPoint y: 175, distance: 18.9
click at [282, 175] on nav "Meat Shwaerma Plate 1/4 Chicken Shawerma Plate 1/4 Kilo Chicken Shawerma Plate …" at bounding box center [361, 162] width 176 height 74
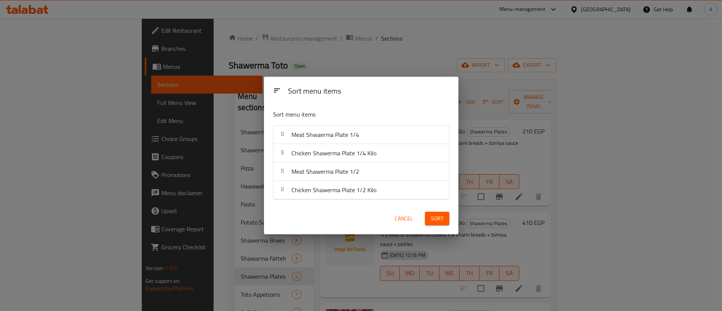
click at [439, 219] on span "Sort" at bounding box center [437, 218] width 12 height 9
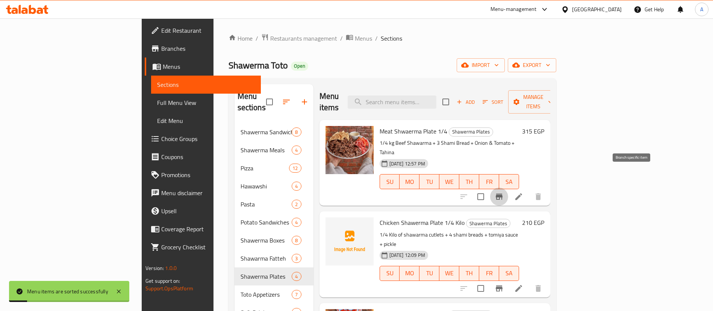
click at [503, 194] on icon "Branch-specific-item" at bounding box center [499, 197] width 7 height 6
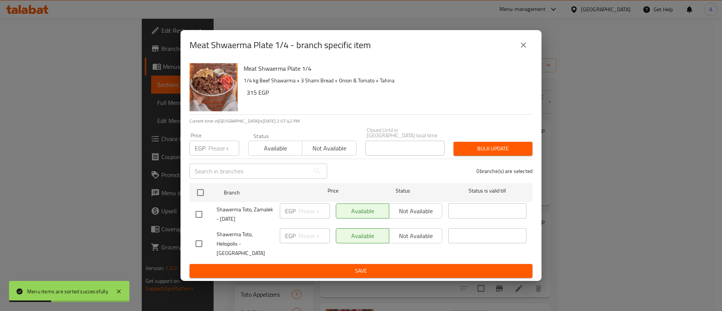
click at [521, 50] on icon "close" at bounding box center [523, 45] width 9 height 9
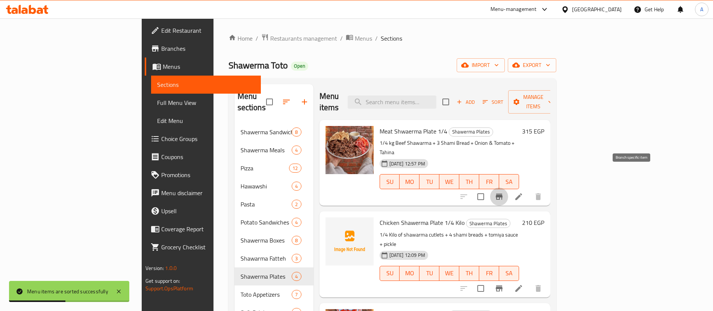
click at [503, 194] on icon "Branch-specific-item" at bounding box center [499, 197] width 7 height 6
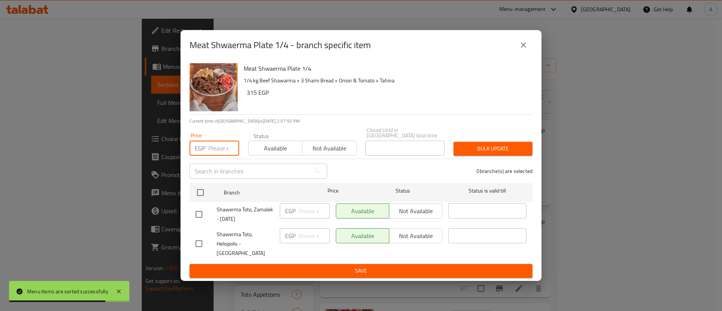
click at [209, 144] on input "number" at bounding box center [223, 148] width 31 height 15
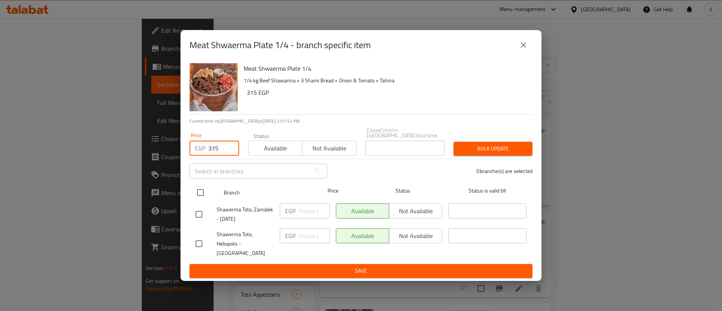
type input "375"
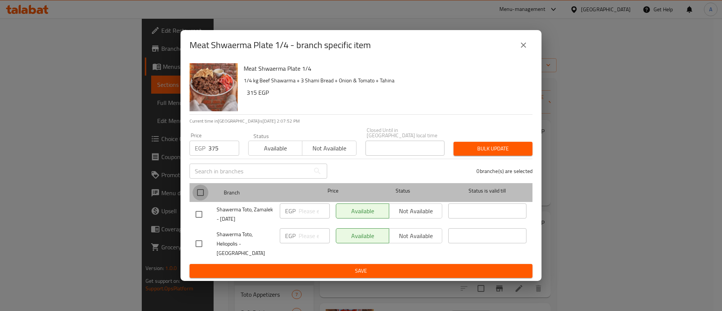
click at [203, 193] on input "checkbox" at bounding box center [200, 193] width 16 height 16
checkbox input "true"
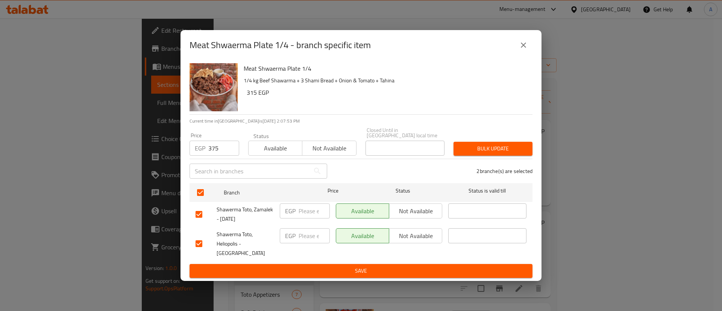
click at [493, 153] on span "Bulk update" at bounding box center [492, 148] width 67 height 9
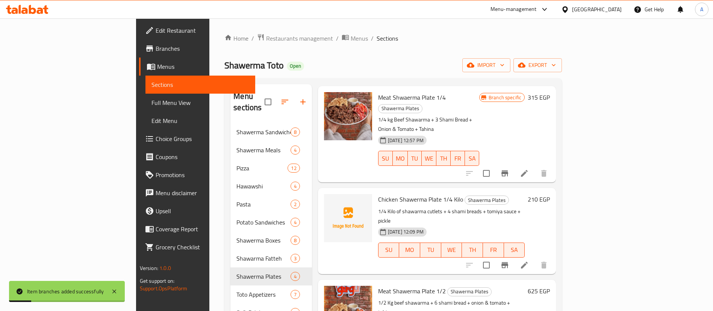
scroll to position [36, 0]
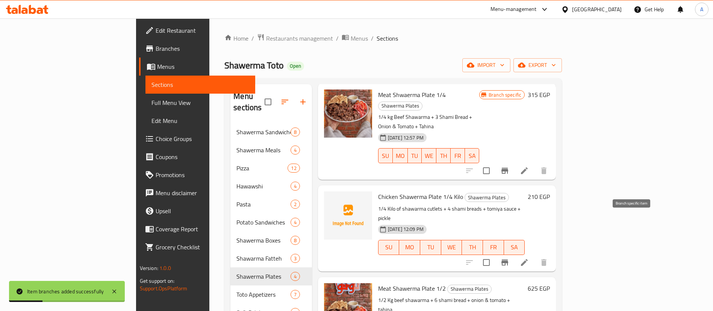
click at [509, 258] on icon "Branch-specific-item" at bounding box center [504, 262] width 9 height 9
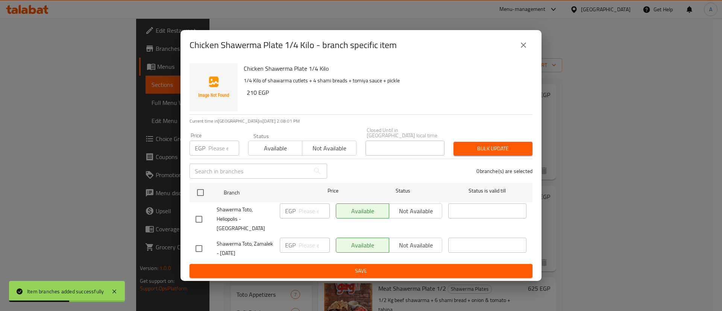
click at [218, 150] on input "number" at bounding box center [223, 148] width 31 height 15
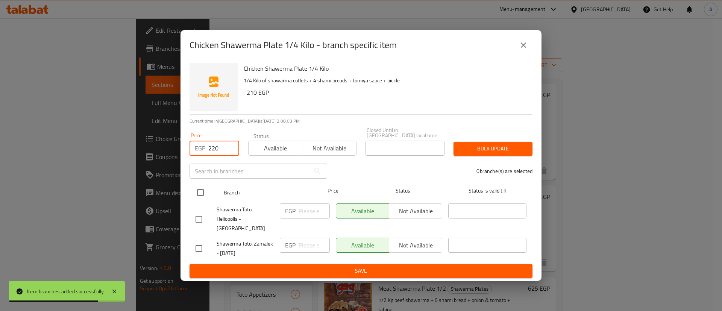
type input "220"
click at [199, 190] on input "checkbox" at bounding box center [200, 193] width 16 height 16
checkbox input "true"
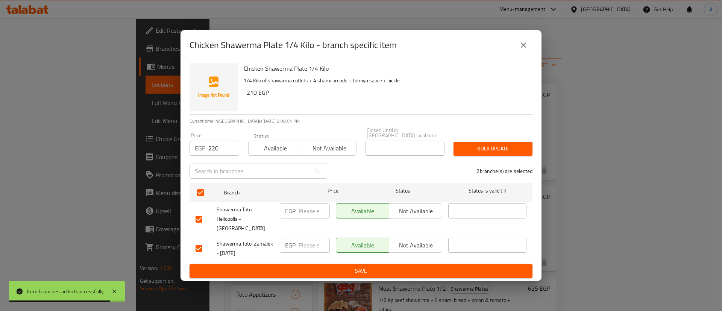
click at [479, 149] on span "Bulk update" at bounding box center [492, 148] width 67 height 9
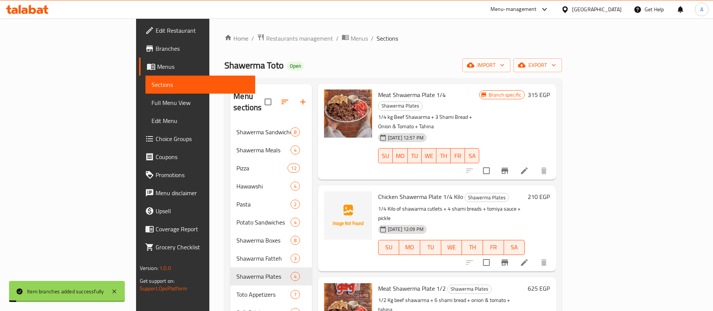
scroll to position [105, 0]
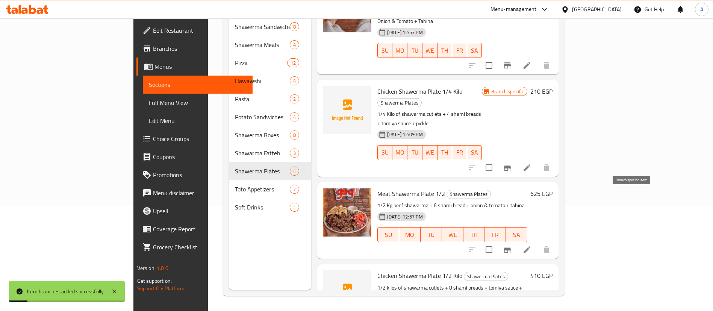
click at [511, 247] on icon "Branch-specific-item" at bounding box center [507, 250] width 7 height 6
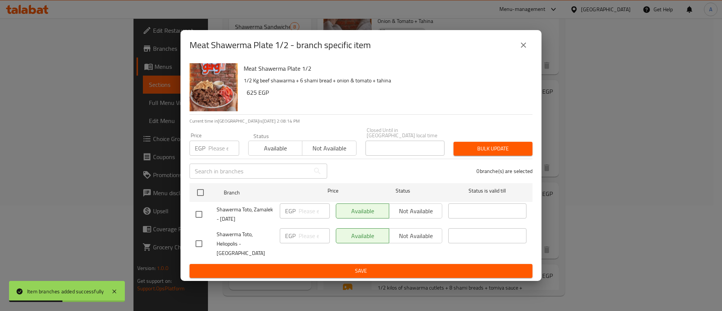
click at [212, 156] on input "number" at bounding box center [223, 148] width 31 height 15
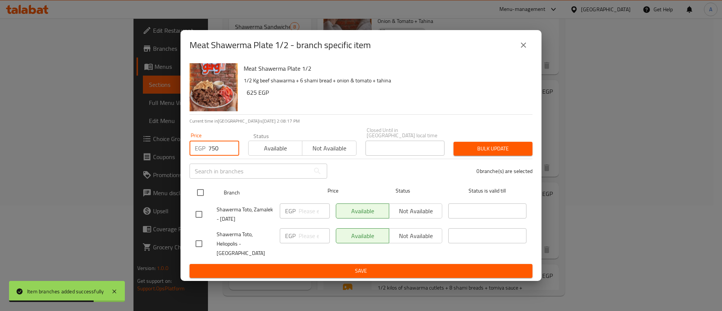
type input "750"
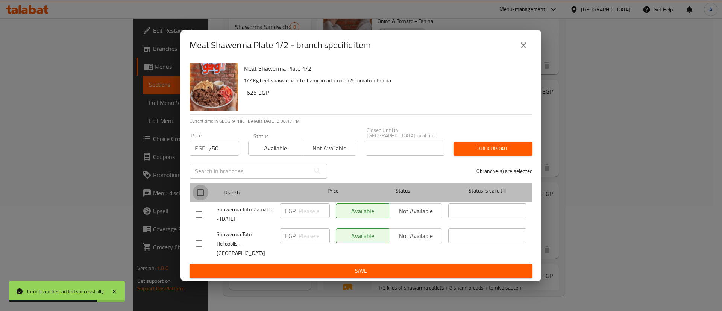
click at [198, 192] on input "checkbox" at bounding box center [200, 193] width 16 height 16
checkbox input "true"
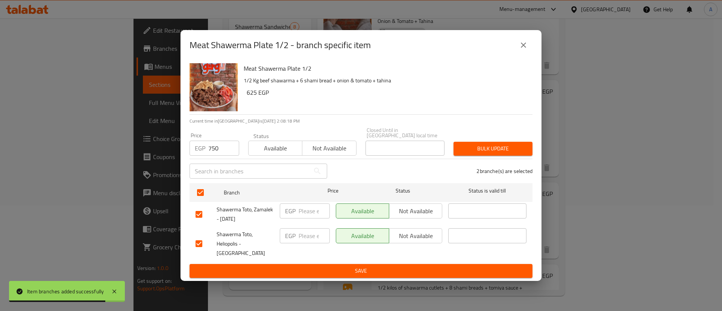
click at [500, 145] on span "Bulk update" at bounding box center [492, 148] width 67 height 9
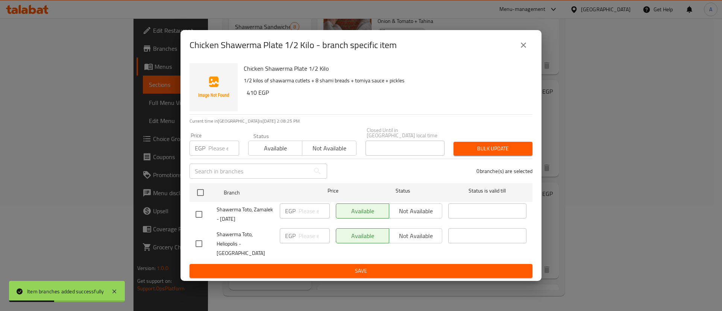
click at [220, 149] on input "number" at bounding box center [223, 148] width 31 height 15
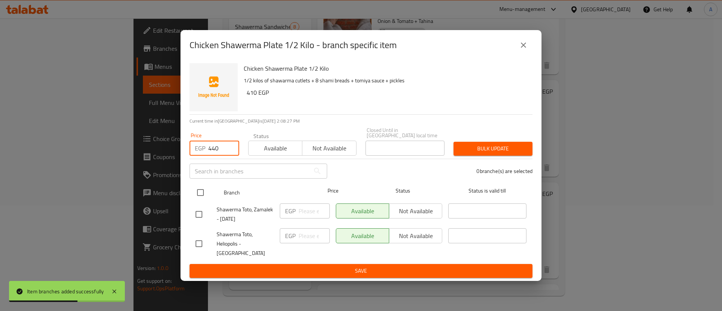
type input "440"
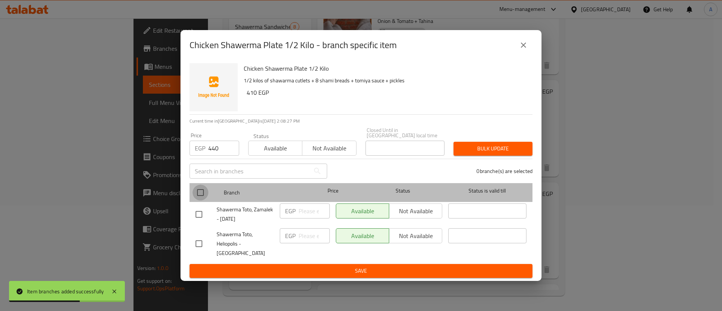
click at [204, 194] on input "checkbox" at bounding box center [200, 193] width 16 height 16
checkbox input "true"
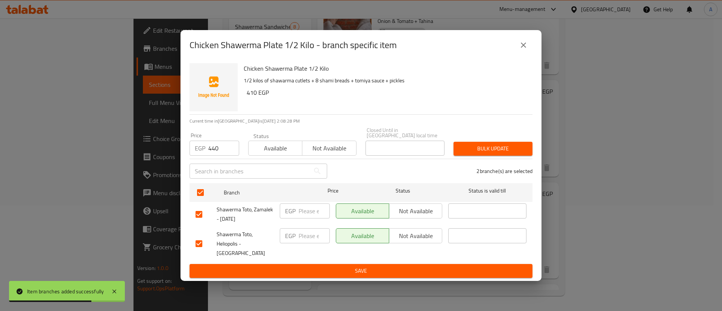
click at [471, 153] on span "Bulk update" at bounding box center [492, 148] width 67 height 9
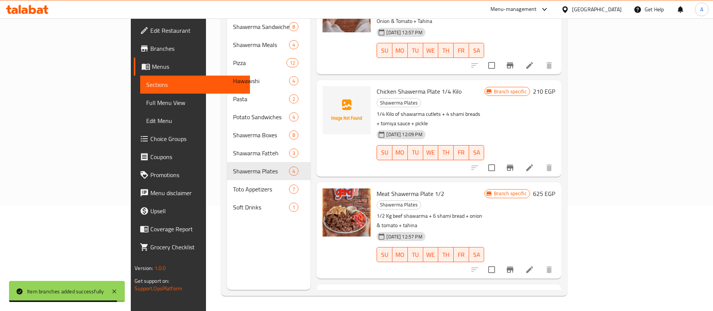
click at [537, 9] on div "Menu-management" at bounding box center [514, 9] width 46 height 9
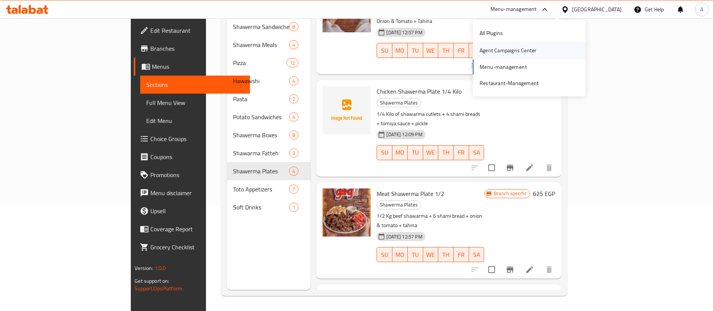
click at [500, 49] on div "Agent Campaigns Center" at bounding box center [508, 50] width 57 height 8
